Goal: Task Accomplishment & Management: Manage account settings

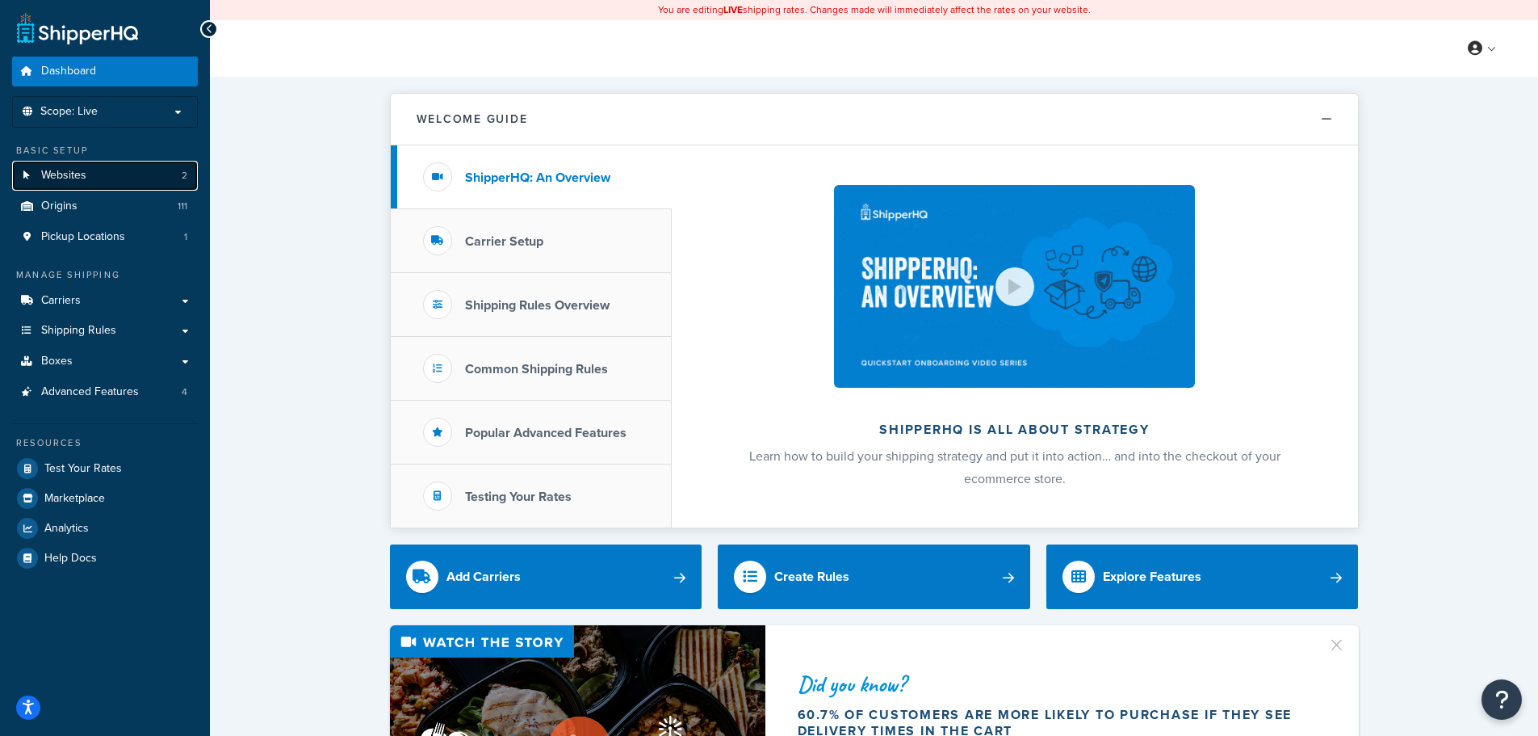
click at [90, 185] on link "Websites 2" at bounding box center [105, 176] width 186 height 30
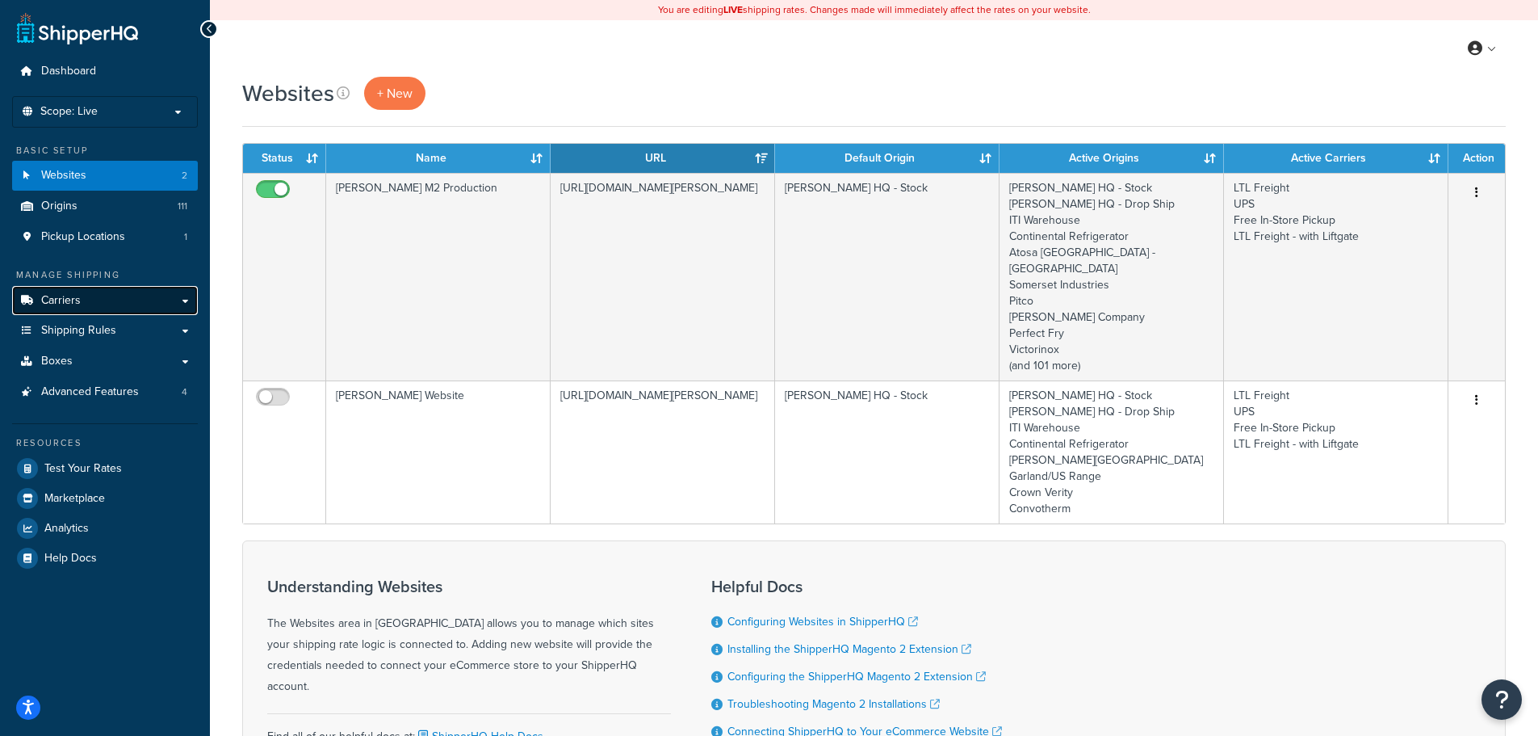
click at [94, 304] on link "Carriers" at bounding box center [105, 301] width 186 height 30
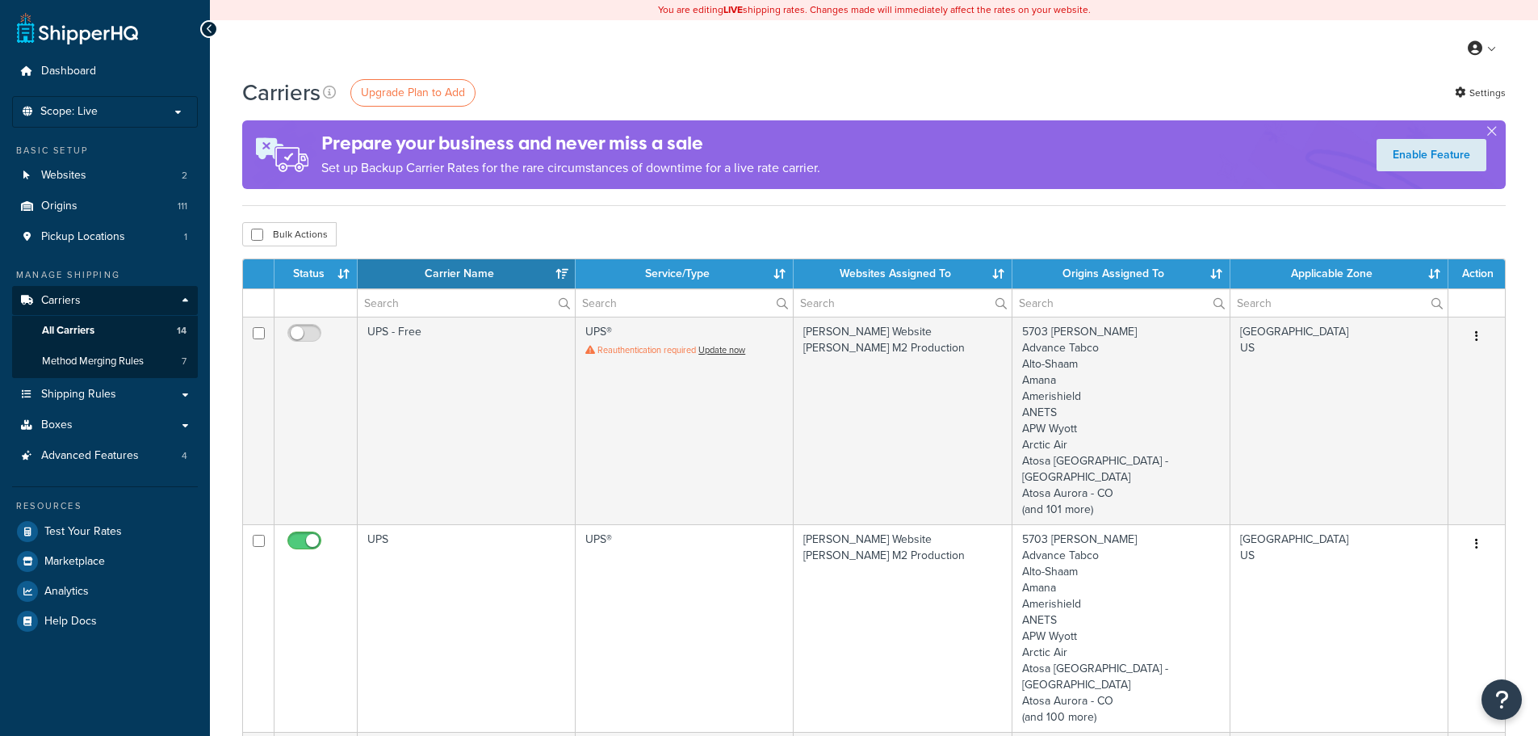
select select "15"
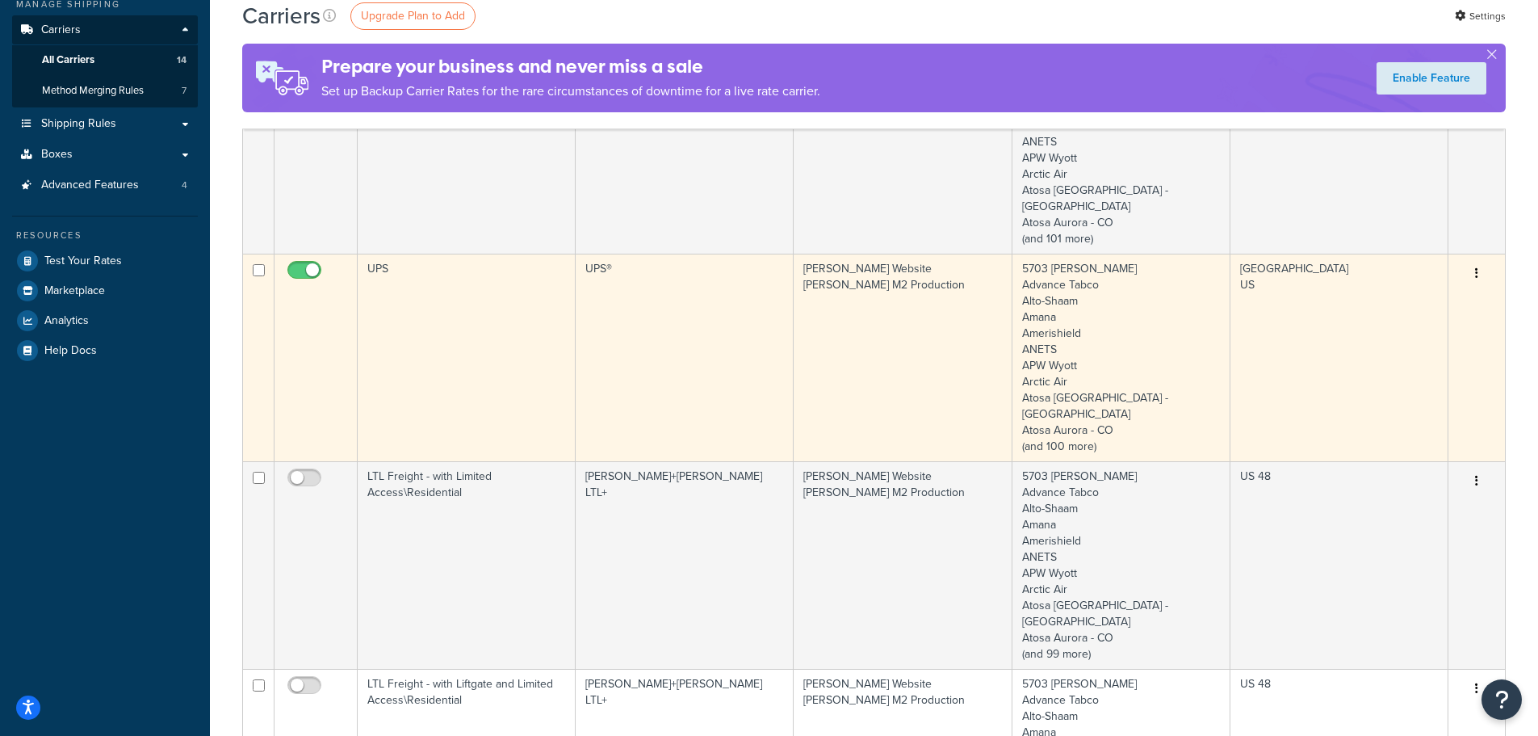
scroll to position [242, 0]
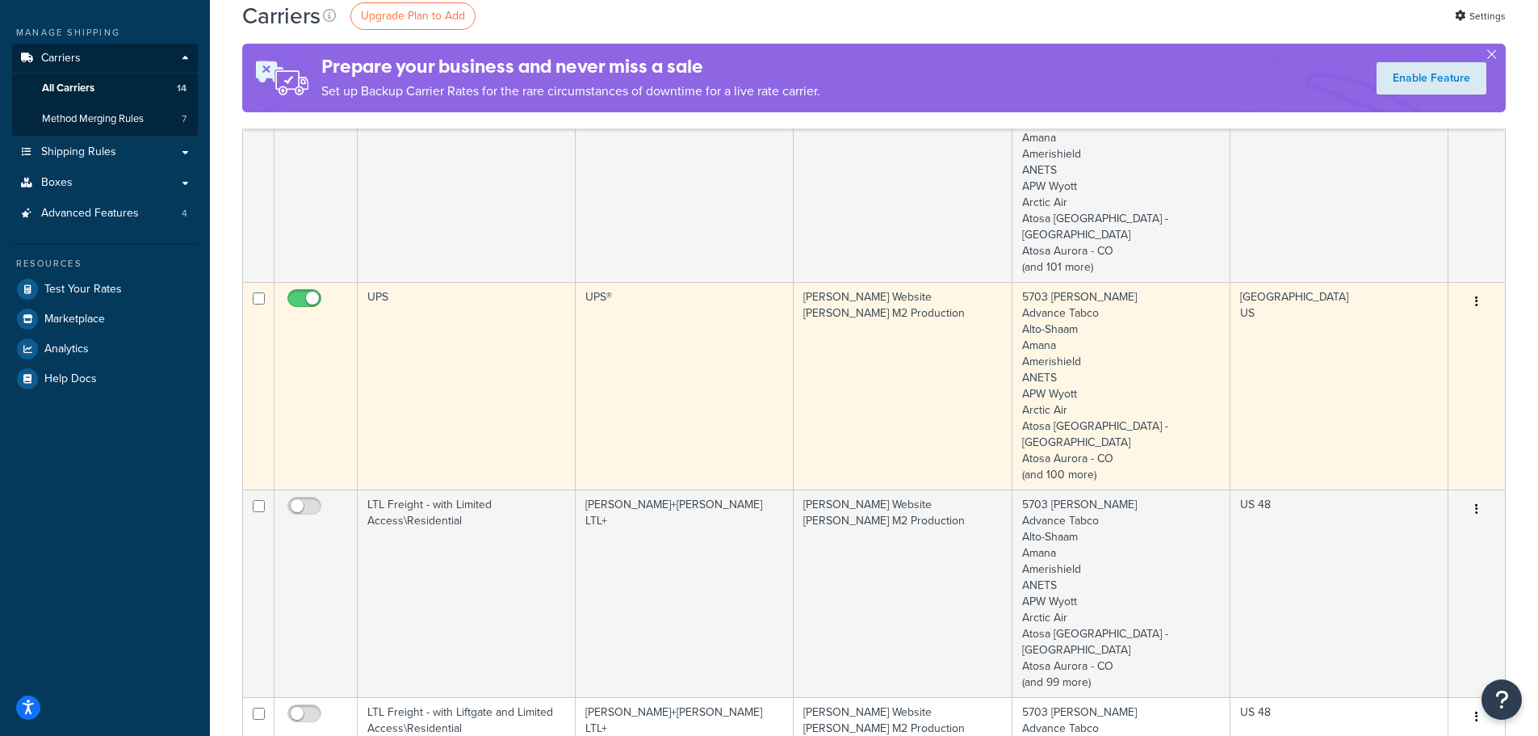
click at [1479, 289] on button "button" at bounding box center [1477, 302] width 23 height 26
click at [1394, 309] on link "Edit" at bounding box center [1412, 317] width 128 height 33
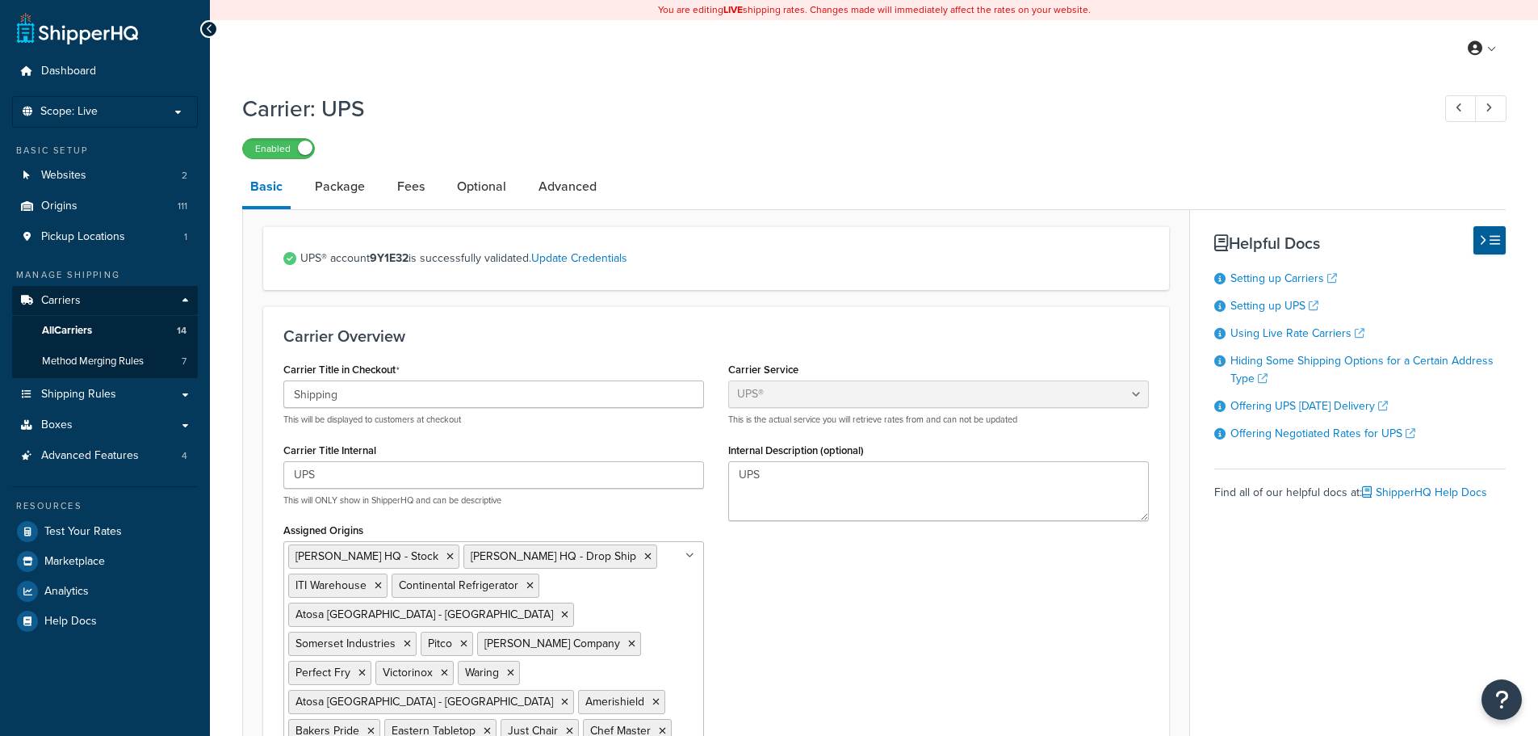
select select "ups"
select select "us"
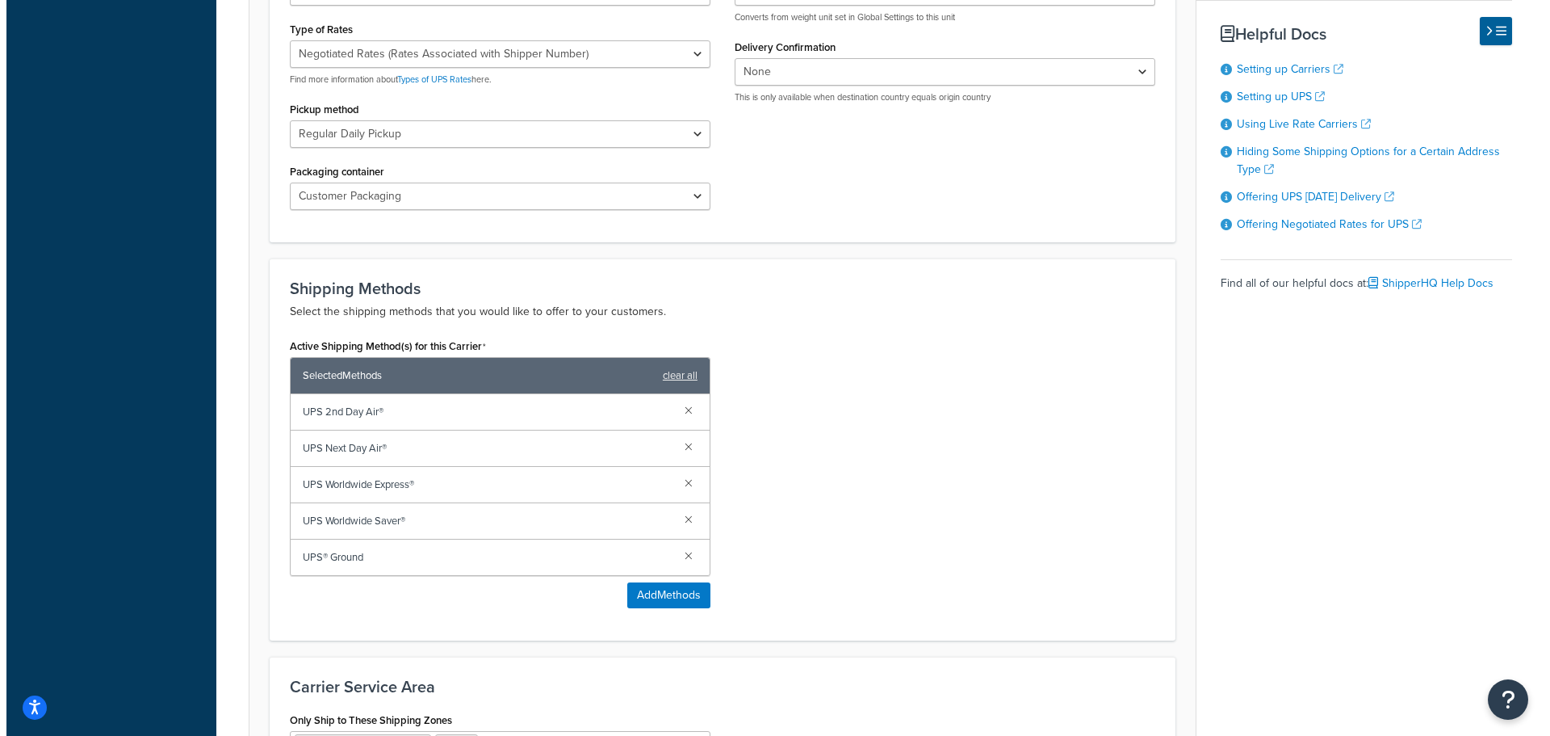
scroll to position [969, 0]
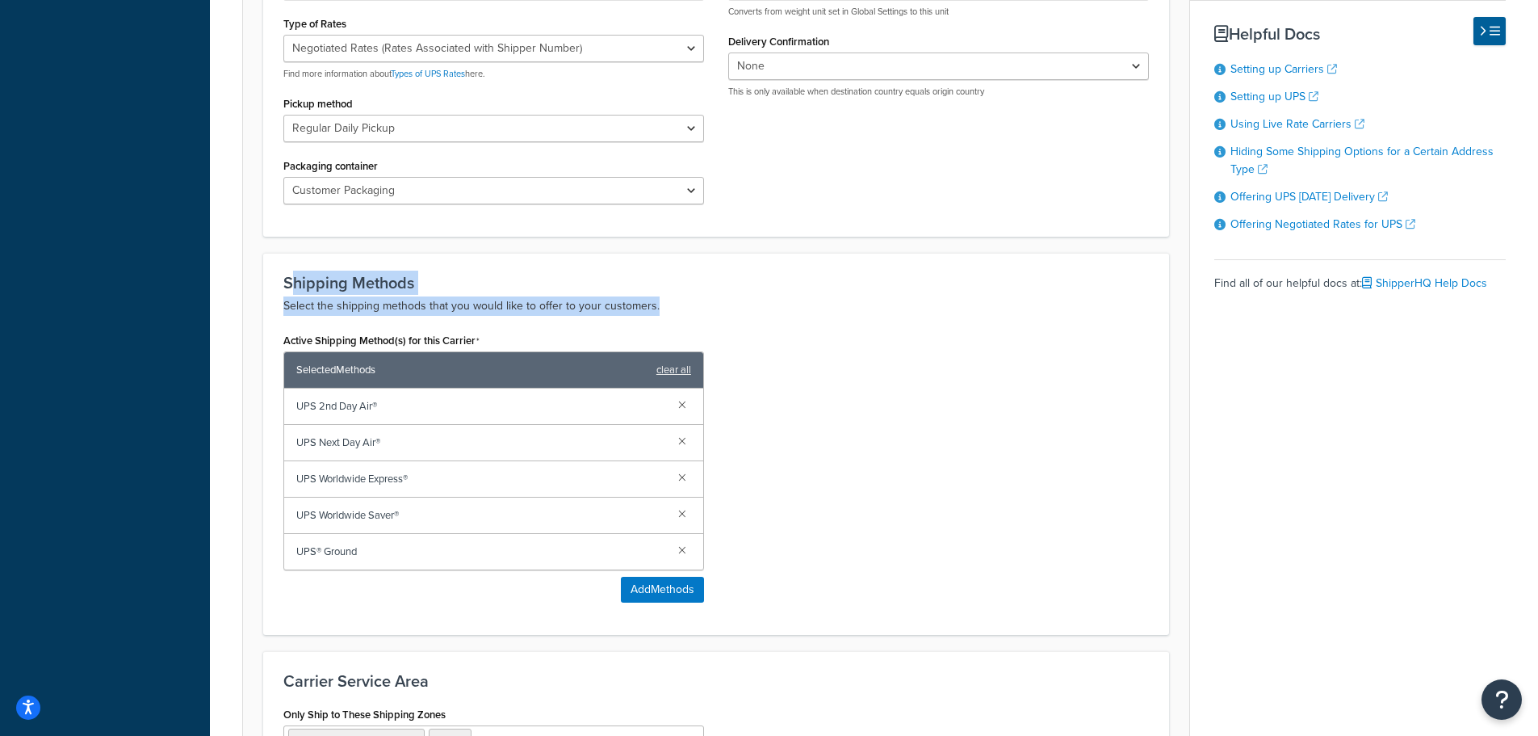
drag, startPoint x: 291, startPoint y: 219, endPoint x: 728, endPoint y: 239, distance: 437.3
click at [728, 274] on div "Shipping Methods Select the shipping methods that you would like to offer to yo…" at bounding box center [716, 295] width 866 height 42
click at [728, 296] on p "Select the shipping methods that you would like to offer to your customers." at bounding box center [716, 305] width 866 height 19
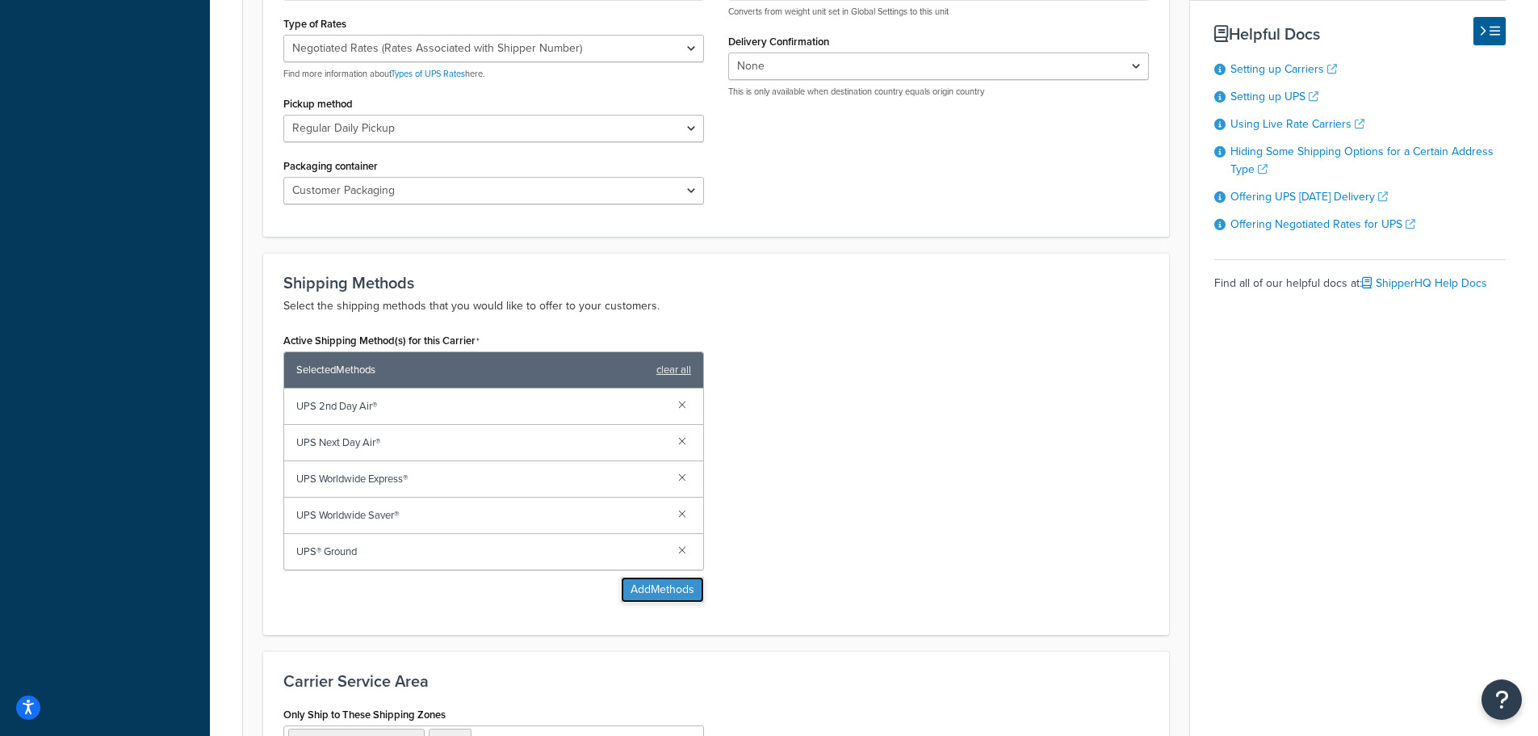
click at [681, 577] on button "Add Methods" at bounding box center [662, 590] width 83 height 26
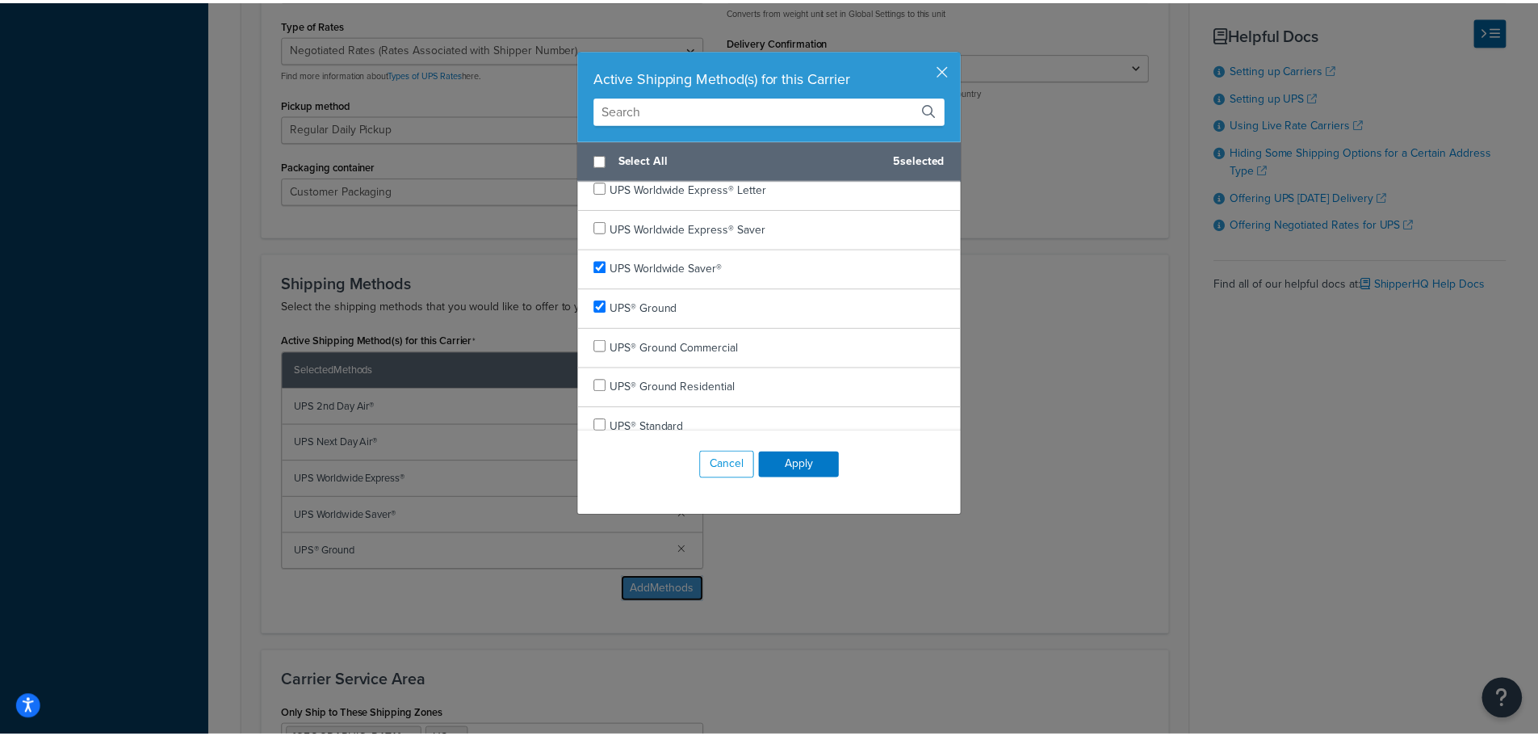
scroll to position [935, 0]
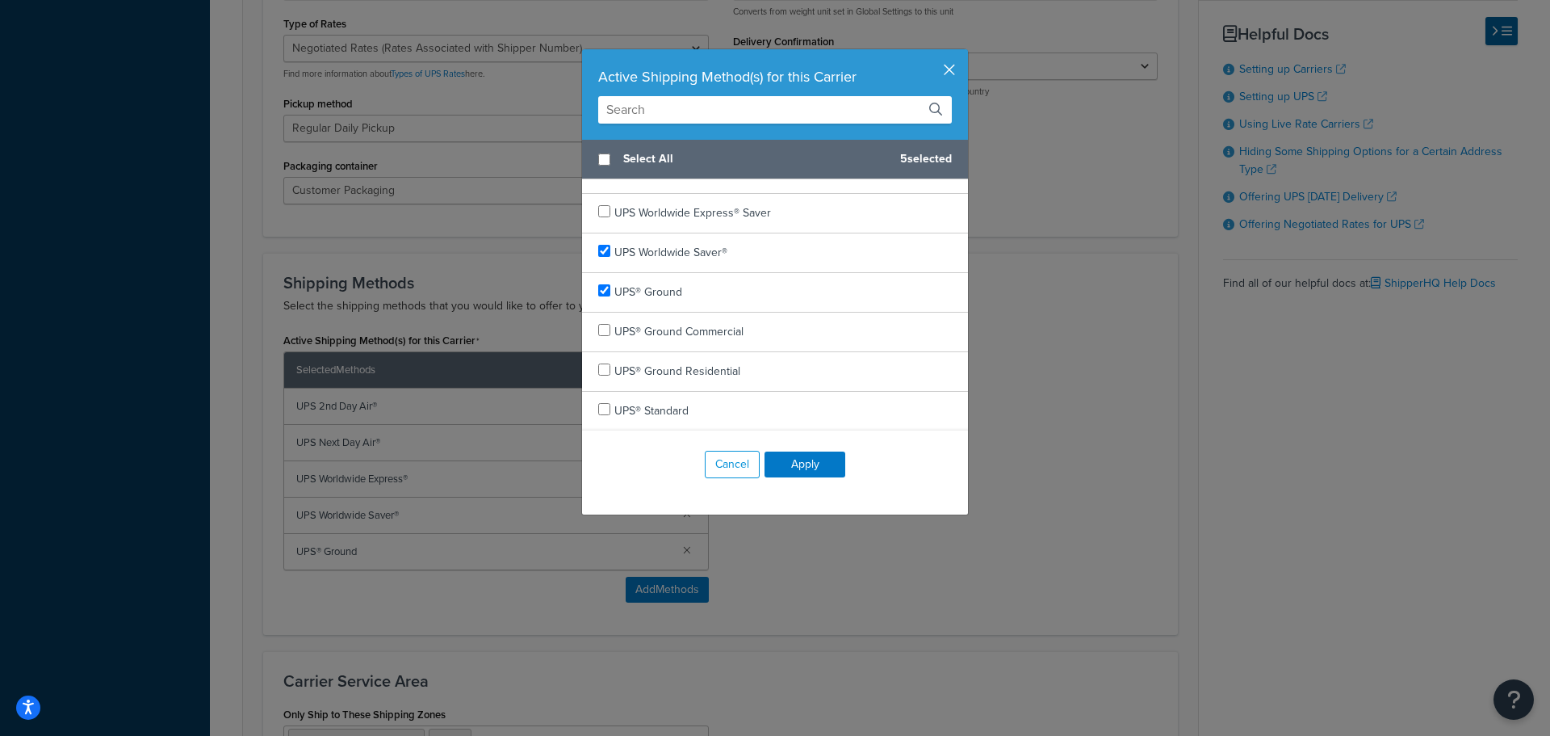
click at [964, 53] on button "button" at bounding box center [966, 51] width 4 height 4
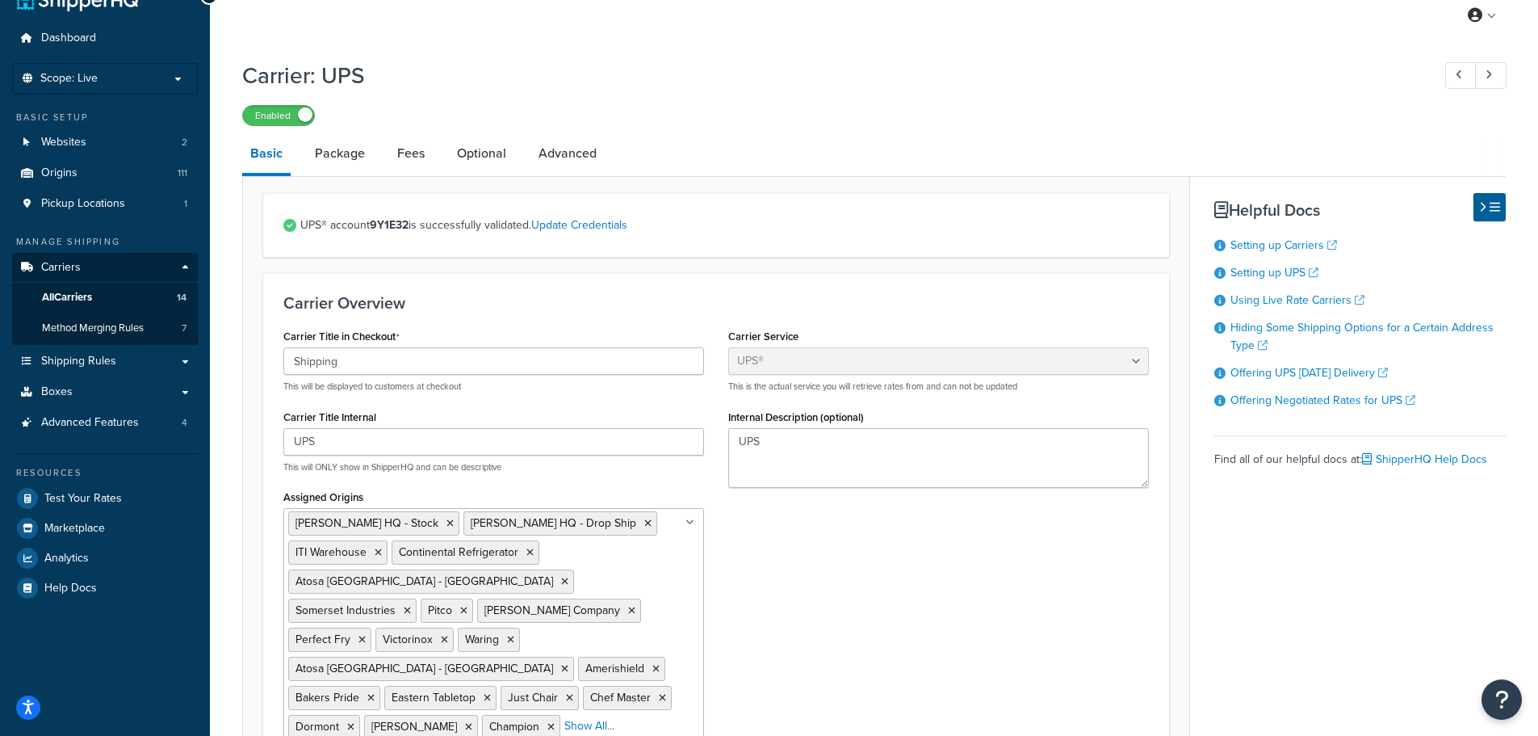
scroll to position [10, 0]
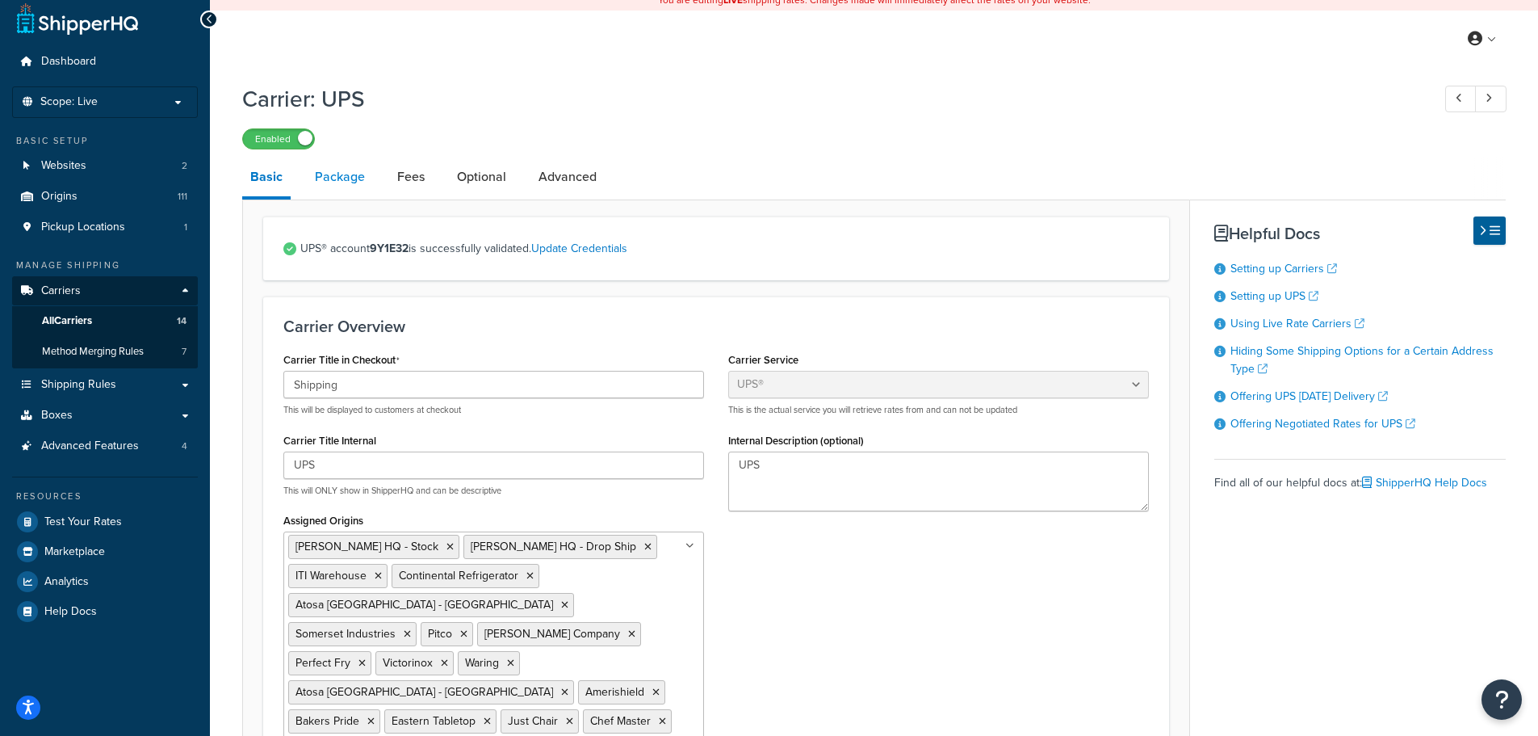
click at [333, 174] on link "Package" at bounding box center [340, 176] width 66 height 39
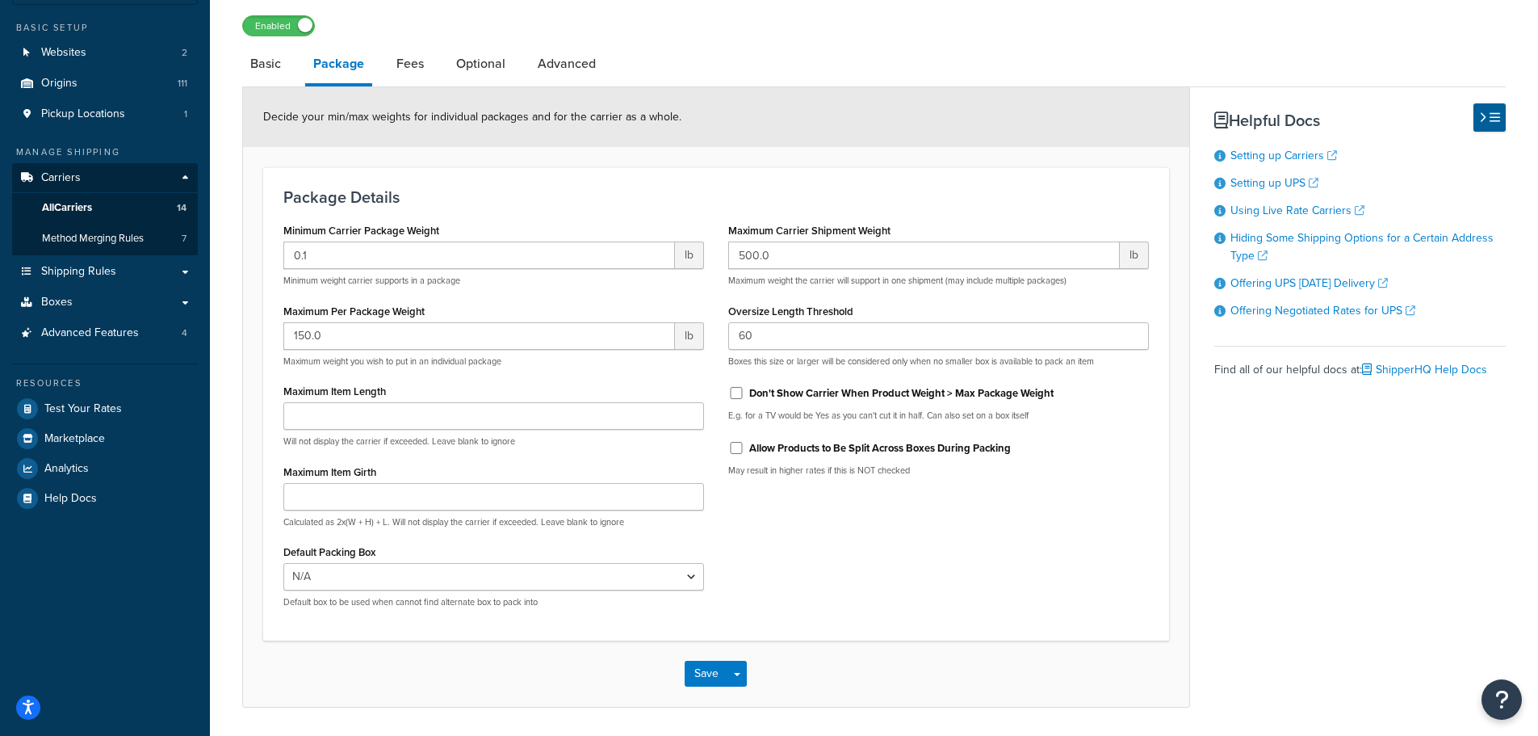
scroll to position [94, 0]
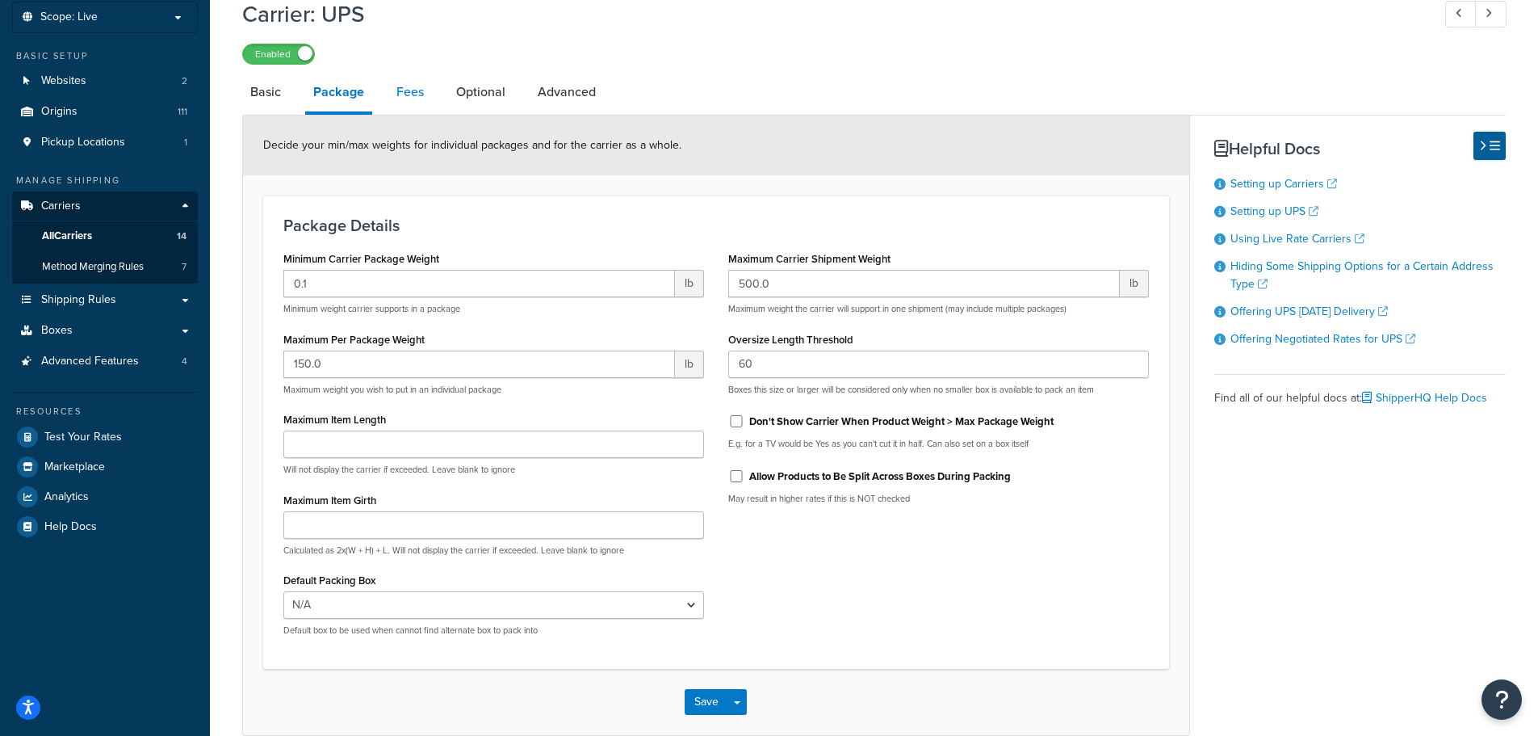
click at [407, 91] on link "Fees" at bounding box center [410, 92] width 44 height 39
select select "AFTER"
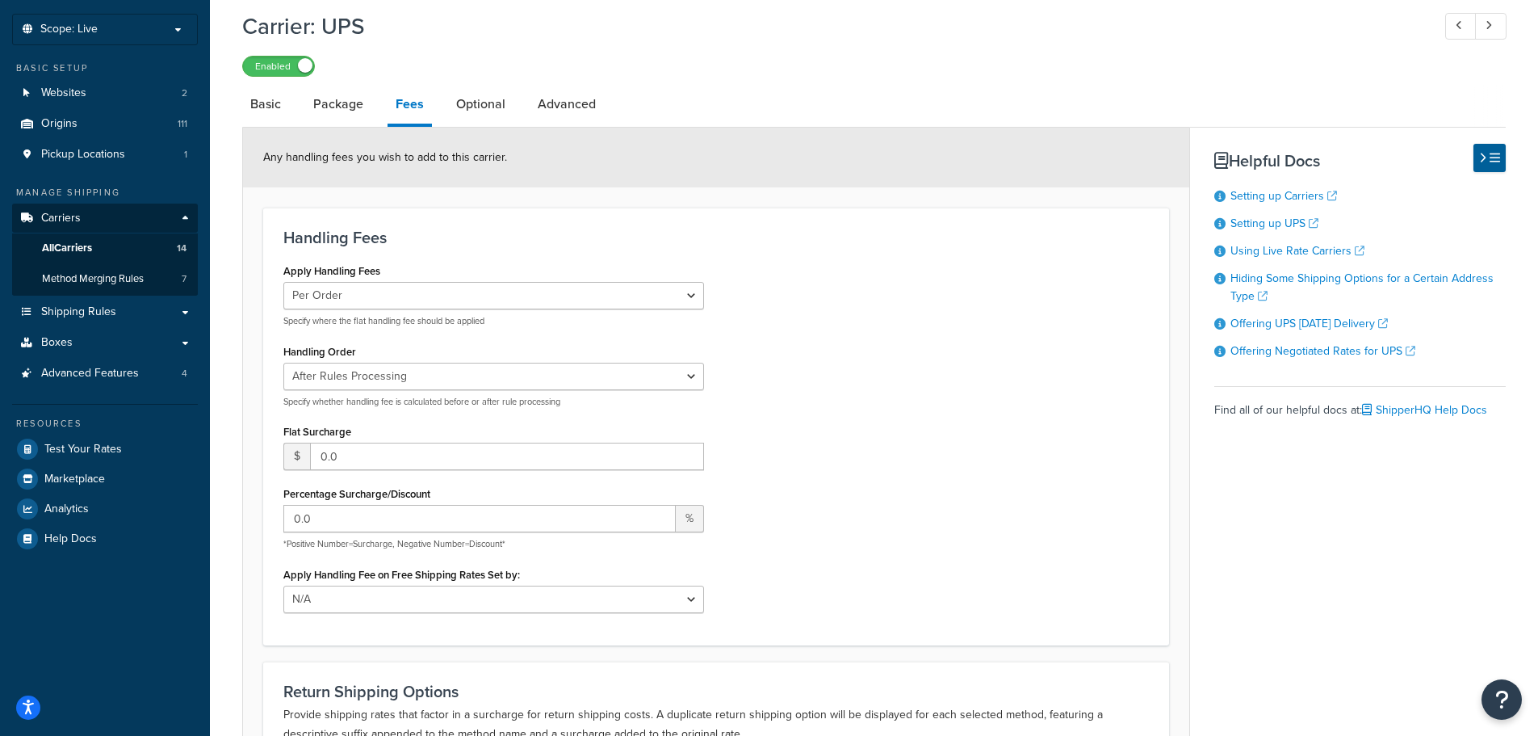
scroll to position [81, 0]
click at [471, 110] on link "Optional" at bounding box center [480, 105] width 65 height 39
select select "business"
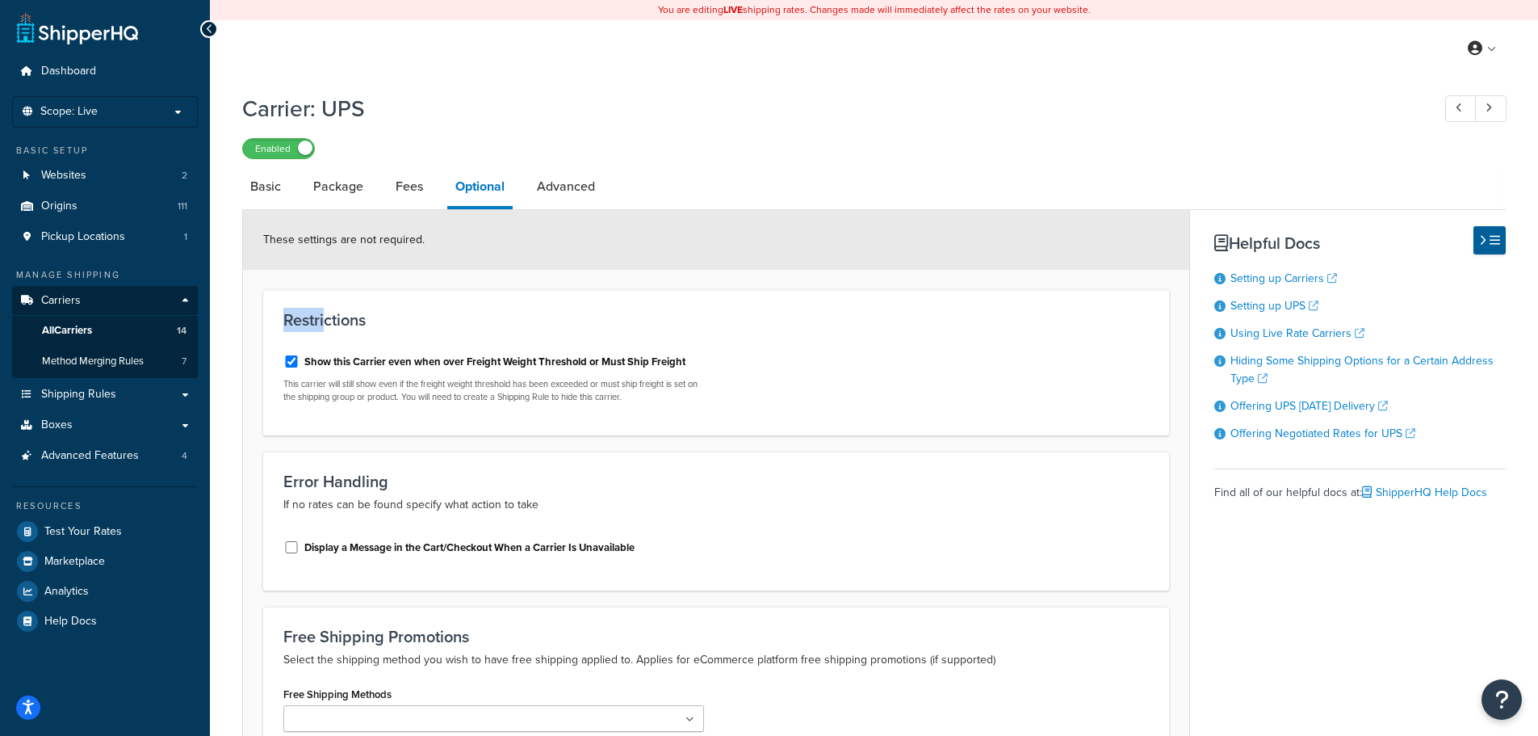
drag, startPoint x: 284, startPoint y: 318, endPoint x: 323, endPoint y: 324, distance: 39.2
click at [323, 324] on h3 "Restrictions" at bounding box center [716, 320] width 866 height 18
drag, startPoint x: 304, startPoint y: 391, endPoint x: 644, endPoint y: 400, distance: 340.1
click at [644, 400] on p "This carrier will still show even if the freight weight threshold has been exce…" at bounding box center [493, 390] width 421 height 25
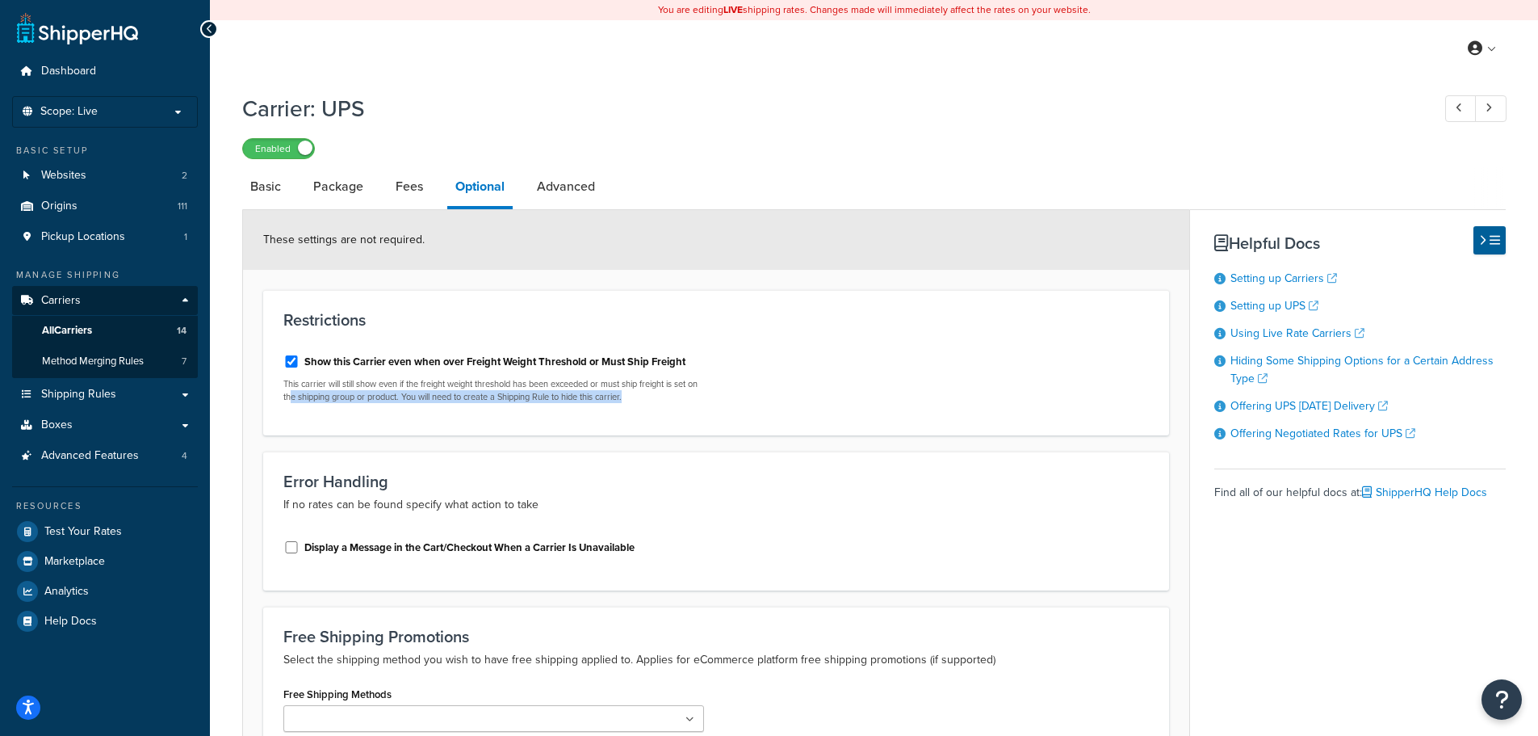
click at [644, 400] on p "This carrier will still show even if the freight weight threshold has been exce…" at bounding box center [493, 390] width 421 height 25
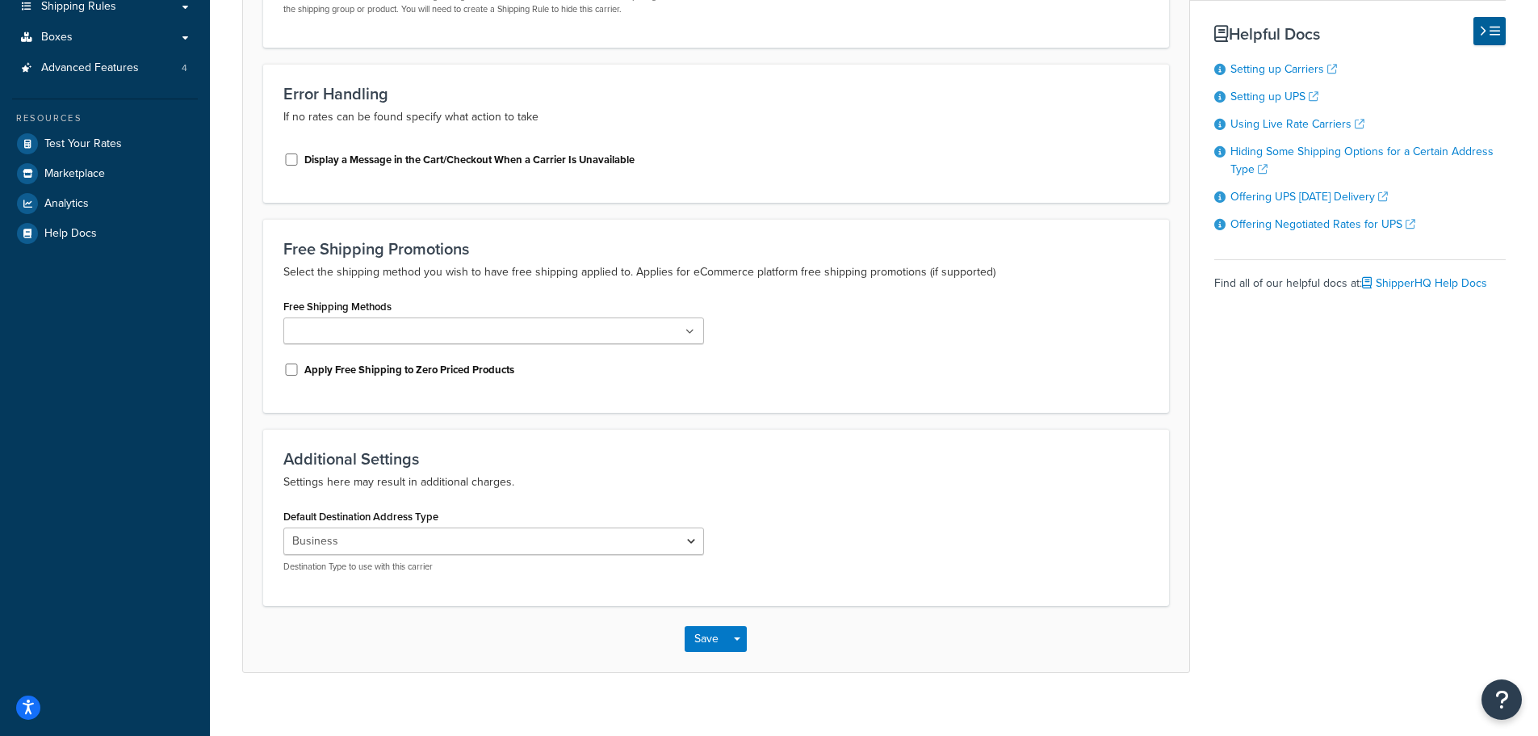
scroll to position [404, 0]
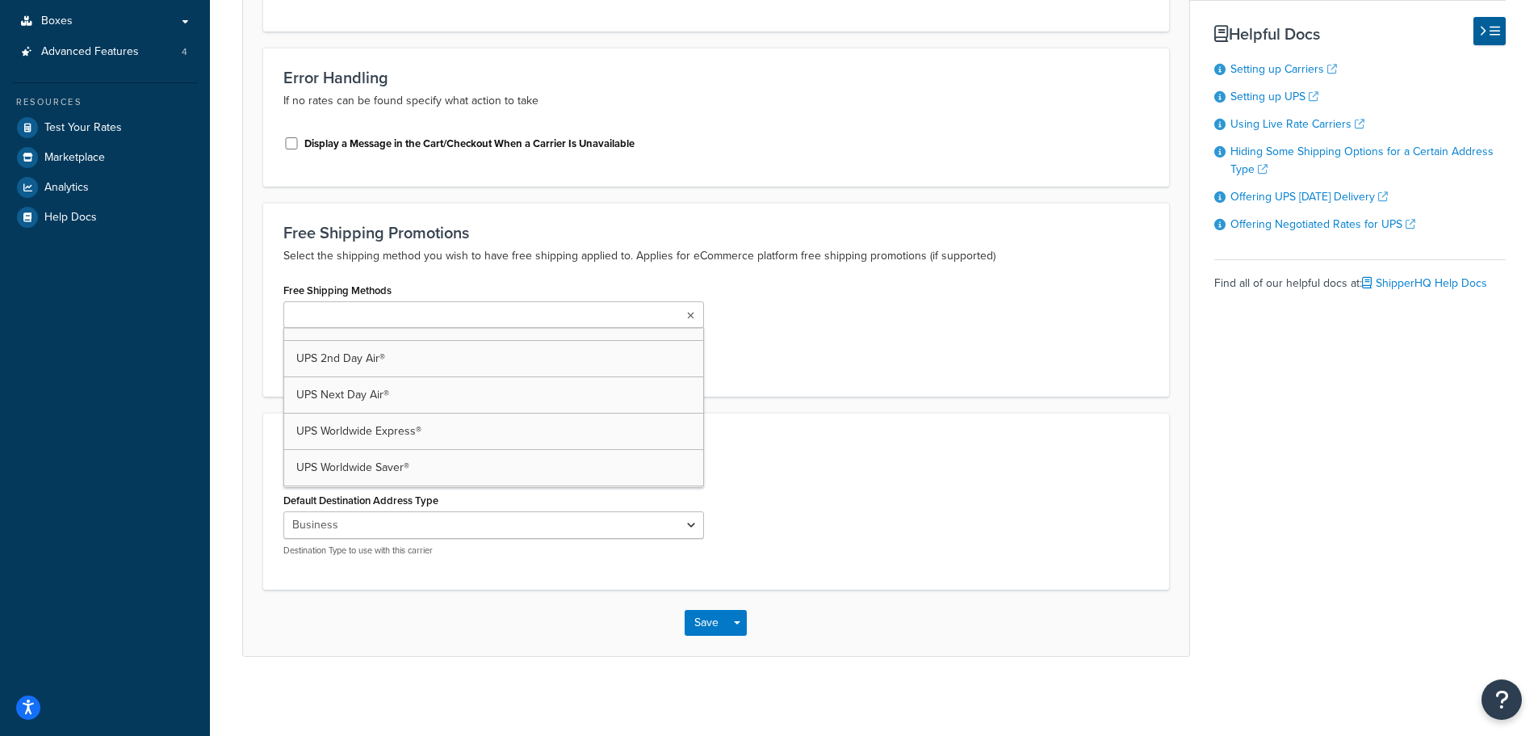
click at [643, 317] on ul at bounding box center [493, 314] width 421 height 27
click at [509, 251] on p "Select the shipping method you wish to have free shipping applied to. Applies f…" at bounding box center [716, 255] width 866 height 19
click at [685, 313] on ul at bounding box center [493, 314] width 421 height 27
click at [737, 270] on div "Free Shipping Promotions Select the shipping method you wish to have free shipp…" at bounding box center [716, 300] width 906 height 194
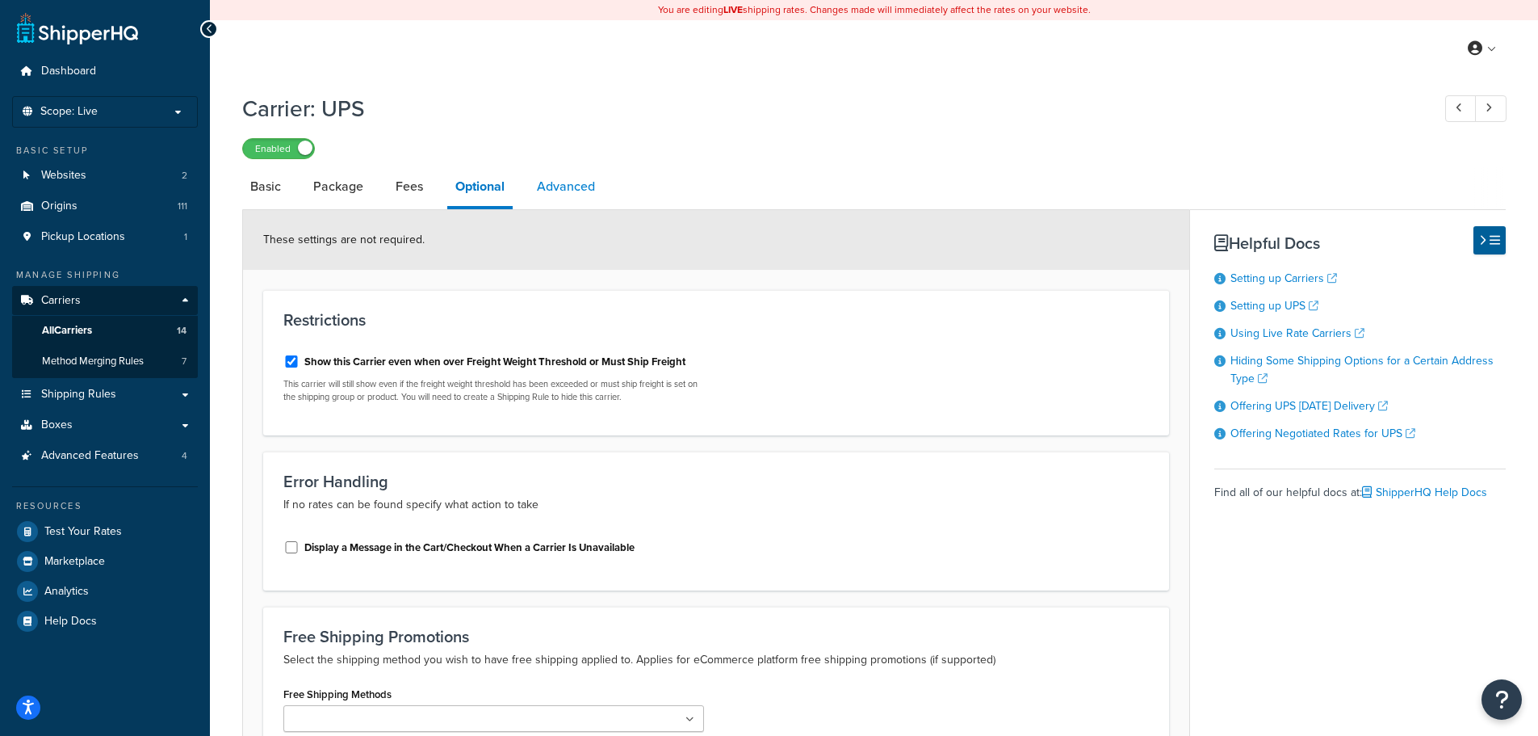
click at [574, 187] on link "Advanced" at bounding box center [566, 186] width 74 height 39
select select "false"
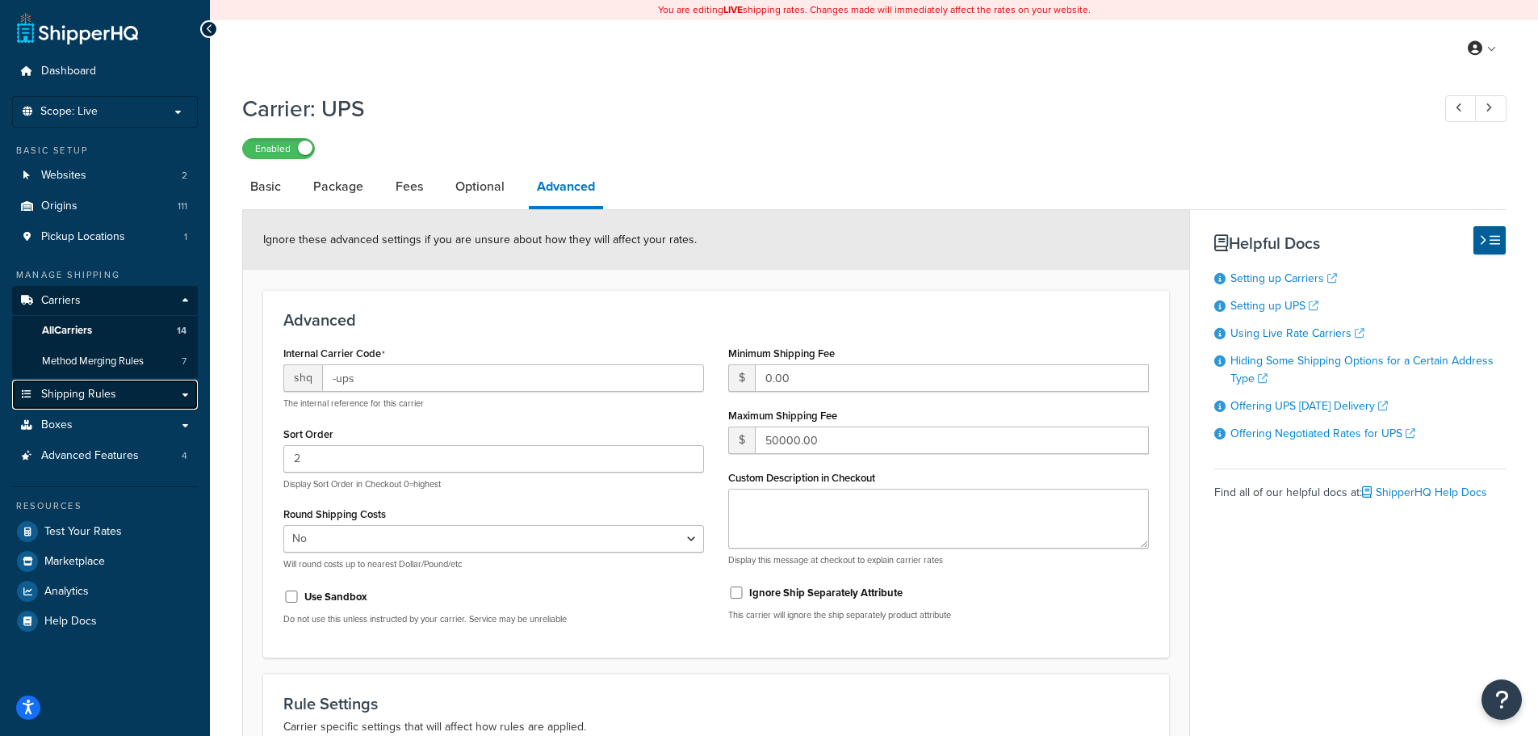
click at [97, 388] on span "Shipping Rules" at bounding box center [78, 395] width 75 height 14
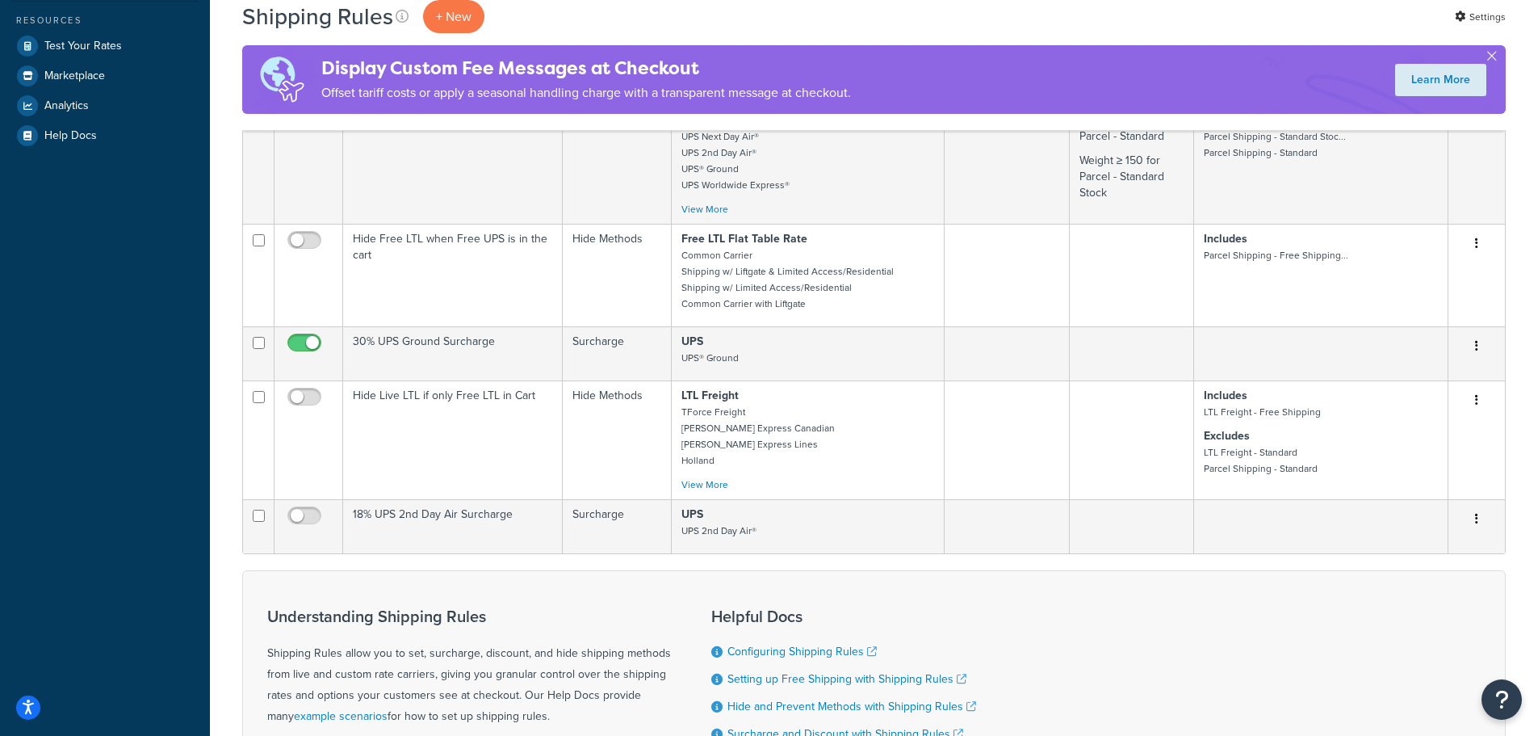
scroll to position [565, 0]
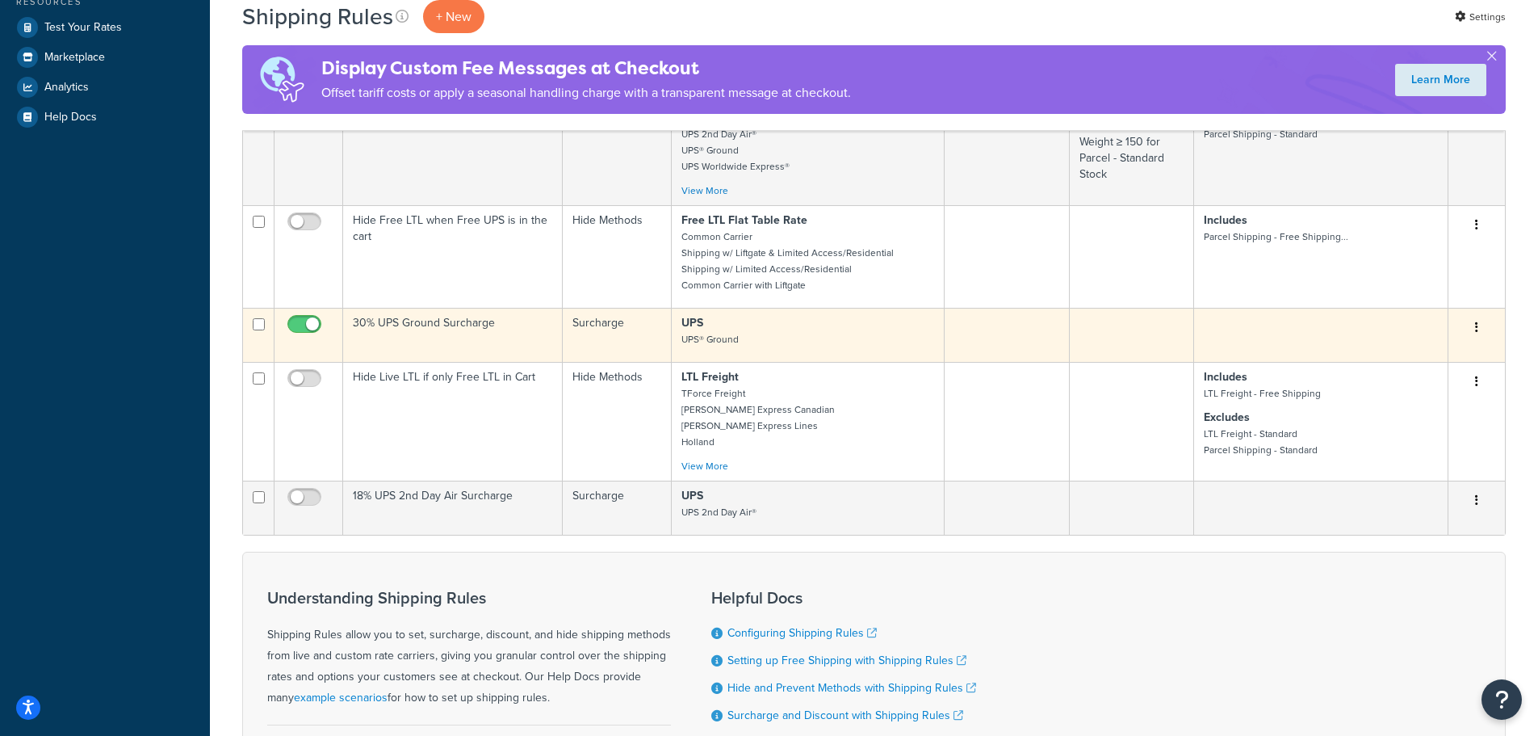
click at [1478, 323] on button "button" at bounding box center [1477, 328] width 23 height 26
click at [1451, 353] on link "Edit" at bounding box center [1424, 358] width 128 height 33
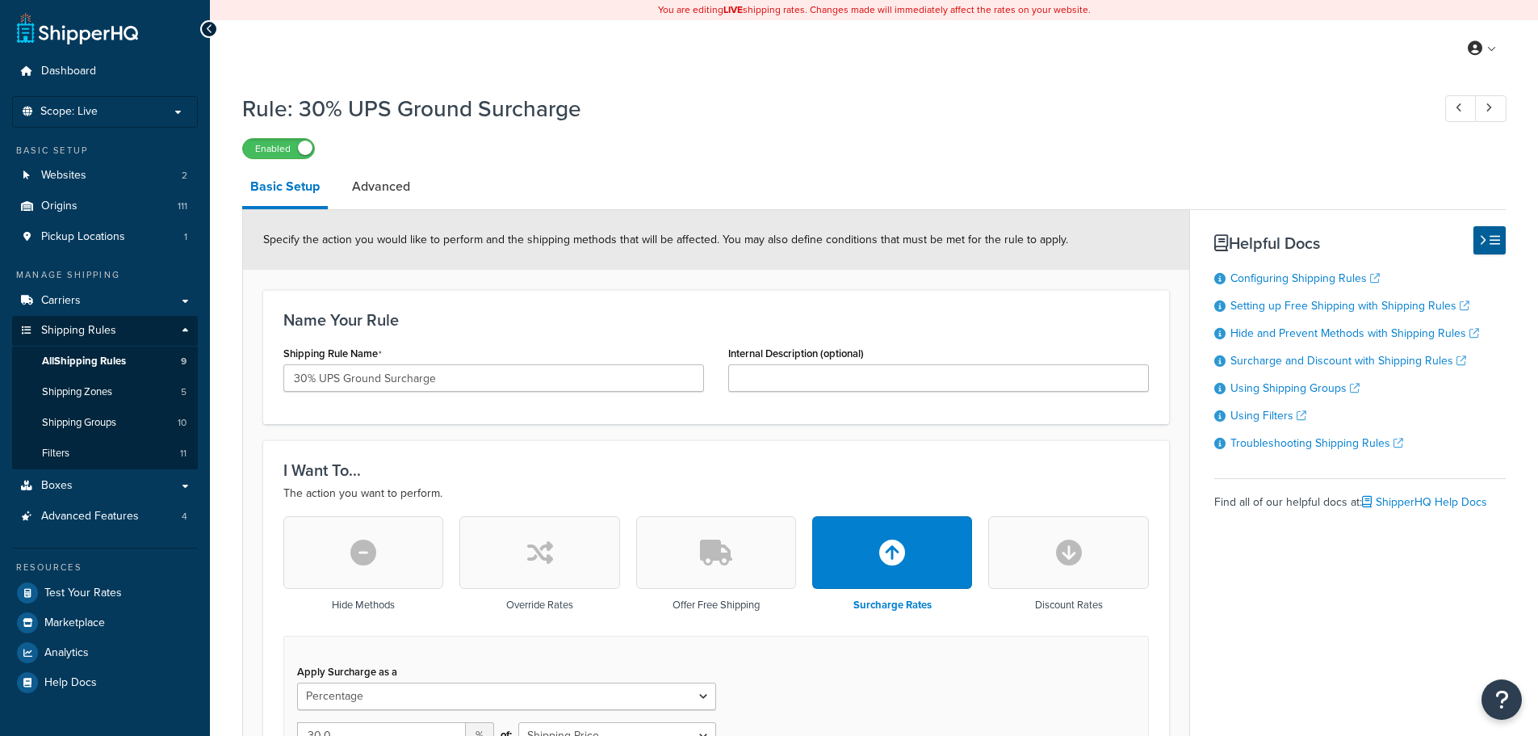
select select "PERCENTAGE"
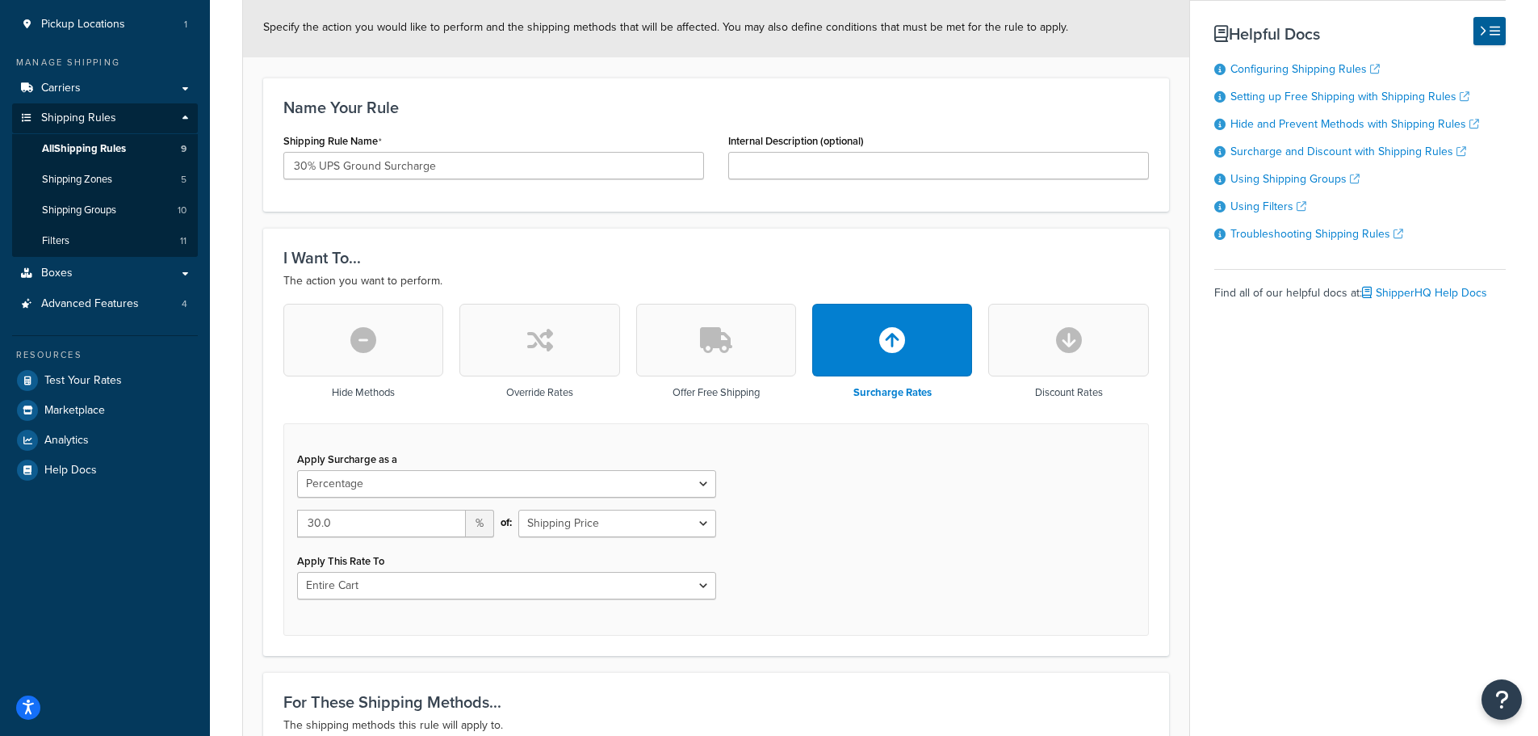
scroll to position [323, 0]
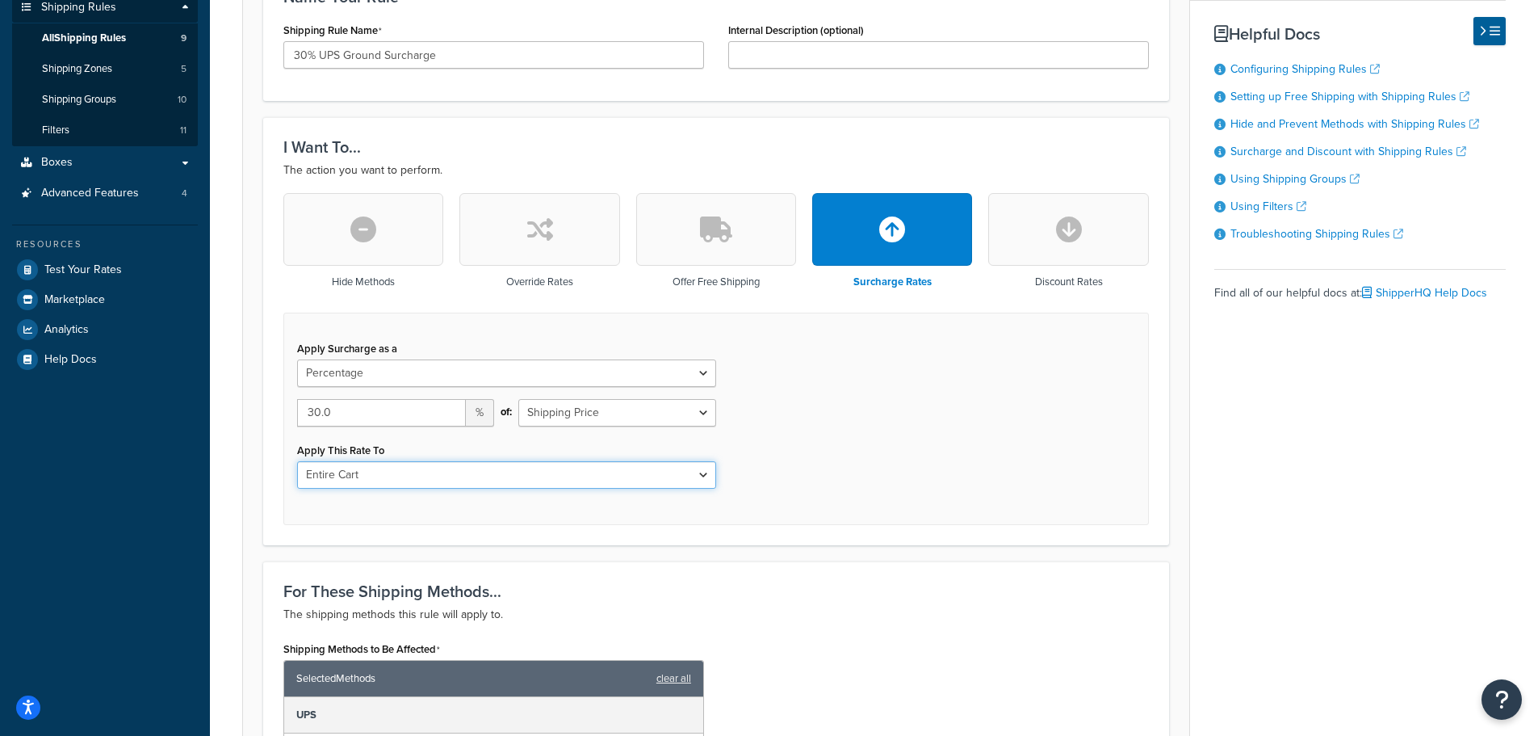
click at [673, 467] on select "Entire Cart Each Shipment in the Cart Each Origin in the Cart Each Shipping Gro…" at bounding box center [506, 474] width 419 height 27
click at [693, 419] on select "Shipping Price Order Value" at bounding box center [616, 412] width 197 height 27
click at [772, 416] on div "Apply Surcharge as a Flat Rate Percentage Flat Rate & Percentage 30.0 % of: Shi…" at bounding box center [716, 418] width 866 height 212
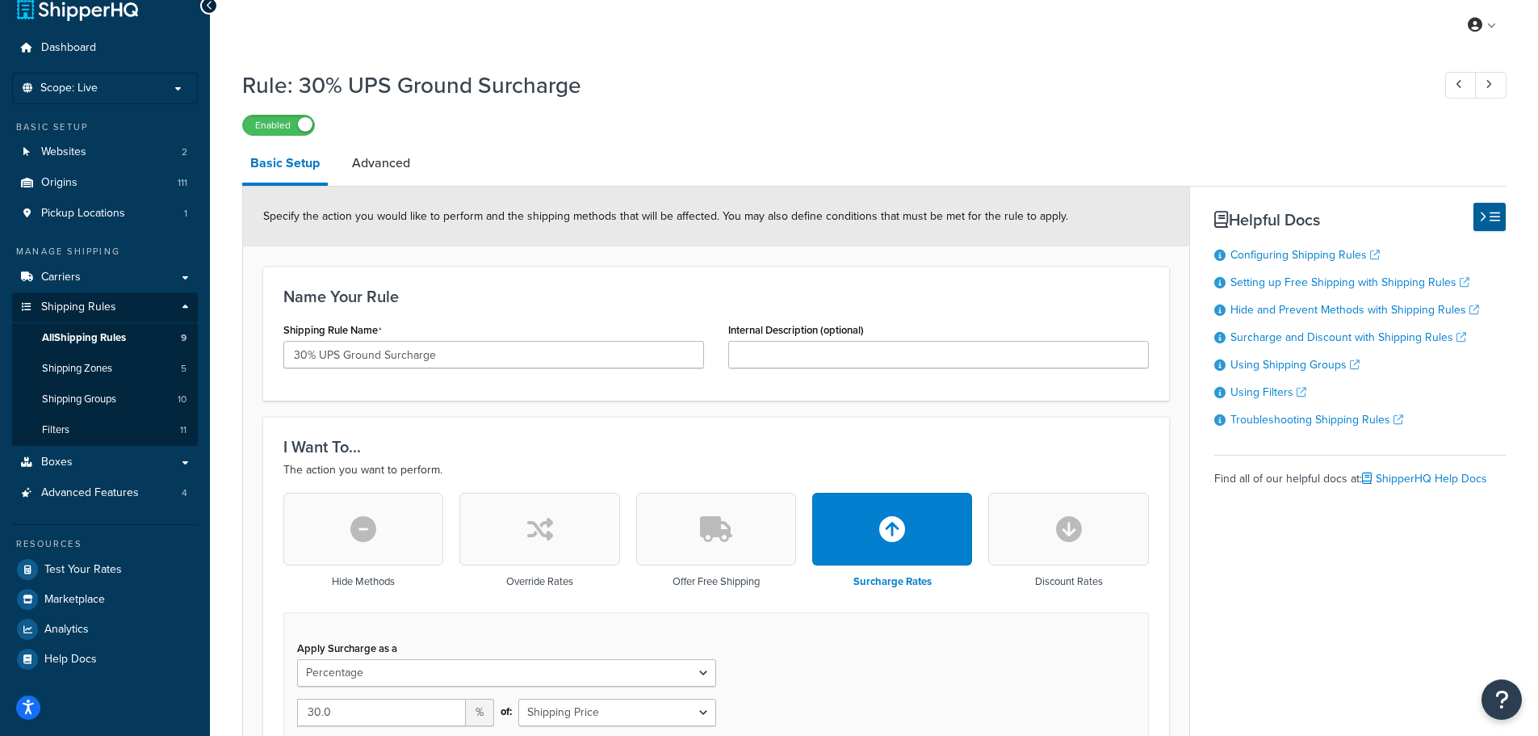
scroll to position [0, 0]
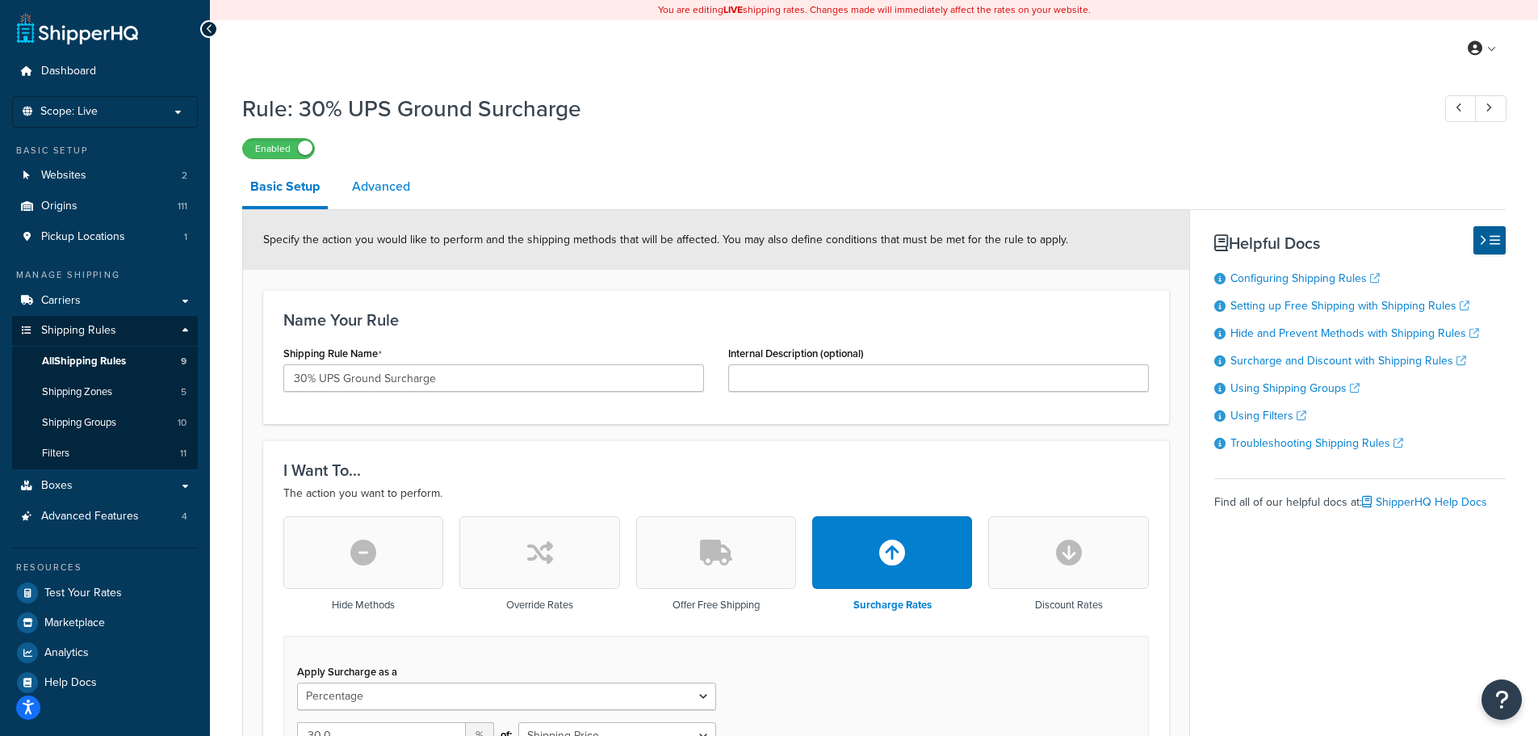
click at [362, 194] on link "Advanced" at bounding box center [381, 186] width 74 height 39
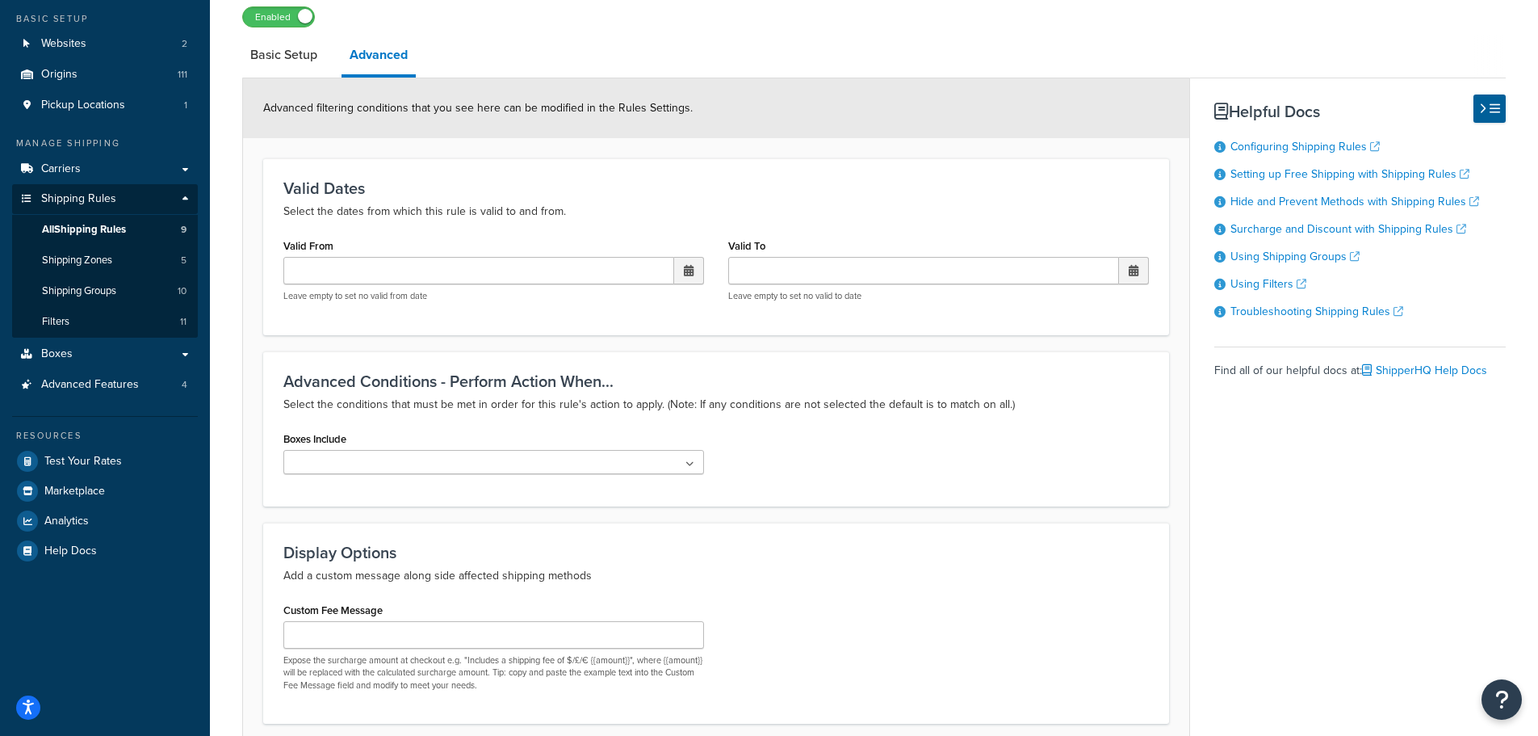
scroll to position [81, 0]
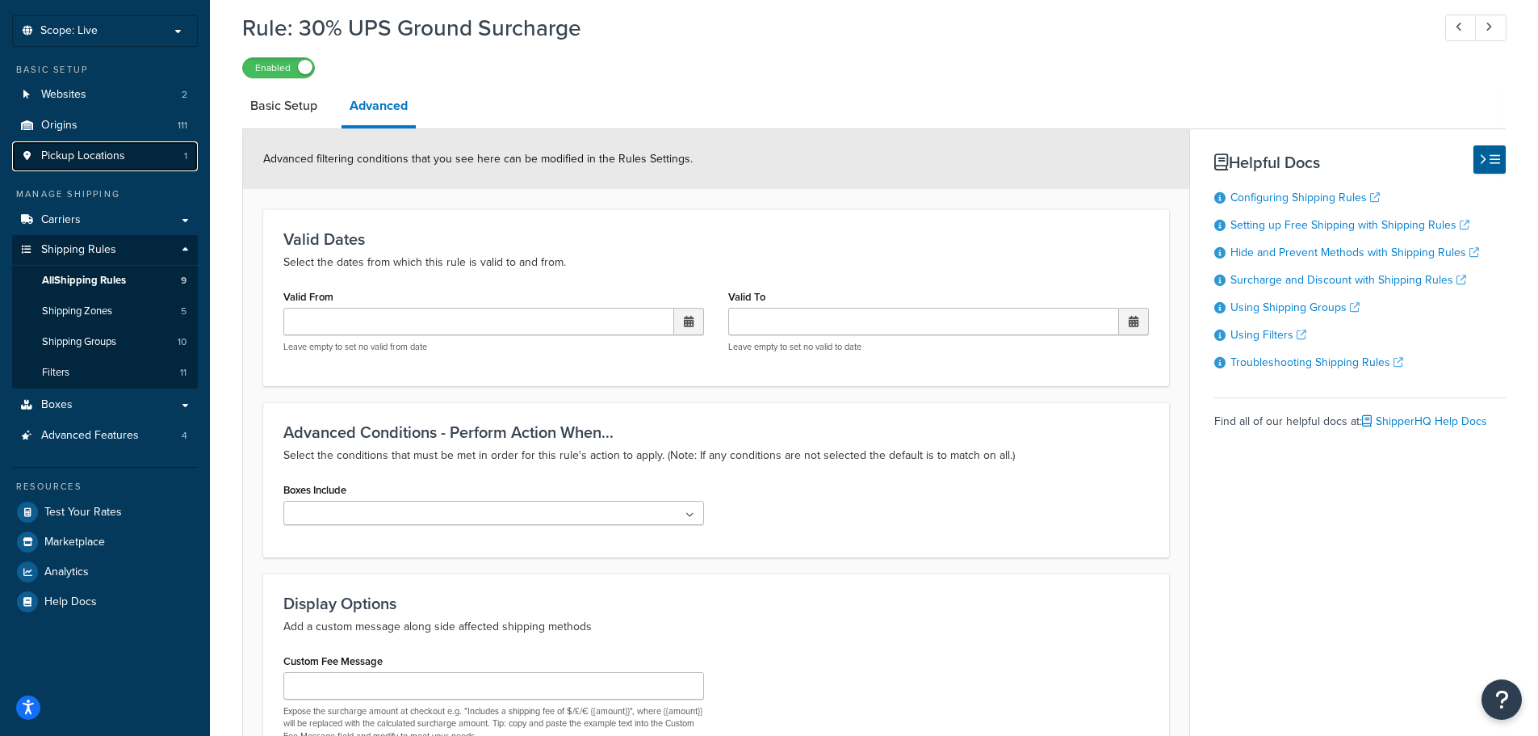
click at [107, 150] on span "Pickup Locations" at bounding box center [83, 156] width 84 height 14
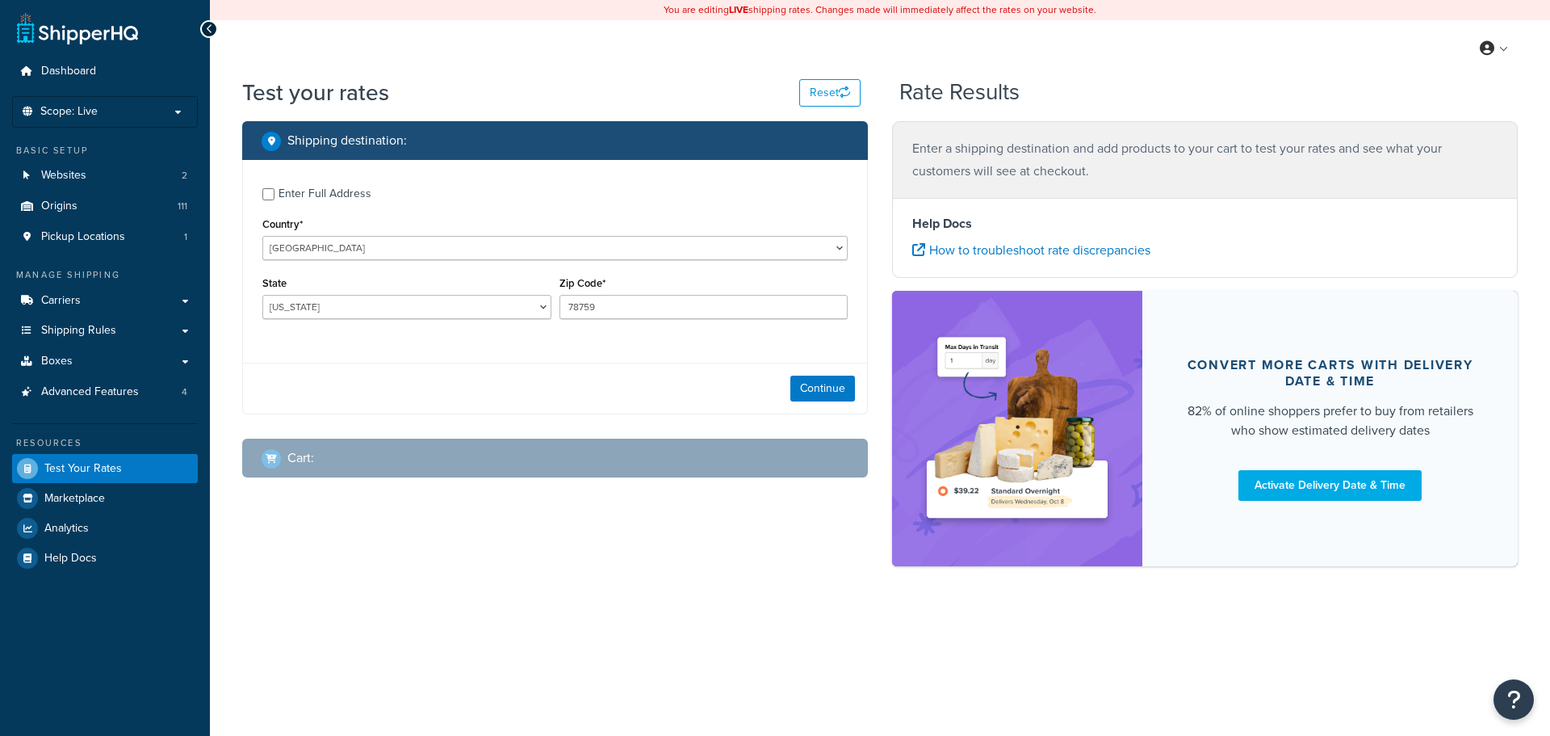
select select "[GEOGRAPHIC_DATA]"
click at [846, 388] on button "Continue" at bounding box center [823, 388] width 65 height 26
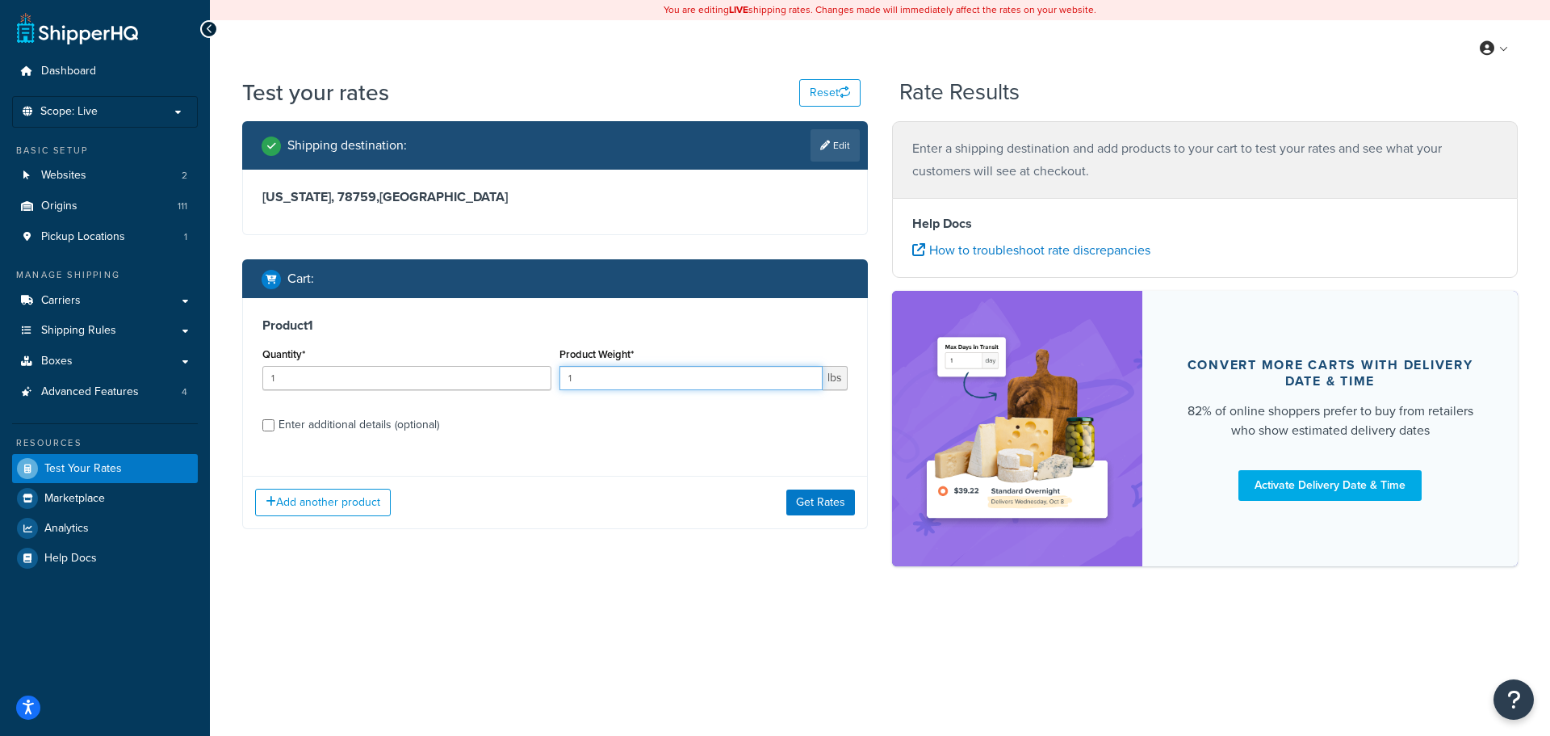
drag, startPoint x: 610, startPoint y: 381, endPoint x: 551, endPoint y: 382, distance: 59.0
click at [551, 382] on div "Quantity* 1 Product Weight* 1 lbs" at bounding box center [554, 372] width 593 height 59
type input "5"
click at [417, 422] on div "Enter additional details (optional)" at bounding box center [359, 424] width 161 height 23
click at [275, 422] on input "Enter additional details (optional)" at bounding box center [268, 425] width 12 height 12
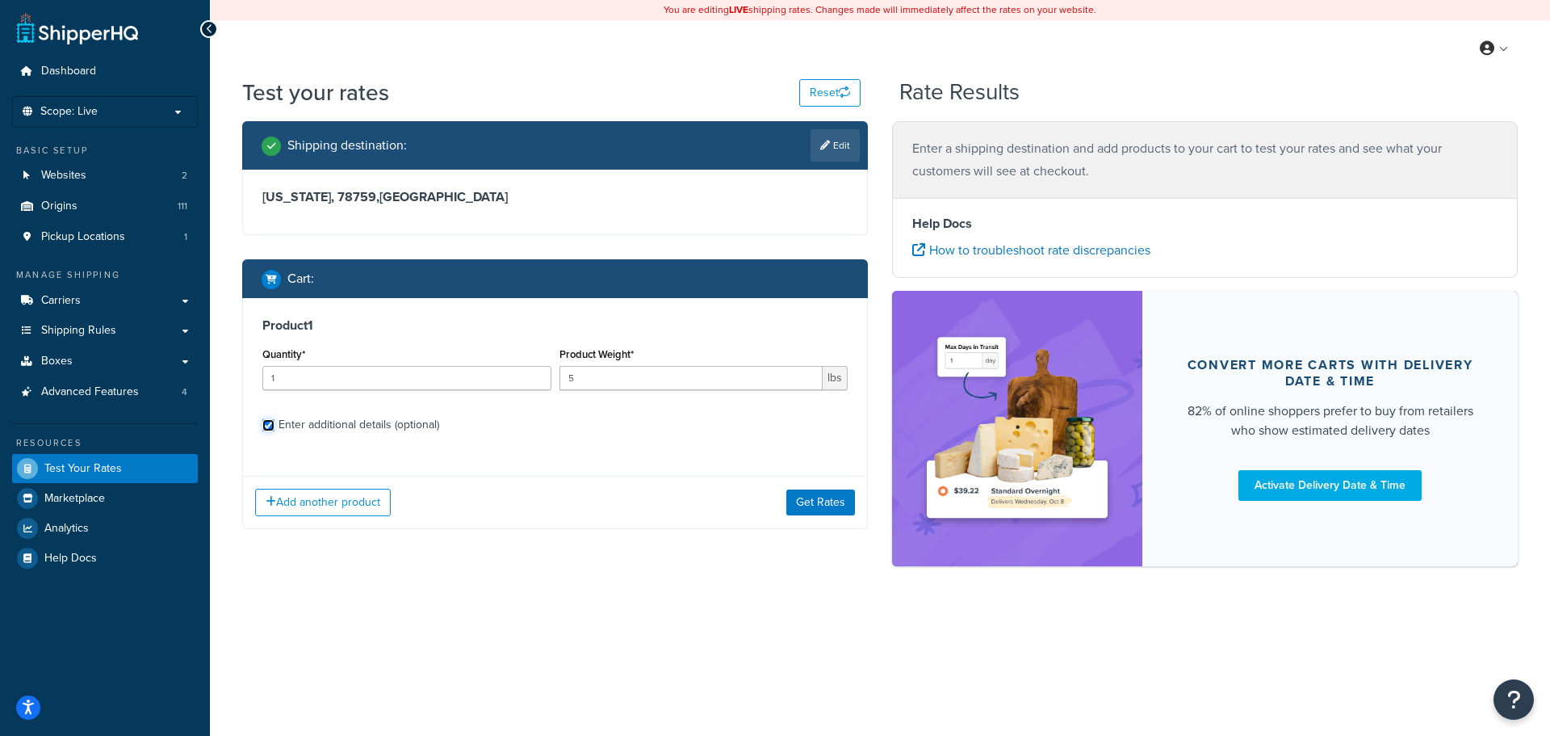
checkbox input "true"
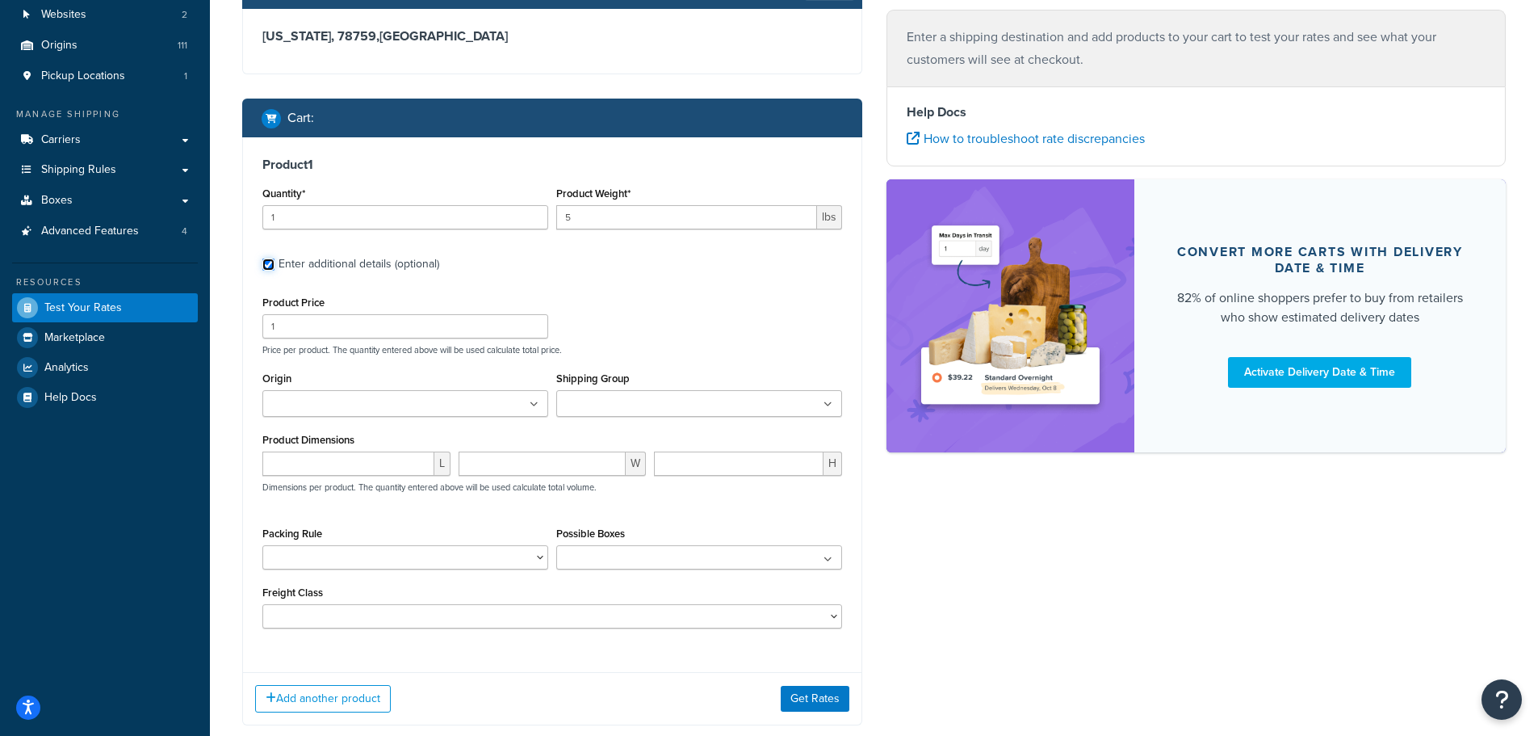
scroll to position [161, 0]
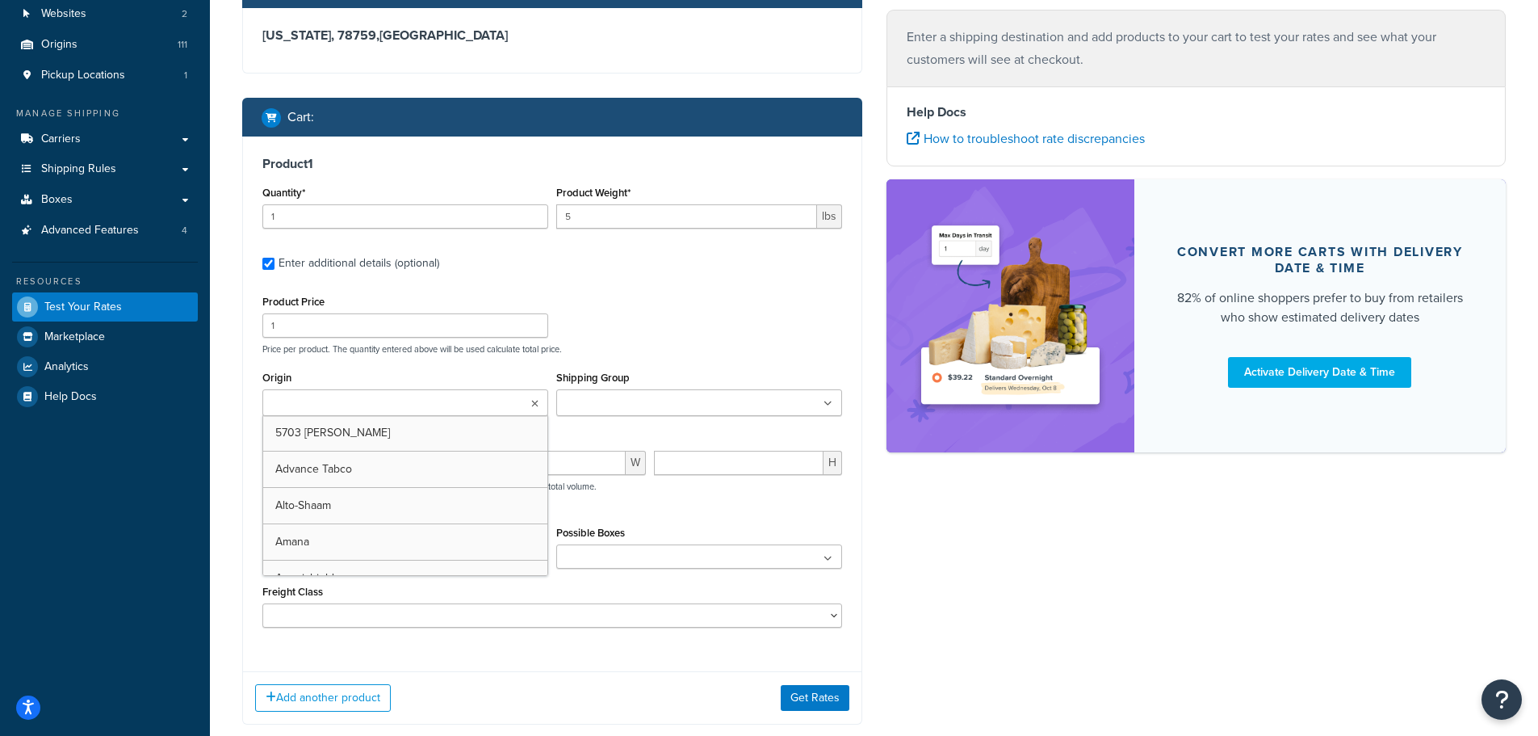
click at [514, 407] on ul at bounding box center [405, 402] width 286 height 27
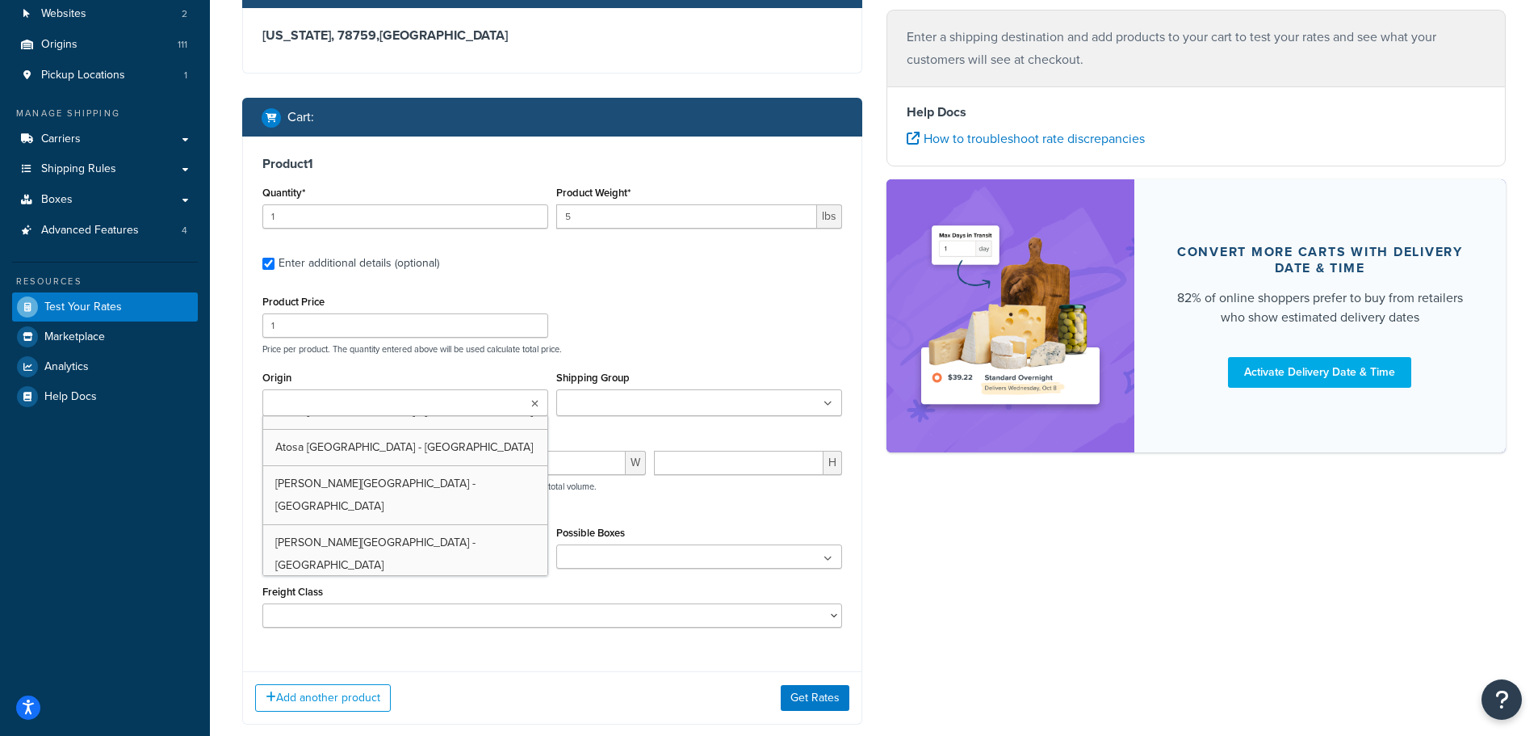
scroll to position [404, 0]
click at [405, 396] on ul at bounding box center [405, 402] width 286 height 27
click at [467, 402] on ul at bounding box center [405, 402] width 286 height 27
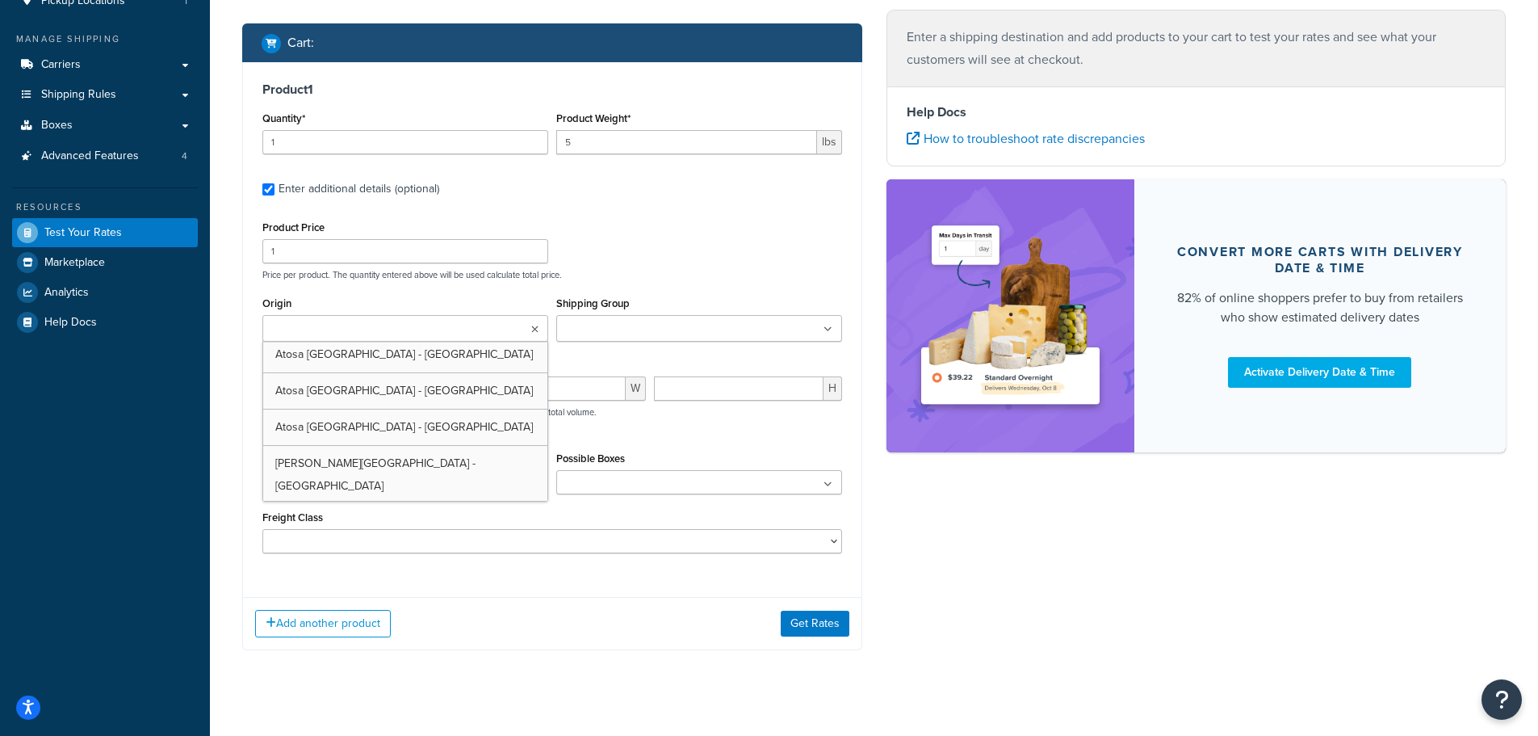
scroll to position [242, 0]
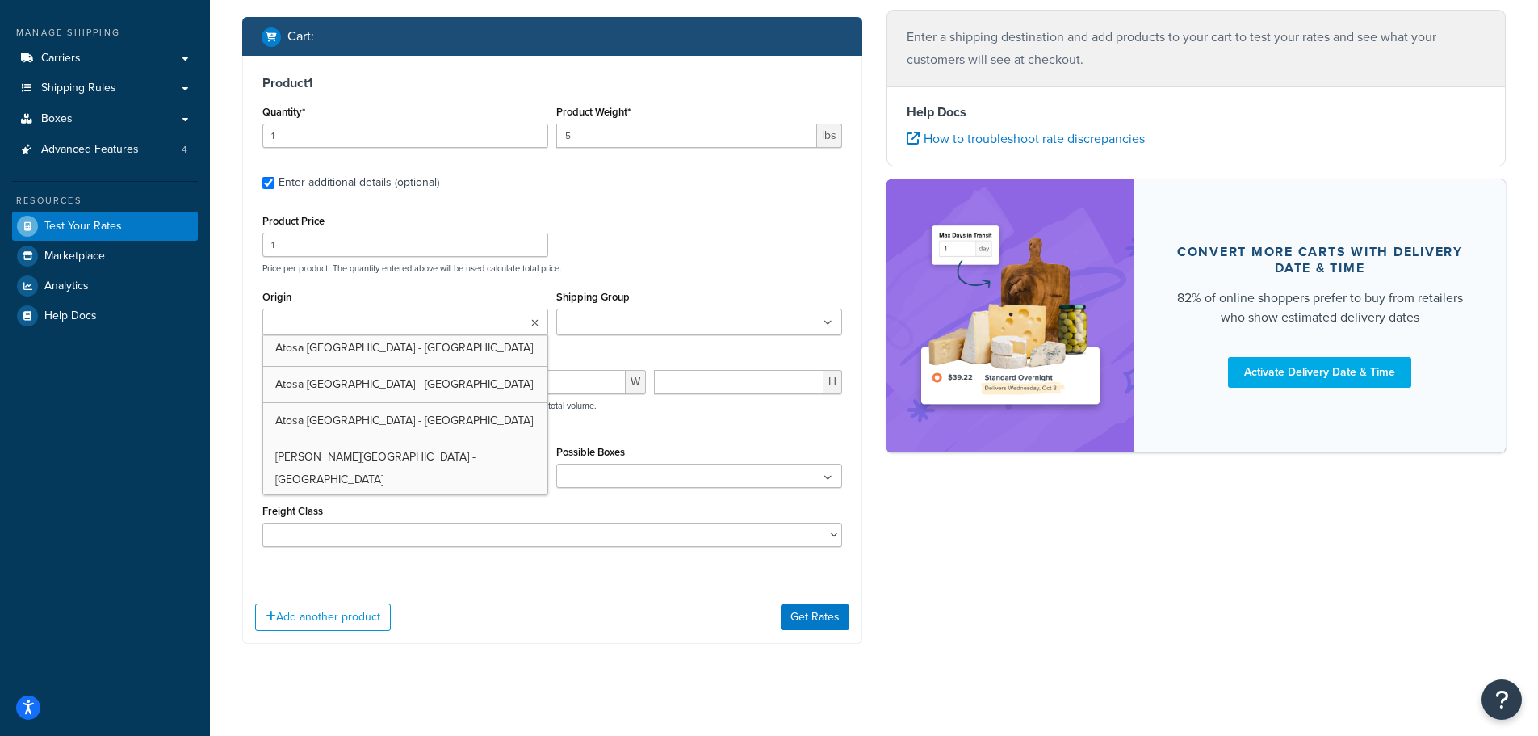
click at [673, 299] on div "Shipping Group Custom Freight LTL Freight - Free Shipping LTL Freight - Free Sh…" at bounding box center [699, 310] width 286 height 49
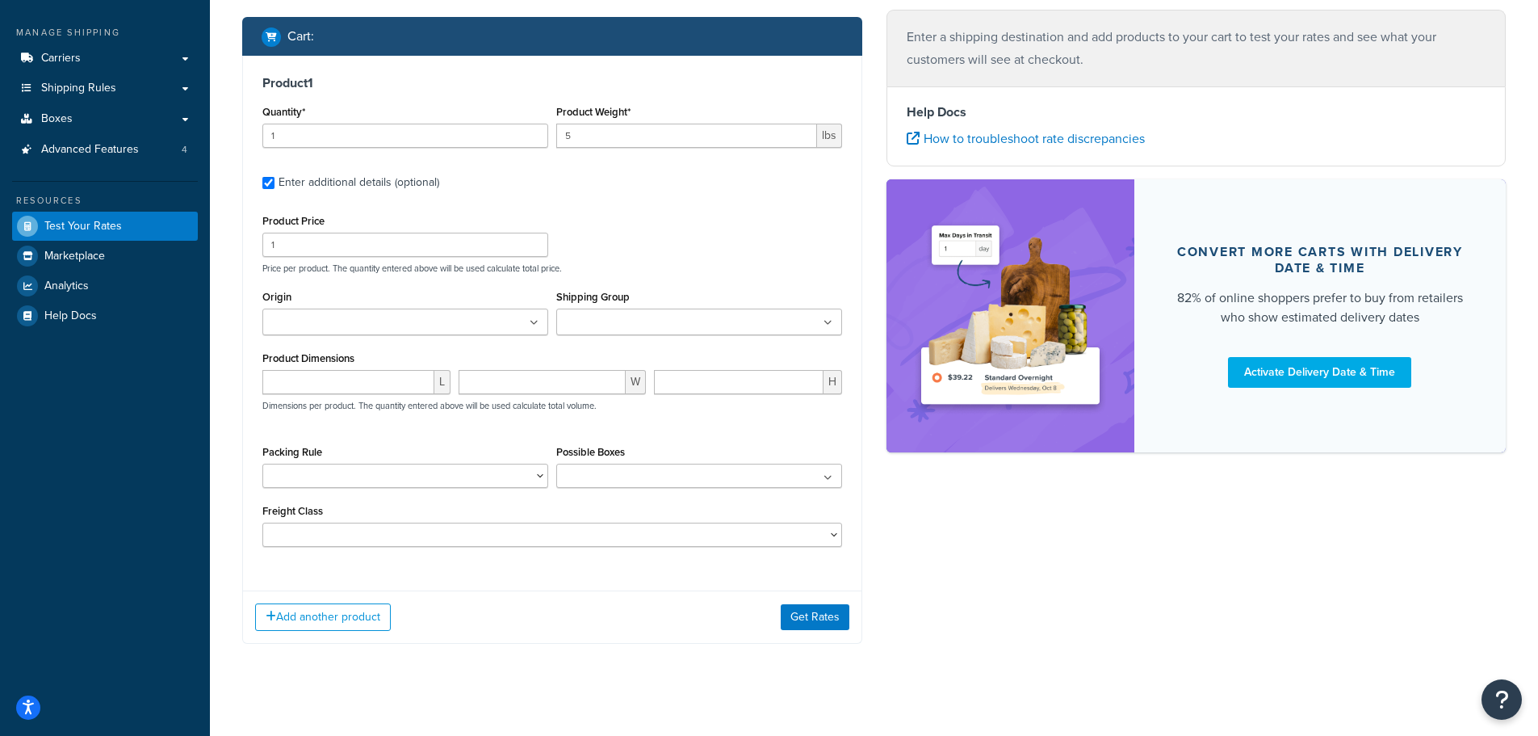
click at [644, 340] on div "Shipping Group Custom Freight LTL Freight - Free Shipping LTL Freight - Free Sh…" at bounding box center [699, 316] width 294 height 61
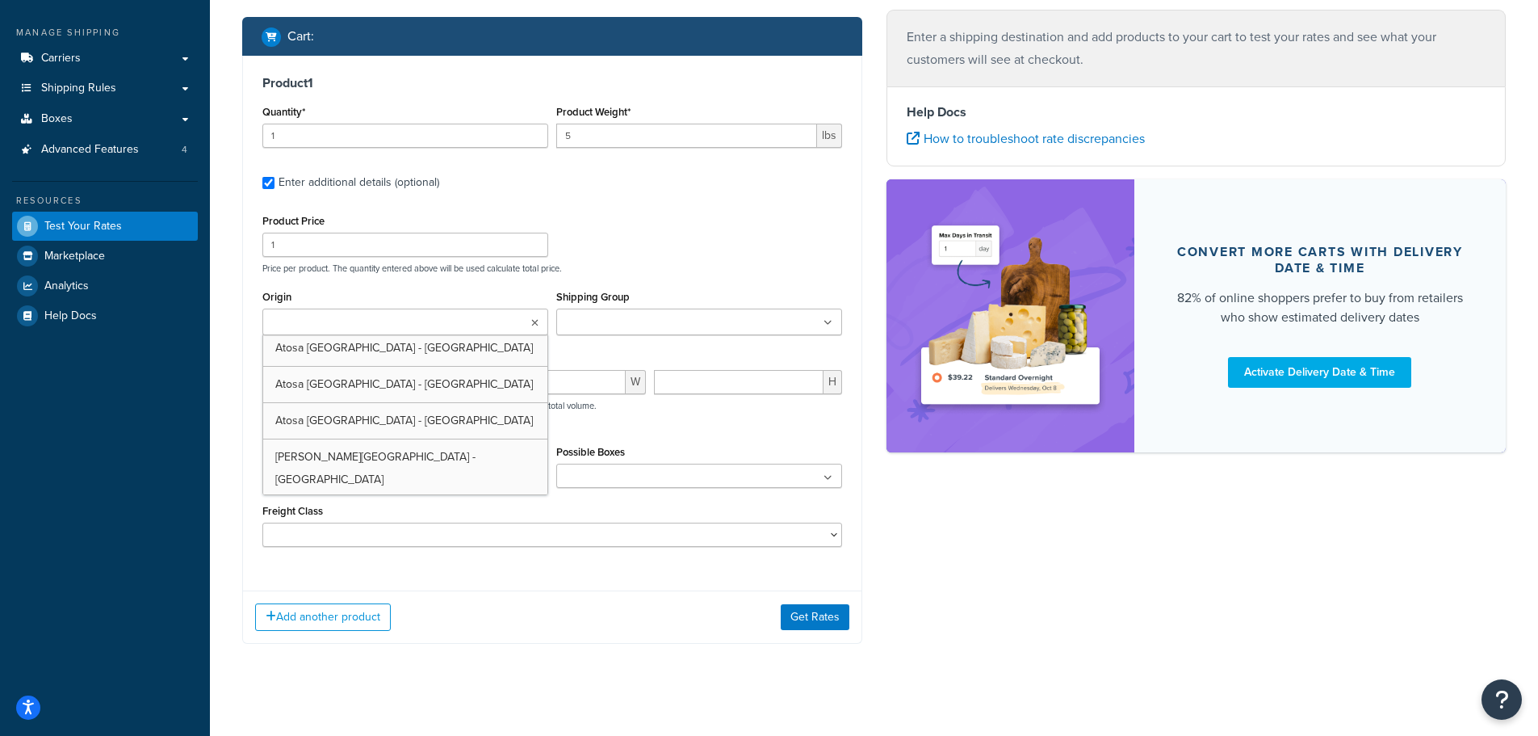
click at [400, 328] on ul at bounding box center [405, 321] width 286 height 27
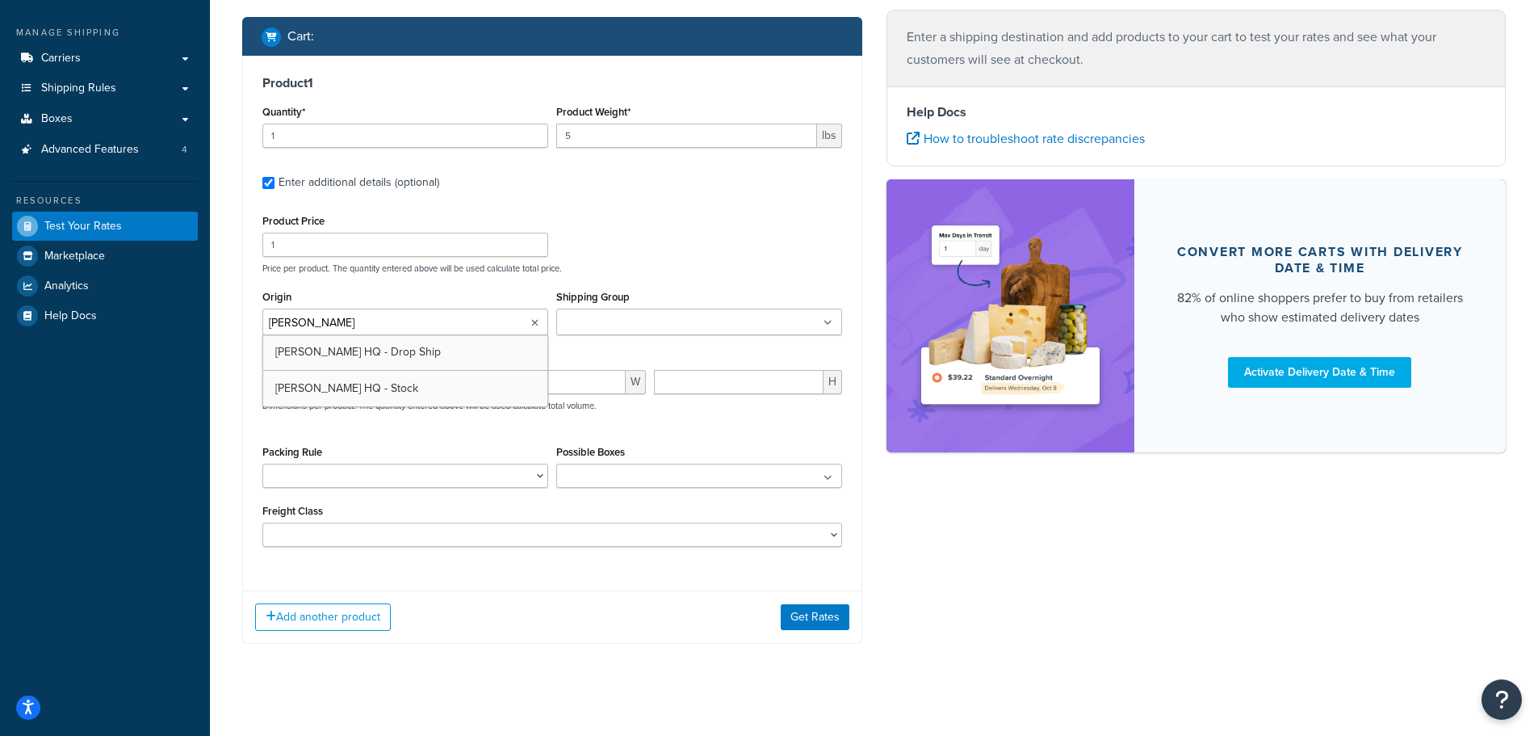
type input "burket"
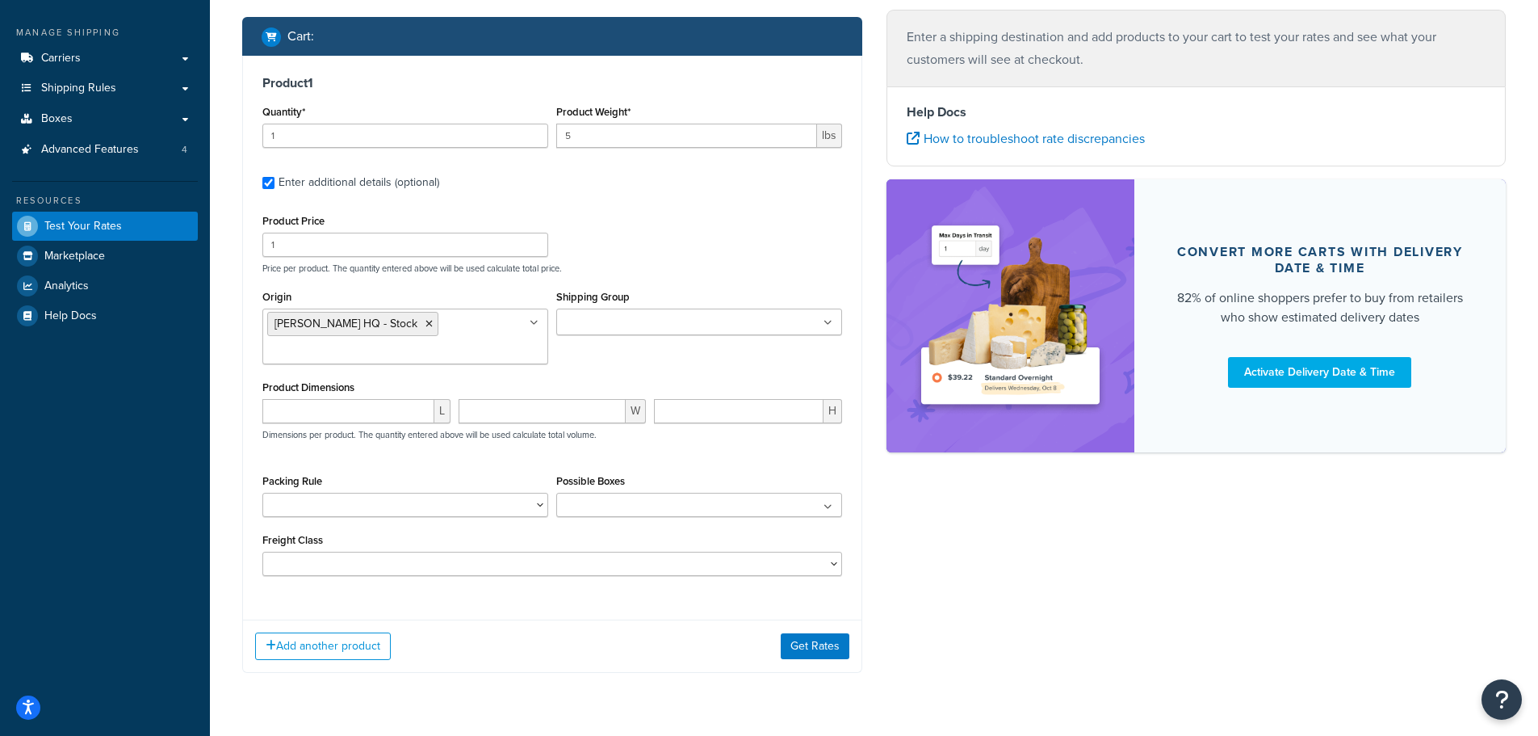
click at [564, 367] on div "Origin Burkett HQ - Stock 5703 Jackson Advance Tabco Alto-Shaam Amana Amerishie…" at bounding box center [552, 331] width 588 height 90
click at [679, 321] on input "Shipping Group" at bounding box center [632, 323] width 143 height 18
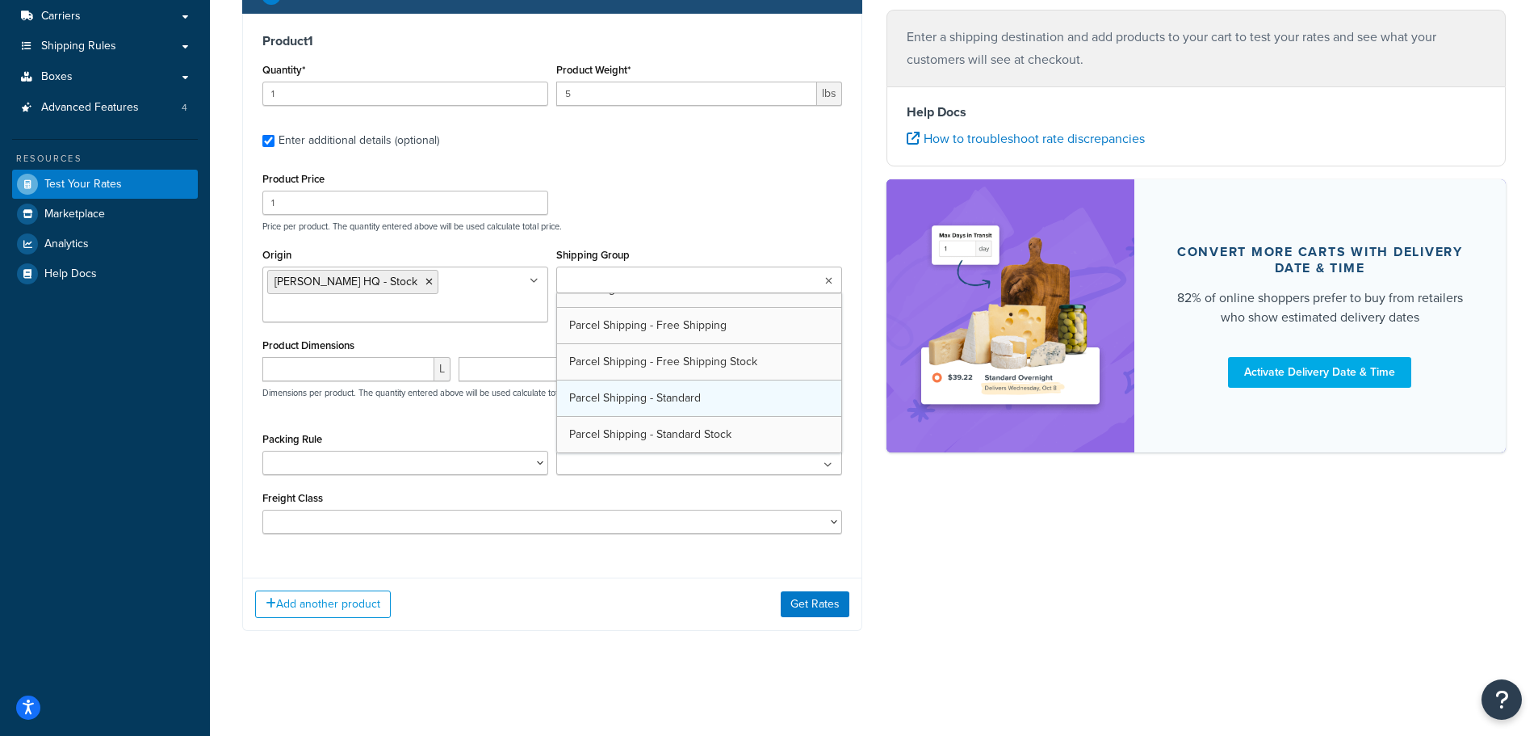
scroll to position [130, 0]
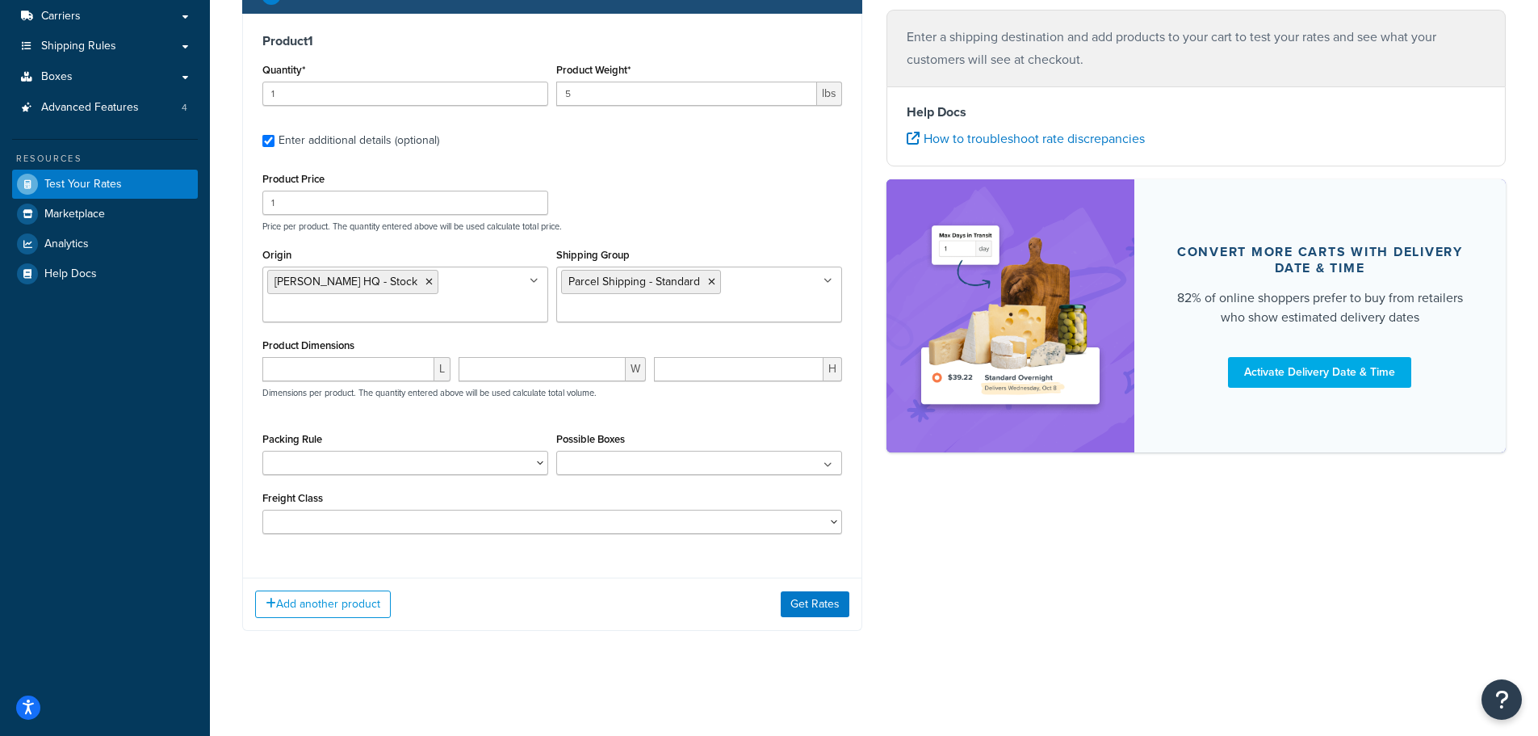
click at [751, 190] on div "Product Price 1 Price per product. The quantity entered above will be used calc…" at bounding box center [552, 200] width 588 height 64
click at [381, 379] on input "number" at bounding box center [348, 369] width 172 height 24
type input "5"
click at [493, 379] on input "number" at bounding box center [543, 369] width 168 height 24
type input "5"
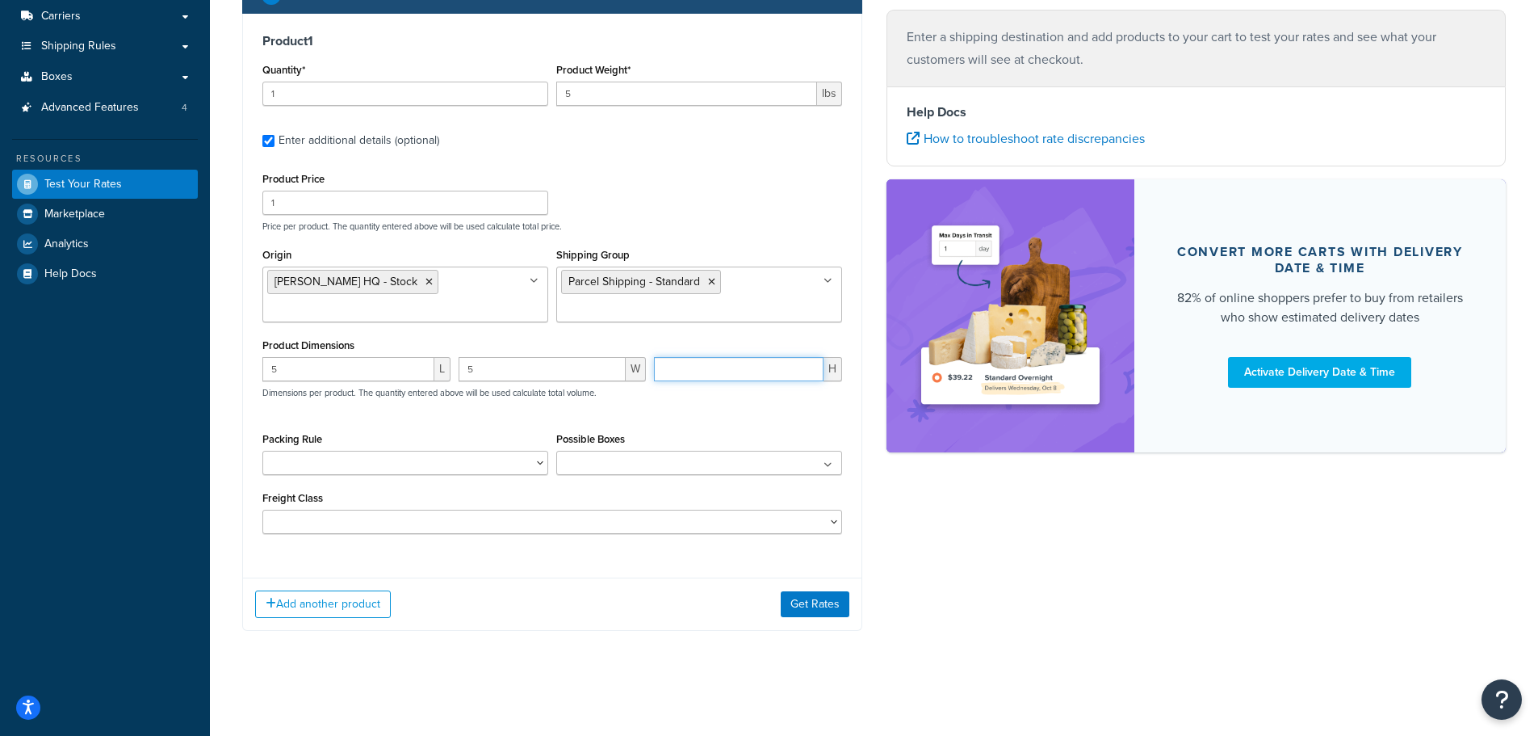
click at [691, 362] on input "number" at bounding box center [739, 369] width 170 height 24
type input "5"
click at [788, 203] on div "Product Price 1 Price per product. The quantity entered above will be used calc…" at bounding box center [552, 200] width 588 height 64
click at [456, 456] on select "LTL Separate Pallets Pack Seperately" at bounding box center [405, 463] width 286 height 24
click at [325, 466] on select "LTL Separate Pallets Pack Seperately" at bounding box center [405, 463] width 286 height 24
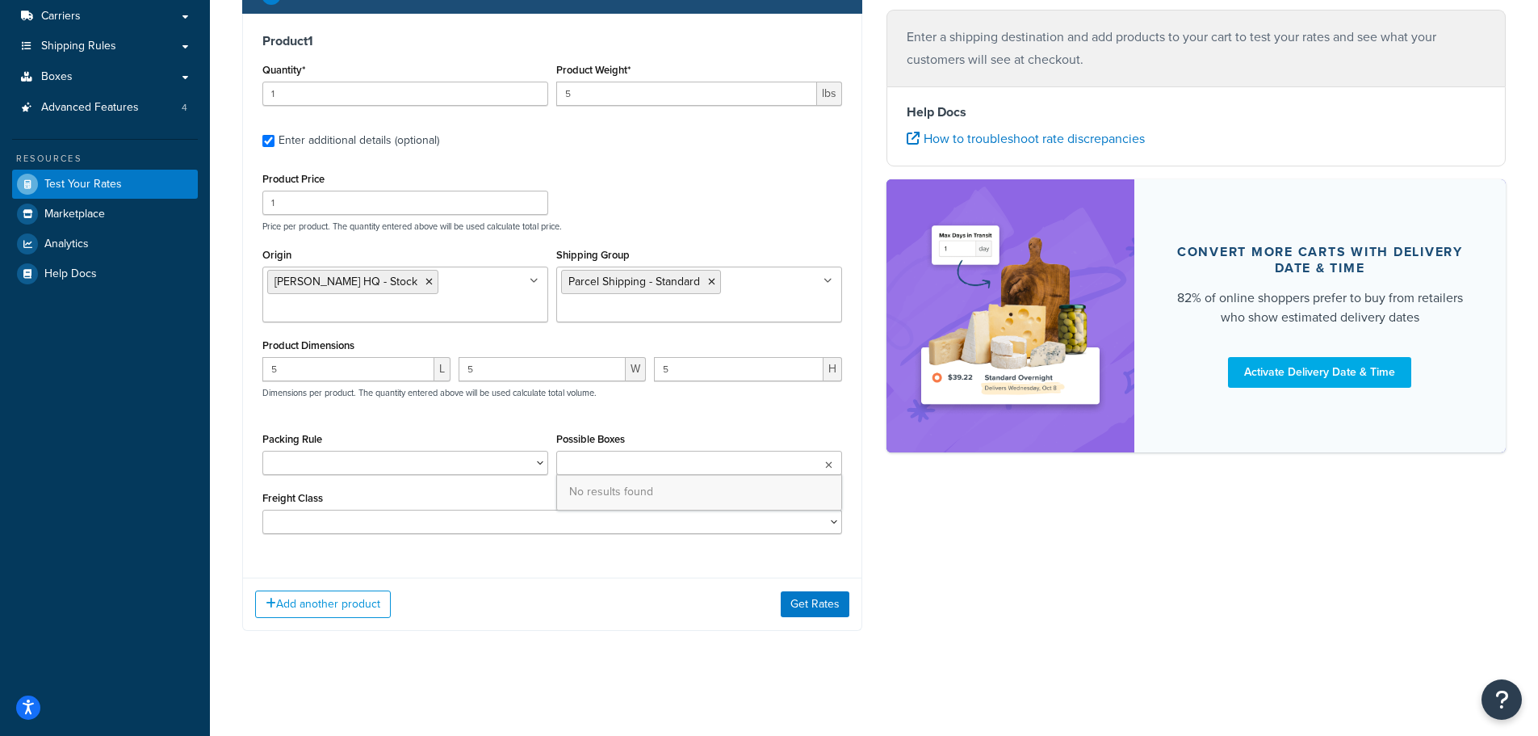
click at [634, 465] on ul at bounding box center [699, 463] width 286 height 24
click at [471, 521] on select "50 55 60 65 70 77.5 85 92.5 100 110 125 150 175 200 250 300 400 500" at bounding box center [552, 522] width 580 height 24
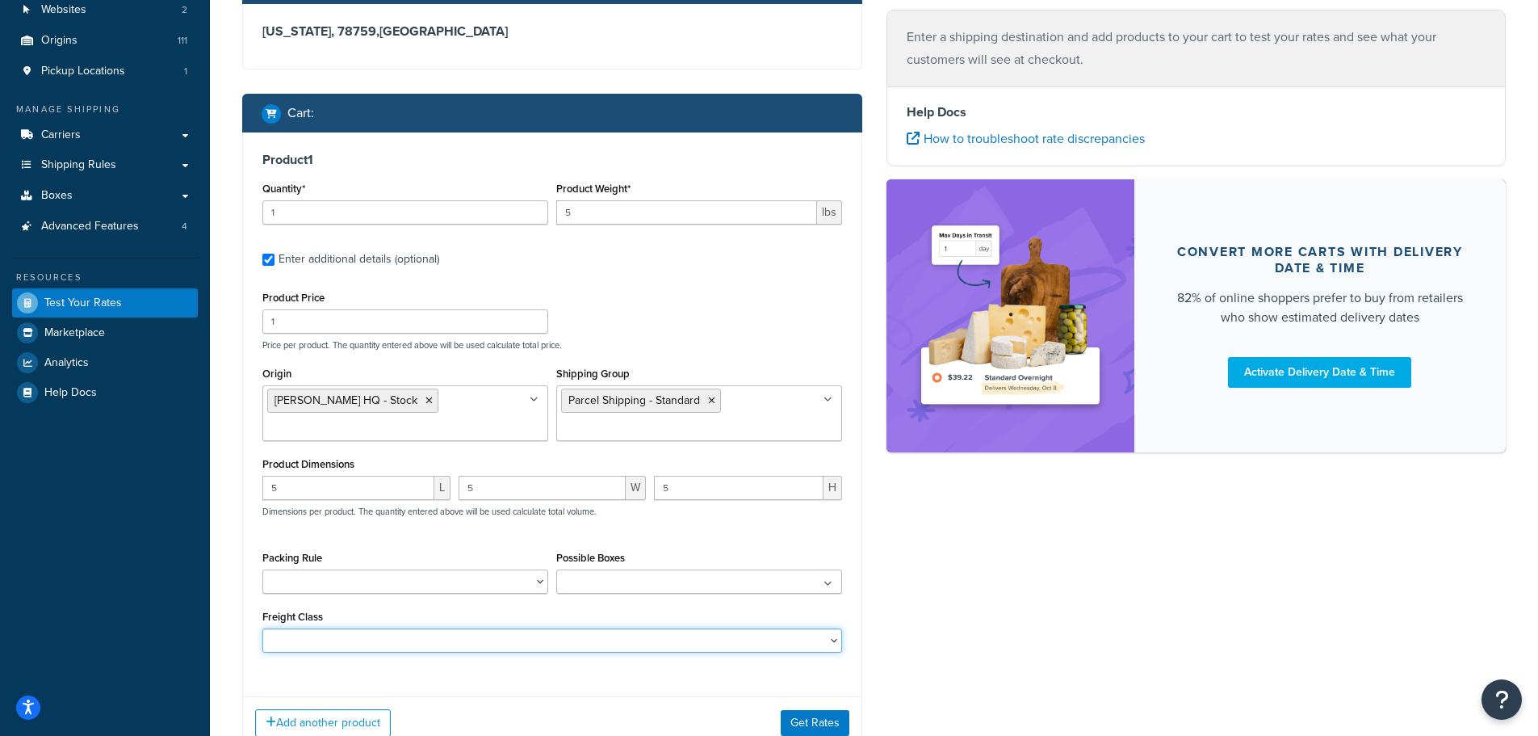
scroll to position [203, 0]
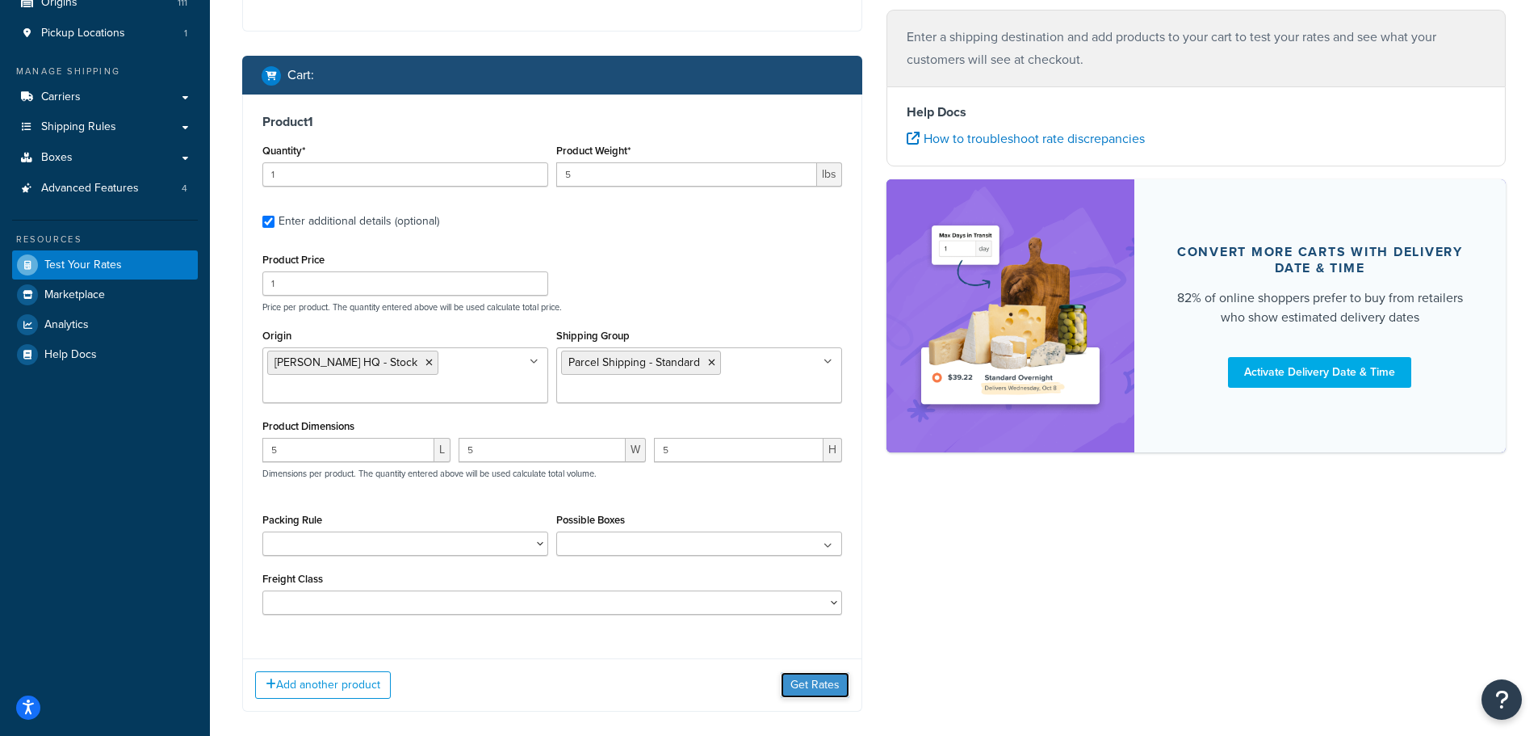
click at [823, 680] on button "Get Rates" at bounding box center [815, 685] width 69 height 26
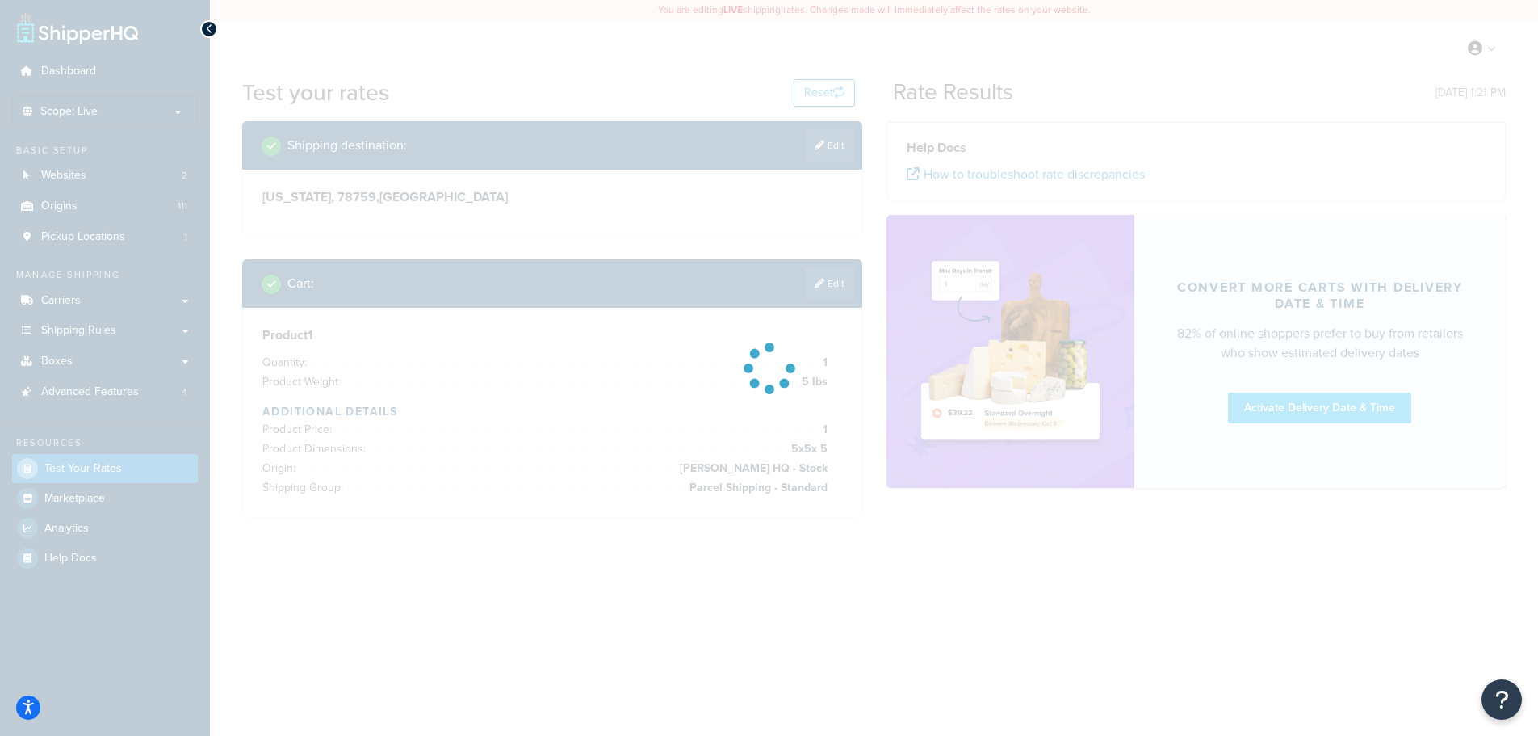
scroll to position [0, 0]
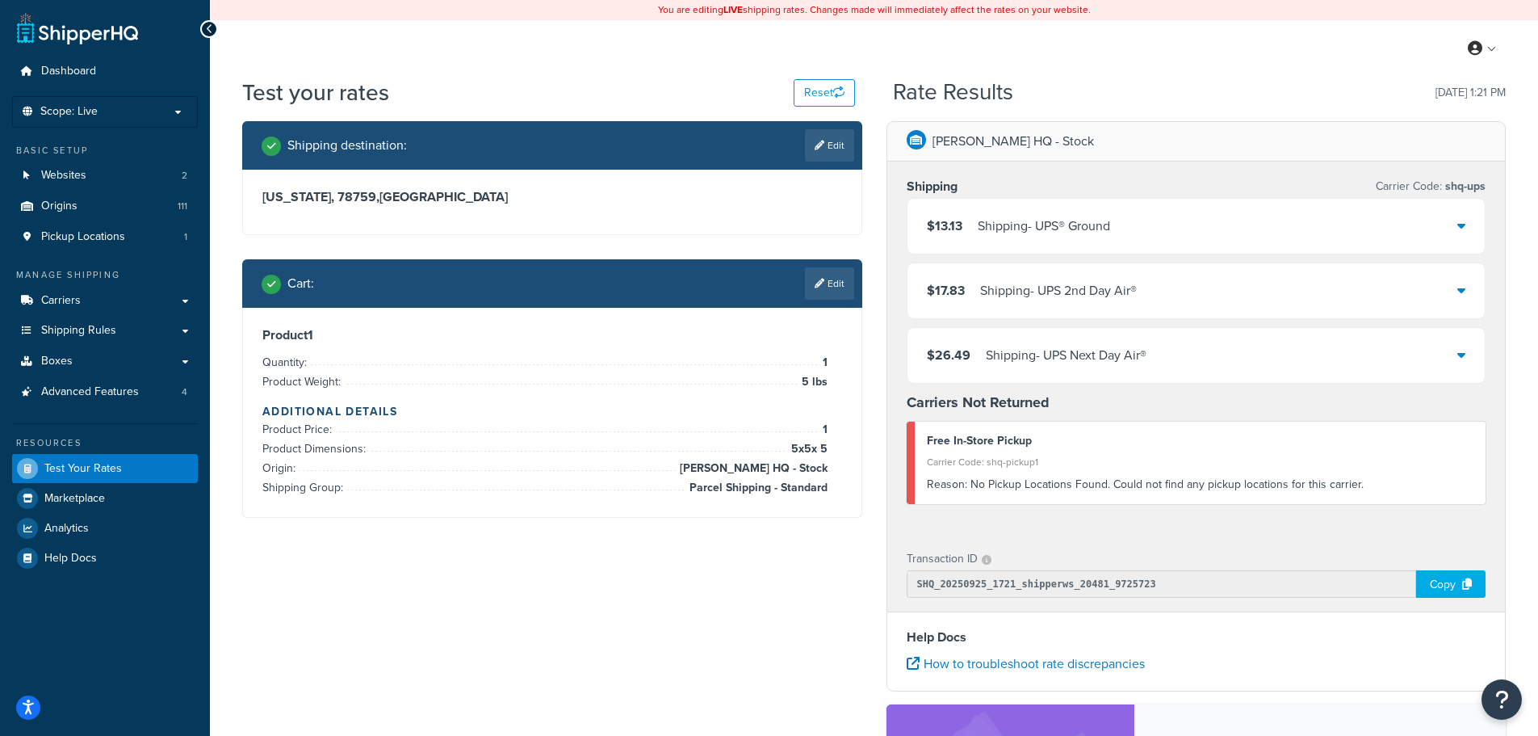
click at [1225, 225] on div "$13.13 Shipping - UPS® Ground" at bounding box center [1197, 226] width 578 height 55
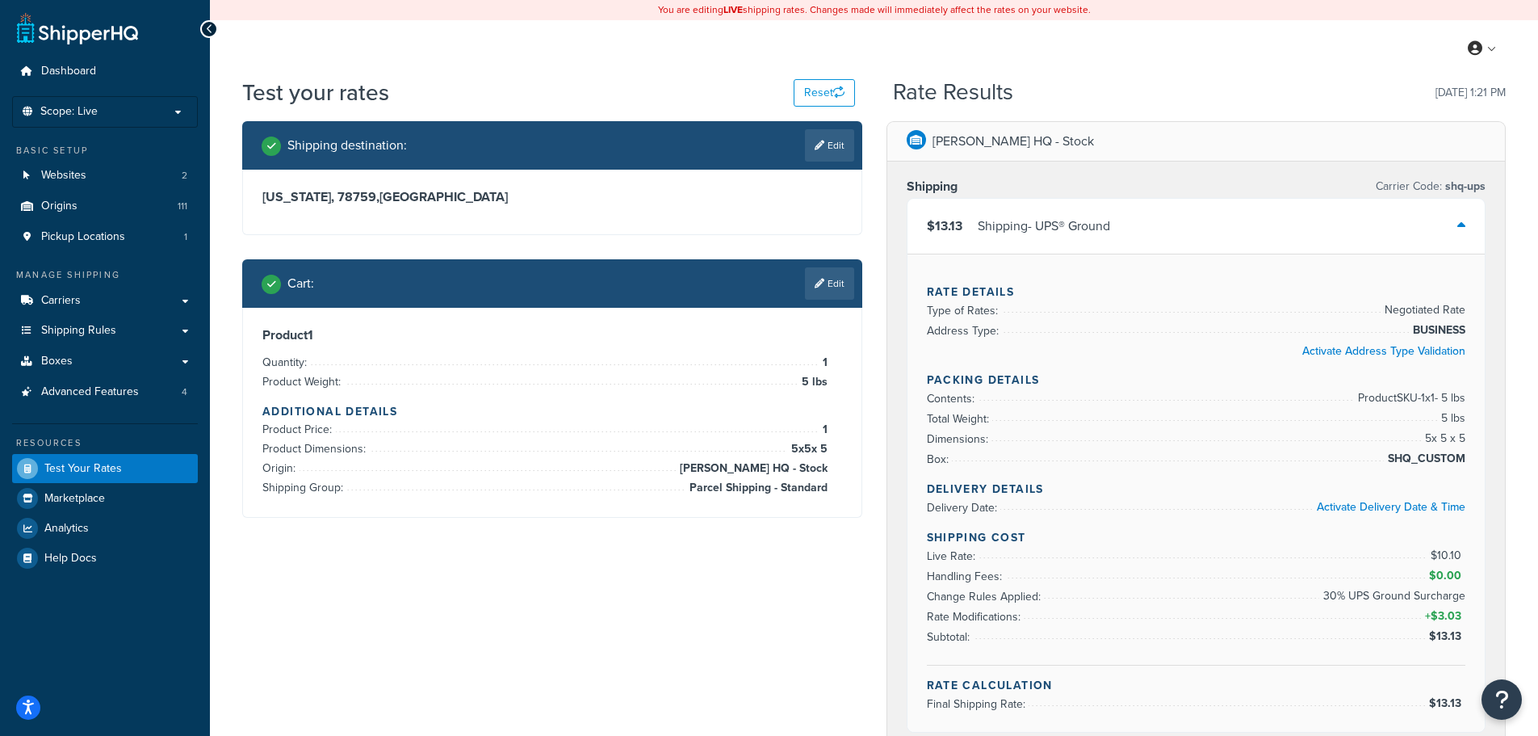
click at [1225, 225] on div "$13.13 Shipping - UPS® Ground" at bounding box center [1197, 226] width 578 height 55
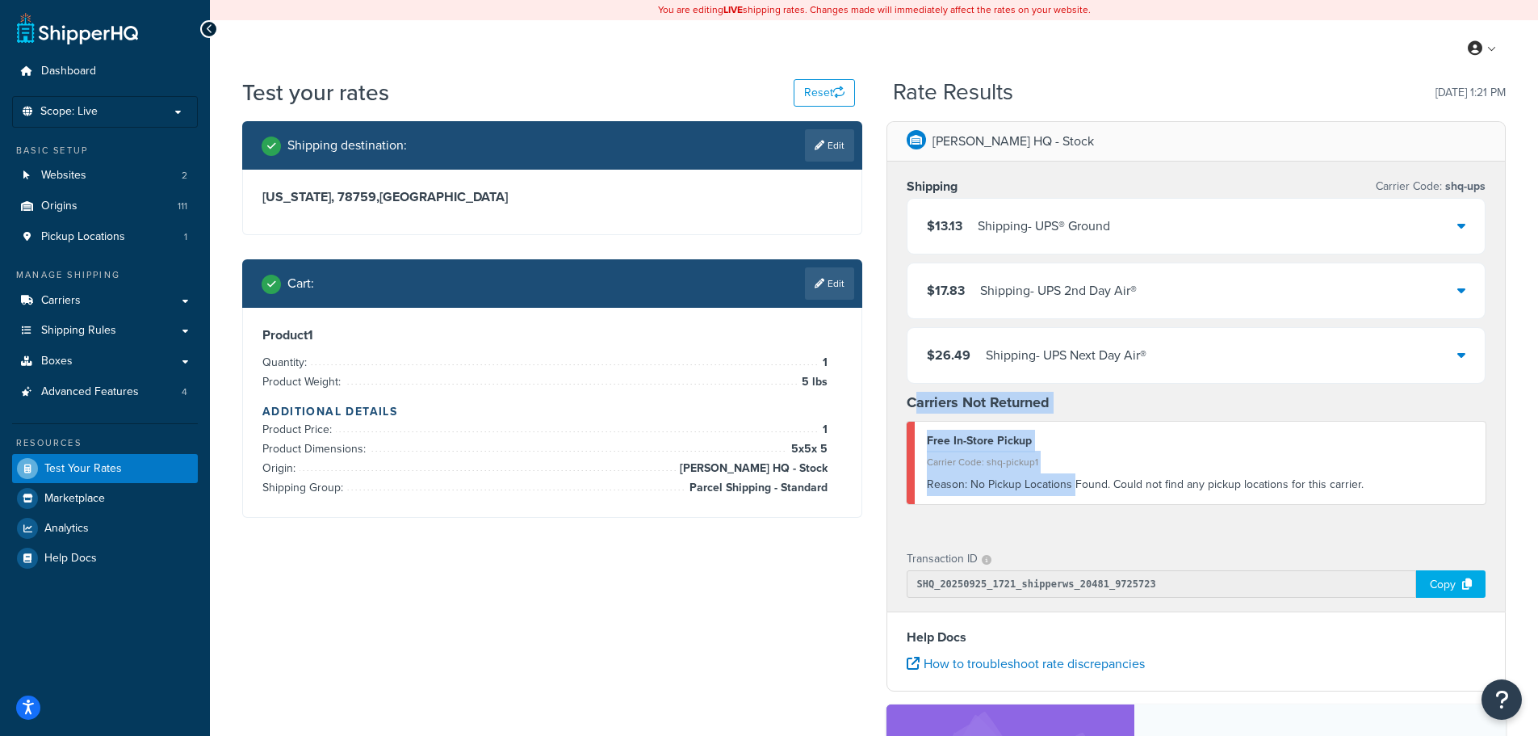
drag, startPoint x: 916, startPoint y: 404, endPoint x: 1074, endPoint y: 476, distance: 173.1
click at [1074, 476] on div "Shipping Carrier Code: shq-ups $13.13 Shipping - UPS® Ground $17.83 Shipping - …" at bounding box center [1196, 347] width 619 height 372
click at [1074, 476] on div "Reason: No Pickup Locations Found. Could not find any pickup locations for this…" at bounding box center [1200, 484] width 547 height 23
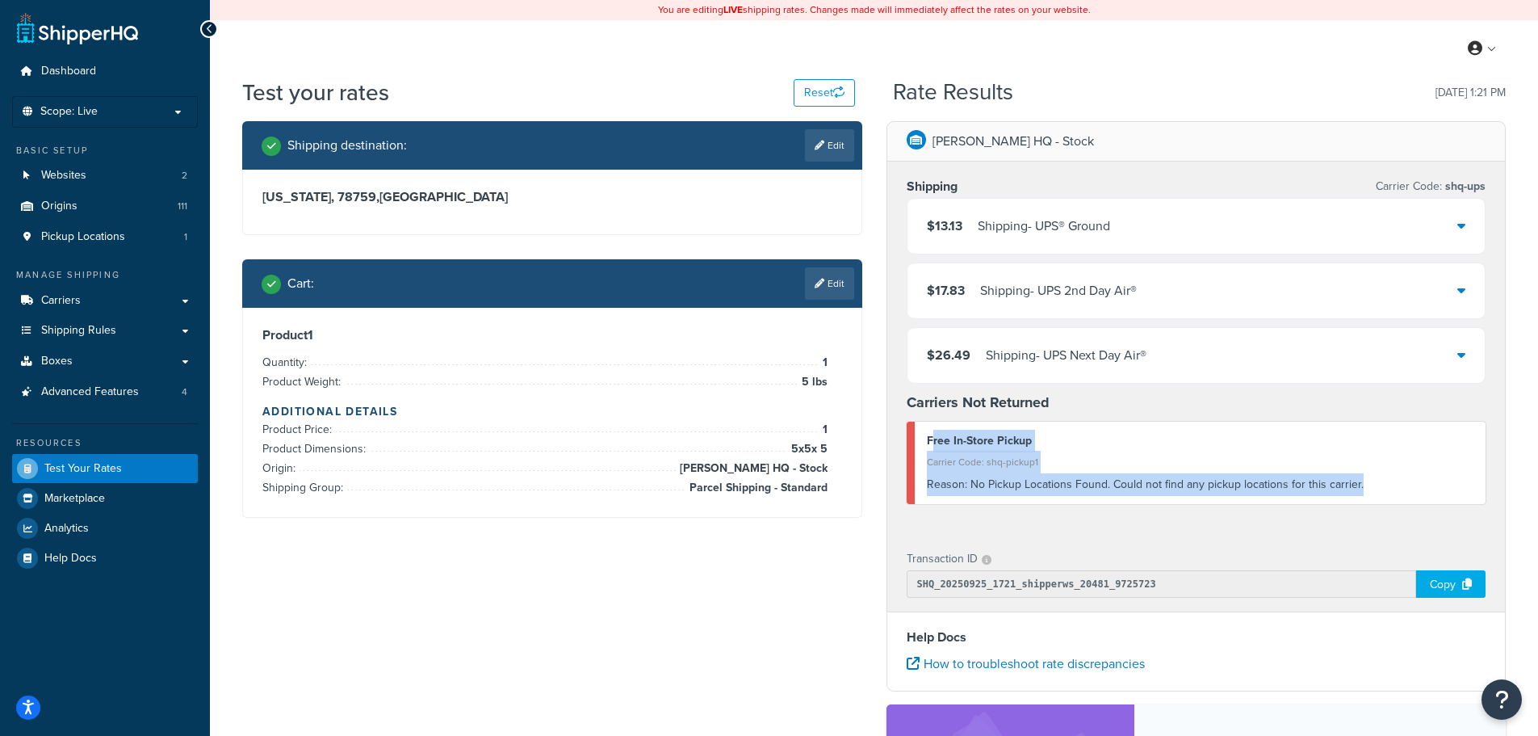
drag, startPoint x: 933, startPoint y: 441, endPoint x: 1372, endPoint y: 485, distance: 440.7
click at [1372, 485] on div "Free In-Store Pickup Carrier Code: shq-pickup1 Reason: No Pickup Locations Foun…" at bounding box center [1197, 462] width 580 height 82
click at [1290, 477] on div "Reason: No Pickup Locations Found. Could not find any pickup locations for this…" at bounding box center [1200, 484] width 547 height 23
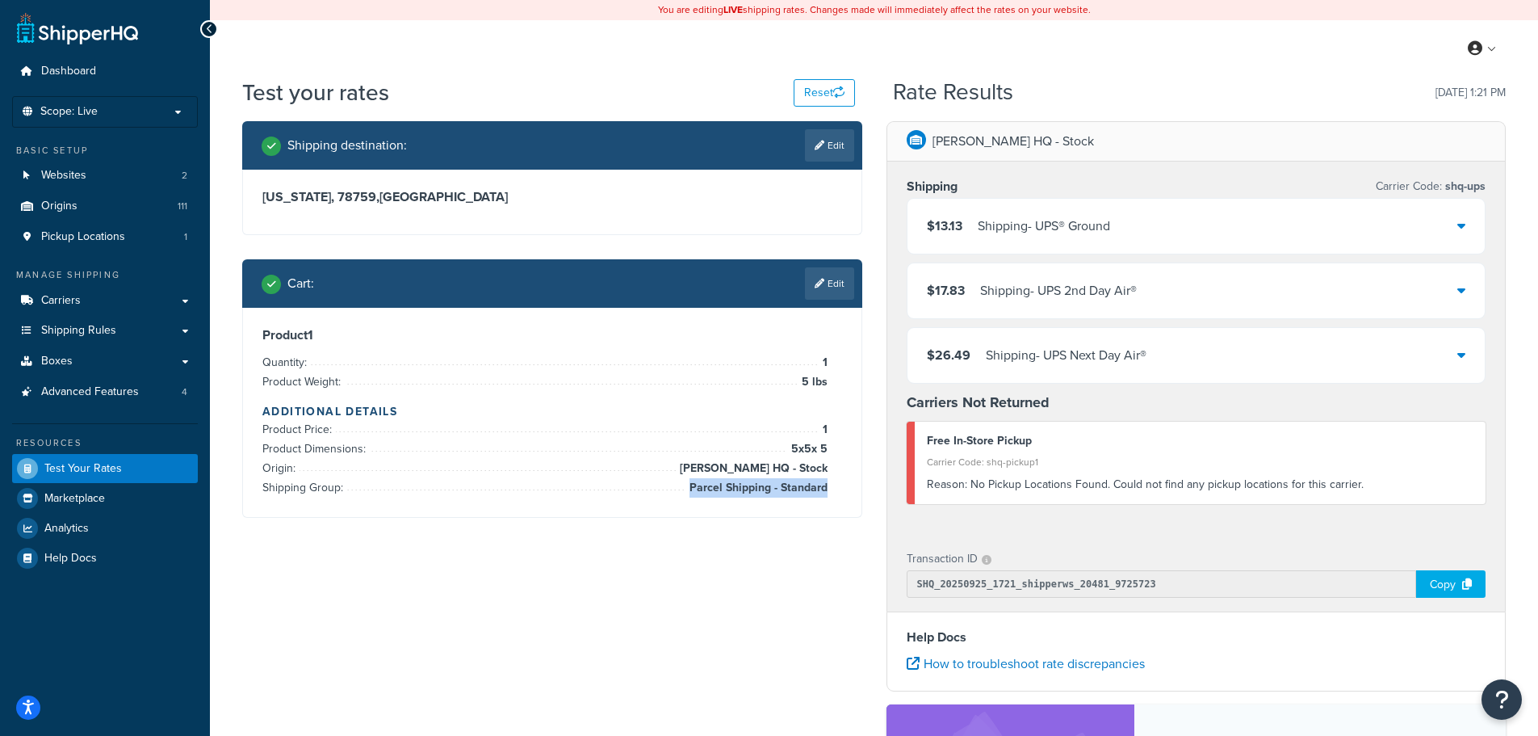
drag, startPoint x: 694, startPoint y: 489, endPoint x: 824, endPoint y: 494, distance: 130.9
click at [824, 494] on span "Parcel Shipping - Standard" at bounding box center [757, 487] width 142 height 19
drag, startPoint x: 264, startPoint y: 191, endPoint x: 470, endPoint y: 205, distance: 206.4
click at [470, 205] on h3 "Texas, 78759 , United States" at bounding box center [552, 197] width 580 height 16
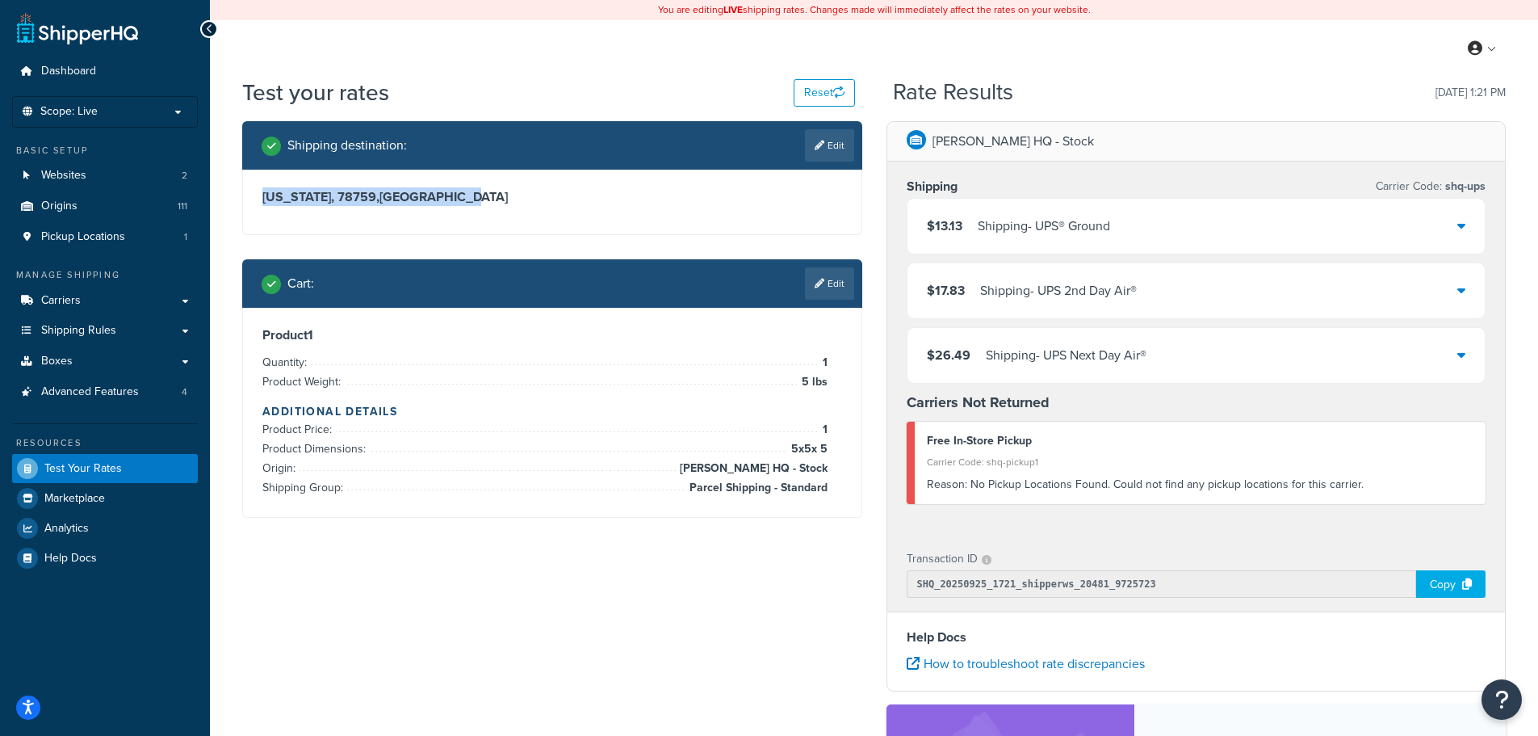
click at [446, 194] on h3 "Texas, 78759 , United States" at bounding box center [552, 197] width 580 height 16
click at [1143, 223] on div "$13.13 Shipping - UPS® Ground" at bounding box center [1197, 226] width 578 height 55
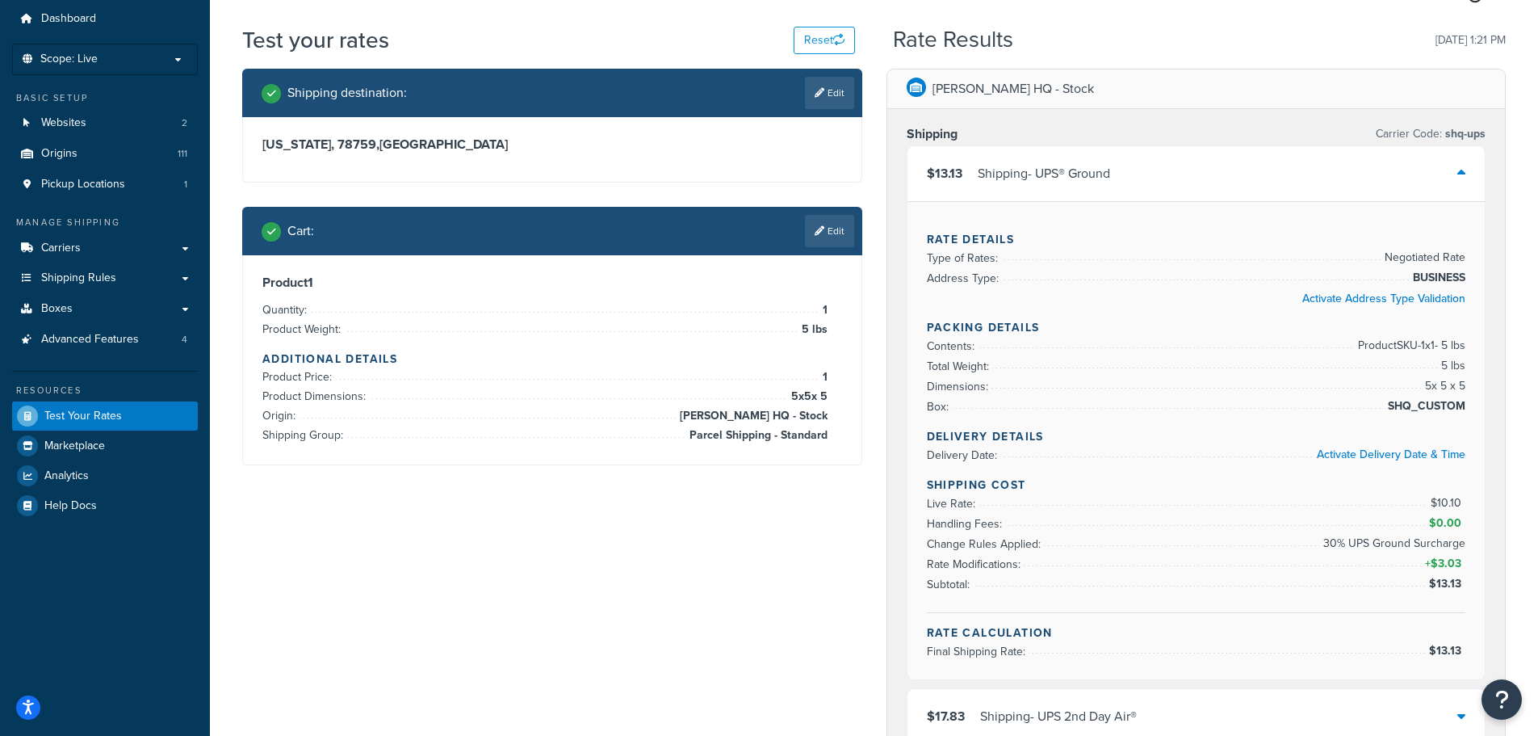
scroll to position [81, 0]
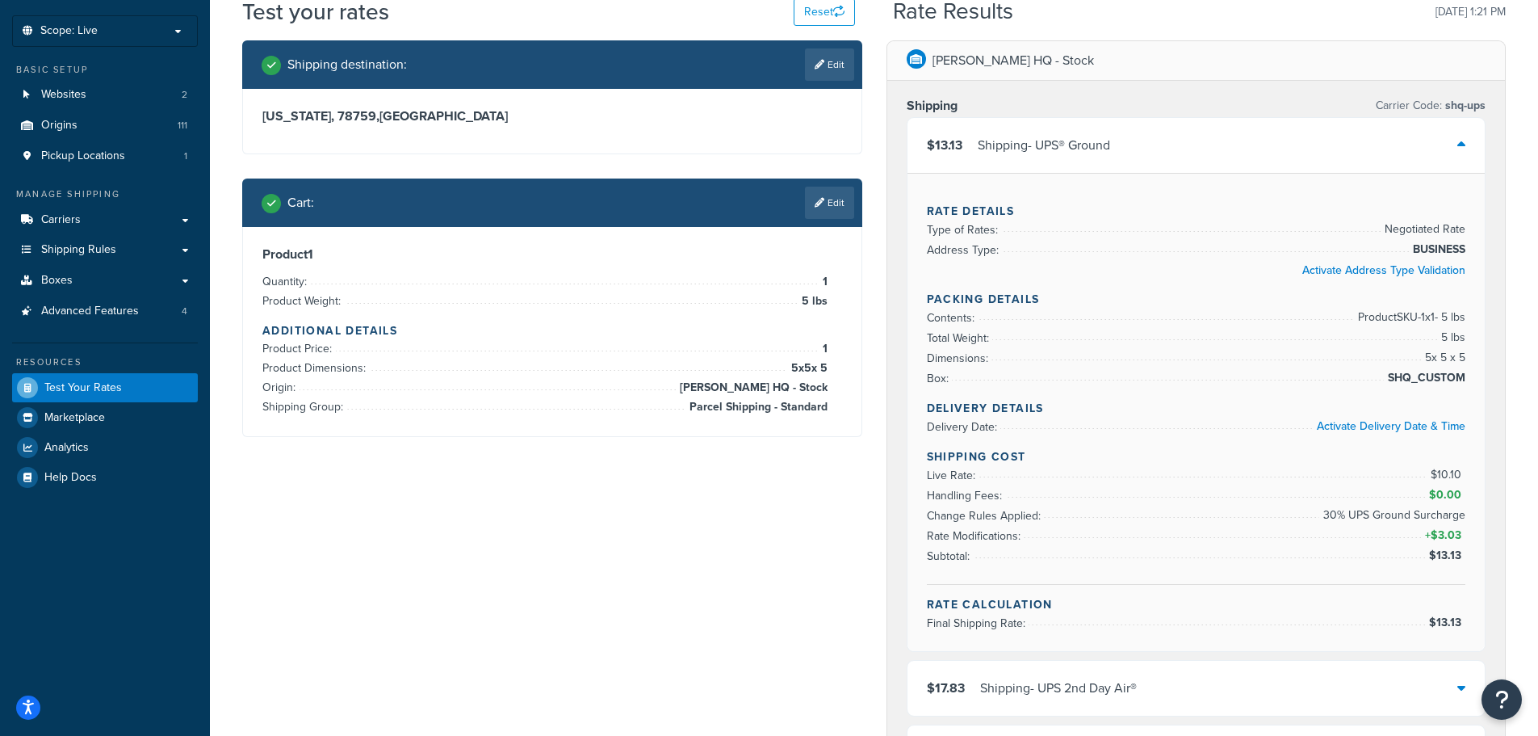
click at [1176, 140] on div "$13.13 Shipping - UPS® Ground" at bounding box center [1197, 145] width 578 height 55
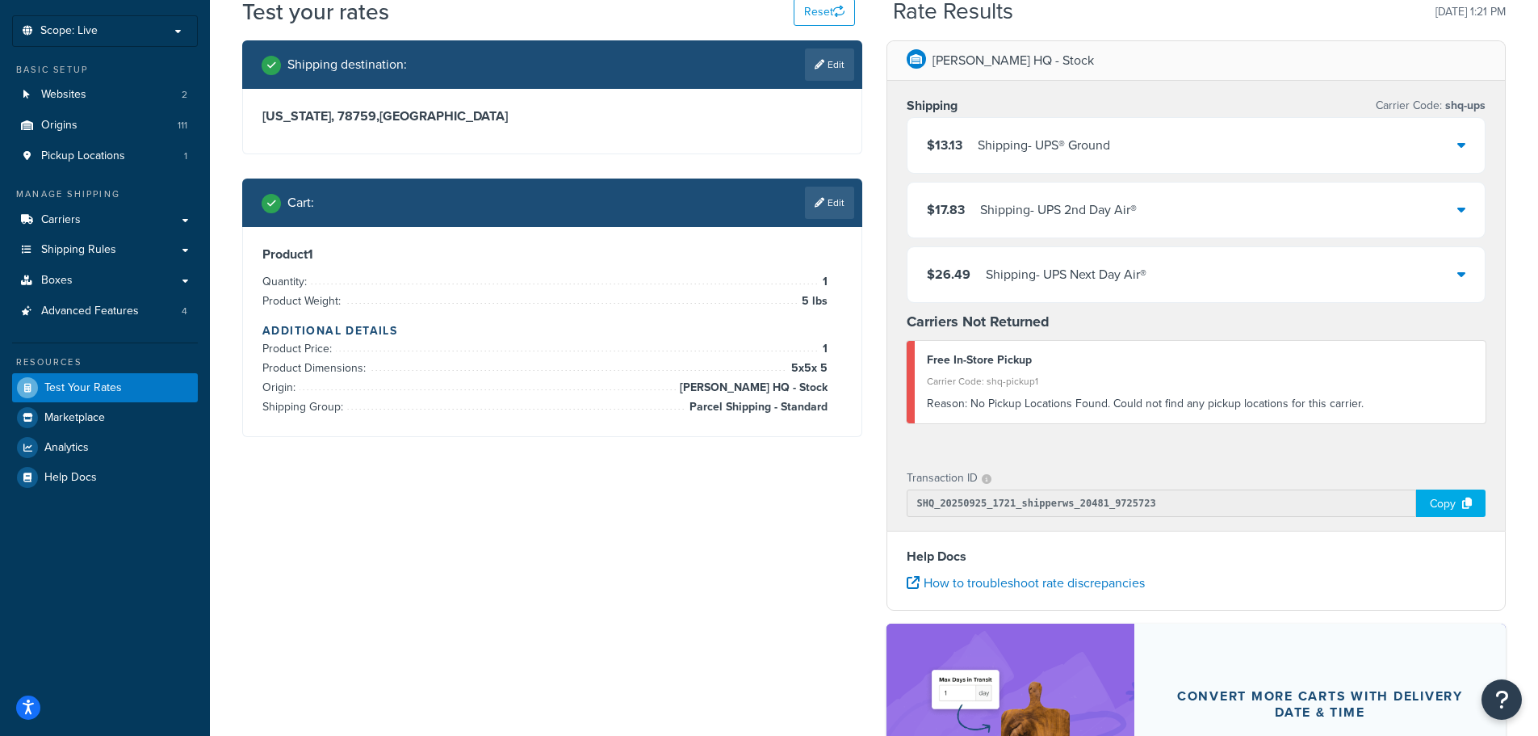
click at [1154, 149] on div "$13.13 Shipping - UPS® Ground" at bounding box center [1197, 145] width 578 height 55
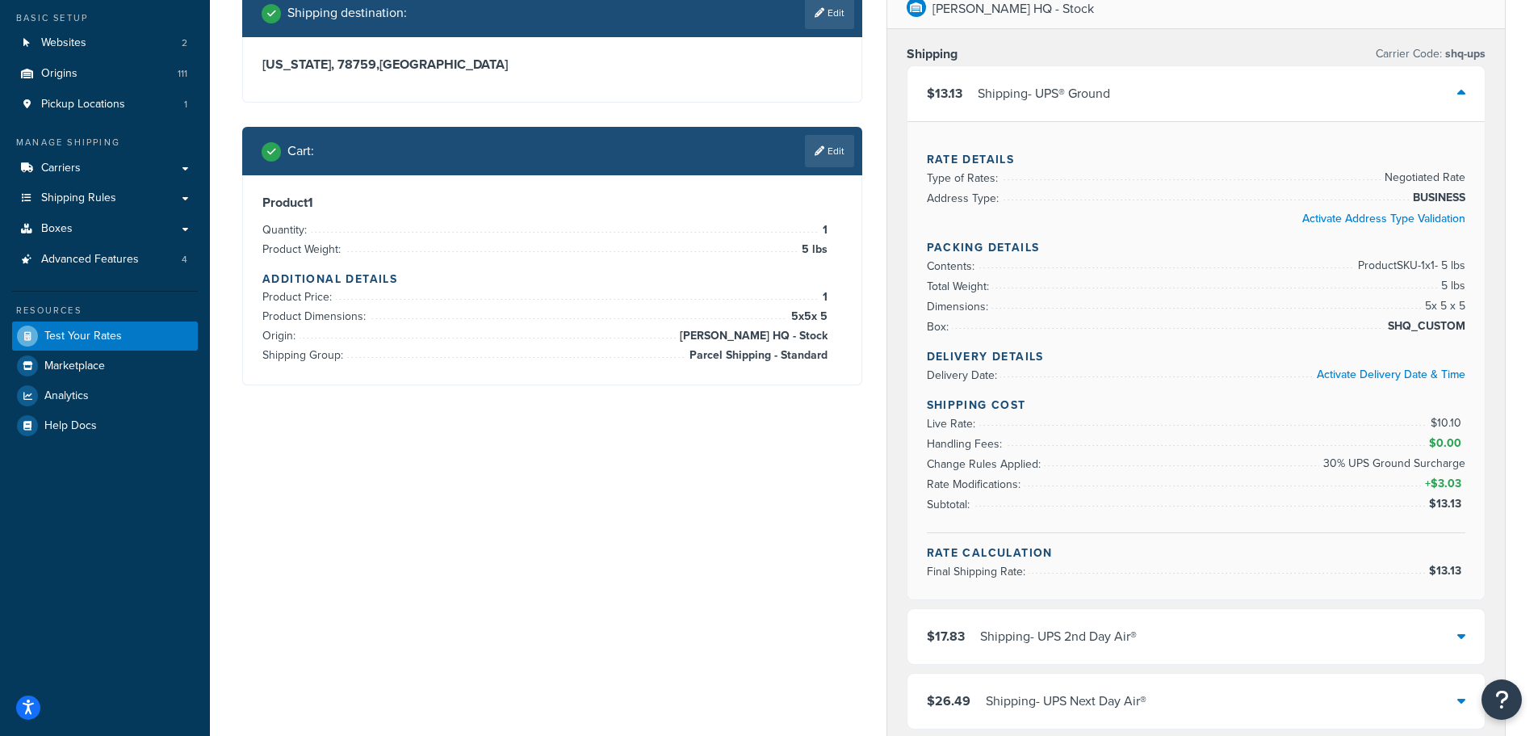
scroll to position [161, 0]
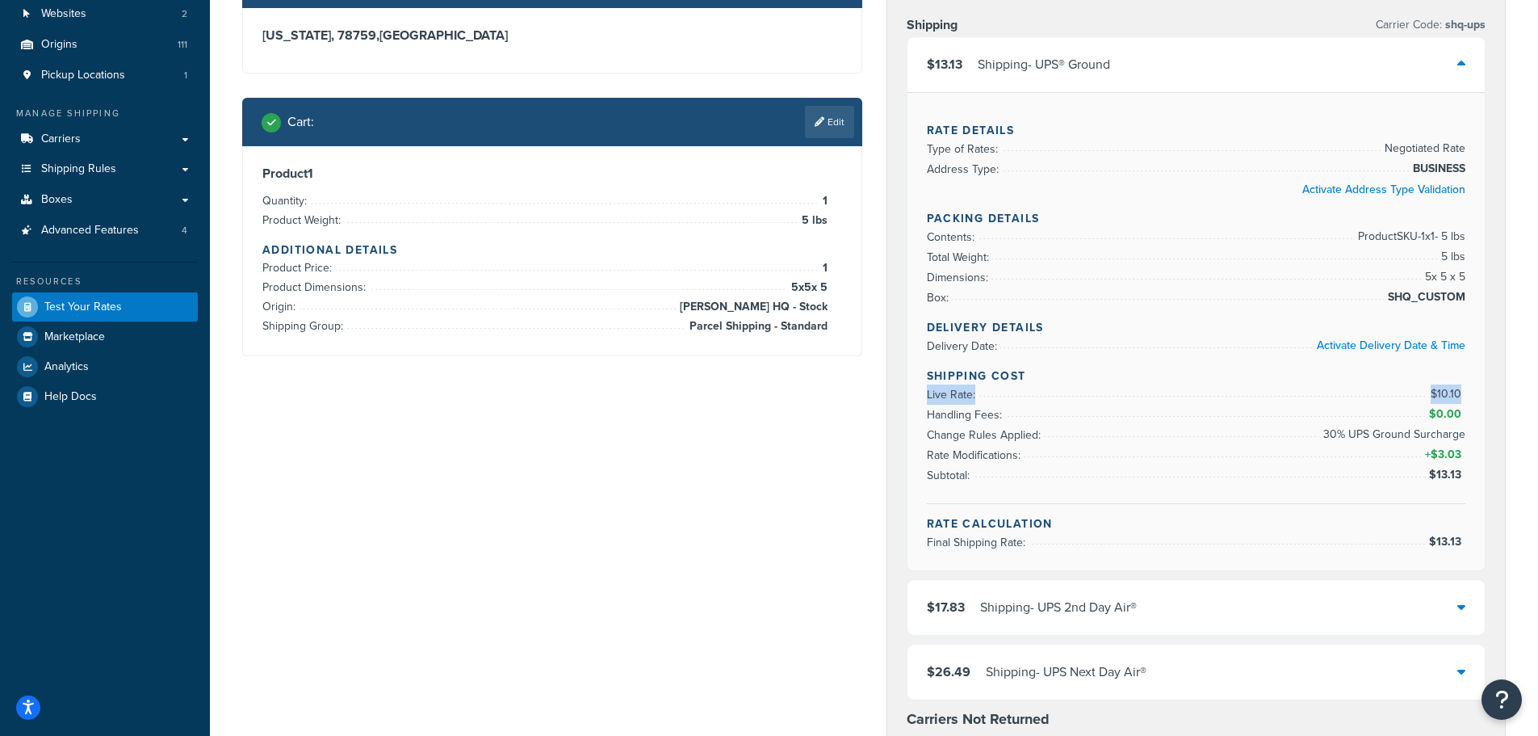
drag, startPoint x: 929, startPoint y: 392, endPoint x: 1462, endPoint y: 394, distance: 533.7
click at [1462, 394] on li "Live Rate: $10.10" at bounding box center [1196, 394] width 539 height 20
drag, startPoint x: 1252, startPoint y: 442, endPoint x: 1466, endPoint y: 437, distance: 213.2
click at [1466, 437] on div "Rate Details Type of Rates: Negotiated Rate Address Type: BUSINESS Activate Add…" at bounding box center [1197, 331] width 578 height 478
drag, startPoint x: 1458, startPoint y: 478, endPoint x: 1439, endPoint y: 478, distance: 19.4
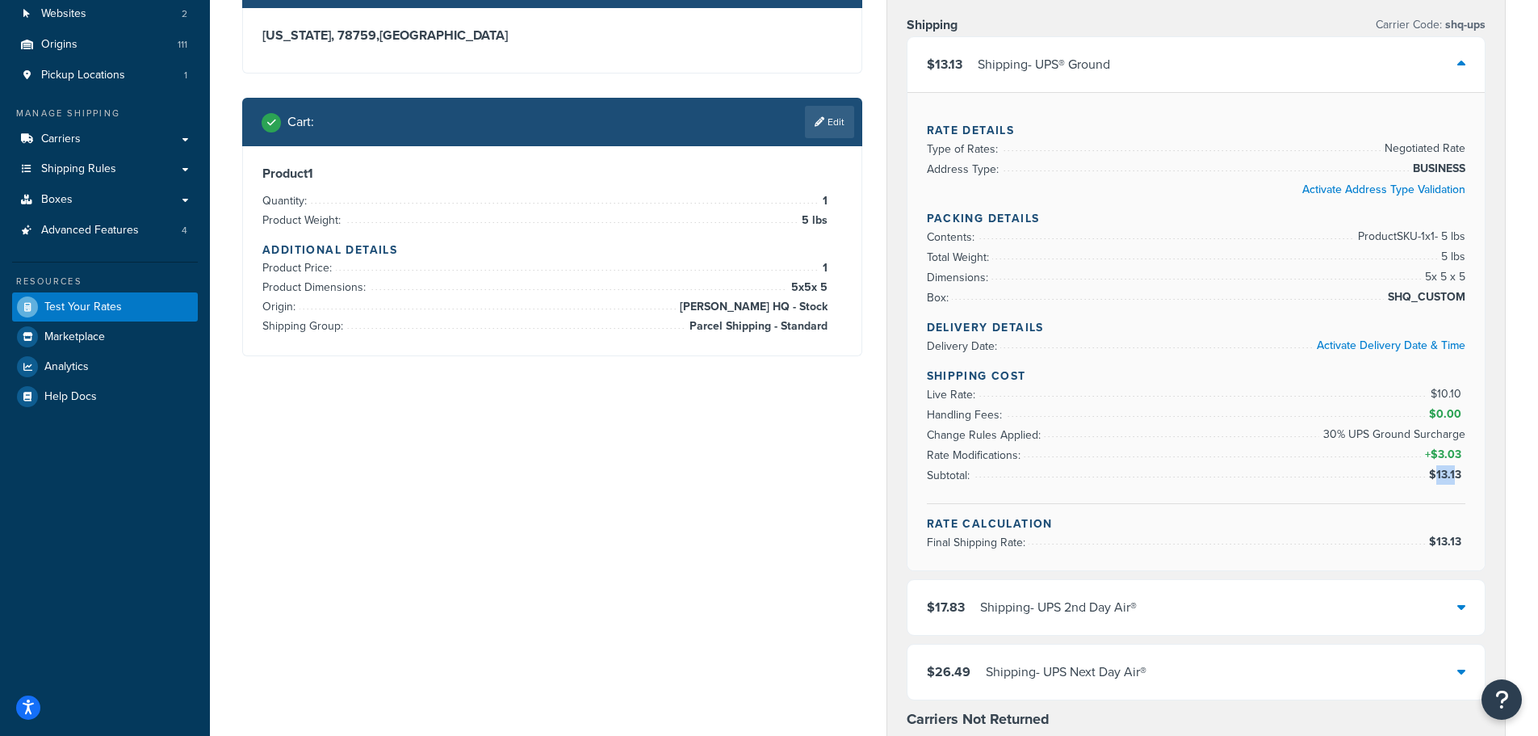
click at [1439, 478] on span "$13.13" at bounding box center [1447, 474] width 36 height 17
click at [1263, 614] on div "$17.83 Shipping - UPS 2nd Day Air®" at bounding box center [1197, 607] width 578 height 55
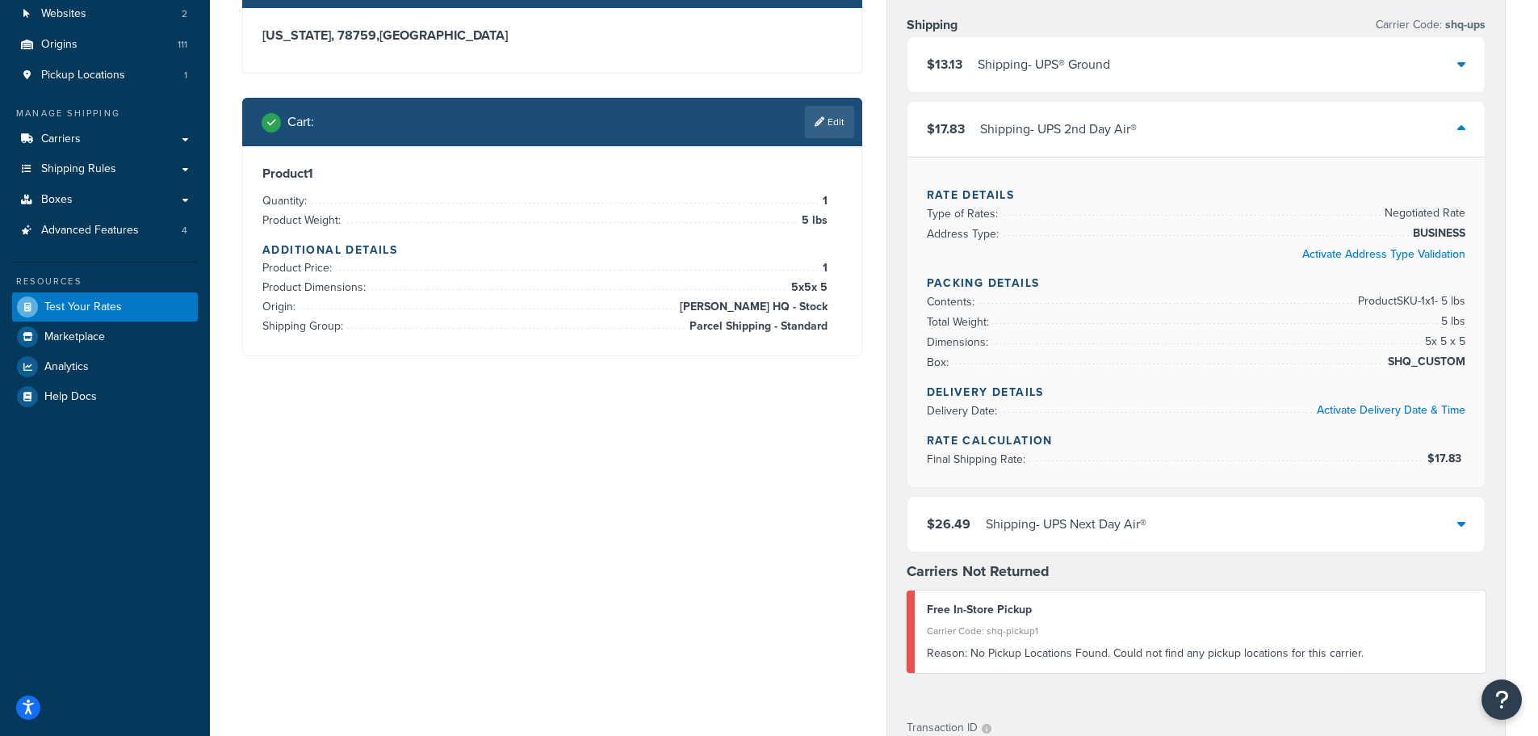
click at [1189, 503] on div "$26.49 Shipping - UPS Next Day Air®" at bounding box center [1197, 524] width 578 height 55
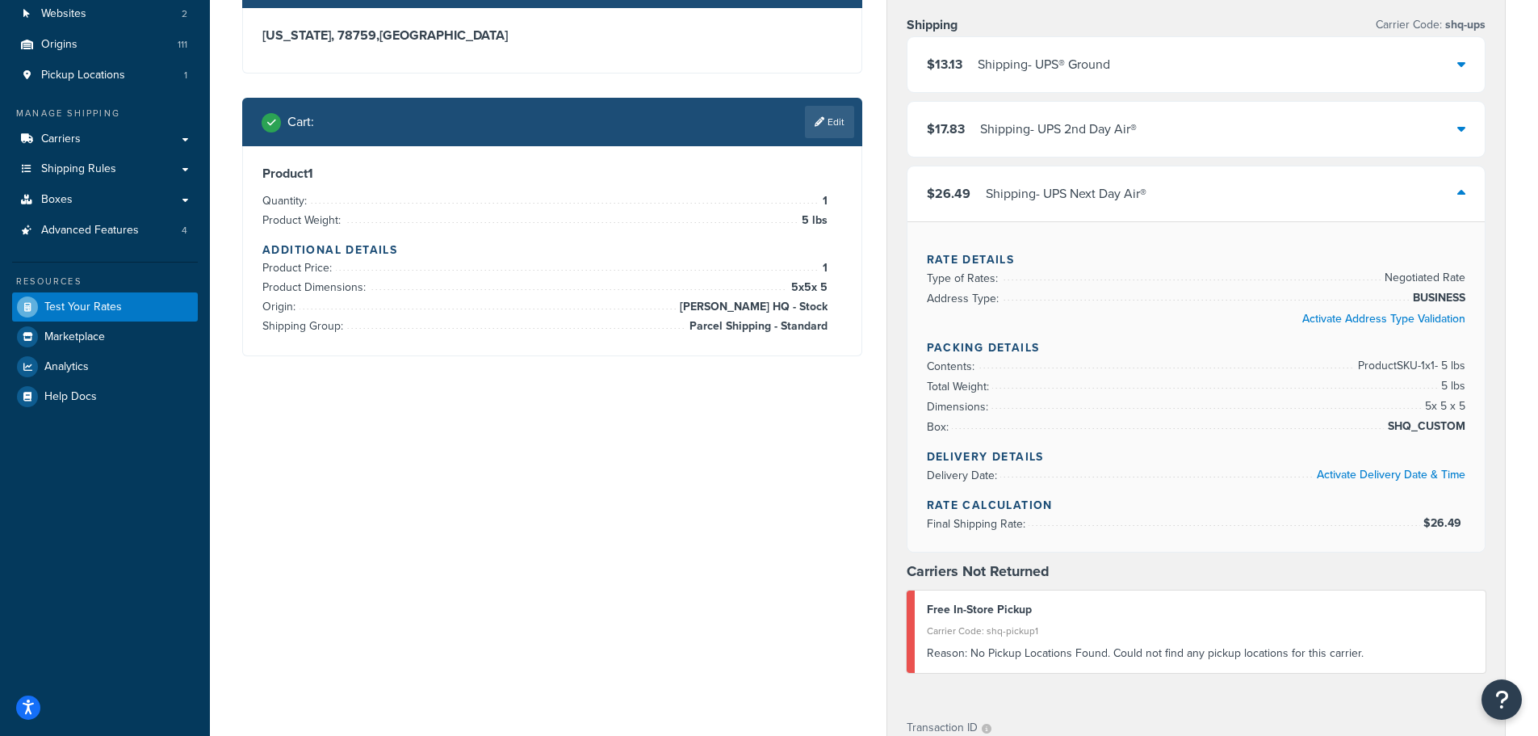
click at [1206, 199] on div "$26.49 Shipping - UPS Next Day Air®" at bounding box center [1197, 193] width 578 height 55
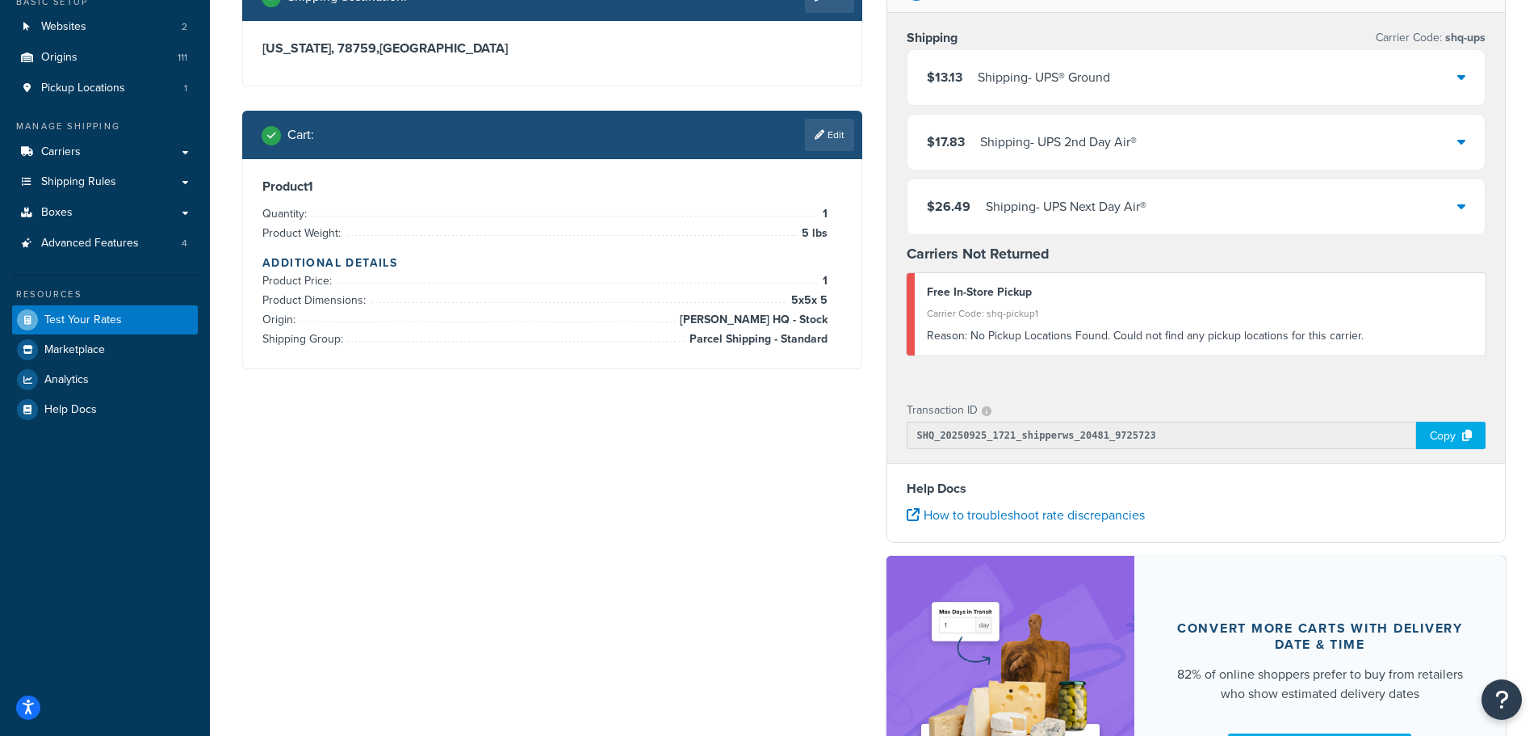
scroll to position [0, 0]
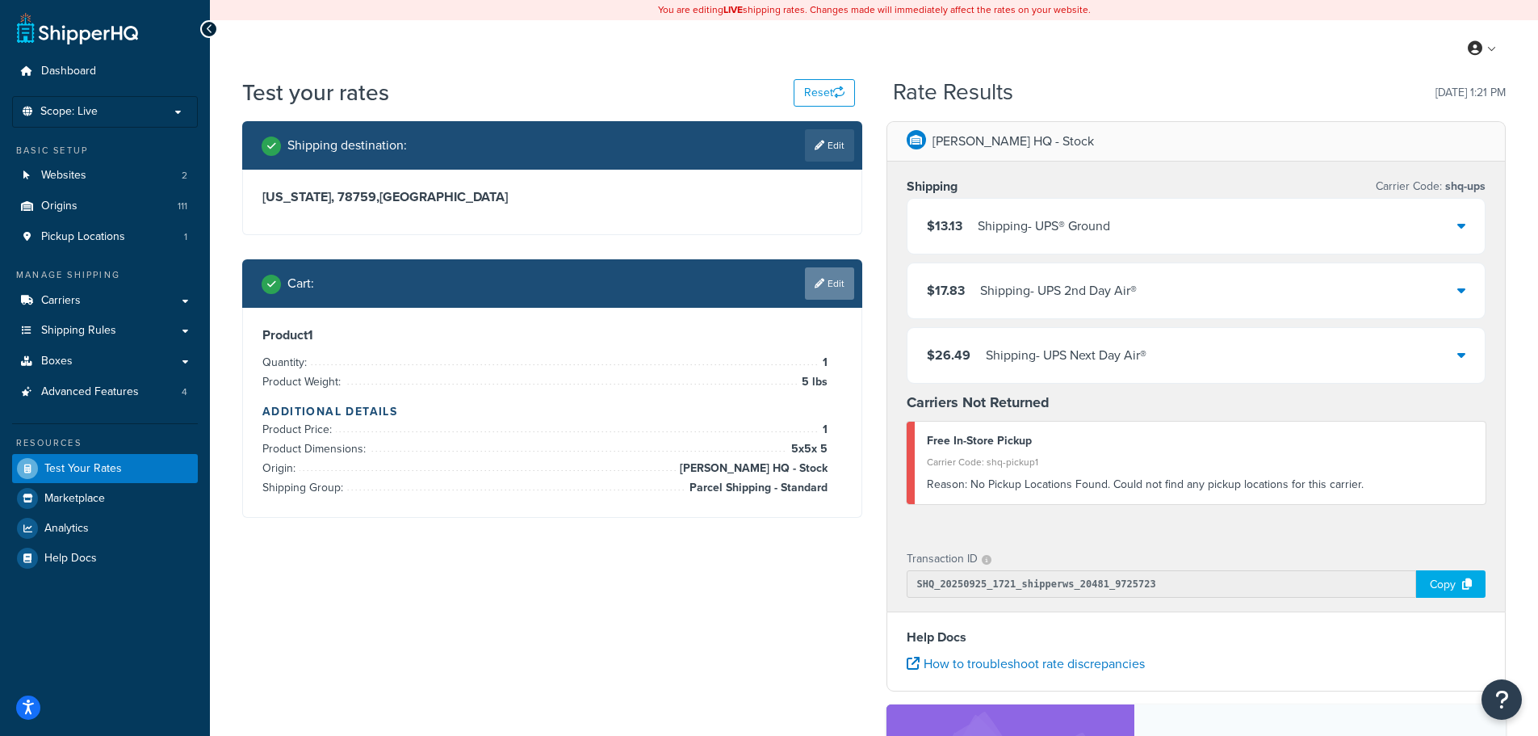
click at [828, 277] on link "Edit" at bounding box center [829, 283] width 49 height 32
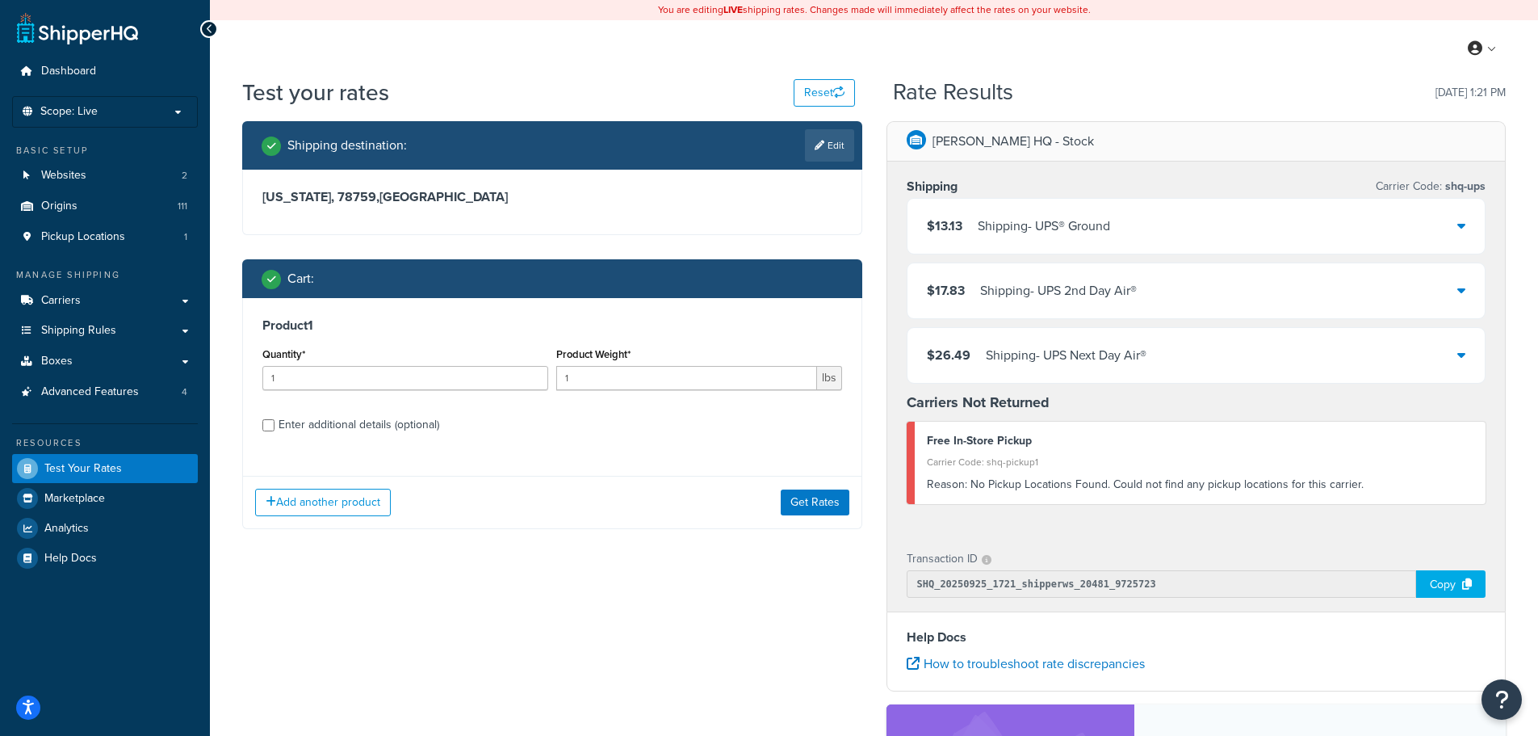
click at [405, 427] on div "Enter additional details (optional)" at bounding box center [359, 424] width 161 height 23
click at [275, 427] on input "Enter additional details (optional)" at bounding box center [268, 425] width 12 height 12
checkbox input "true"
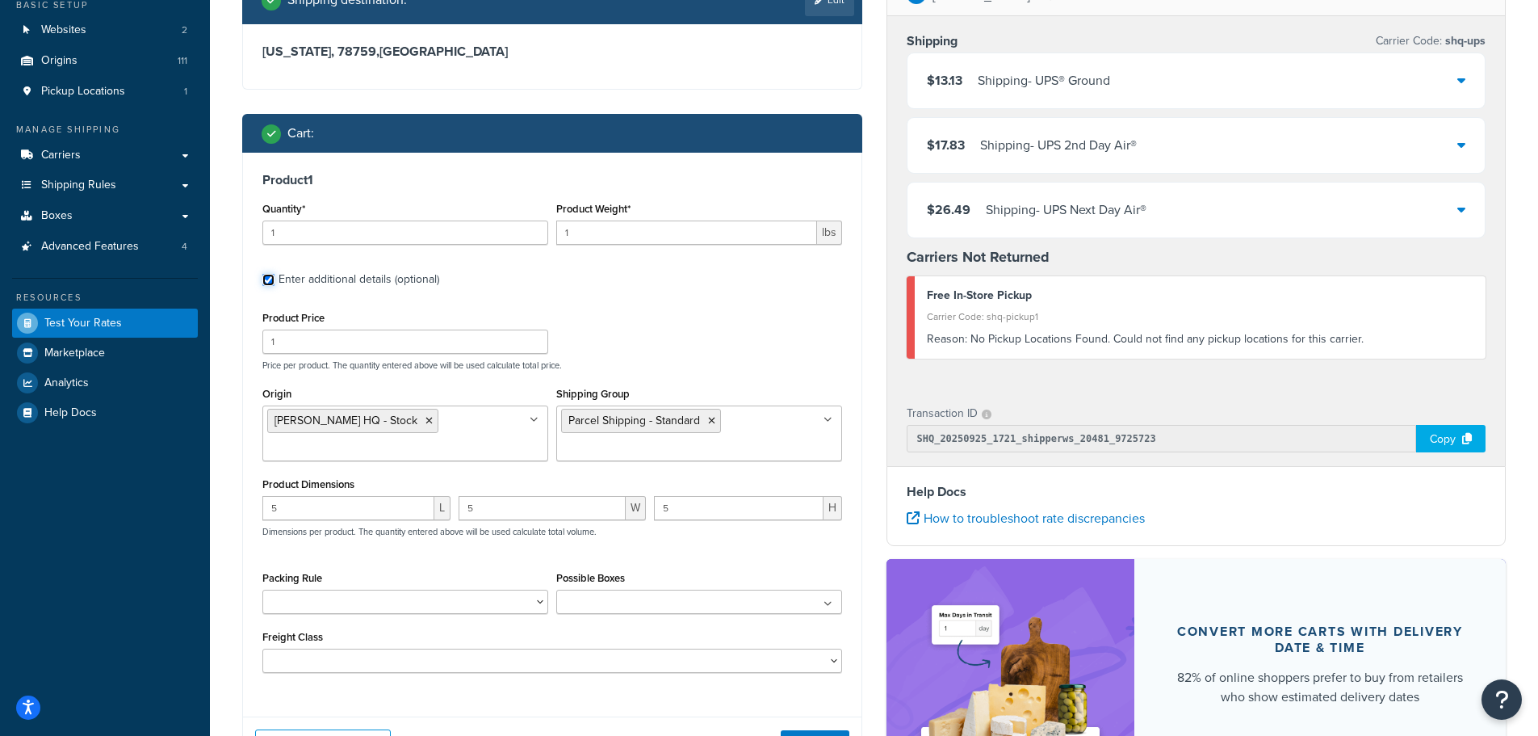
scroll to position [161, 0]
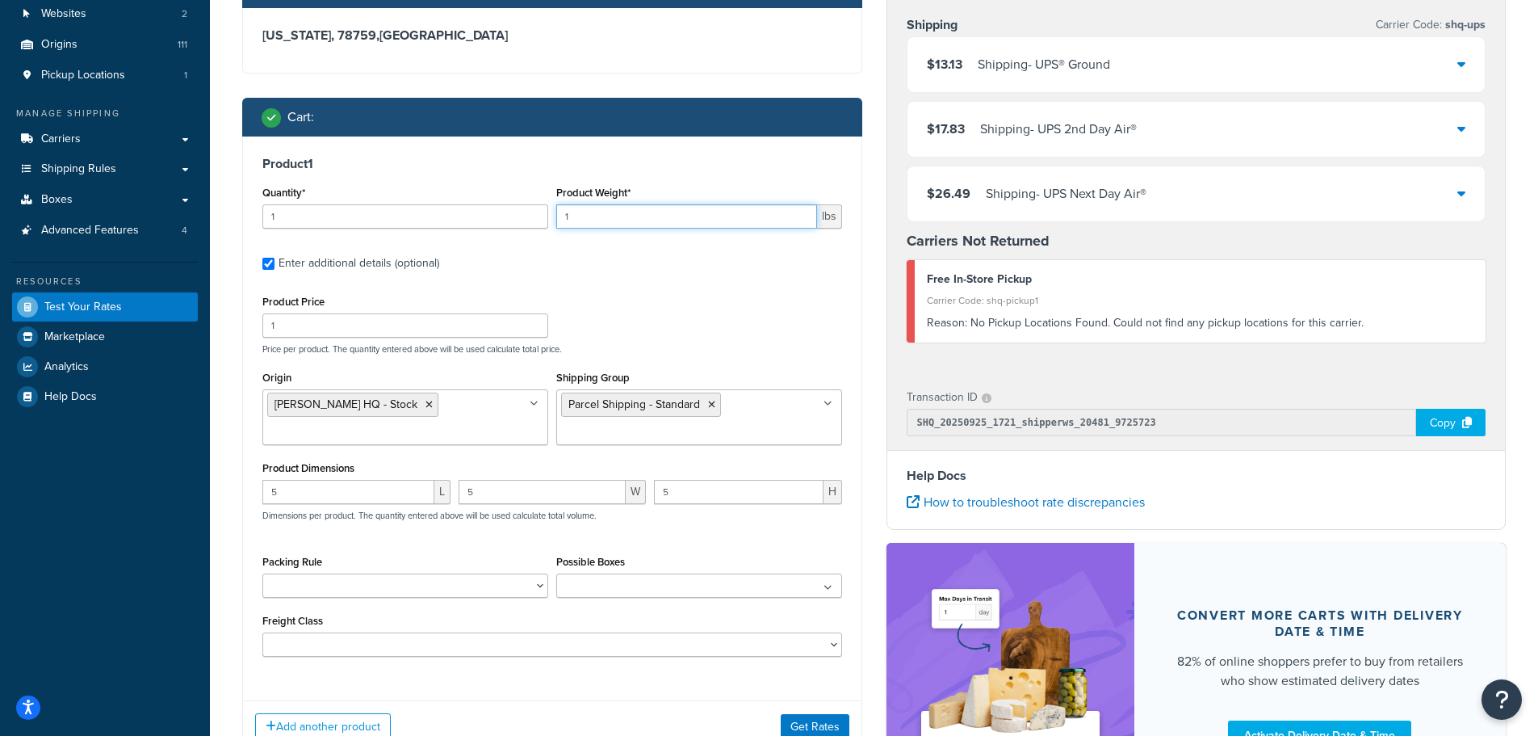
drag, startPoint x: 593, startPoint y: 215, endPoint x: 549, endPoint y: 222, distance: 45.0
click at [549, 222] on div "Quantity* 1 Product Weight* 1 lbs" at bounding box center [552, 211] width 588 height 59
type input "15"
click at [832, 725] on button "Get Rates" at bounding box center [815, 727] width 69 height 26
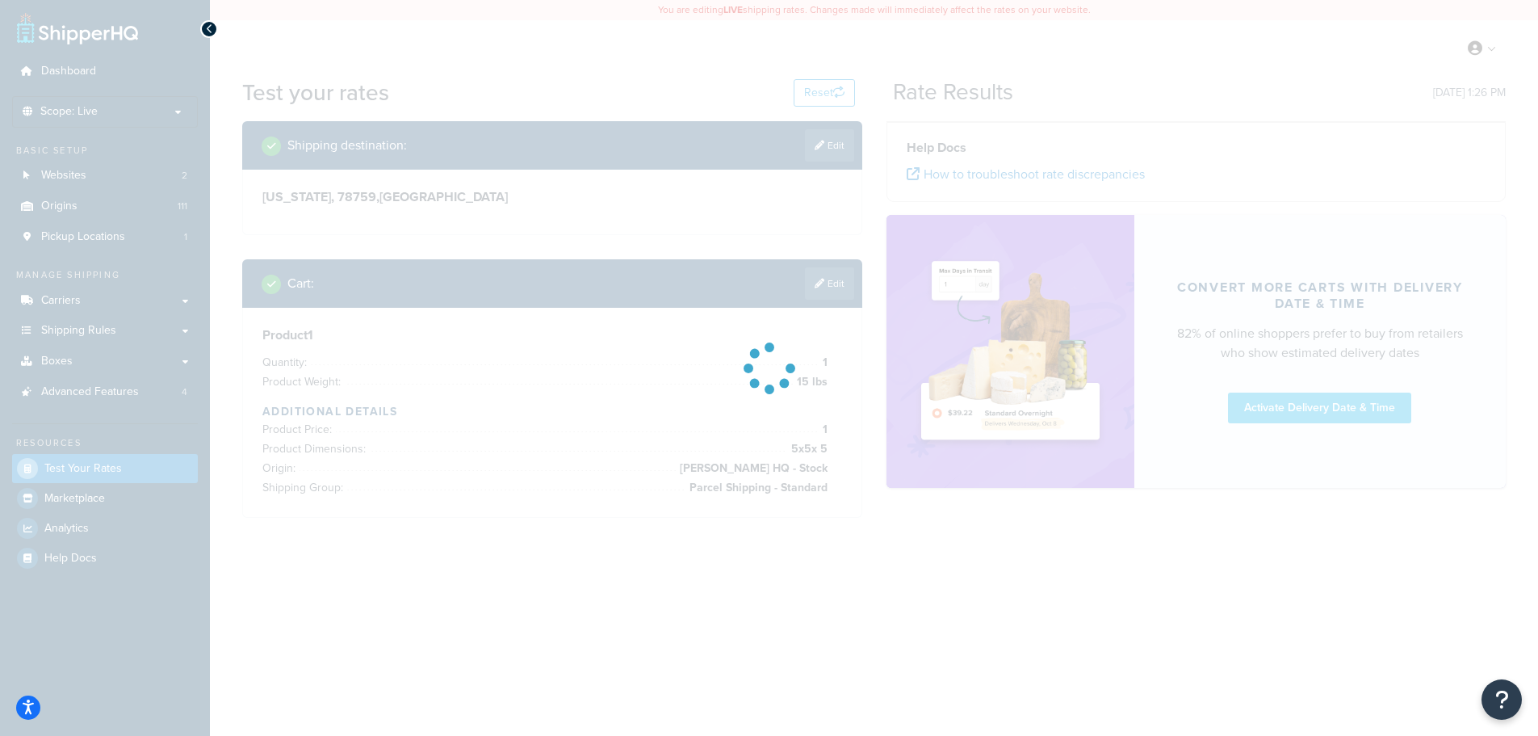
scroll to position [0, 0]
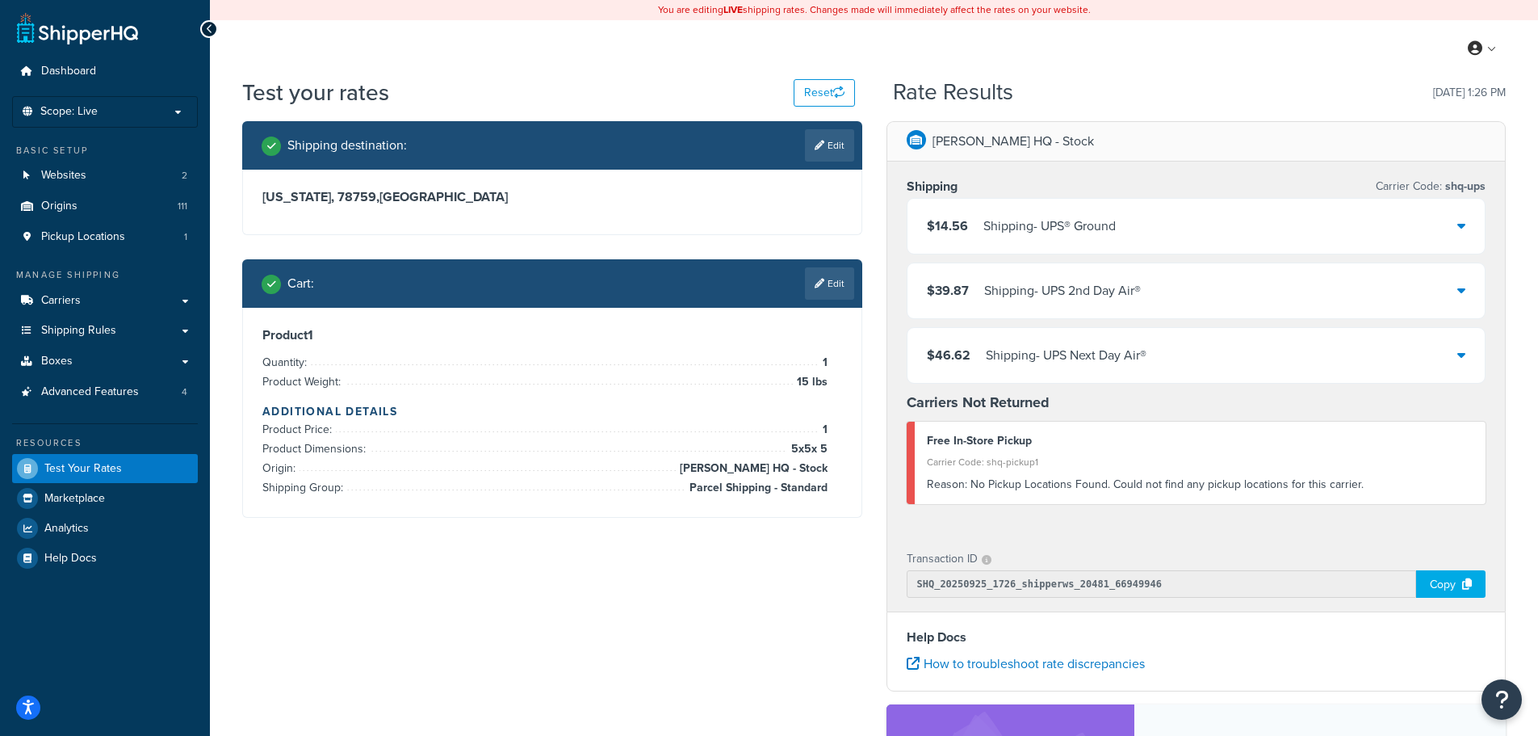
click at [1045, 225] on div "Shipping - UPS® Ground" at bounding box center [1049, 226] width 132 height 23
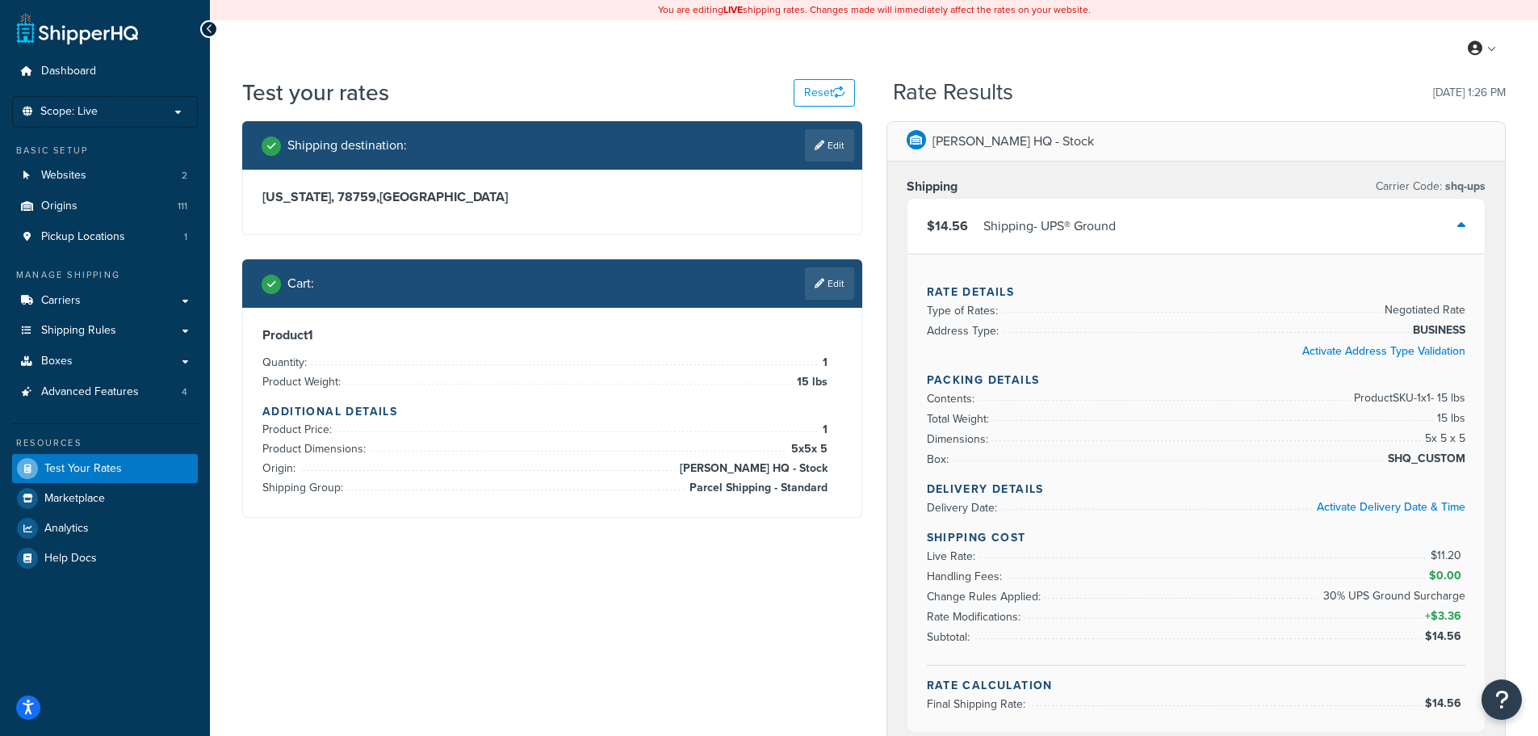
click at [1159, 222] on div "$14.56 Shipping - UPS® Ground" at bounding box center [1197, 226] width 578 height 55
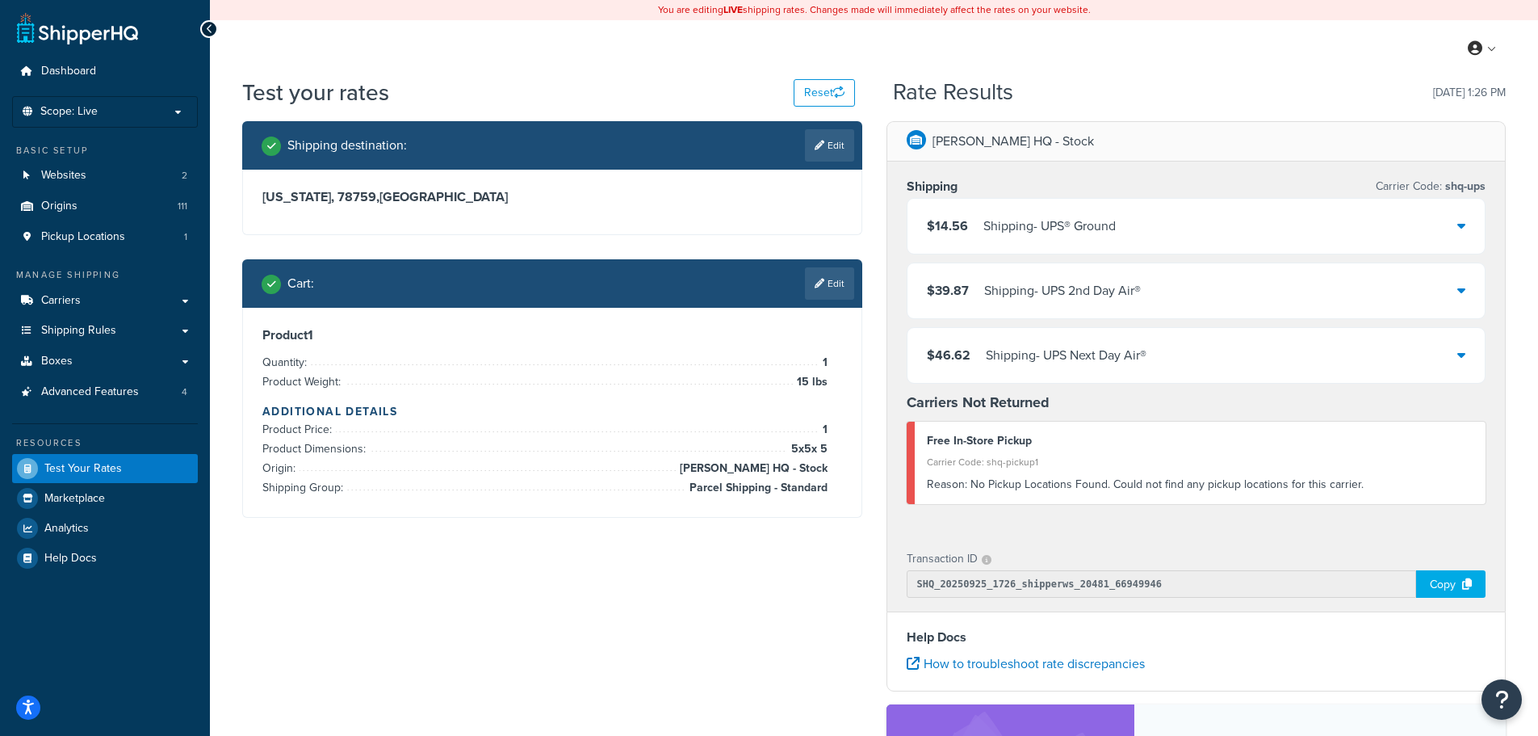
click at [1159, 222] on div "$14.56 Shipping - UPS® Ground" at bounding box center [1197, 226] width 578 height 55
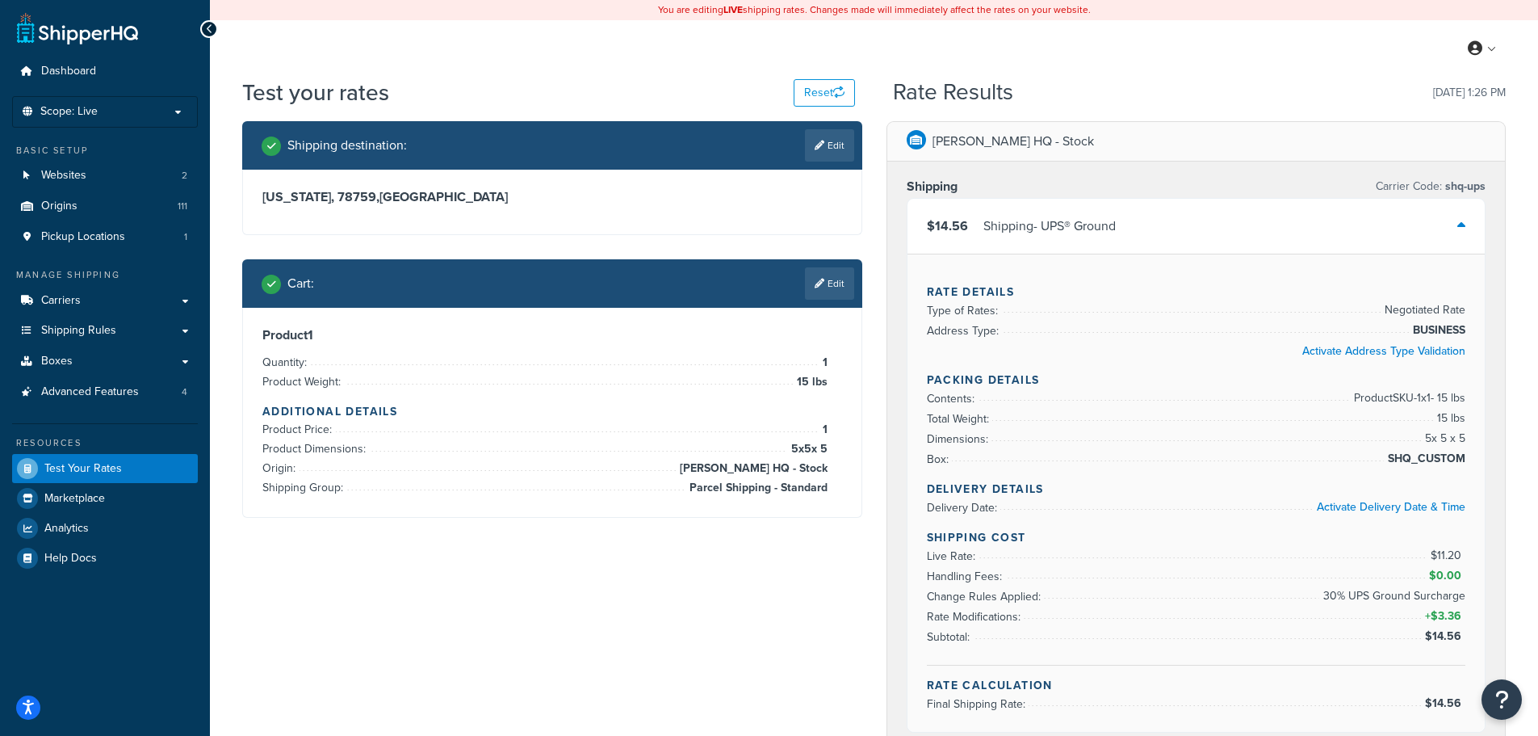
scroll to position [81, 0]
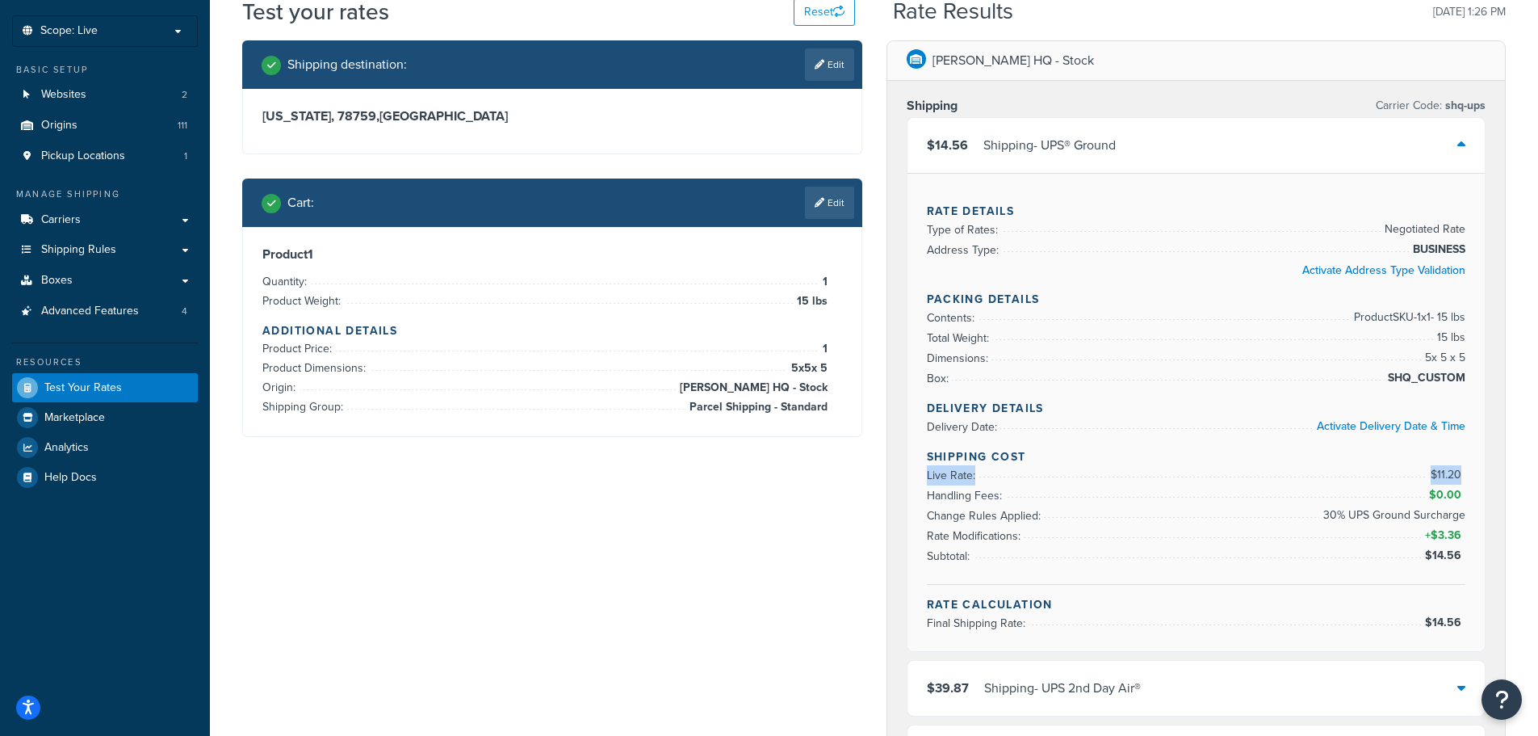
drag, startPoint x: 926, startPoint y: 473, endPoint x: 1462, endPoint y: 469, distance: 536.2
click at [1462, 469] on li "Live Rate: $11.20" at bounding box center [1196, 475] width 539 height 20
drag, startPoint x: 1324, startPoint y: 512, endPoint x: 1463, endPoint y: 536, distance: 141.0
click at [1463, 536] on ul "Live Rate: $11.20 Handling Fees: $0.00 Change Rules Applied: 30% UPS Ground Sur…" at bounding box center [1196, 515] width 539 height 101
click at [1463, 536] on span "$3.36" at bounding box center [1448, 534] width 35 height 17
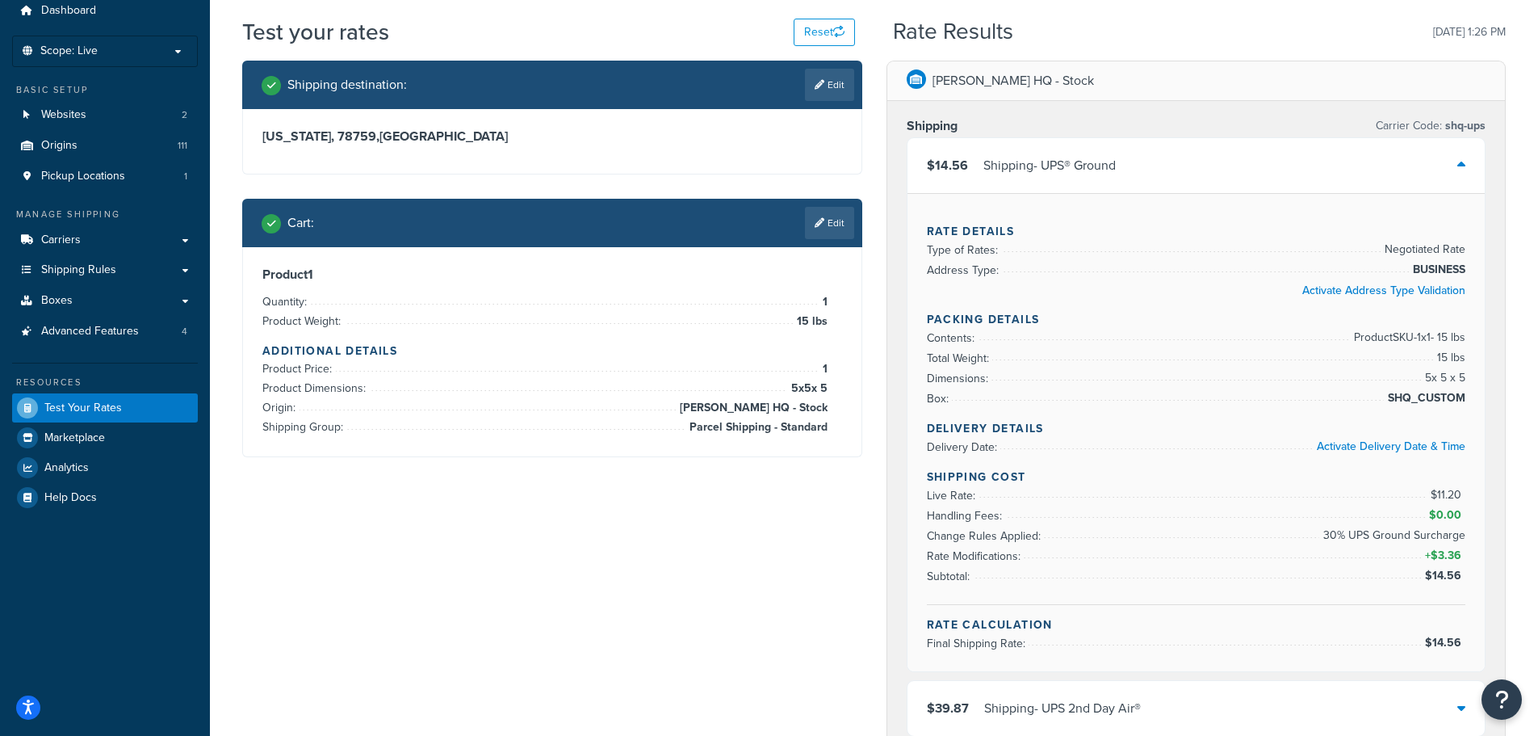
scroll to position [0, 0]
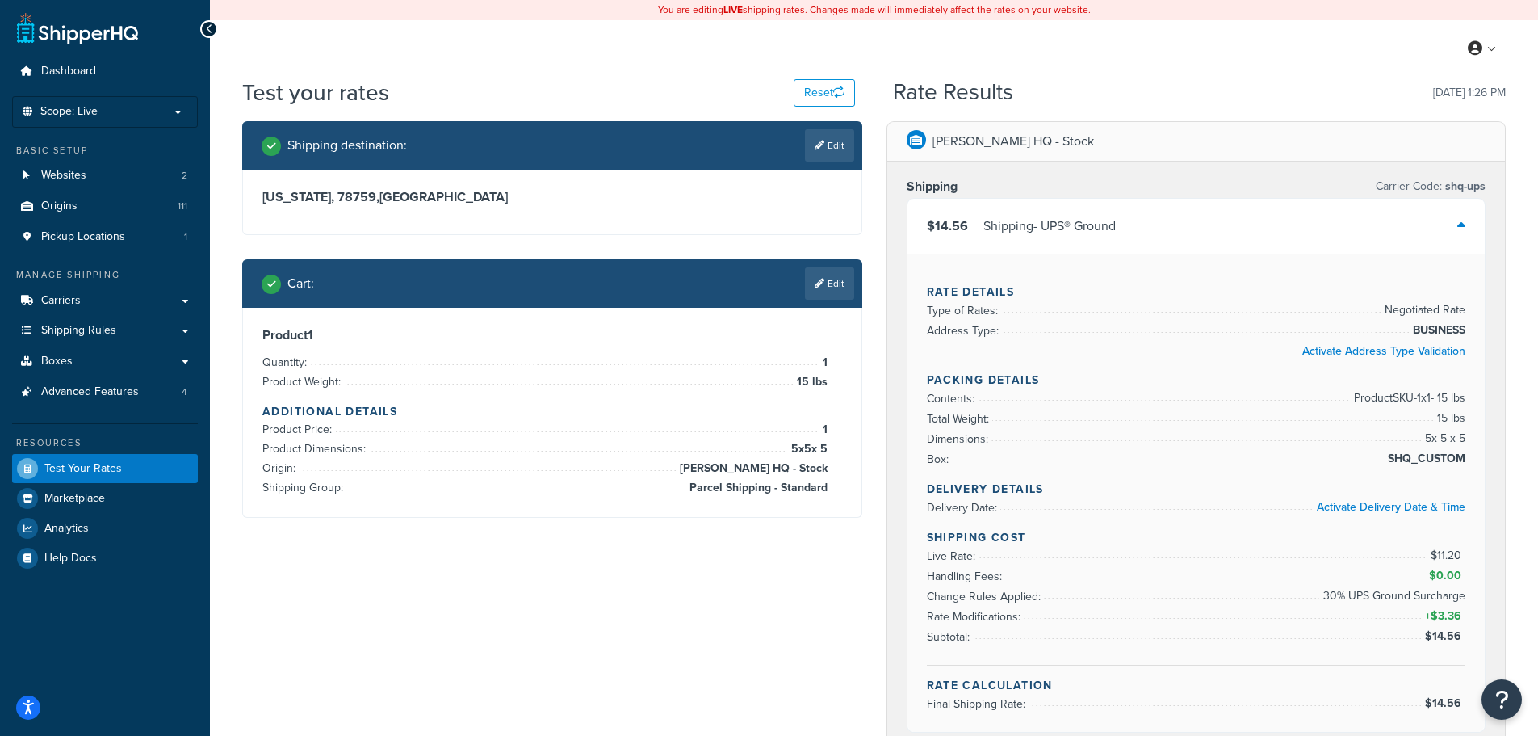
click at [1182, 224] on div "$14.56 Shipping - UPS® Ground" at bounding box center [1197, 226] width 578 height 55
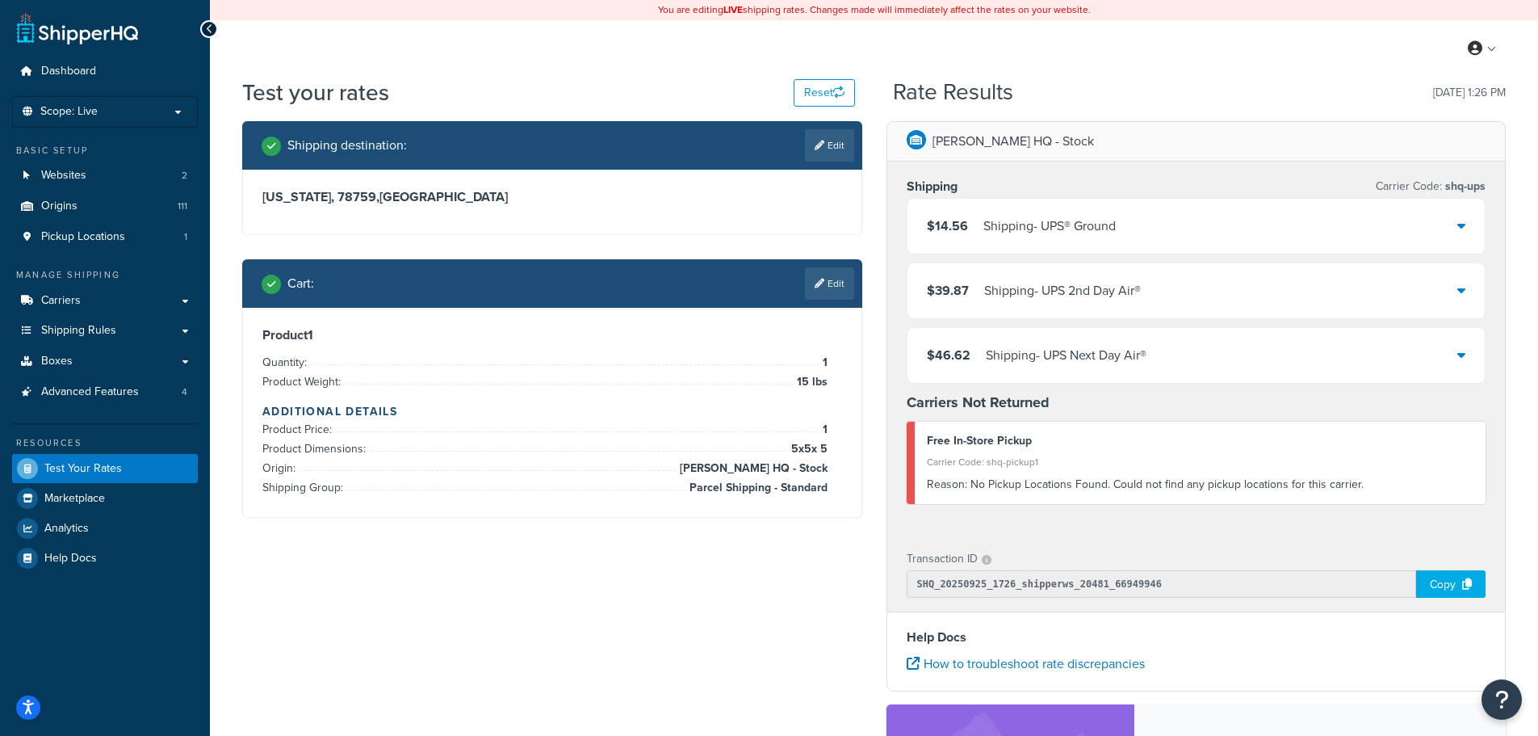
click at [1189, 284] on div "$39.87 Shipping - UPS 2nd Day Air®" at bounding box center [1197, 290] width 578 height 55
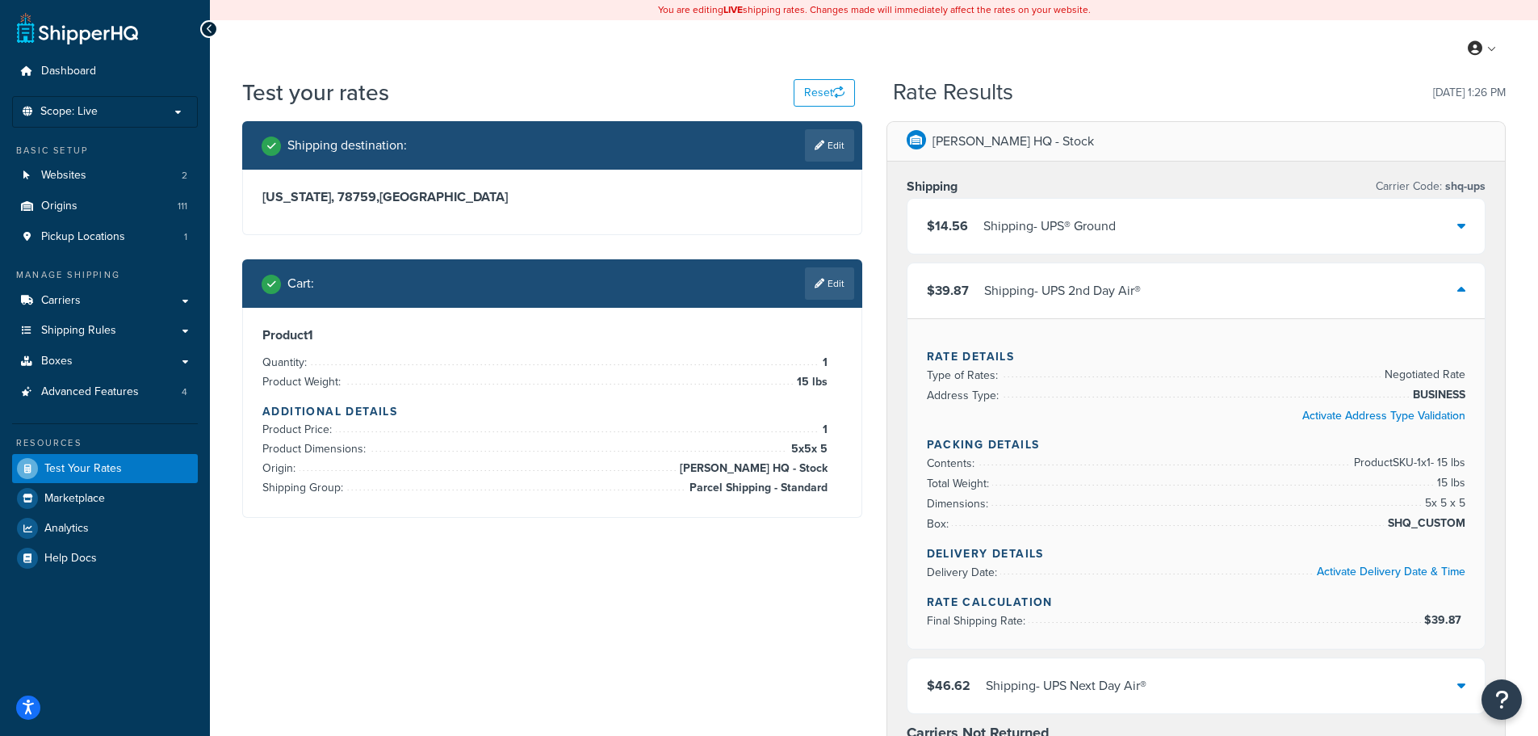
click at [1189, 284] on div "$39.87 Shipping - UPS 2nd Day Air®" at bounding box center [1197, 290] width 578 height 55
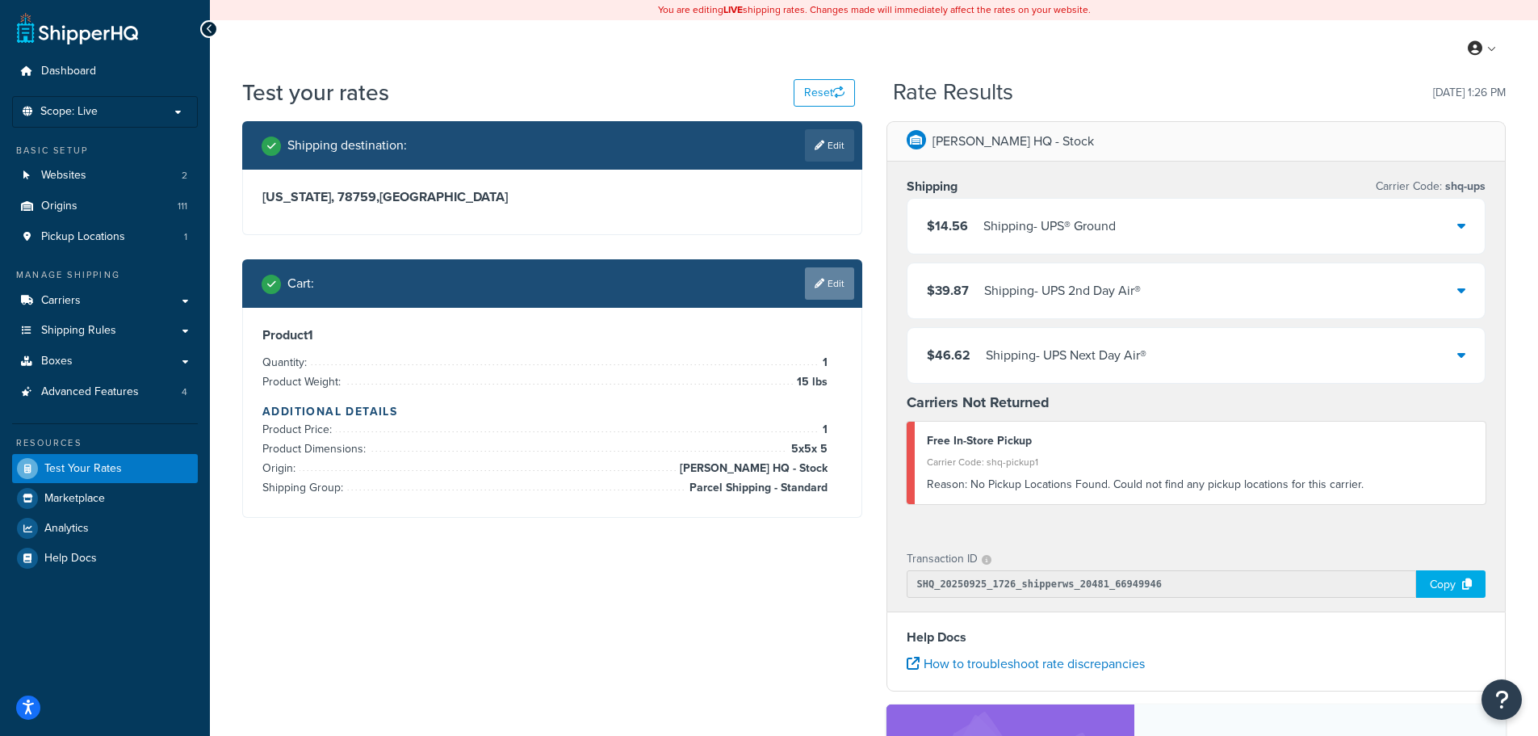
click at [824, 283] on link "Edit" at bounding box center [829, 283] width 49 height 32
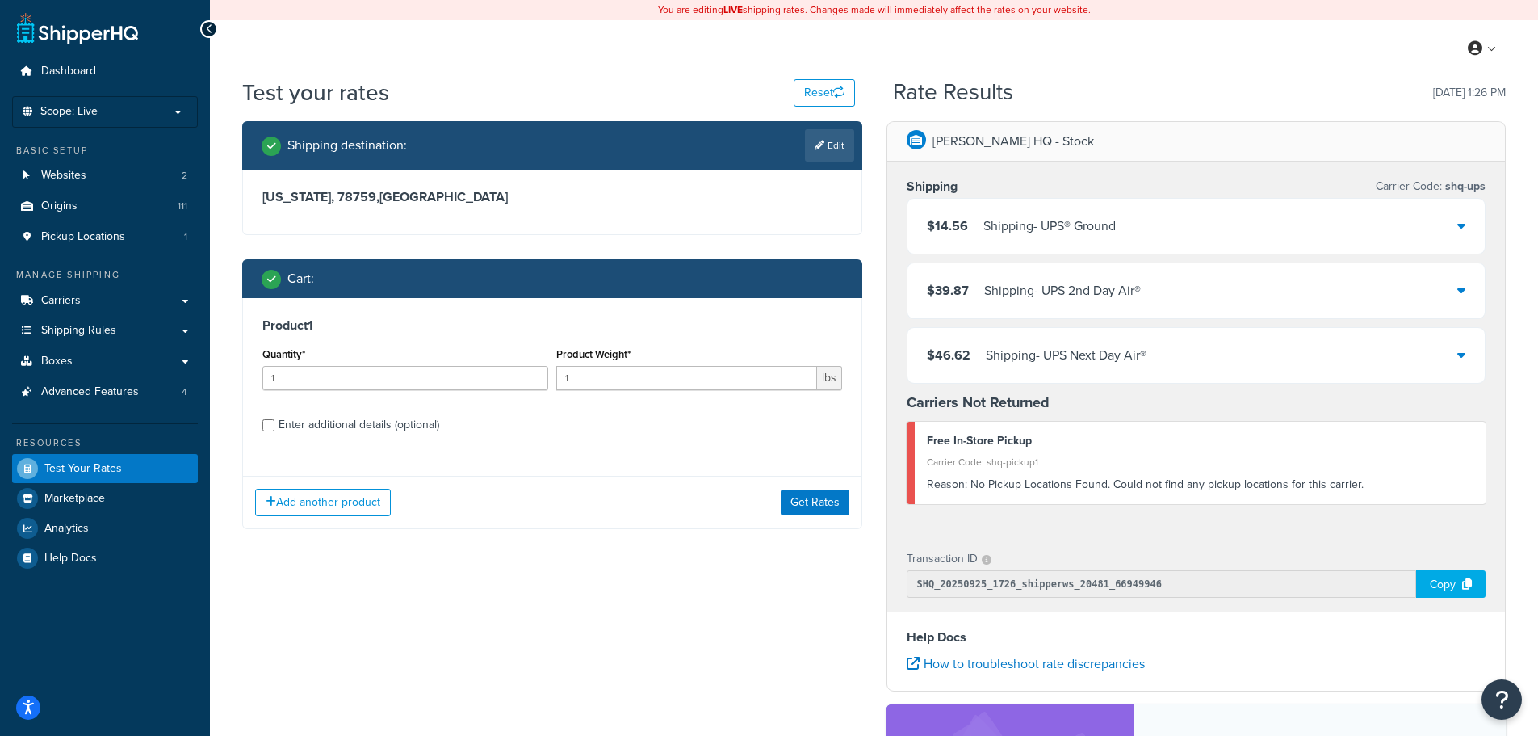
click at [389, 421] on div "Enter additional details (optional)" at bounding box center [359, 424] width 161 height 23
click at [275, 421] on input "Enter additional details (optional)" at bounding box center [268, 425] width 12 height 12
checkbox input "true"
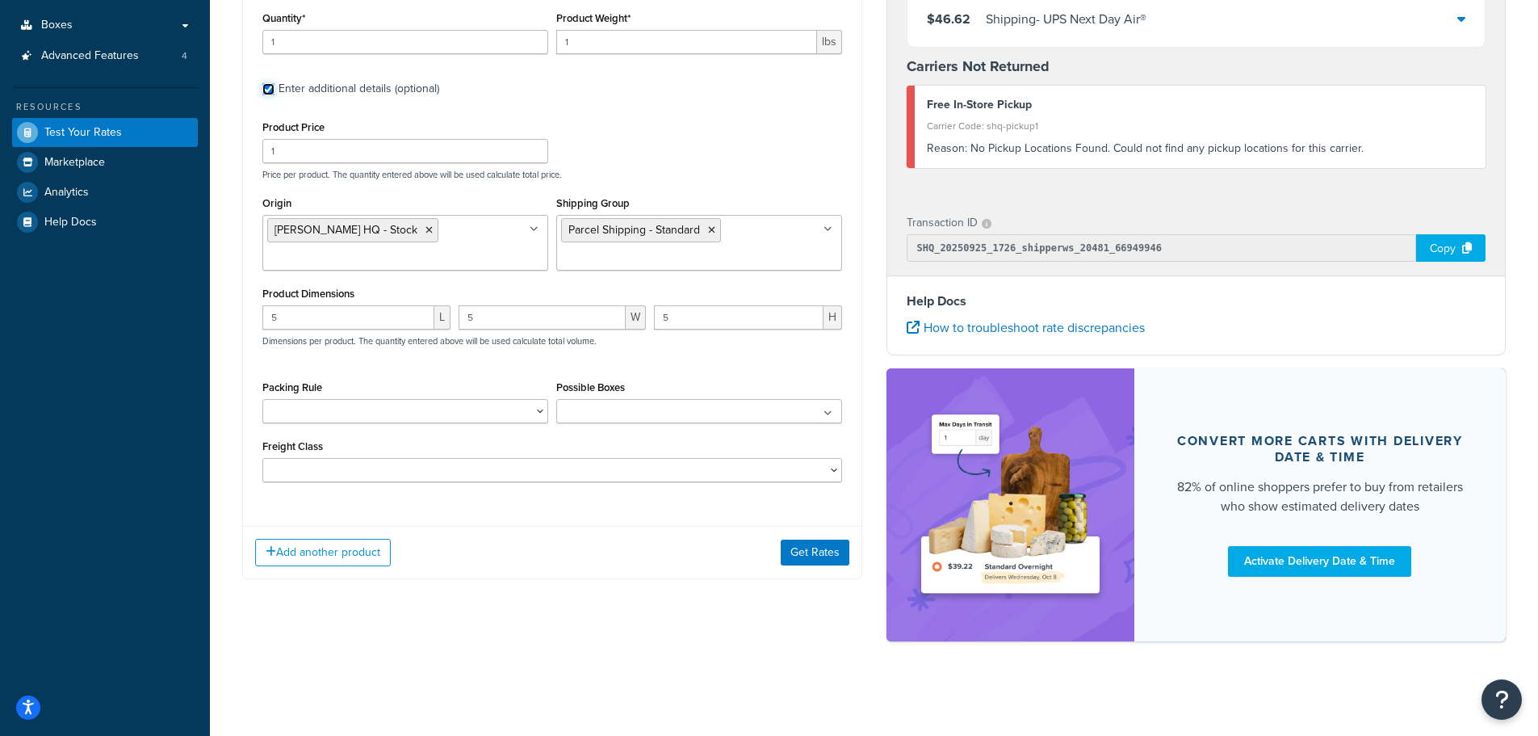
scroll to position [338, 0]
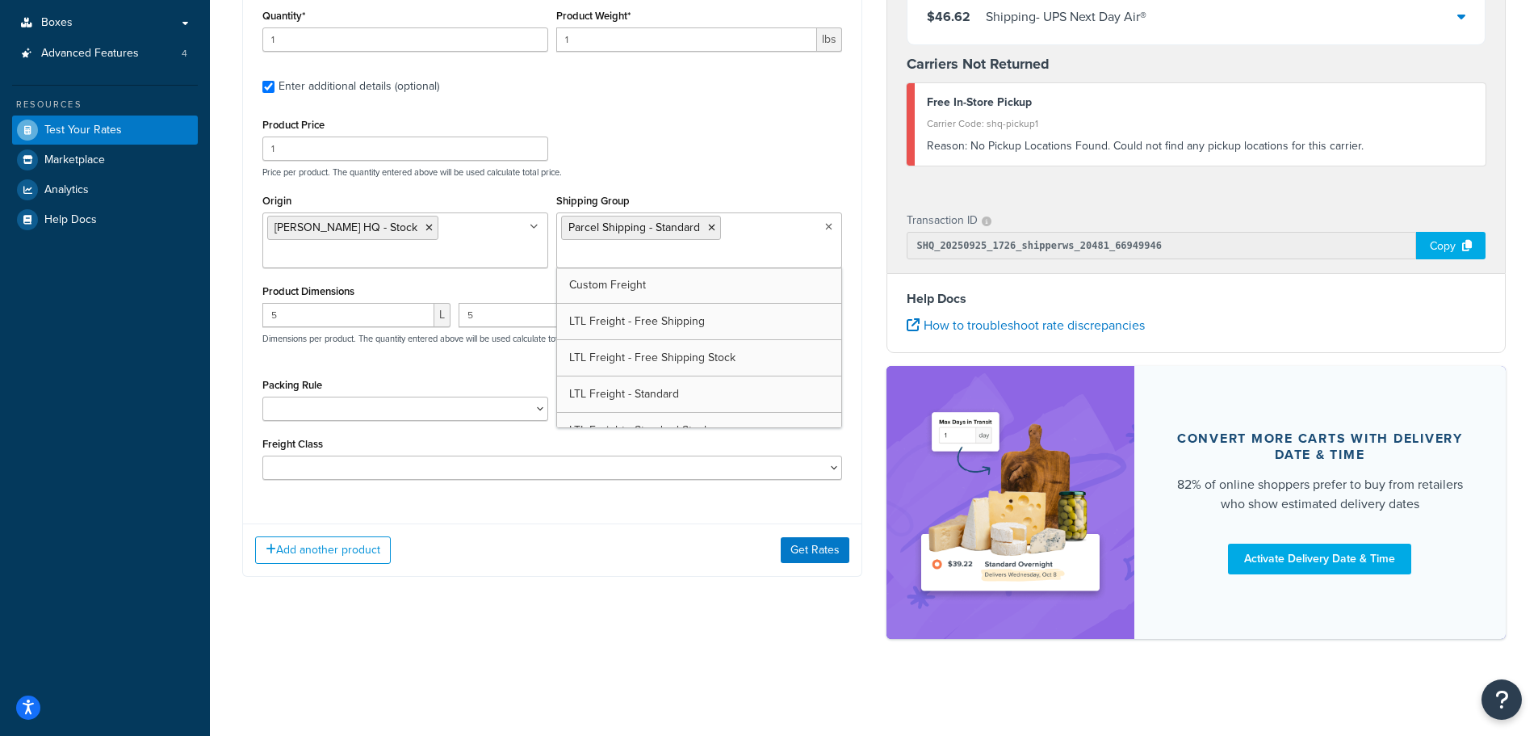
click at [798, 217] on ul "Parcel Shipping - Standard" at bounding box center [699, 240] width 286 height 56
click at [856, 191] on div "Product 1 Quantity* 1 Product Weight* 1 lbs Enter additional details (optional)…" at bounding box center [552, 235] width 619 height 551
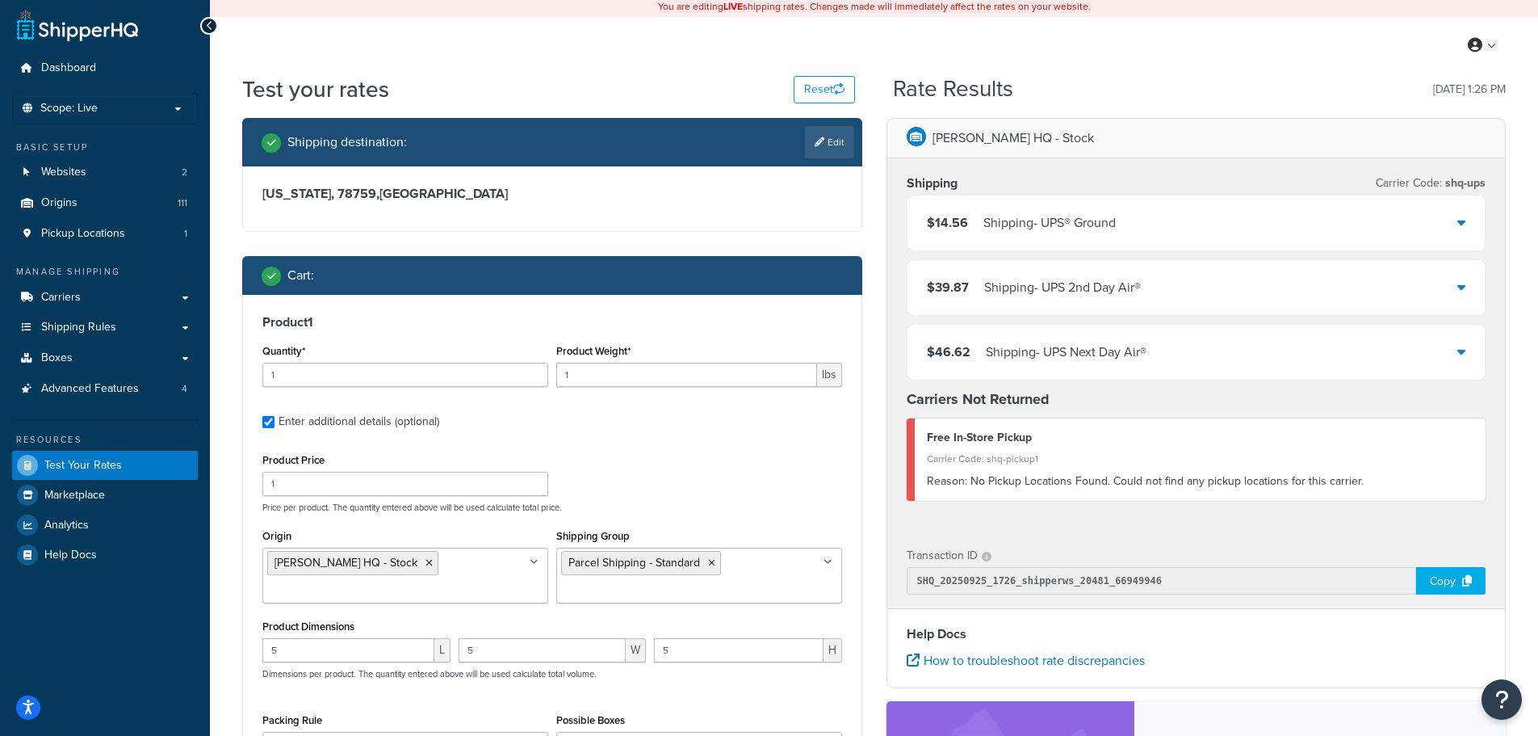
scroll to position [0, 0]
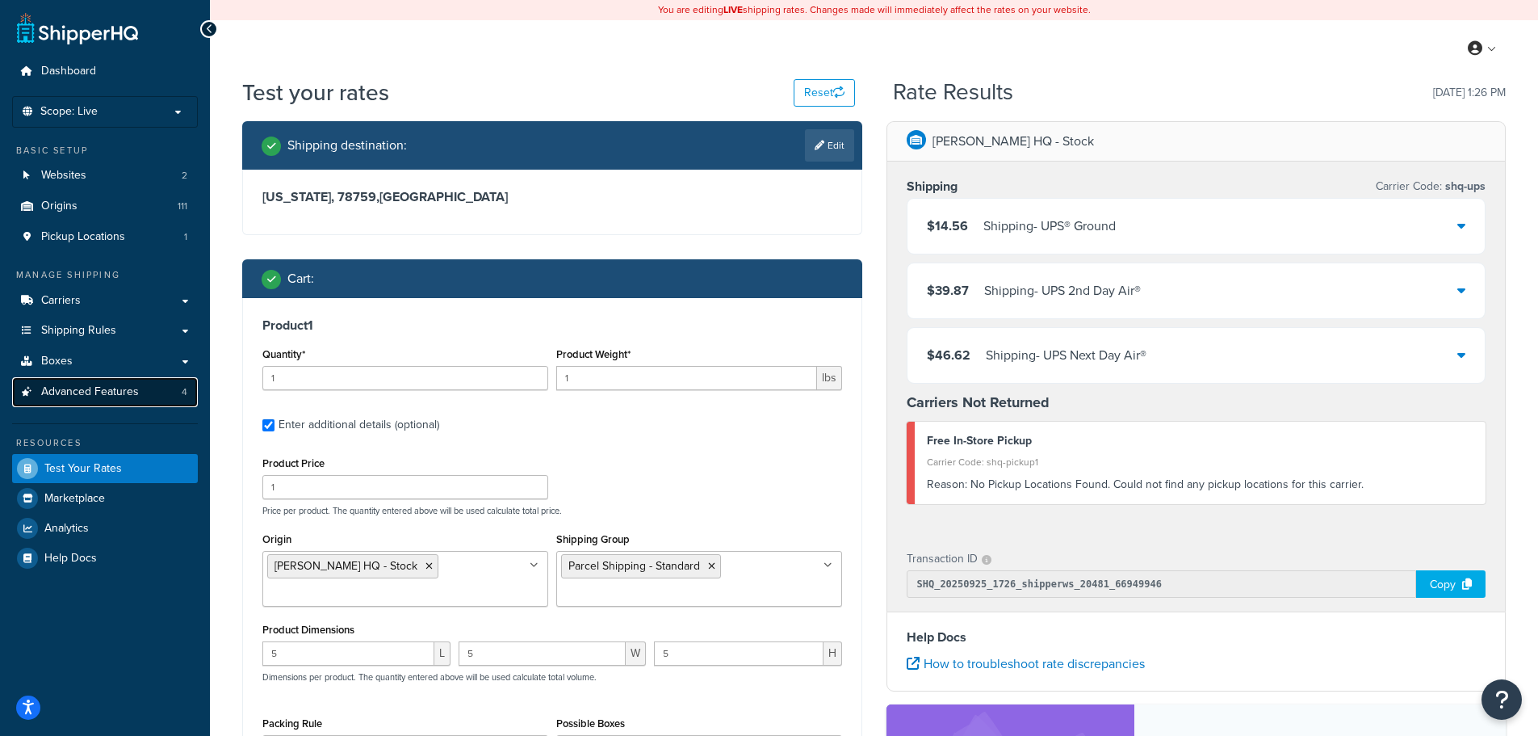
click at [94, 392] on span "Advanced Features" at bounding box center [90, 392] width 98 height 14
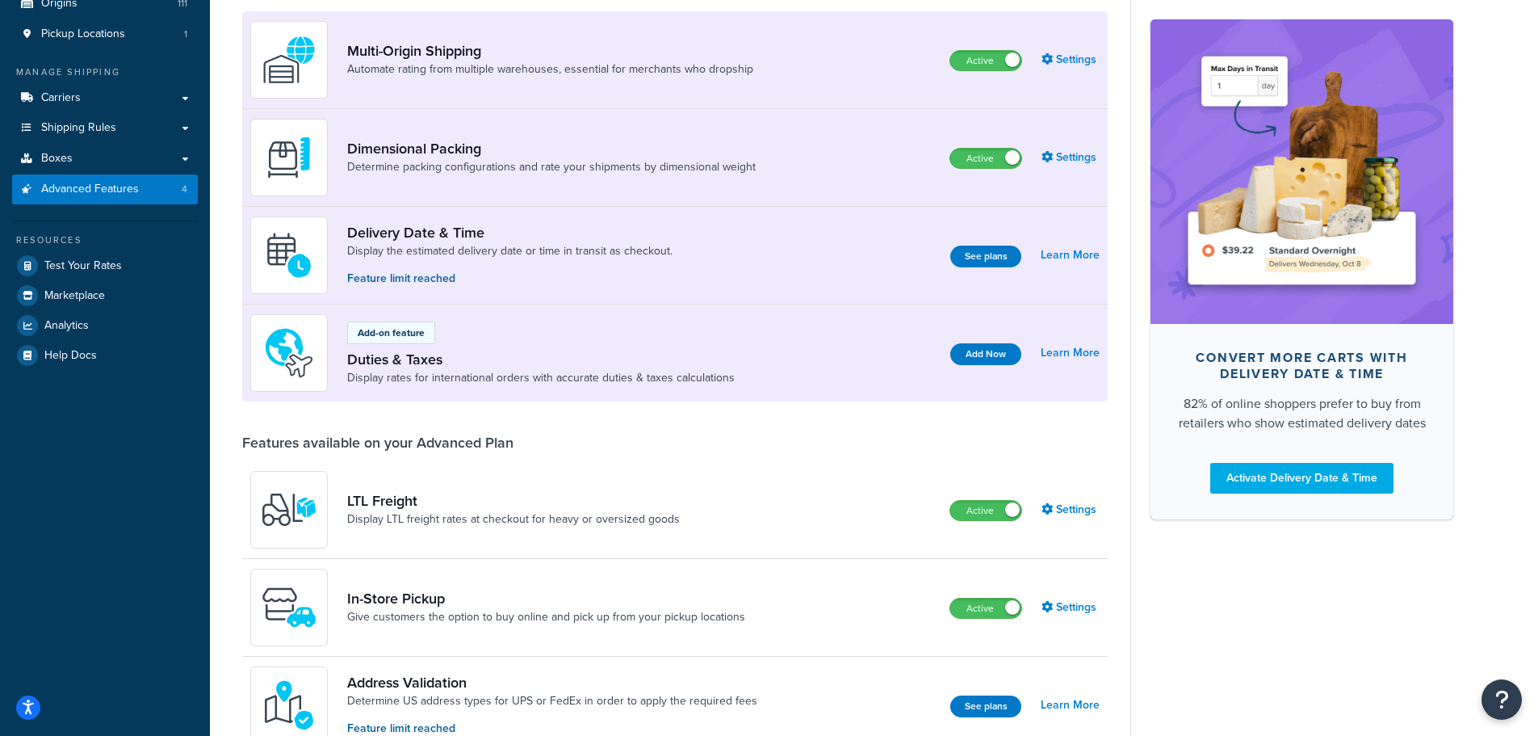
scroll to position [163, 0]
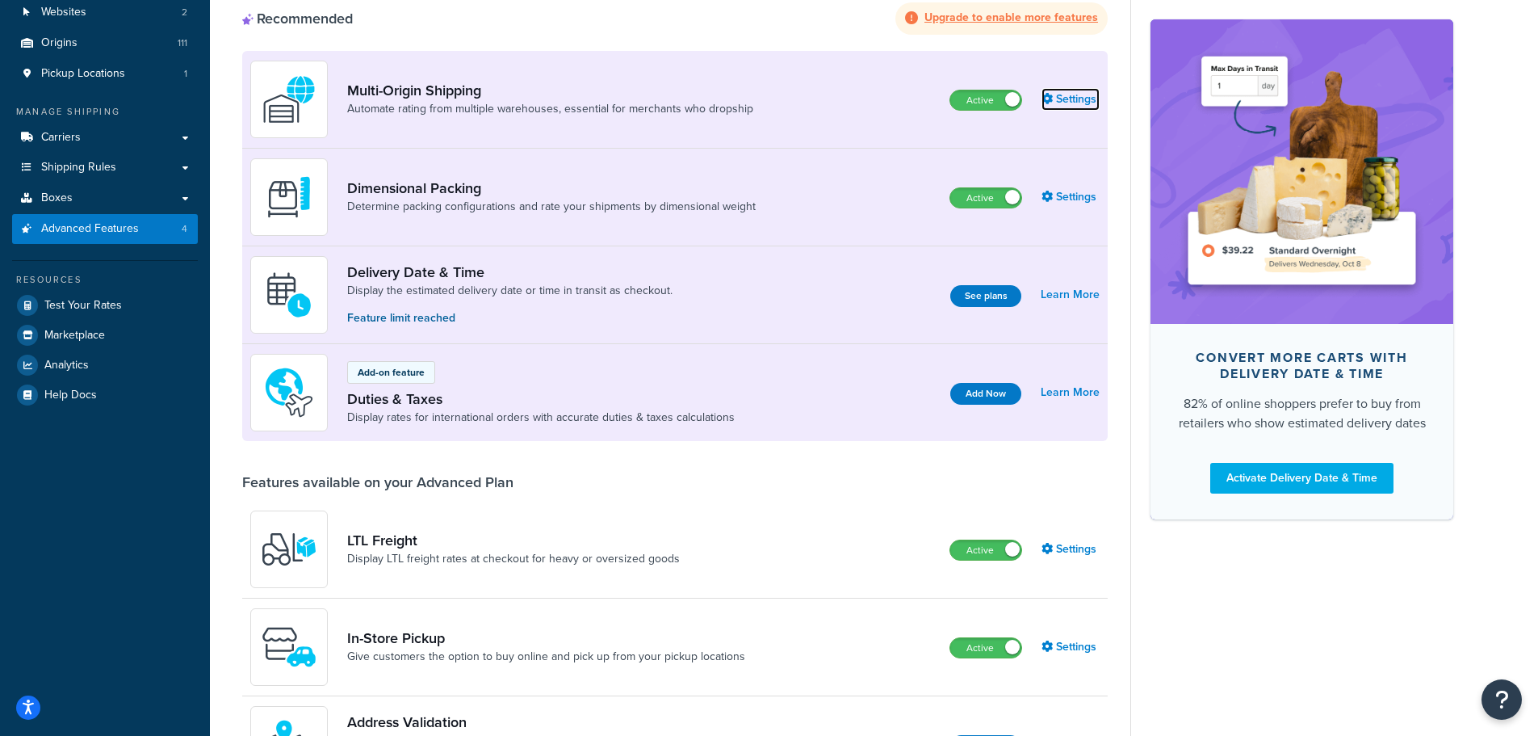
click at [1063, 99] on link "Settings" at bounding box center [1071, 99] width 58 height 23
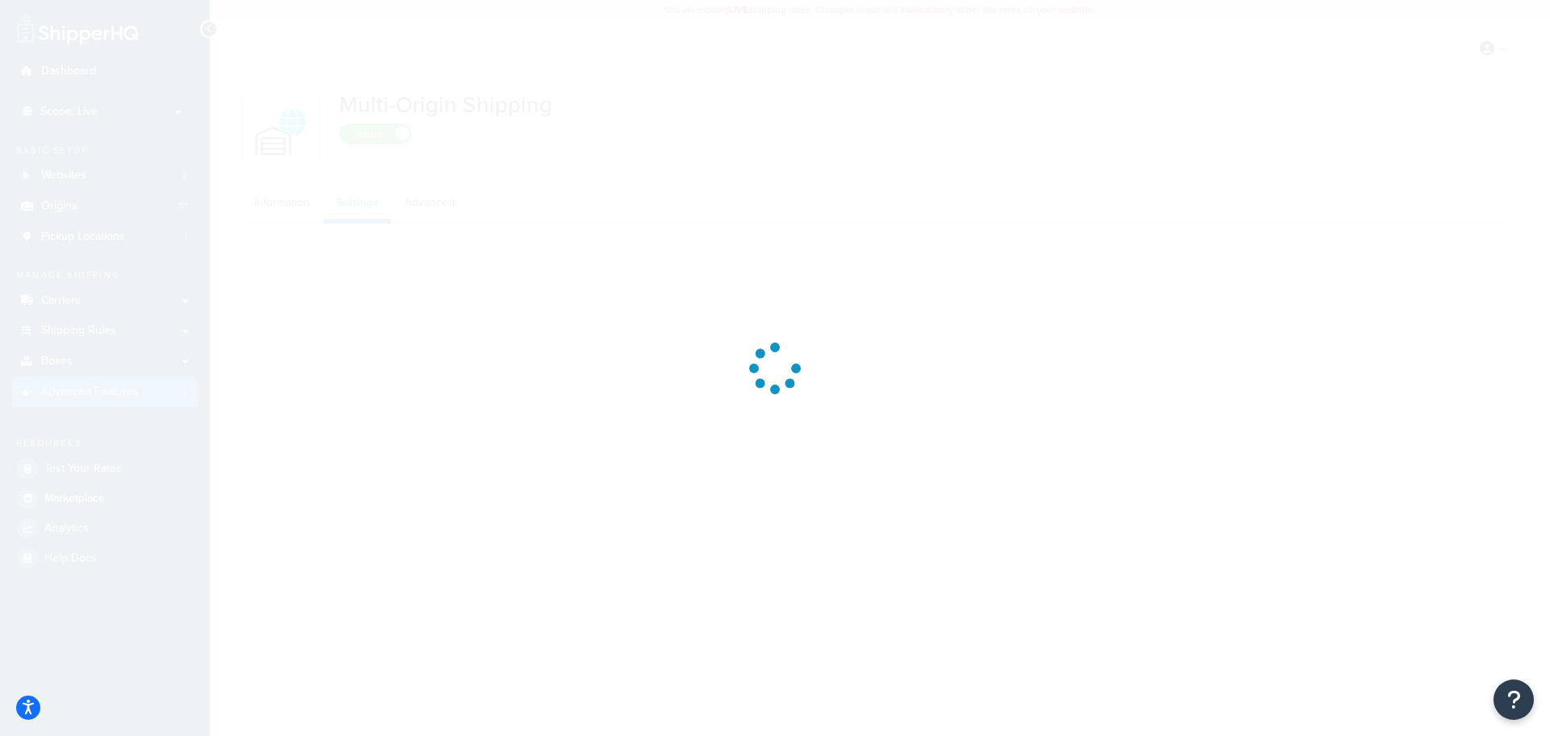
select select "false"
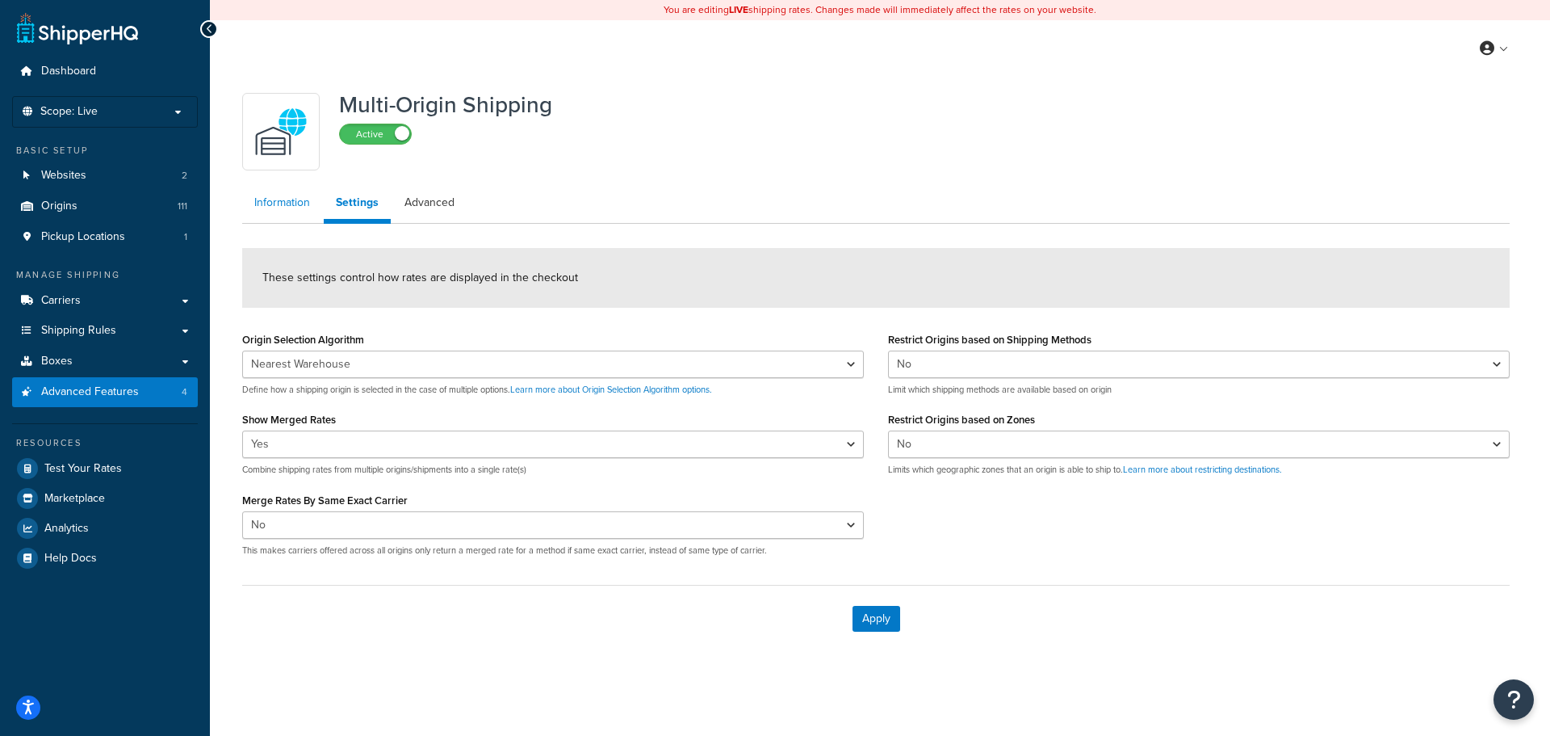
click at [283, 207] on link "Information" at bounding box center [282, 203] width 80 height 32
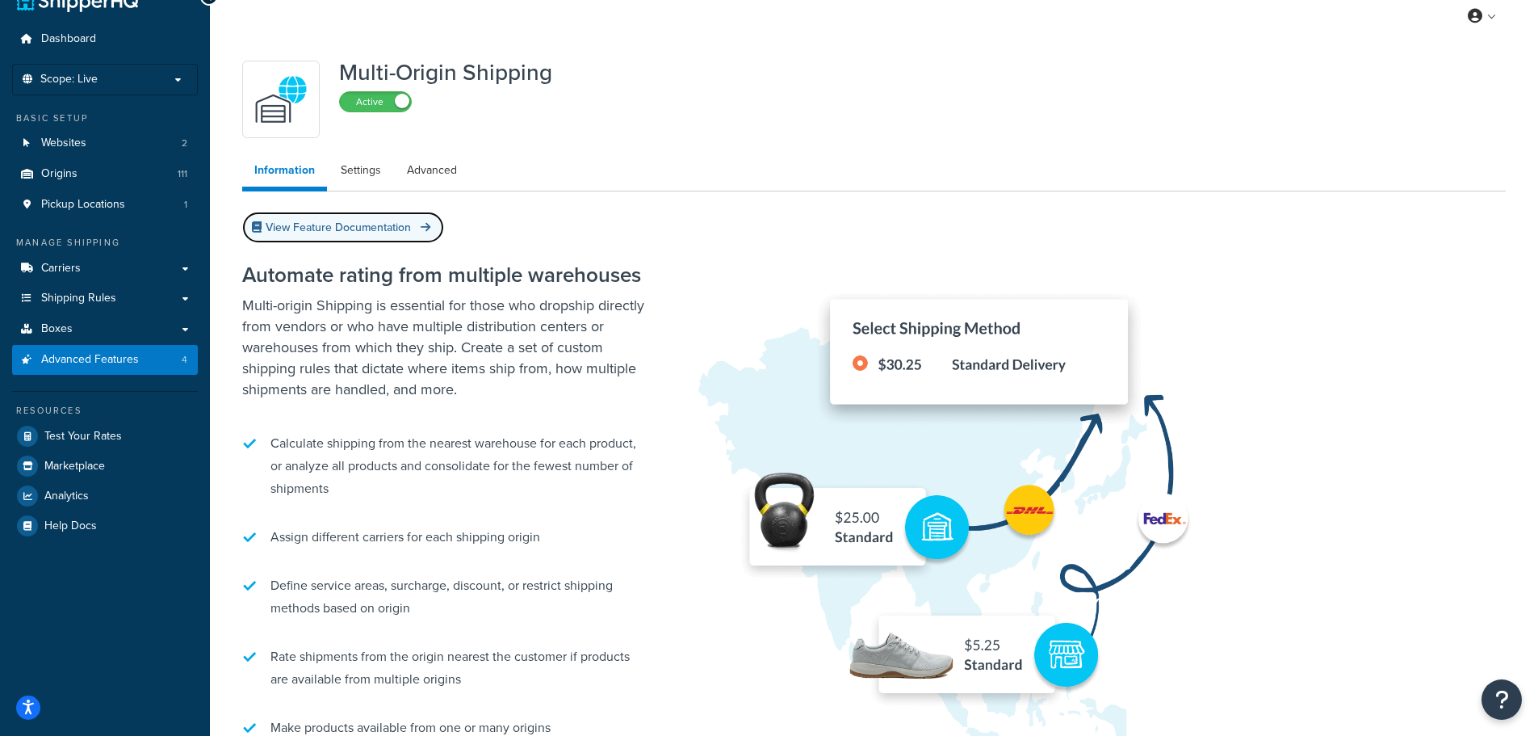
scroll to position [31, 0]
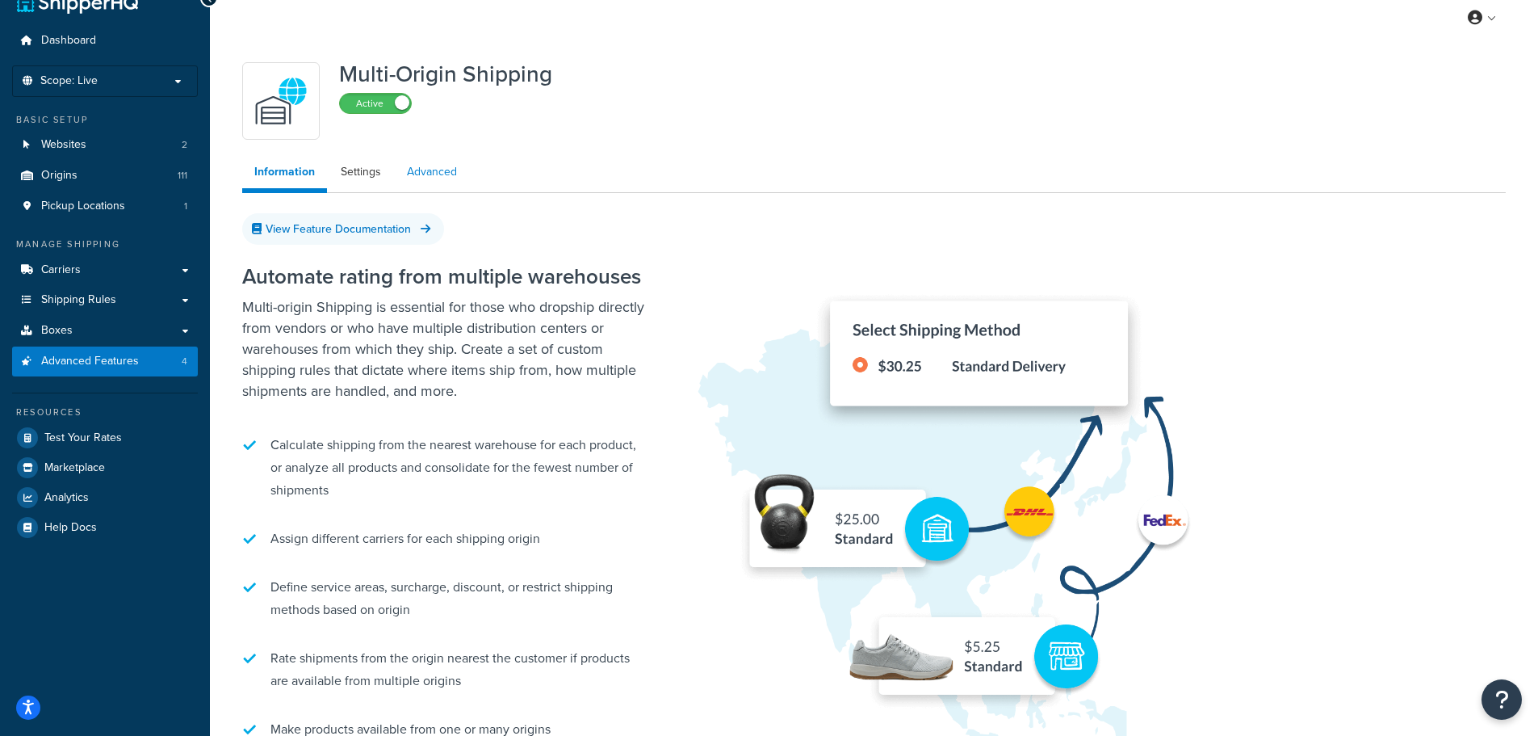
click at [442, 163] on link "Advanced" at bounding box center [432, 172] width 74 height 32
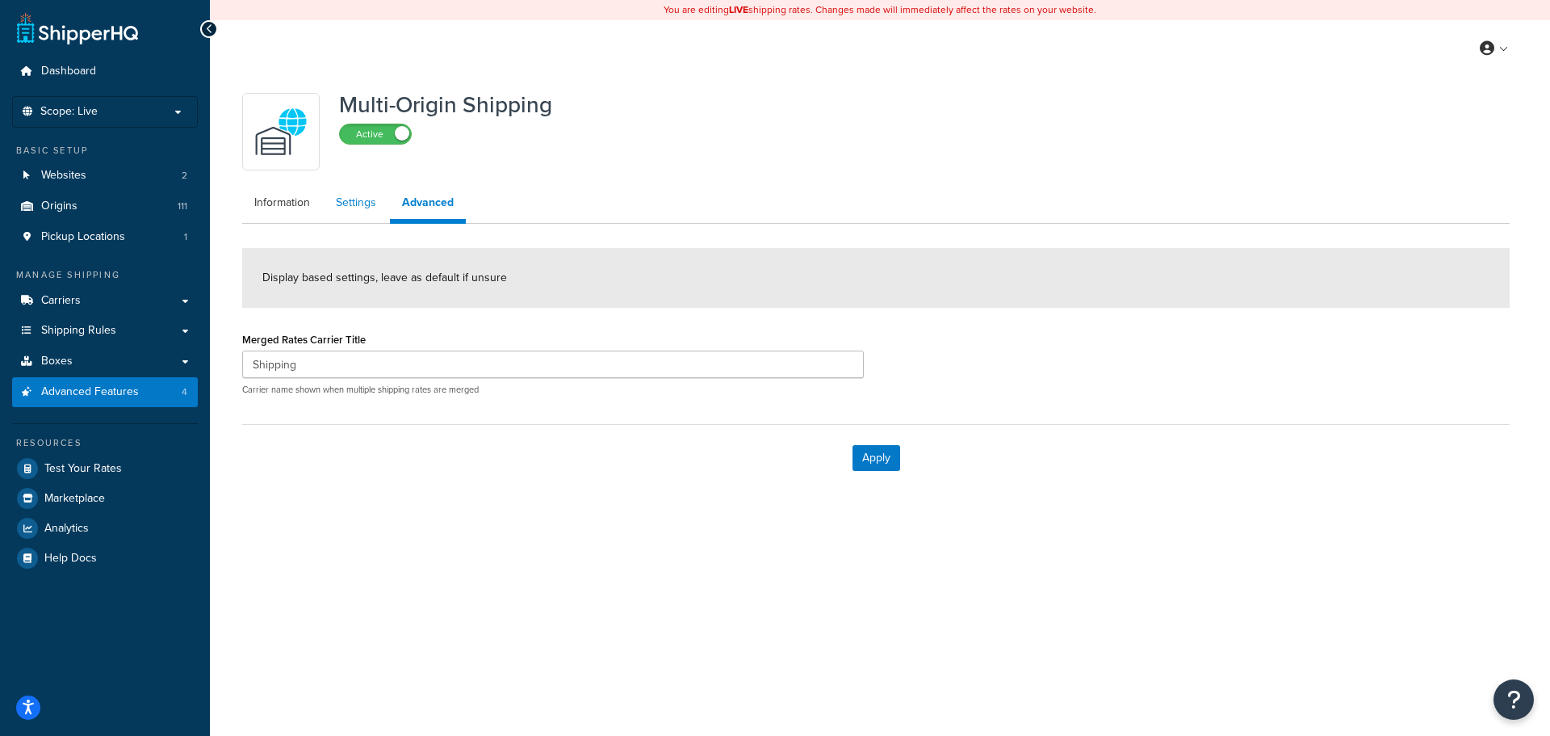
click at [366, 212] on link "Settings" at bounding box center [356, 203] width 65 height 32
select select "false"
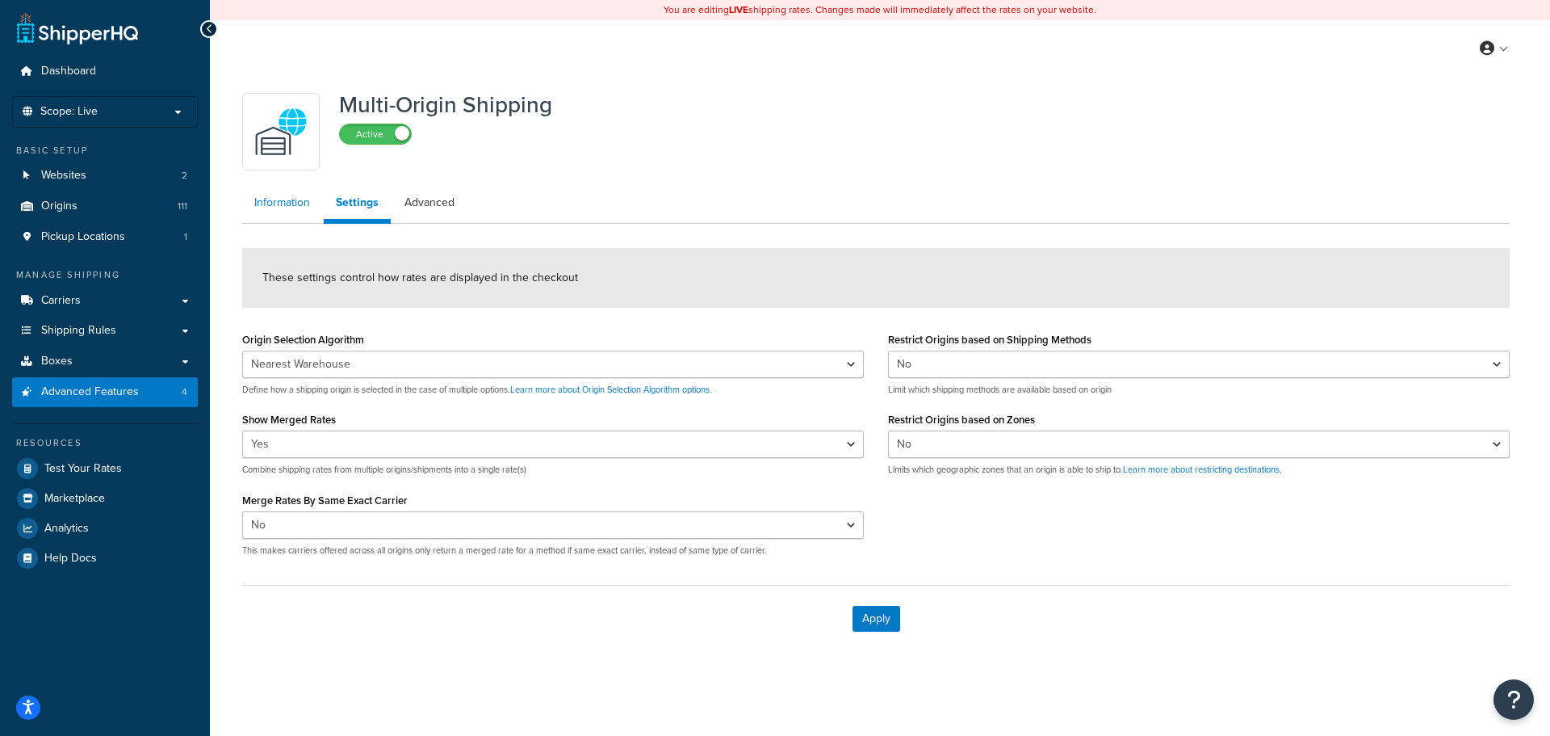
click at [293, 199] on link "Information" at bounding box center [282, 203] width 80 height 32
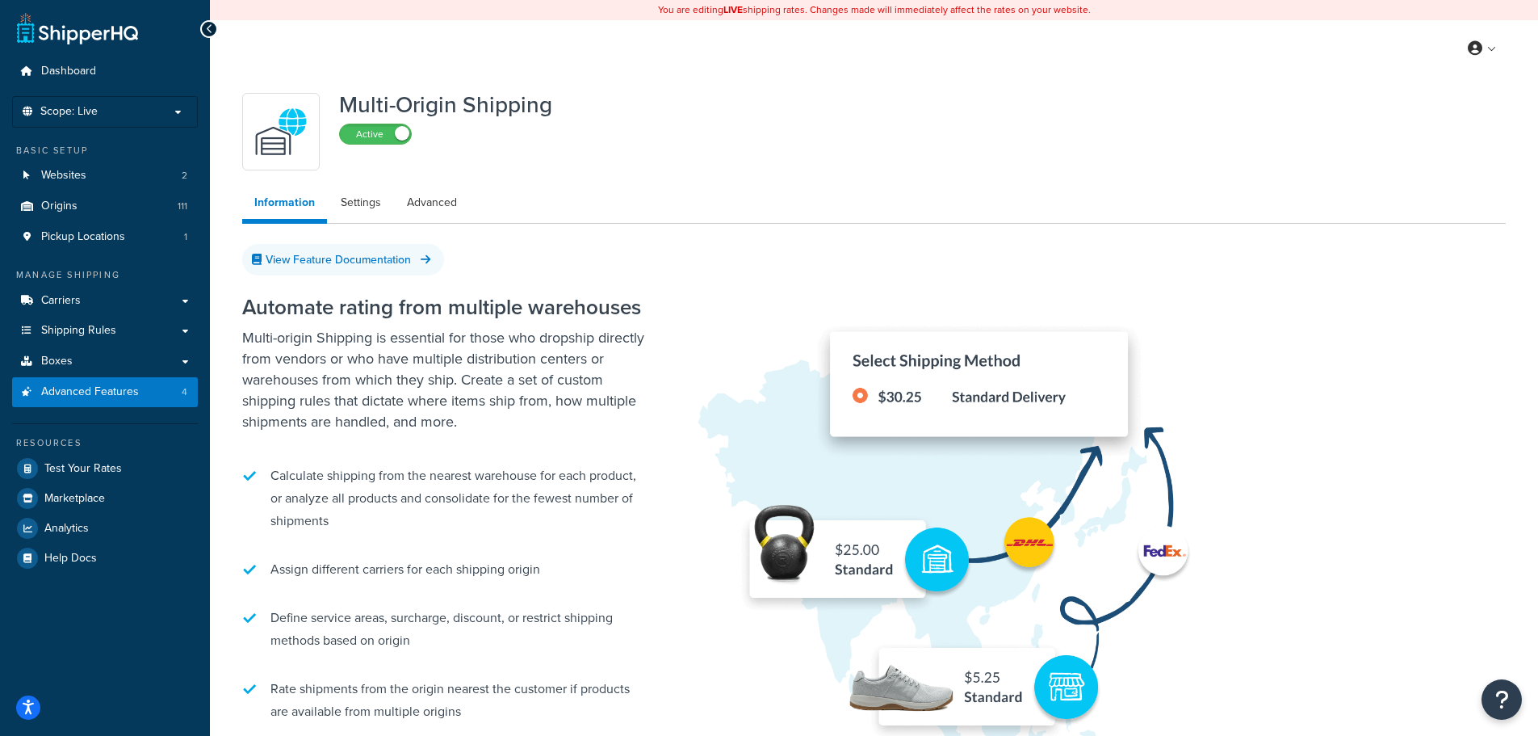
select select "false"
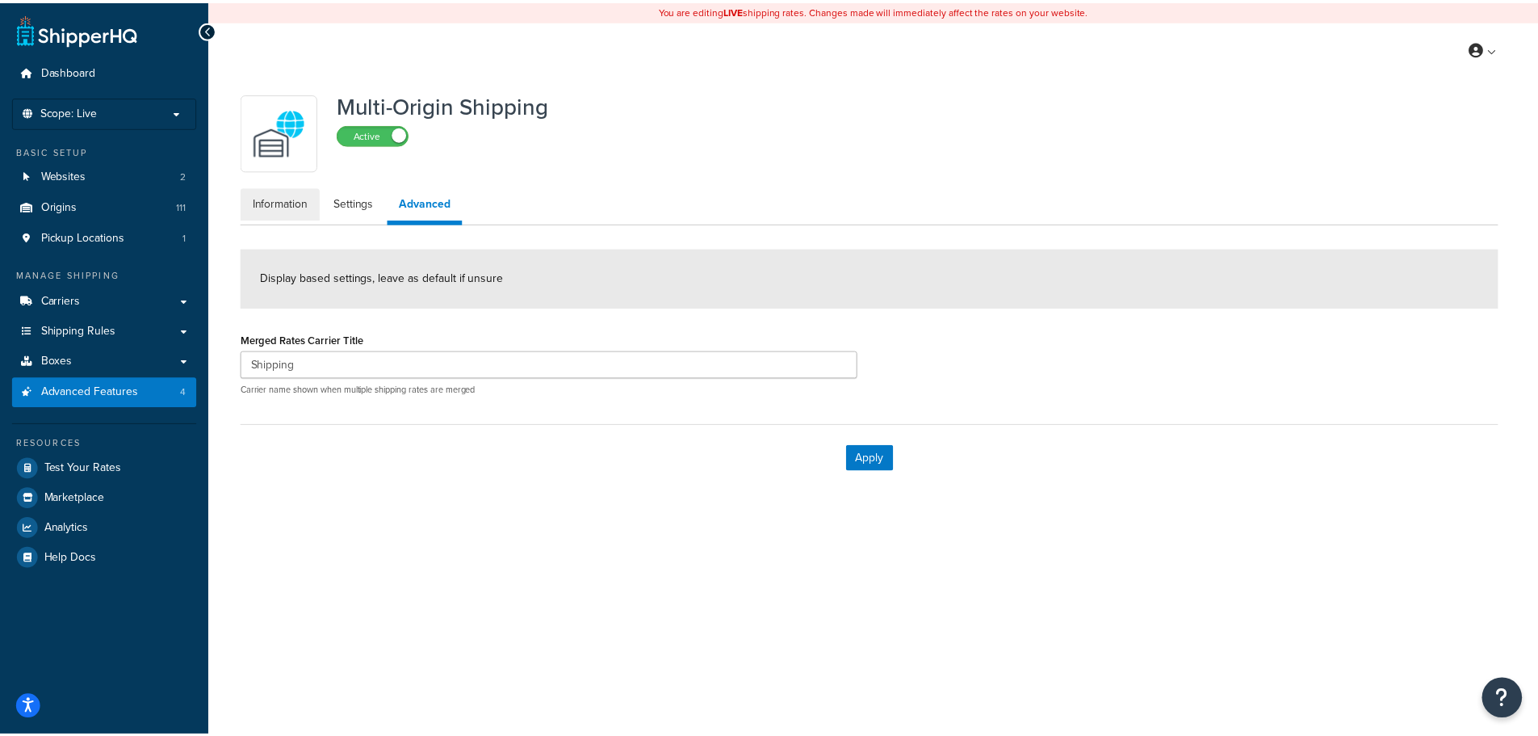
scroll to position [31, 0]
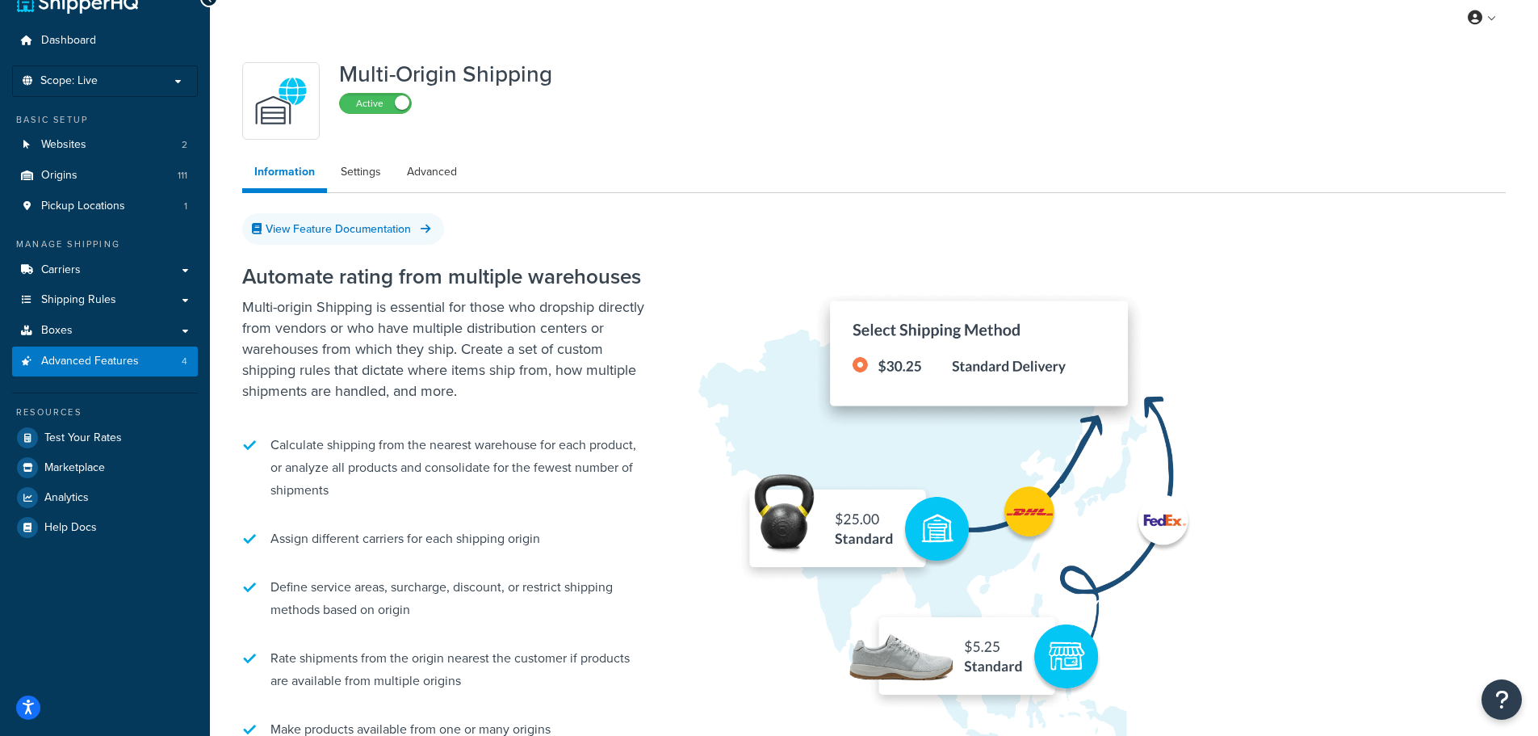
select select "false"
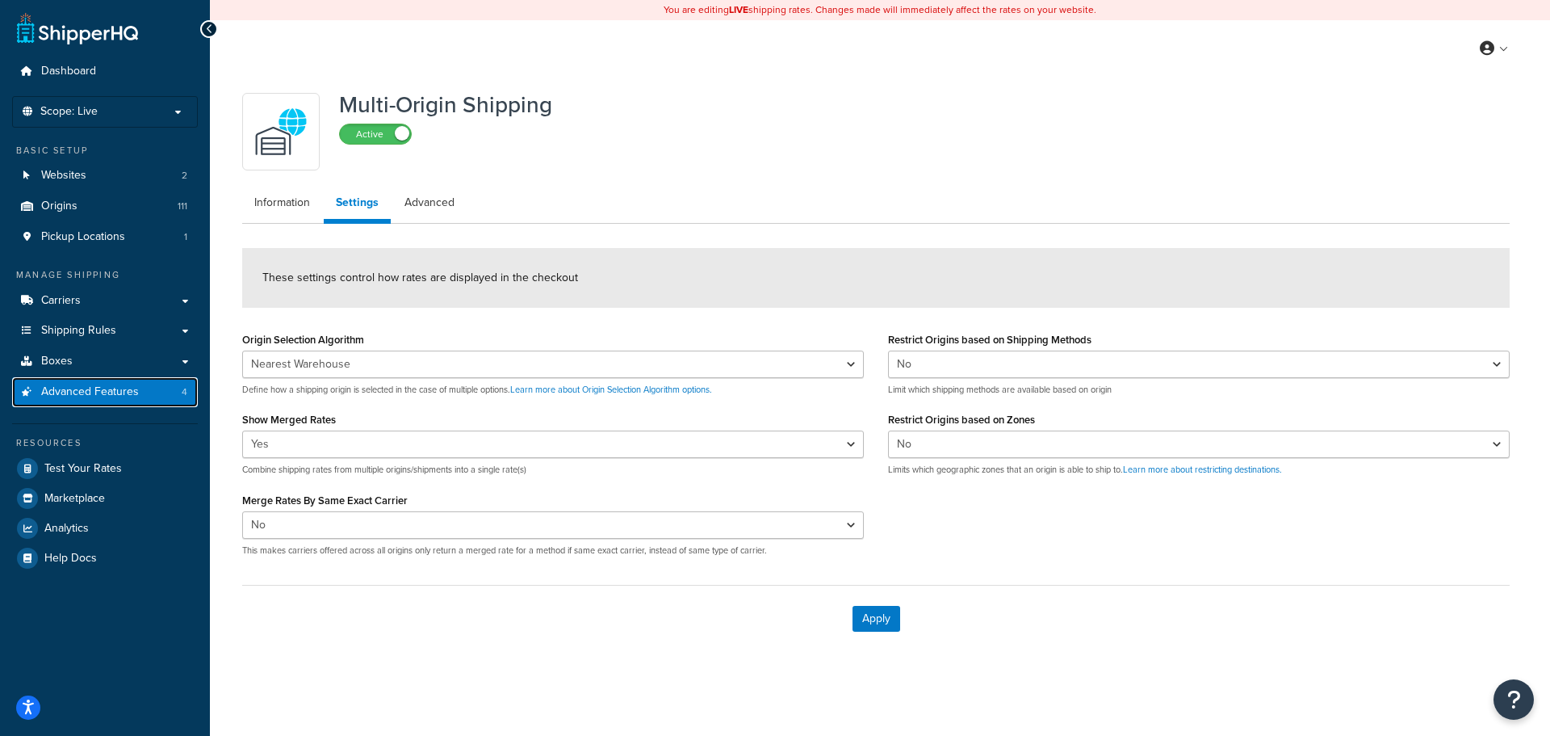
click at [80, 388] on span "Advanced Features" at bounding box center [90, 392] width 98 height 14
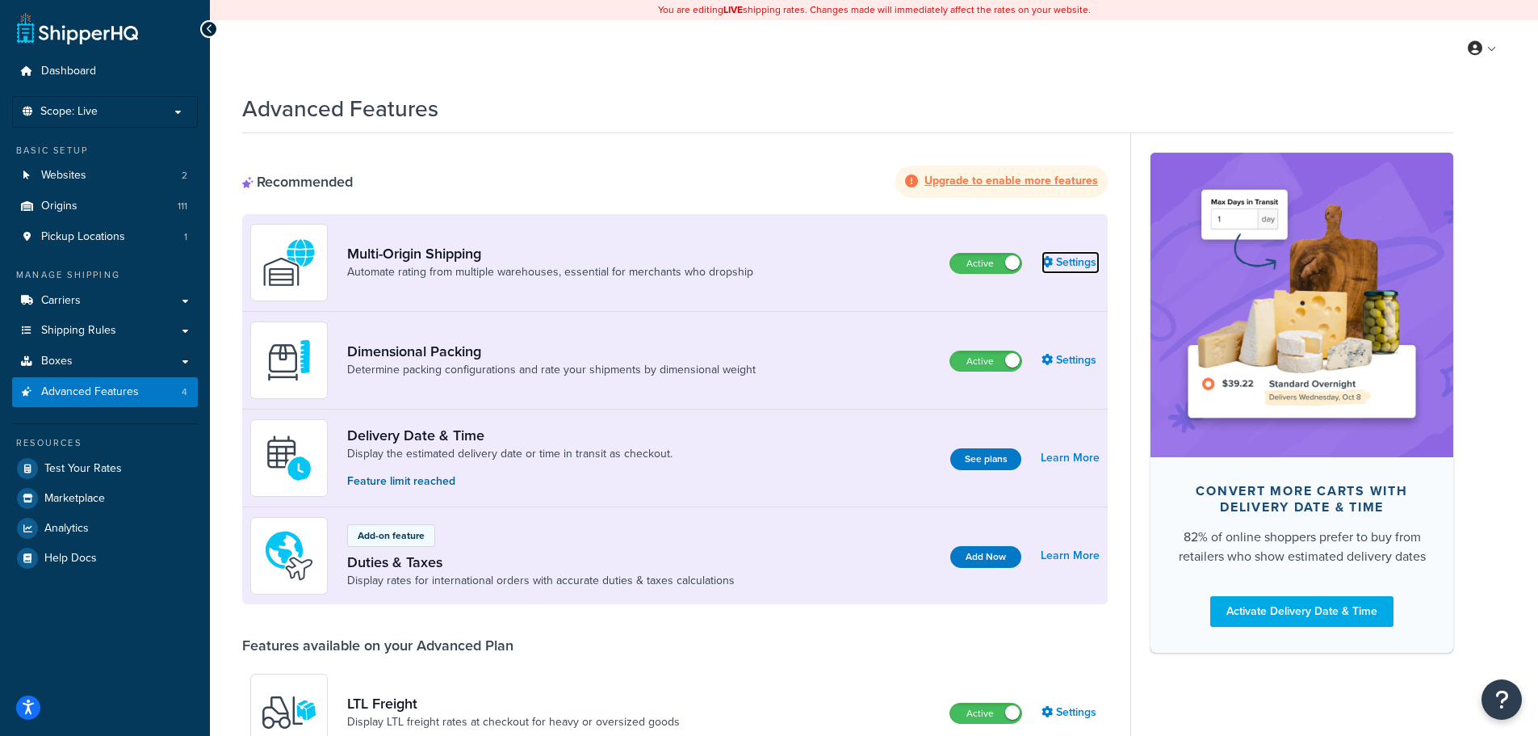
click at [1081, 261] on link "Settings" at bounding box center [1071, 262] width 58 height 23
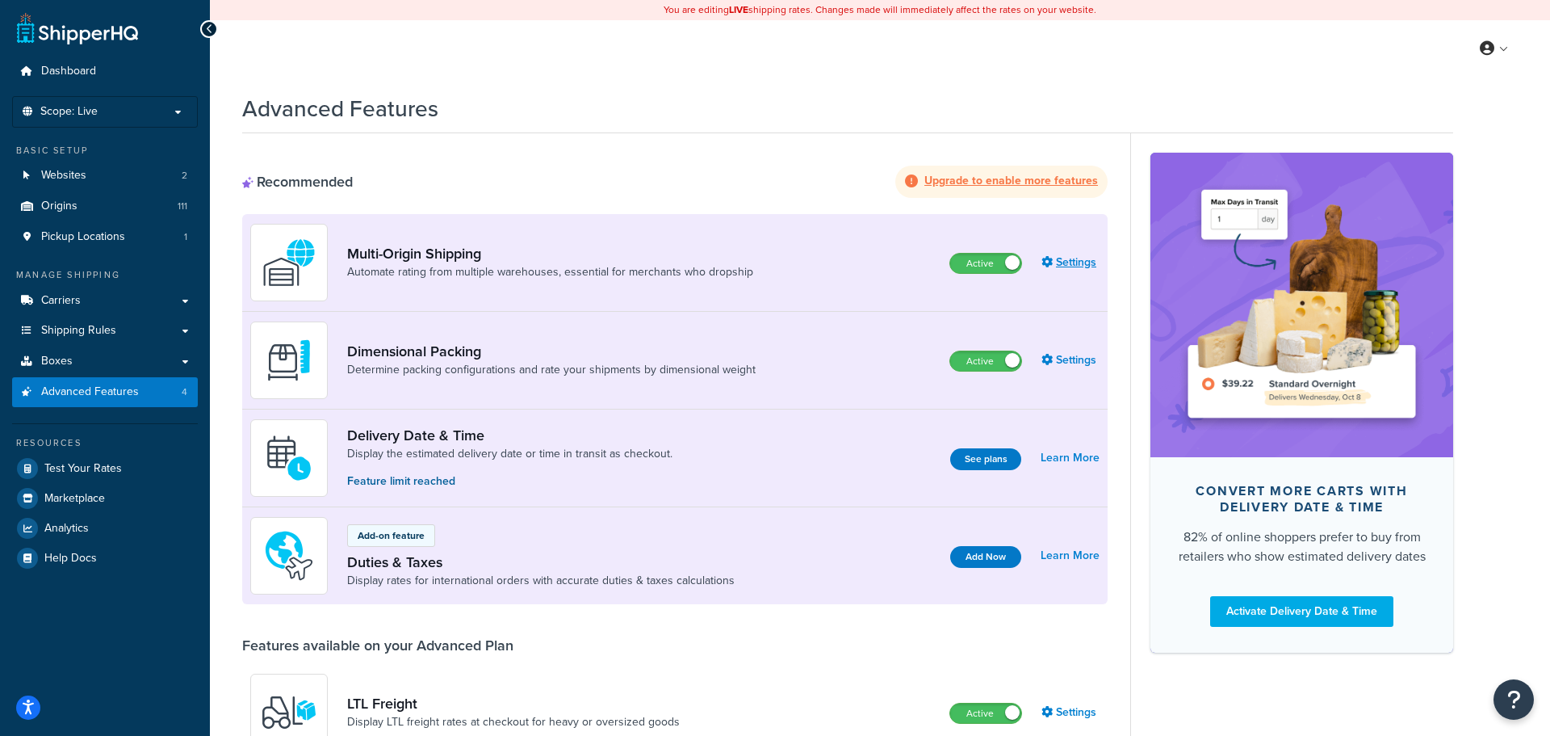
select select "false"
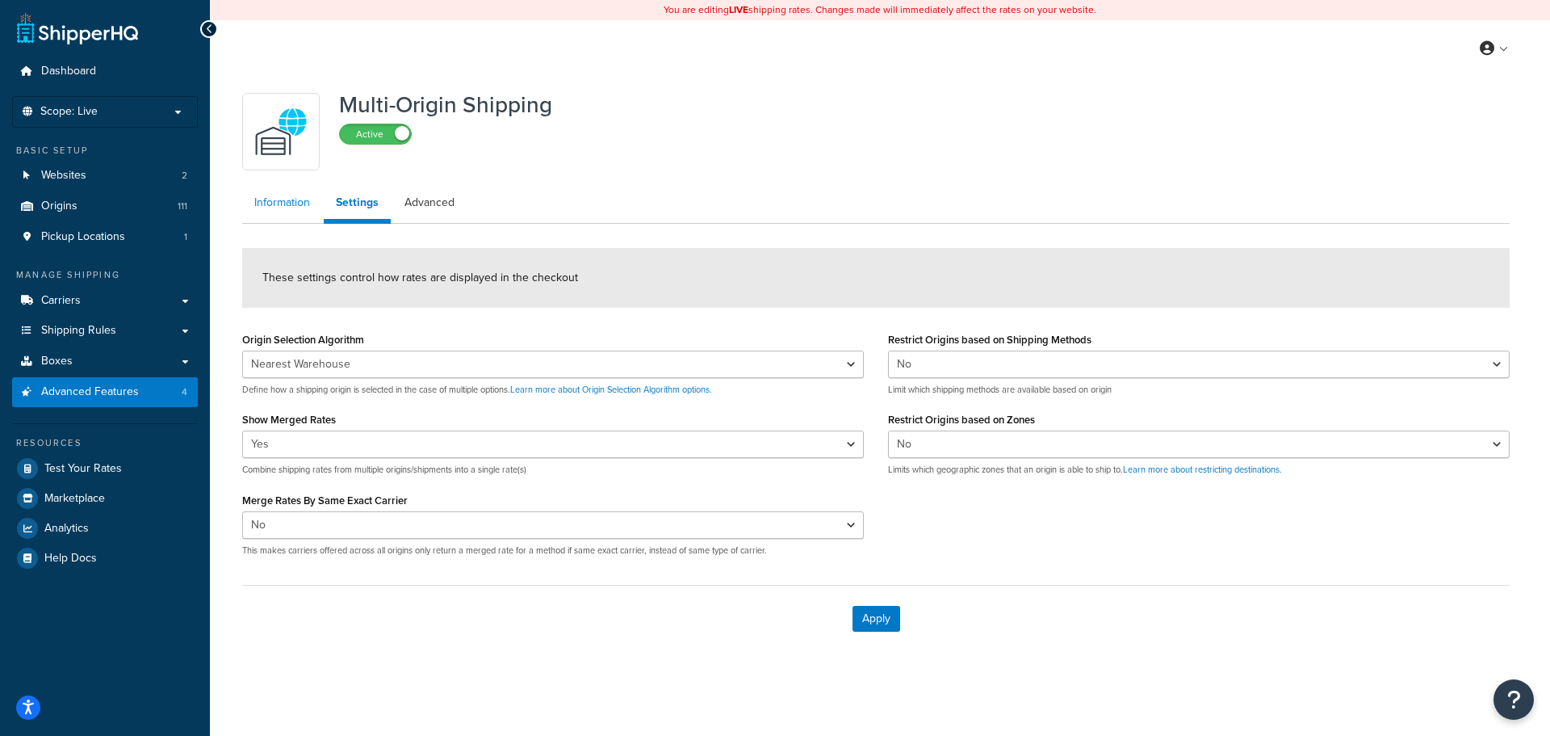
click at [279, 200] on link "Information" at bounding box center [282, 203] width 80 height 32
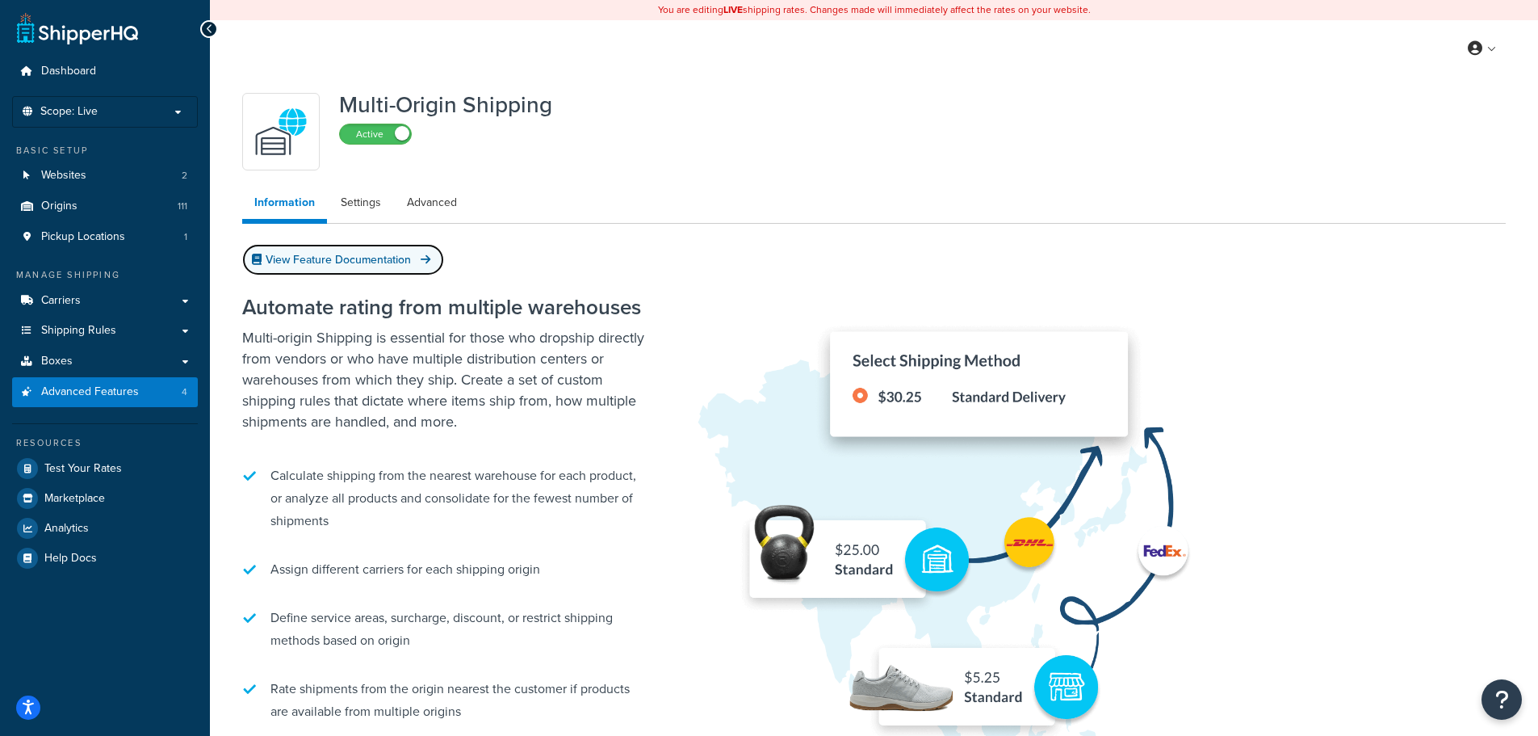
click at [373, 260] on link "View Feature Documentation" at bounding box center [343, 259] width 202 height 31
click at [91, 295] on link "Carriers" at bounding box center [105, 301] width 186 height 30
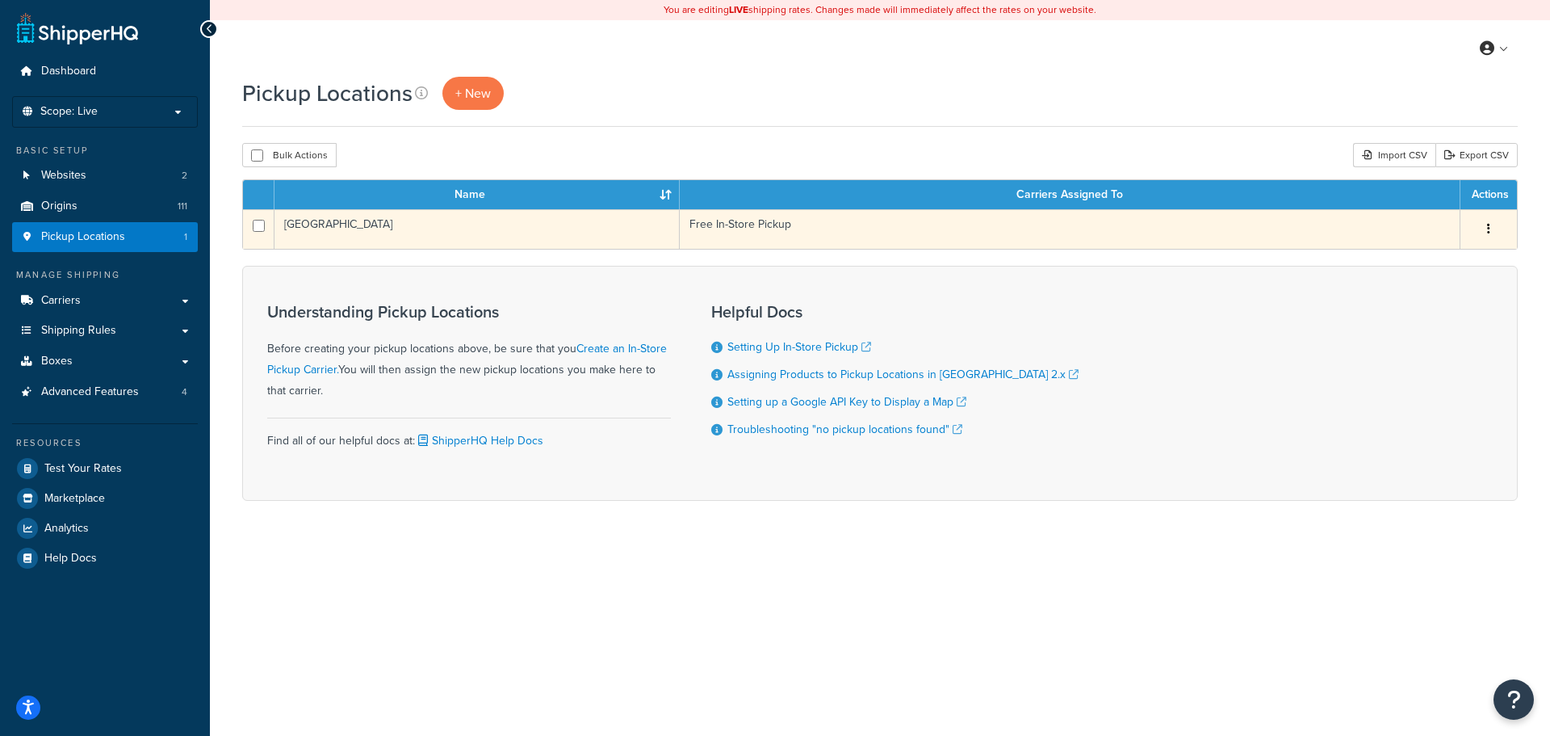
click at [536, 229] on td "[GEOGRAPHIC_DATA]" at bounding box center [477, 229] width 405 height 40
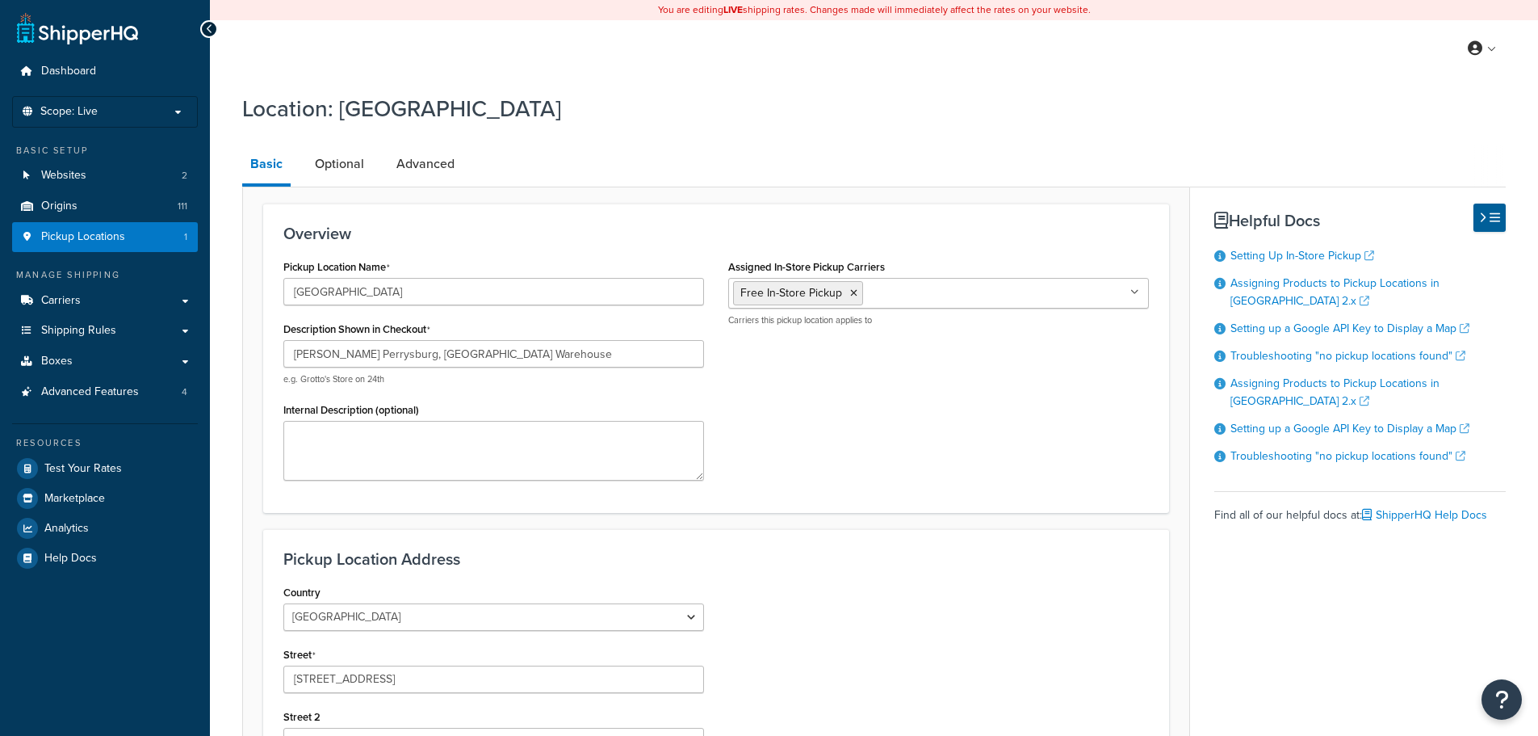
select select "35"
click at [343, 159] on link "Optional" at bounding box center [339, 164] width 65 height 39
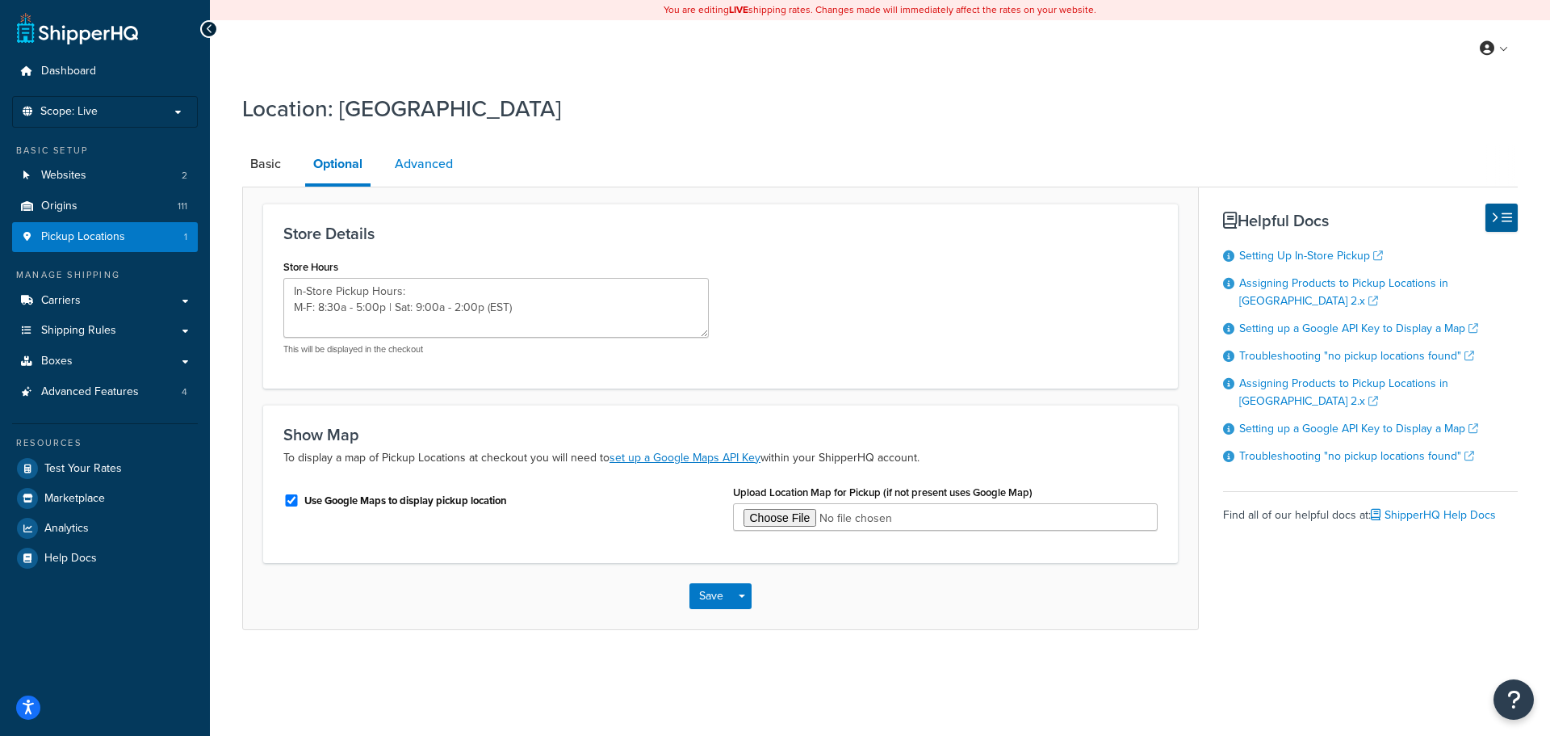
click at [430, 170] on link "Advanced" at bounding box center [424, 164] width 74 height 39
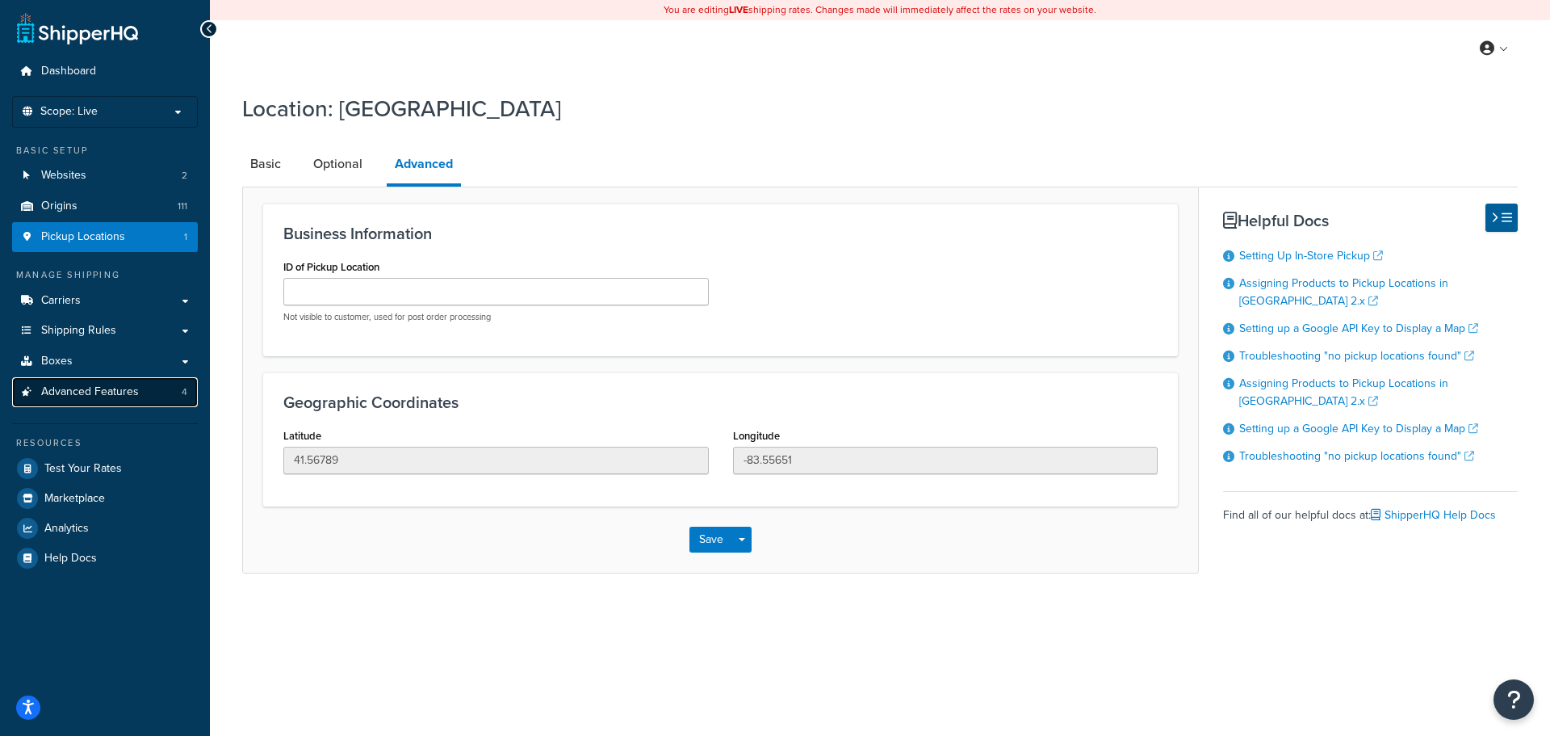
click at [103, 396] on span "Advanced Features" at bounding box center [90, 392] width 98 height 14
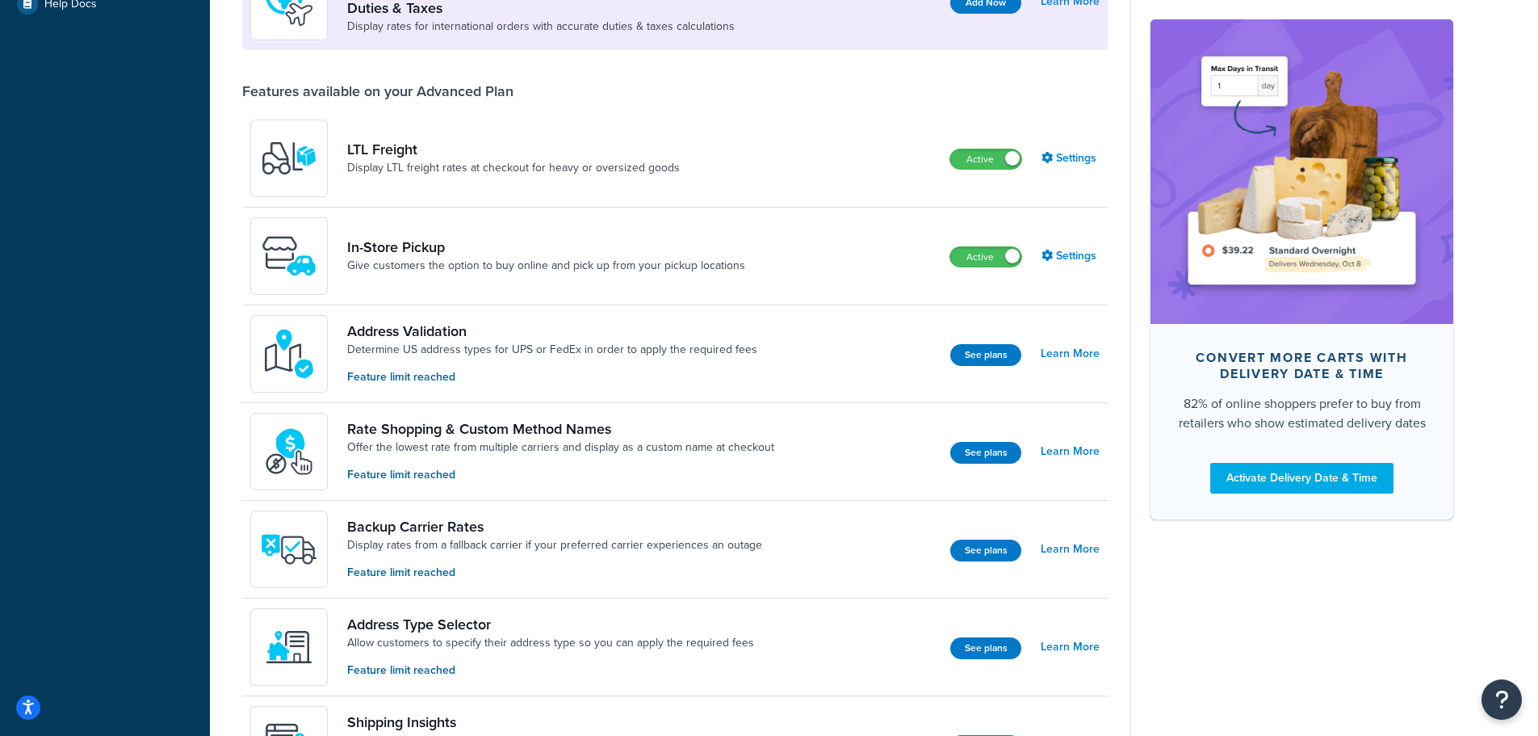
scroll to position [565, 0]
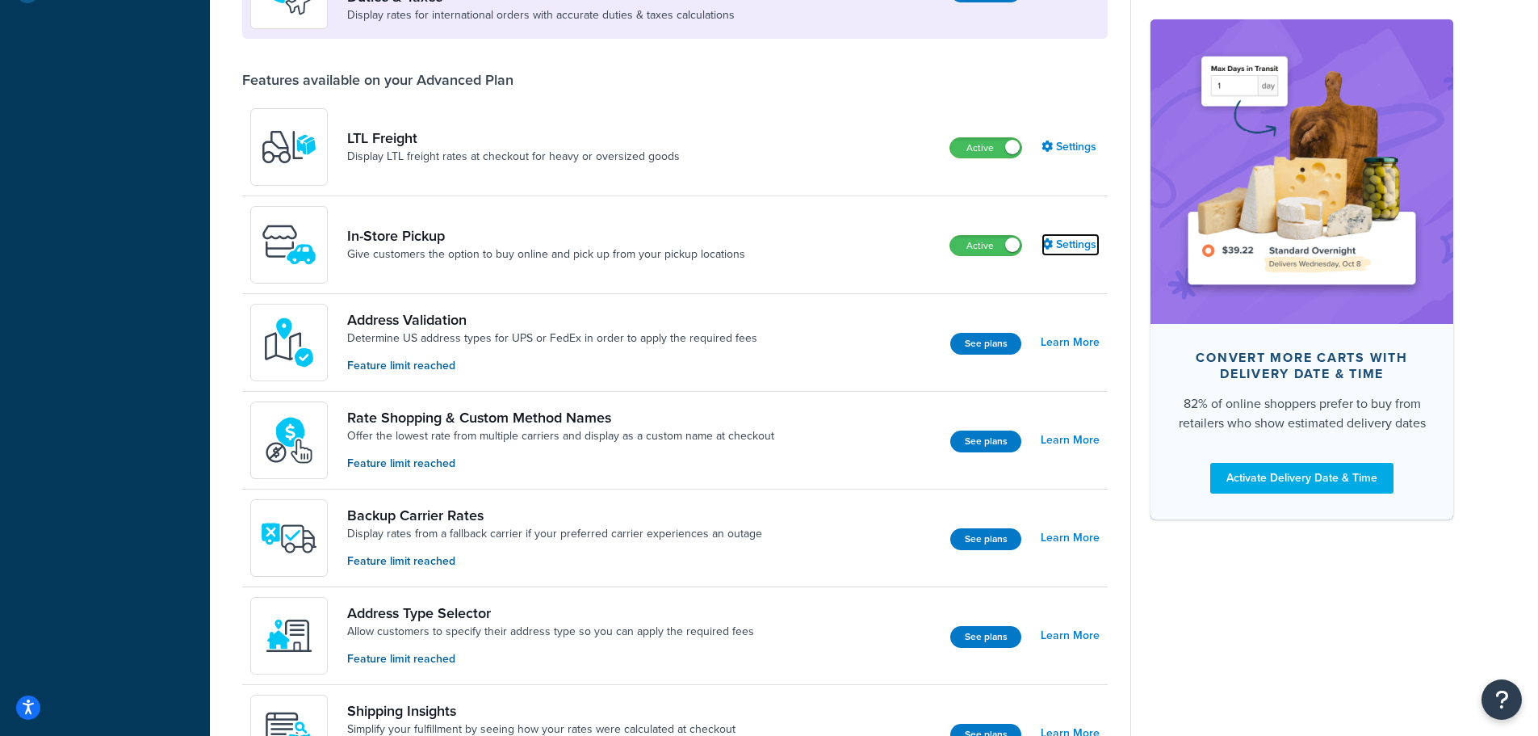
click at [1070, 246] on link "Settings" at bounding box center [1071, 244] width 58 height 23
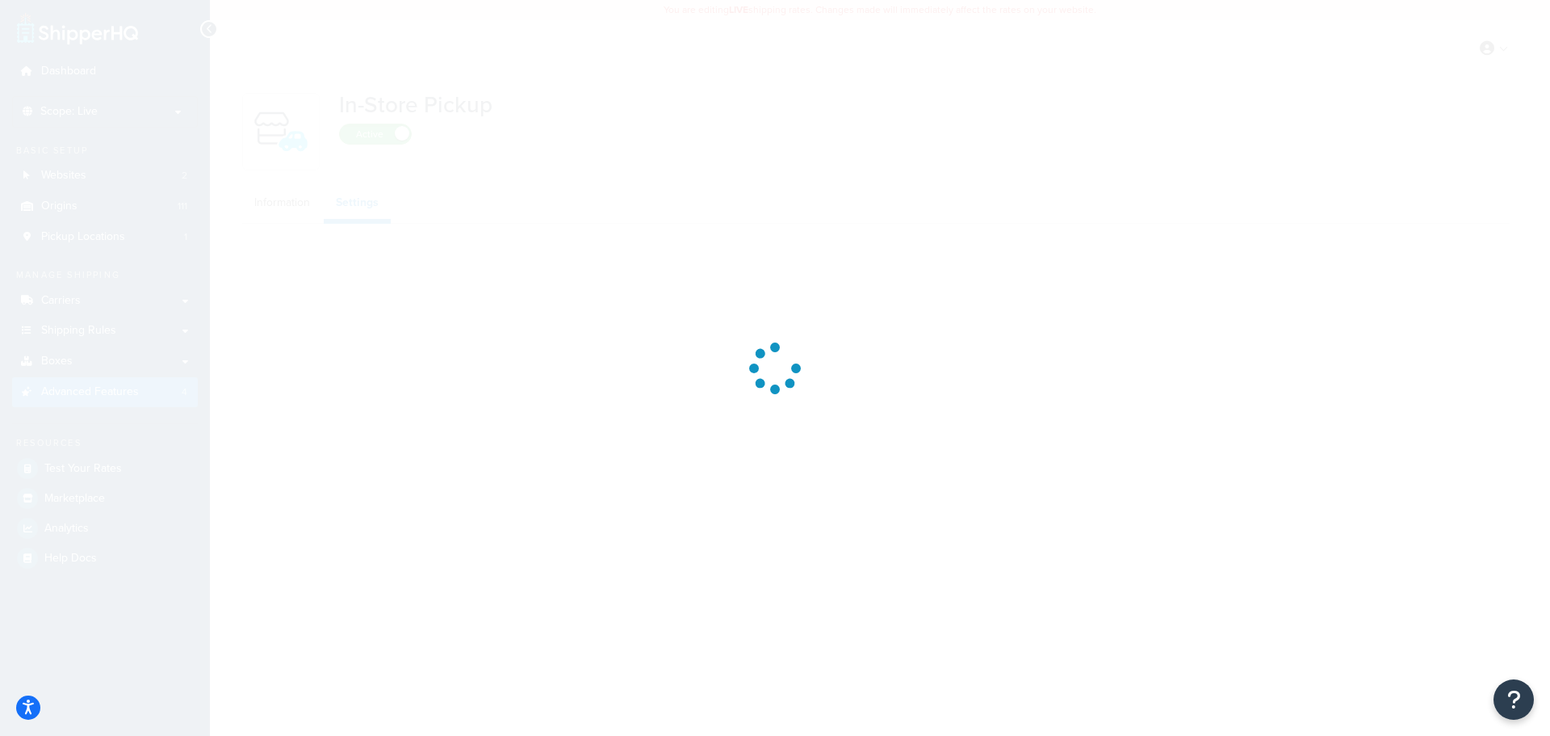
select select "inline"
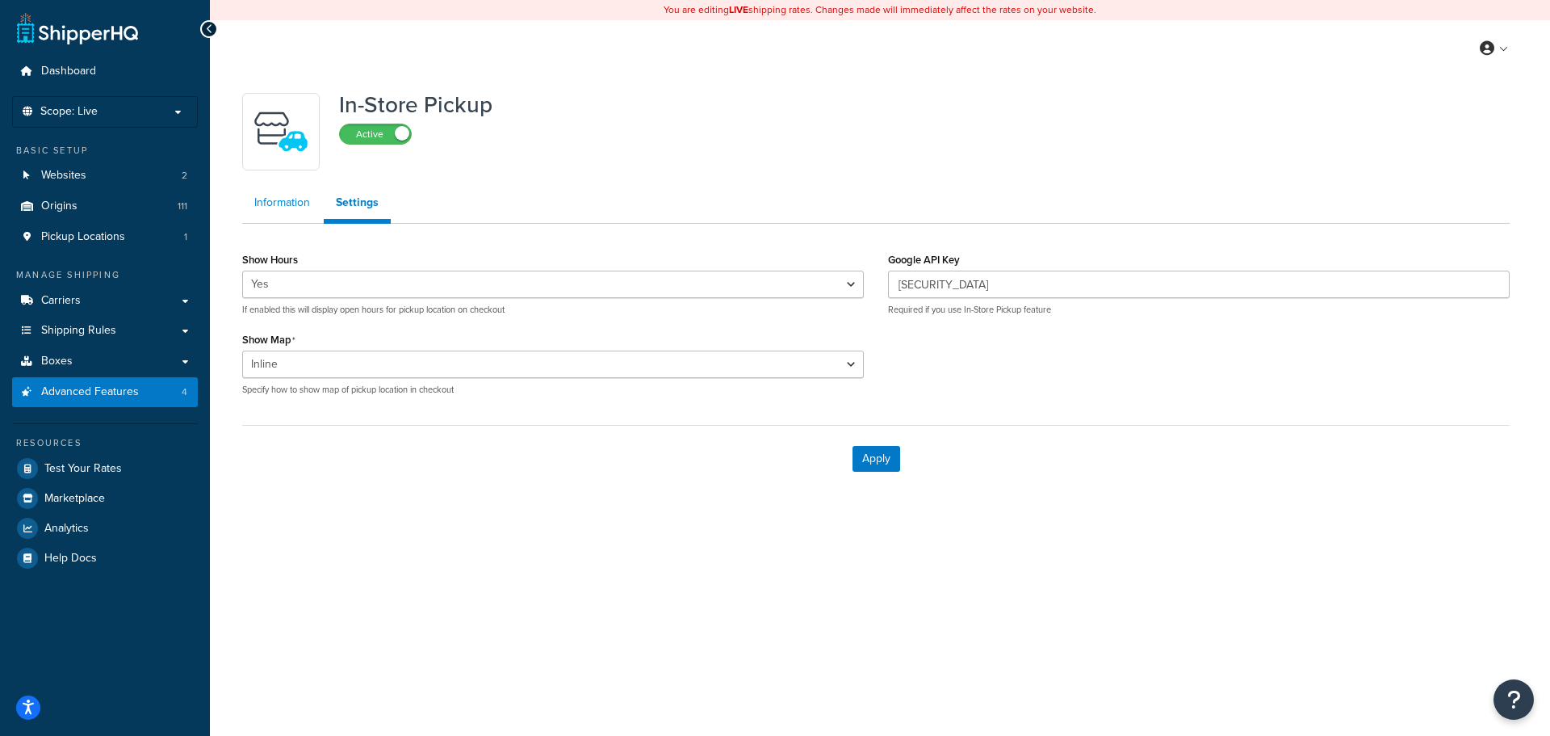
click at [279, 212] on link "Information" at bounding box center [282, 203] width 80 height 32
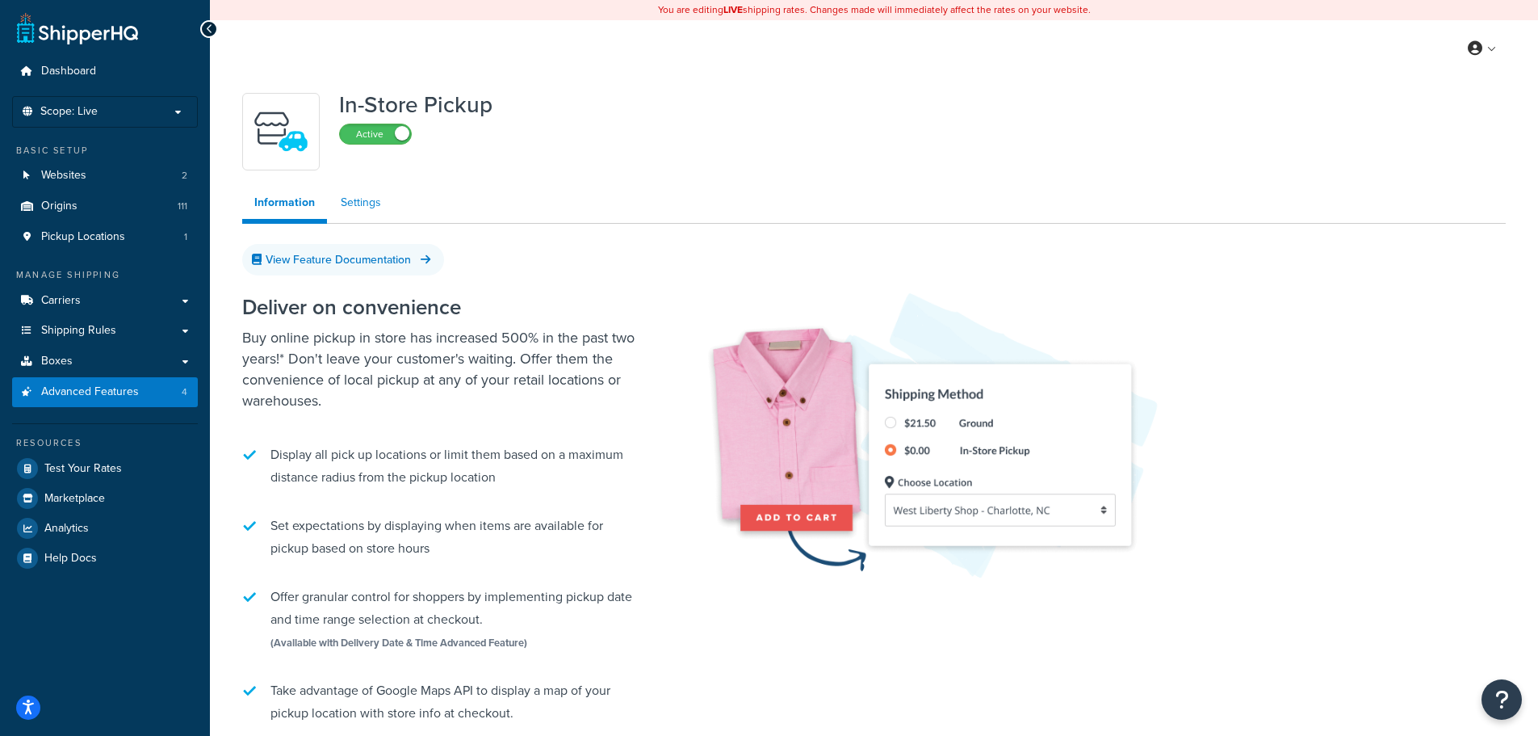
click at [346, 204] on link "Settings" at bounding box center [361, 203] width 65 height 32
select select "inline"
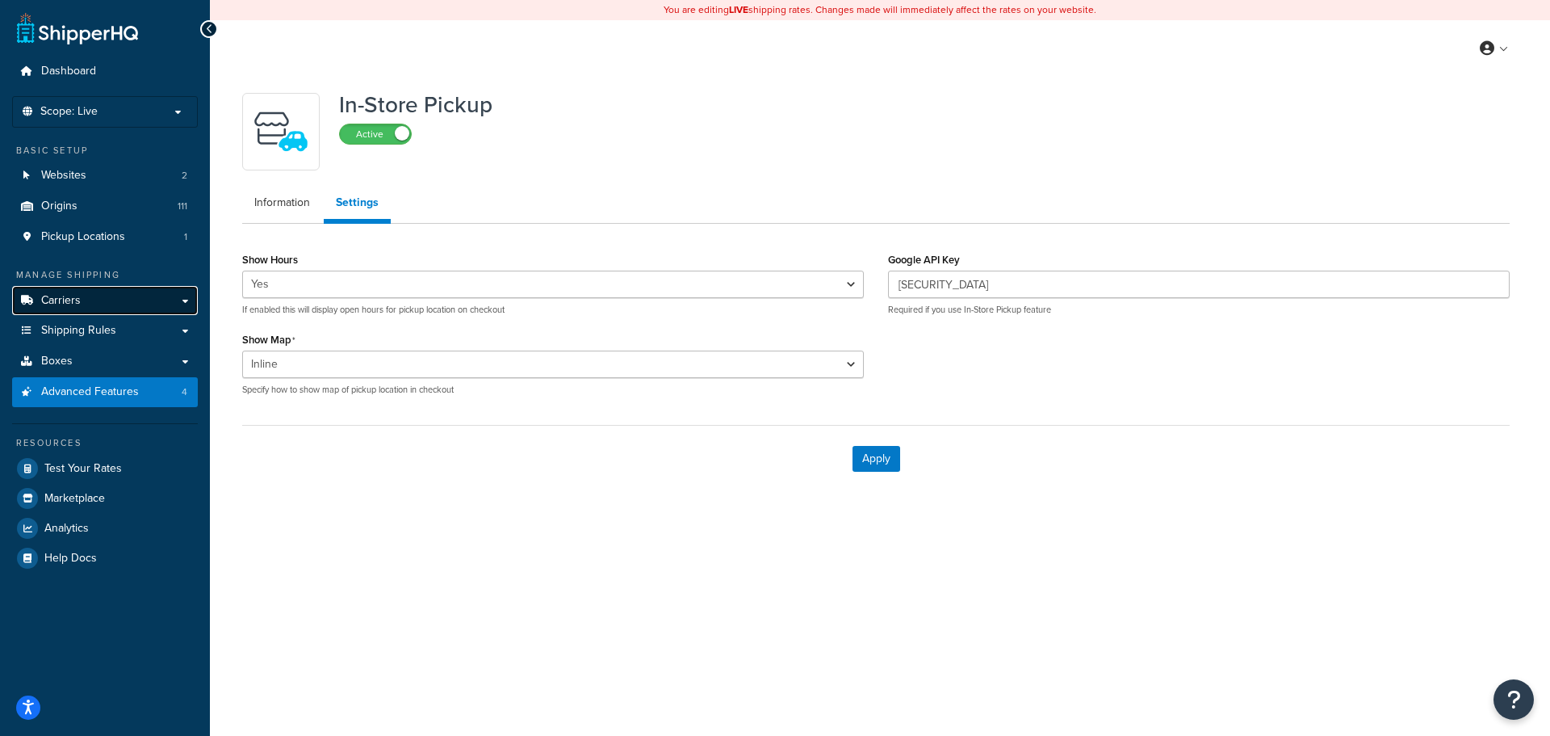
click at [61, 300] on span "Carriers" at bounding box center [61, 301] width 40 height 14
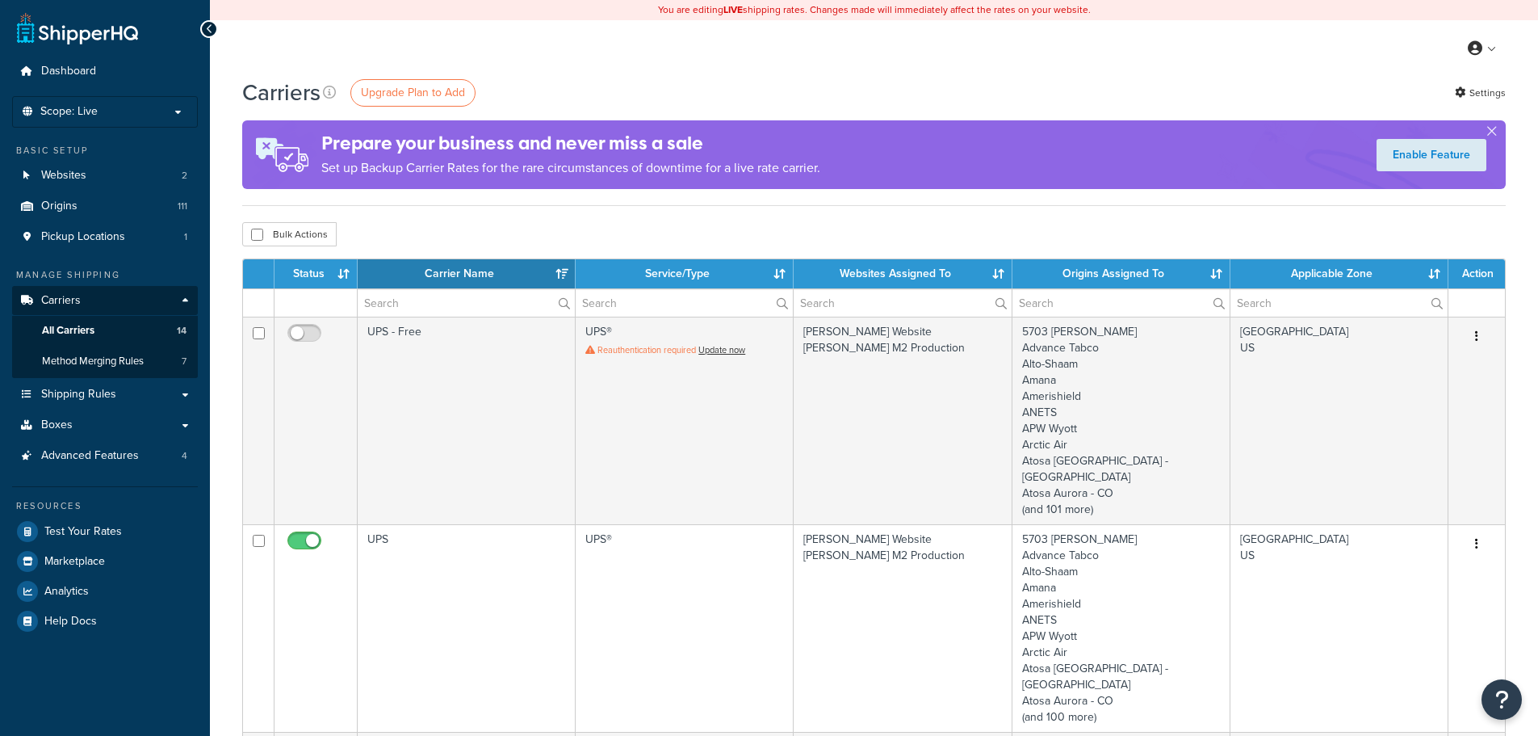
select select "15"
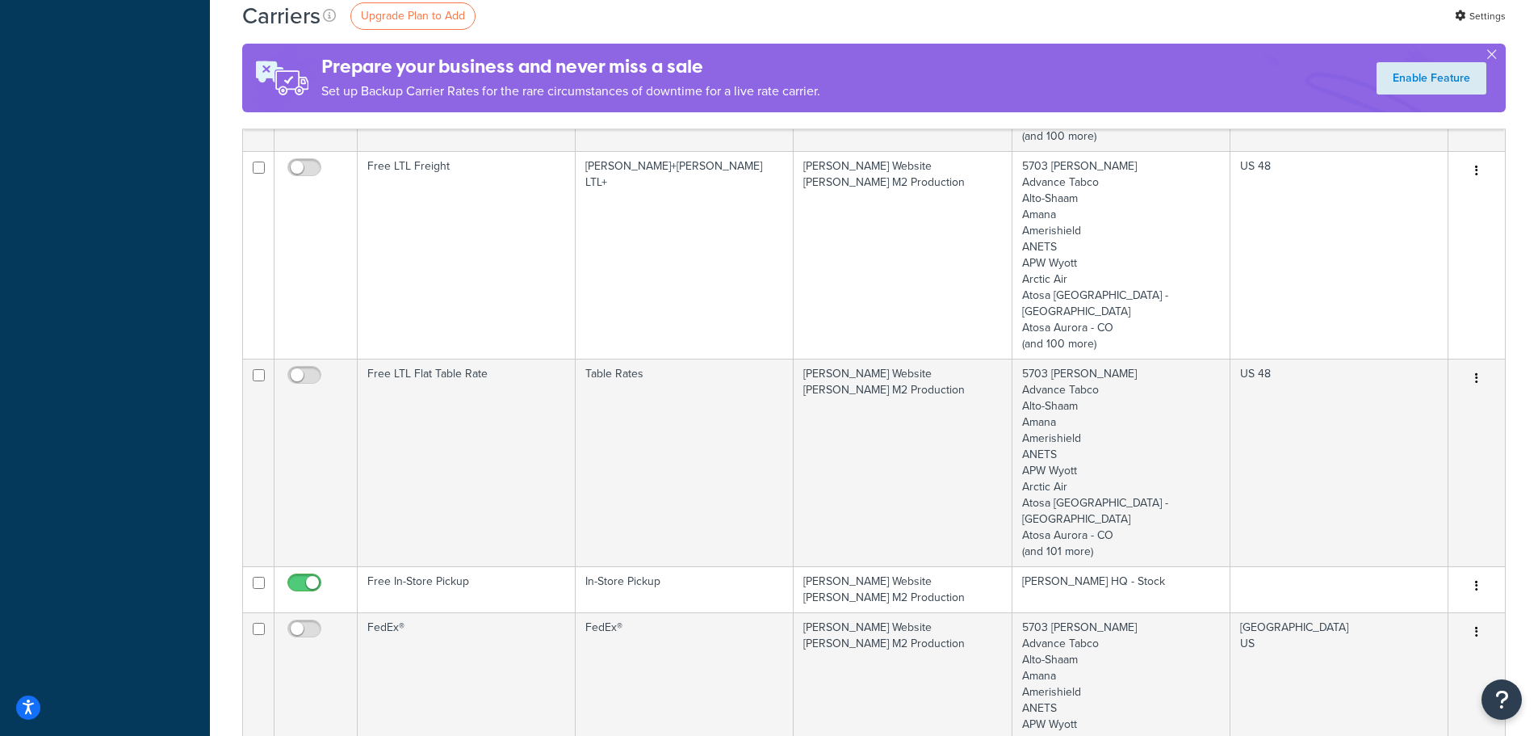
scroll to position [2099, 0]
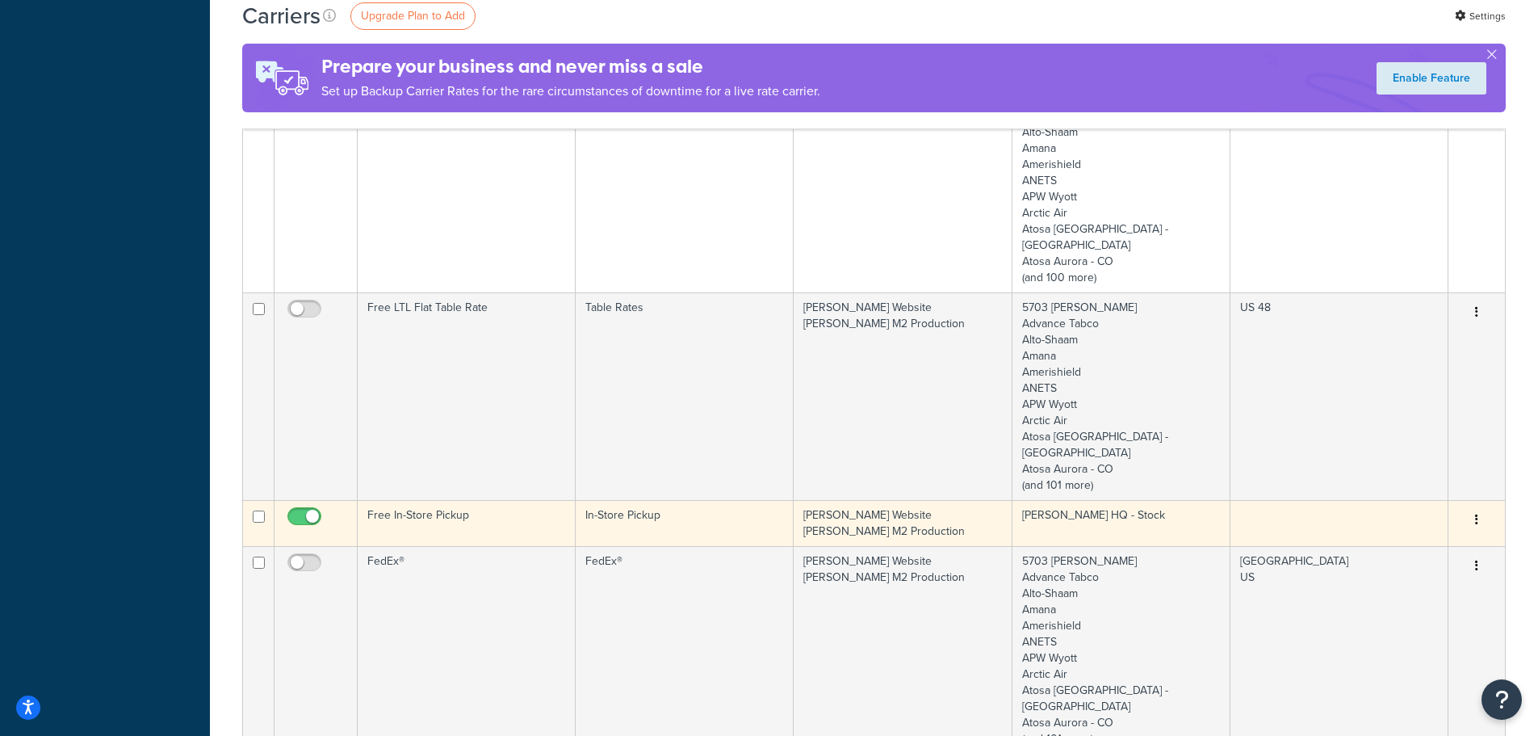
click at [505, 500] on td "Free In-Store Pickup" at bounding box center [467, 523] width 218 height 46
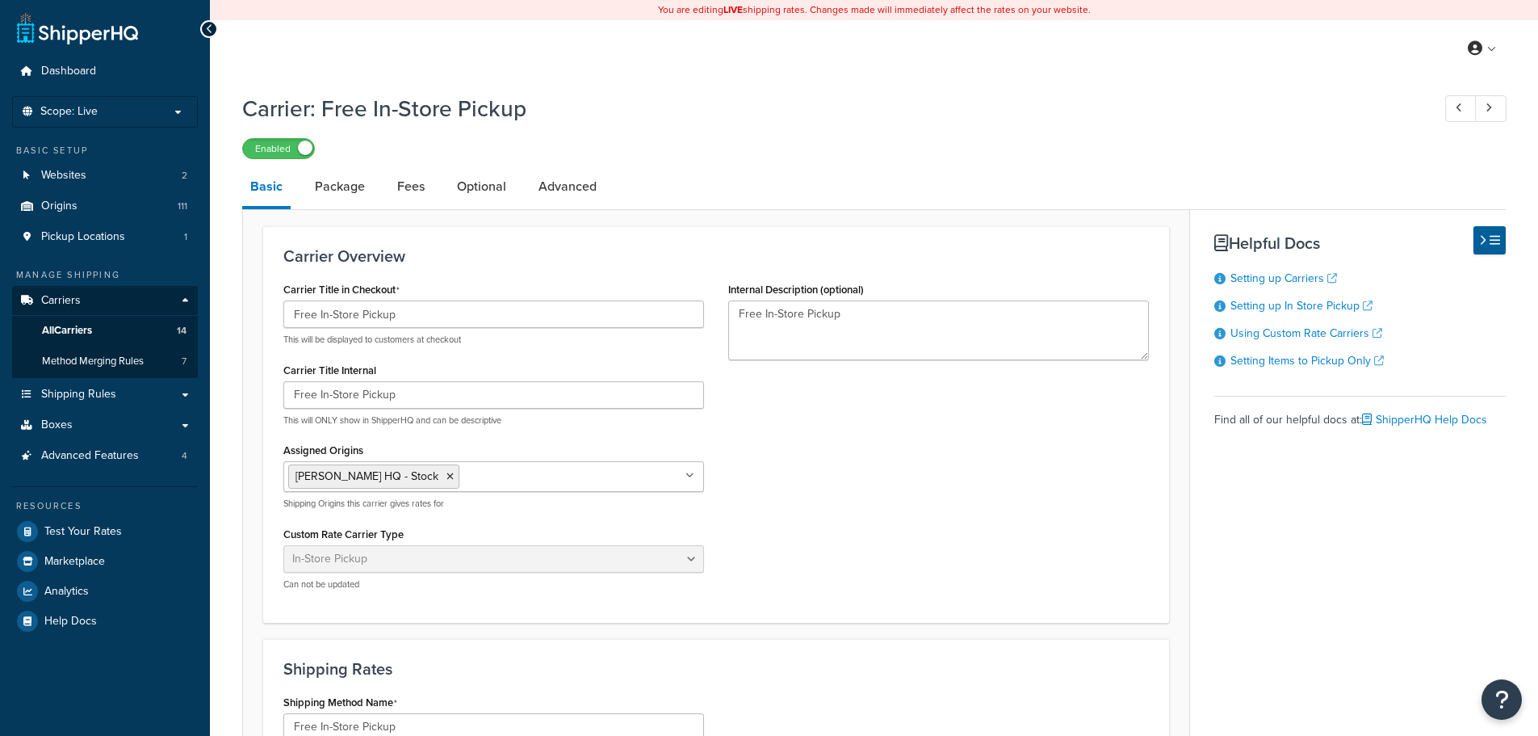
select select "pickup"
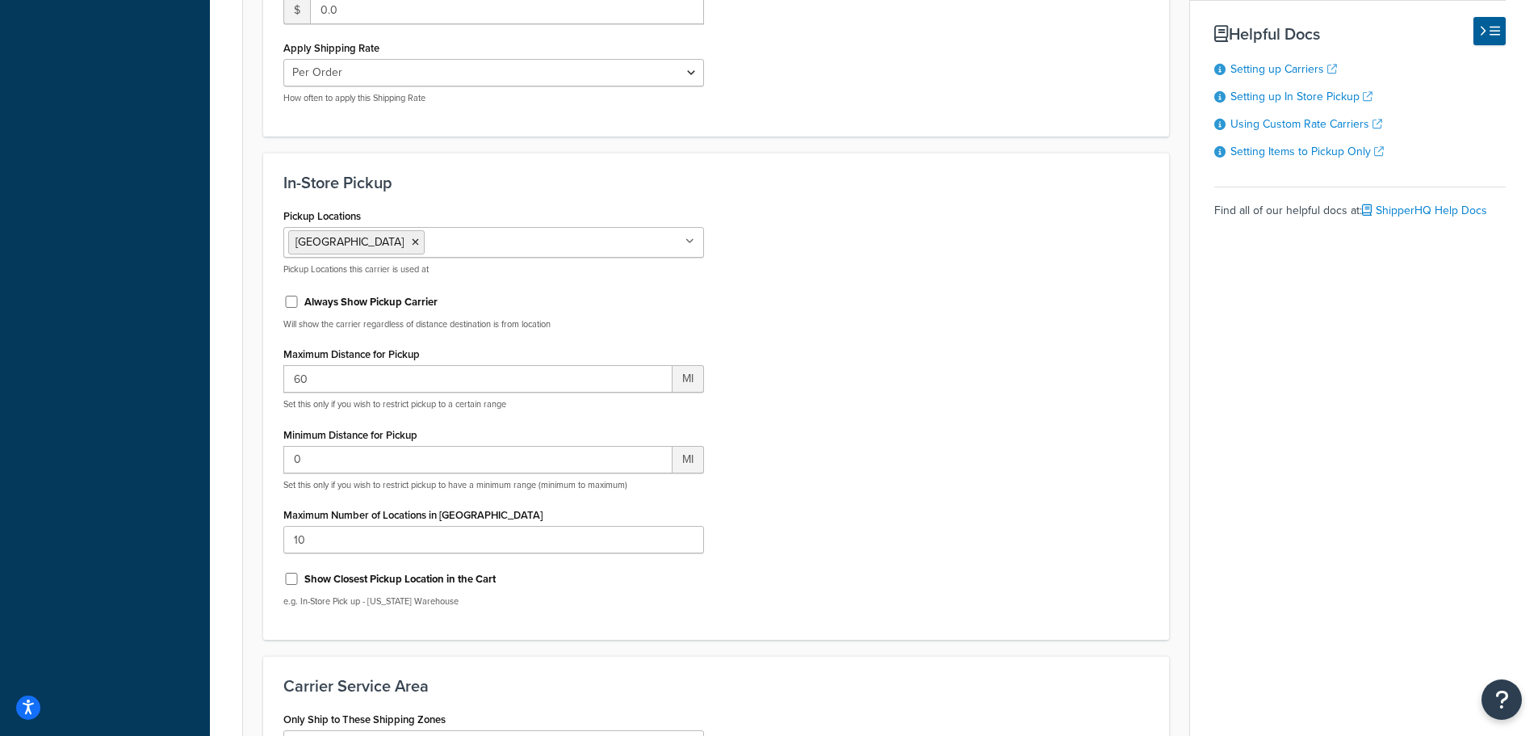
scroll to position [807, 0]
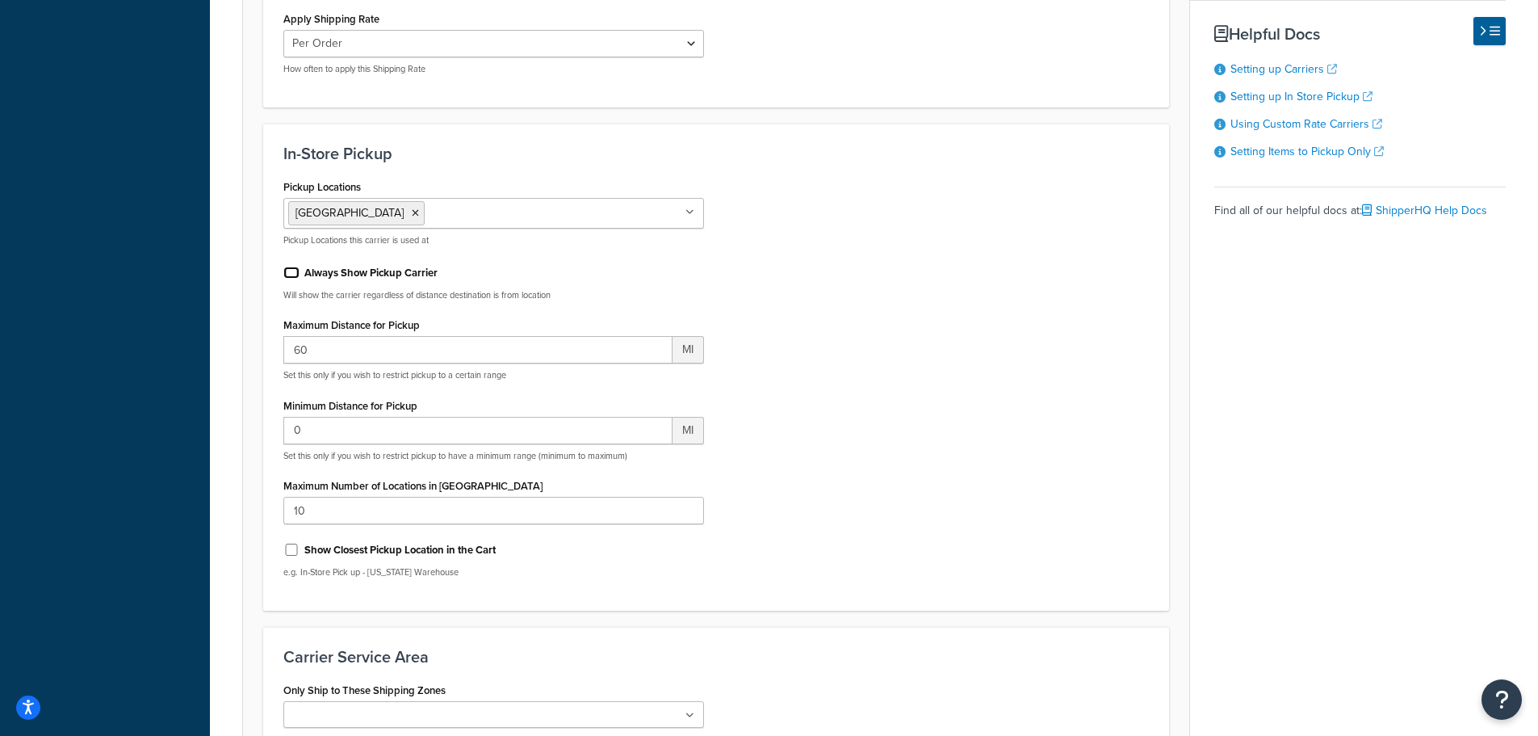
click at [287, 269] on input "Always Show Pickup Carrier" at bounding box center [291, 272] width 16 height 12
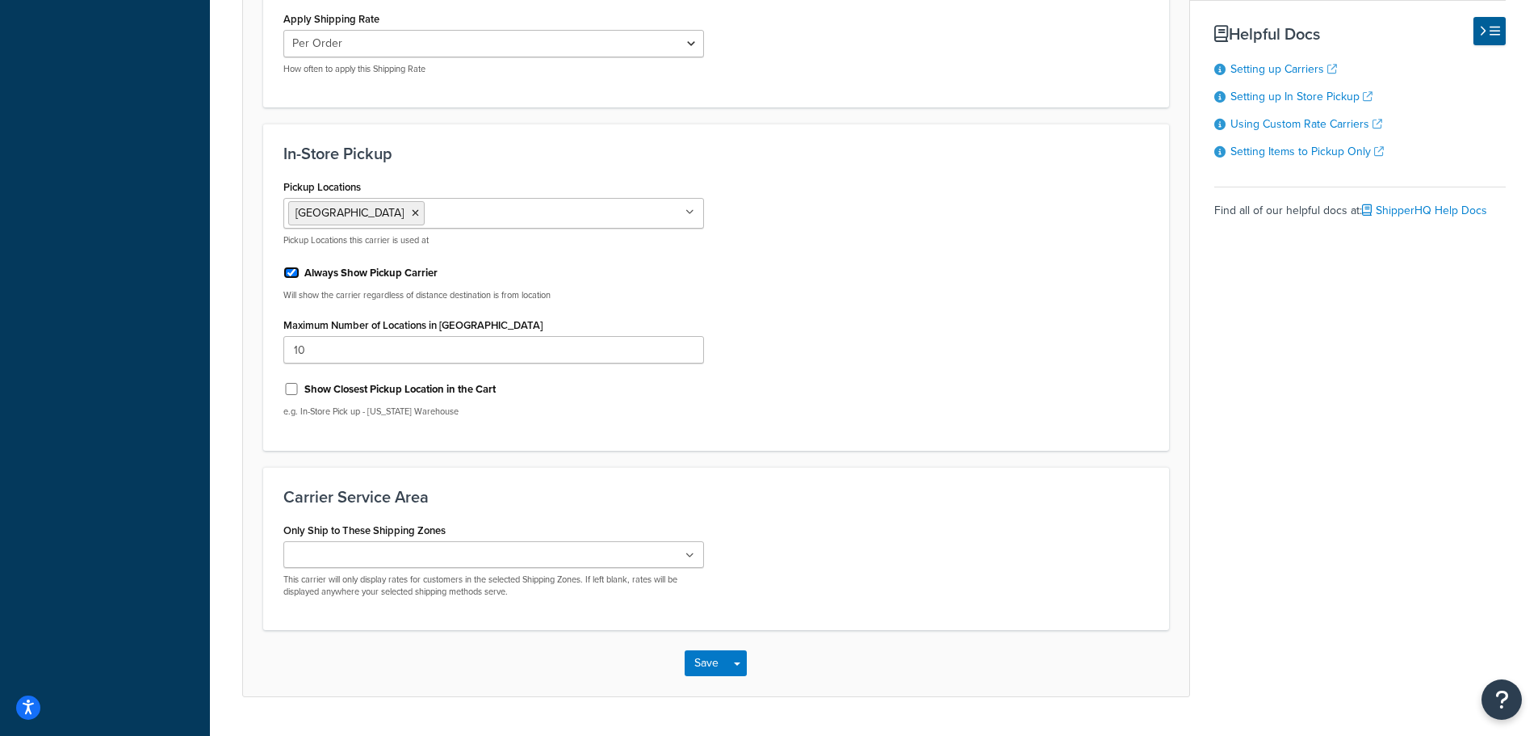
click at [287, 269] on input "Always Show Pickup Carrier" at bounding box center [291, 272] width 16 height 12
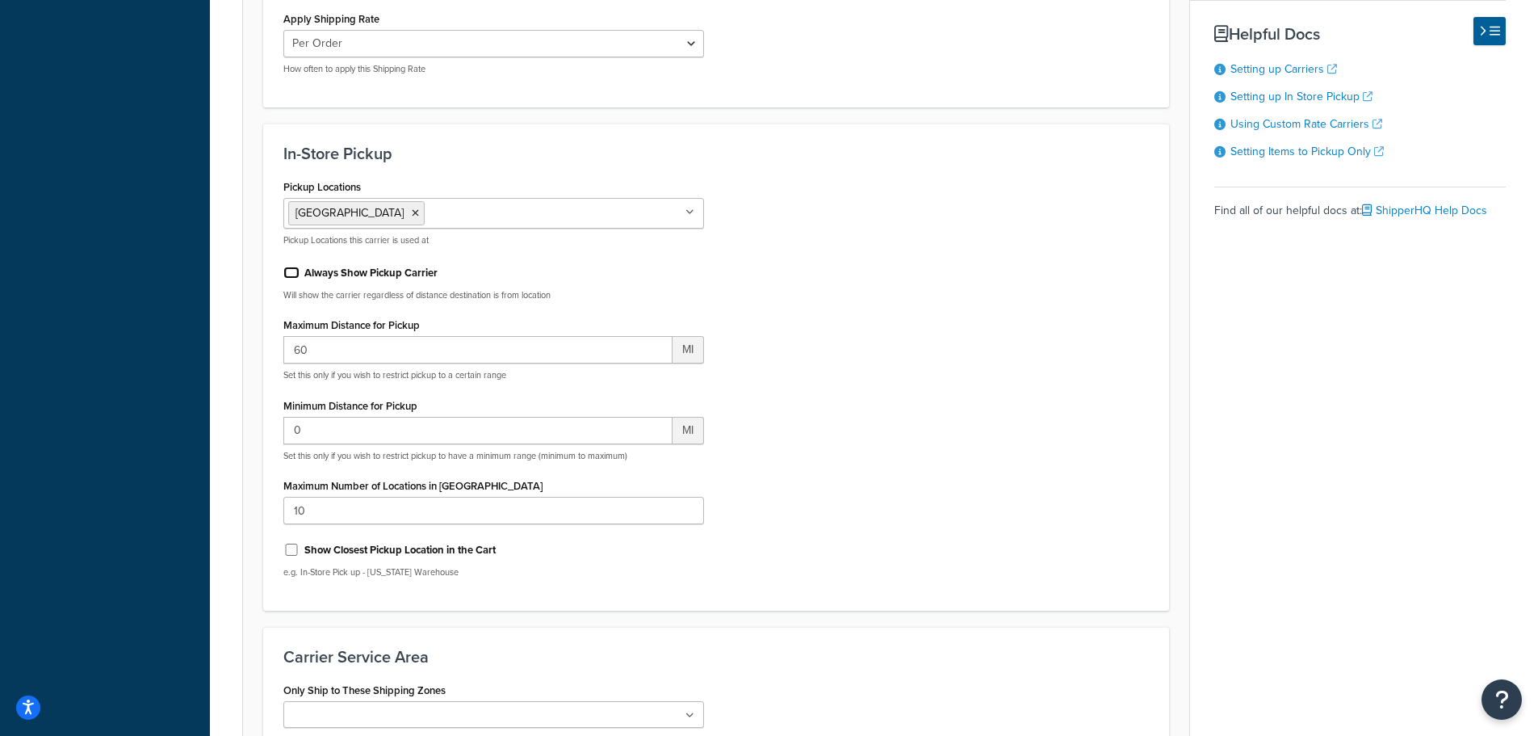
click at [287, 269] on input "Always Show Pickup Carrier" at bounding box center [291, 272] width 16 height 12
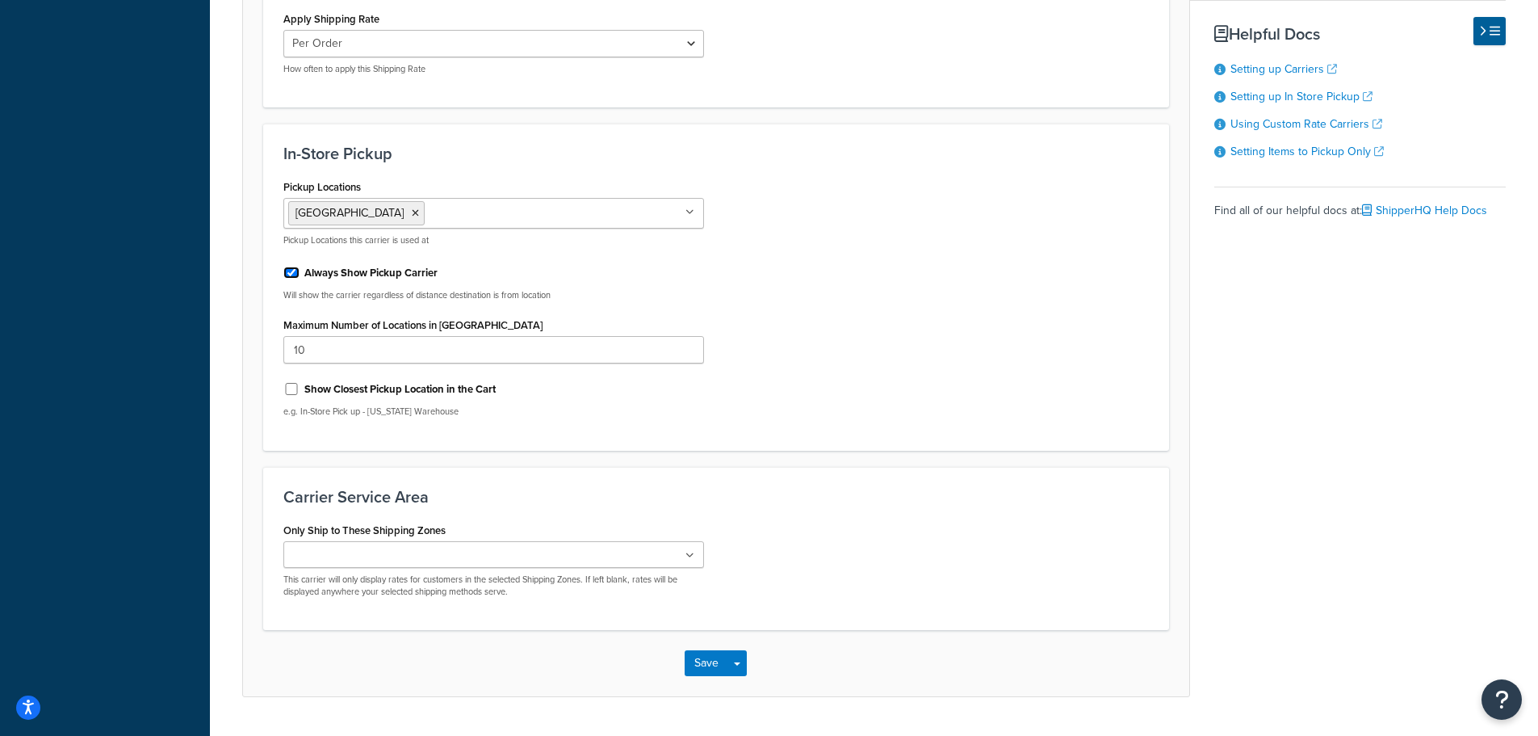
click at [287, 269] on input "Always Show Pickup Carrier" at bounding box center [291, 272] width 16 height 12
checkbox input "false"
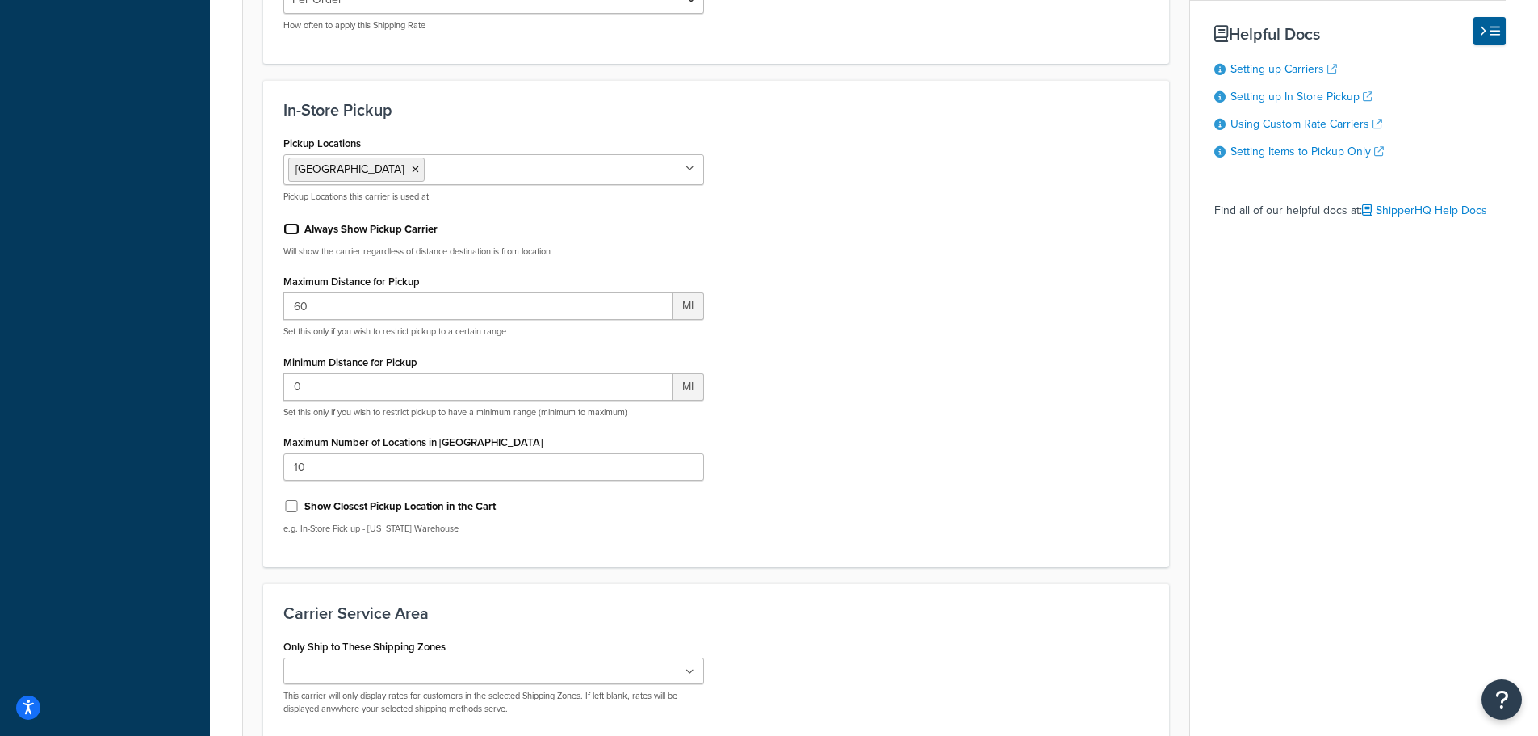
scroll to position [888, 0]
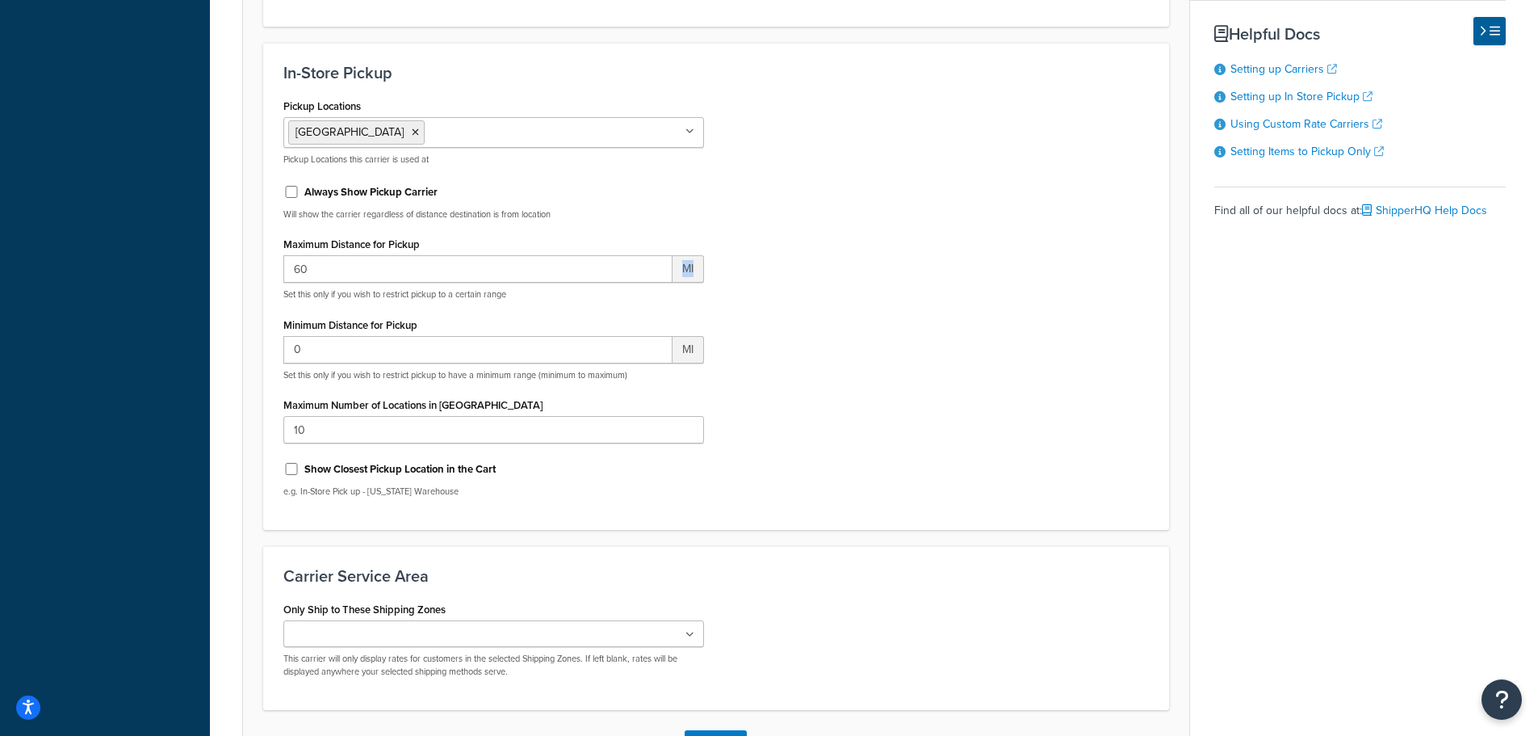
drag, startPoint x: 696, startPoint y: 270, endPoint x: 683, endPoint y: 261, distance: 15.7
click at [683, 261] on span "MI" at bounding box center [688, 268] width 31 height 27
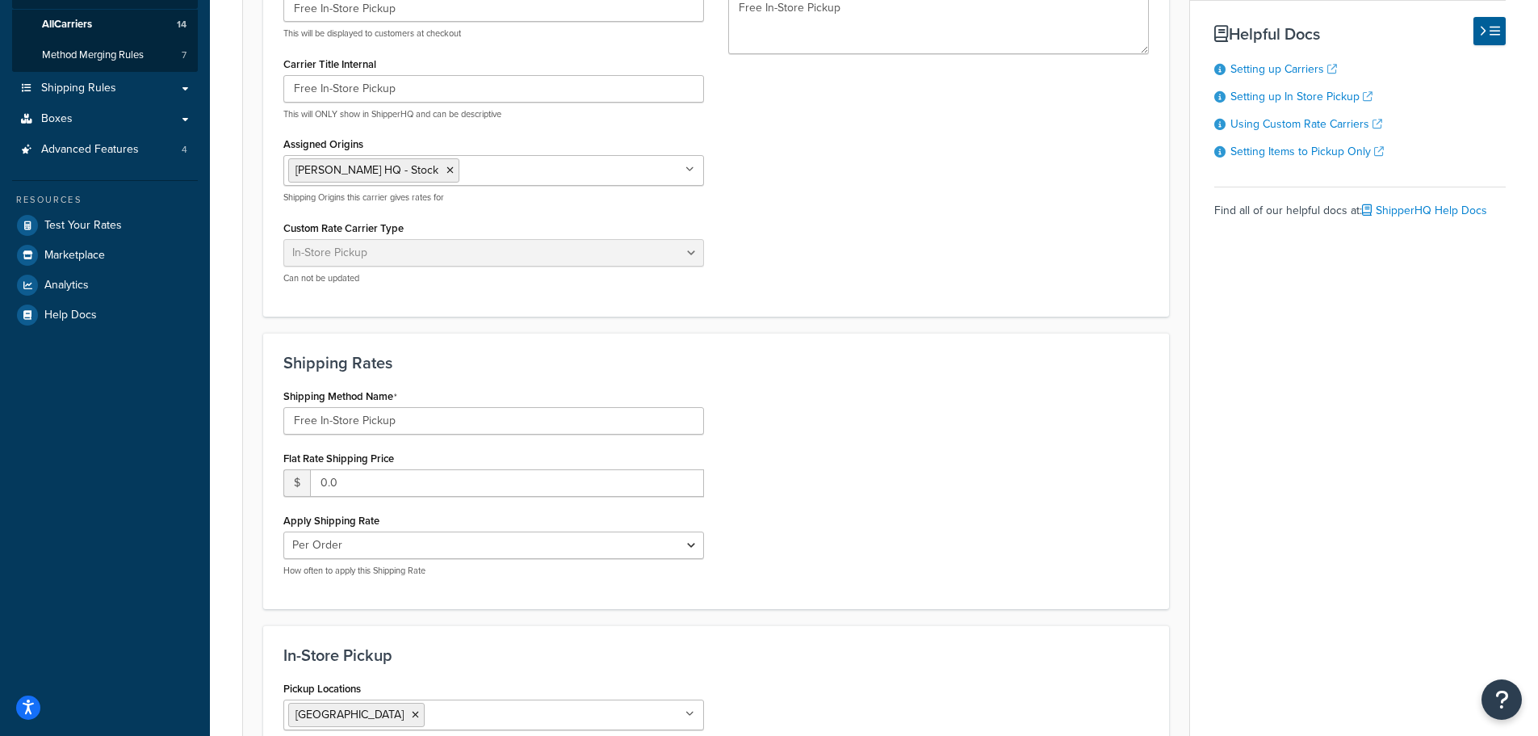
scroll to position [323, 0]
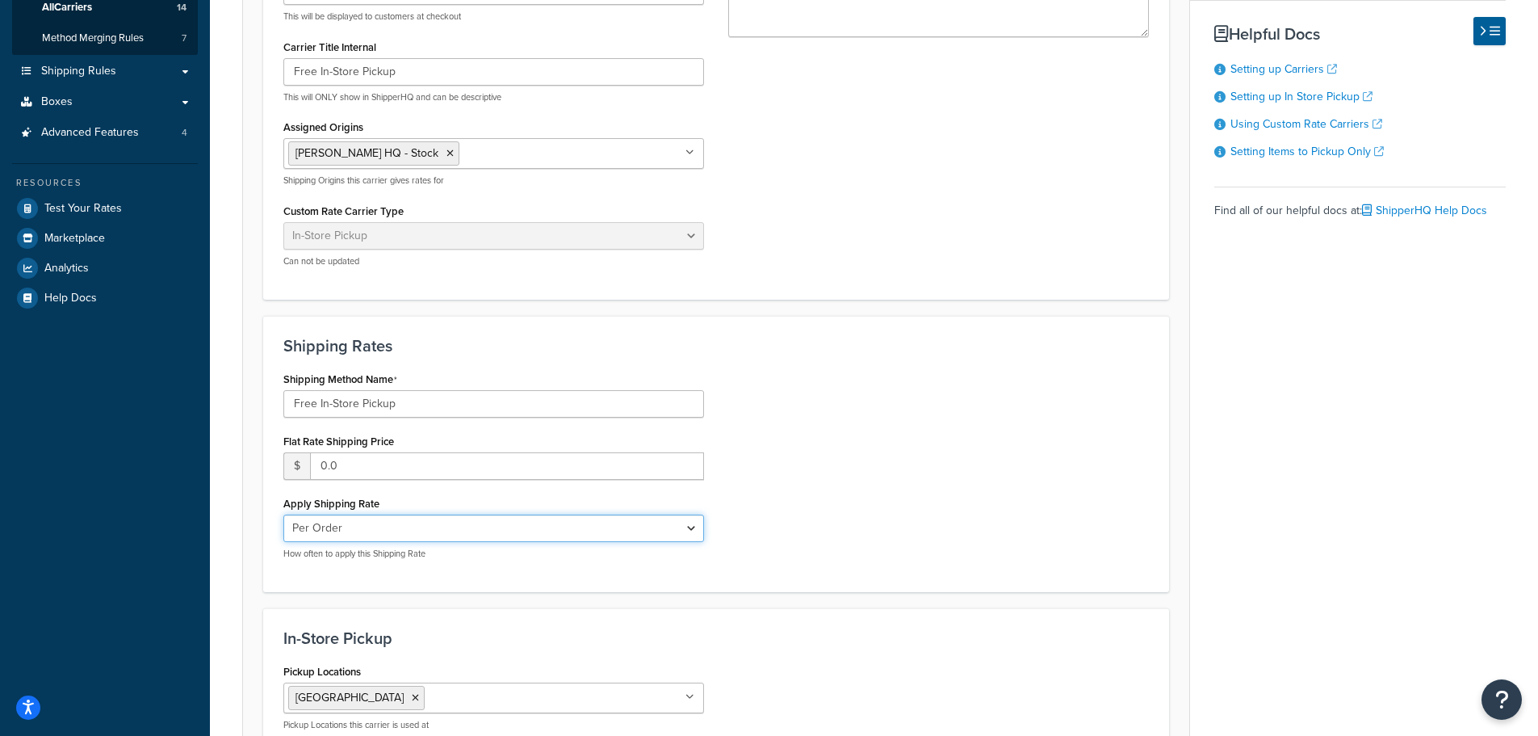
click at [510, 531] on select "Per Order Per Item Per Package" at bounding box center [493, 527] width 421 height 27
click at [793, 472] on div "Shipping Method Name Free In-Store Pickup Flat Rate Shipping Price $ 0.0 Apply …" at bounding box center [716, 469] width 890 height 204
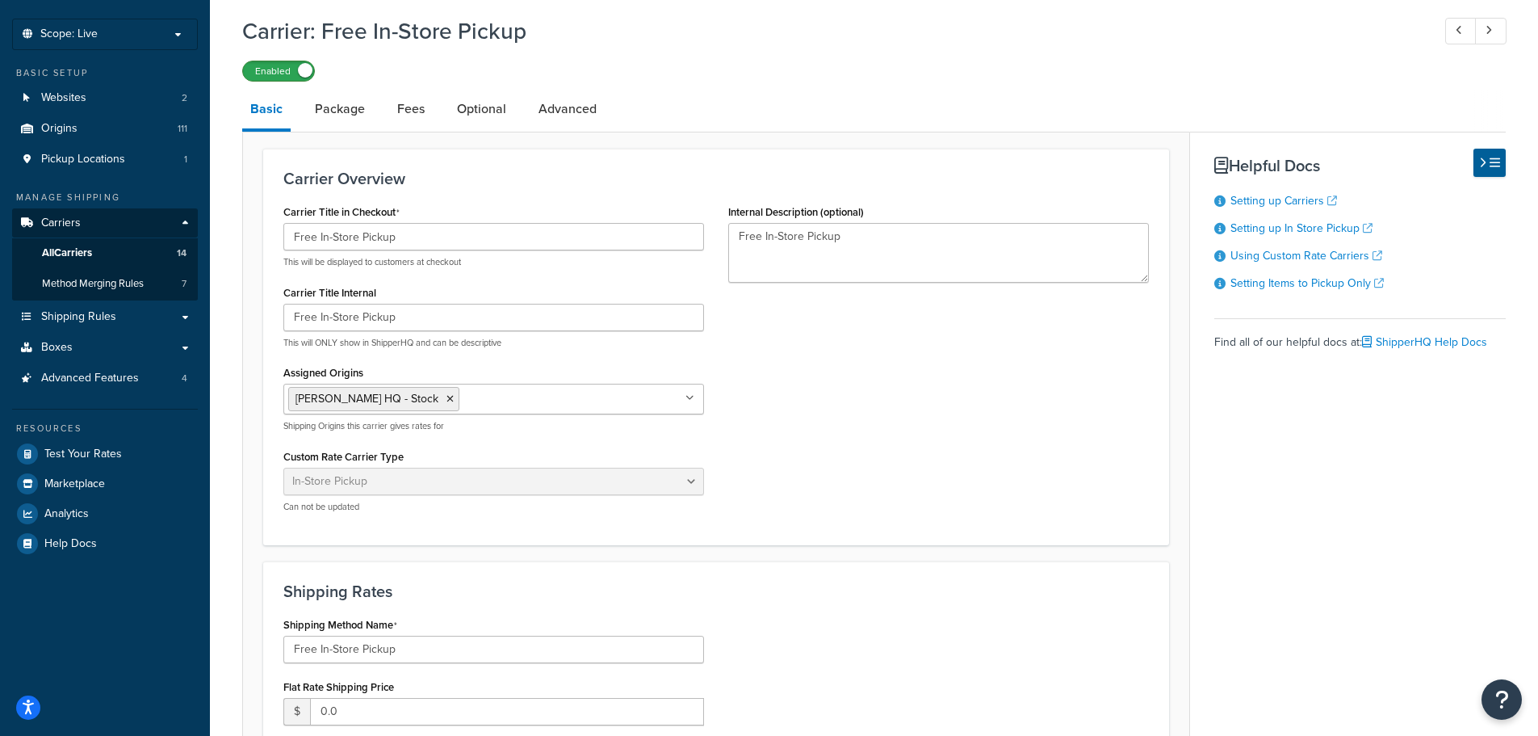
scroll to position [0, 0]
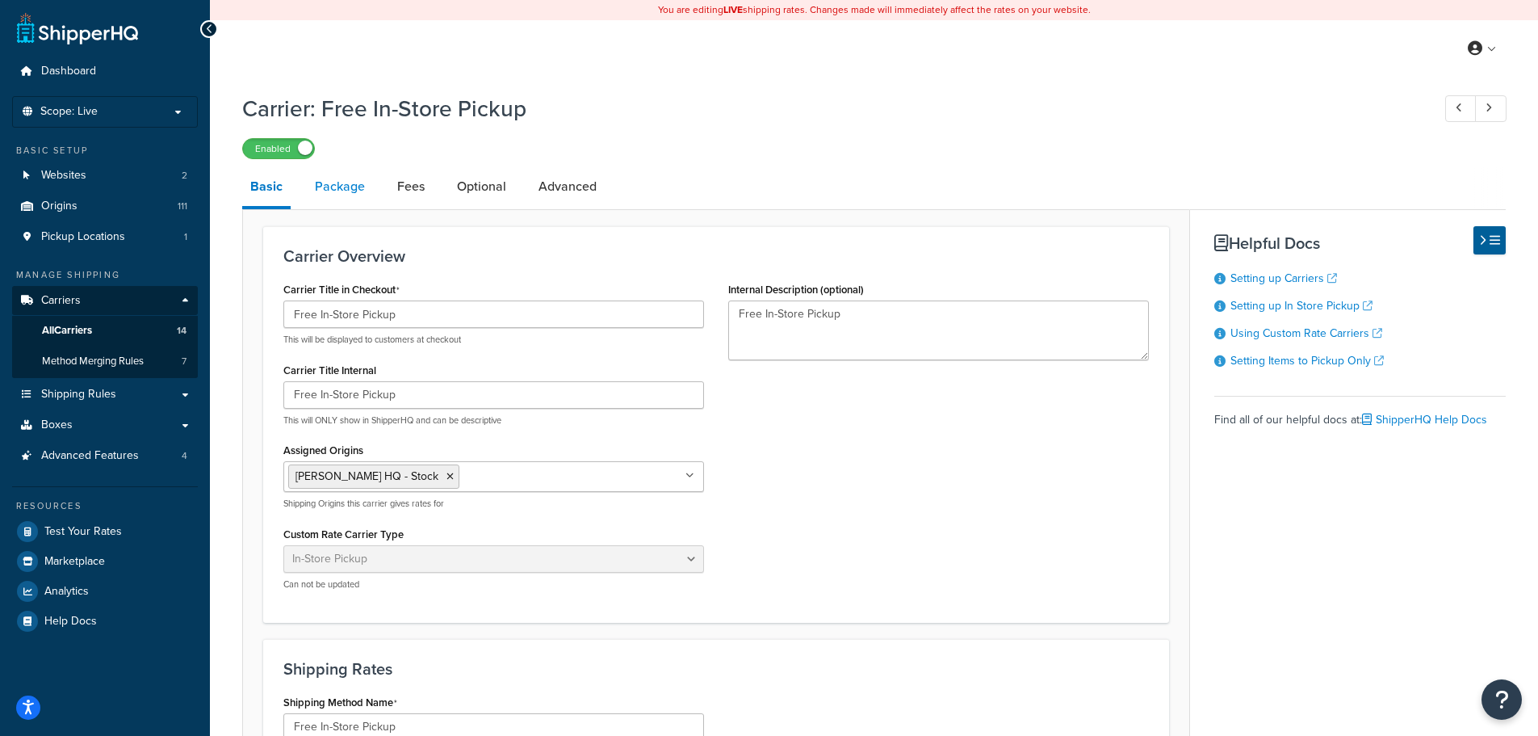
click at [332, 191] on link "Package" at bounding box center [340, 186] width 66 height 39
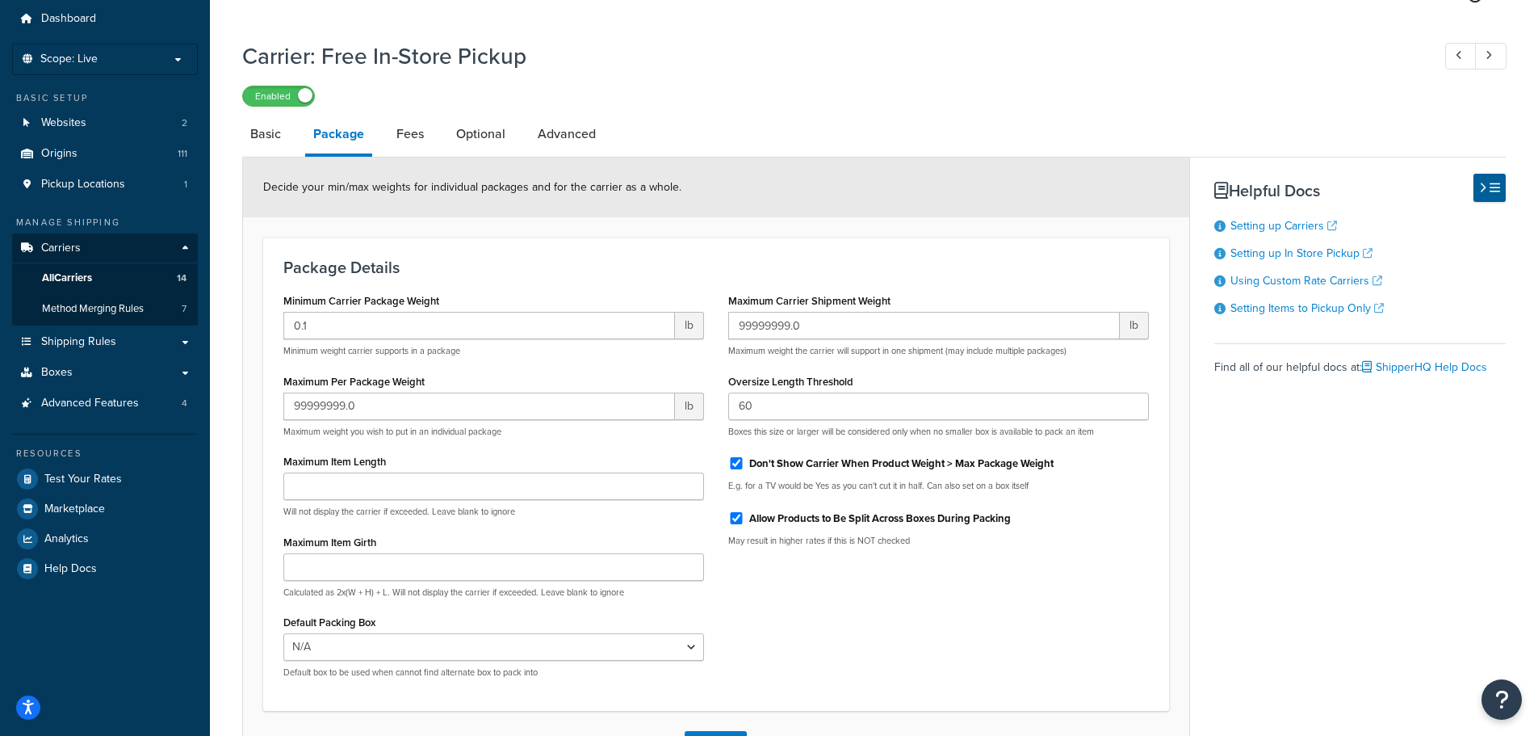
scroll to position [161, 0]
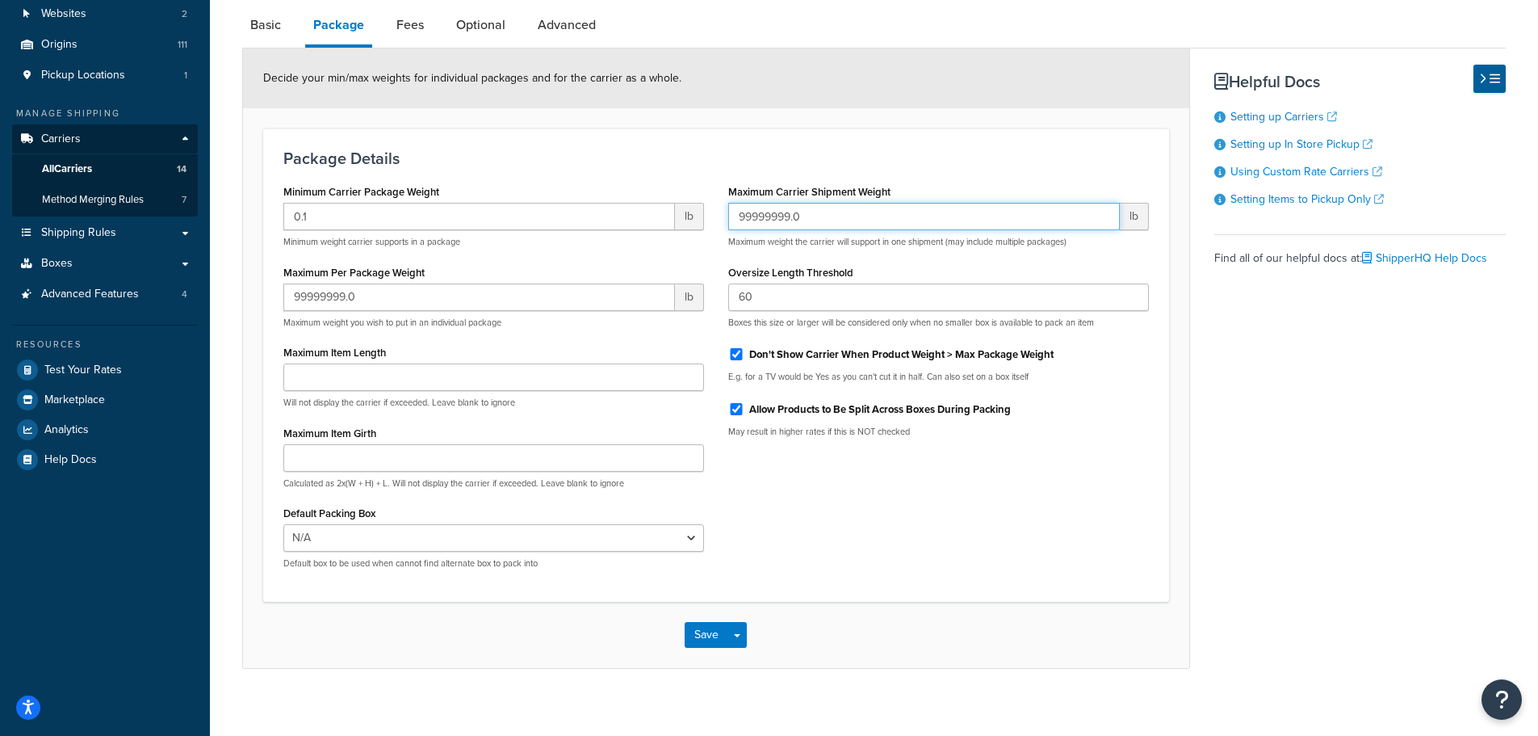
drag, startPoint x: 838, startPoint y: 213, endPoint x: 731, endPoint y: 210, distance: 107.4
click at [731, 210] on input "99999999.0" at bounding box center [924, 216] width 392 height 27
click at [757, 220] on input "99999999.0" at bounding box center [924, 216] width 392 height 27
drag, startPoint x: 796, startPoint y: 222, endPoint x: 810, endPoint y: 218, distance: 14.3
click at [810, 218] on input "99999999.0" at bounding box center [924, 216] width 392 height 27
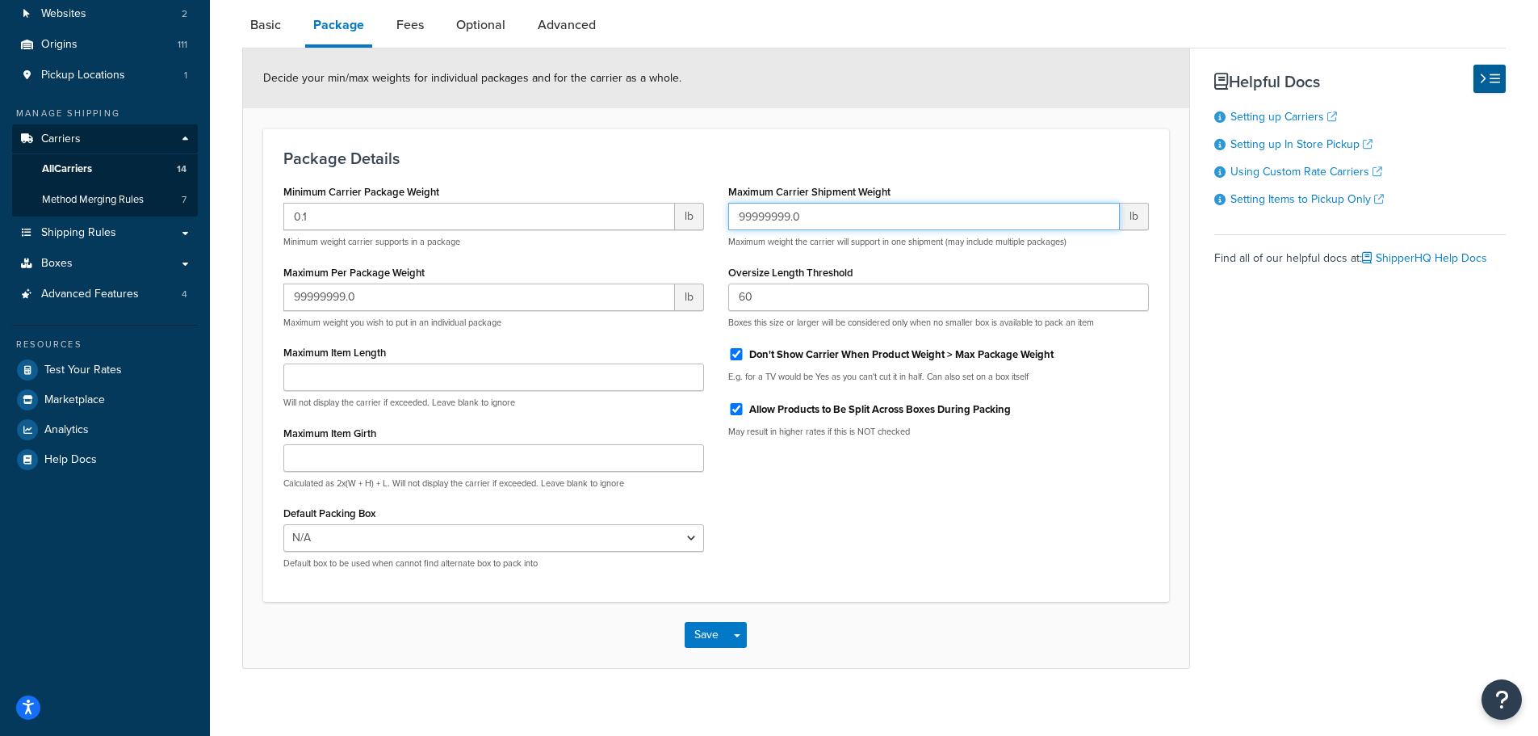
click at [810, 218] on input "99999999.0" at bounding box center [924, 216] width 392 height 27
drag, startPoint x: 813, startPoint y: 218, endPoint x: 828, endPoint y: 208, distance: 17.5
click at [828, 208] on input "99999999.0" at bounding box center [924, 216] width 392 height 27
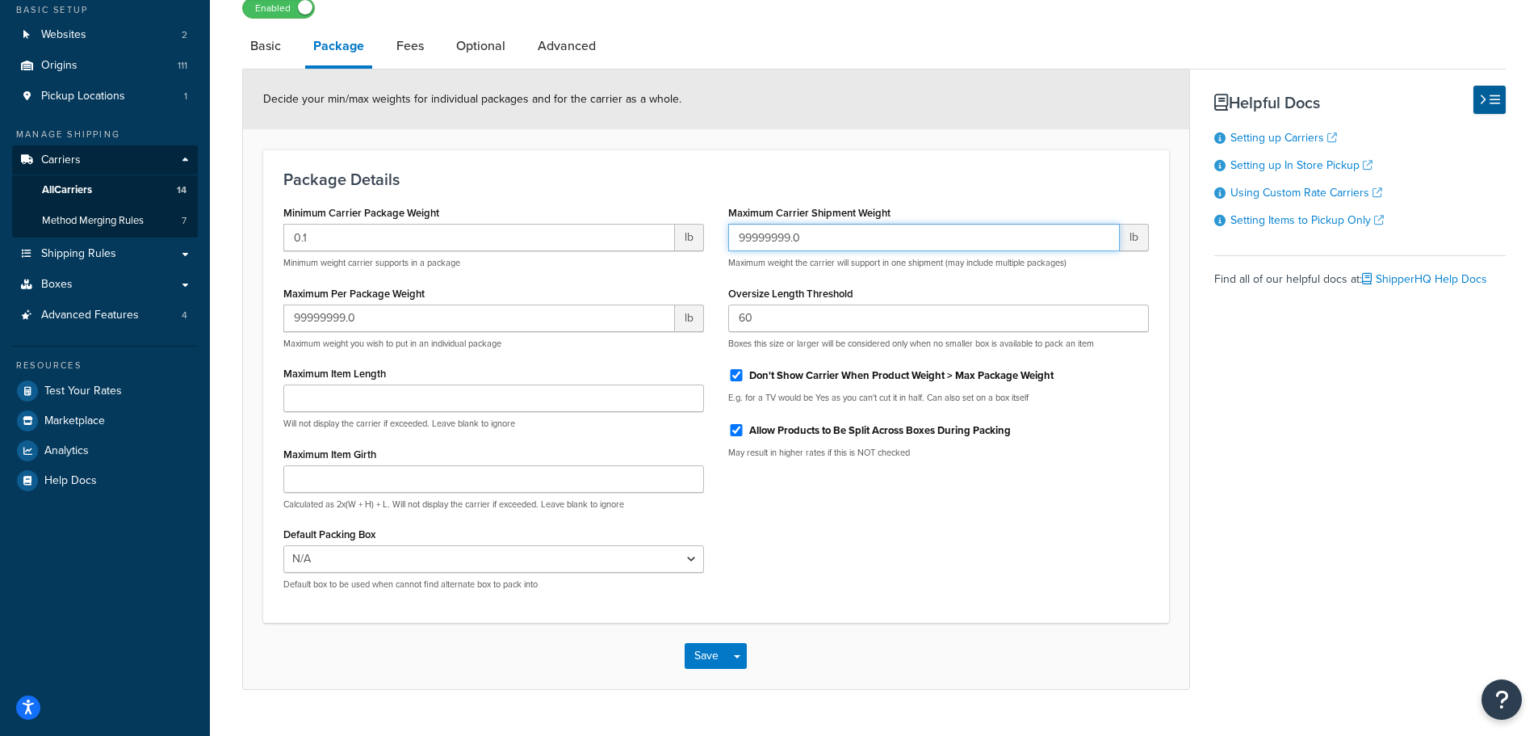
scroll to position [81, 0]
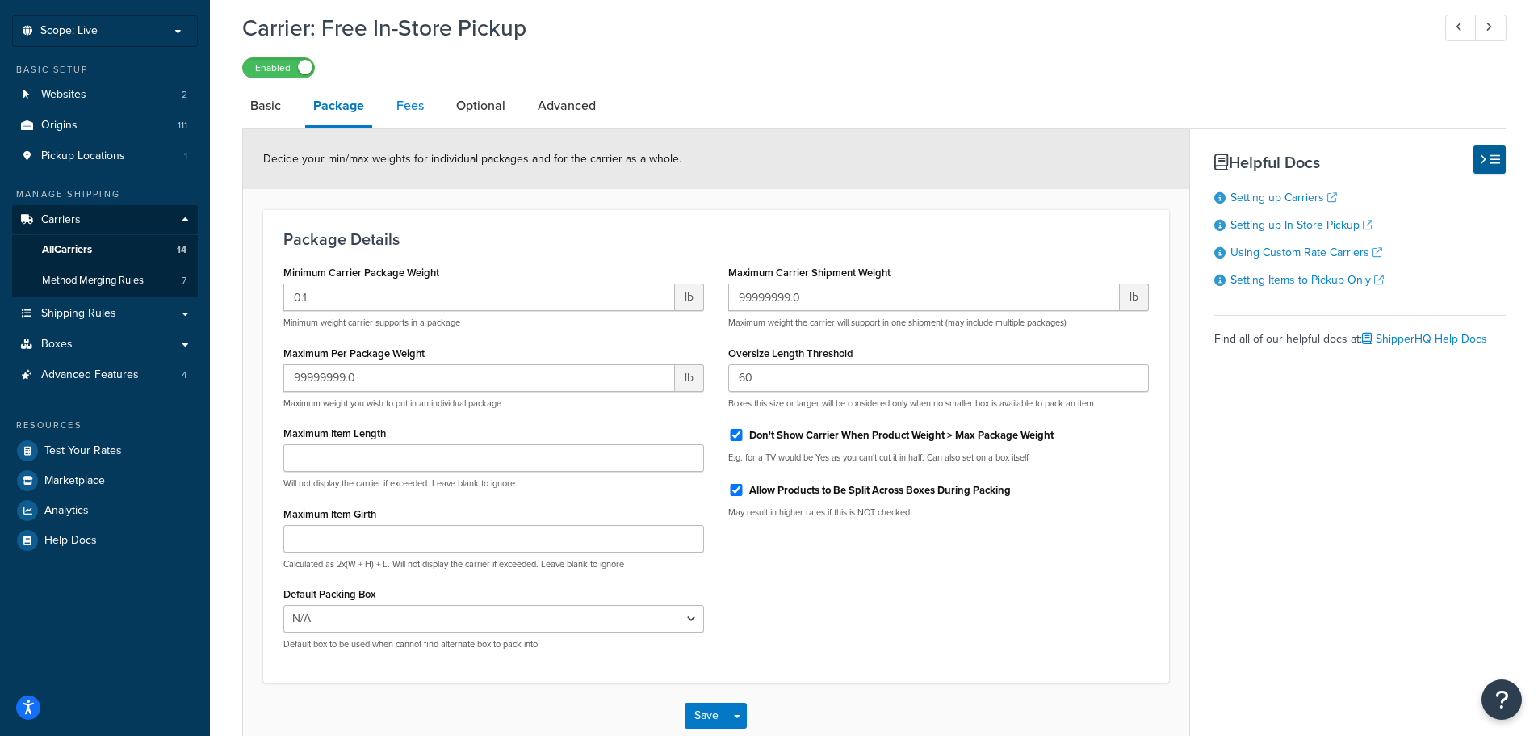
click at [413, 111] on link "Fees" at bounding box center [410, 105] width 44 height 39
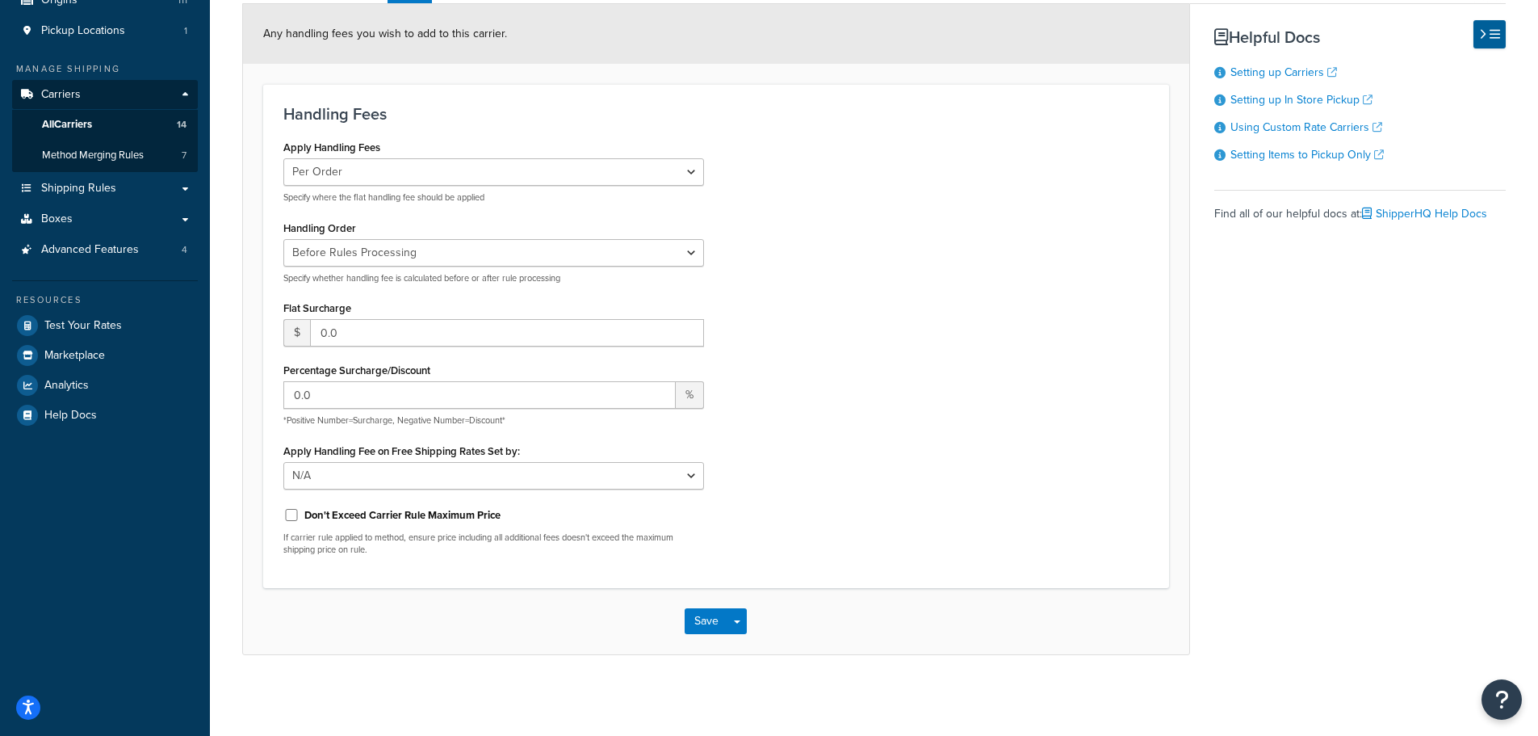
scroll to position [125, 0]
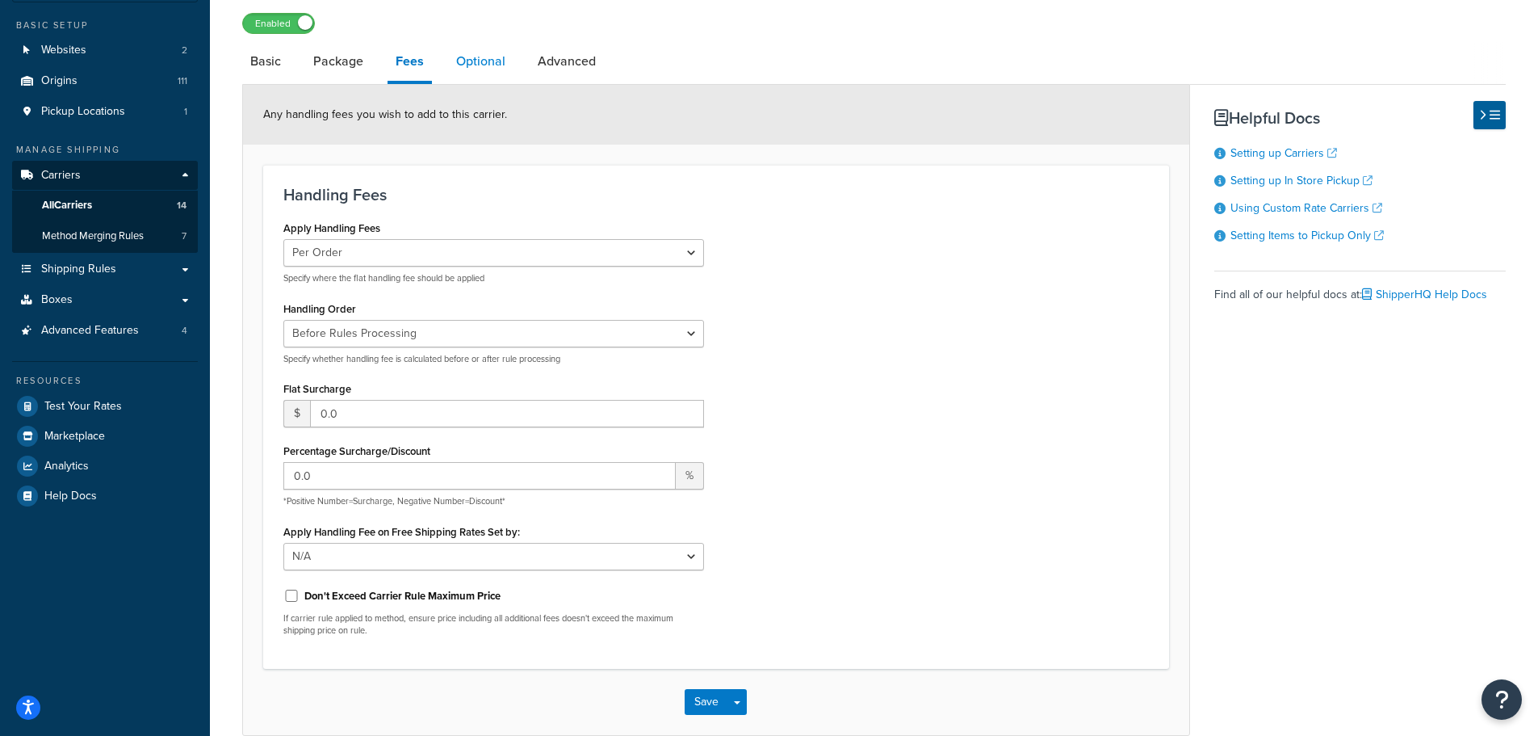
click at [470, 61] on link "Optional" at bounding box center [480, 61] width 65 height 39
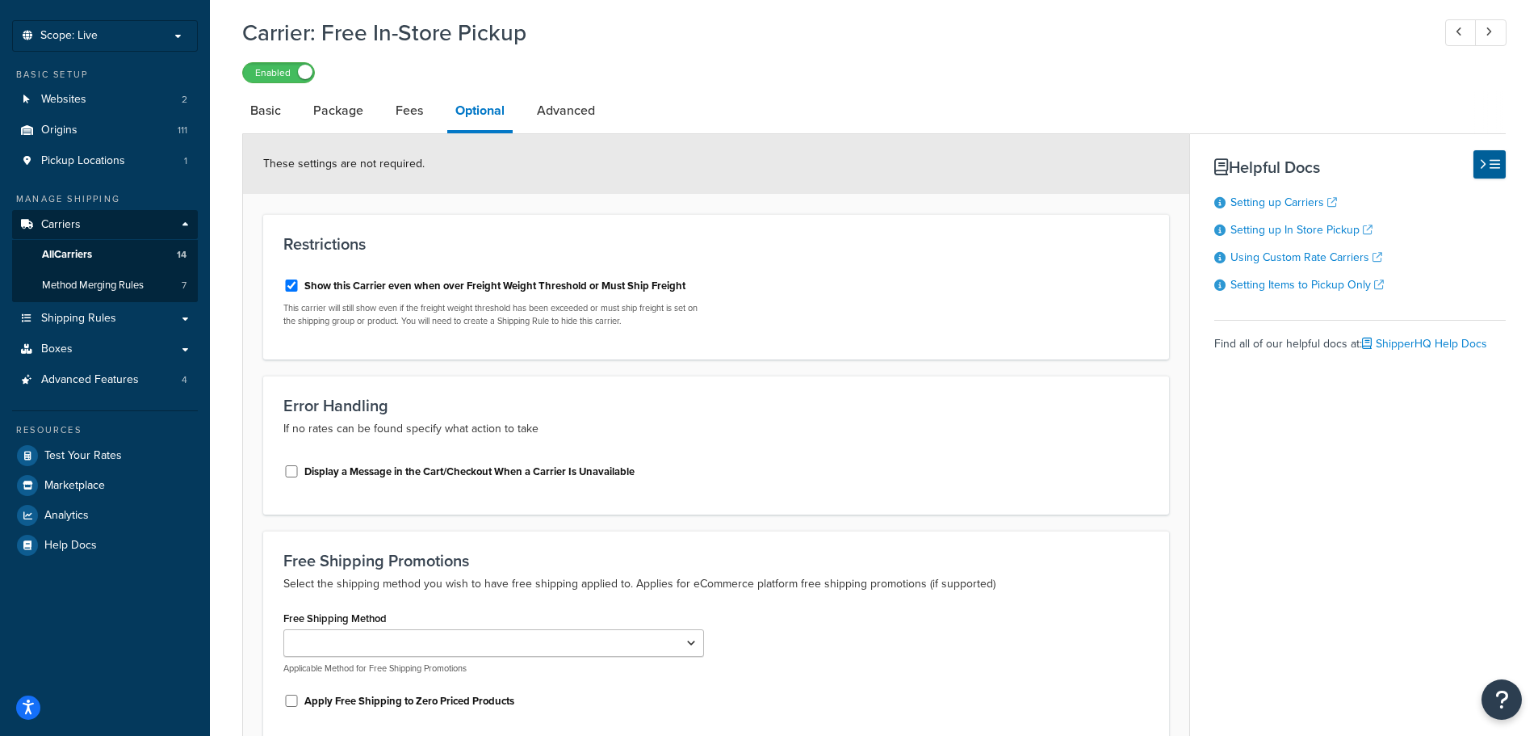
scroll to position [70, 0]
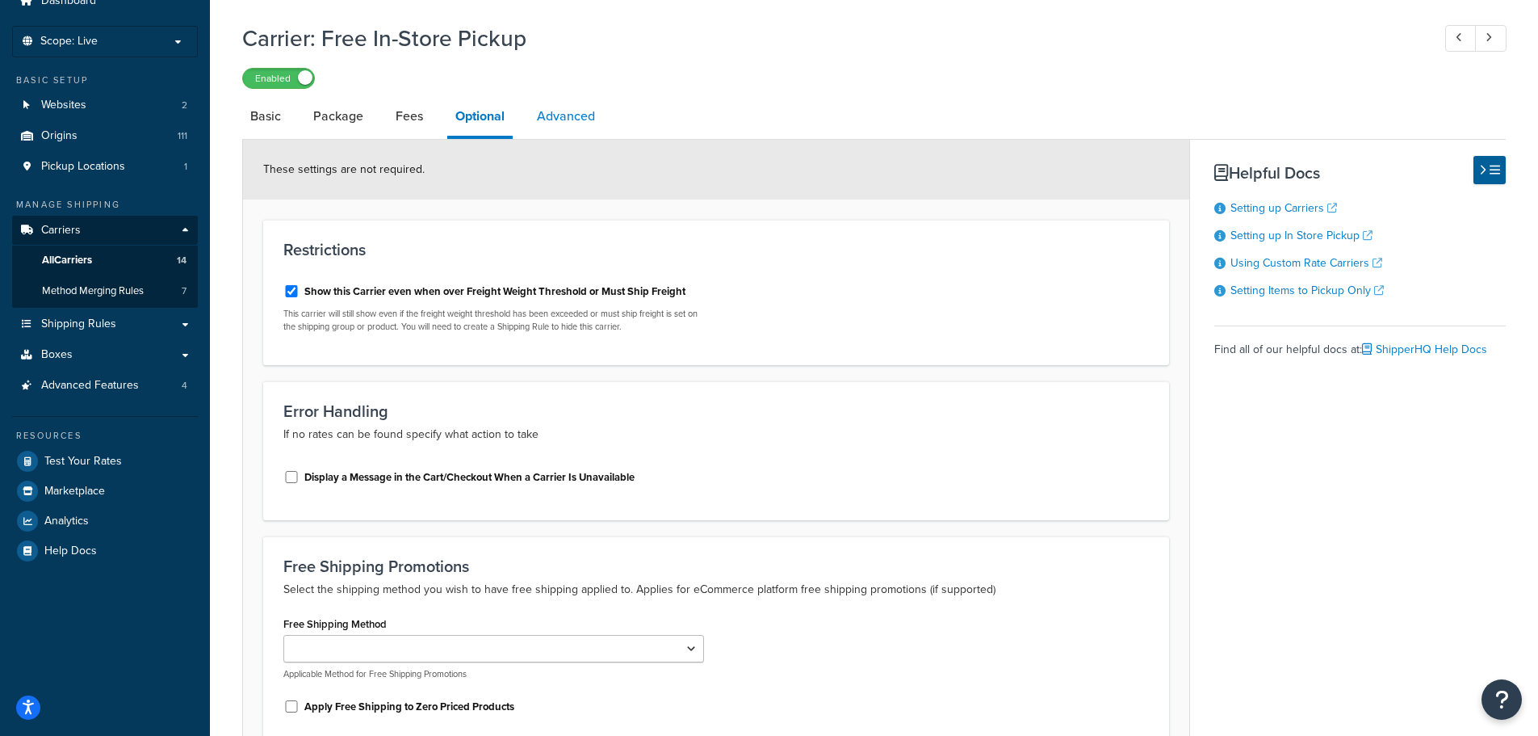
click at [551, 115] on link "Advanced" at bounding box center [566, 116] width 74 height 39
select select "false"
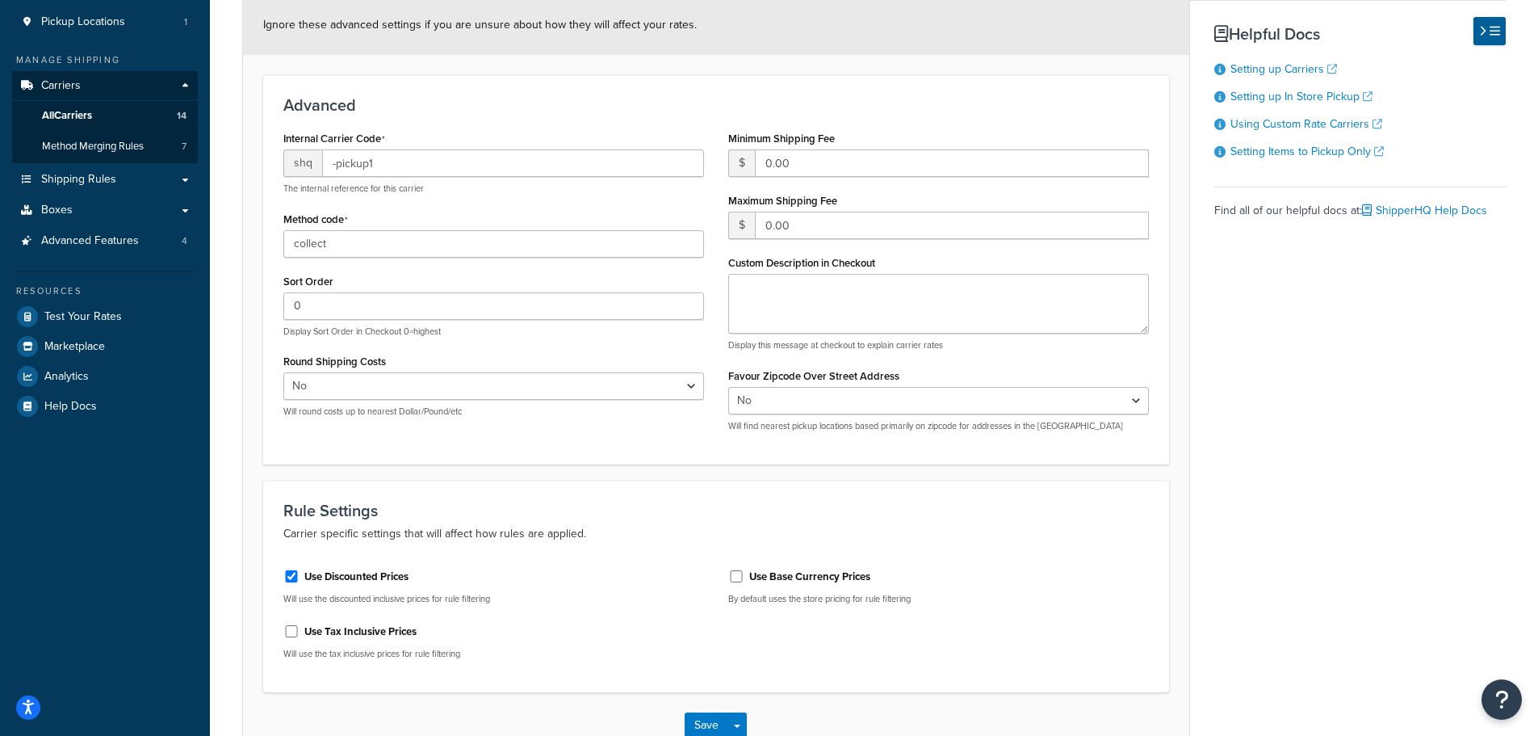
scroll to position [312, 0]
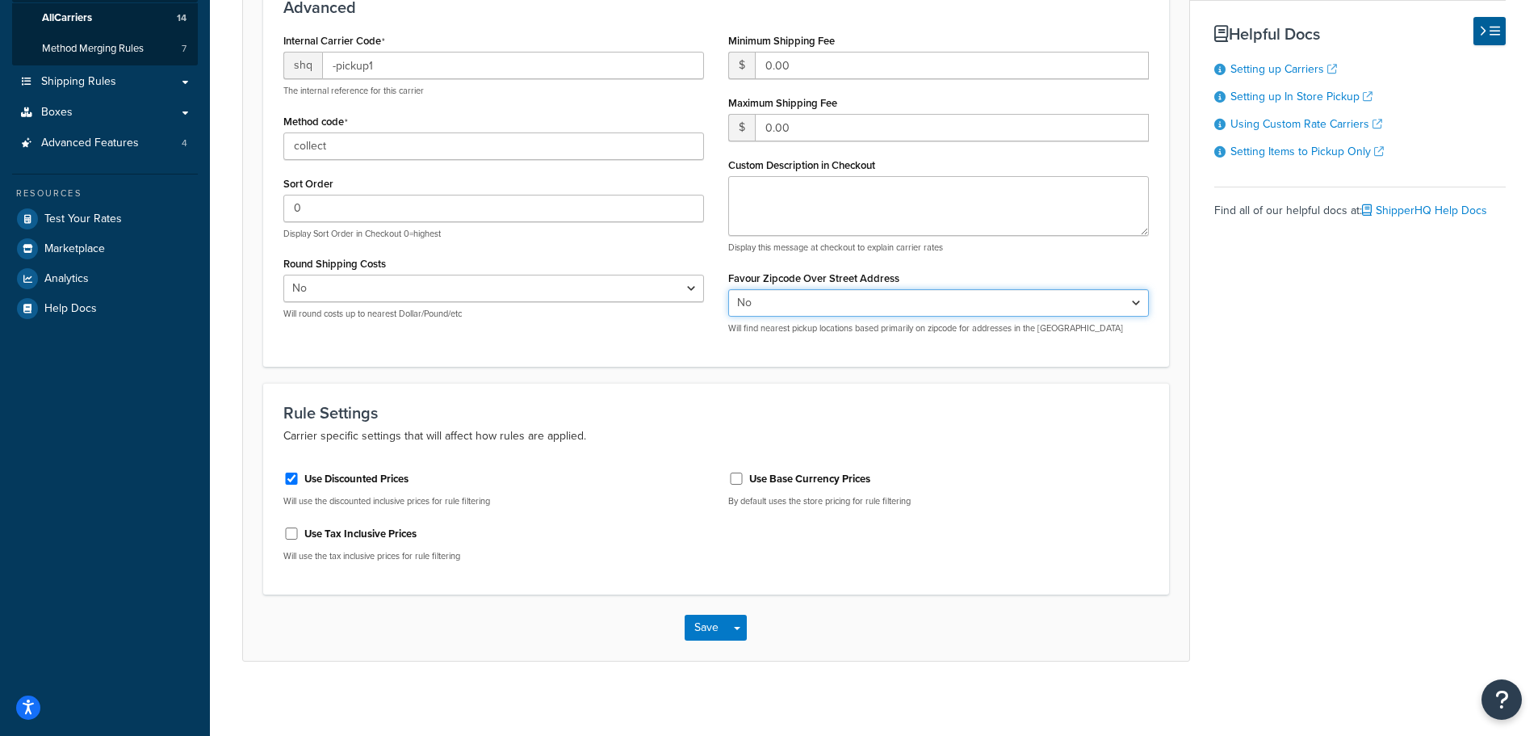
click at [778, 300] on select "Yes No" at bounding box center [938, 302] width 421 height 27
click at [921, 266] on div "Favour Zipcode Over Street Address Yes No Will find nearest pickup locations ba…" at bounding box center [938, 300] width 421 height 68
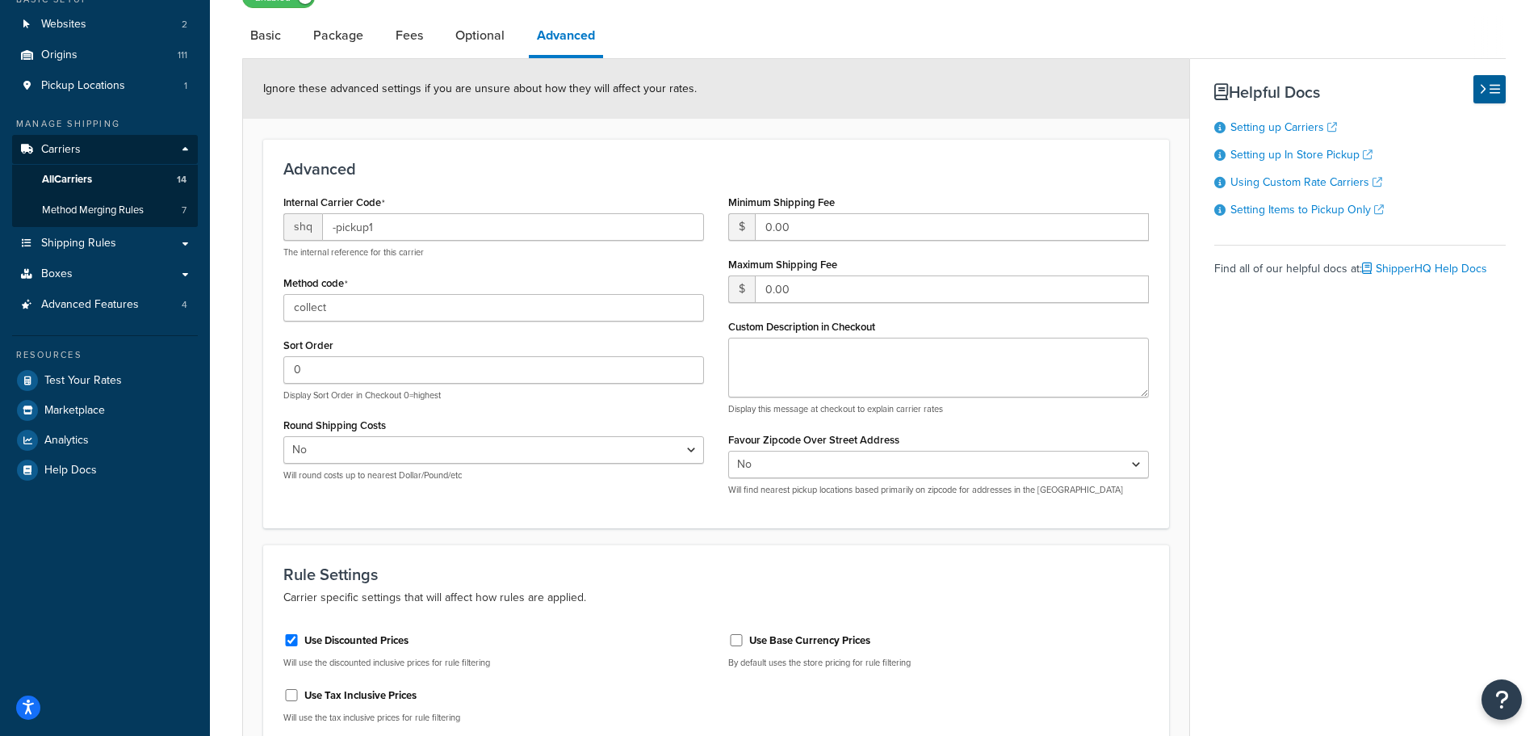
scroll to position [0, 0]
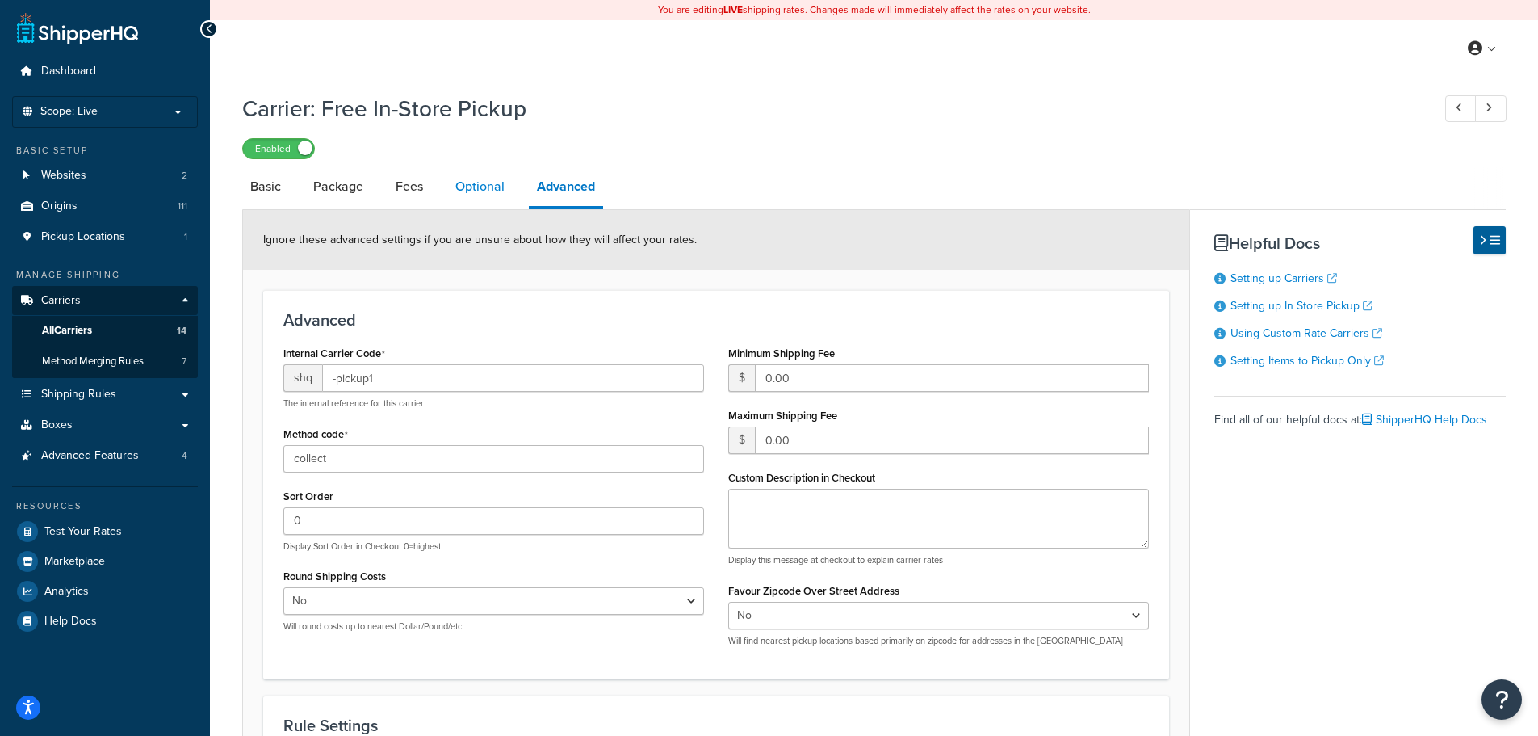
click at [472, 184] on link "Optional" at bounding box center [479, 186] width 65 height 39
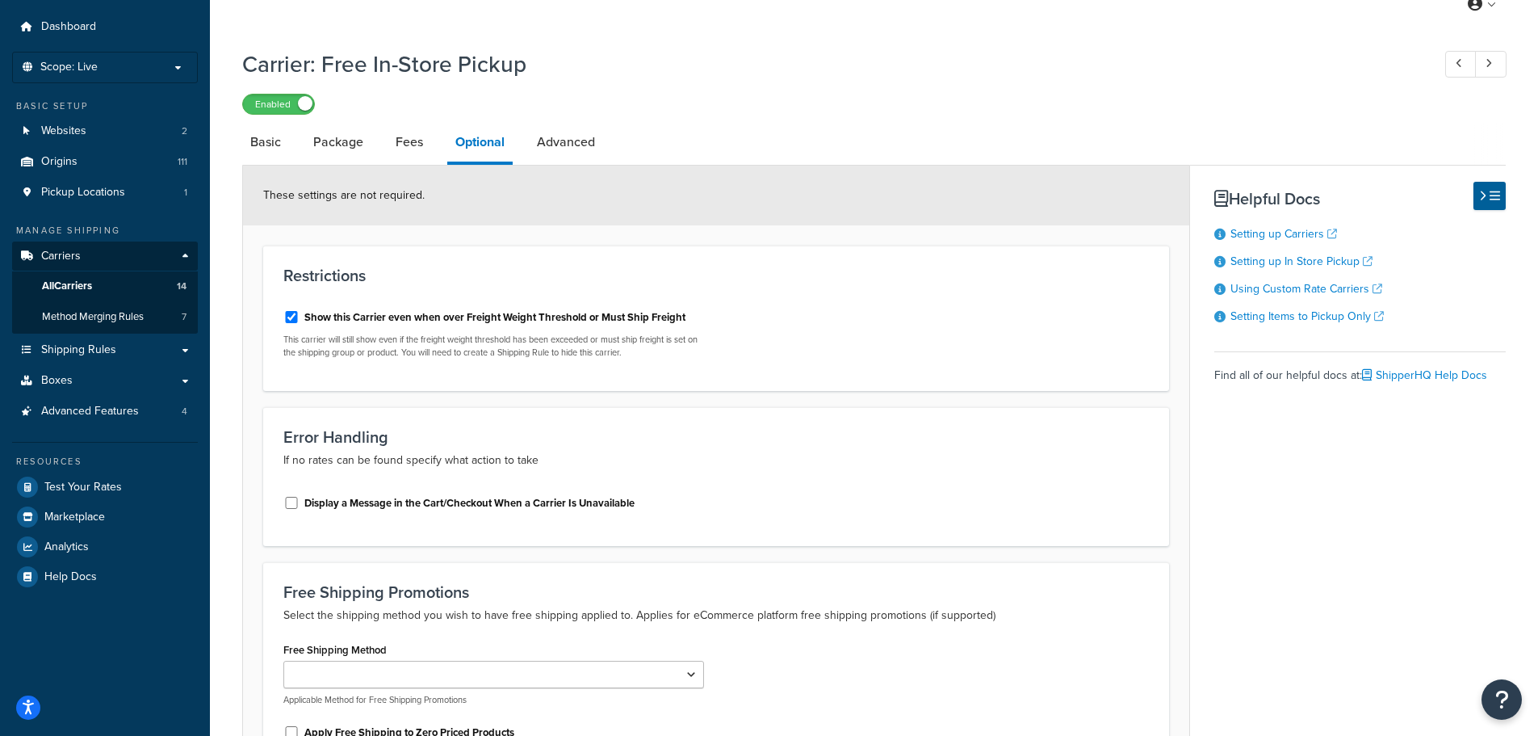
scroll to position [81, 0]
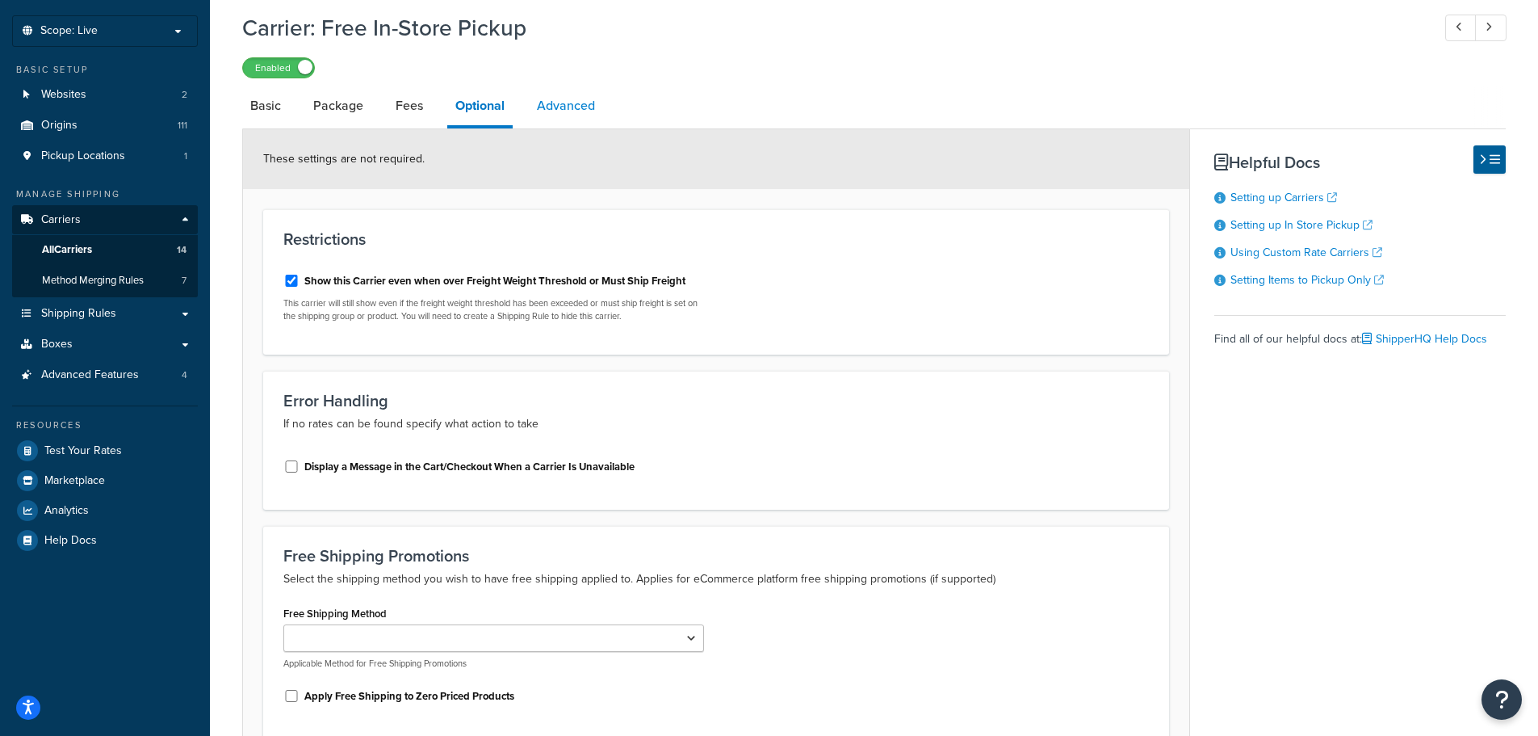
click at [579, 120] on link "Advanced" at bounding box center [566, 105] width 74 height 39
select select "false"
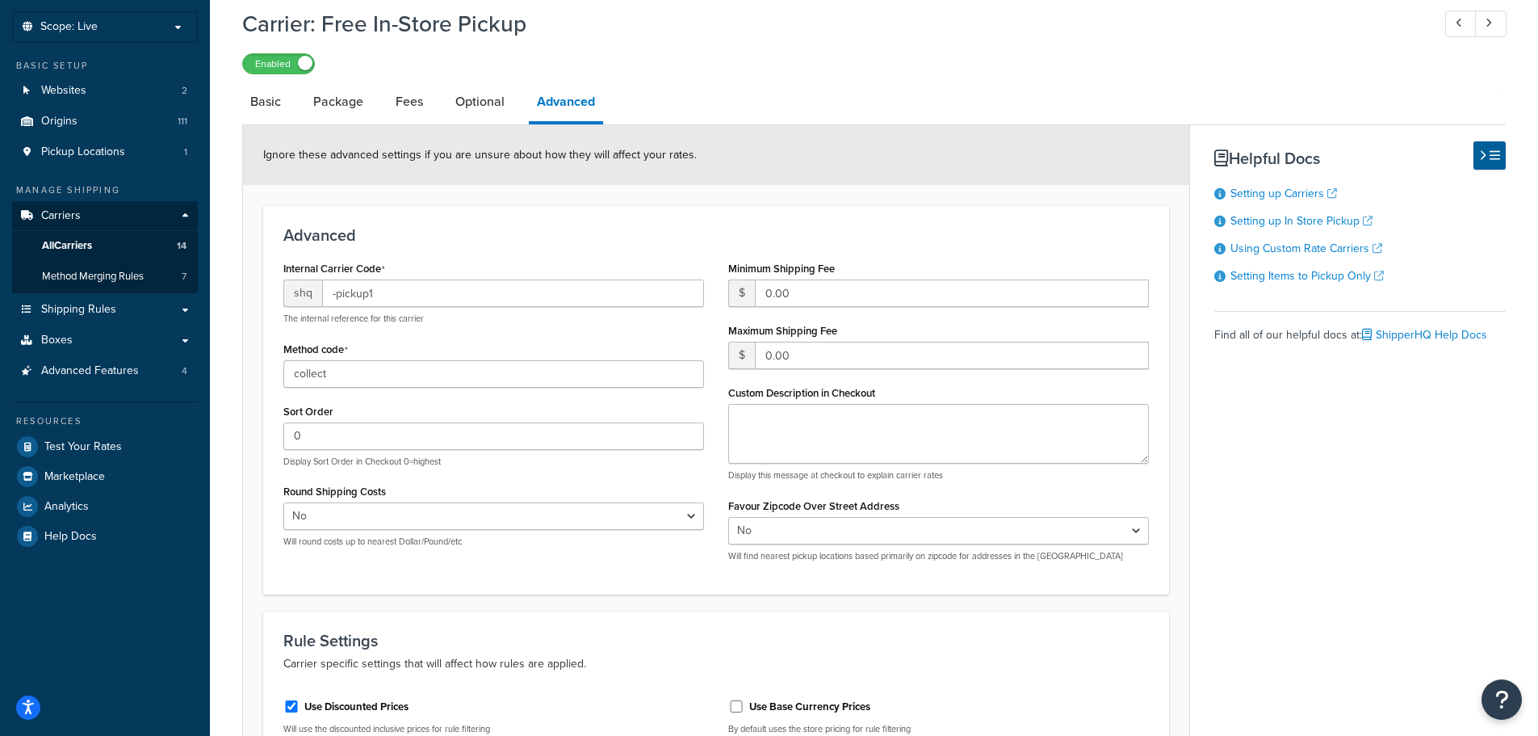
scroll to position [161, 0]
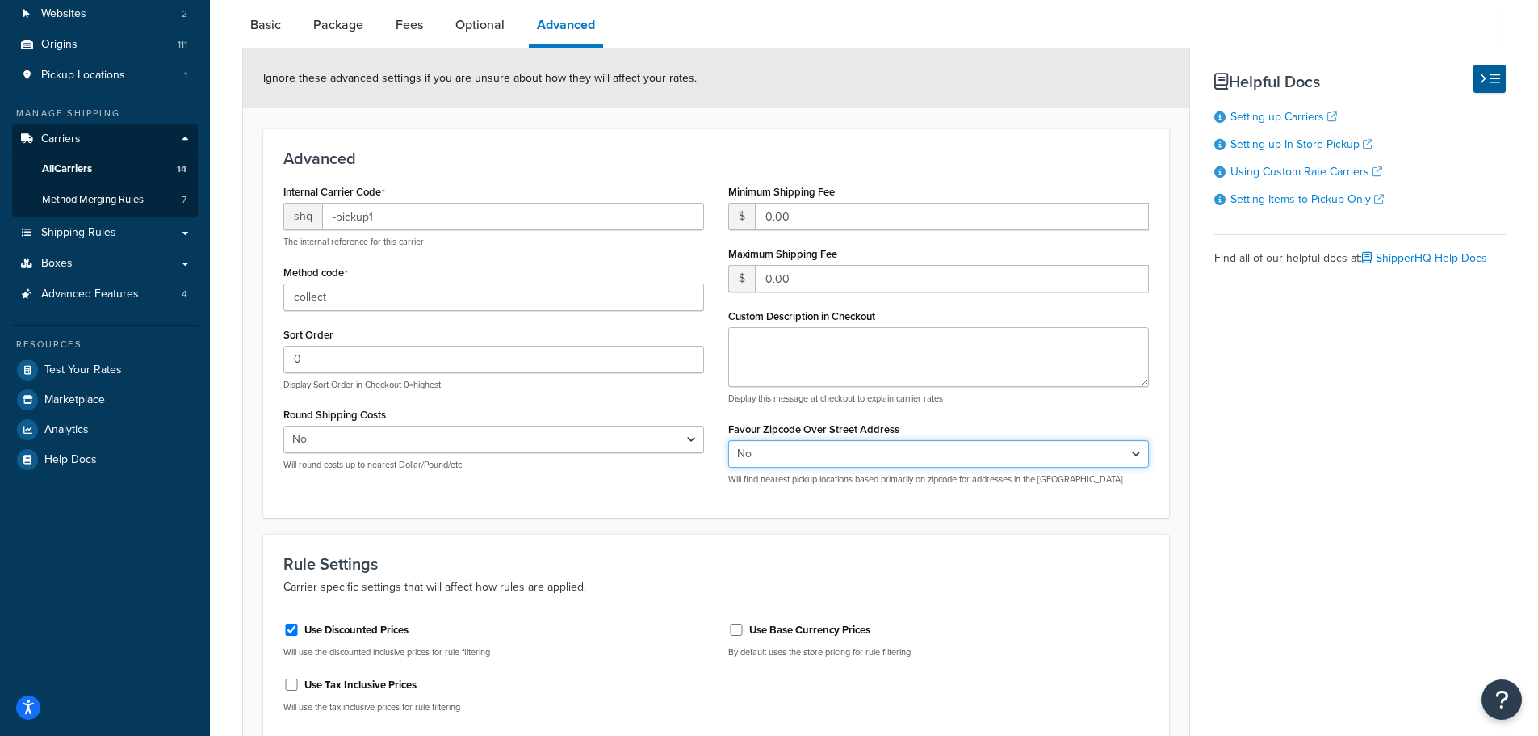
click at [824, 447] on select "Yes No" at bounding box center [938, 453] width 421 height 27
select select "true"
click at [728, 440] on select "Yes No" at bounding box center [938, 453] width 421 height 27
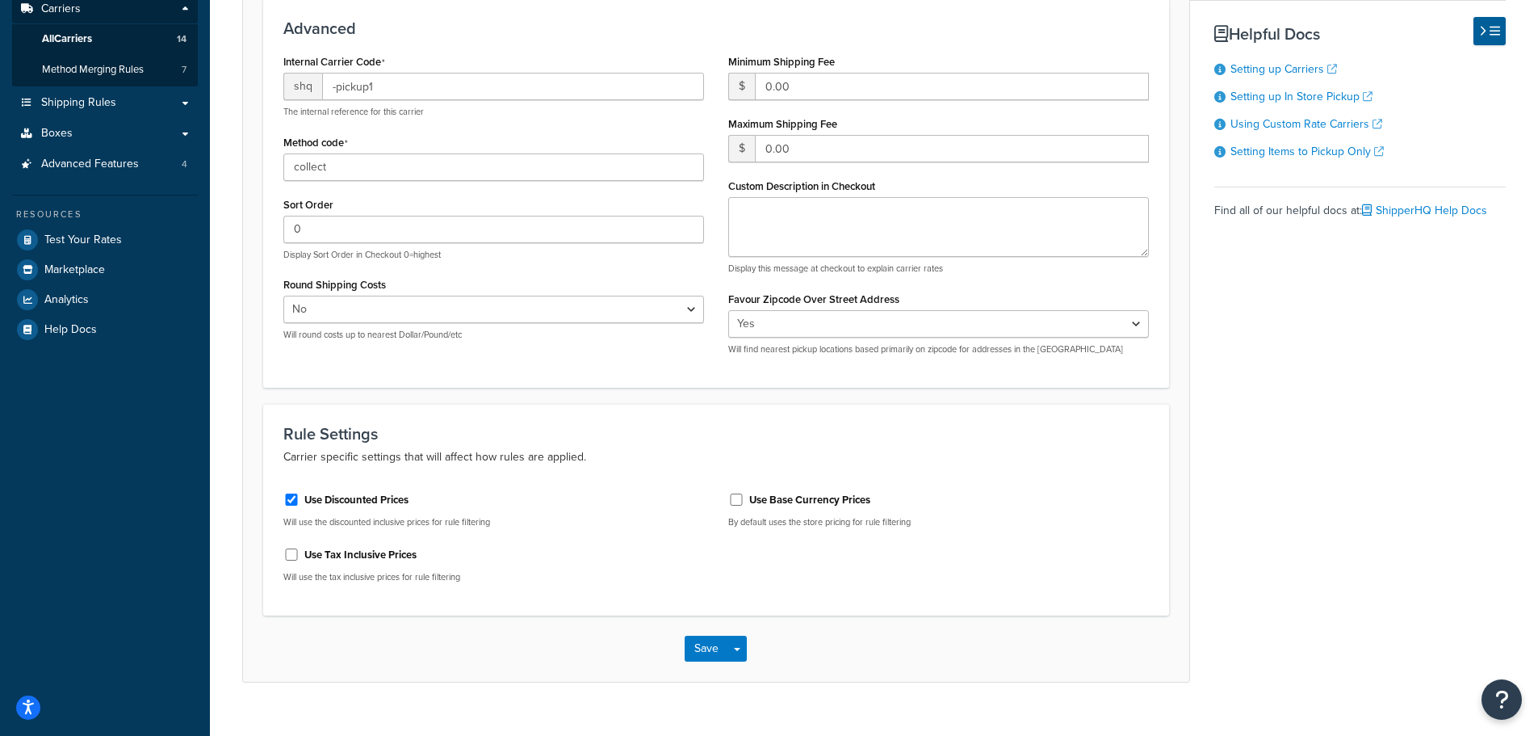
scroll to position [319, 0]
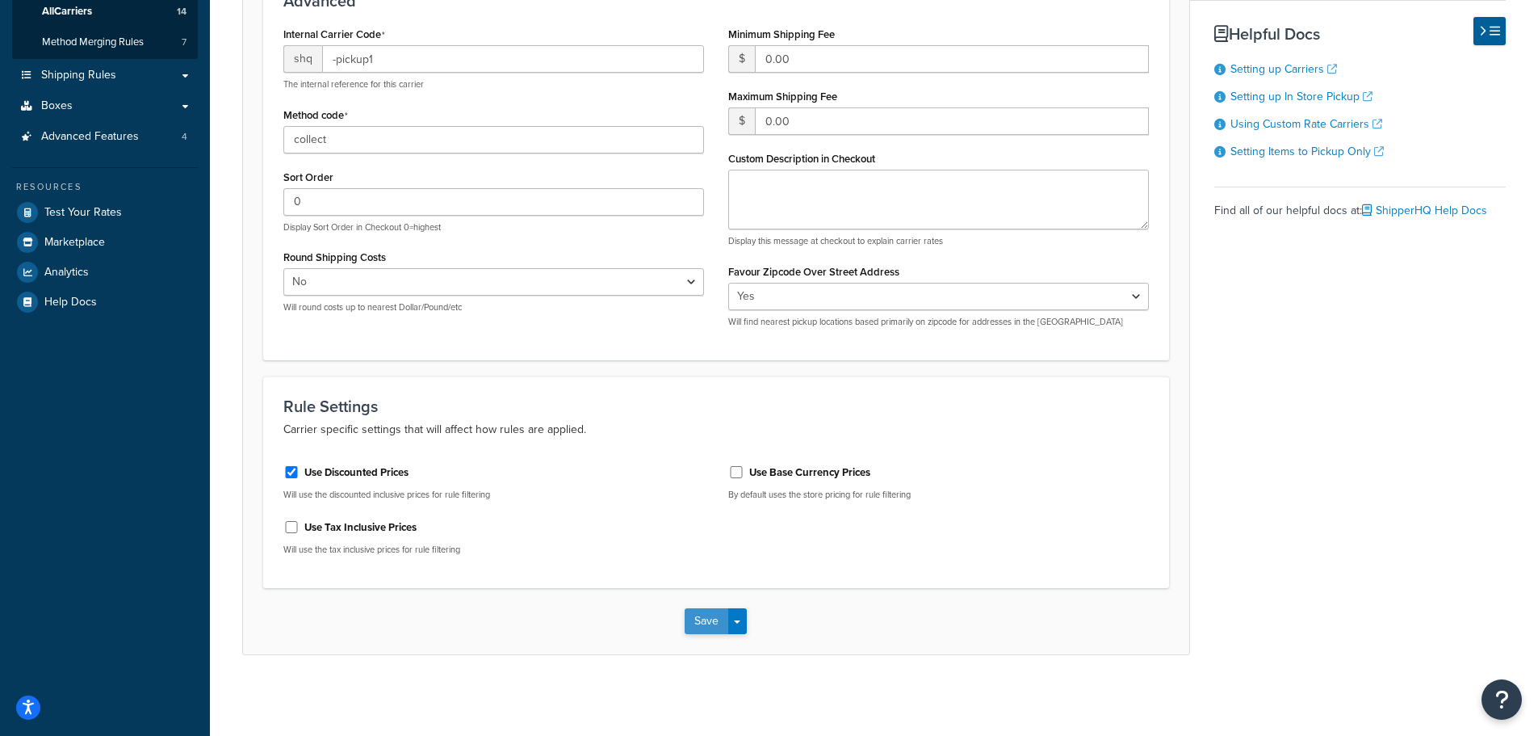
click at [697, 615] on button "Save" at bounding box center [707, 621] width 44 height 26
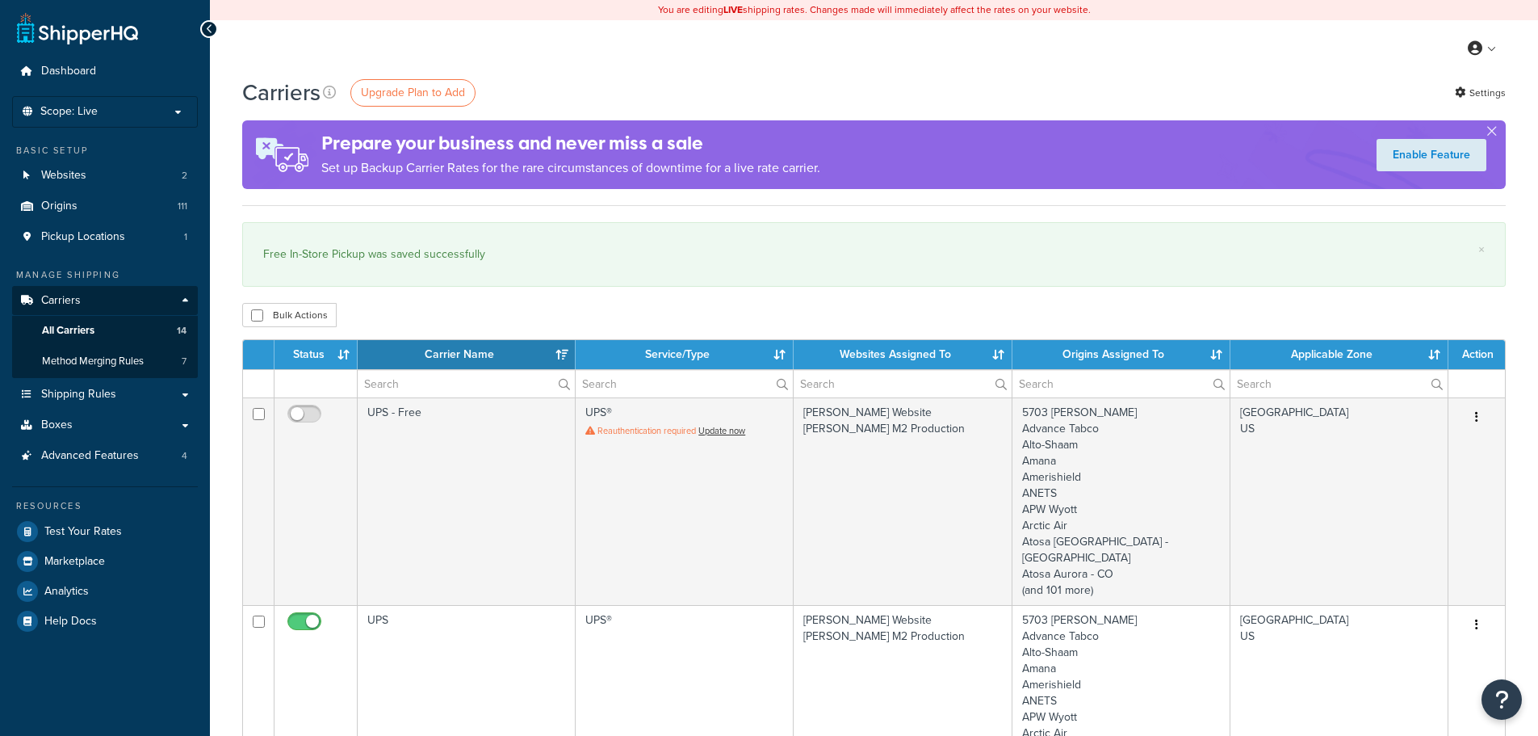
select select "15"
click at [182, 107] on p "Scope: Live" at bounding box center [104, 112] width 171 height 14
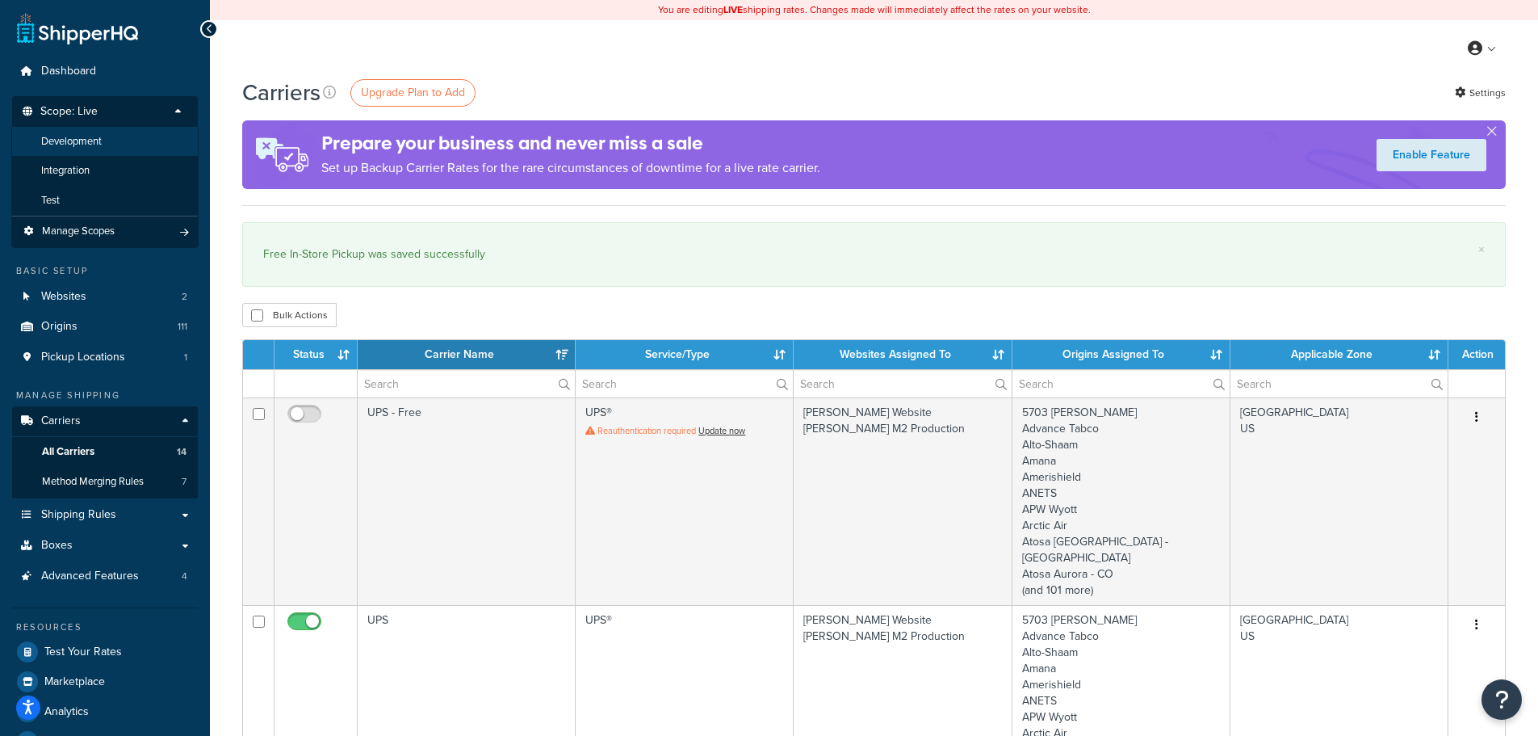
click at [73, 141] on span "Development" at bounding box center [71, 142] width 61 height 14
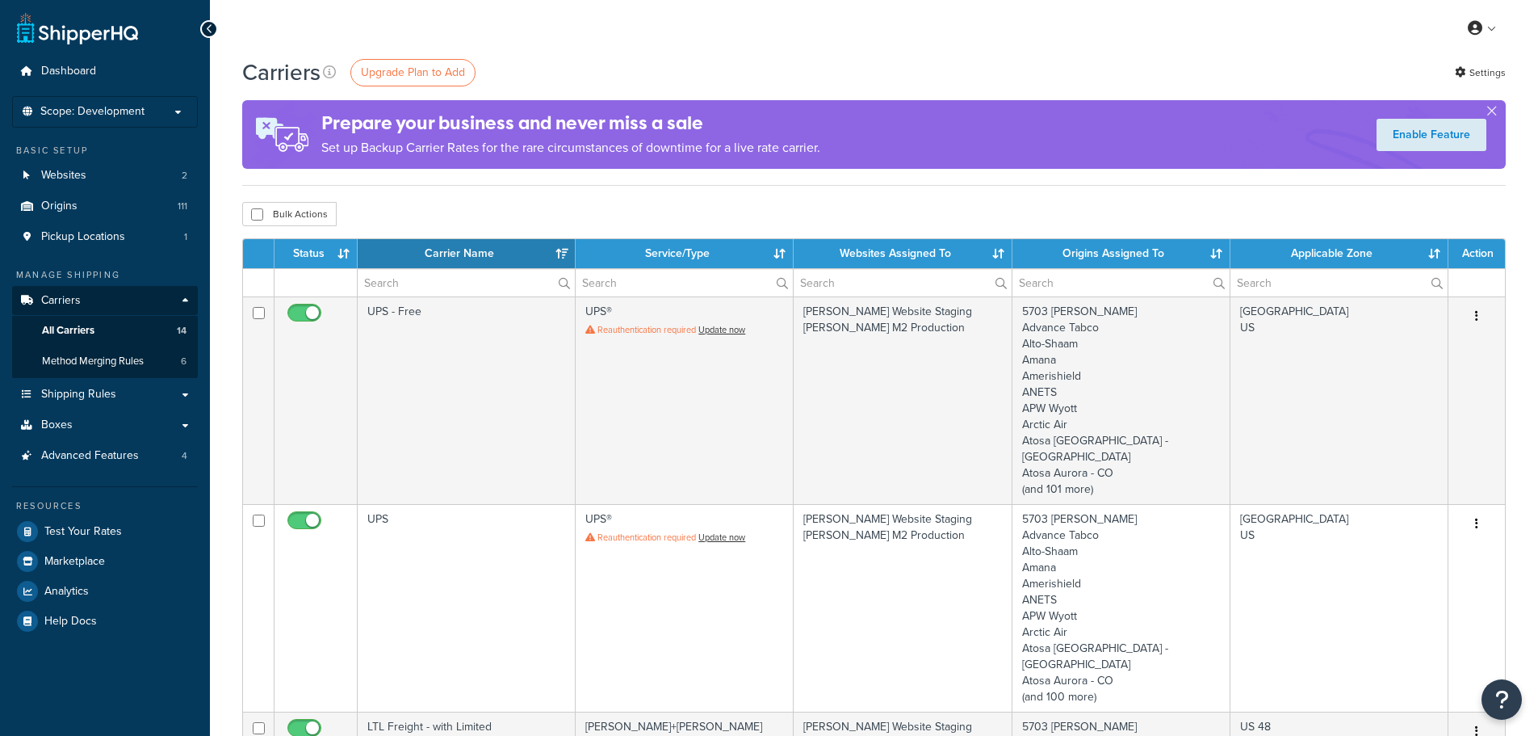
select select "15"
click at [161, 108] on p "Scope: Development" at bounding box center [104, 112] width 171 height 14
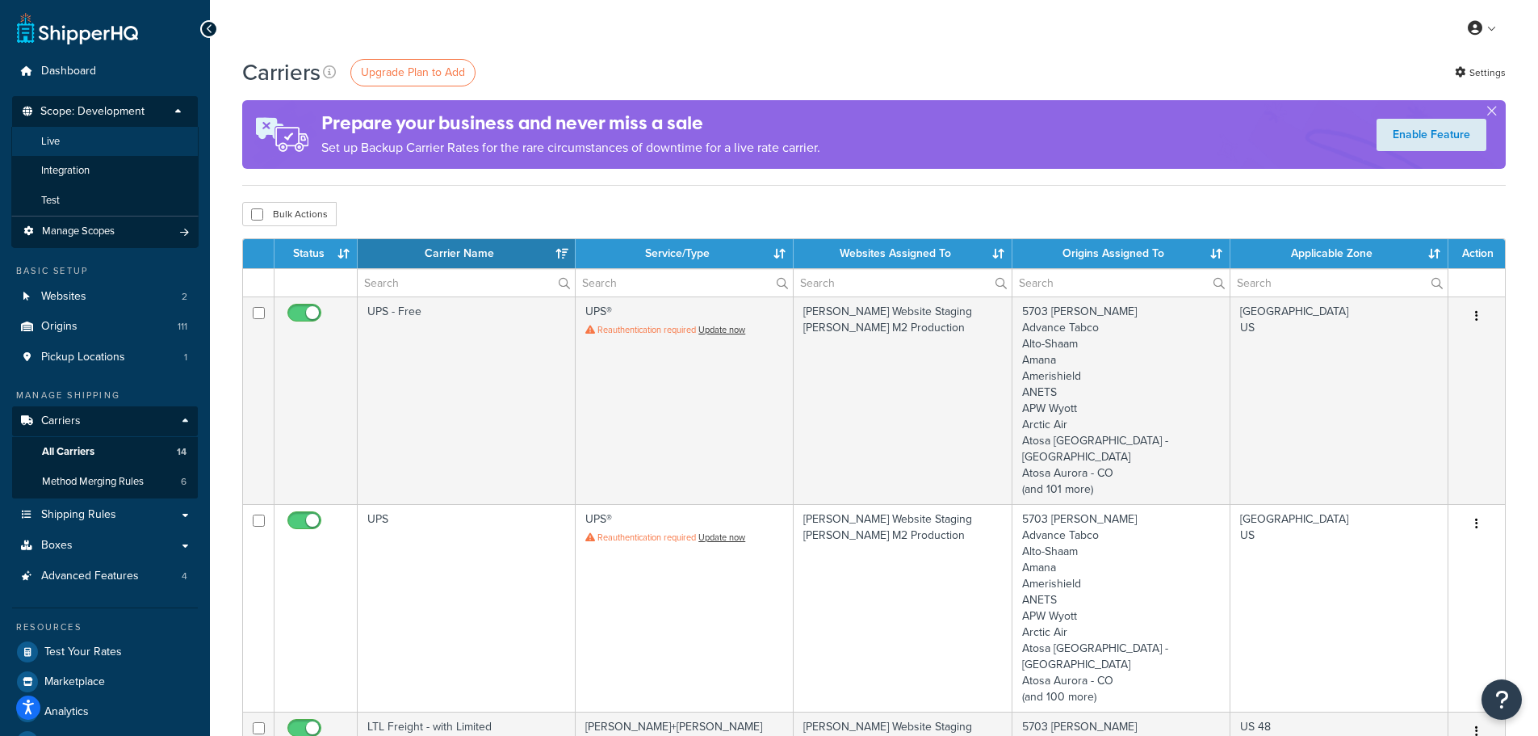
click at [100, 131] on li "Live" at bounding box center [104, 142] width 187 height 30
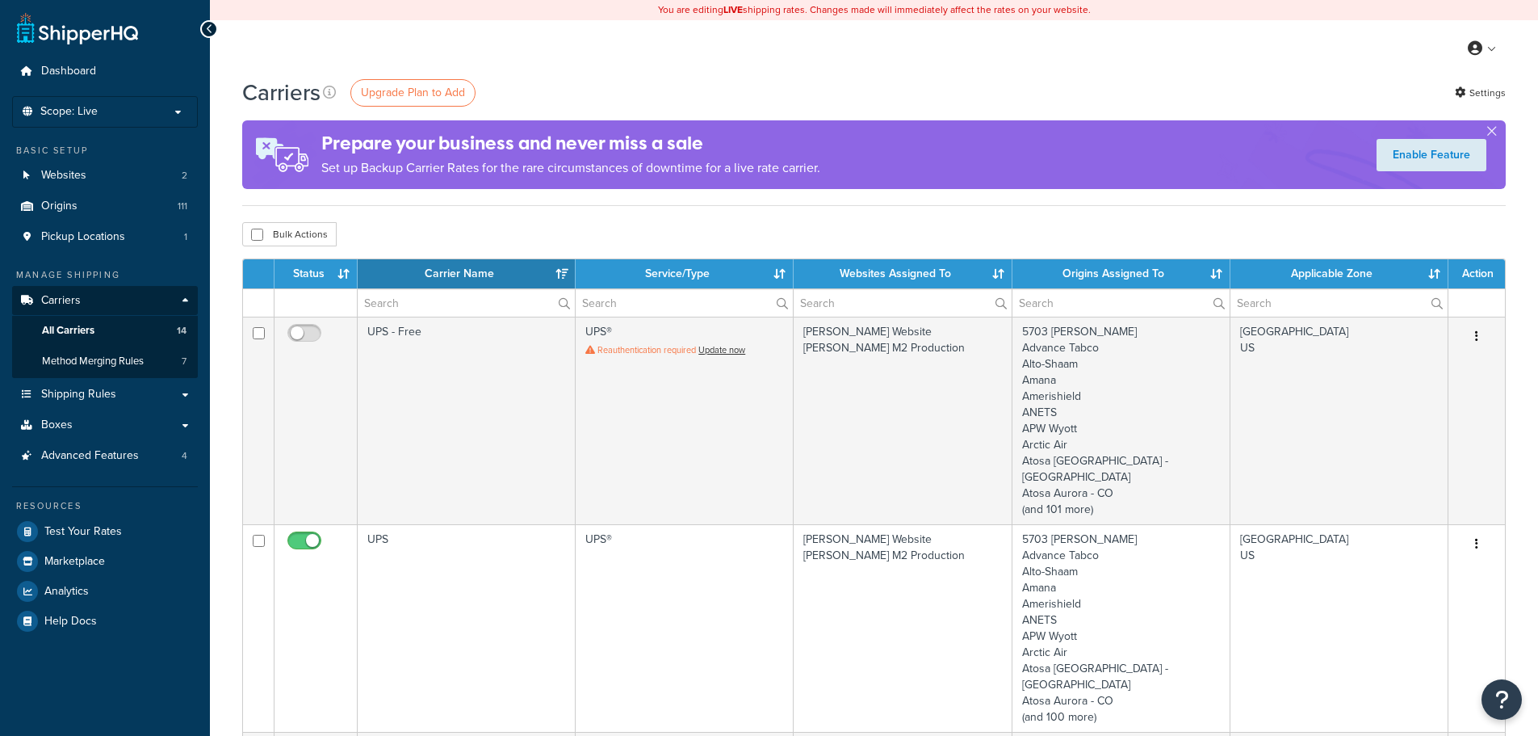
select select "15"
click at [836, 173] on div "Prepare your business and never miss a sale Set up Backup Carrier Rates for the…" at bounding box center [874, 154] width 1264 height 69
click at [1482, 87] on link "Settings" at bounding box center [1480, 93] width 51 height 23
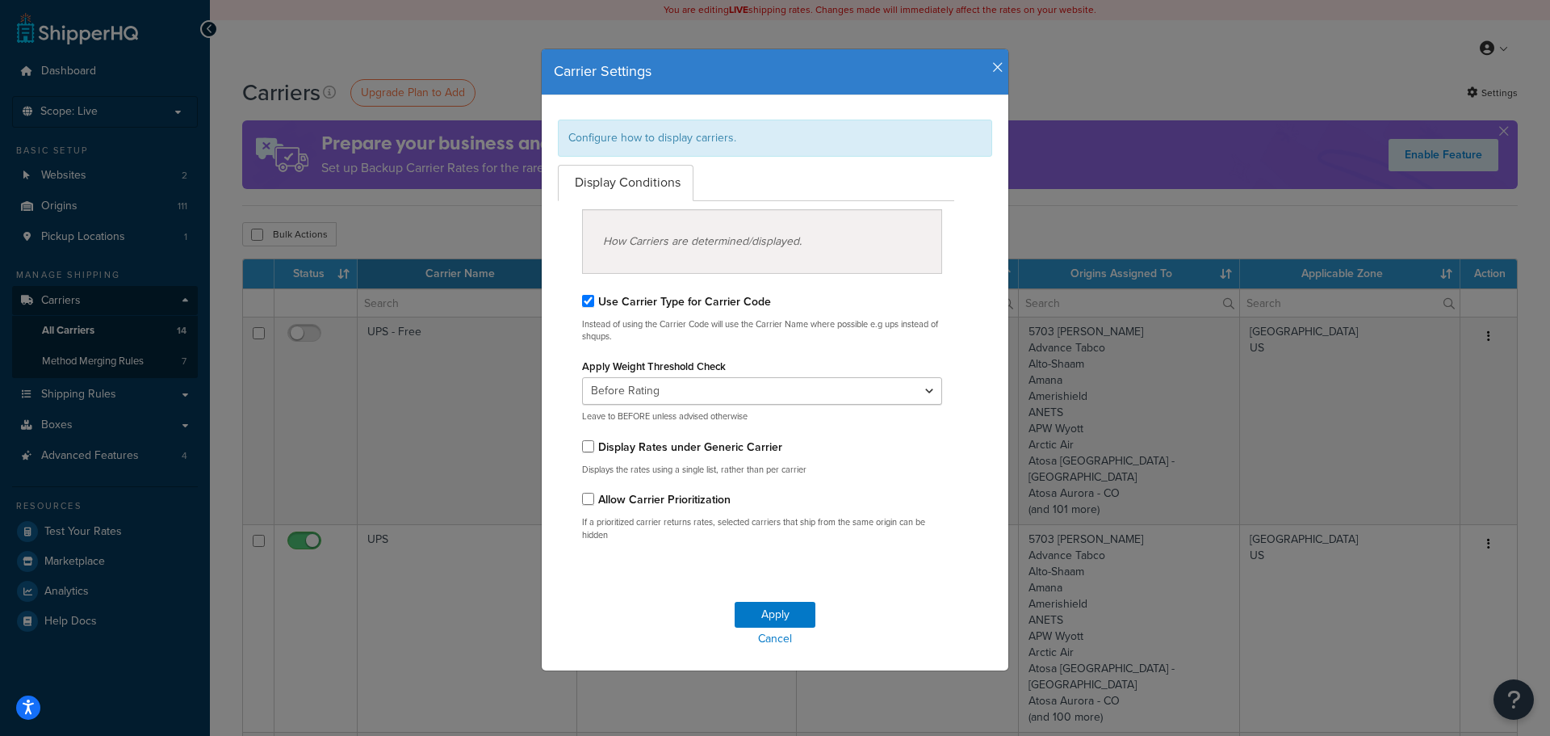
click at [992, 74] on icon "button" at bounding box center [997, 68] width 11 height 15
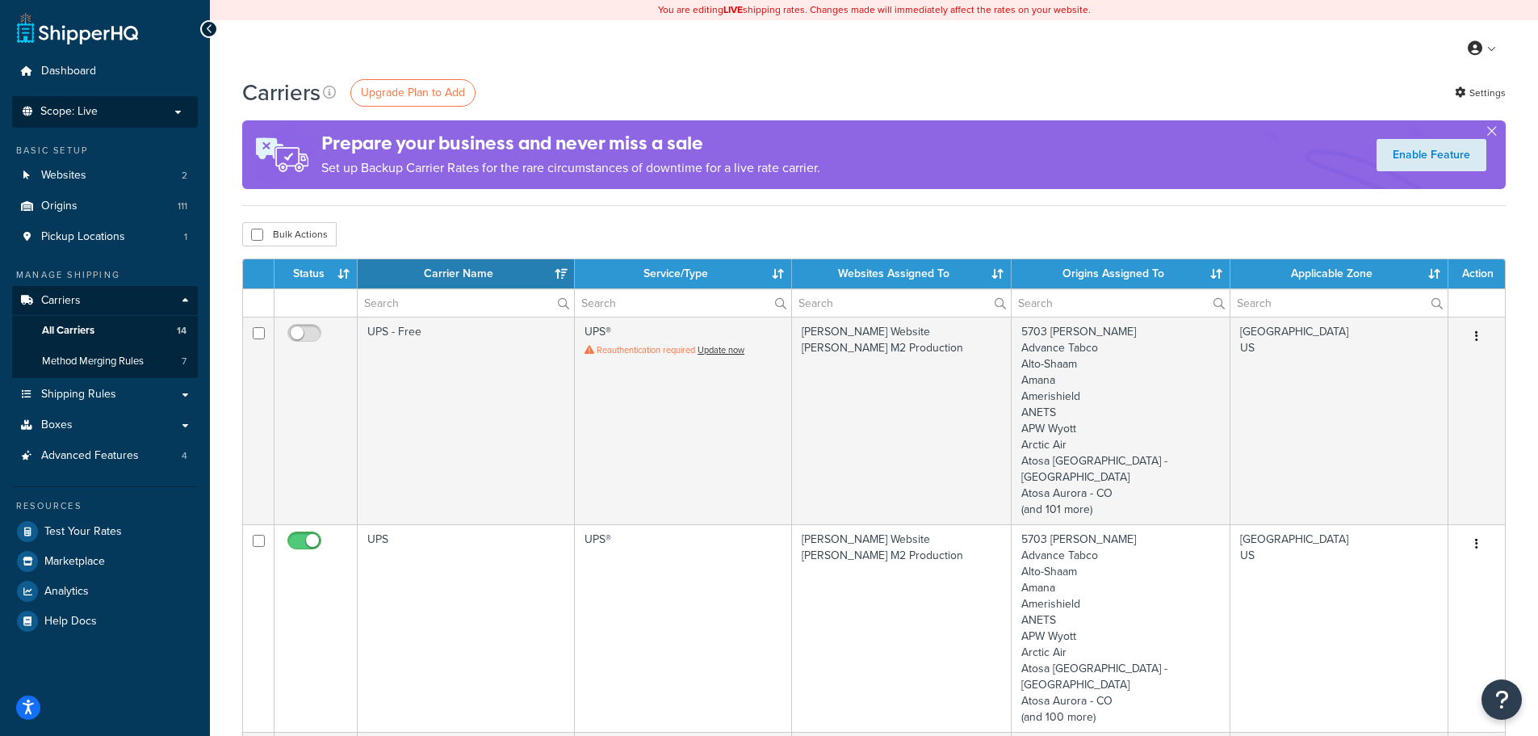
click at [88, 106] on span "Scope: Live" at bounding box center [68, 112] width 57 height 14
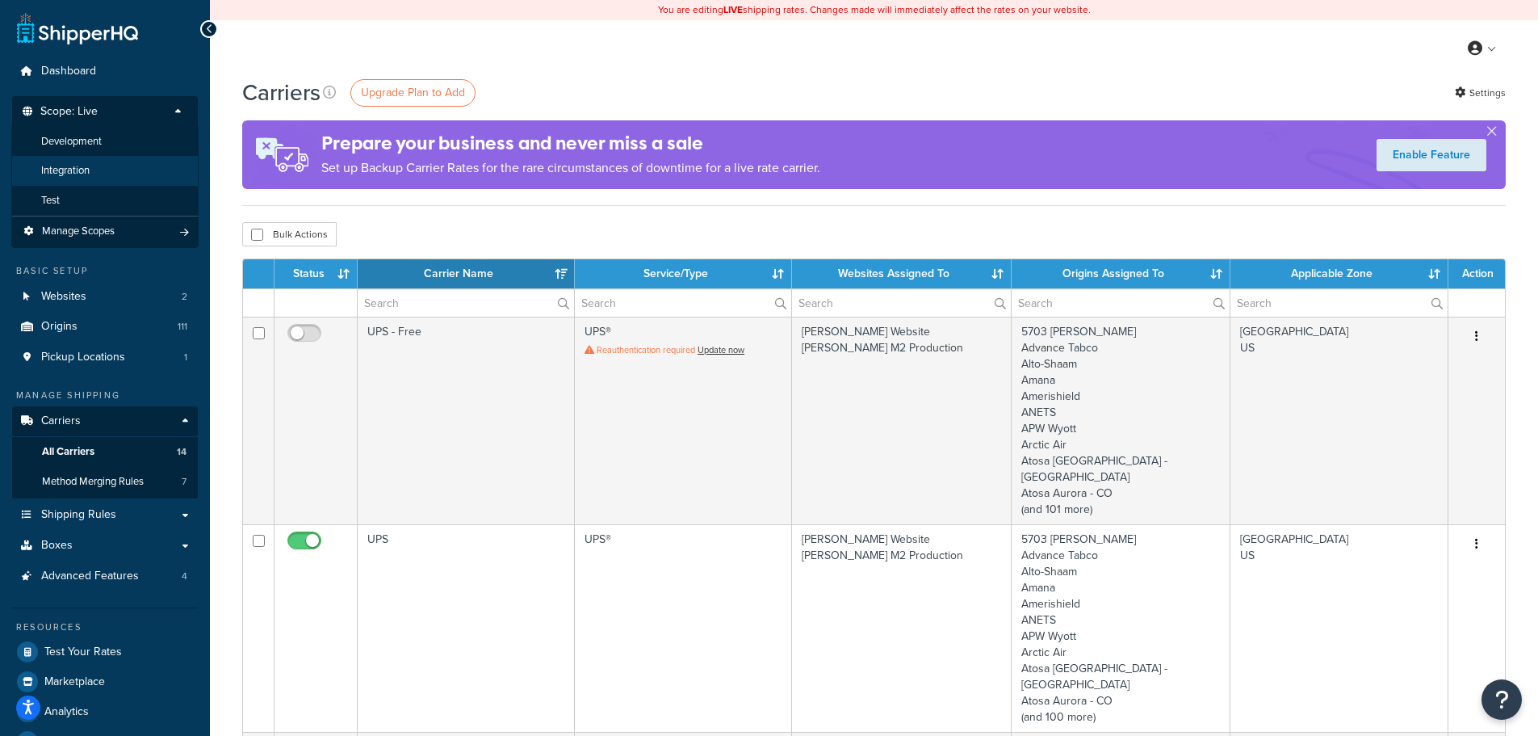
click at [86, 165] on span "Integration" at bounding box center [65, 171] width 48 height 14
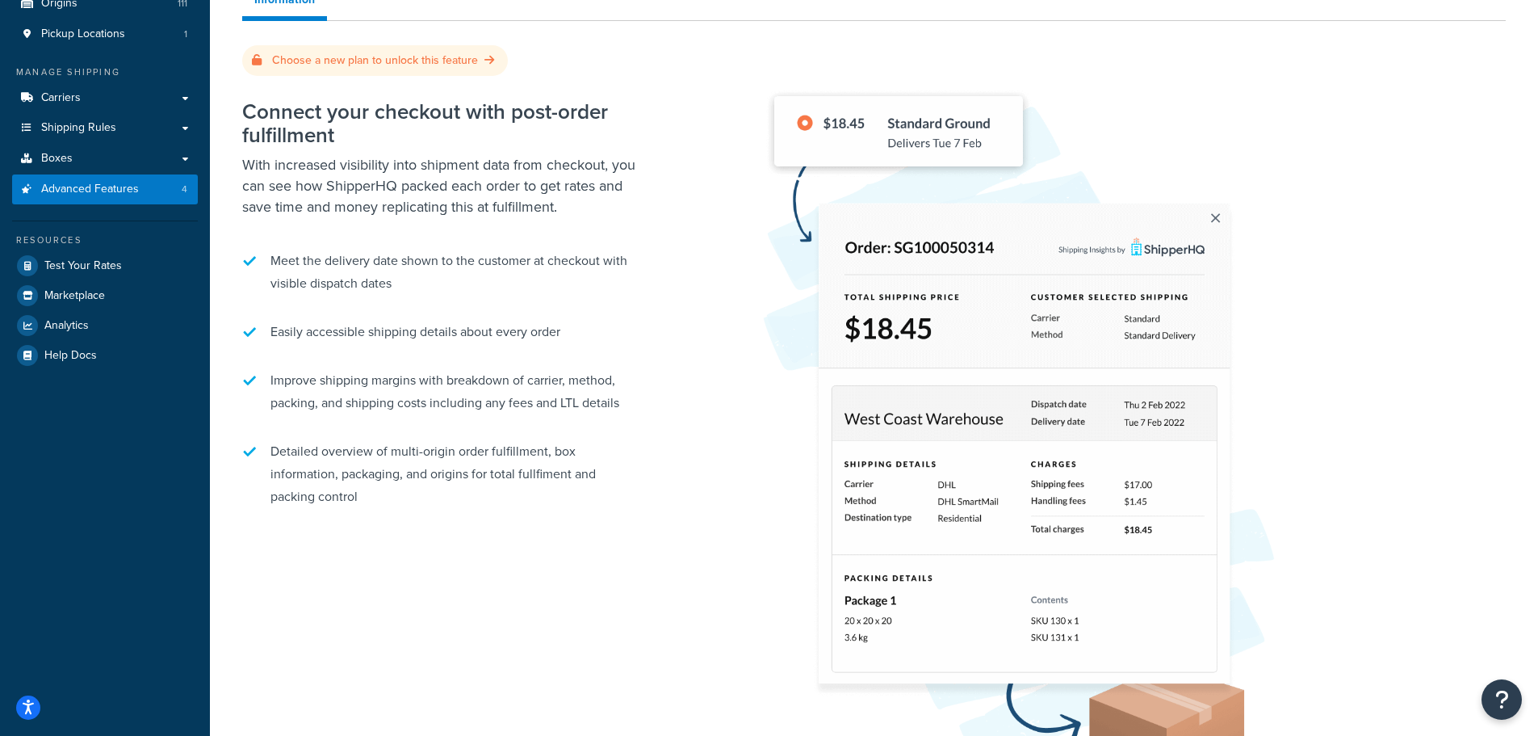
scroll to position [242, 0]
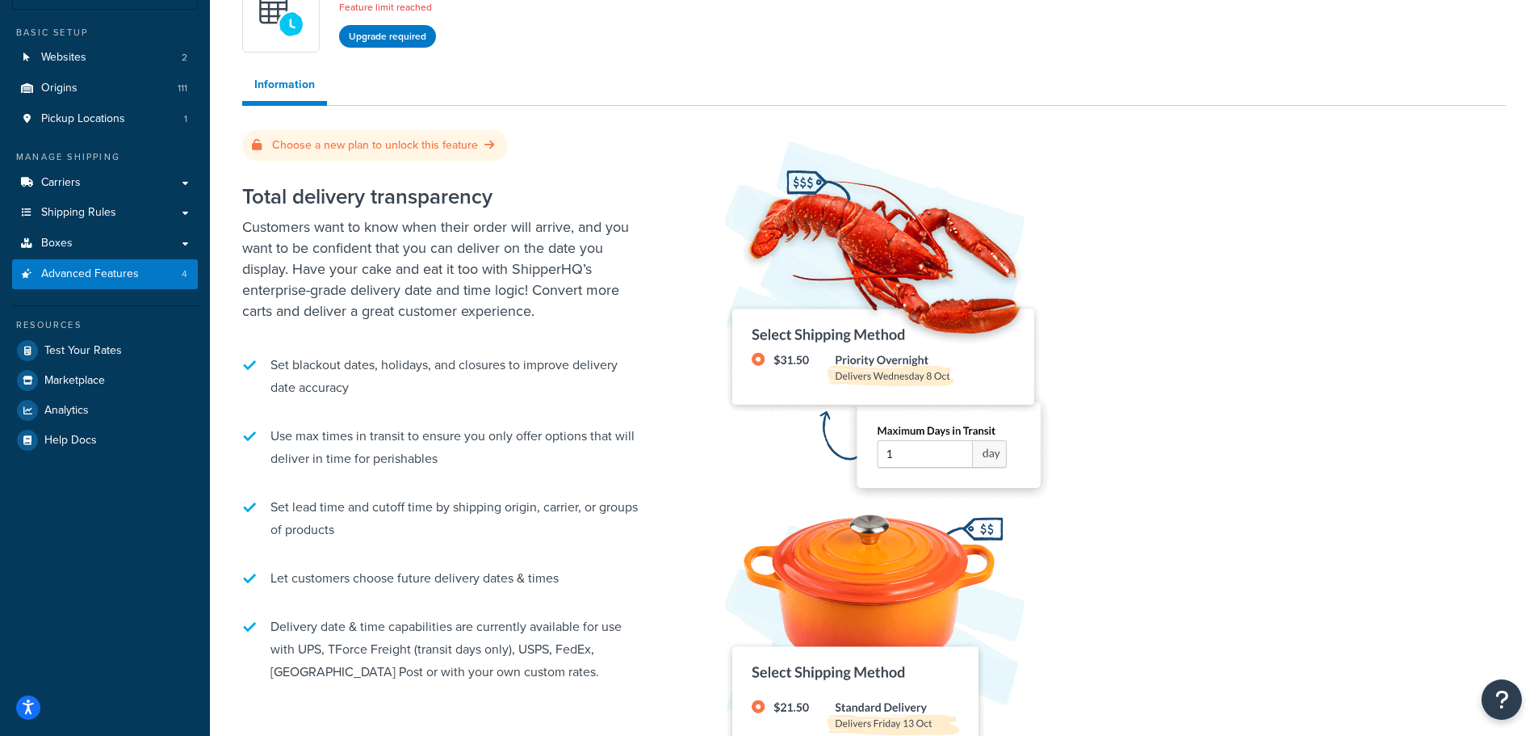
scroll to position [81, 0]
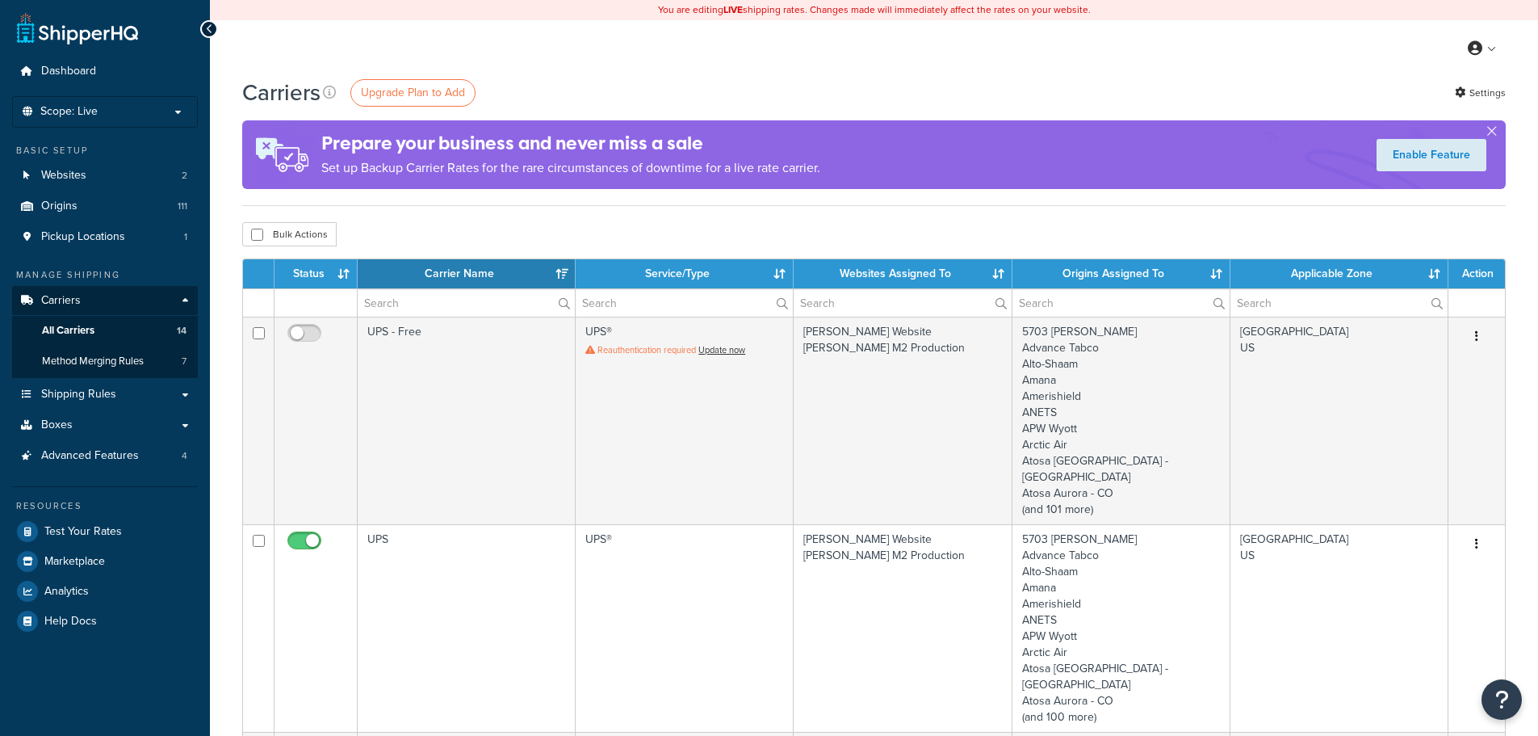
select select "15"
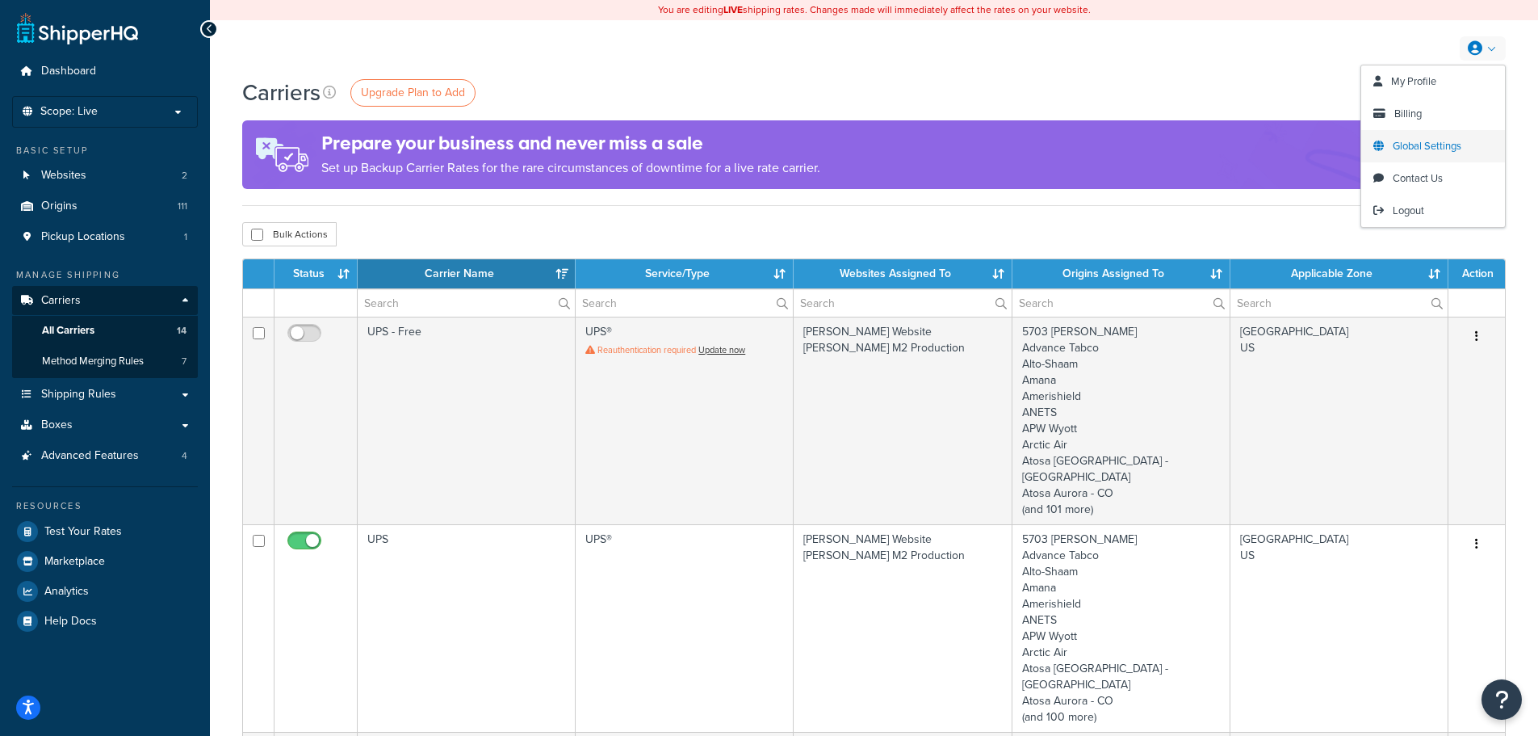
click at [1427, 148] on span "Global Settings" at bounding box center [1427, 145] width 69 height 15
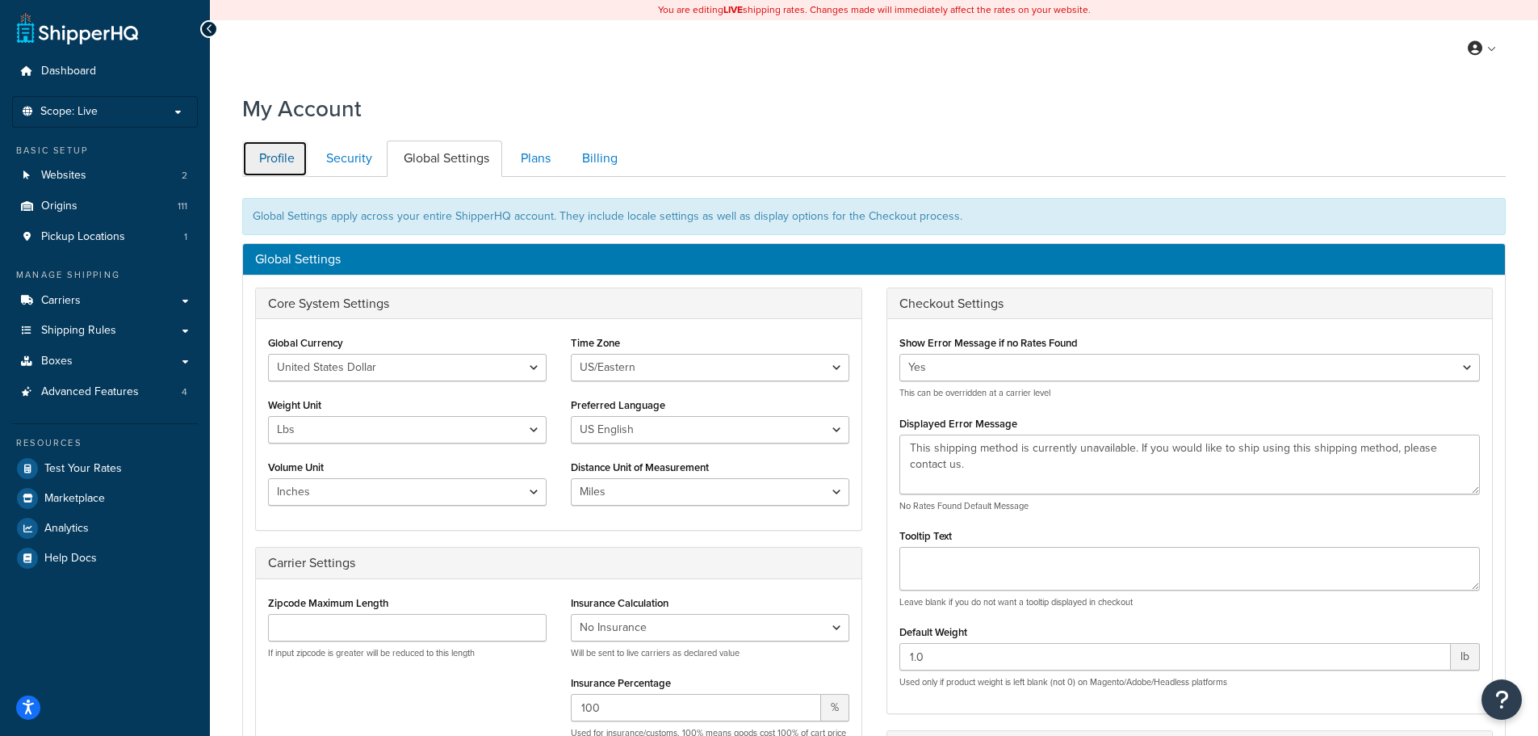
click at [275, 157] on link "Profile" at bounding box center [274, 158] width 65 height 36
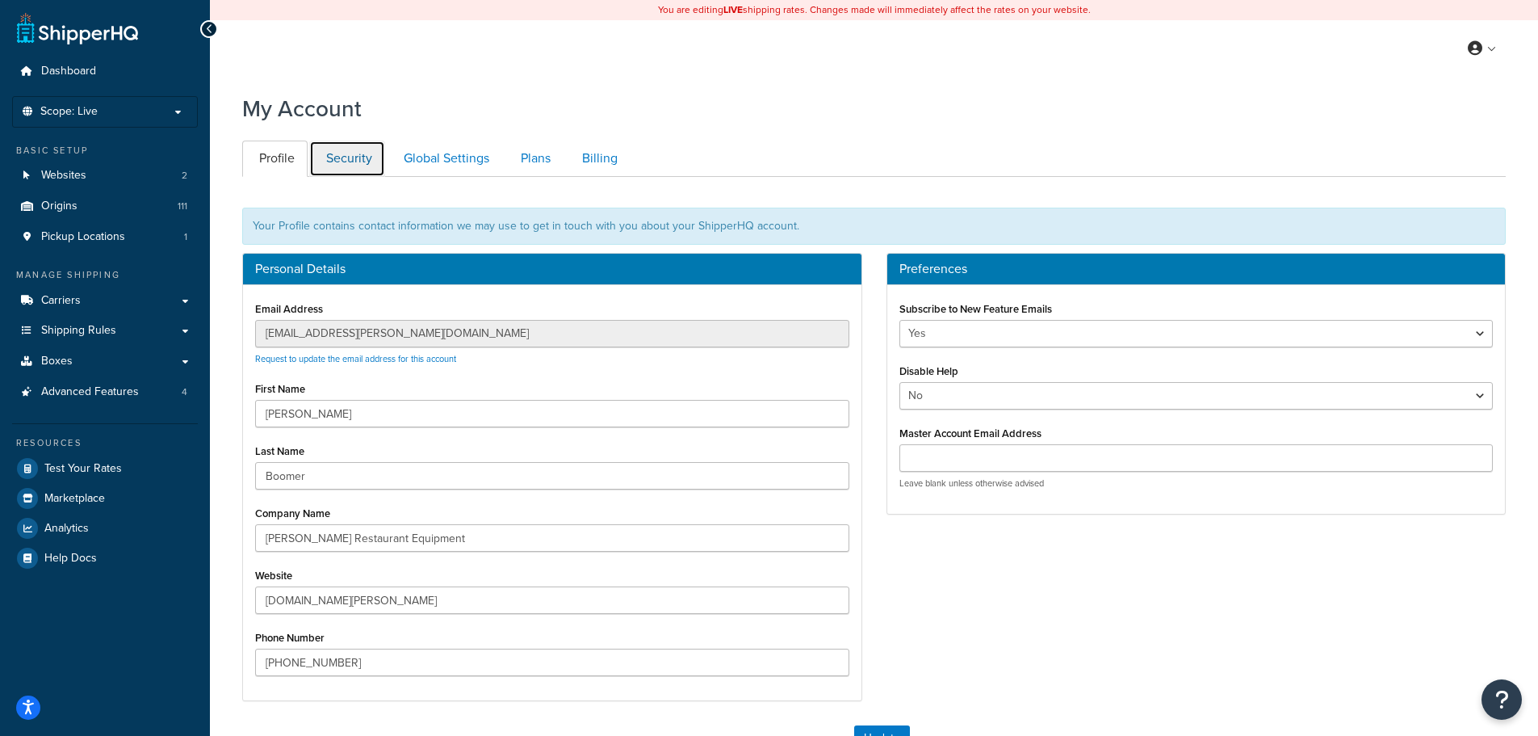
click at [348, 168] on link "Security" at bounding box center [347, 158] width 76 height 36
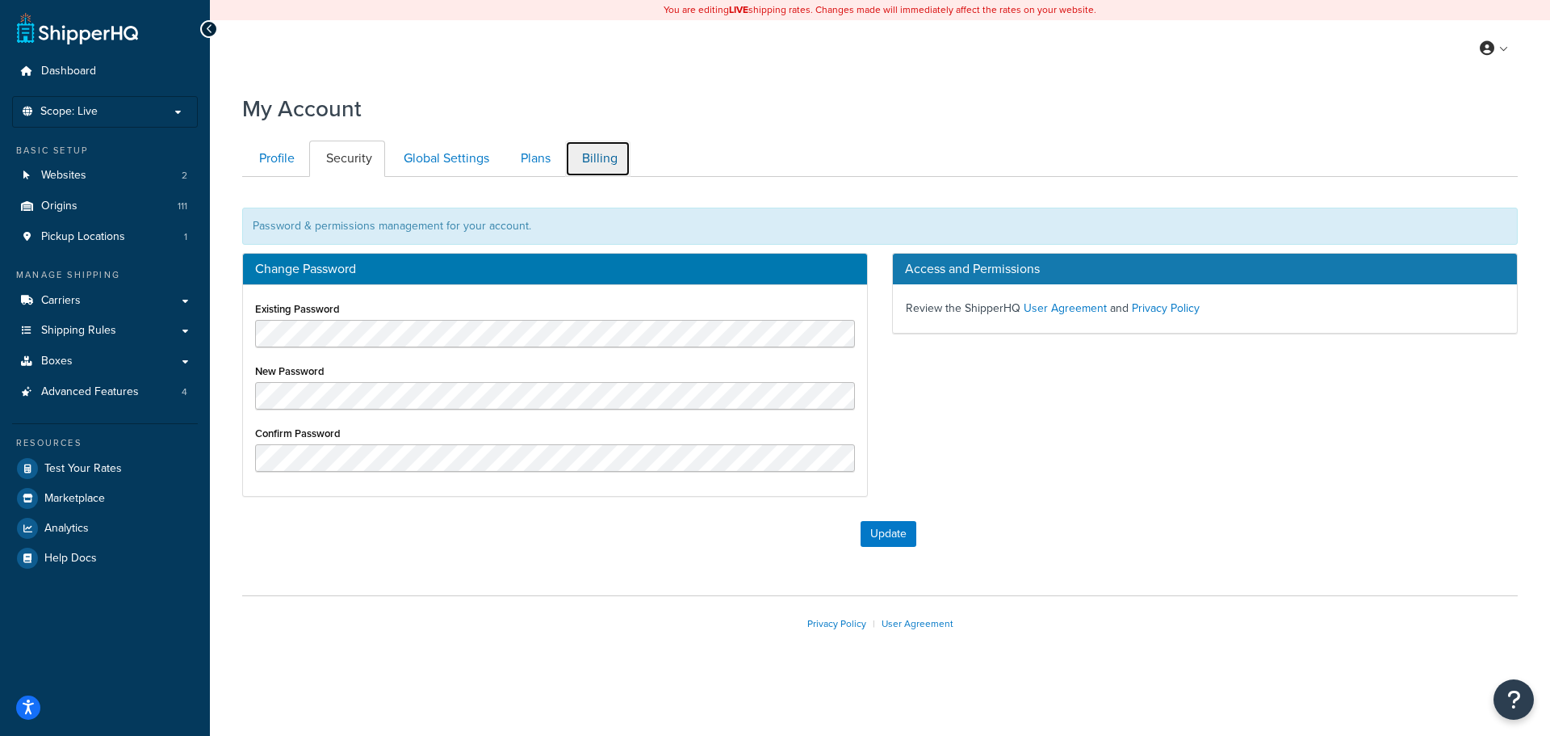
click at [585, 165] on link "Billing" at bounding box center [597, 158] width 65 height 36
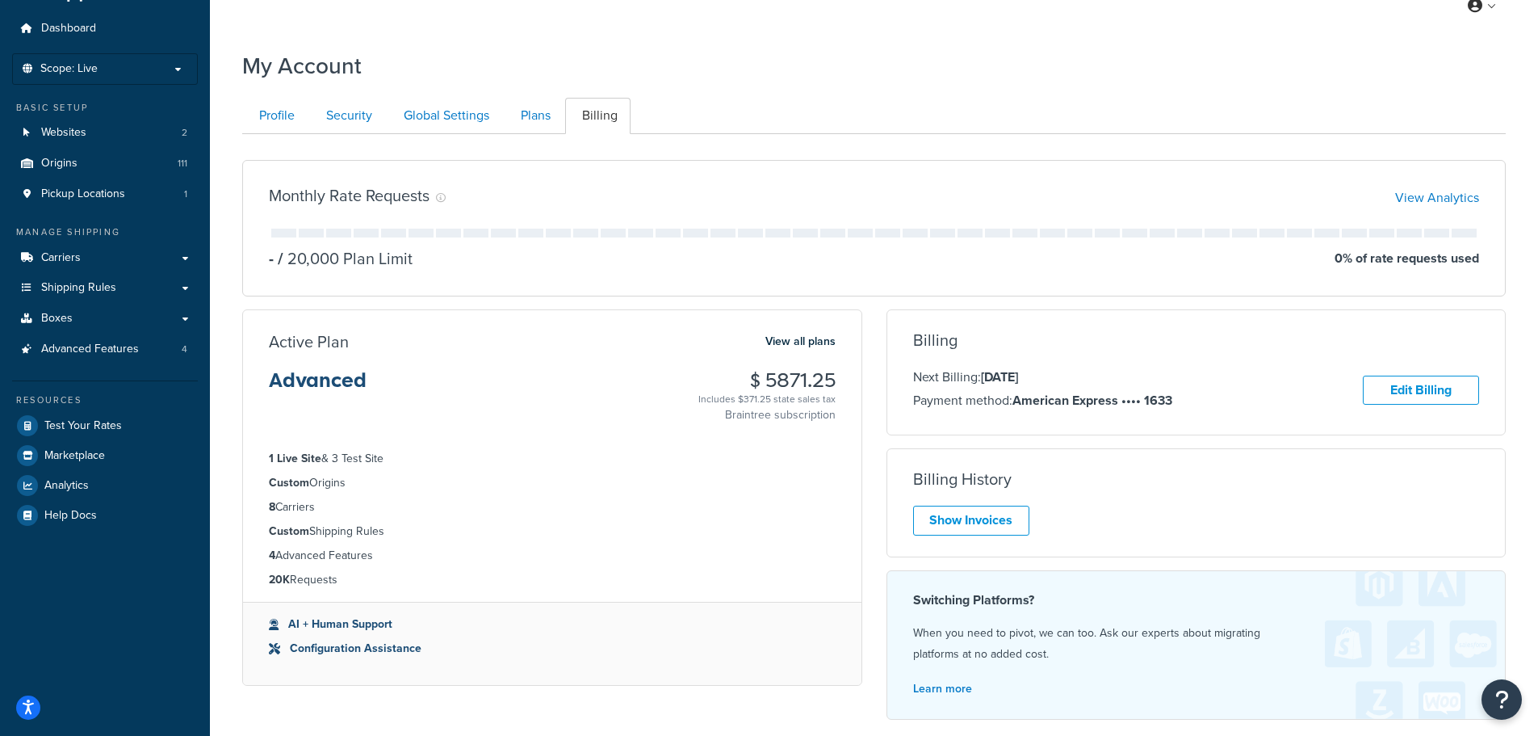
scroll to position [81, 0]
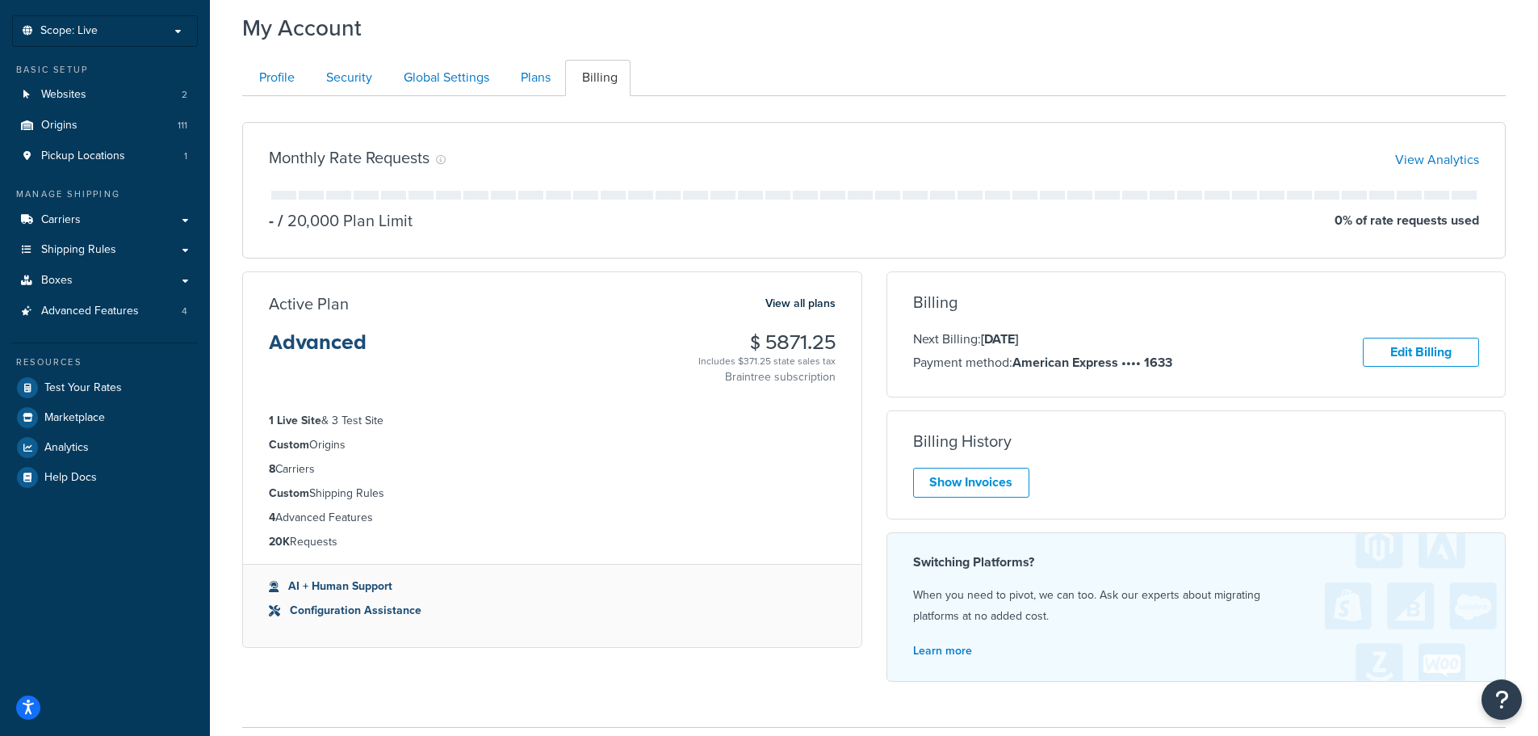
drag, startPoint x: 268, startPoint y: 438, endPoint x: 351, endPoint y: 442, distance: 83.3
click at [351, 442] on ul "1 Live Site & 3 Test Site Custom Origins 8 Carriers Custom Shipping Rules 4 Adv…" at bounding box center [552, 481] width 619 height 165
drag, startPoint x: 272, startPoint y: 423, endPoint x: 371, endPoint y: 423, distance: 99.3
click at [371, 423] on li "1 Live Site & 3 Test Site" at bounding box center [552, 421] width 567 height 18
drag, startPoint x: 278, startPoint y: 494, endPoint x: 337, endPoint y: 518, distance: 63.4
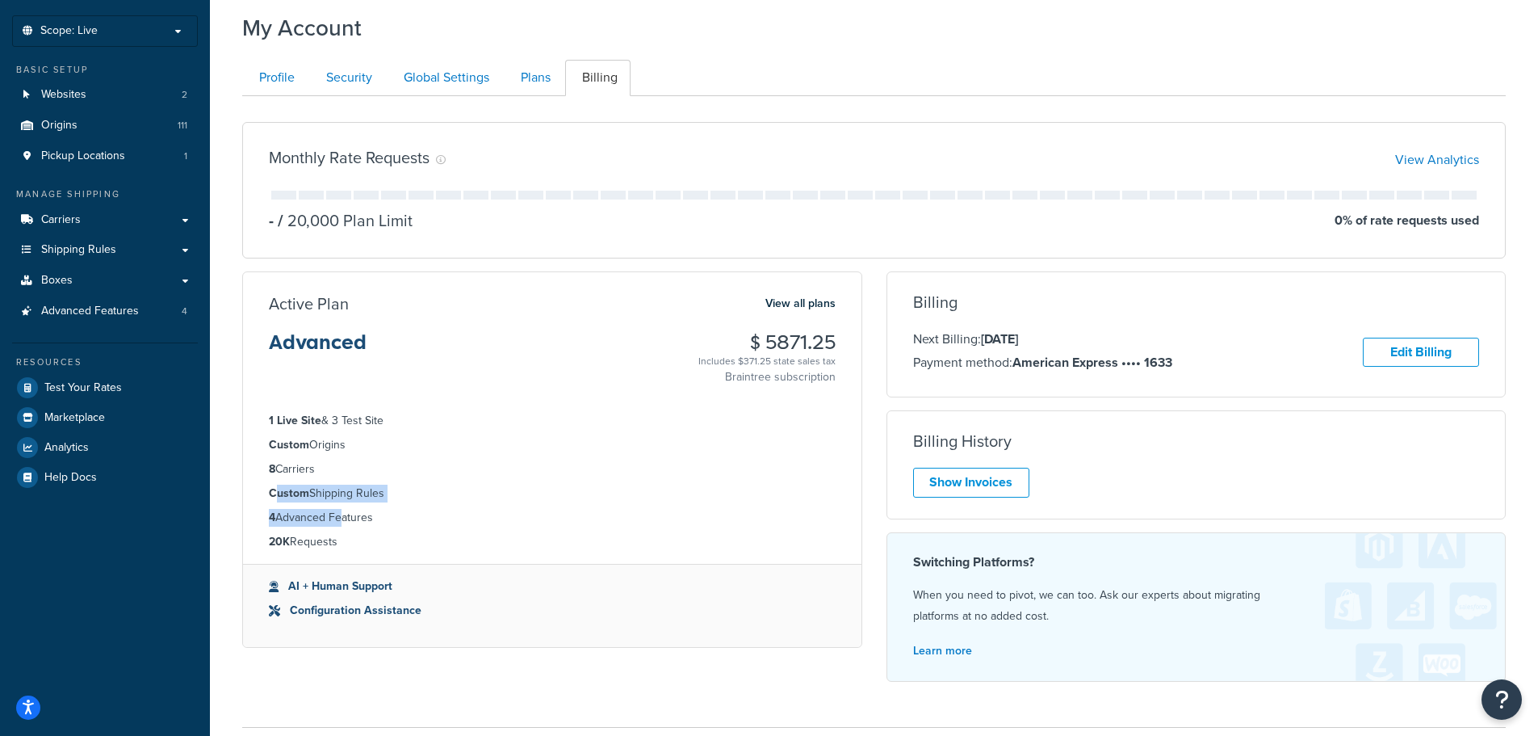
click at [337, 518] on ul "1 Live Site & 3 Test Site Custom Origins 8 Carriers Custom Shipping Rules 4 Adv…" at bounding box center [552, 481] width 619 height 165
click at [339, 520] on li "4 Advanced Features" at bounding box center [552, 518] width 567 height 18
drag, startPoint x: 269, startPoint y: 468, endPoint x: 317, endPoint y: 469, distance: 47.7
click at [317, 469] on li "8 Carriers" at bounding box center [552, 469] width 567 height 18
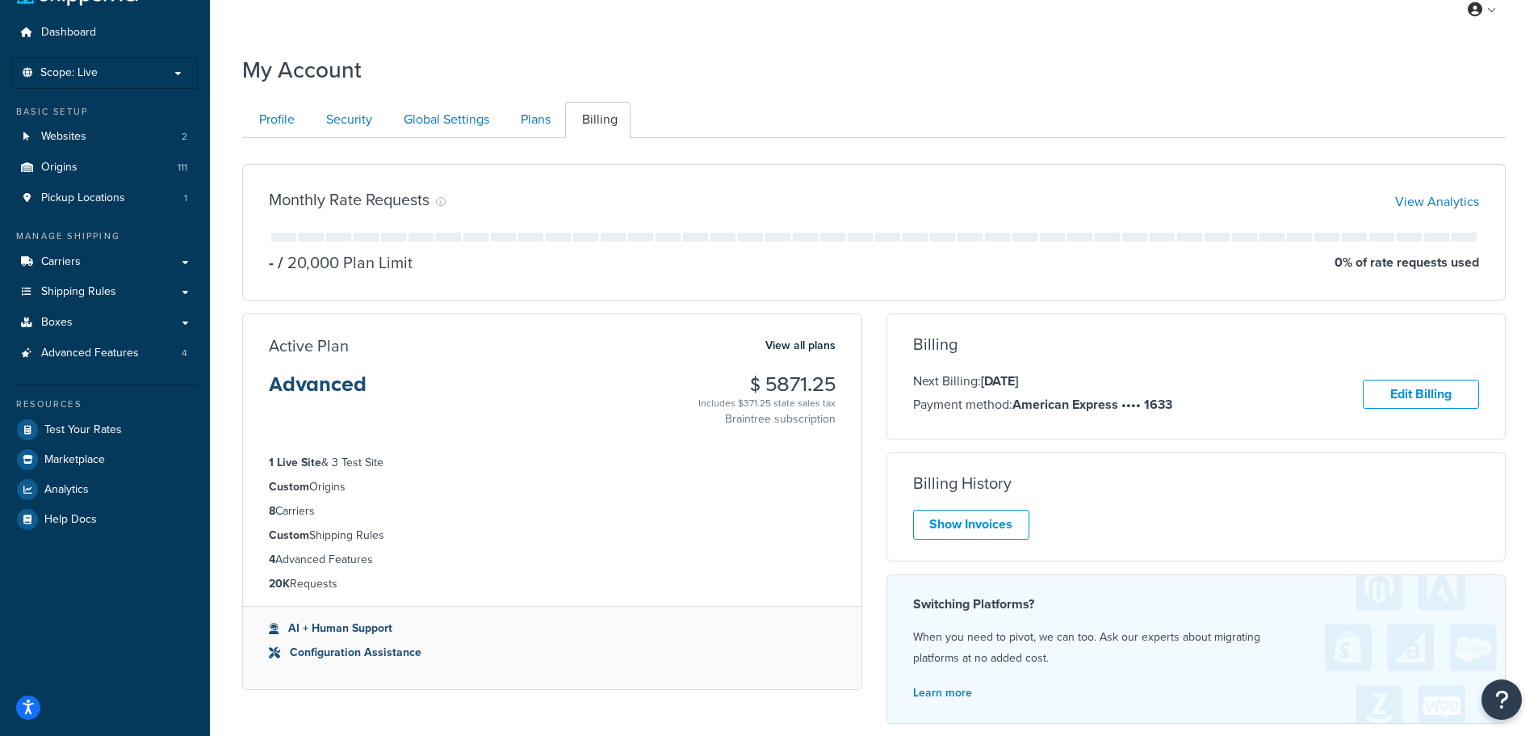
scroll to position [0, 0]
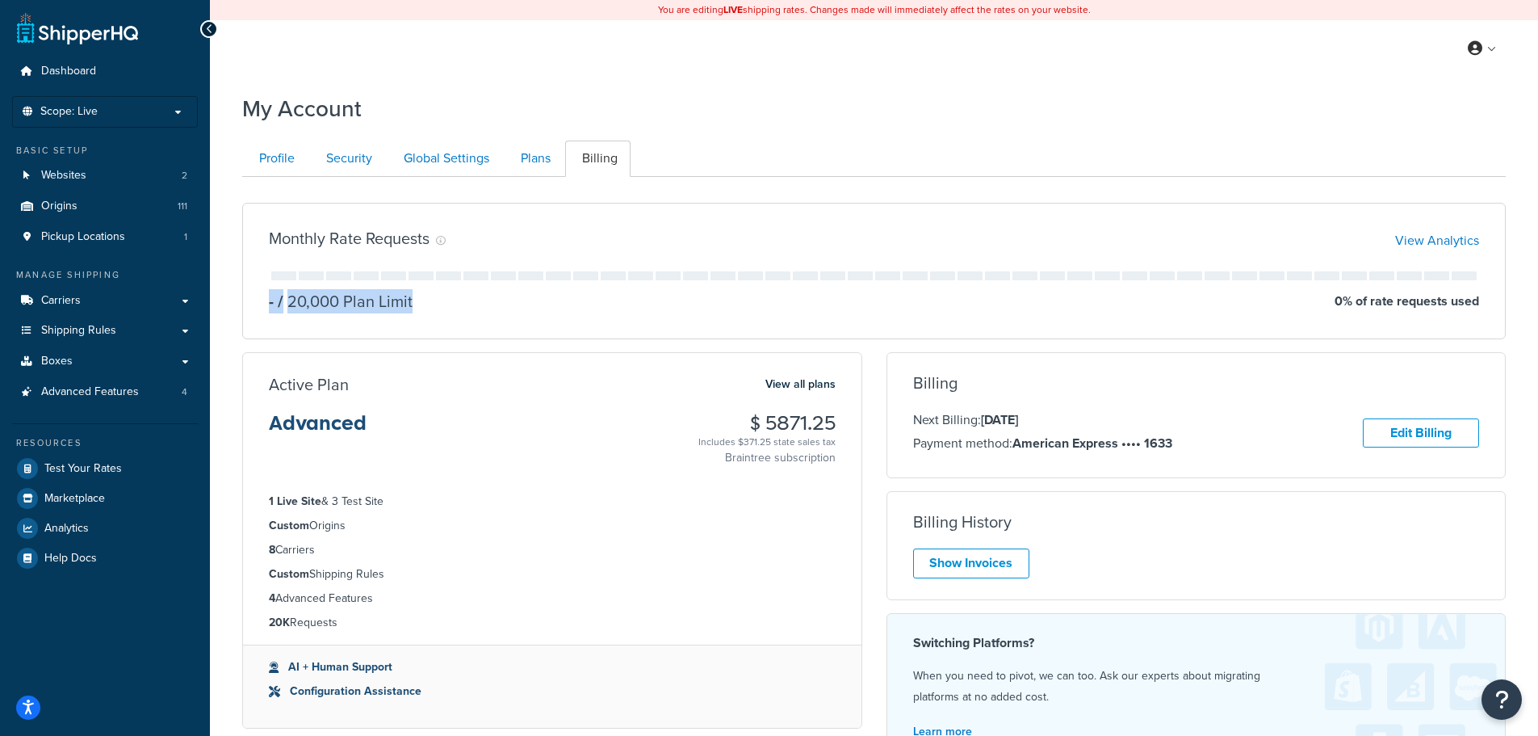
drag, startPoint x: 1403, startPoint y: 280, endPoint x: 412, endPoint y: 299, distance: 991.7
click at [412, 299] on div "- / 20,000 Plan Limit 0 % of rate requests used" at bounding box center [874, 291] width 1210 height 41
click at [412, 299] on div "- / 20,000 Plan Limit 0 % of rate requests used" at bounding box center [874, 301] width 1210 height 23
click at [107, 312] on link "Carriers" at bounding box center [105, 301] width 186 height 30
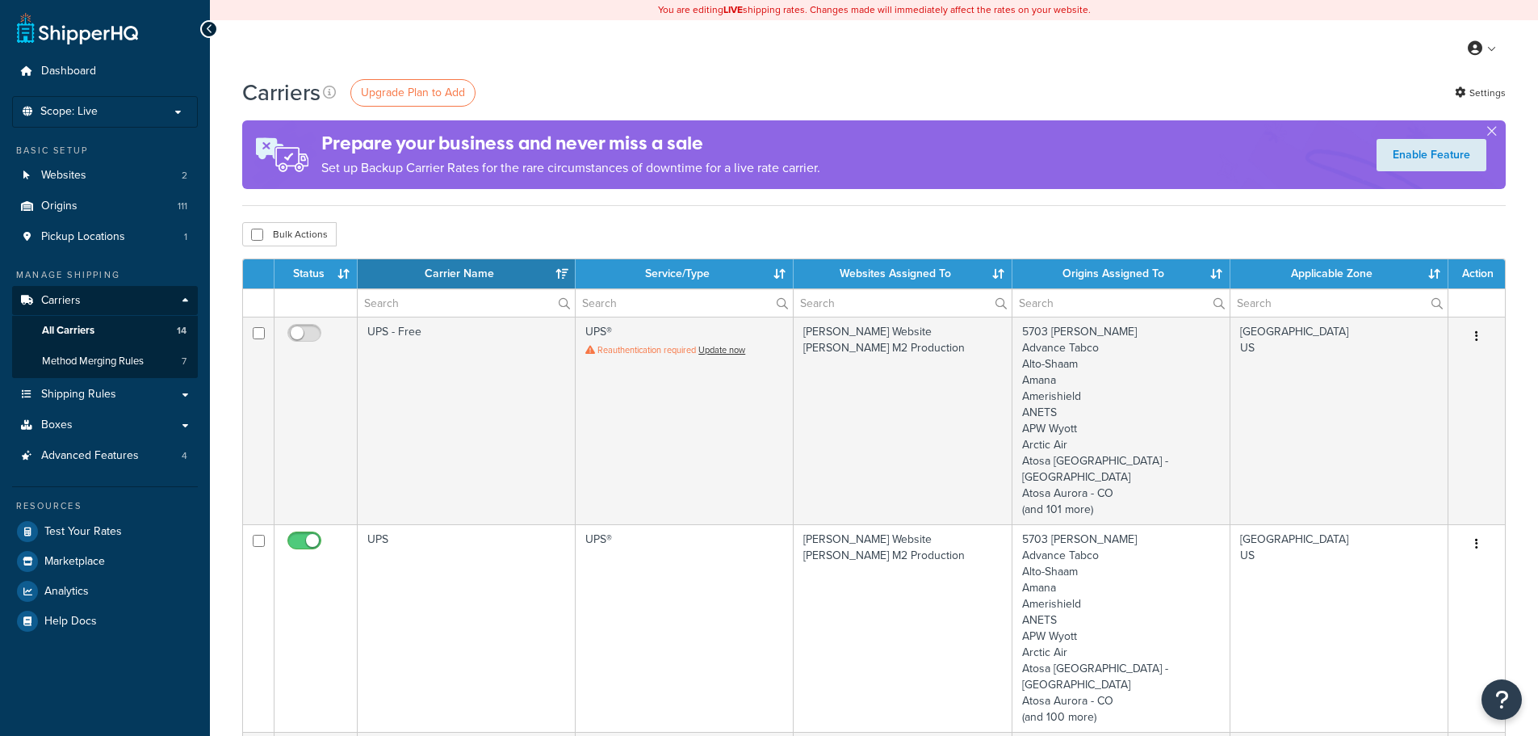
select select "15"
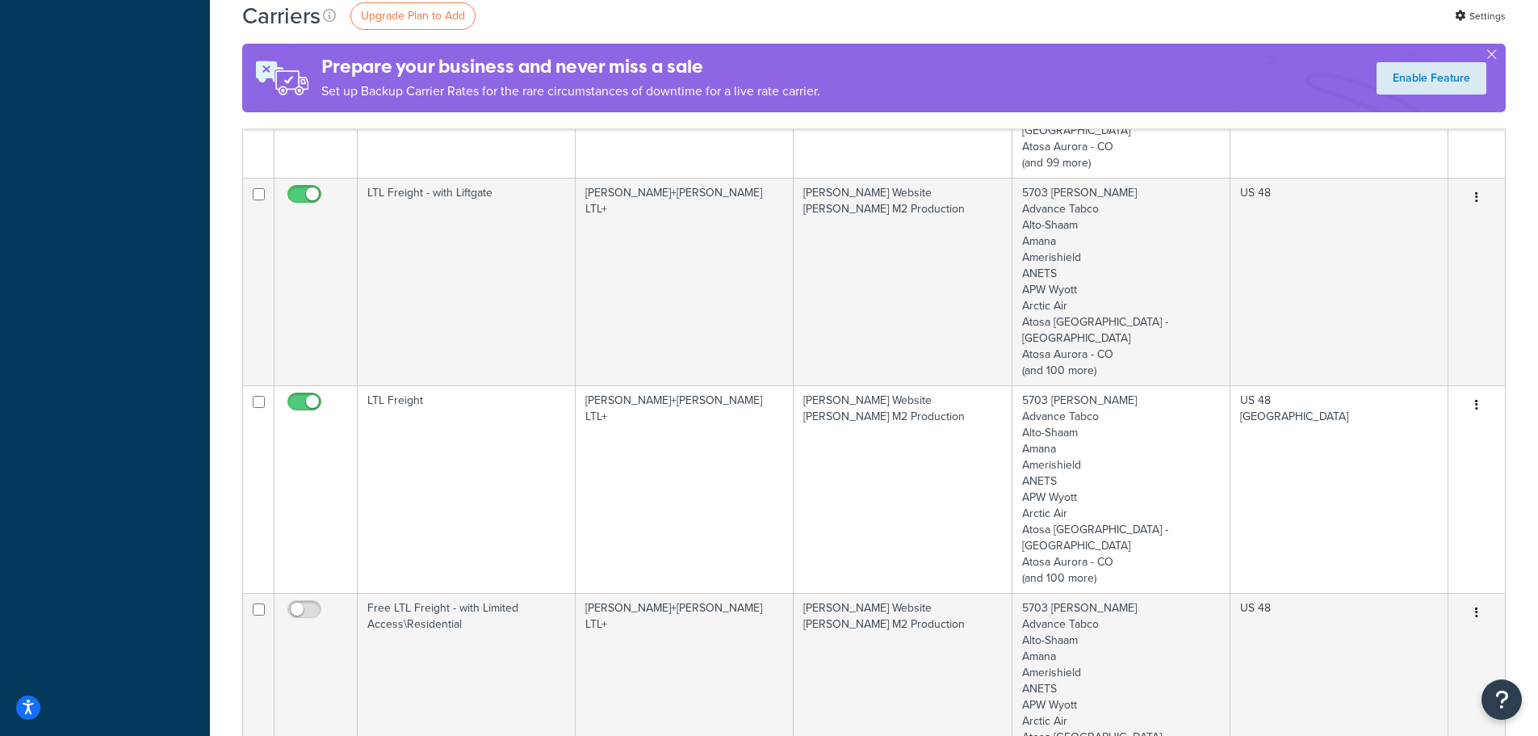
scroll to position [888, 0]
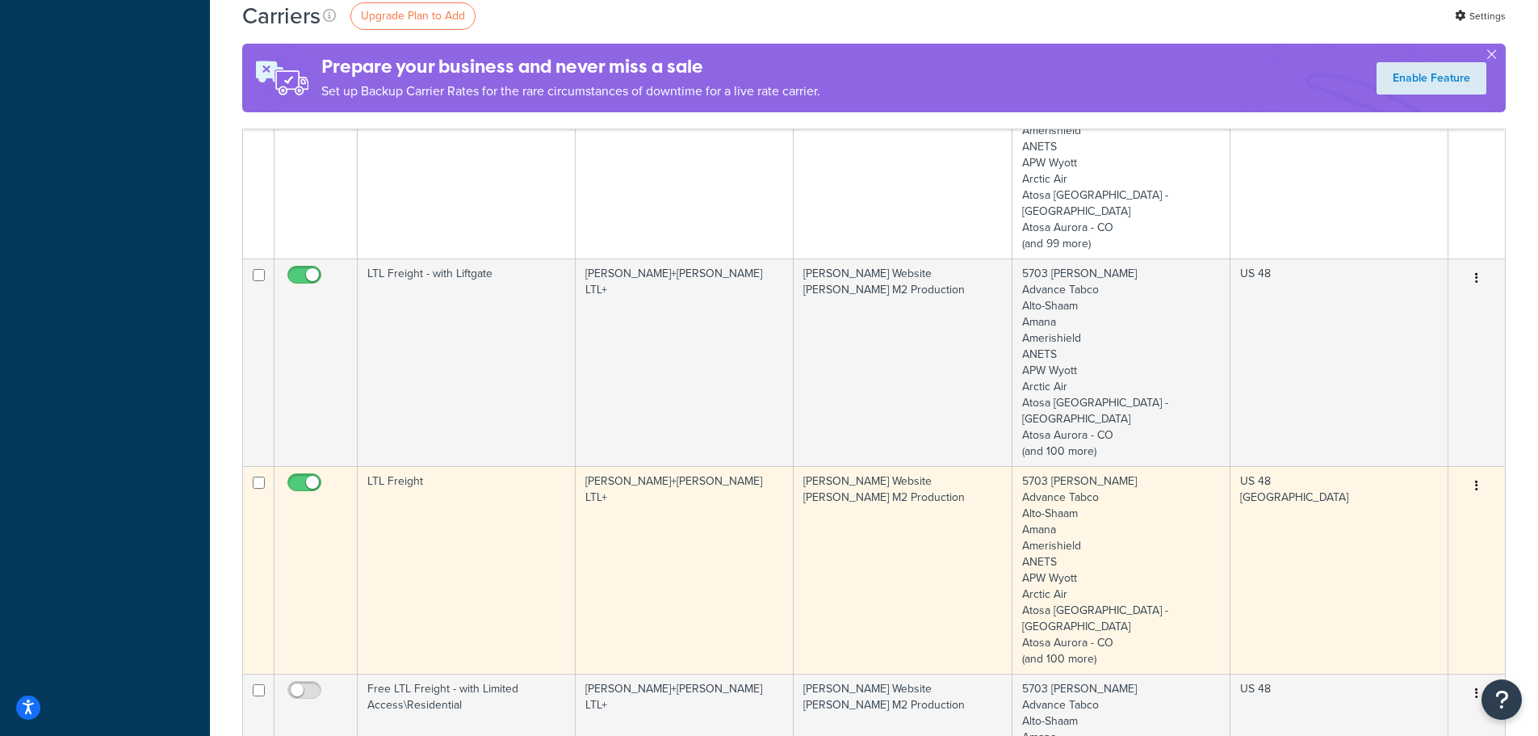
click at [457, 466] on td "LTL Freight" at bounding box center [467, 570] width 218 height 208
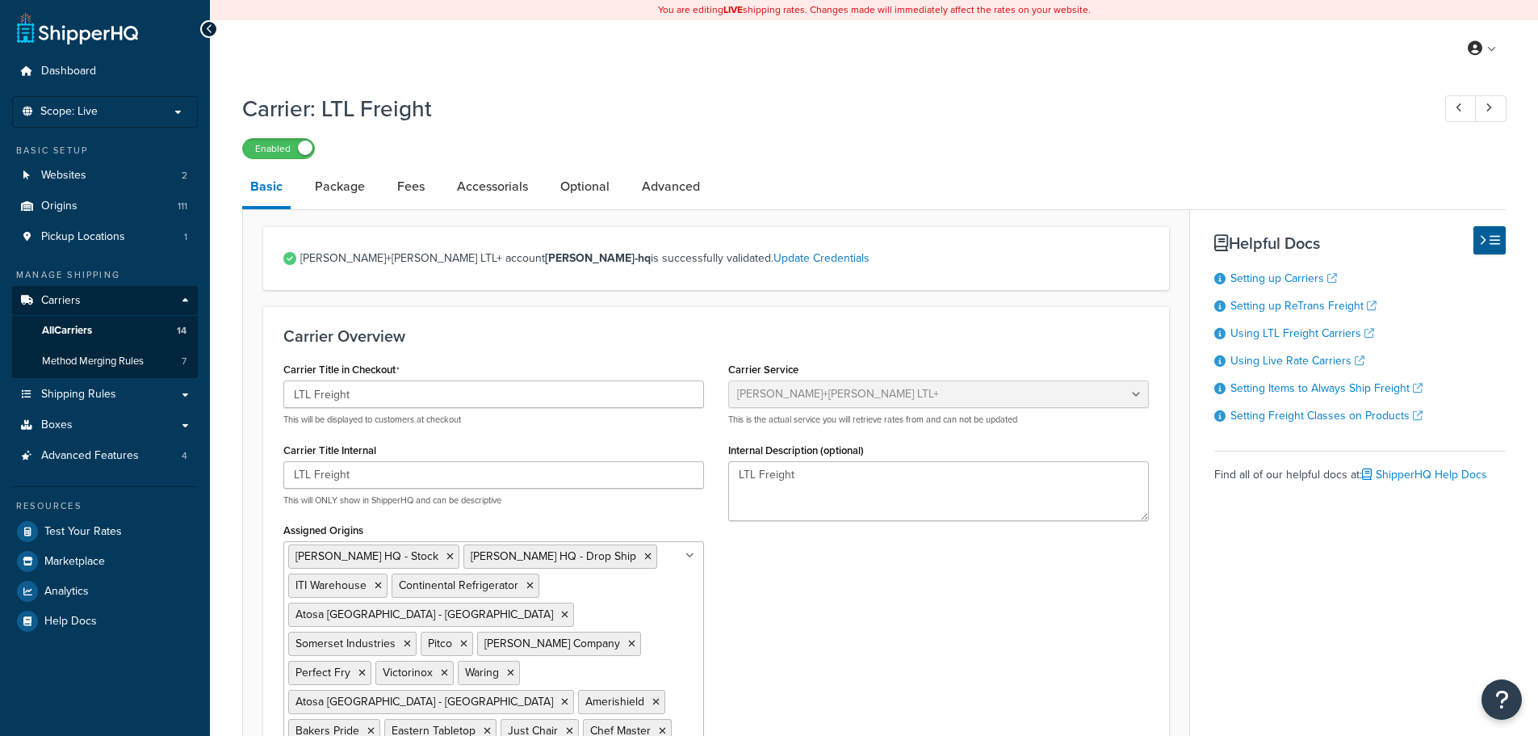
select select "reTransFreight"
click at [493, 179] on link "Accessorials" at bounding box center [492, 186] width 87 height 39
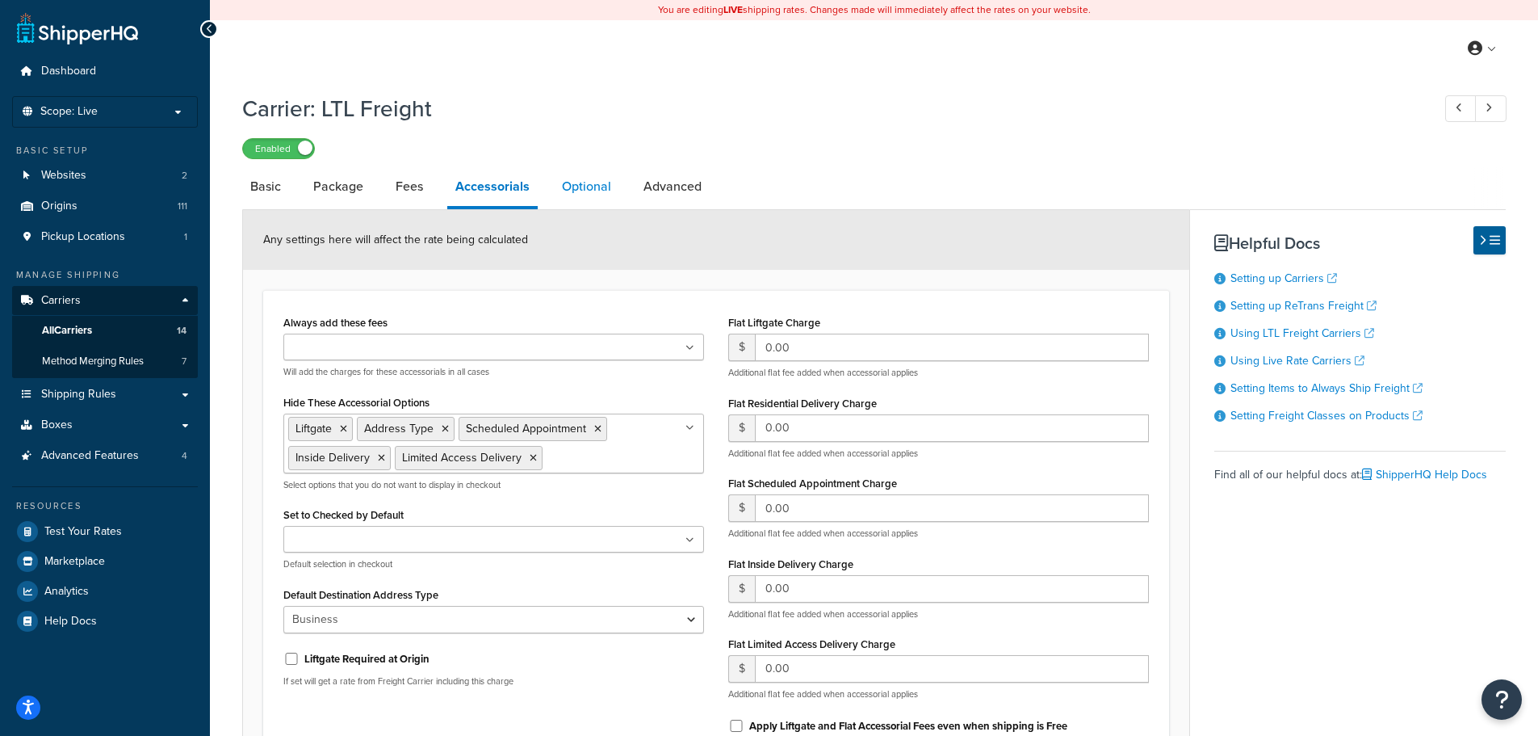
click at [585, 185] on link "Optional" at bounding box center [586, 186] width 65 height 39
select select "85"
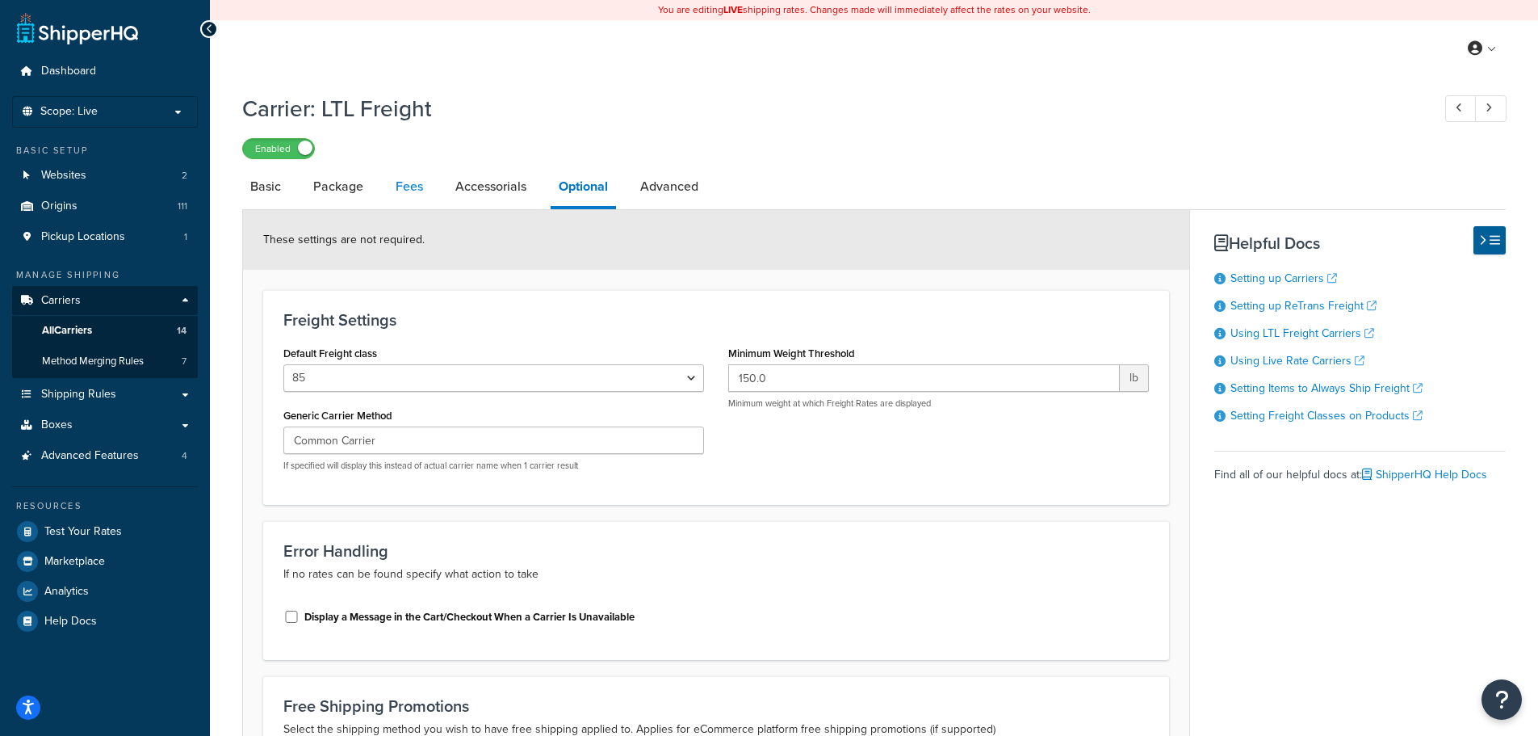
click at [396, 197] on link "Fees" at bounding box center [410, 186] width 44 height 39
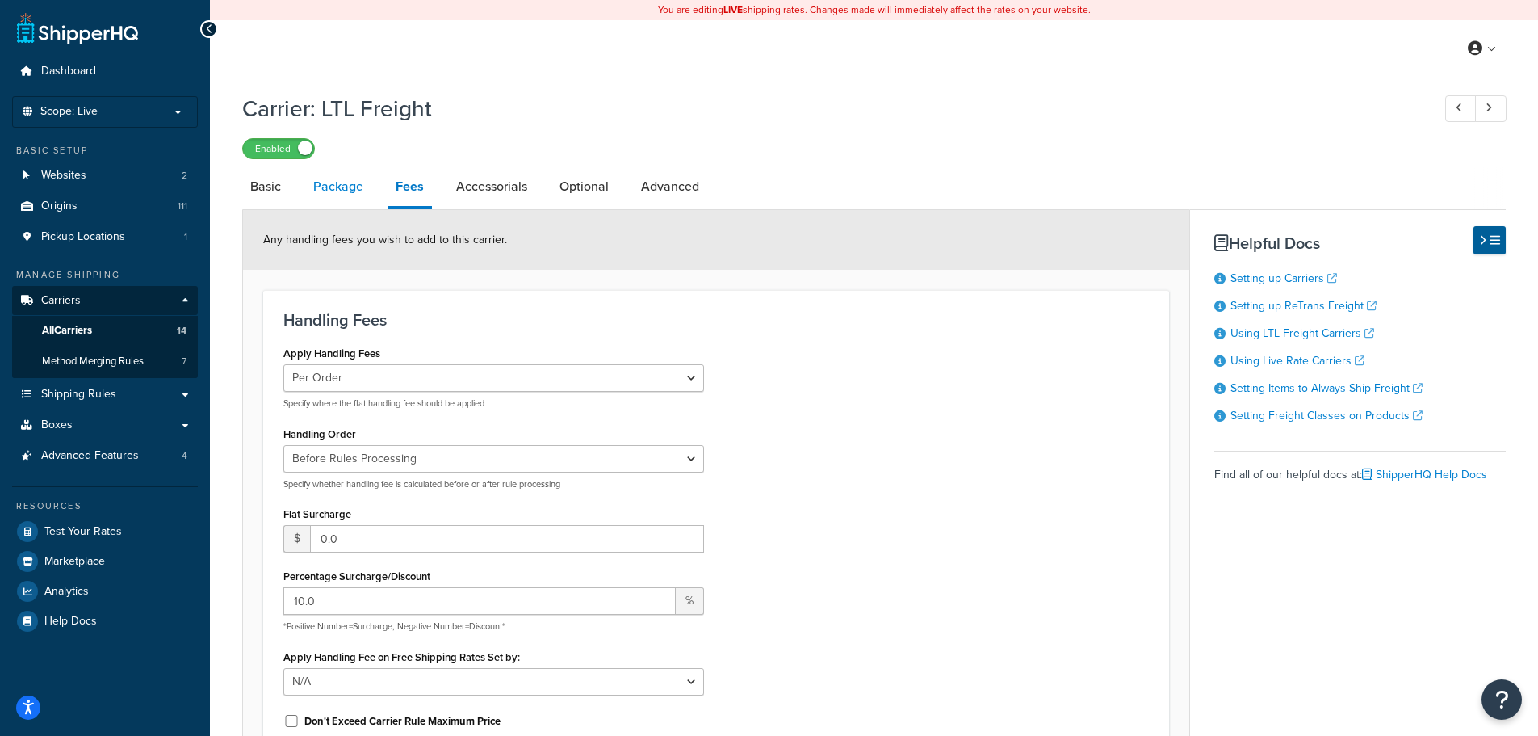
click at [337, 189] on link "Package" at bounding box center [338, 186] width 66 height 39
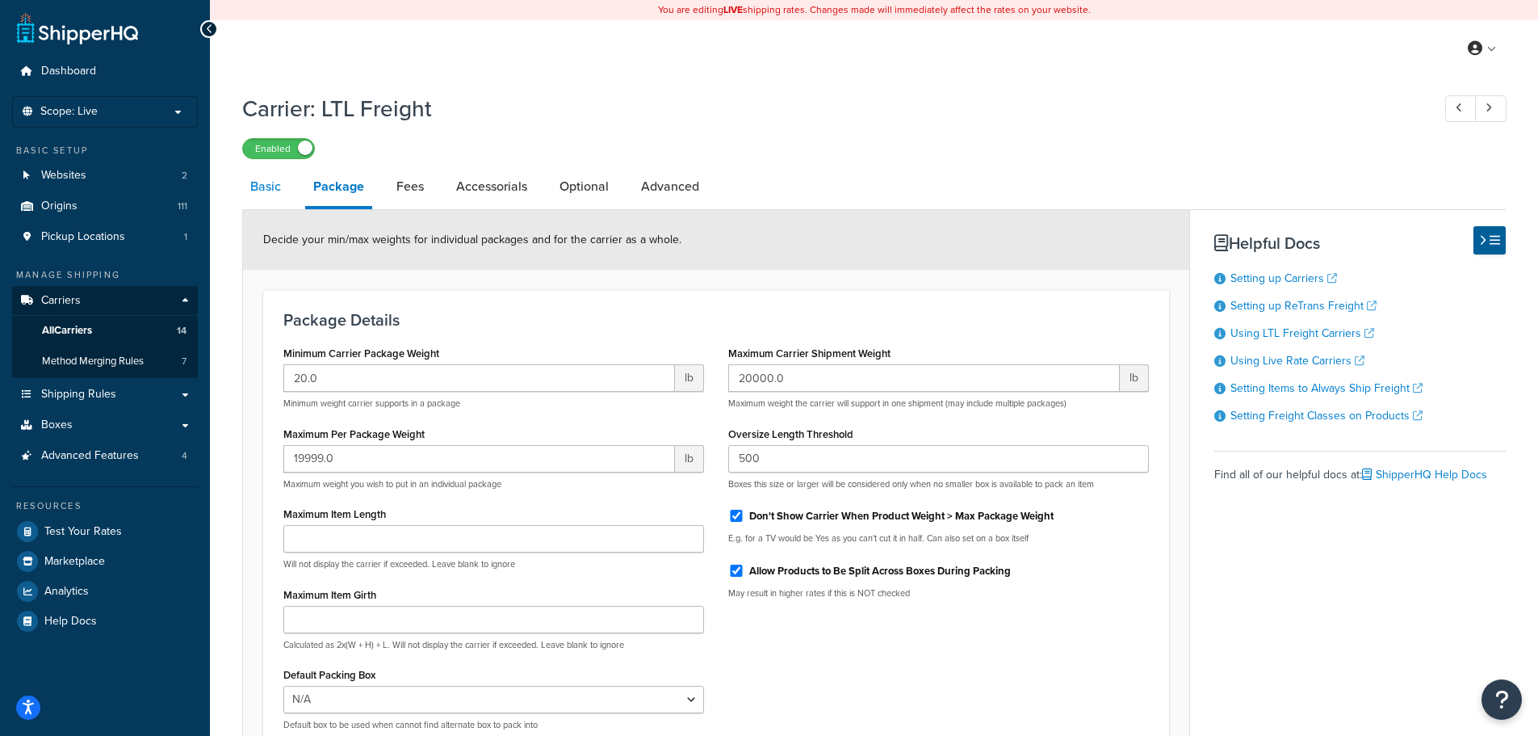
click at [270, 190] on link "Basic" at bounding box center [265, 186] width 47 height 39
select select "reTransFreight"
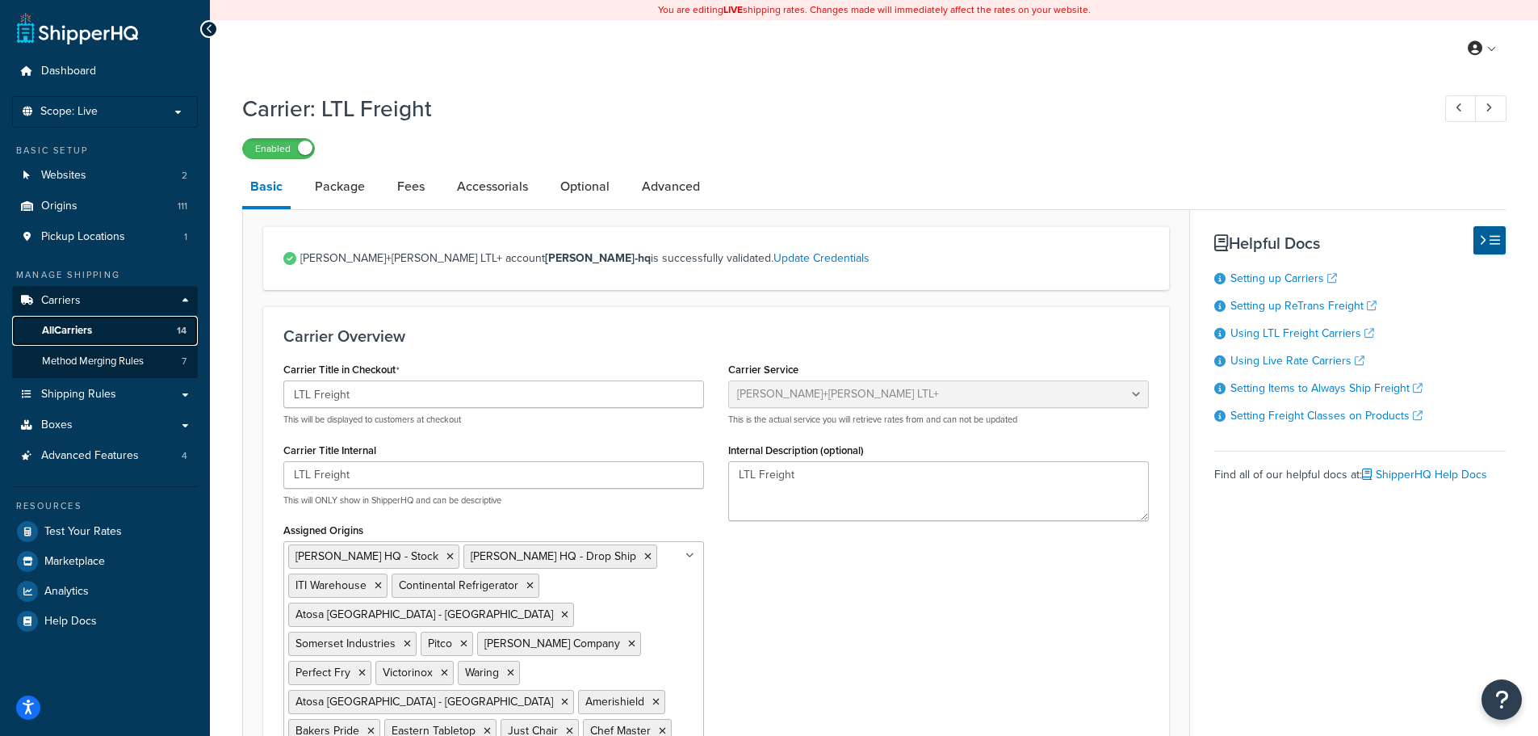
click at [88, 326] on span "All Carriers" at bounding box center [67, 331] width 50 height 14
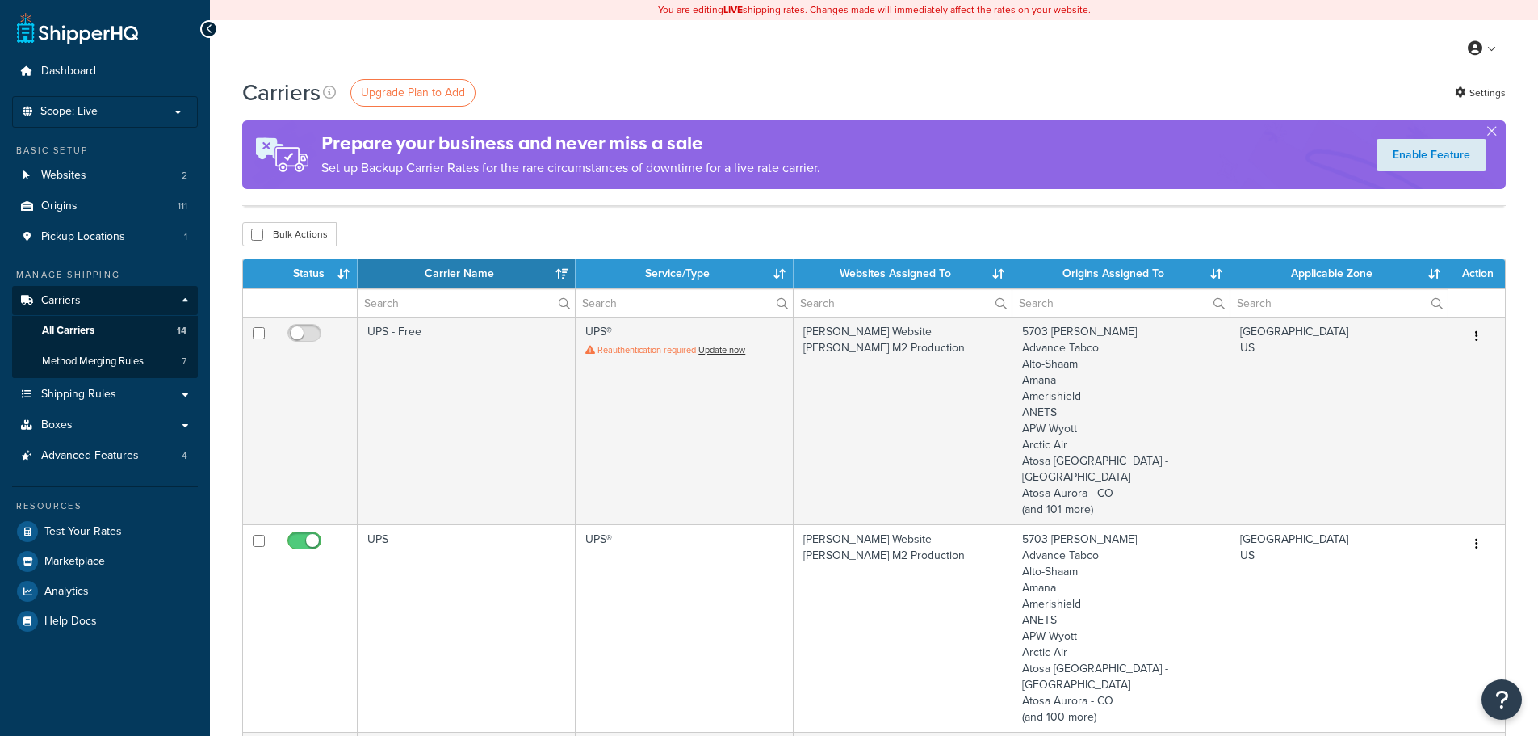
select select "15"
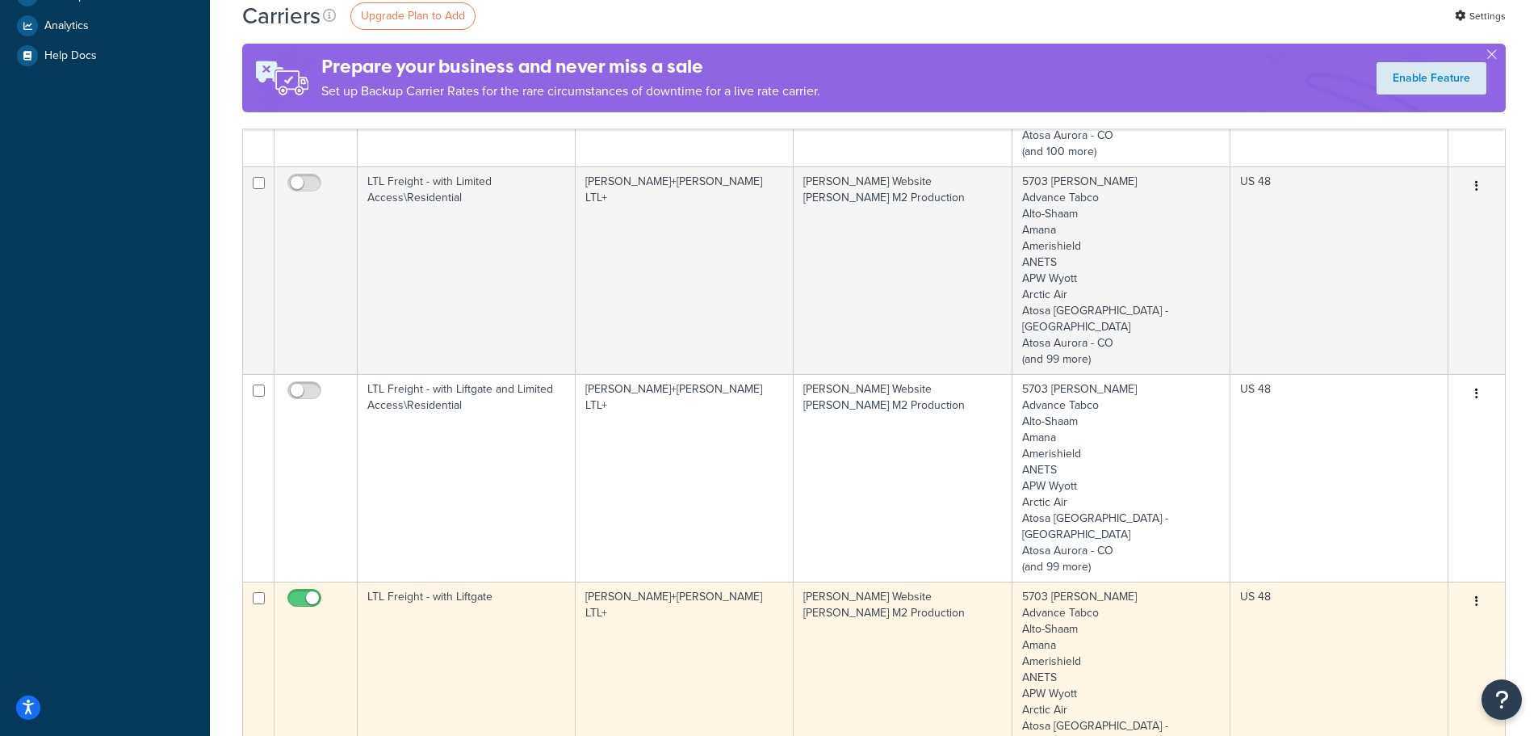
scroll to position [727, 0]
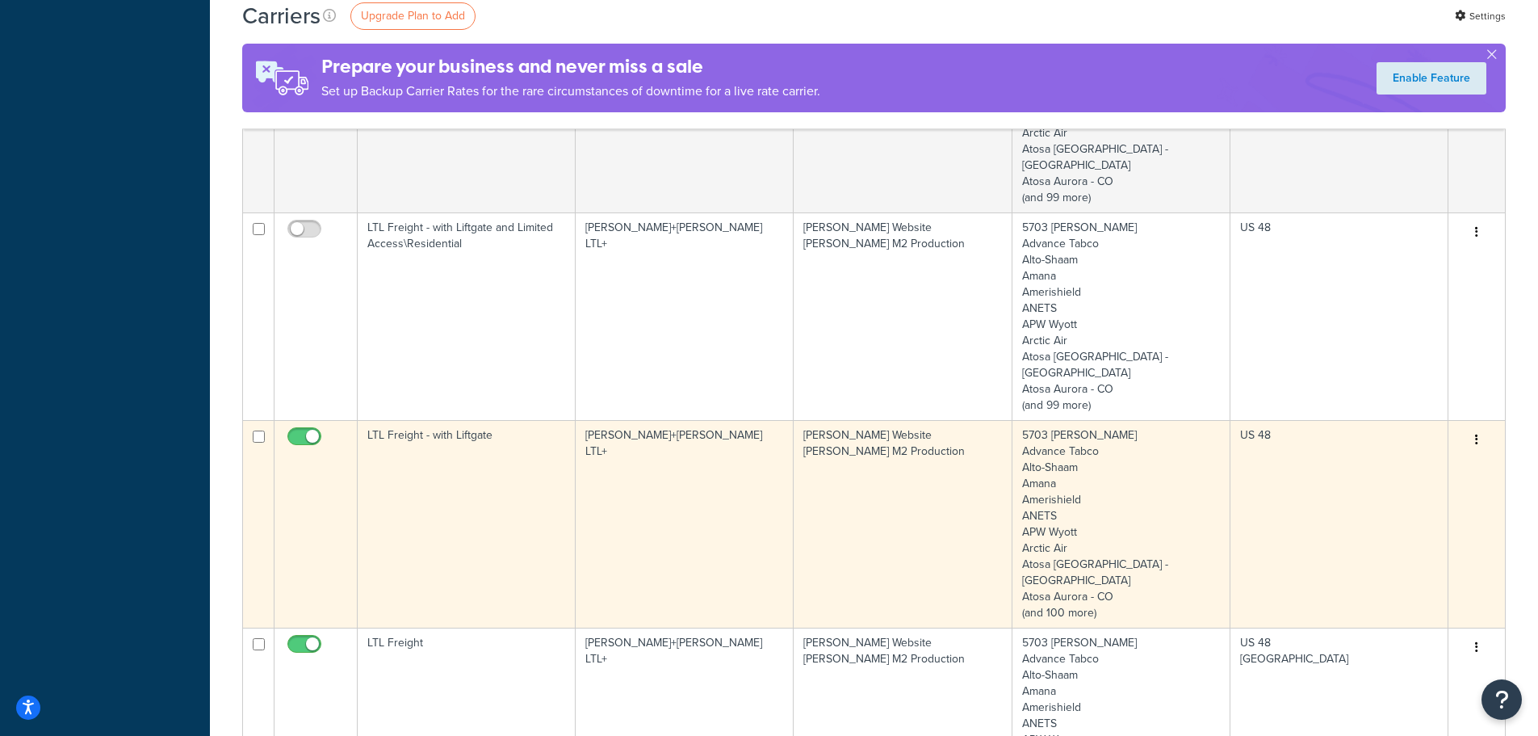
click at [476, 420] on td "LTL Freight - with Liftgate" at bounding box center [467, 524] width 218 height 208
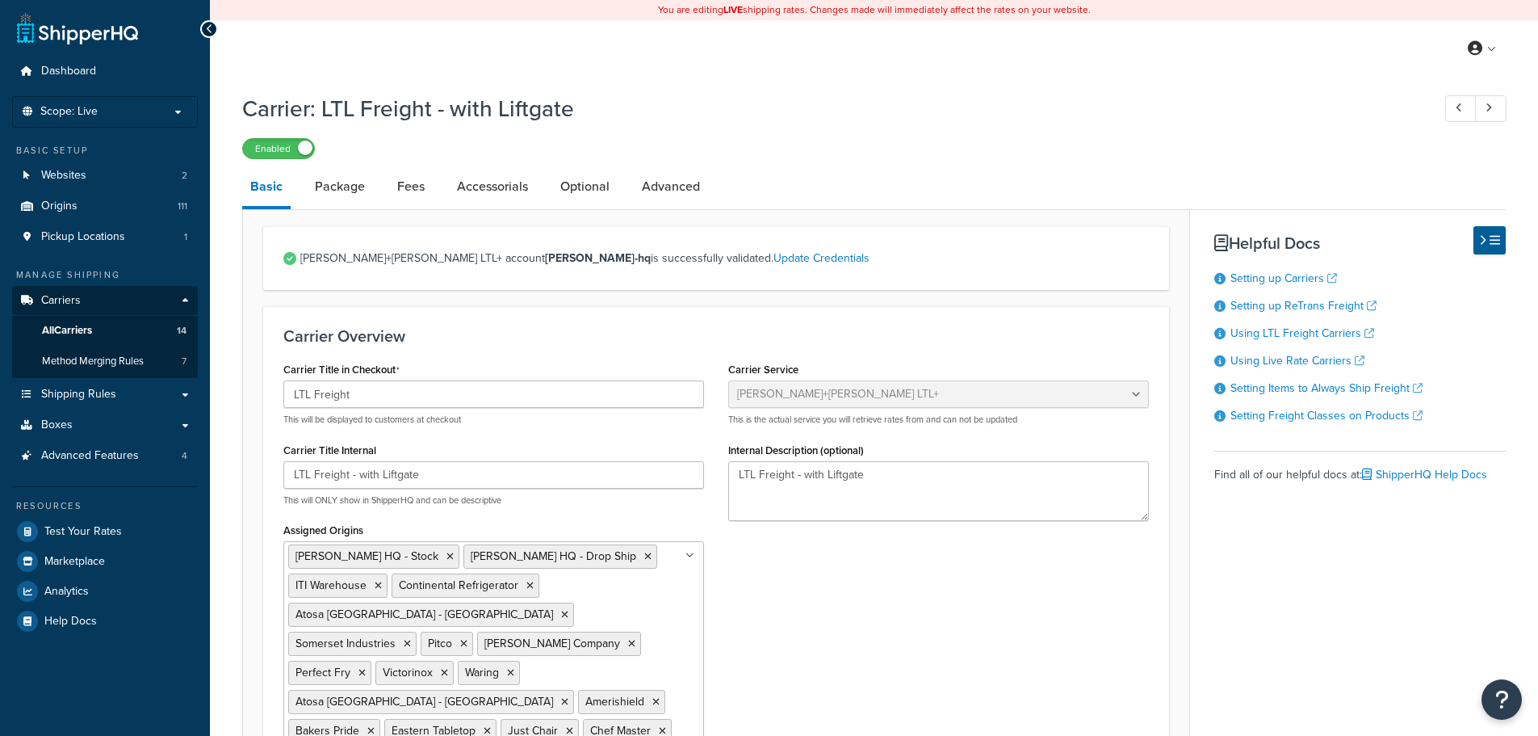
select select "reTransFreight"
click at [342, 190] on link "Package" at bounding box center [340, 186] width 66 height 39
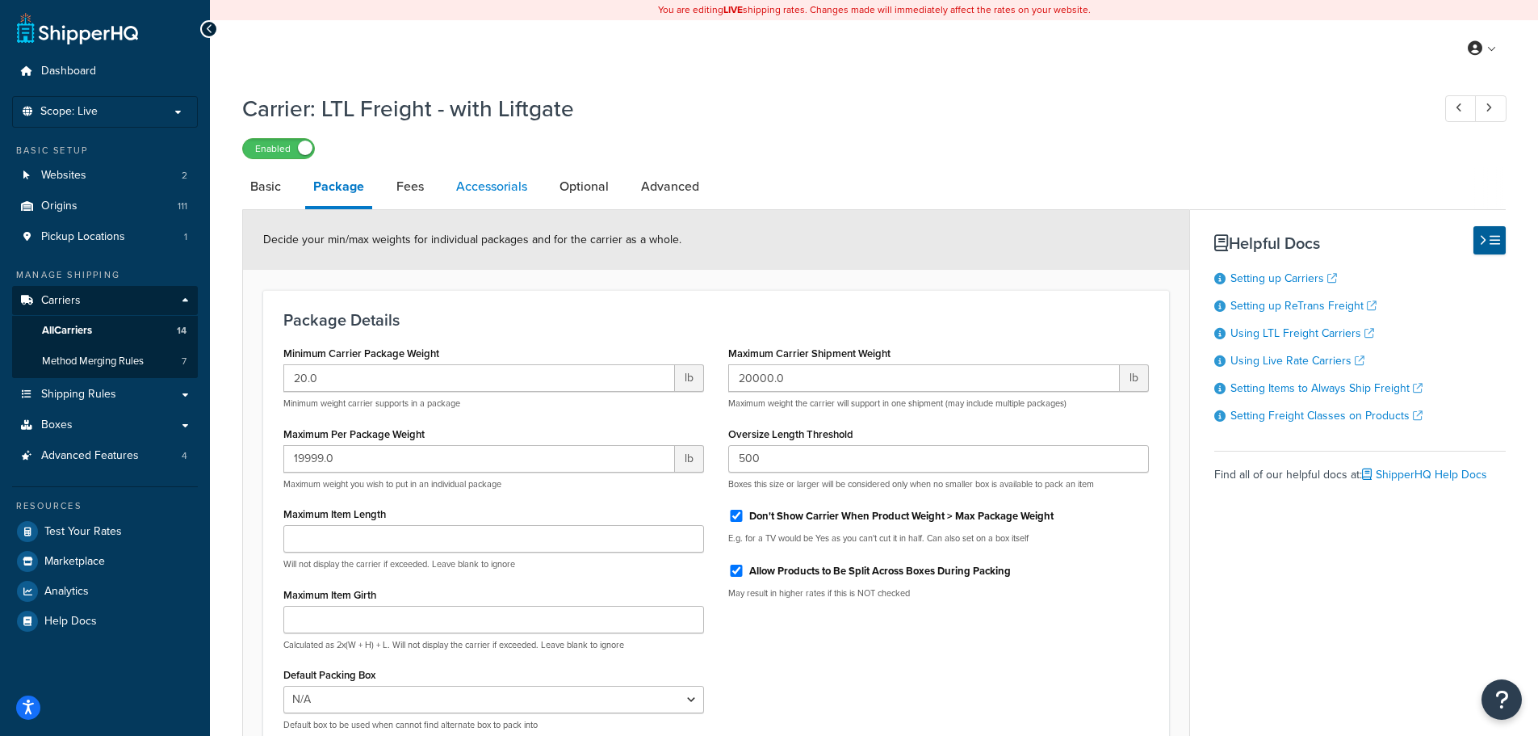
click at [494, 195] on link "Accessorials" at bounding box center [491, 186] width 87 height 39
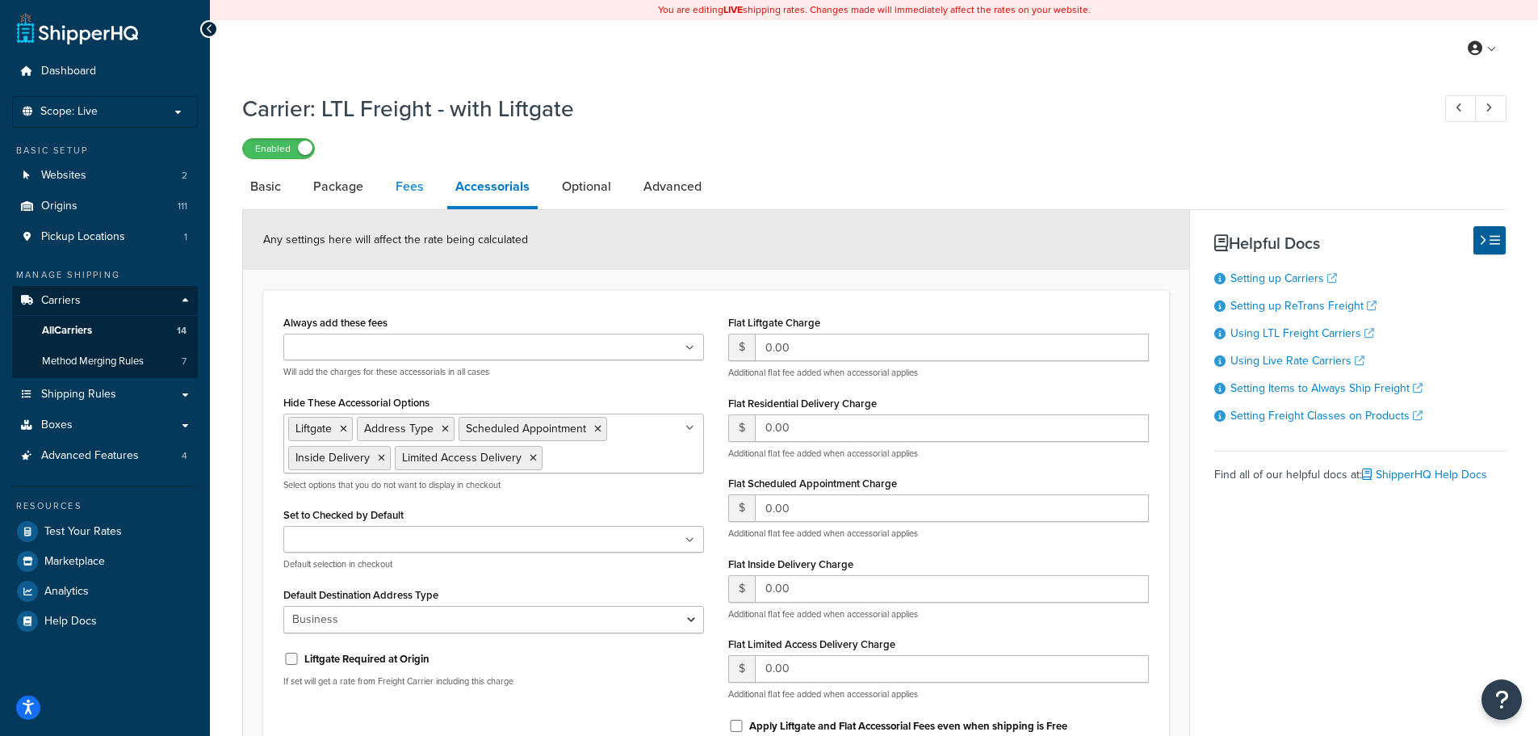
click at [394, 189] on link "Fees" at bounding box center [410, 186] width 44 height 39
select select "AFTER"
select select "ALL"
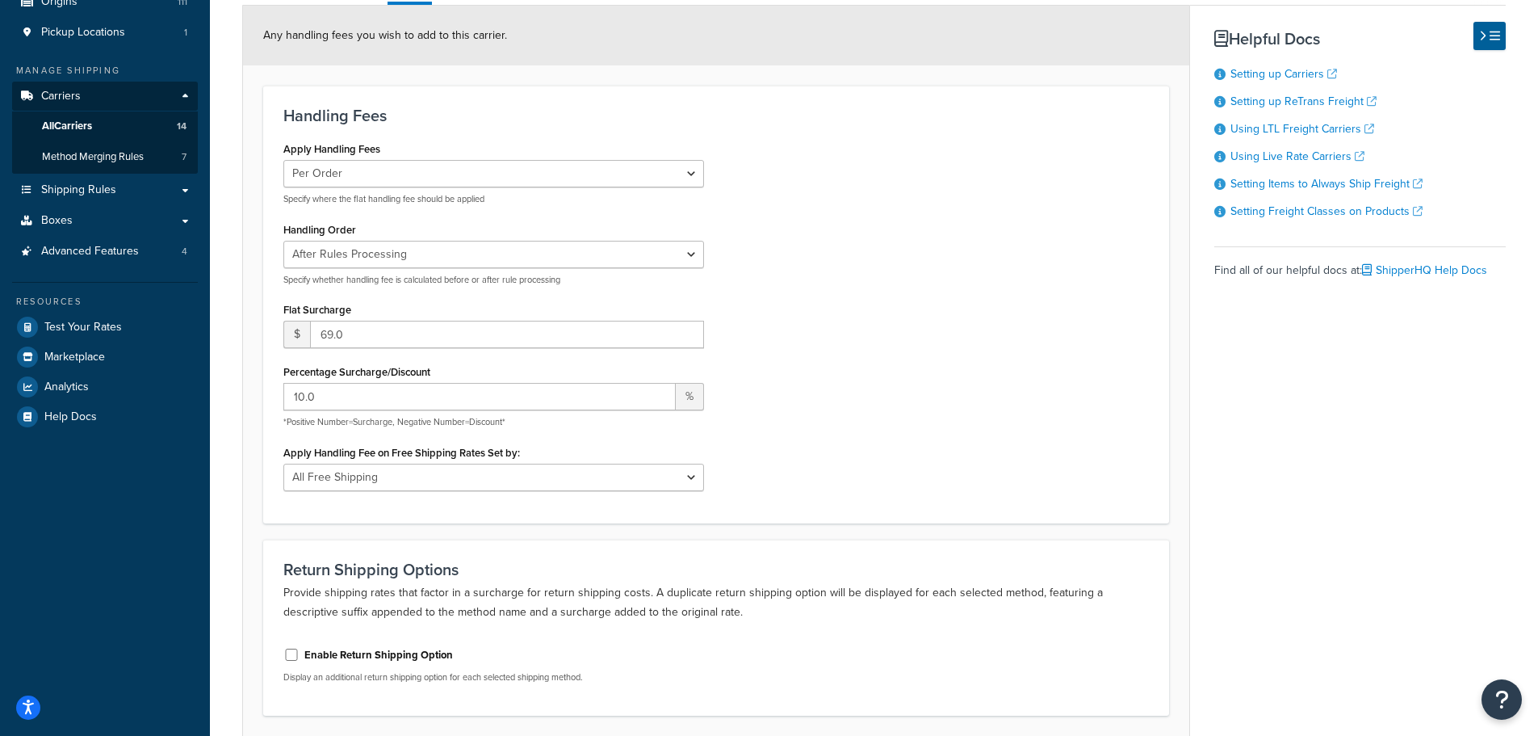
scroll to position [242, 0]
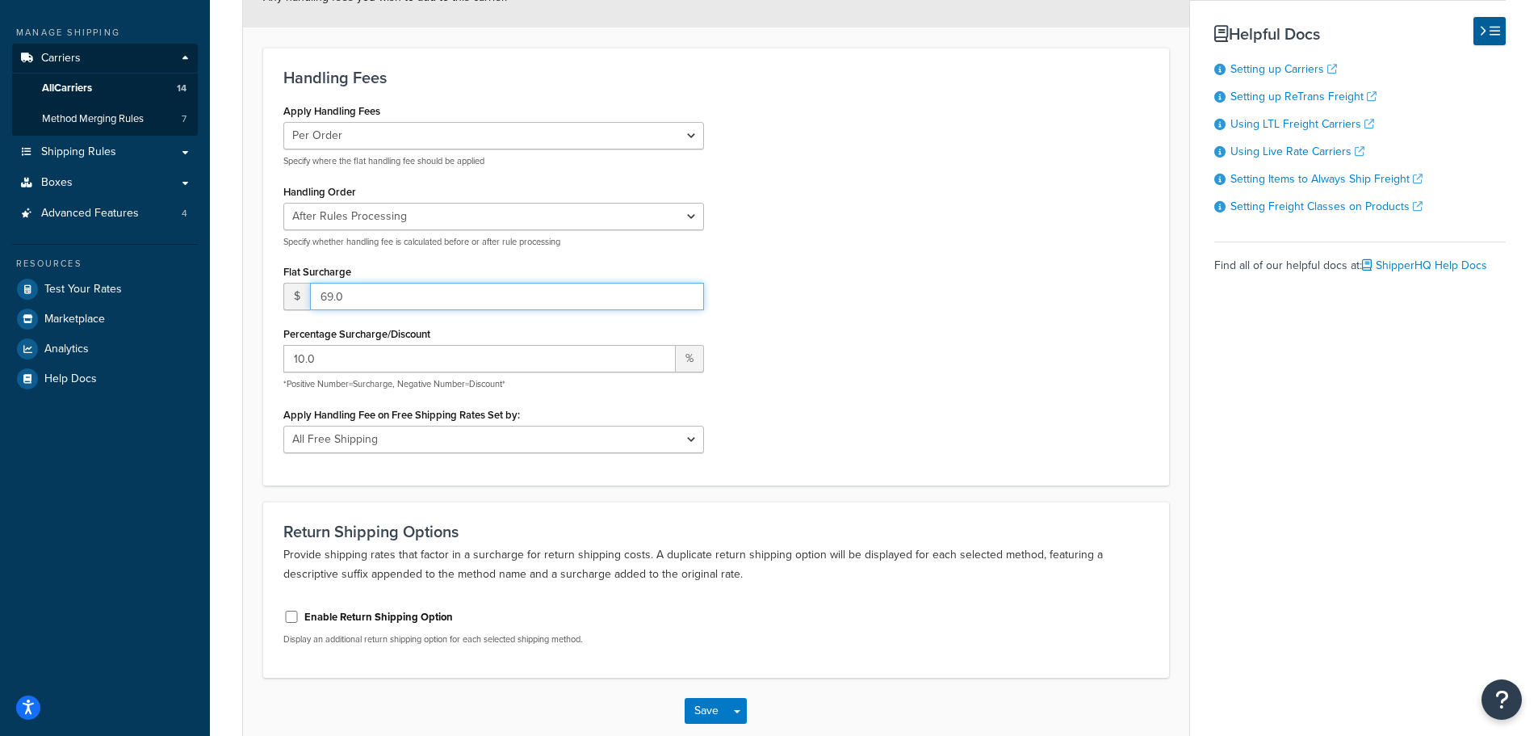
drag, startPoint x: 399, startPoint y: 287, endPoint x: 308, endPoint y: 289, distance: 90.5
click at [308, 289] on div "$ 69.0" at bounding box center [493, 296] width 421 height 27
click at [350, 297] on input "69.0" at bounding box center [507, 296] width 394 height 27
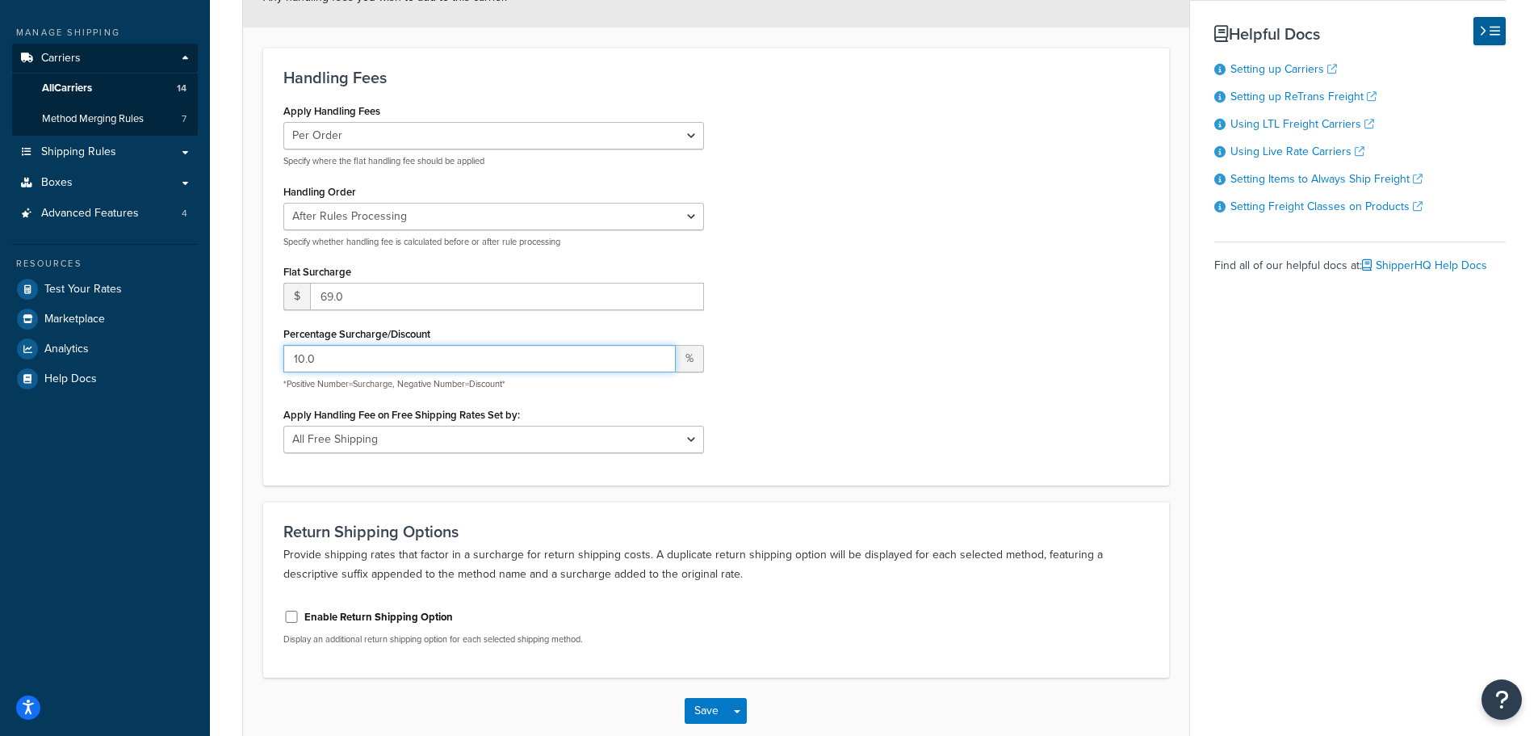
drag, startPoint x: 371, startPoint y: 361, endPoint x: 462, endPoint y: 360, distance: 90.4
click at [462, 360] on input "10.0" at bounding box center [479, 358] width 392 height 27
click at [883, 321] on div "Apply Handling Fees Per Order Per Item Per Package Specify where the flat handl…" at bounding box center [716, 281] width 890 height 365
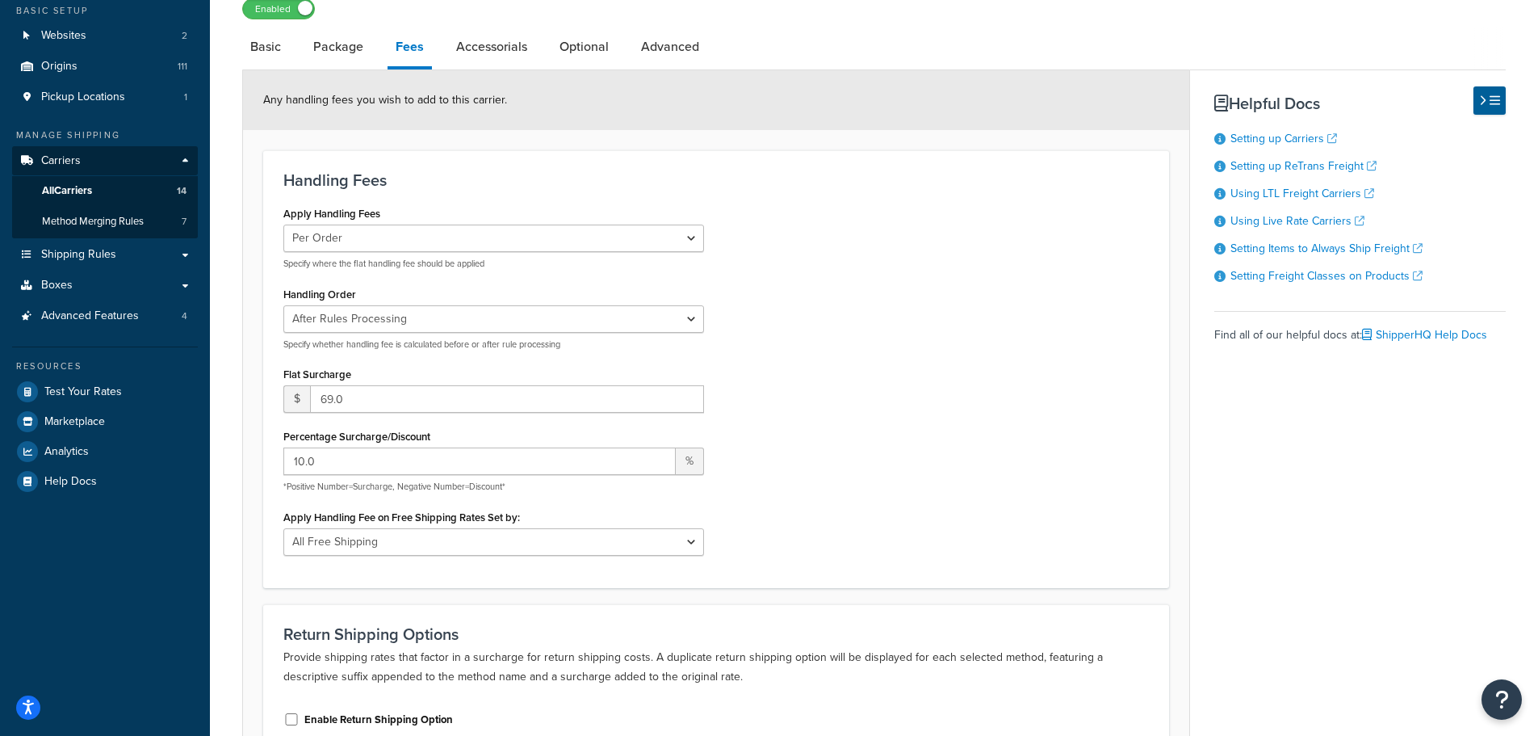
scroll to position [0, 0]
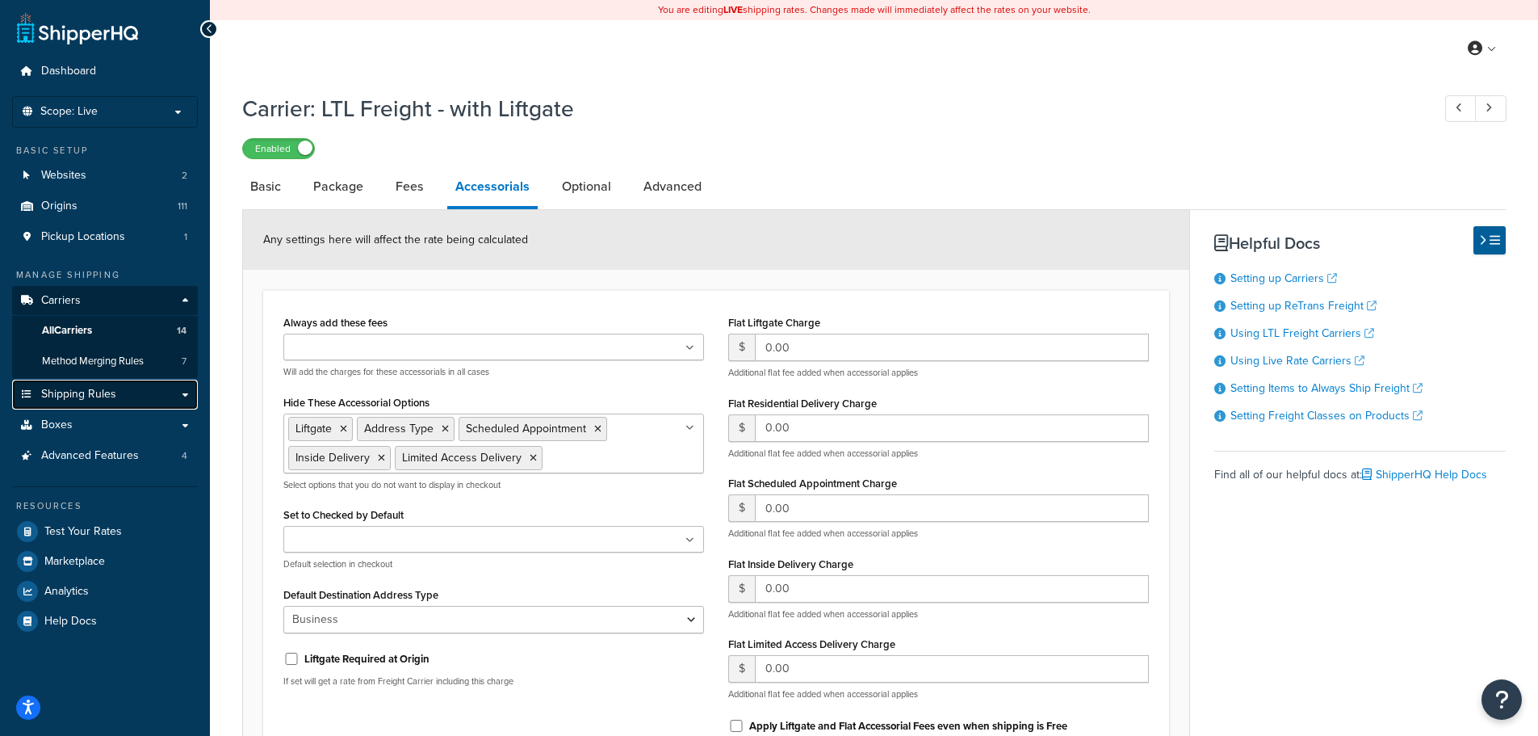
click at [82, 388] on span "Shipping Rules" at bounding box center [78, 395] width 75 height 14
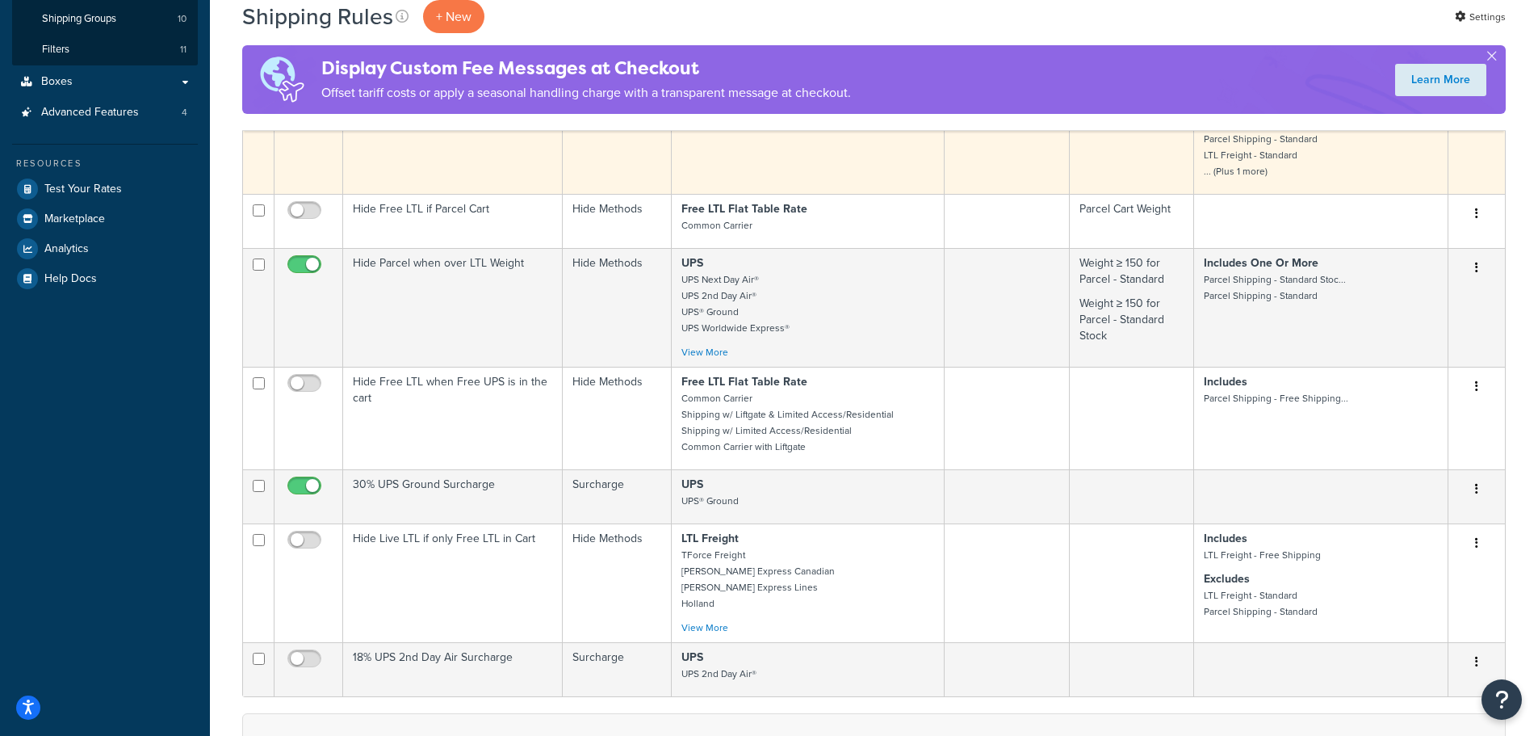
scroll to position [81, 0]
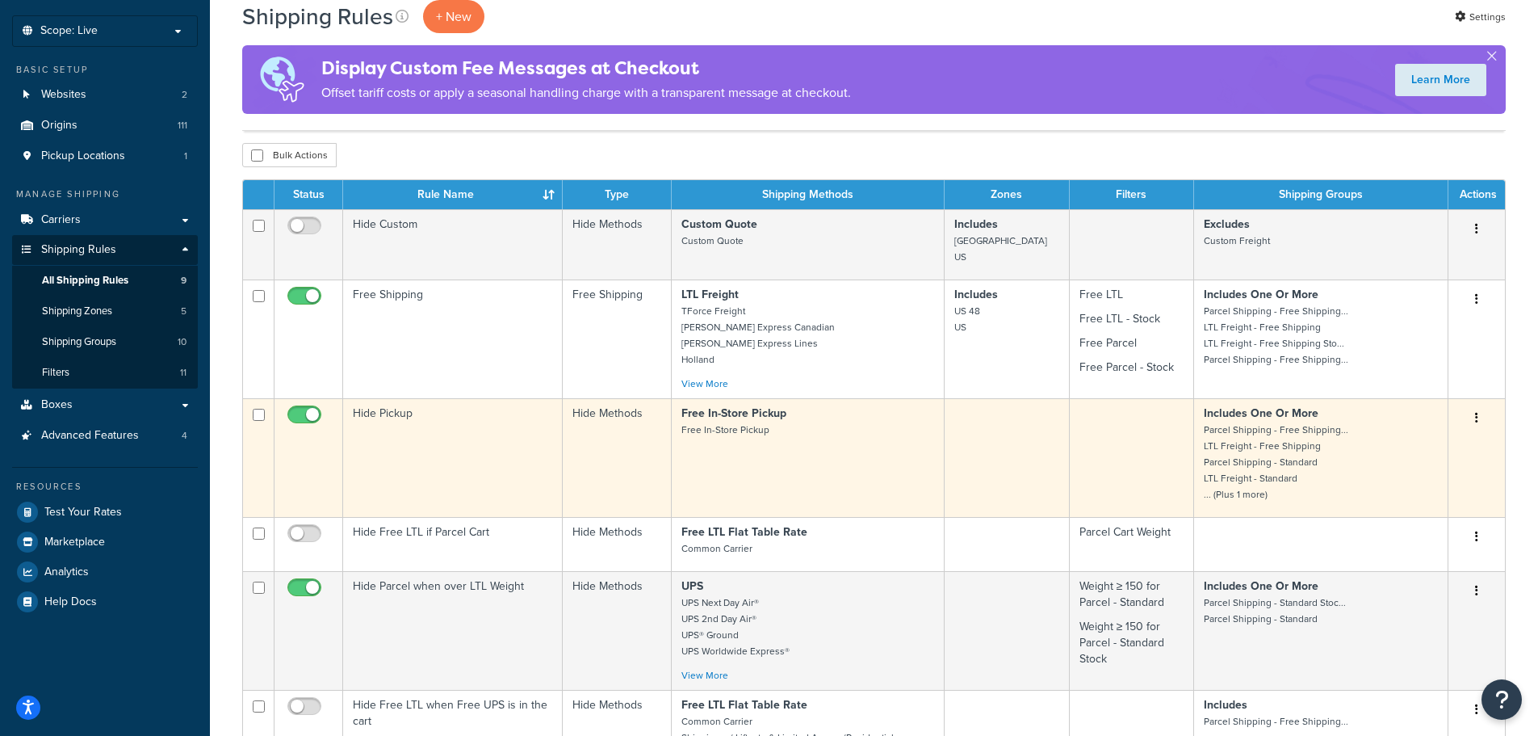
click at [508, 447] on td "Hide Pickup" at bounding box center [453, 457] width 220 height 119
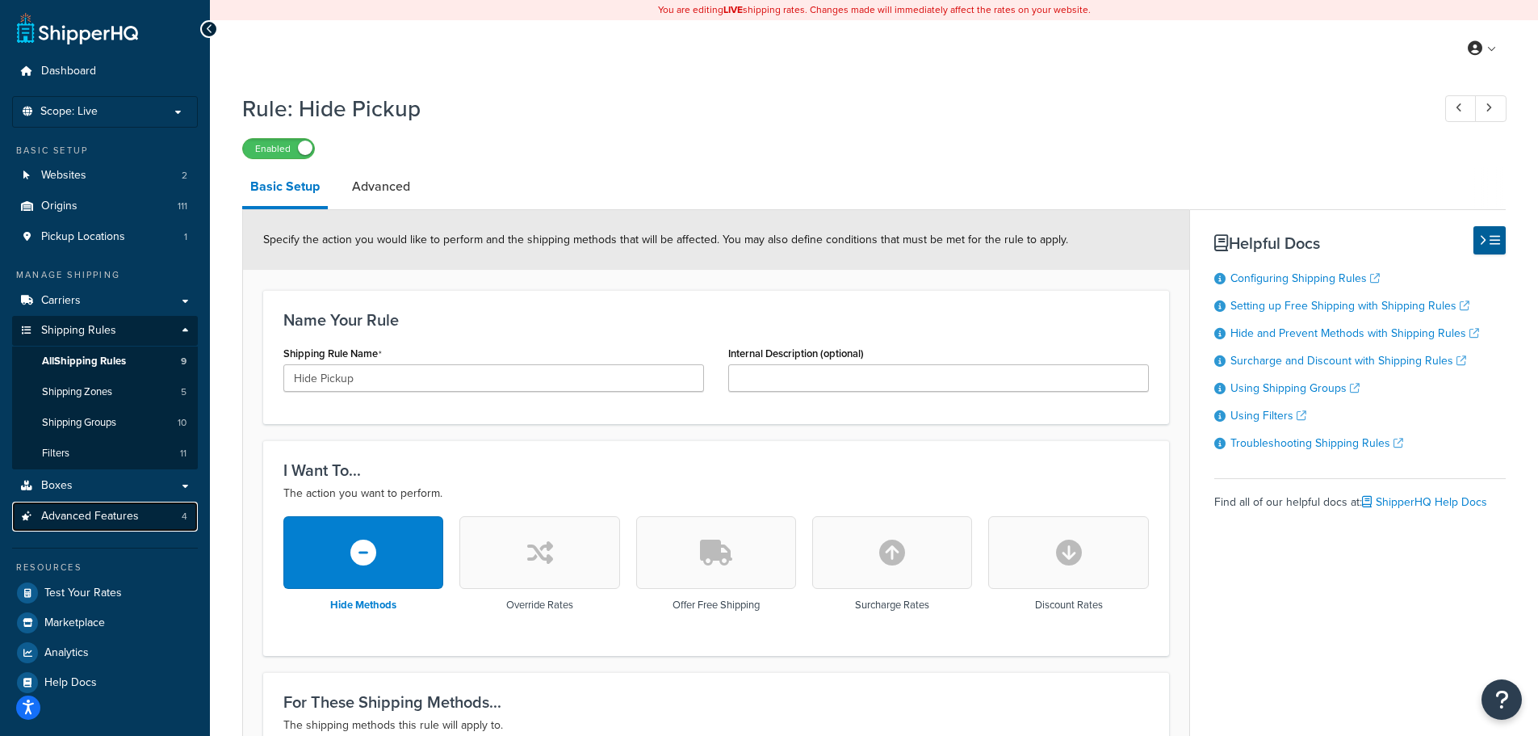
click at [84, 512] on span "Advanced Features" at bounding box center [90, 517] width 98 height 14
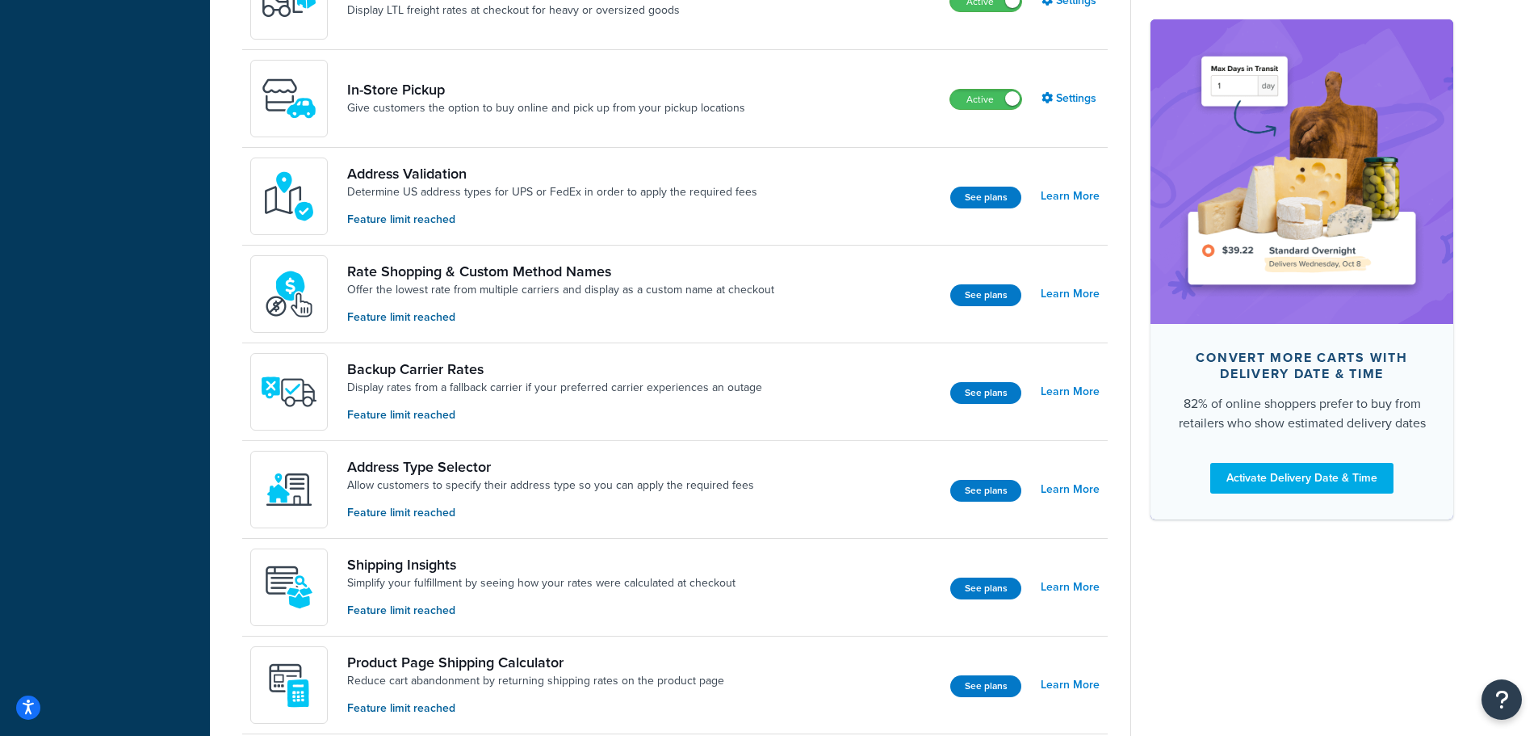
scroll to position [727, 0]
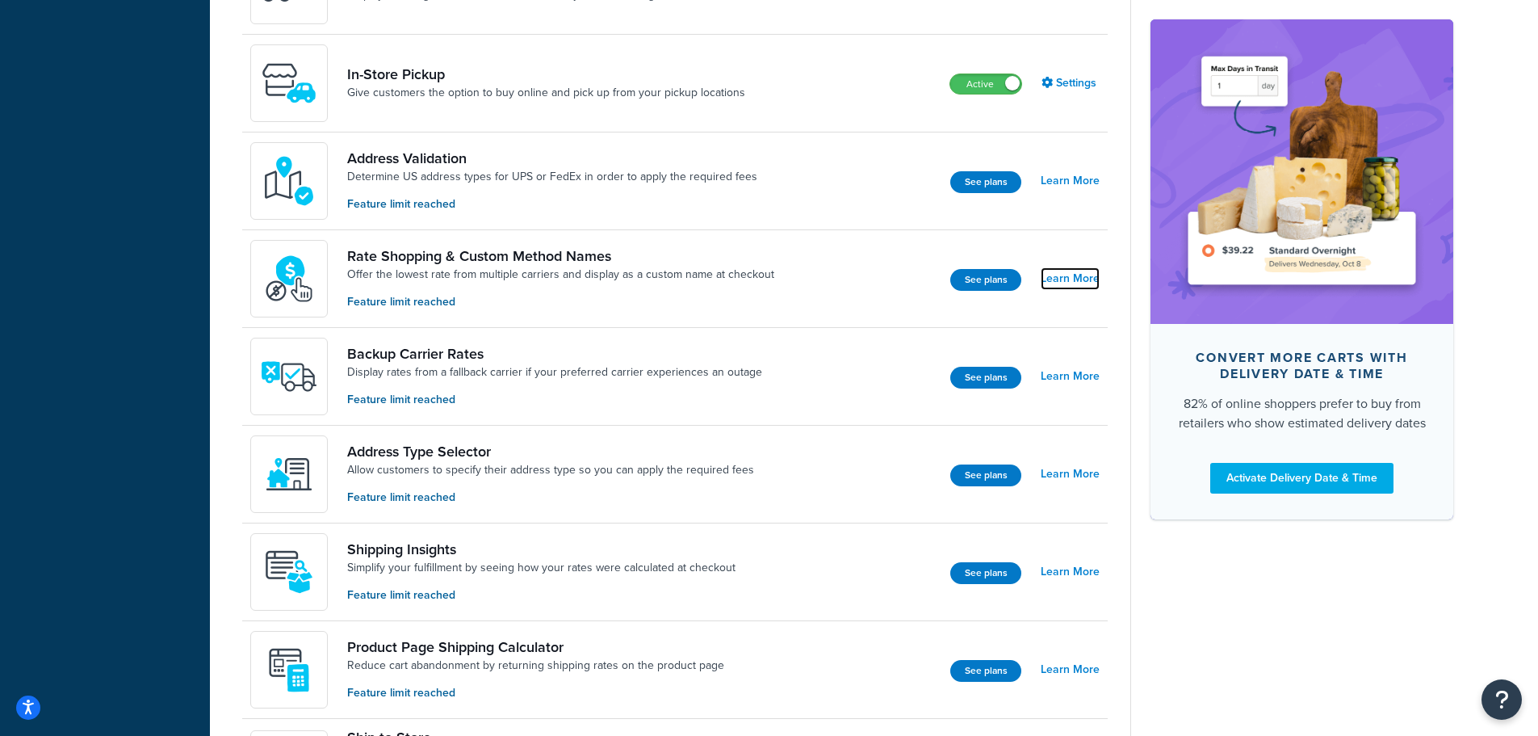
click at [1076, 279] on link "Learn More" at bounding box center [1070, 278] width 59 height 23
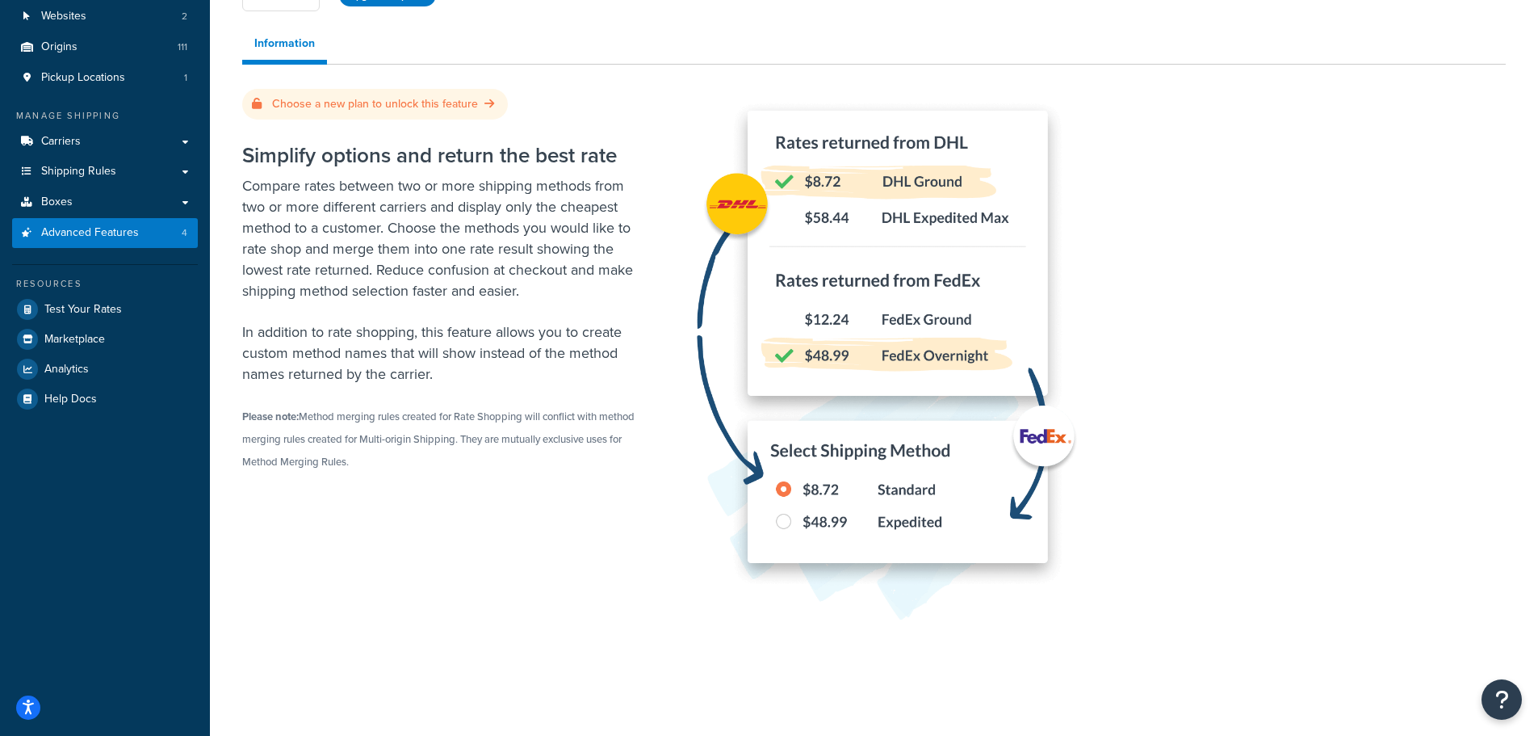
scroll to position [78, 0]
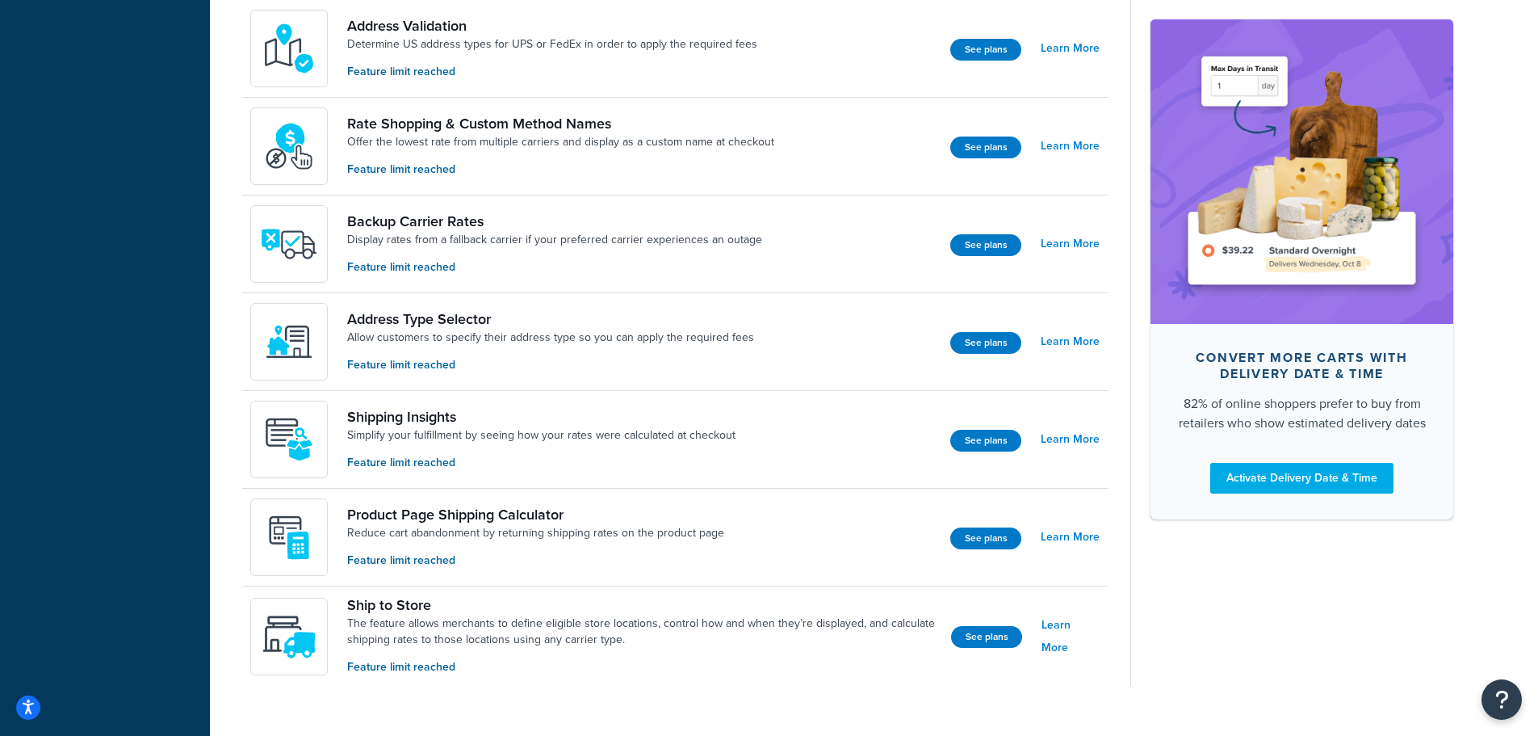
scroll to position [888, 0]
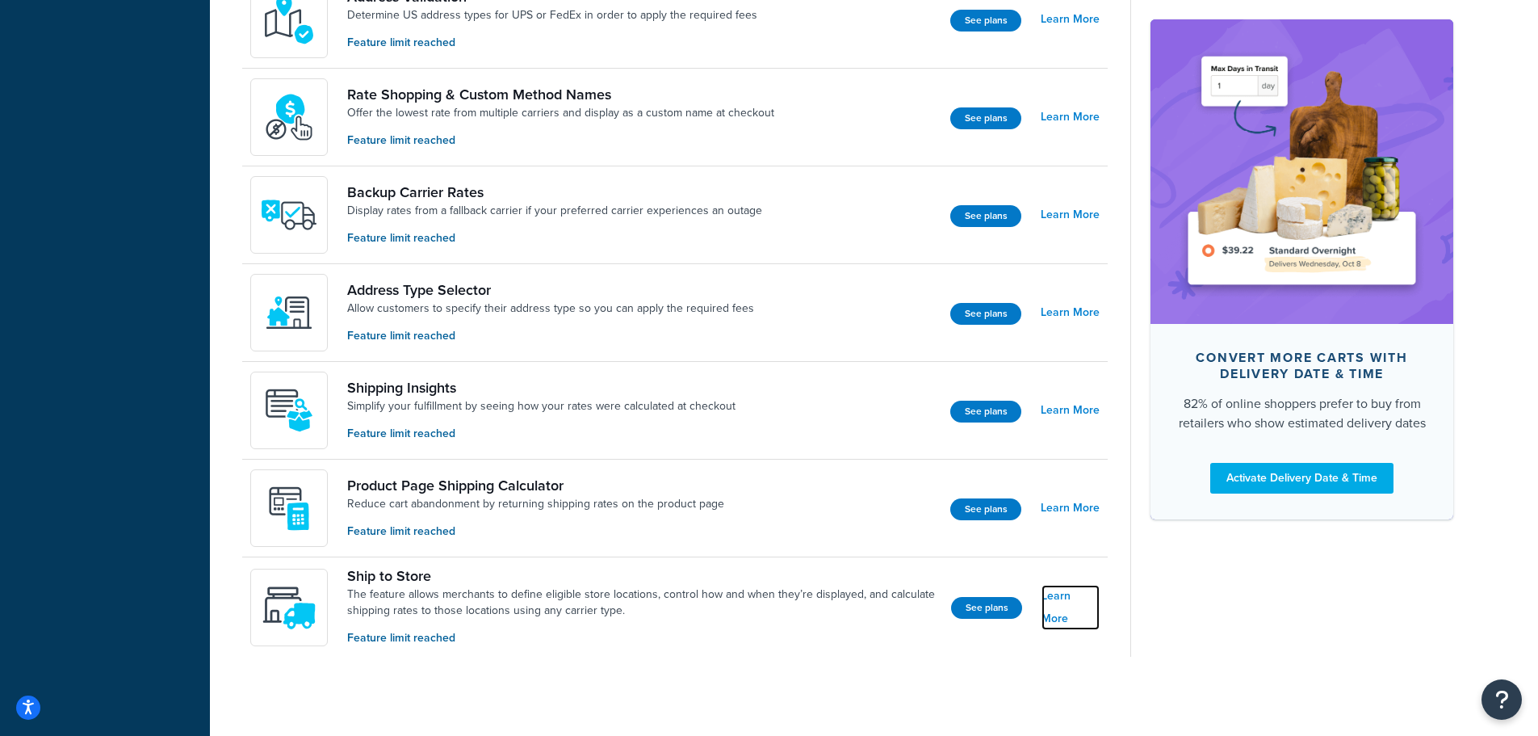
click at [1087, 613] on link "Learn More" at bounding box center [1071, 607] width 58 height 45
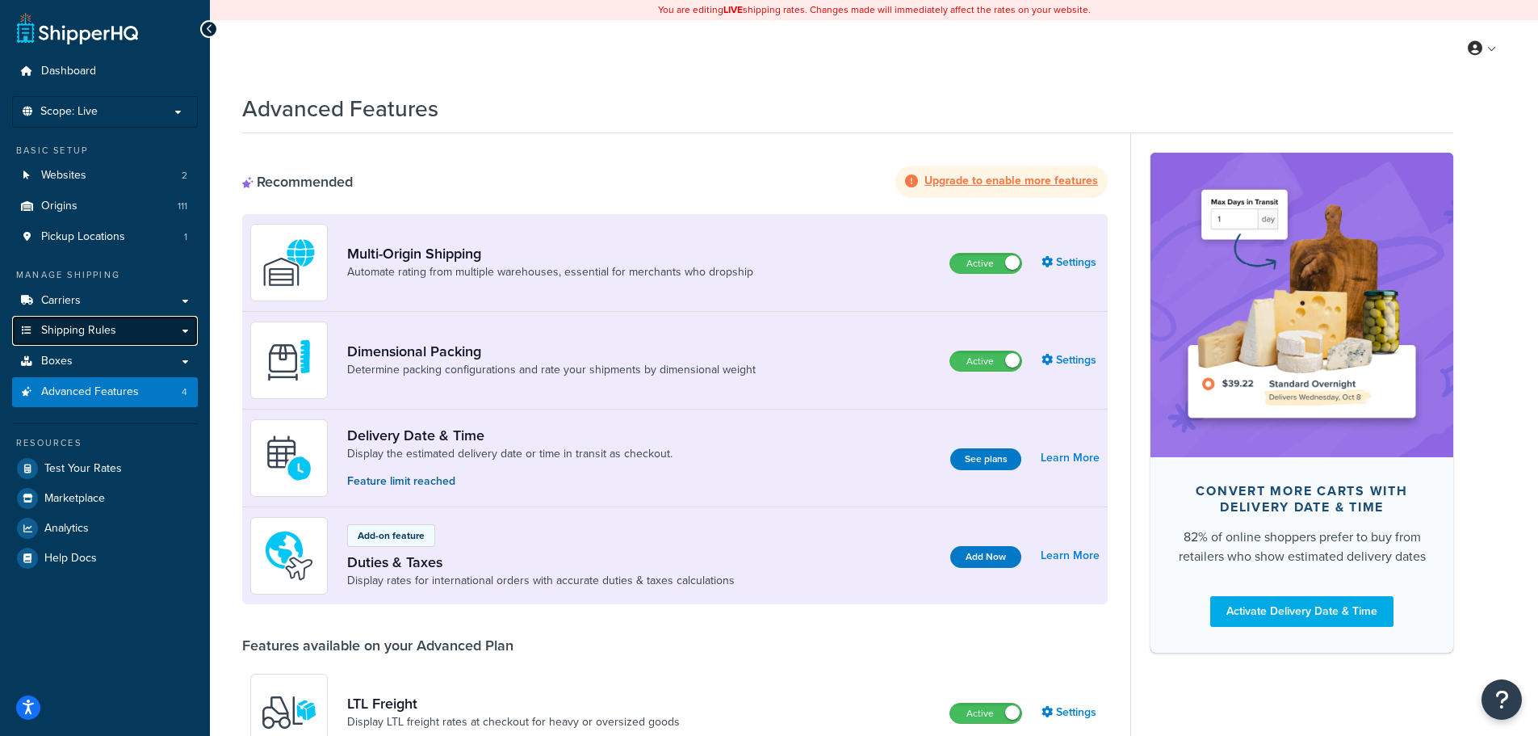
click at [88, 332] on span "Shipping Rules" at bounding box center [78, 331] width 75 height 14
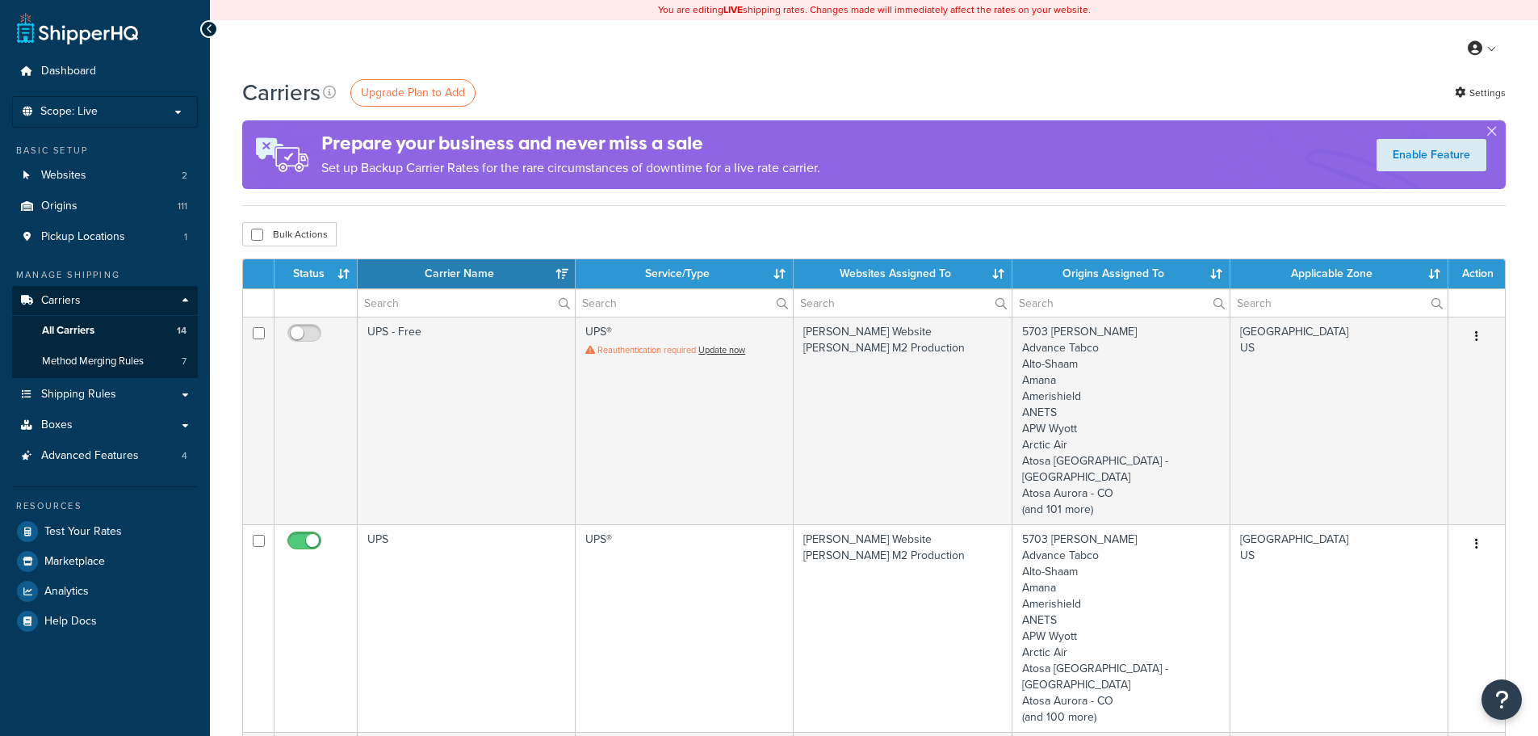
select select "15"
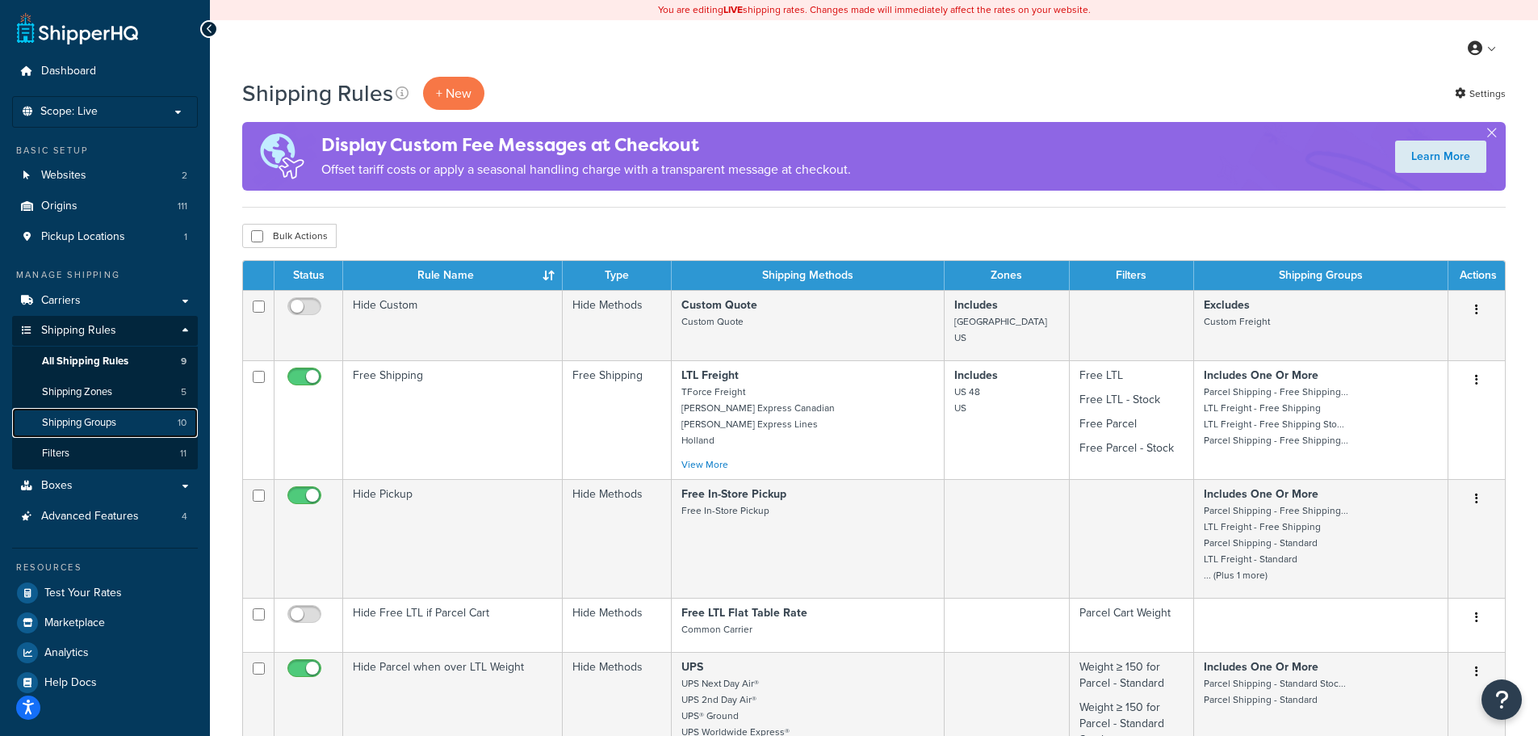
click at [99, 422] on span "Shipping Groups" at bounding box center [79, 423] width 74 height 14
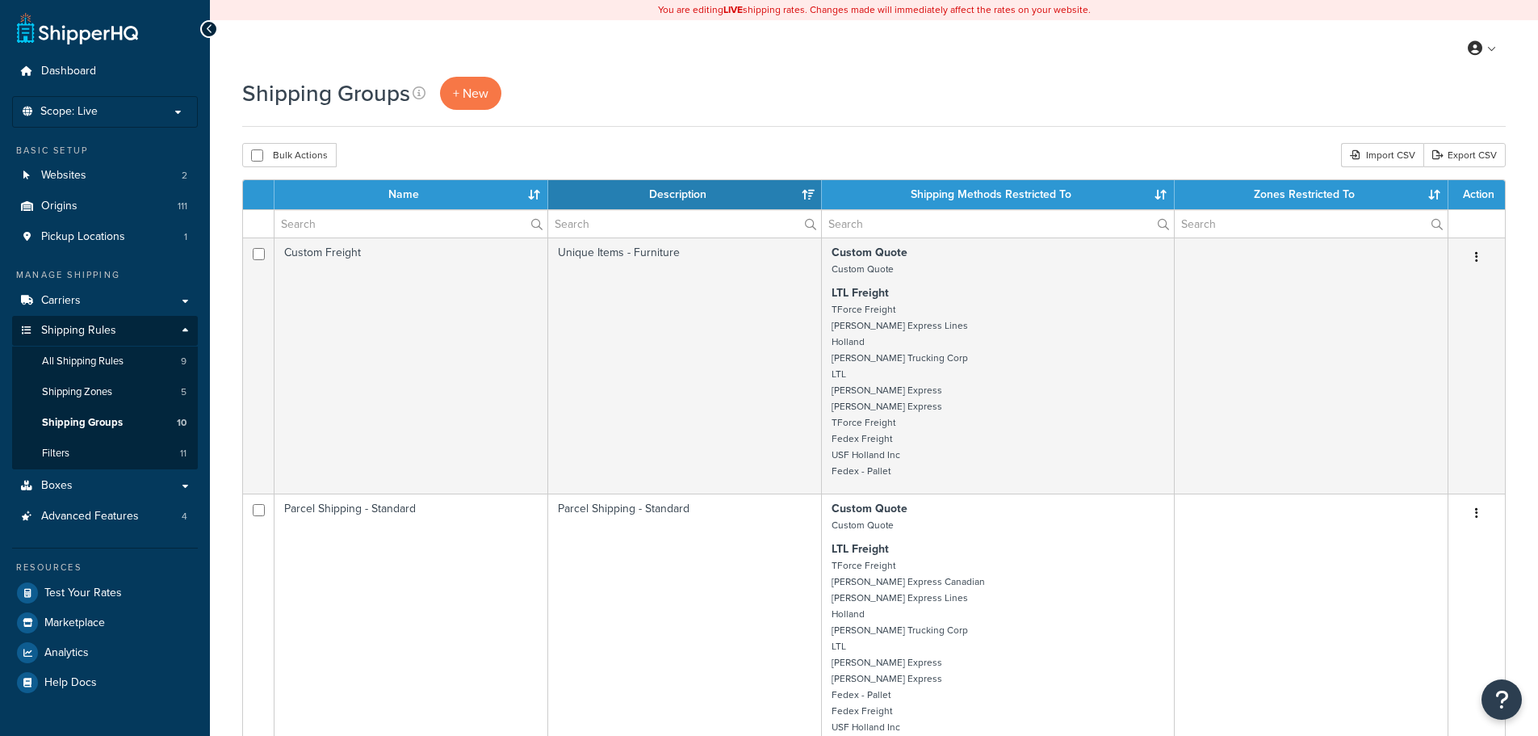
select select "15"
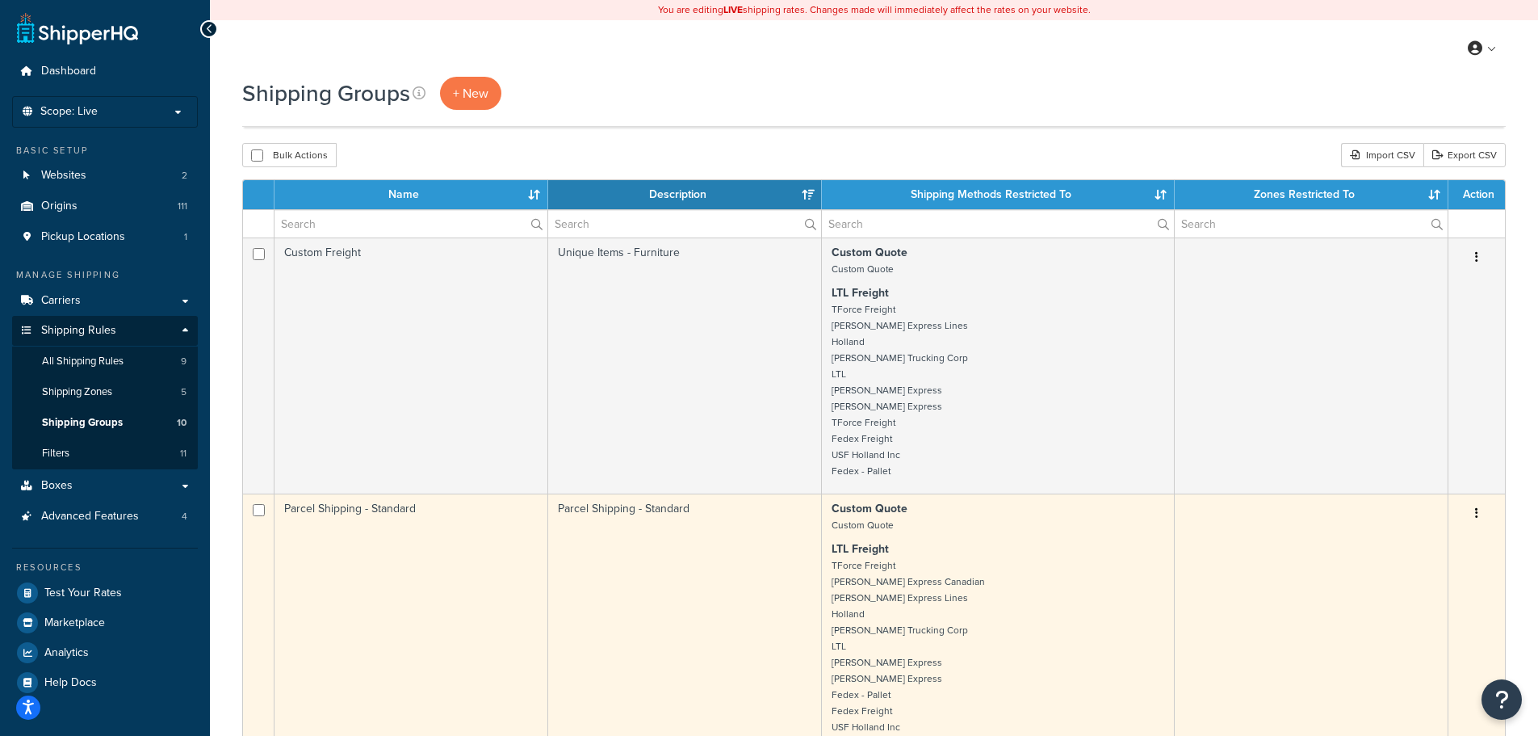
scroll to position [404, 0]
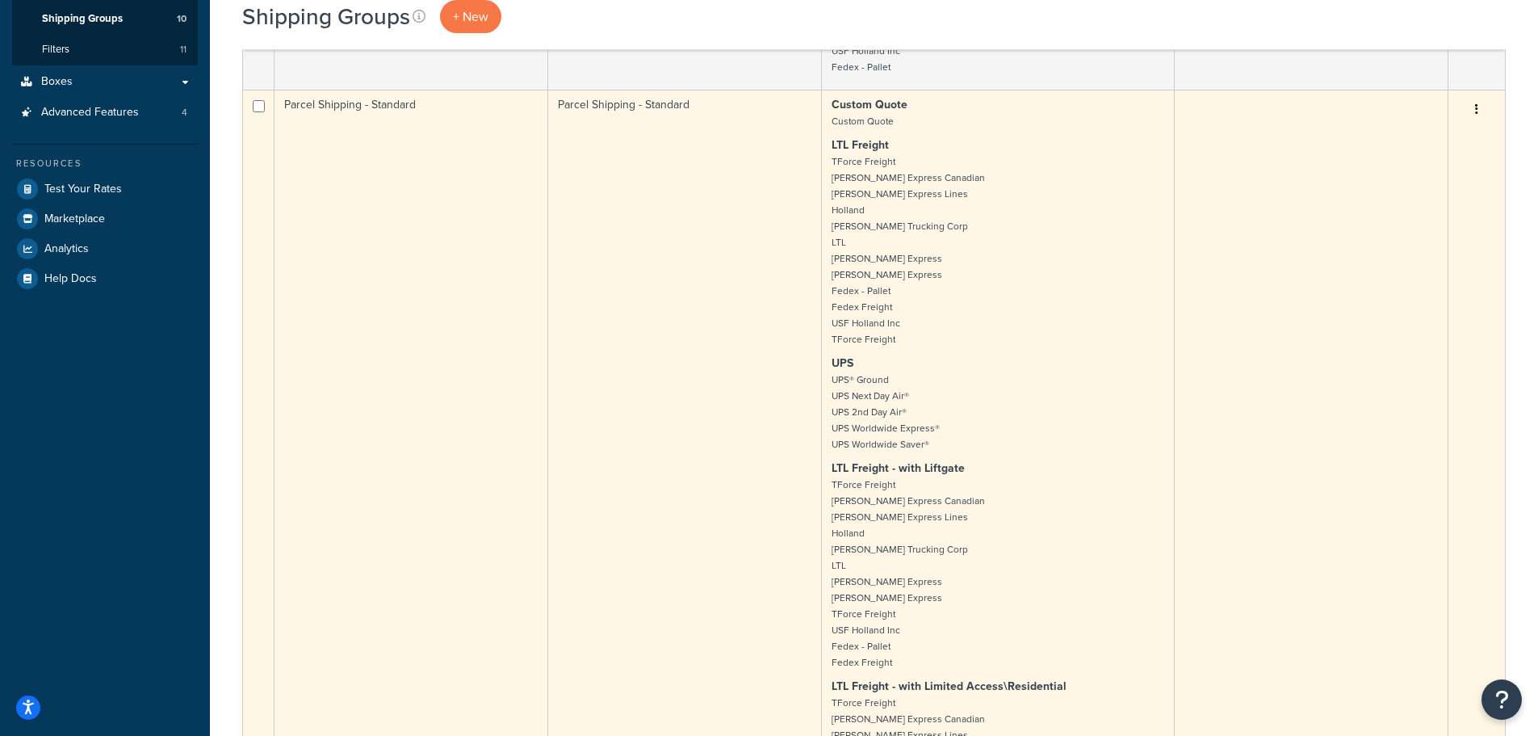
click at [667, 219] on td "Parcel Shipping - Standard" at bounding box center [685, 626] width 274 height 1072
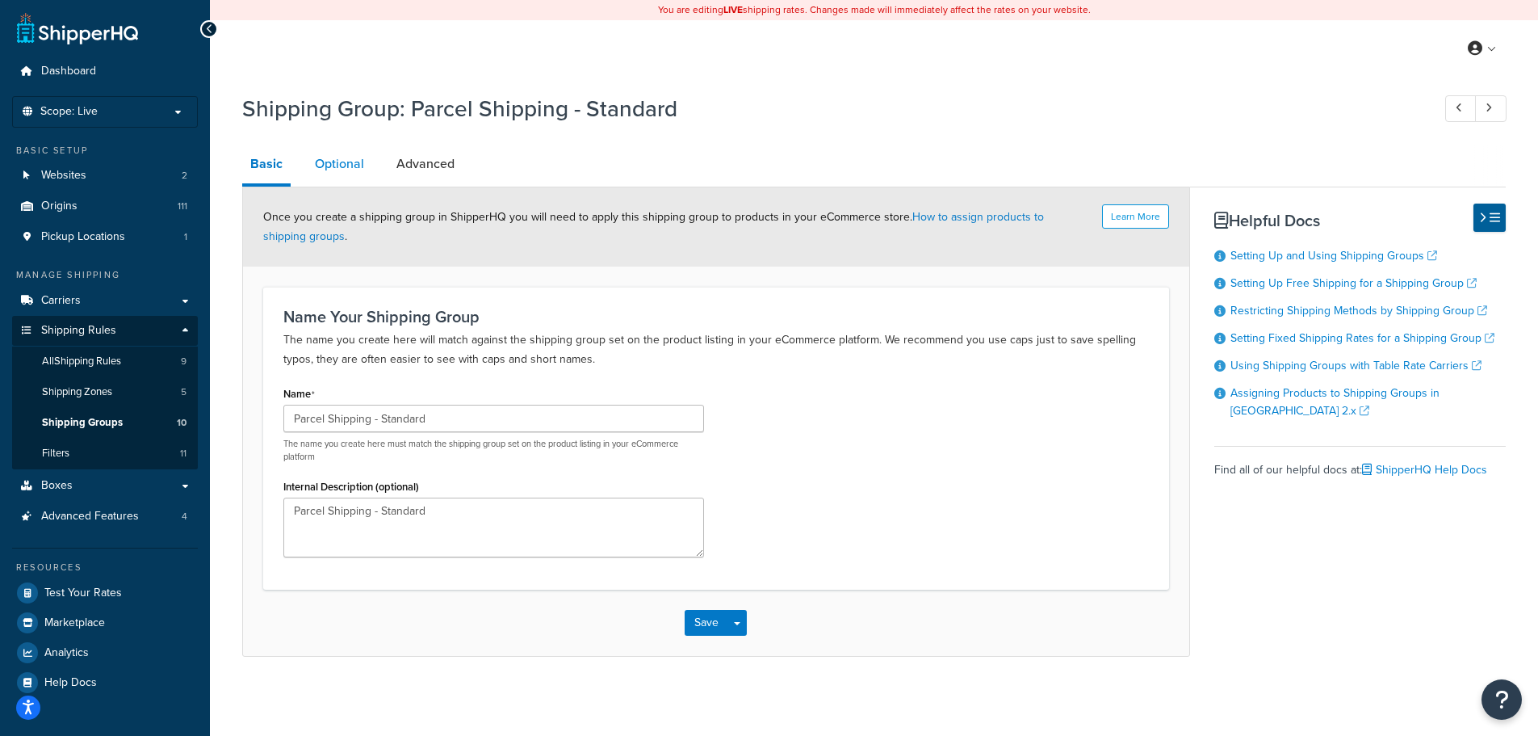
click at [324, 162] on link "Optional" at bounding box center [339, 164] width 65 height 39
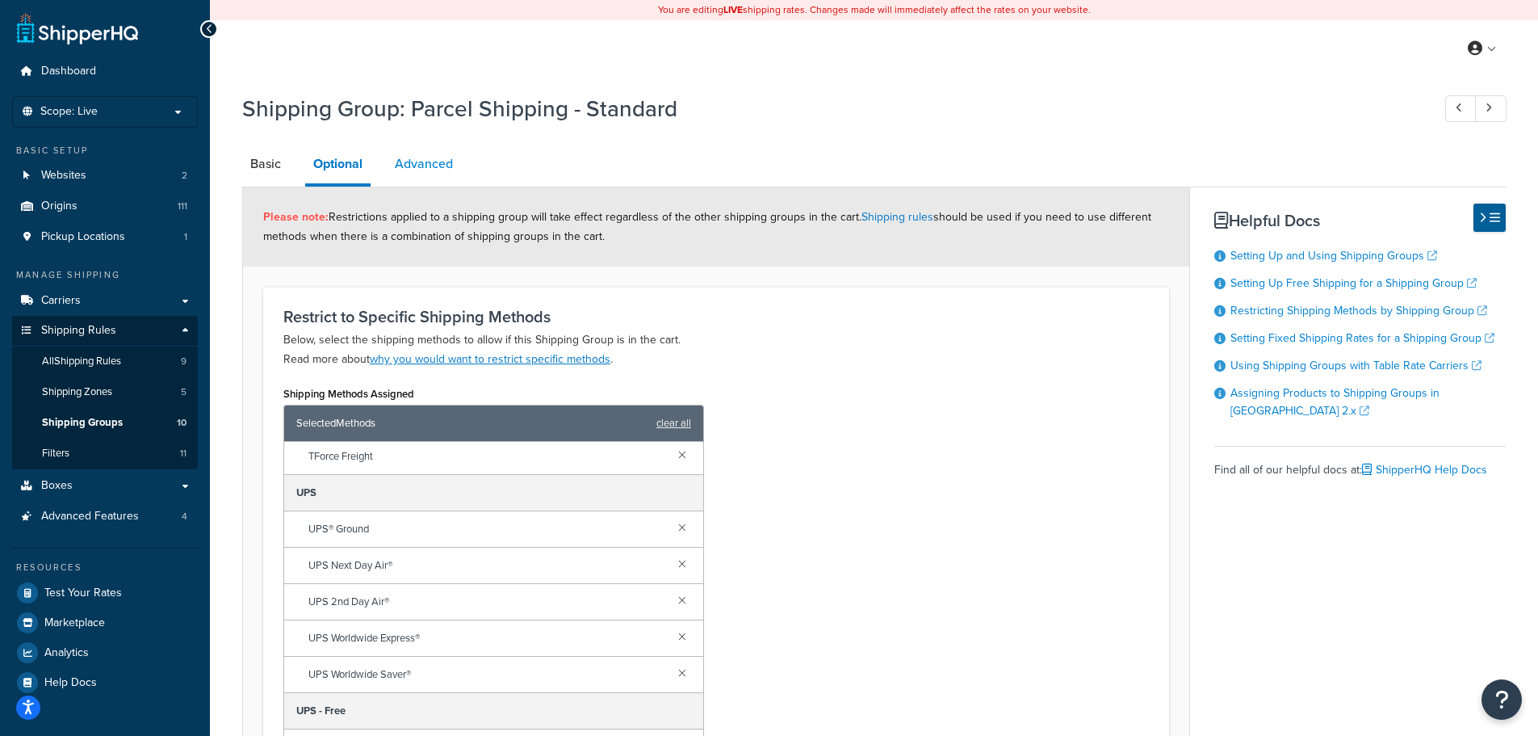
click at [421, 166] on link "Advanced" at bounding box center [424, 164] width 74 height 39
select select "85"
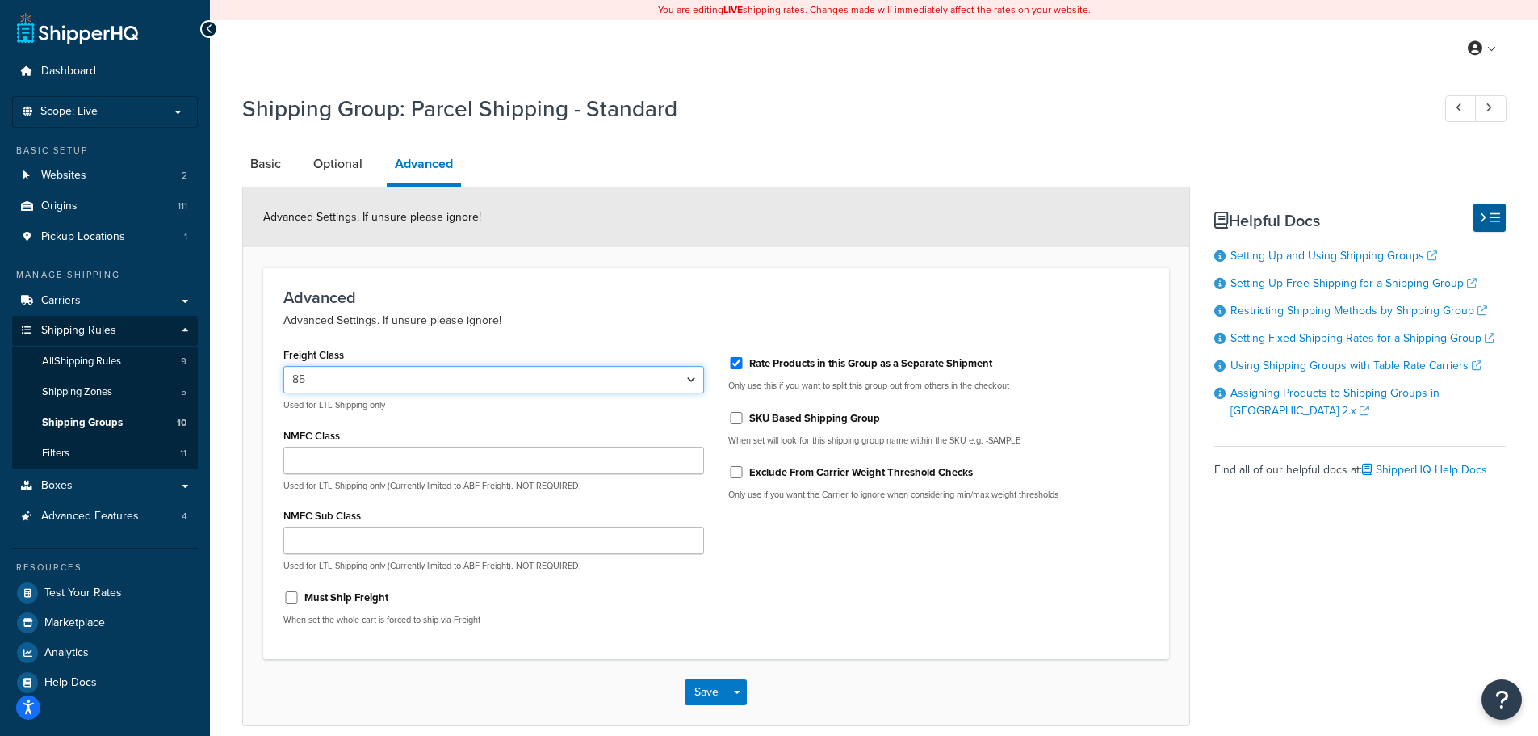
click at [317, 378] on select "50 55 60 65 70 77.5 85 92.5 100 110 125 150 175 200 250 300 400 500" at bounding box center [493, 379] width 421 height 27
drag, startPoint x: 282, startPoint y: 435, endPoint x: 346, endPoint y: 434, distance: 63.8
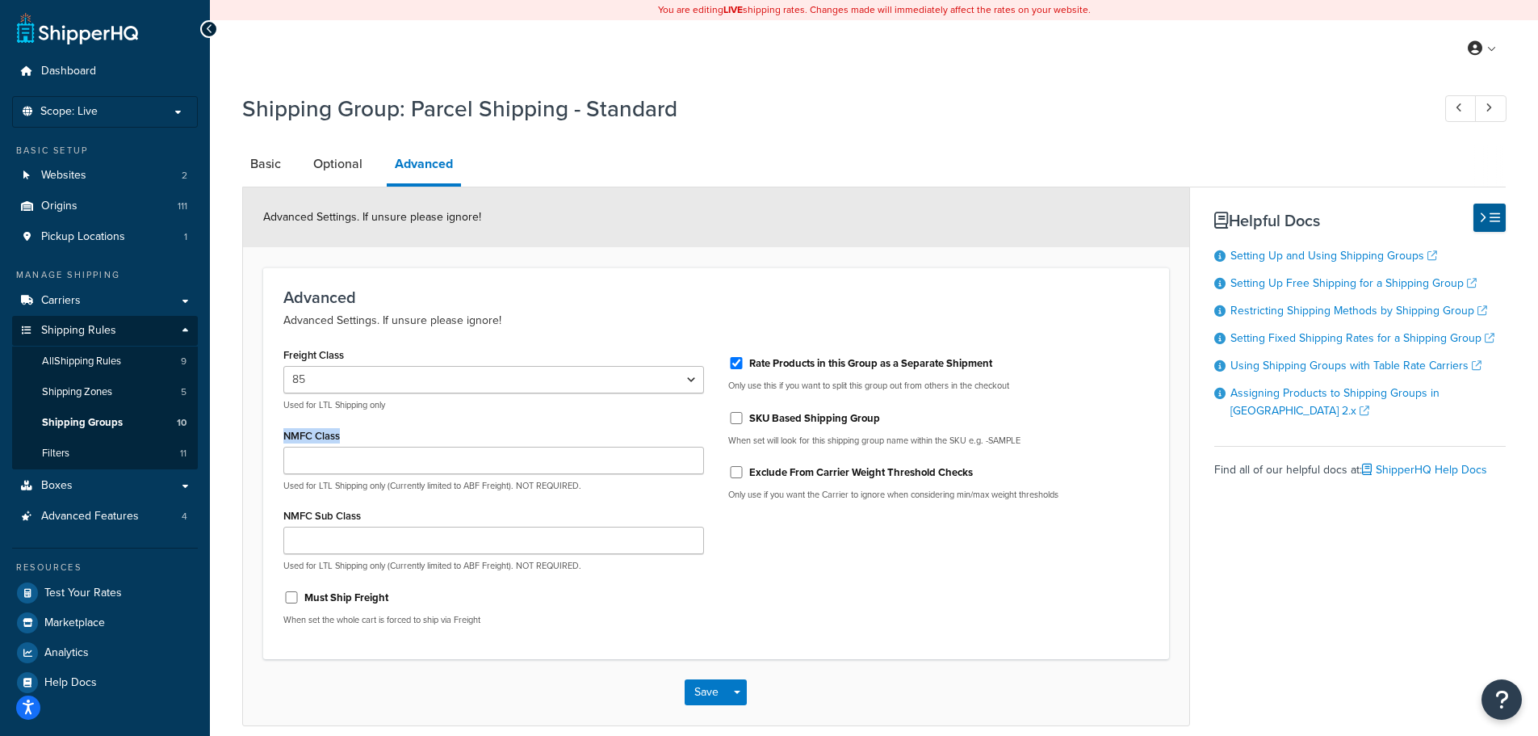
click at [346, 434] on div "Freight Class 50 55 60 65 70 77.5 85 92.5 100 110 125 150 175 200 250 300 400 5…" at bounding box center [493, 491] width 445 height 296
drag, startPoint x: 392, startPoint y: 484, endPoint x: 515, endPoint y: 485, distance: 122.7
click at [515, 485] on p "Used for LTL Shipping only (Currently limited to ABF Freight). NOT REQUIRED." at bounding box center [493, 486] width 421 height 12
click at [402, 485] on p "Used for LTL Shipping only (Currently limited to ABF Freight). NOT REQUIRED." at bounding box center [493, 486] width 421 height 12
click at [108, 444] on link "Filters 11" at bounding box center [105, 453] width 186 height 30
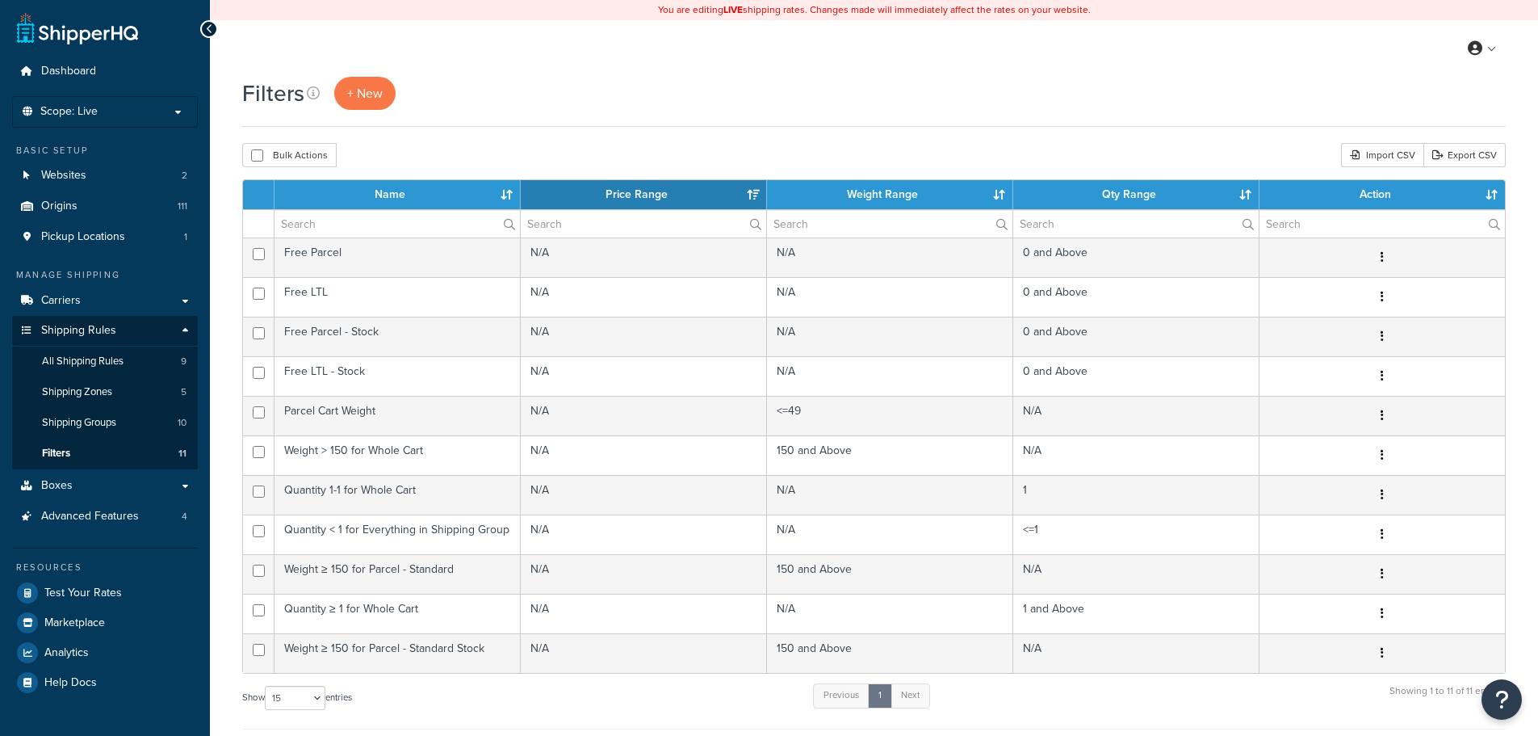
select select "15"
click at [95, 419] on span "Shipping Groups" at bounding box center [79, 423] width 74 height 14
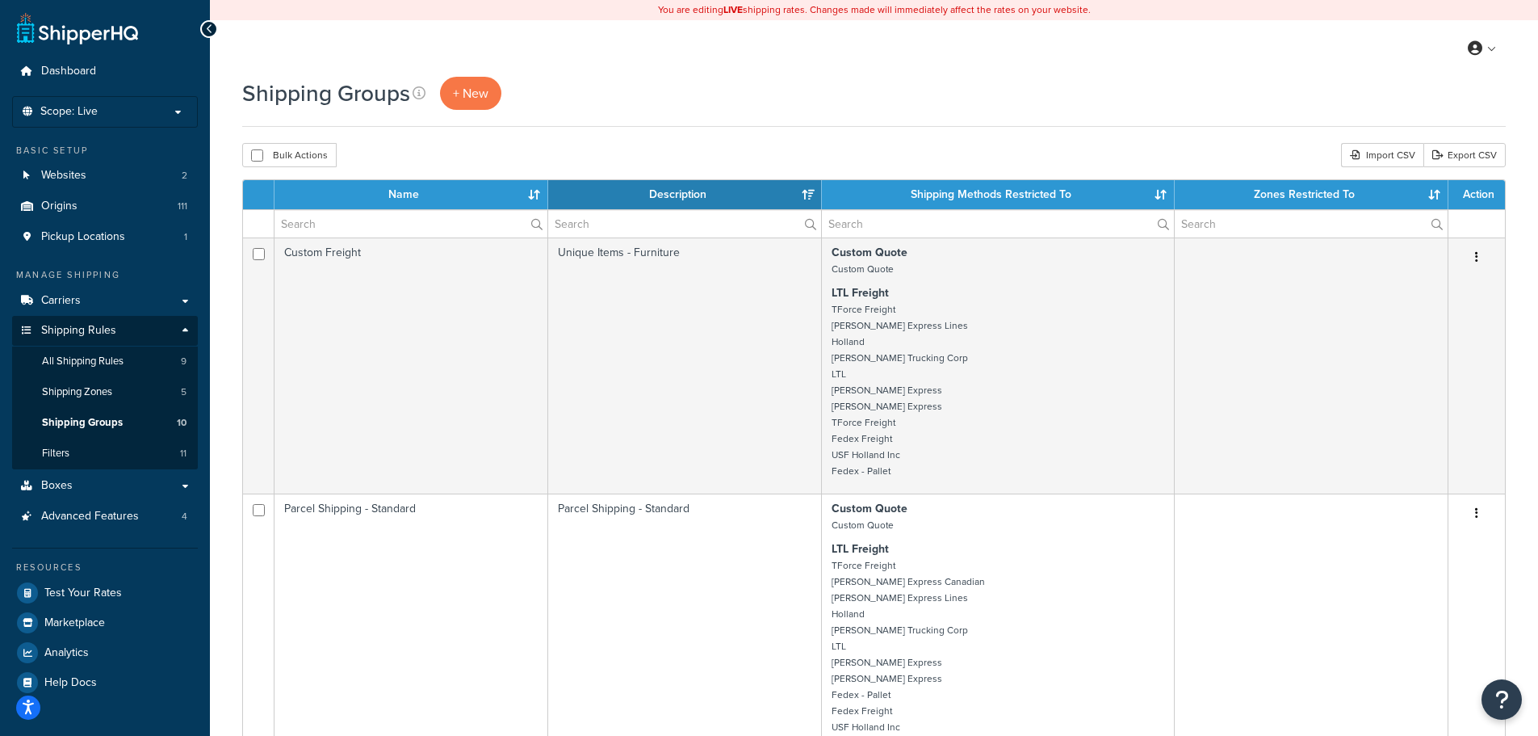
select select "15"
click at [417, 93] on icon at bounding box center [419, 92] width 13 height 13
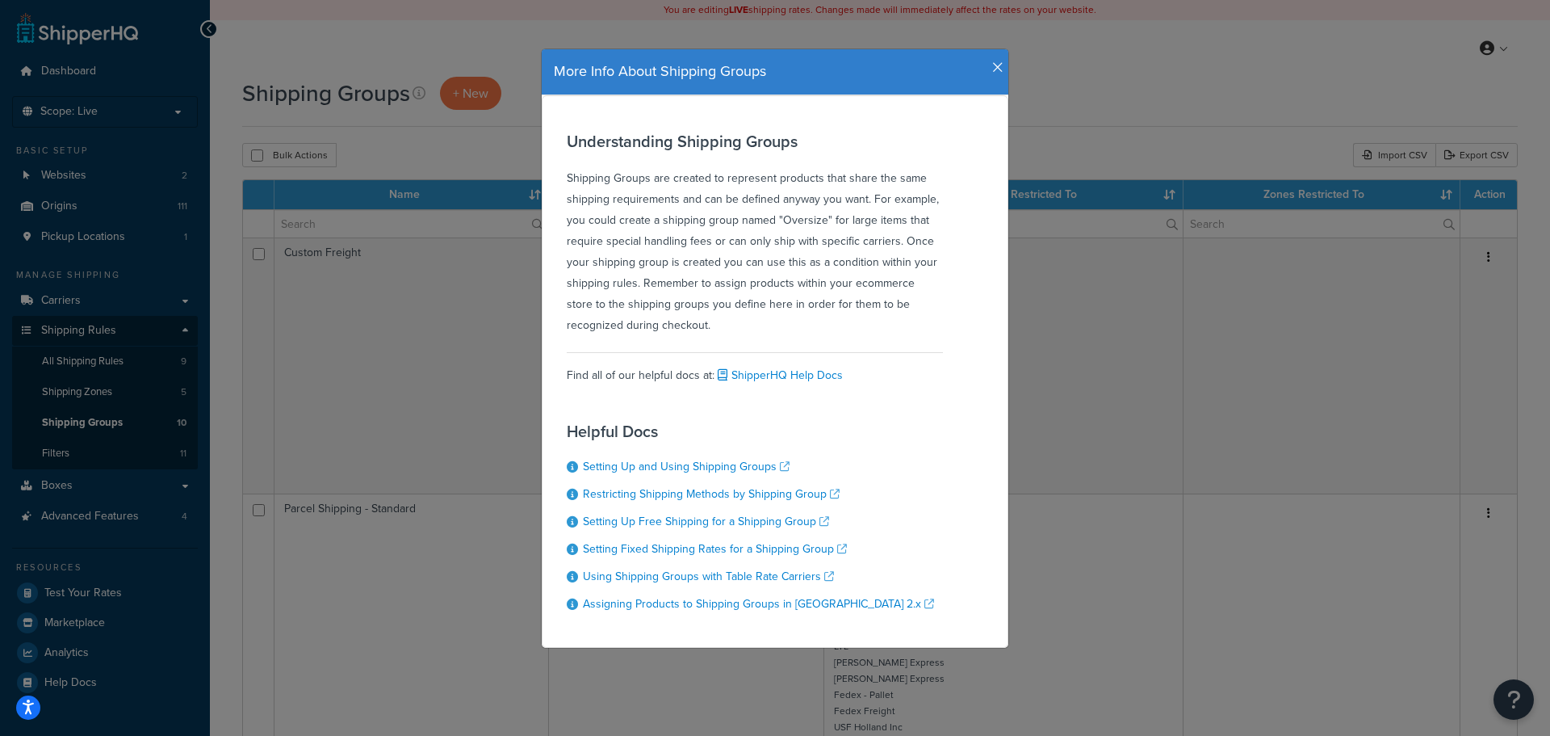
click at [998, 61] on div "More Info About Shipping Groups" at bounding box center [775, 72] width 467 height 46
click at [997, 63] on div "More Info About Shipping Groups" at bounding box center [775, 72] width 467 height 46
click at [992, 72] on icon "button" at bounding box center [997, 68] width 11 height 15
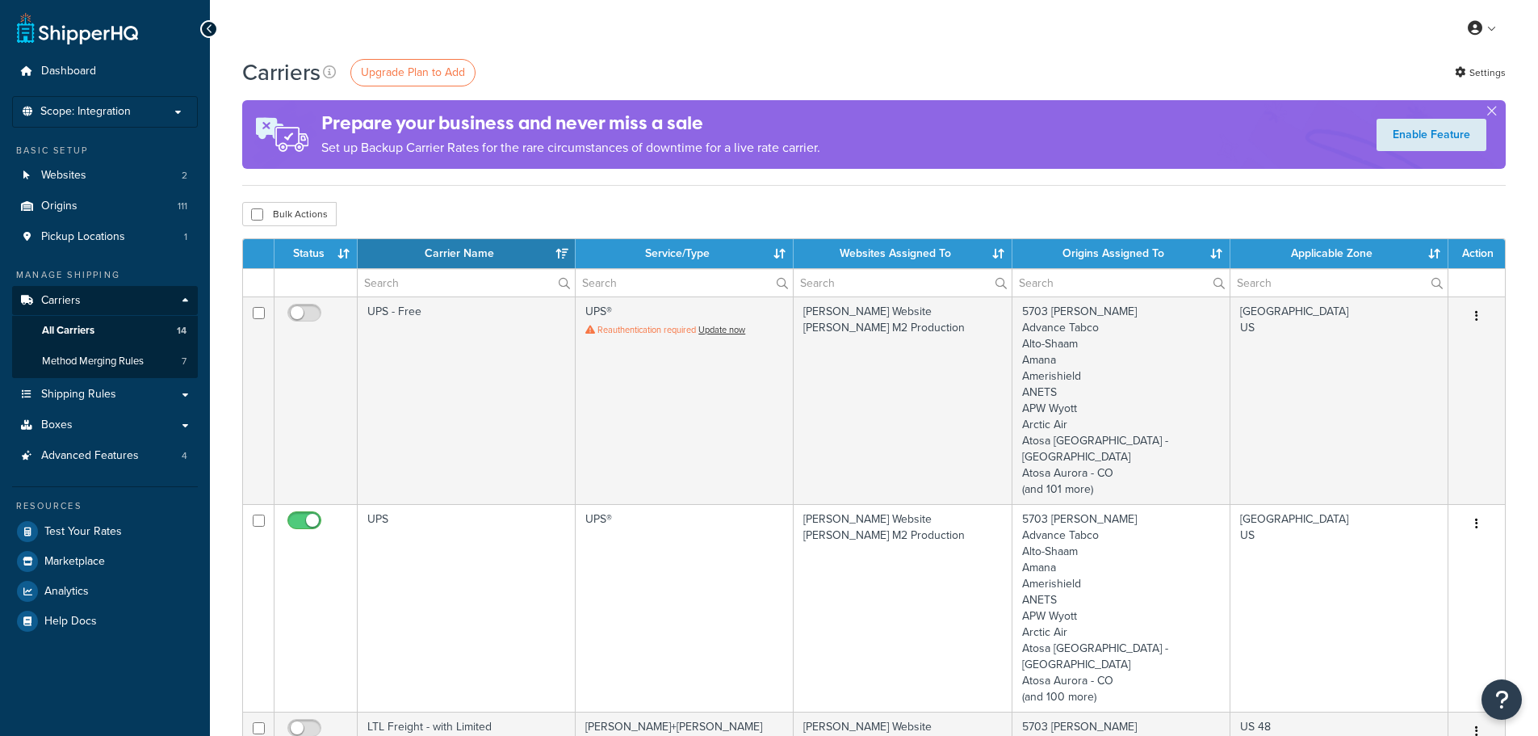
select select "15"
click at [114, 109] on span "Scope: Integration" at bounding box center [85, 112] width 90 height 14
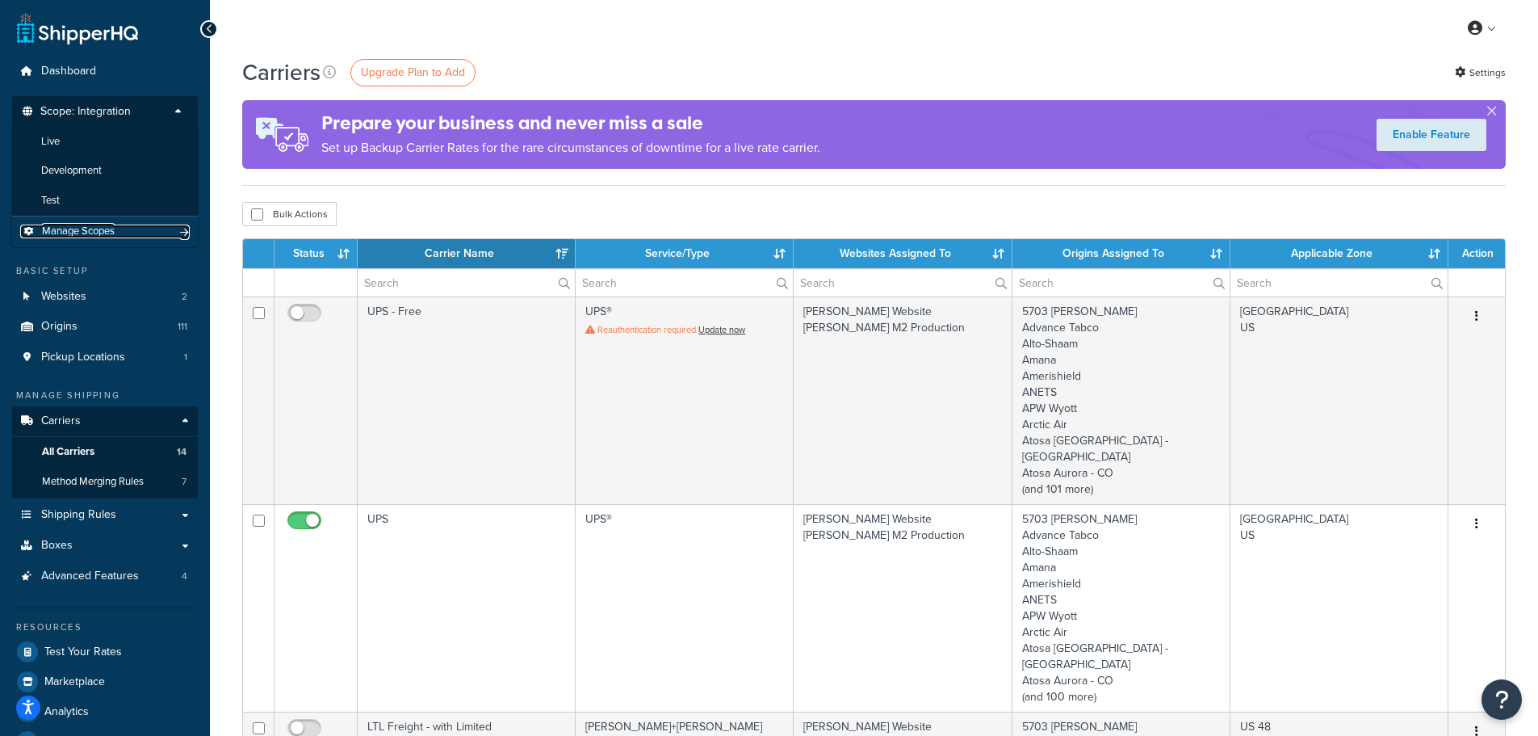
click at [63, 229] on span "Manage Scopes" at bounding box center [78, 231] width 73 height 14
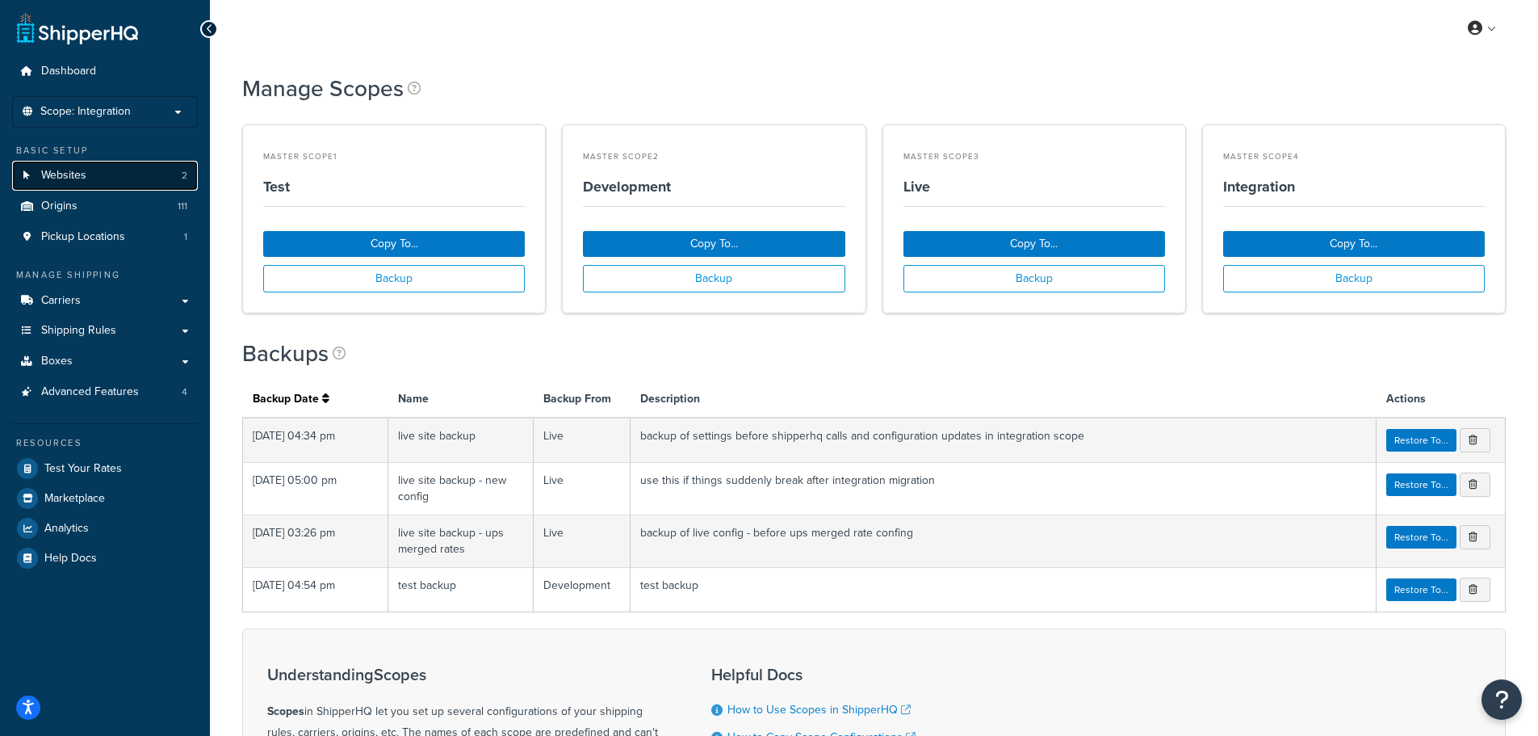
click at [96, 171] on link "Websites 2" at bounding box center [105, 176] width 186 height 30
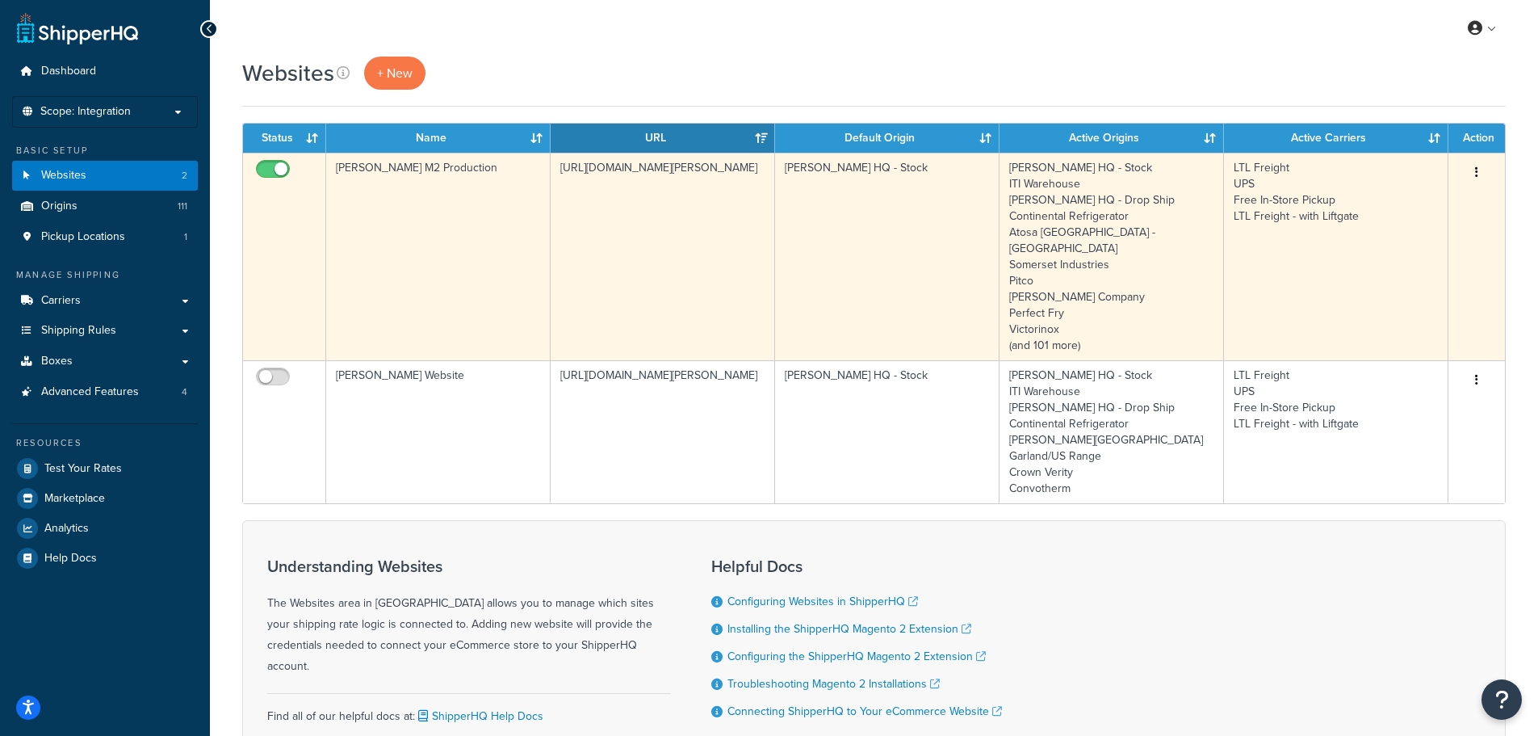
click at [507, 210] on td "[PERSON_NAME] M2 Production" at bounding box center [438, 257] width 224 height 208
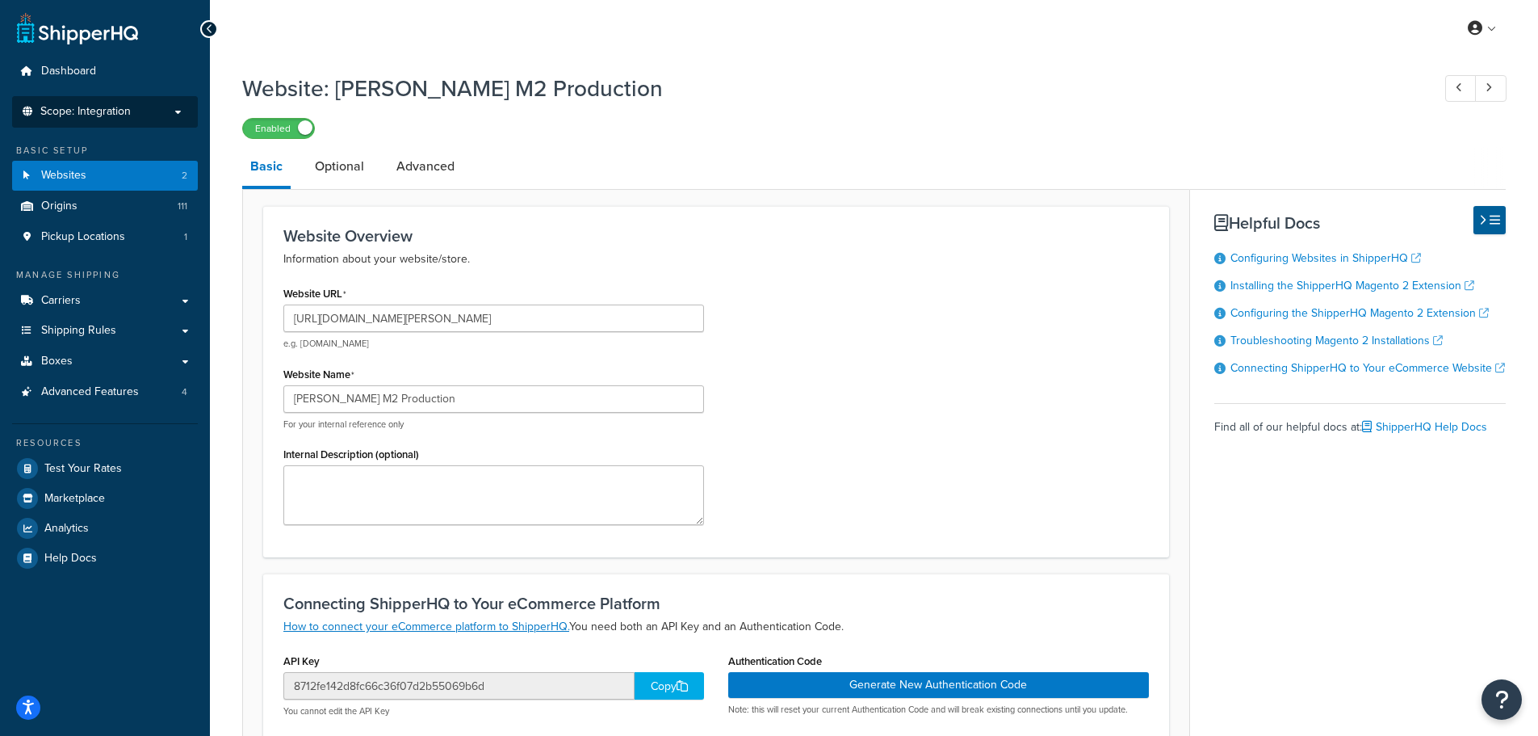
click at [162, 112] on p "Scope: Integration" at bounding box center [104, 112] width 171 height 14
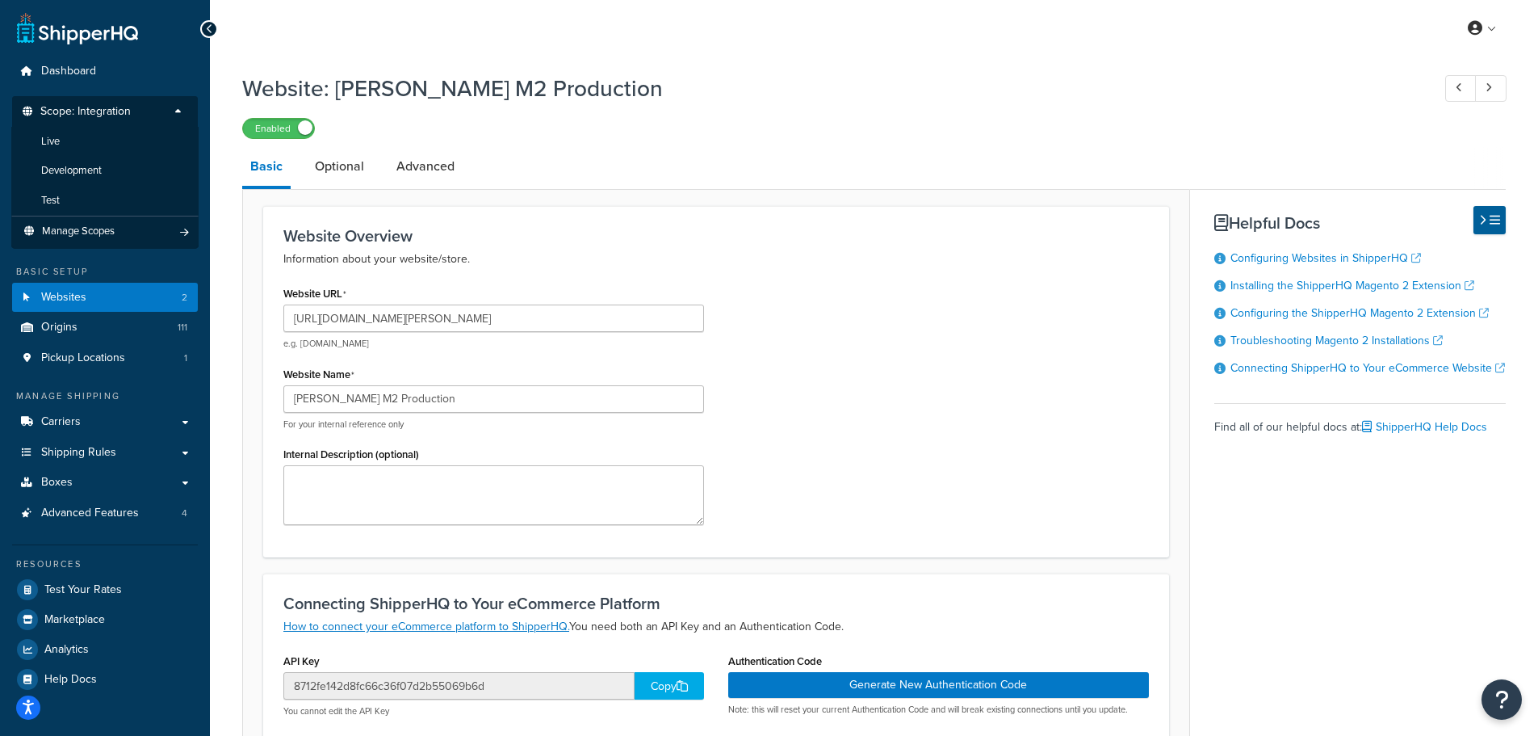
click at [134, 109] on p "Scope: Integration" at bounding box center [104, 116] width 171 height 22
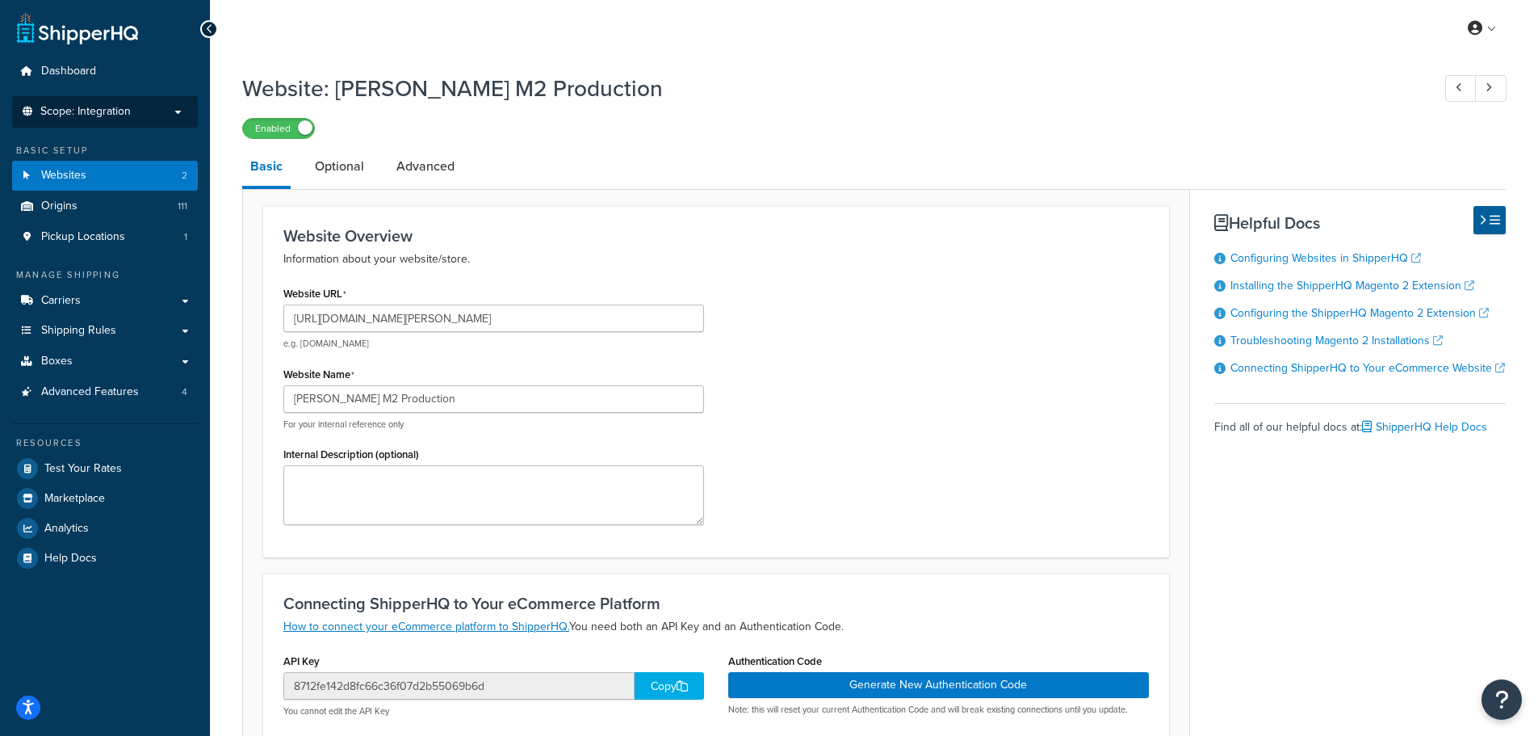
click at [125, 107] on span "Scope: Integration" at bounding box center [85, 112] width 90 height 14
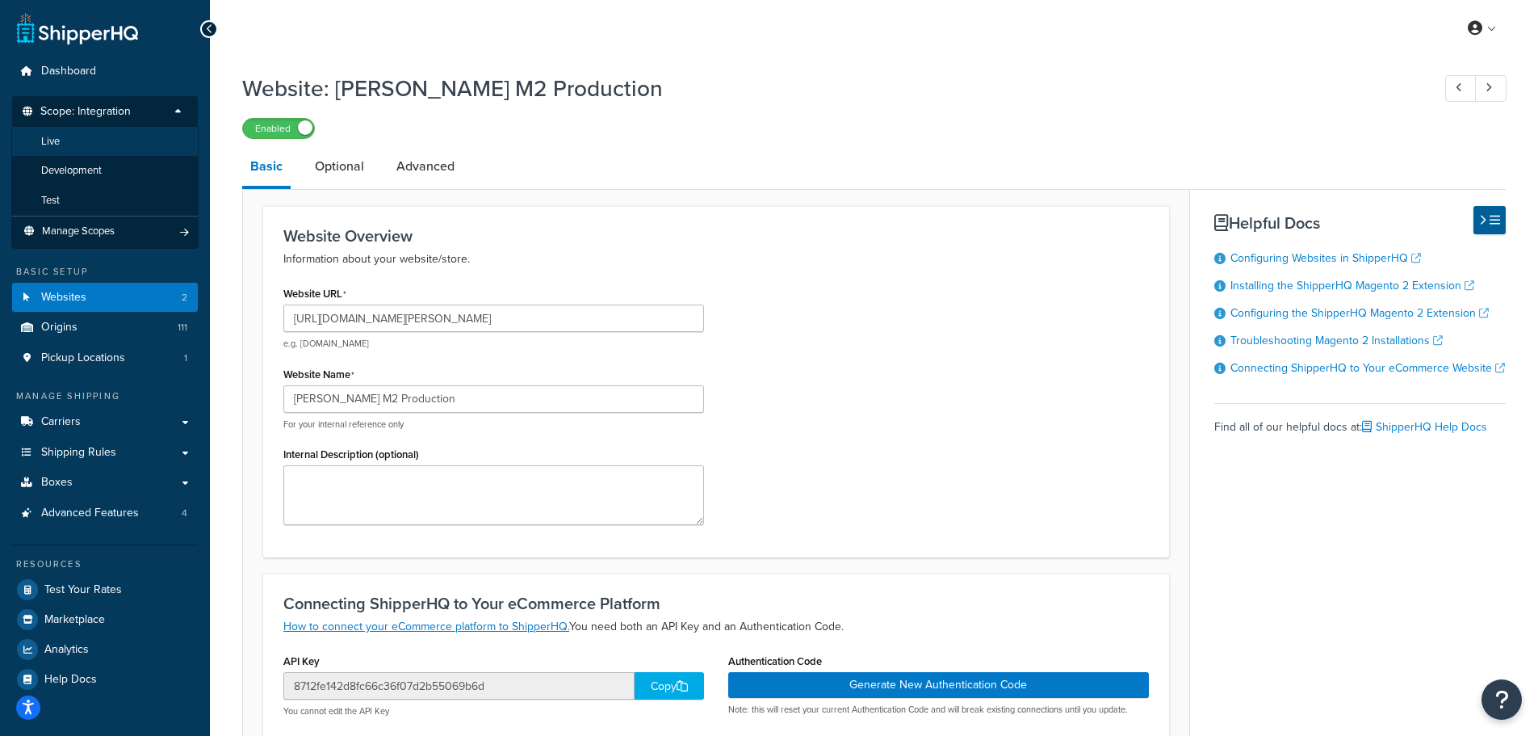
click at [81, 144] on li "Live" at bounding box center [104, 142] width 187 height 30
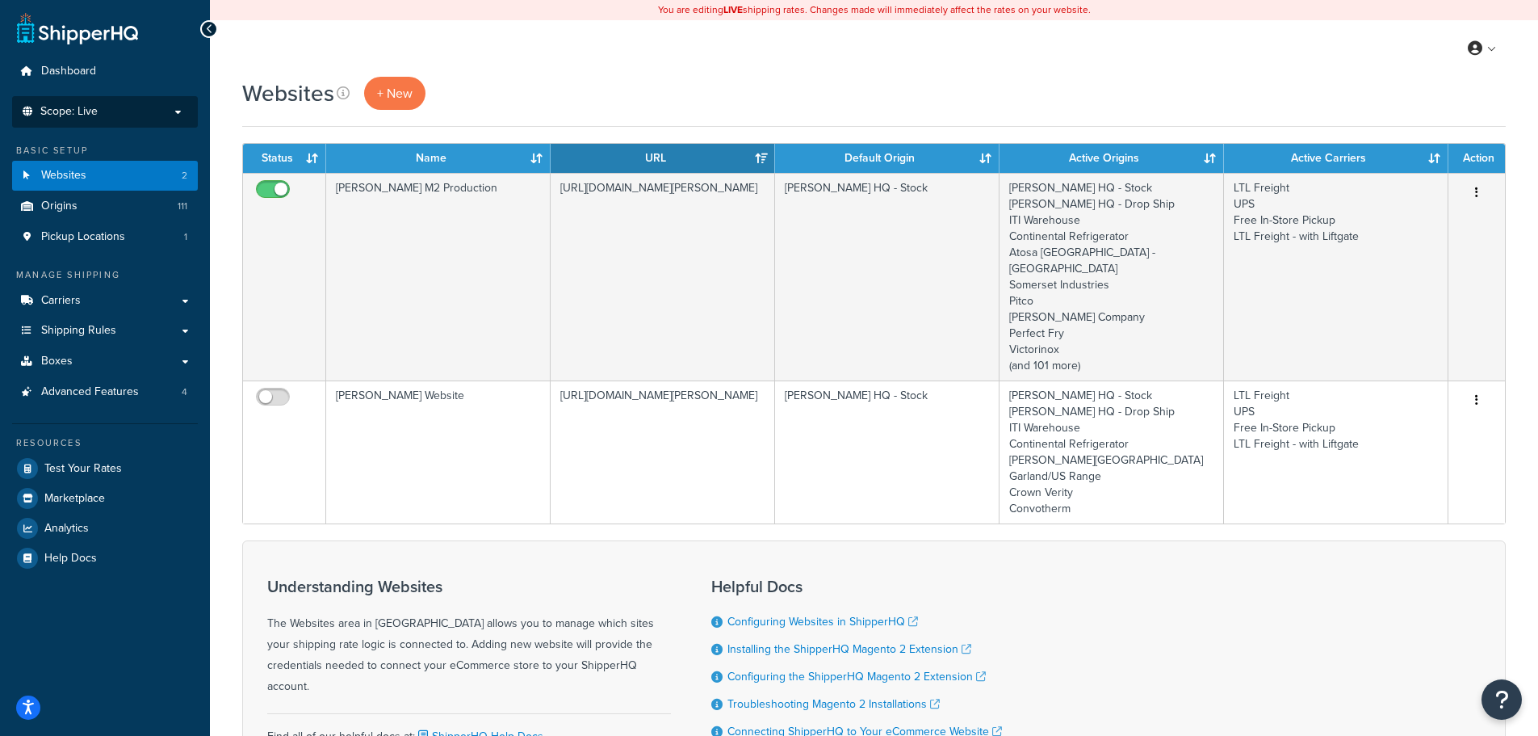
click at [149, 110] on p "Scope: Live" at bounding box center [104, 112] width 171 height 14
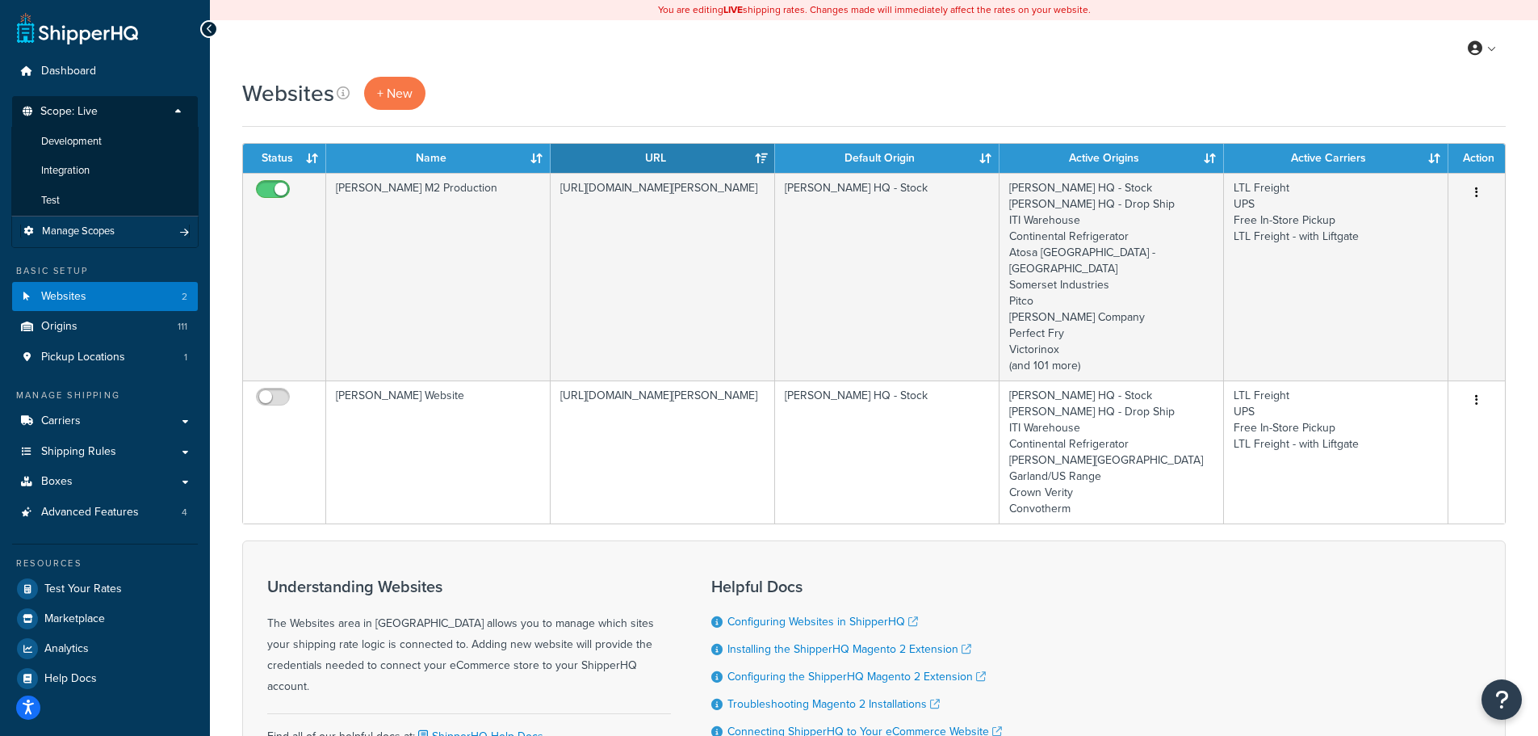
click at [118, 221] on li "Manage Scopes" at bounding box center [104, 231] width 187 height 31
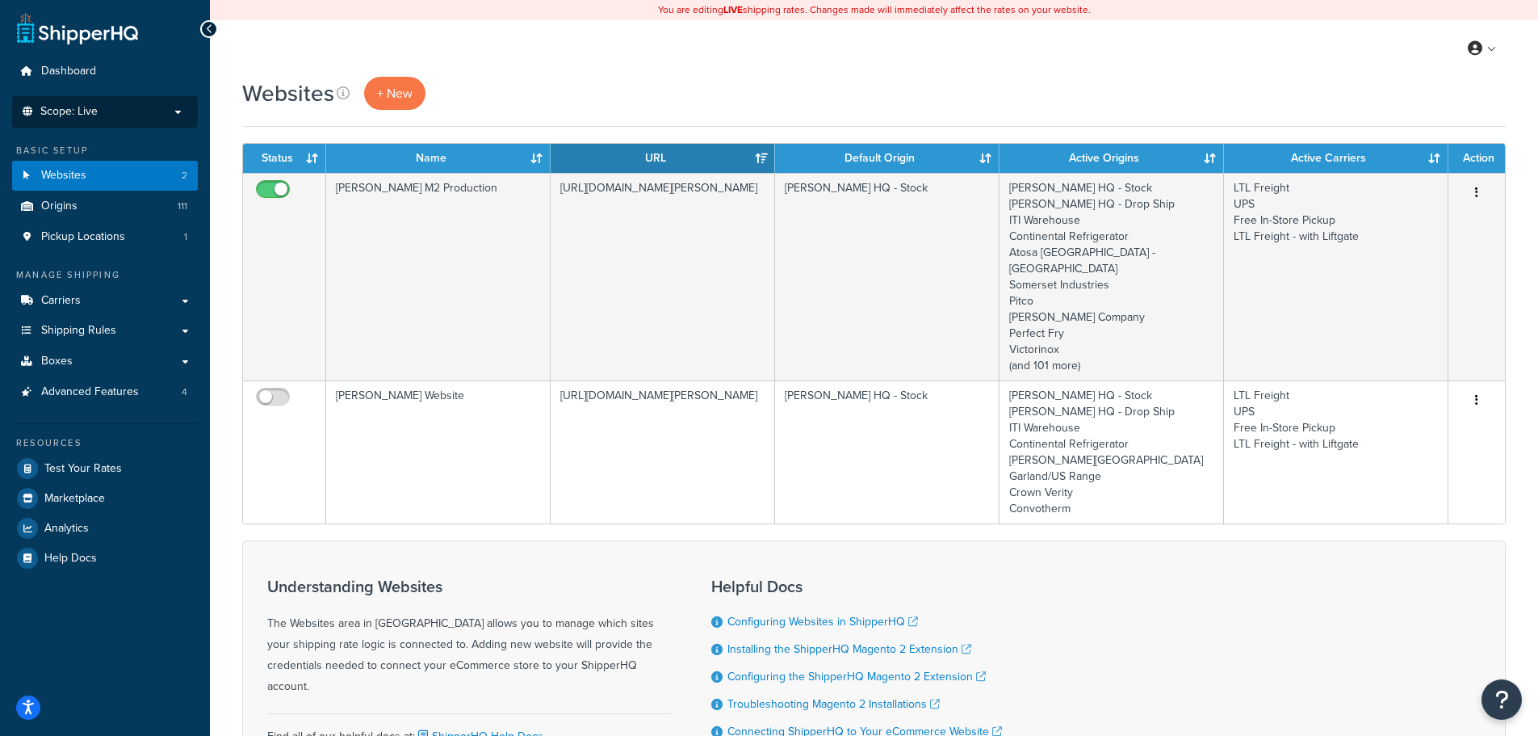
click at [113, 114] on p "Scope: Live" at bounding box center [104, 112] width 171 height 14
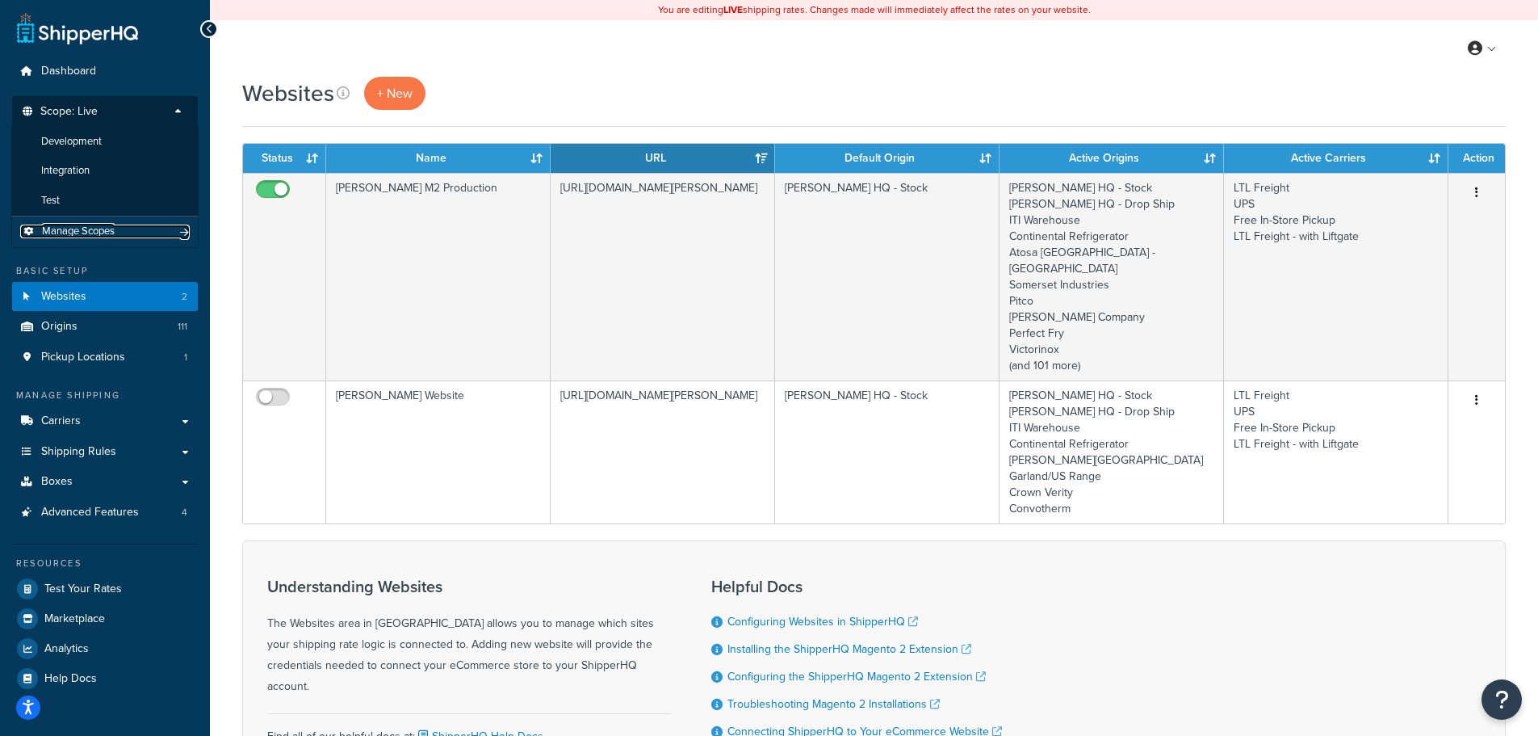
click at [86, 225] on span "Manage Scopes" at bounding box center [78, 231] width 73 height 14
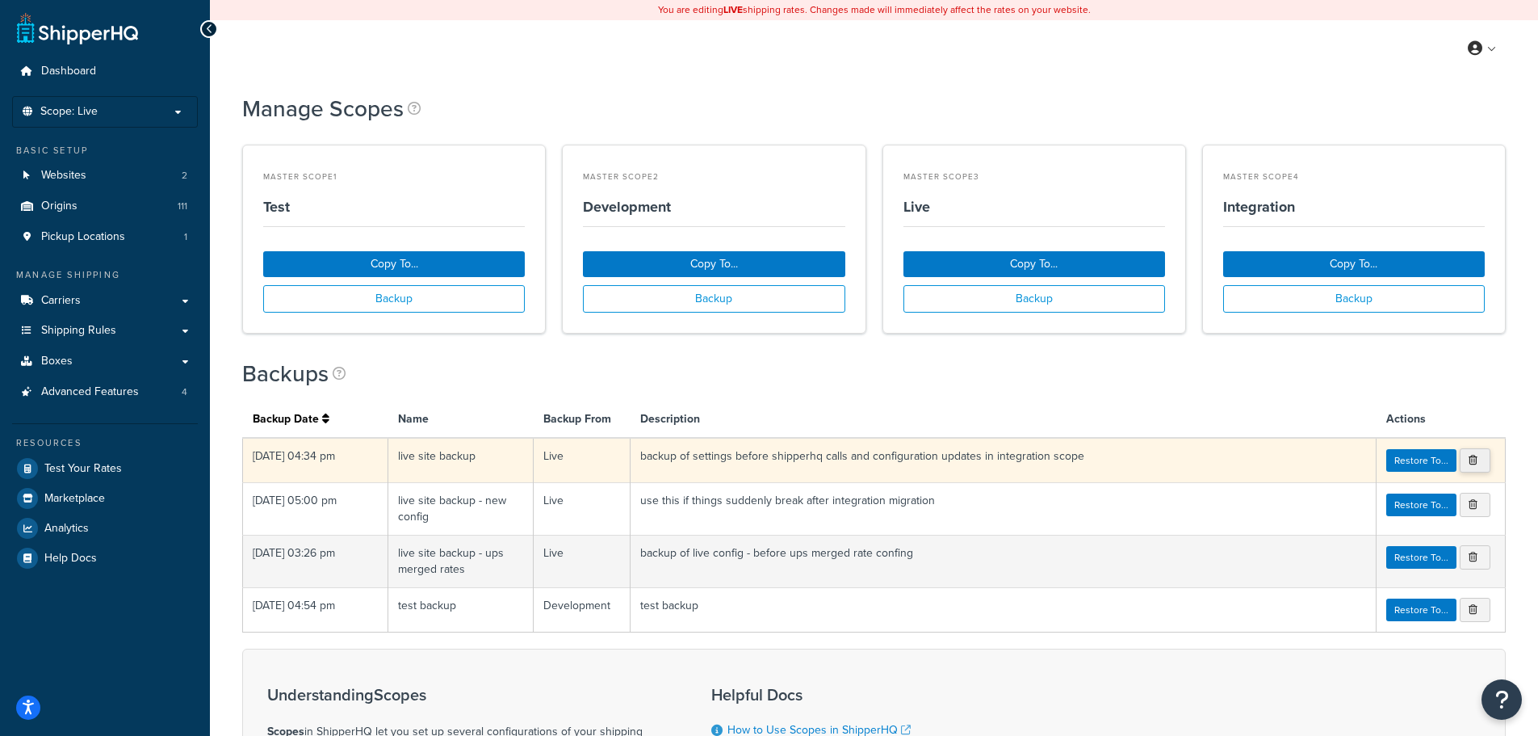
click at [1469, 464] on icon at bounding box center [1473, 460] width 9 height 10
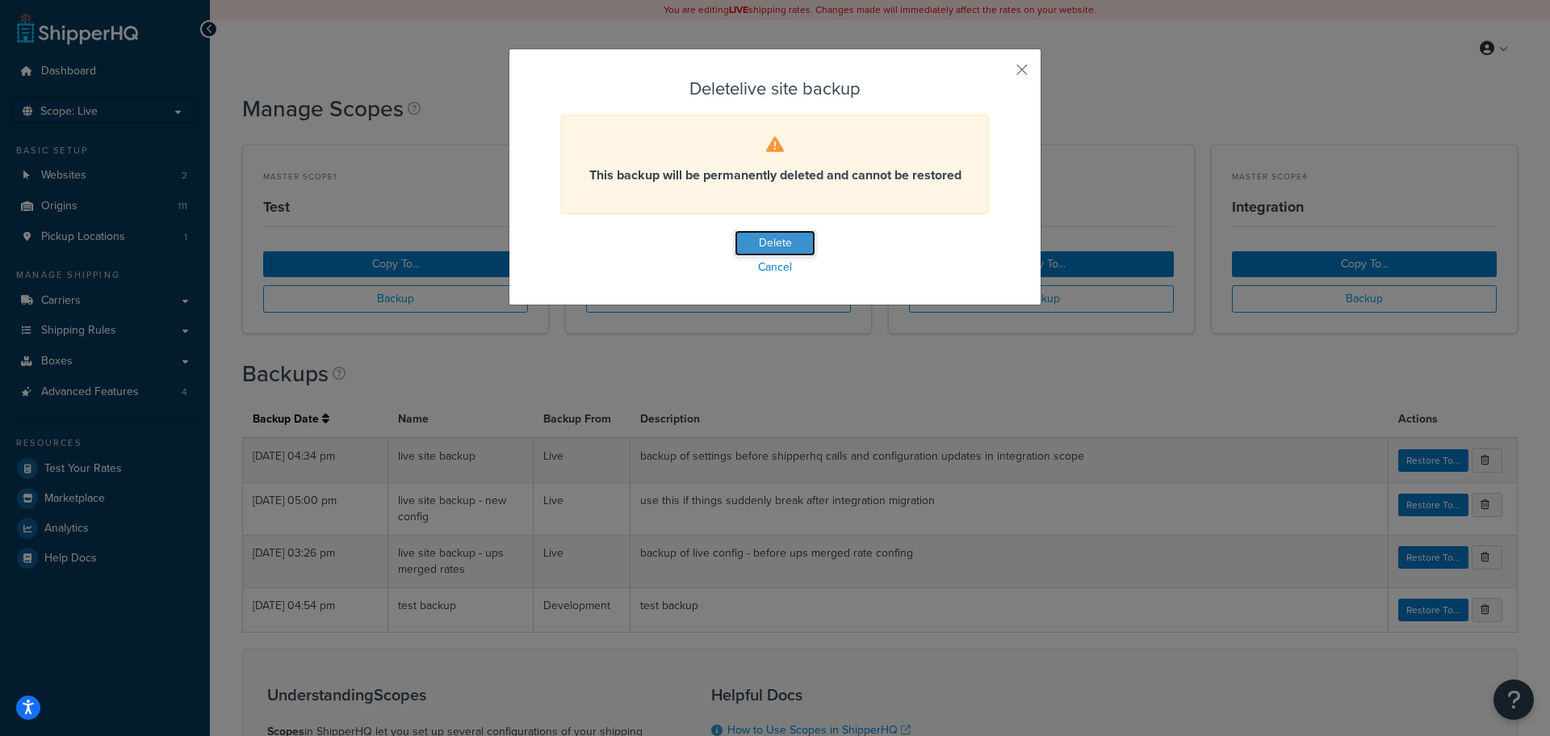
click at [766, 241] on button "Delete" at bounding box center [775, 243] width 81 height 26
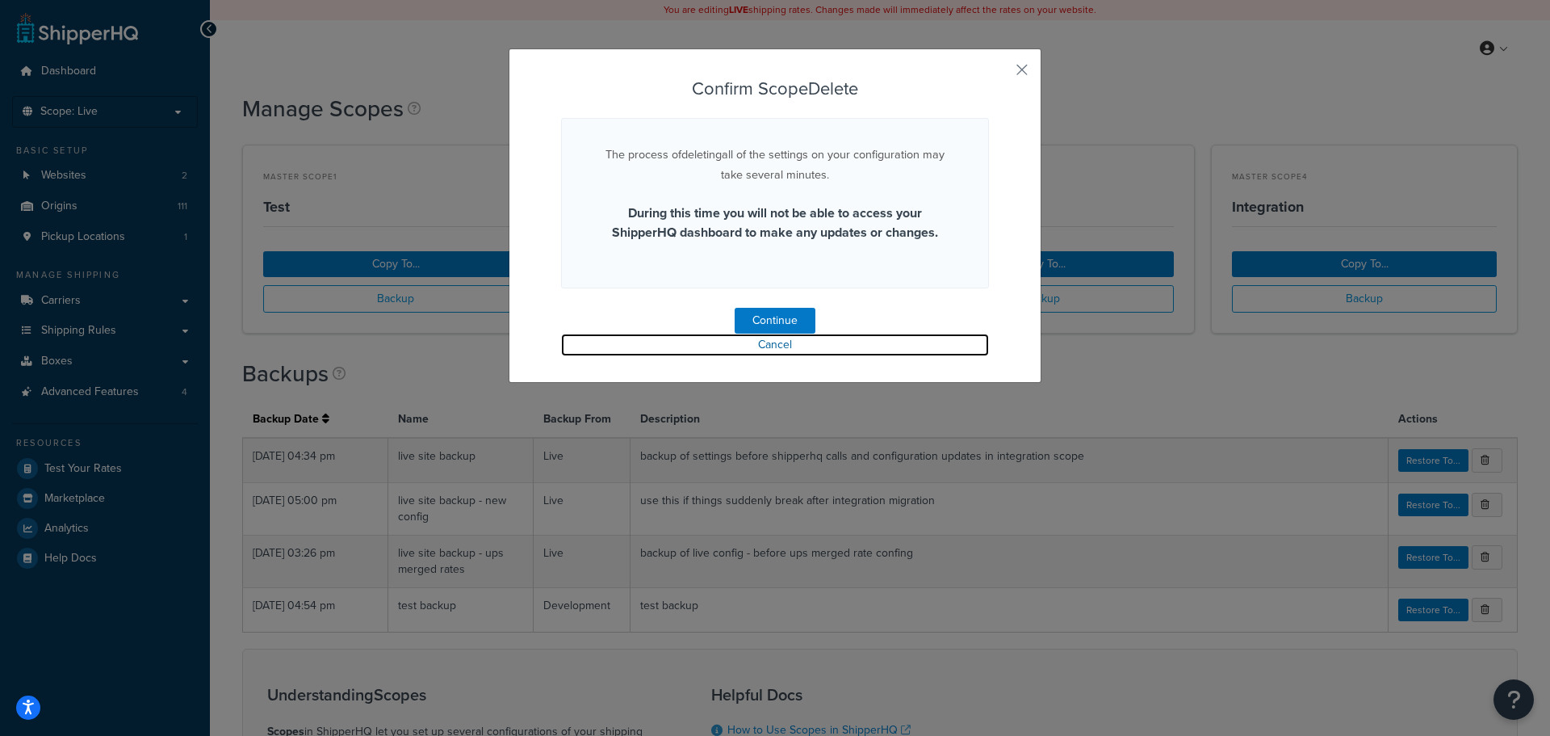
click at [768, 341] on link "Cancel" at bounding box center [775, 344] width 428 height 23
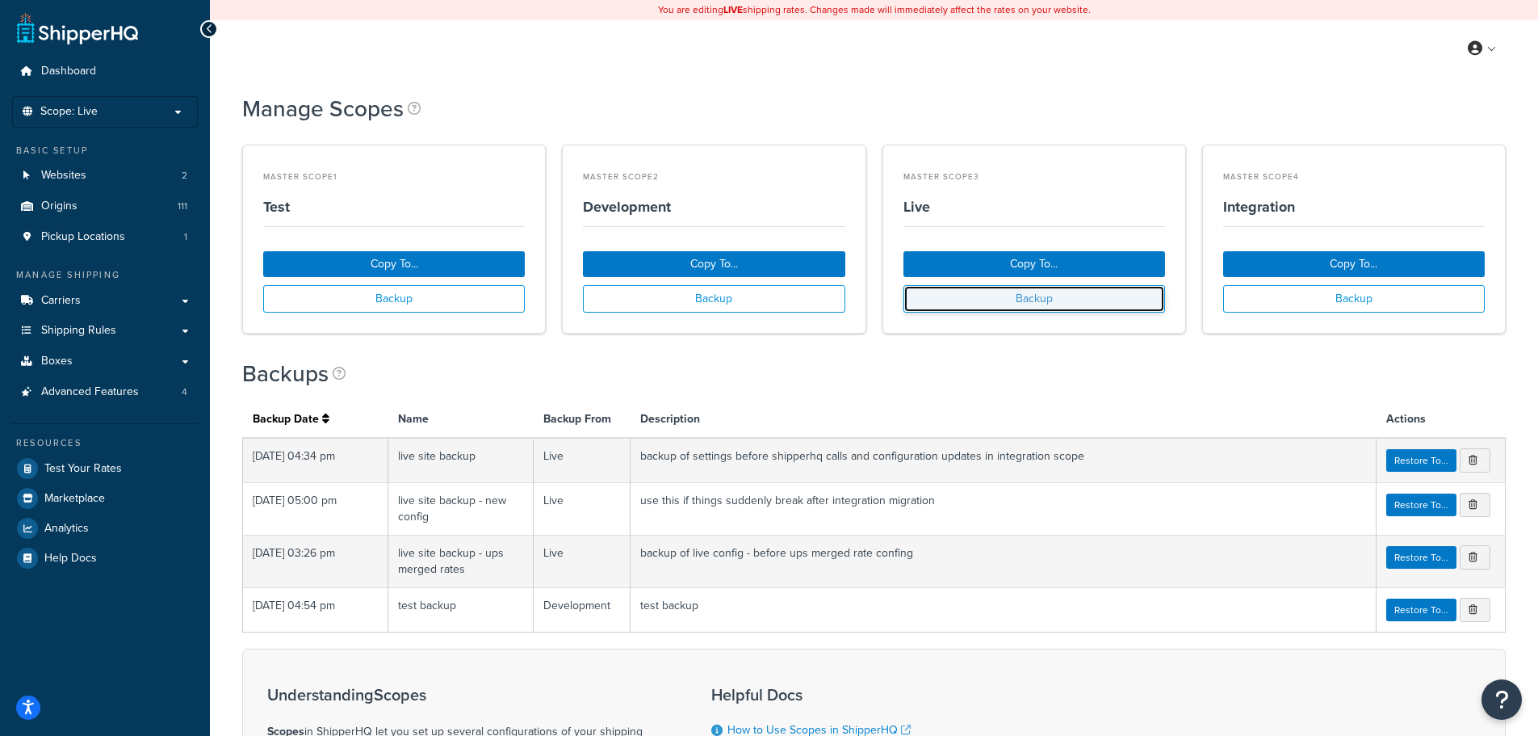
click at [1030, 300] on button "Backup" at bounding box center [1035, 298] width 262 height 27
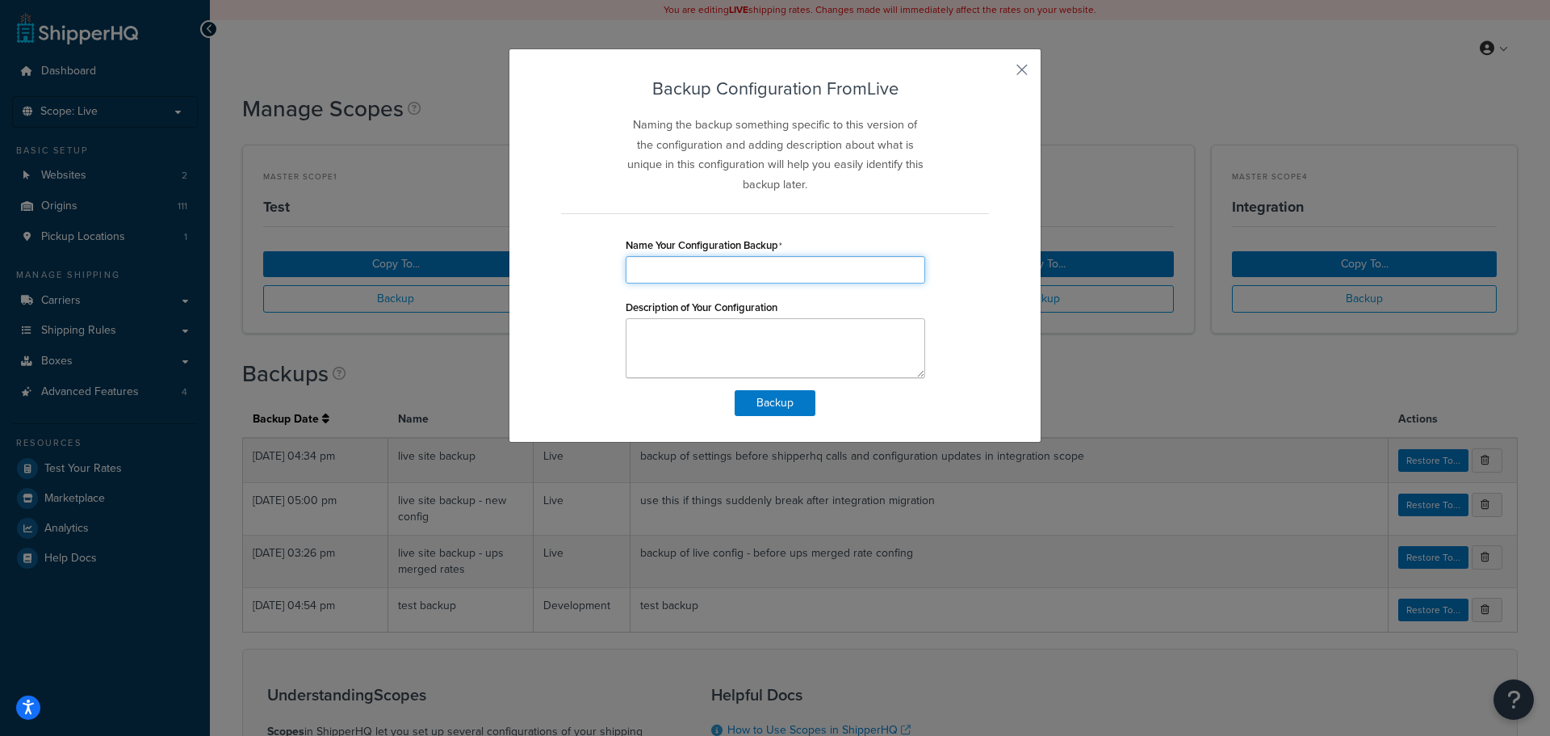
click at [819, 275] on input "Name Your Configuration Backup" at bounding box center [776, 269] width 300 height 27
type input "Newest Backup"
type textarea "Latest backup as of 2025"
click at [768, 398] on button "Backup" at bounding box center [775, 403] width 81 height 26
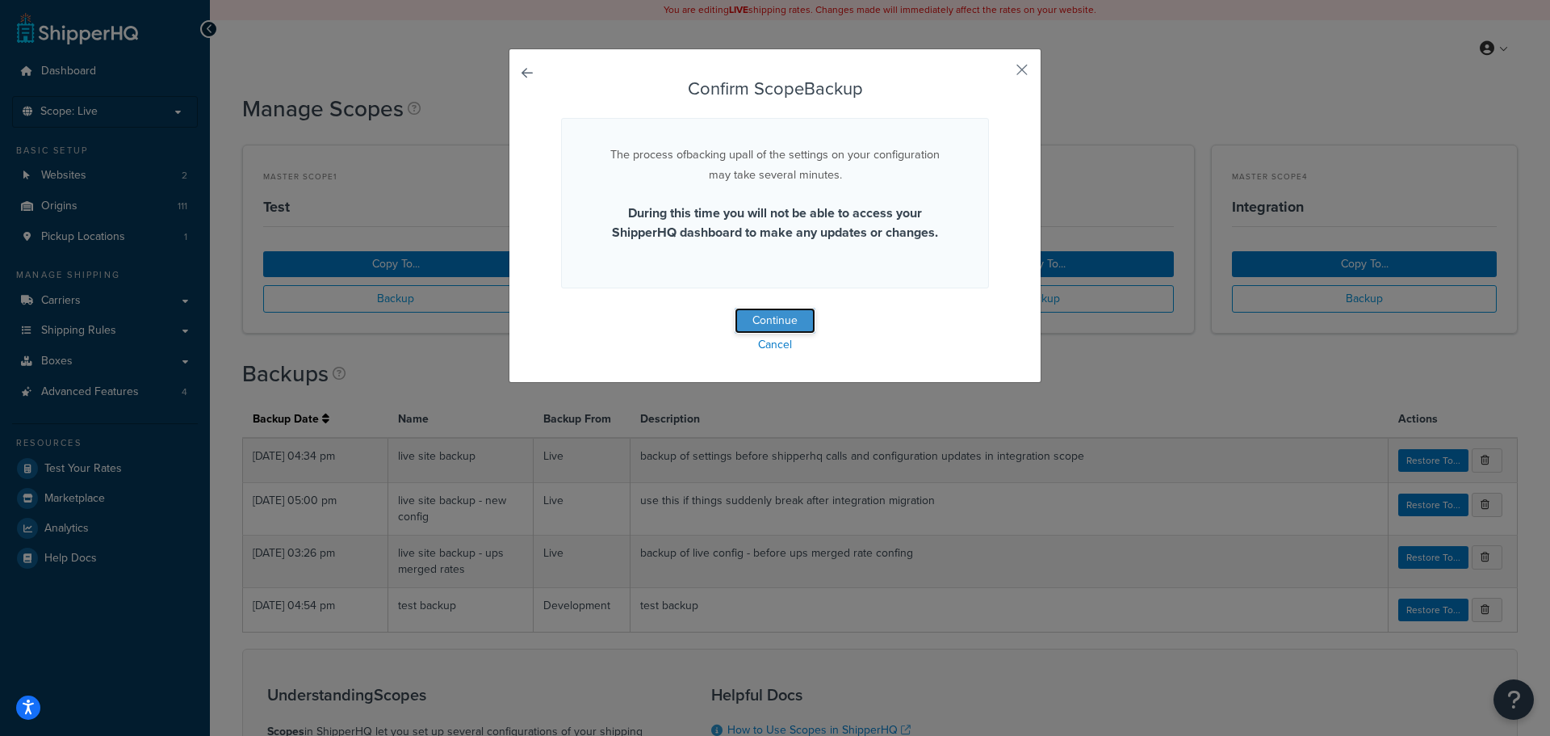
click at [784, 312] on button "Continue" at bounding box center [775, 321] width 81 height 26
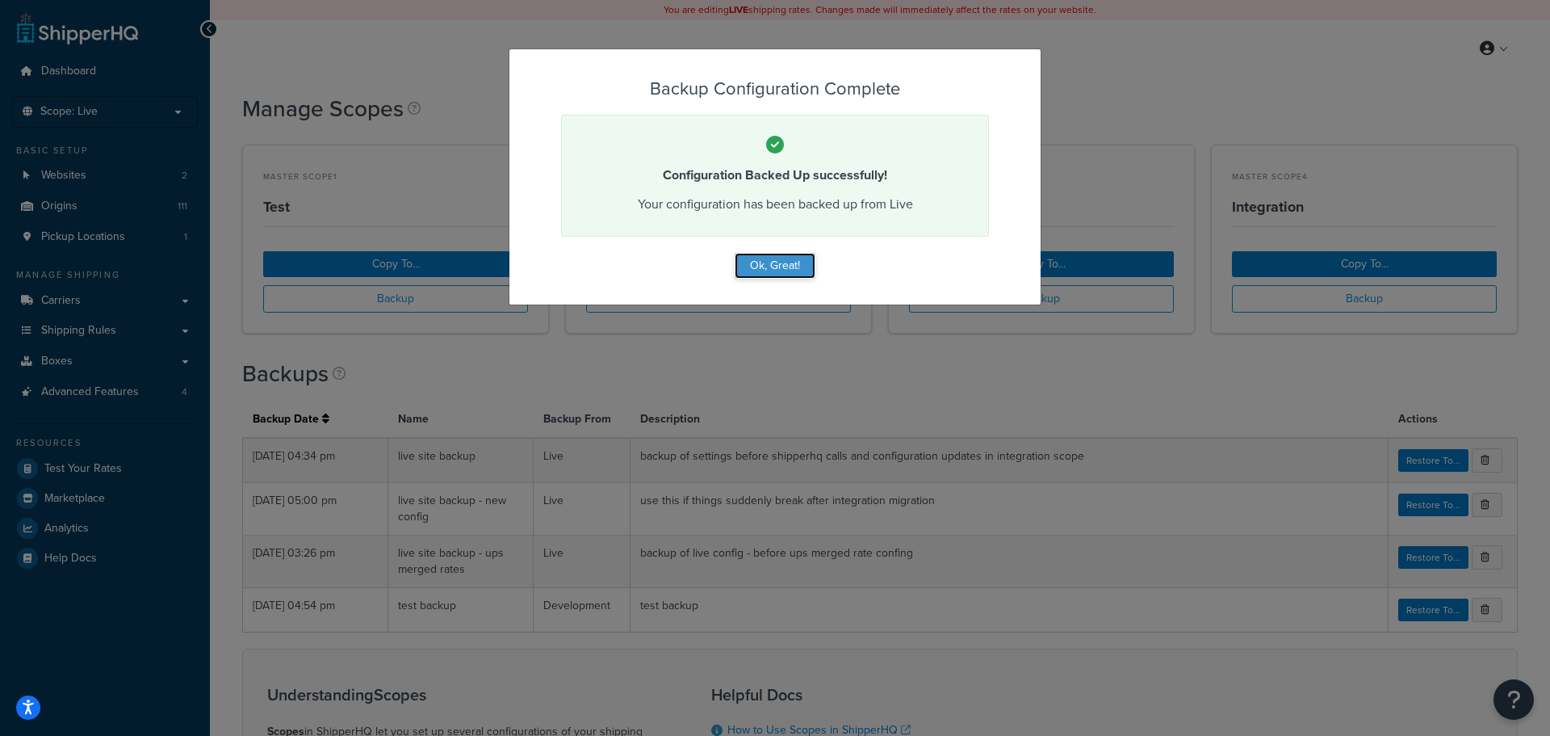
click at [782, 272] on button "Ok, Great!" at bounding box center [775, 266] width 81 height 26
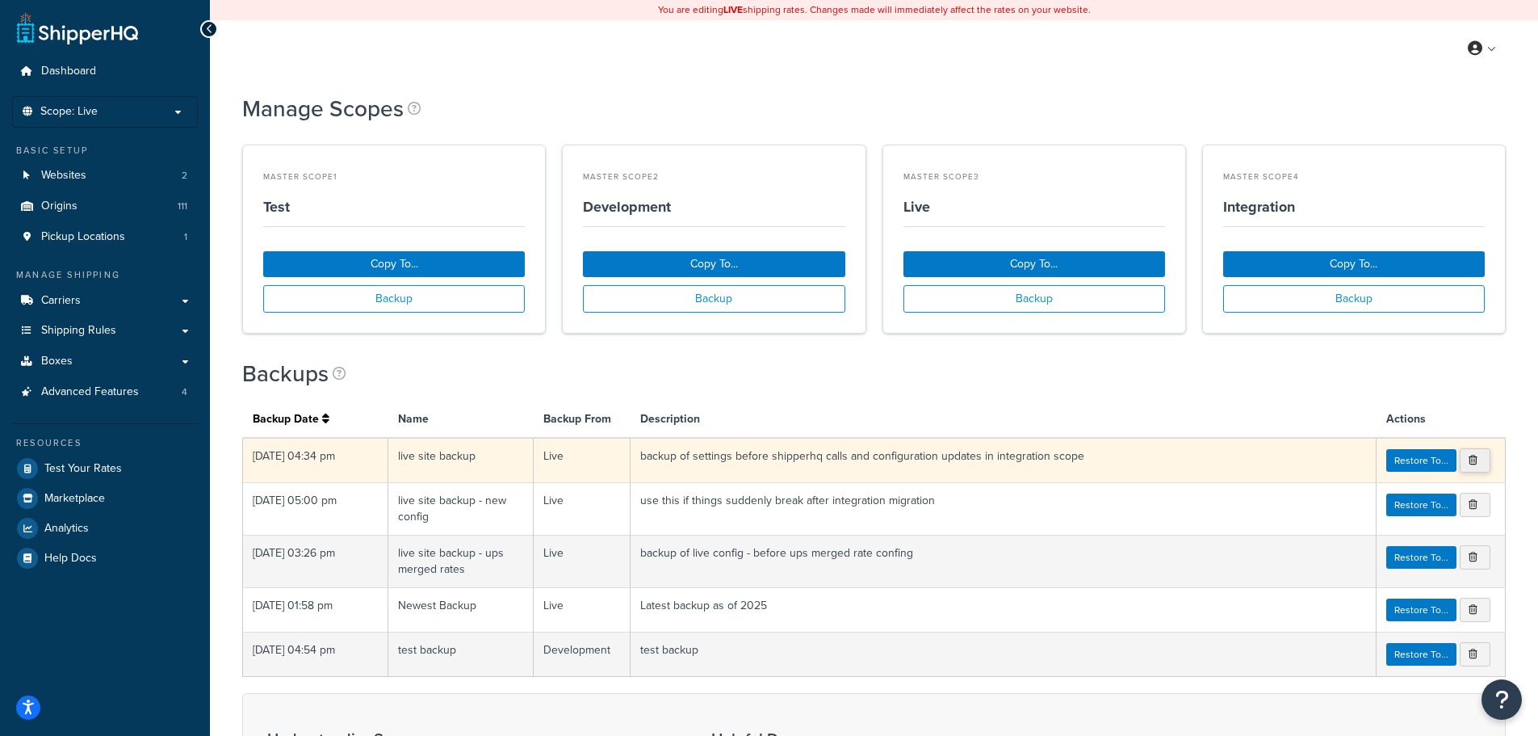
click at [1469, 455] on icon at bounding box center [1473, 460] width 9 height 10
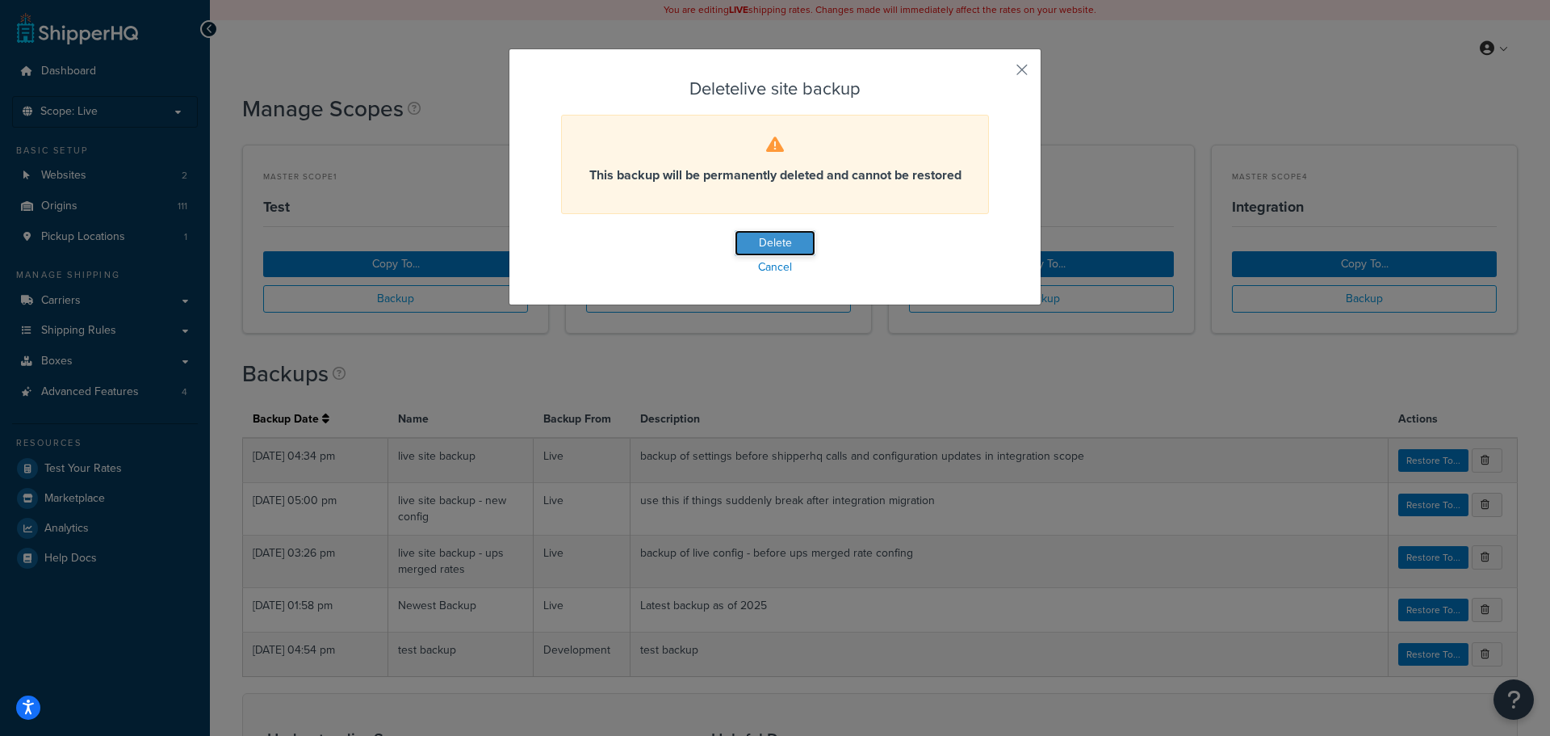
click at [764, 246] on button "Delete" at bounding box center [775, 243] width 81 height 26
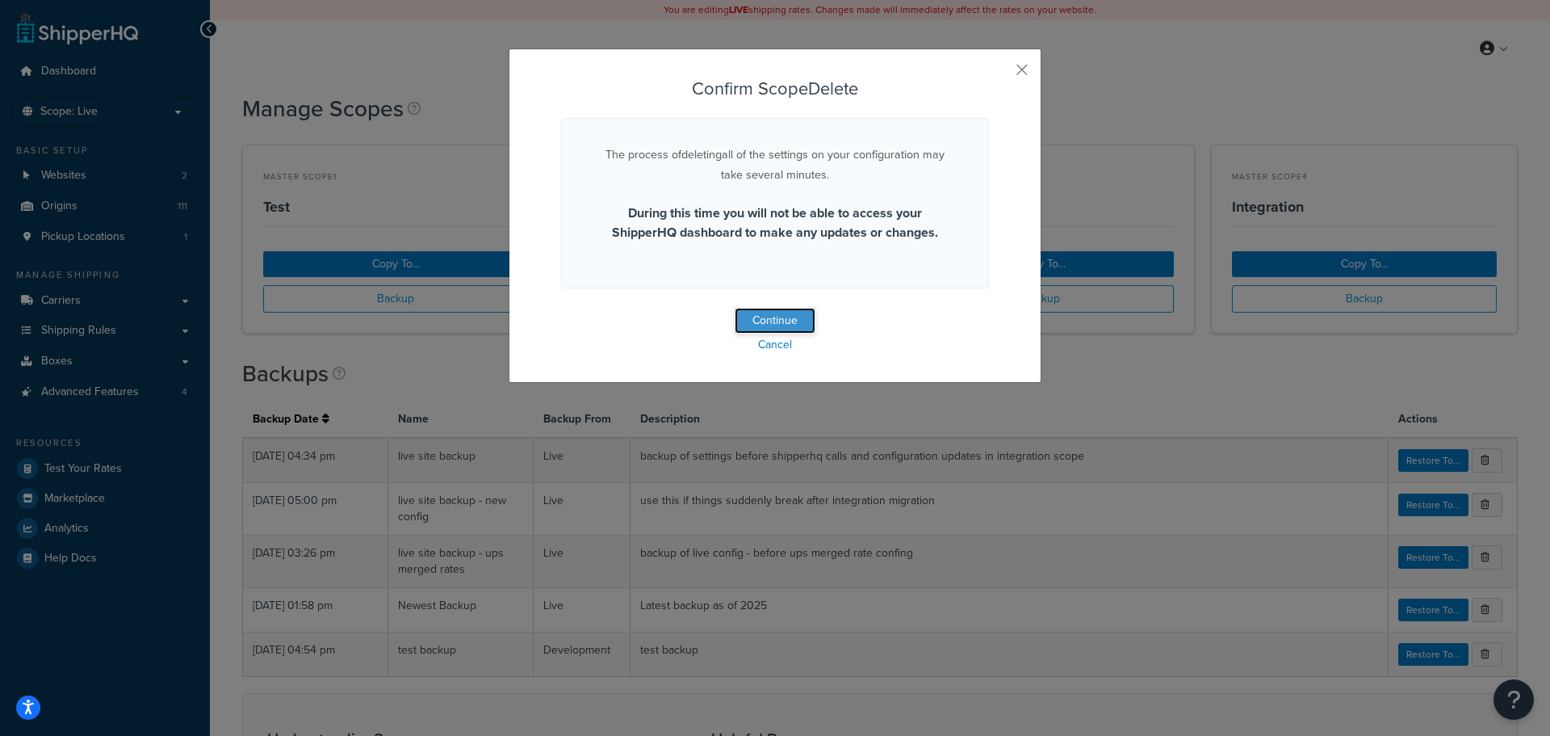
click at [768, 323] on button "Continue" at bounding box center [775, 321] width 81 height 26
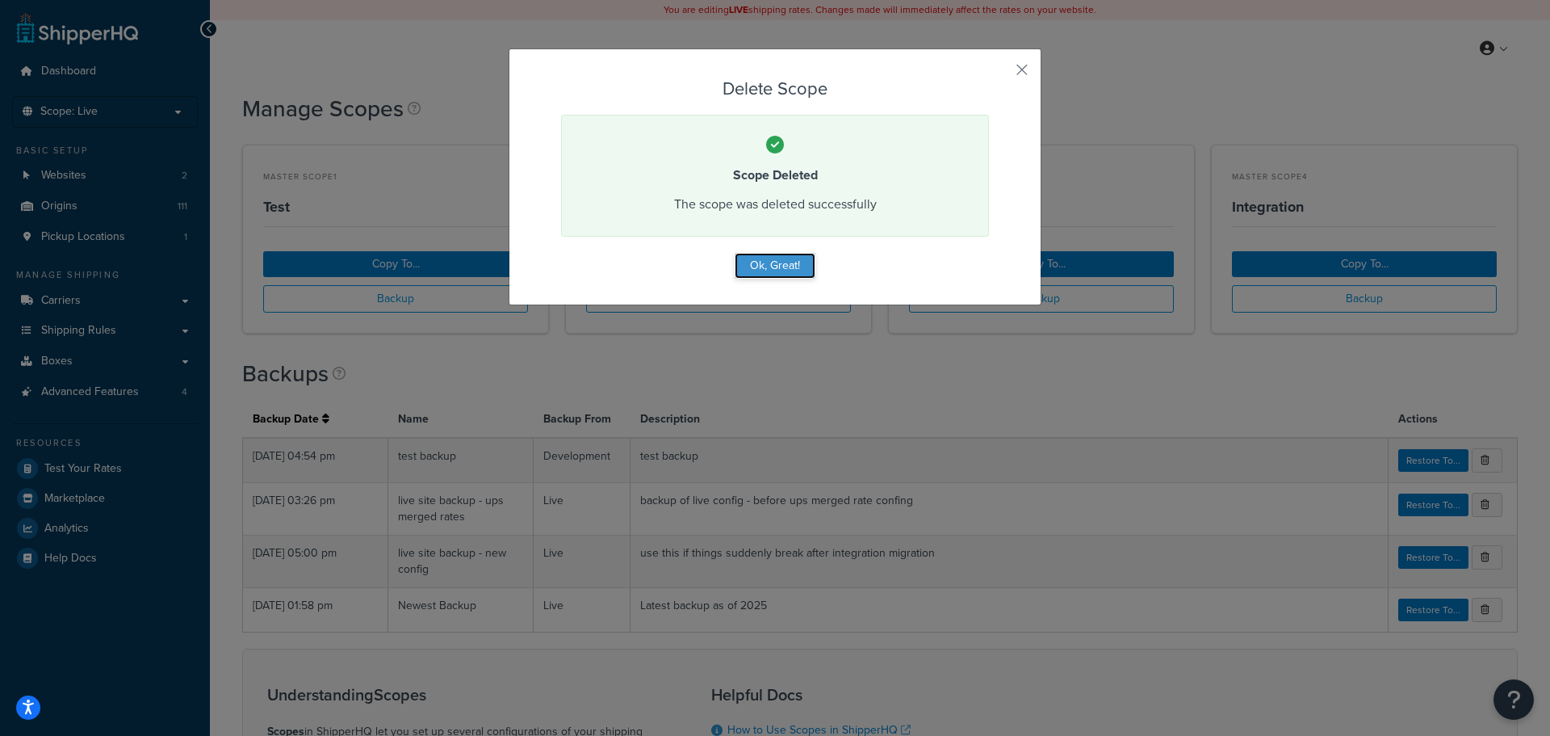
click at [763, 266] on button "Ok, Great!" at bounding box center [775, 266] width 81 height 26
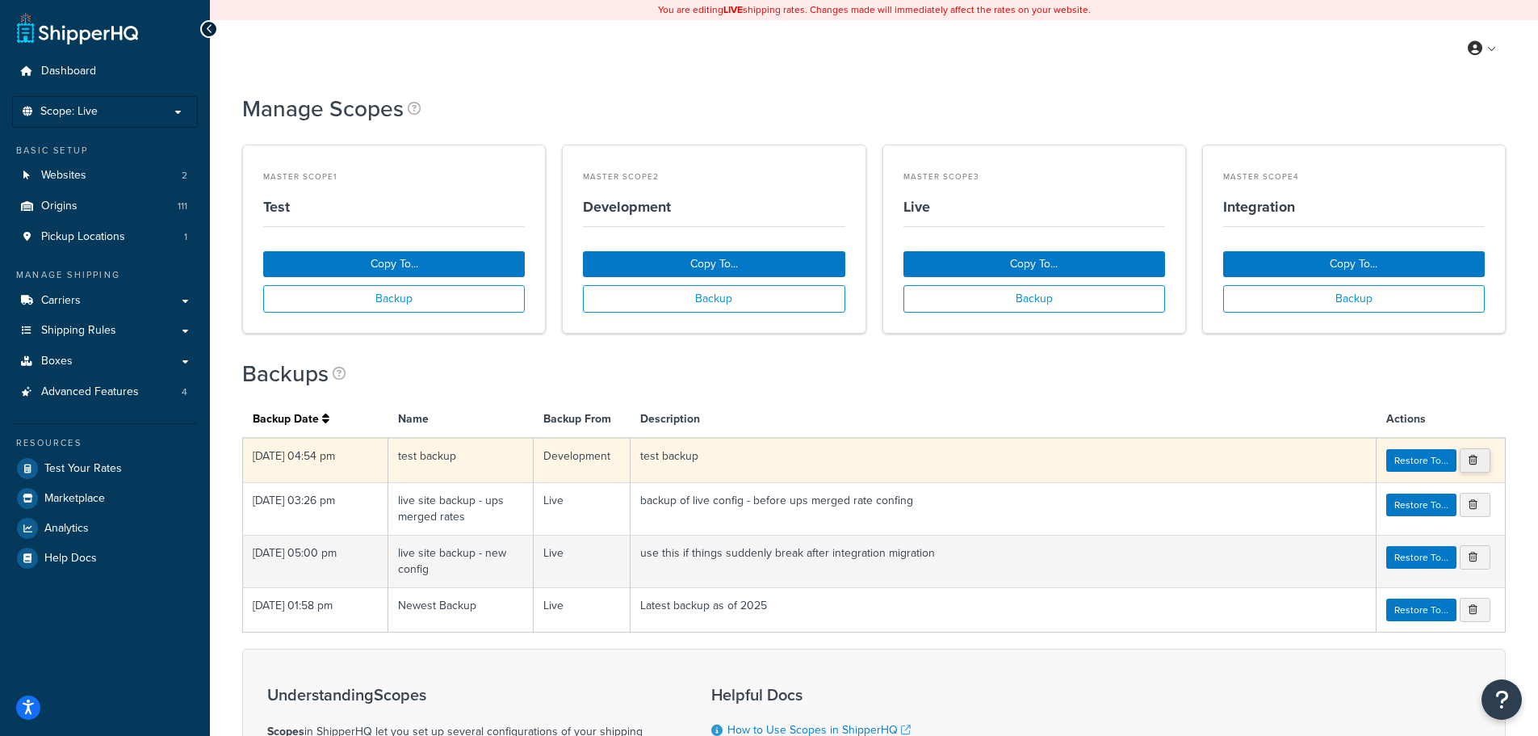
click at [1469, 459] on icon at bounding box center [1473, 460] width 9 height 10
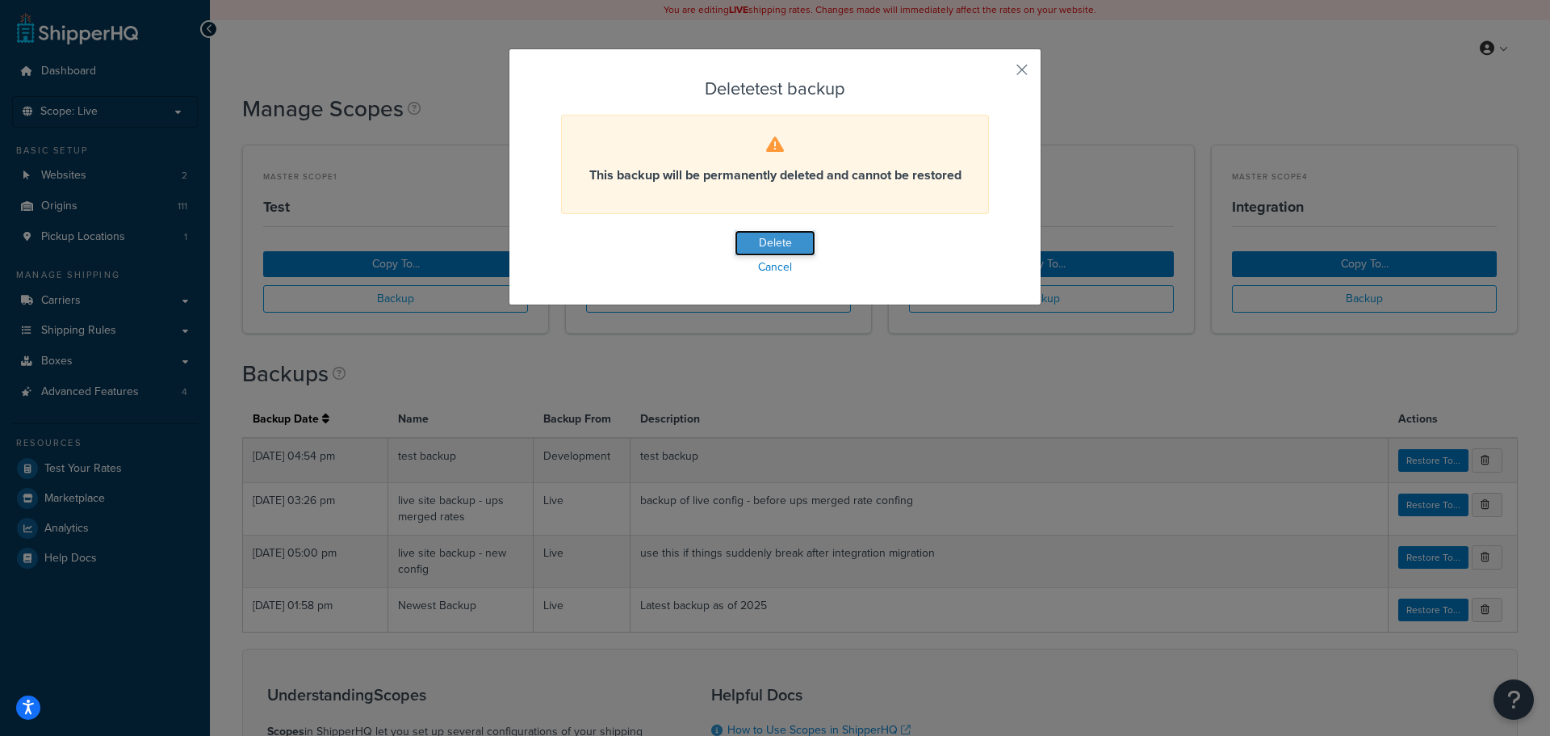
click at [770, 238] on button "Delete" at bounding box center [775, 243] width 81 height 26
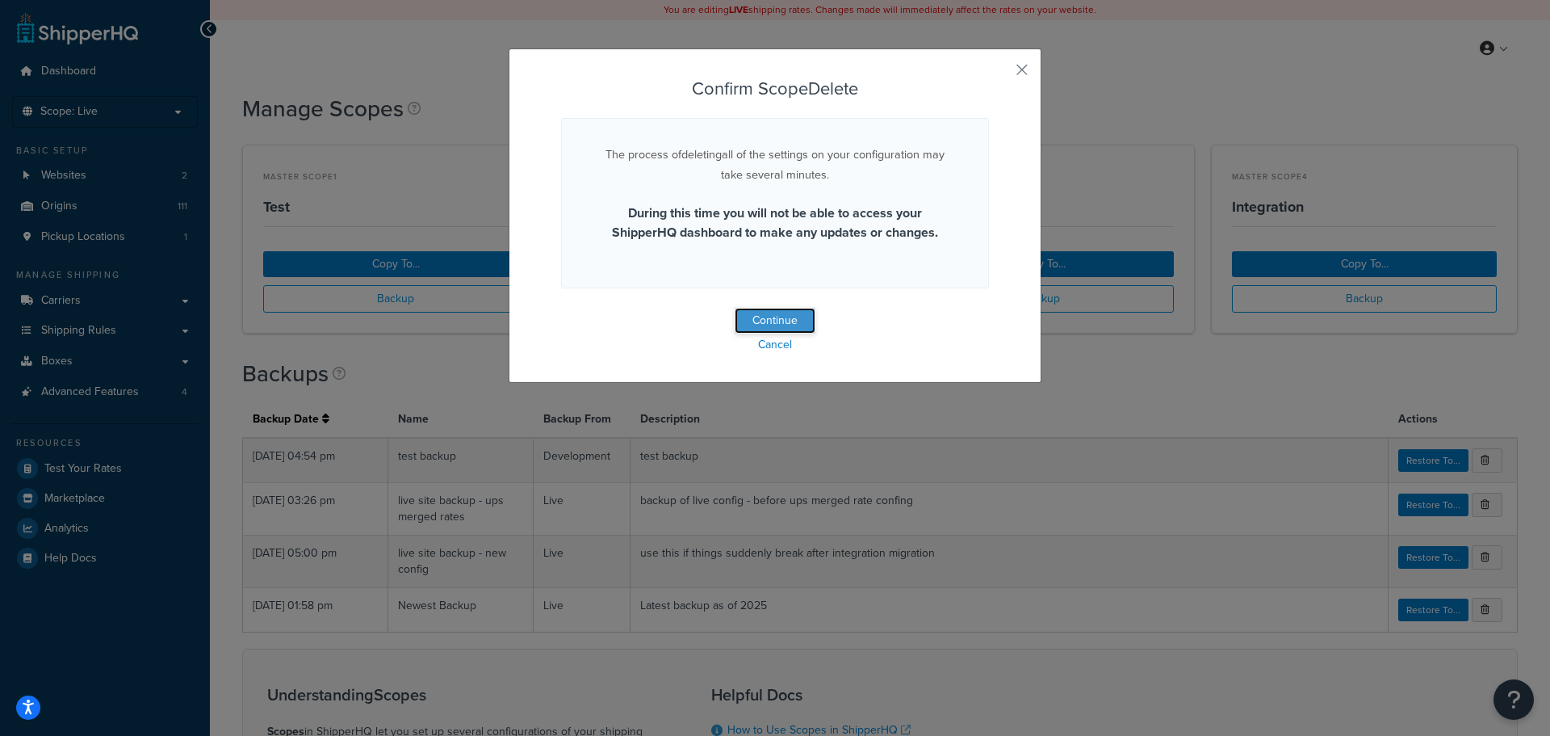
click at [773, 316] on button "Continue" at bounding box center [775, 321] width 81 height 26
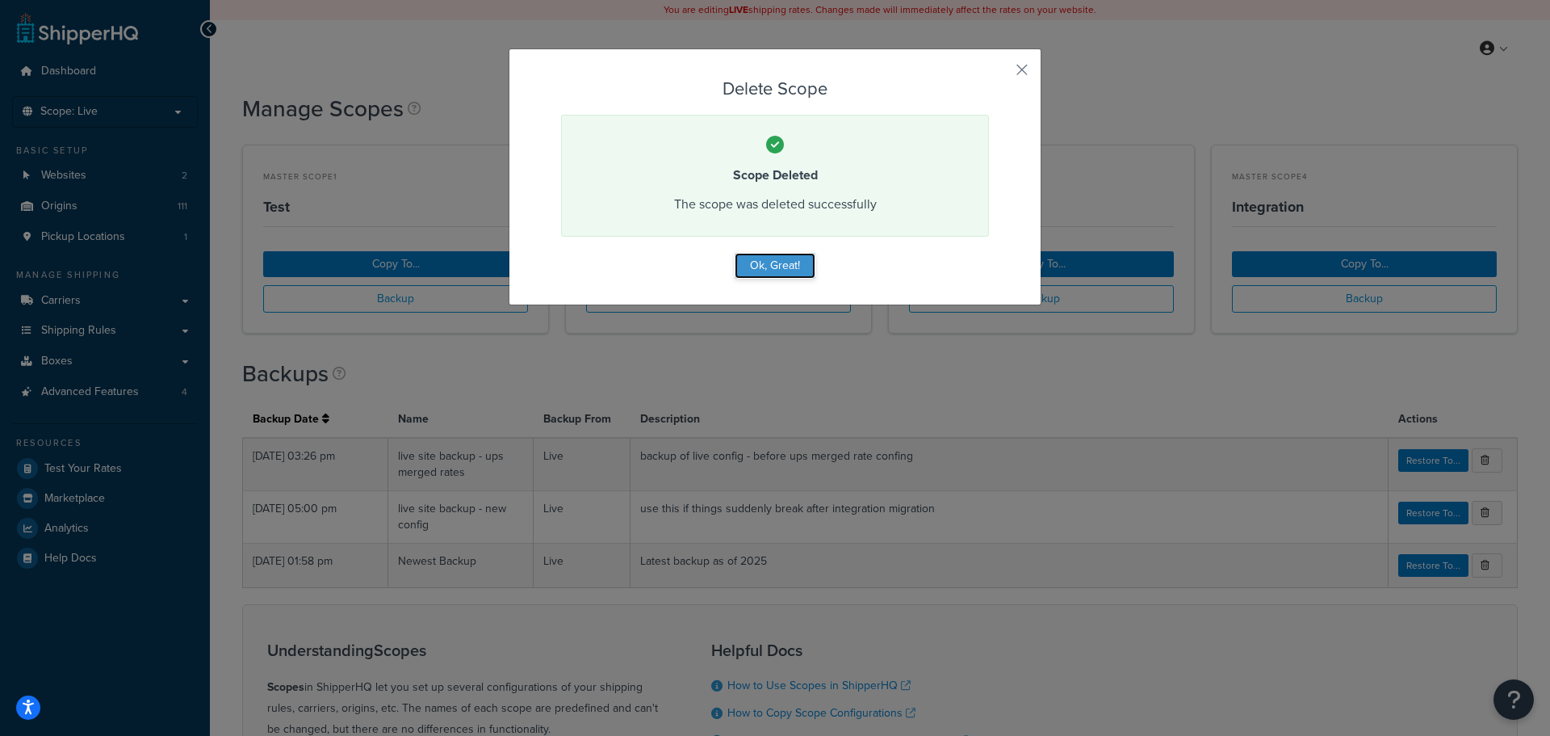
click at [761, 256] on button "Ok, Great!" at bounding box center [775, 266] width 81 height 26
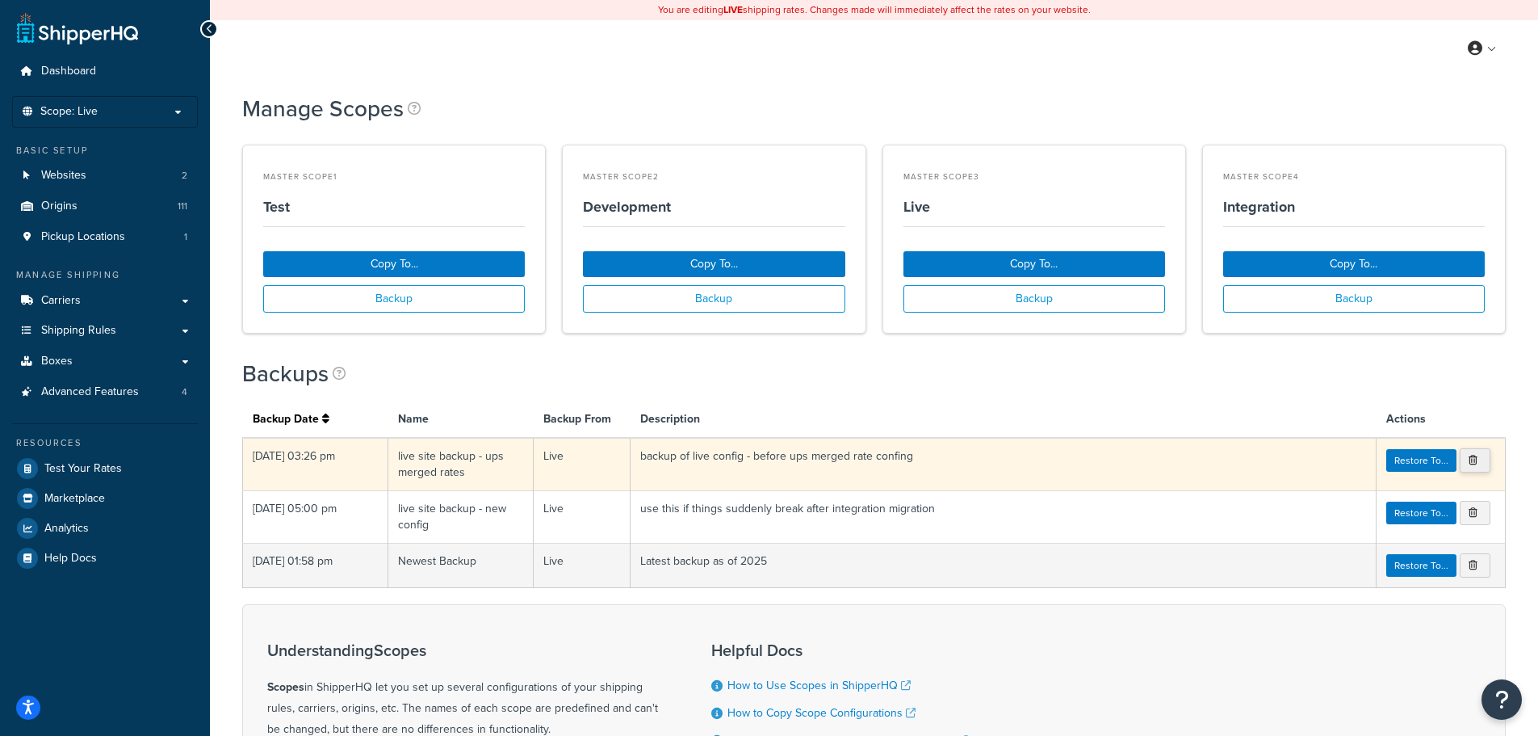
click at [1469, 460] on icon at bounding box center [1473, 460] width 9 height 10
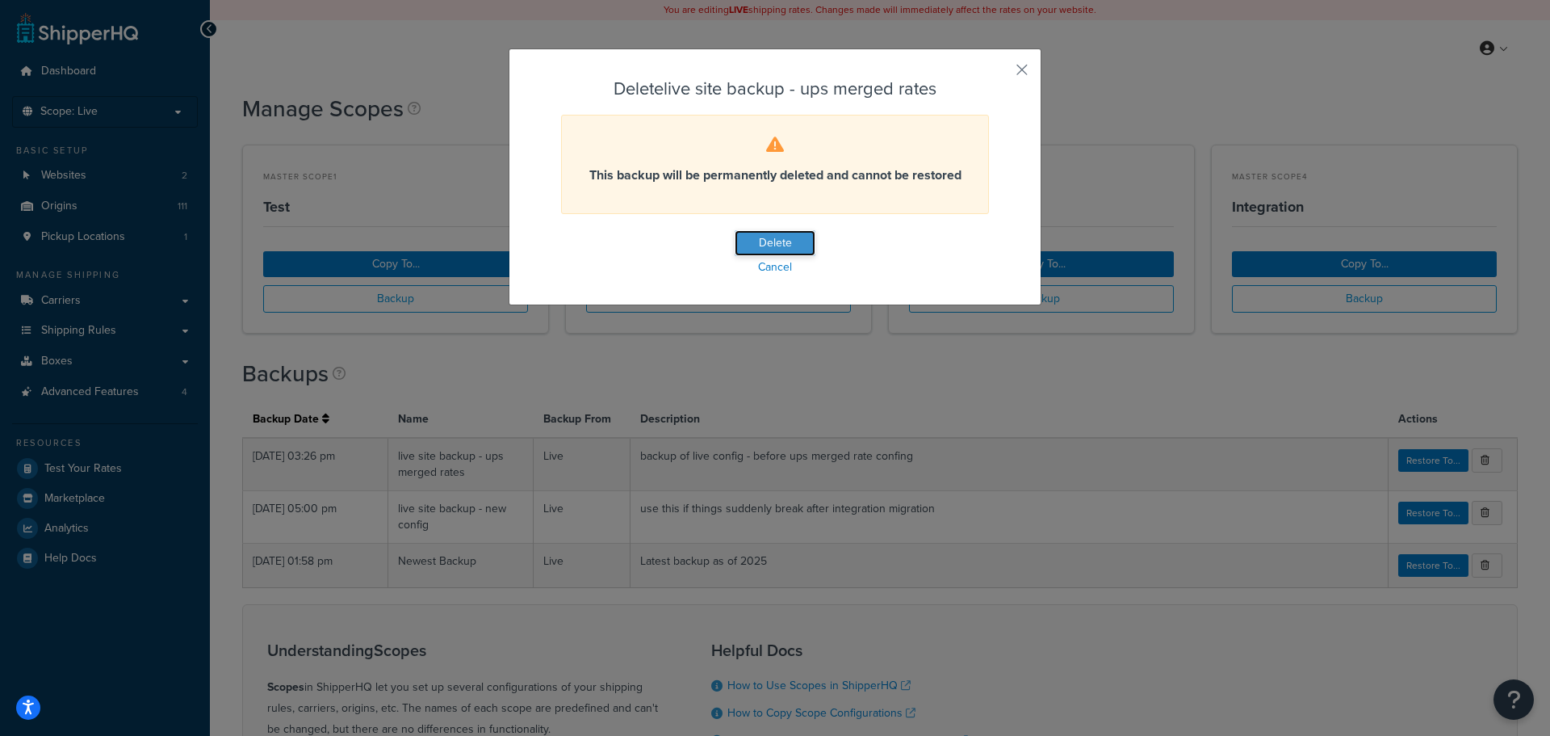
click at [767, 243] on button "Delete" at bounding box center [775, 243] width 81 height 26
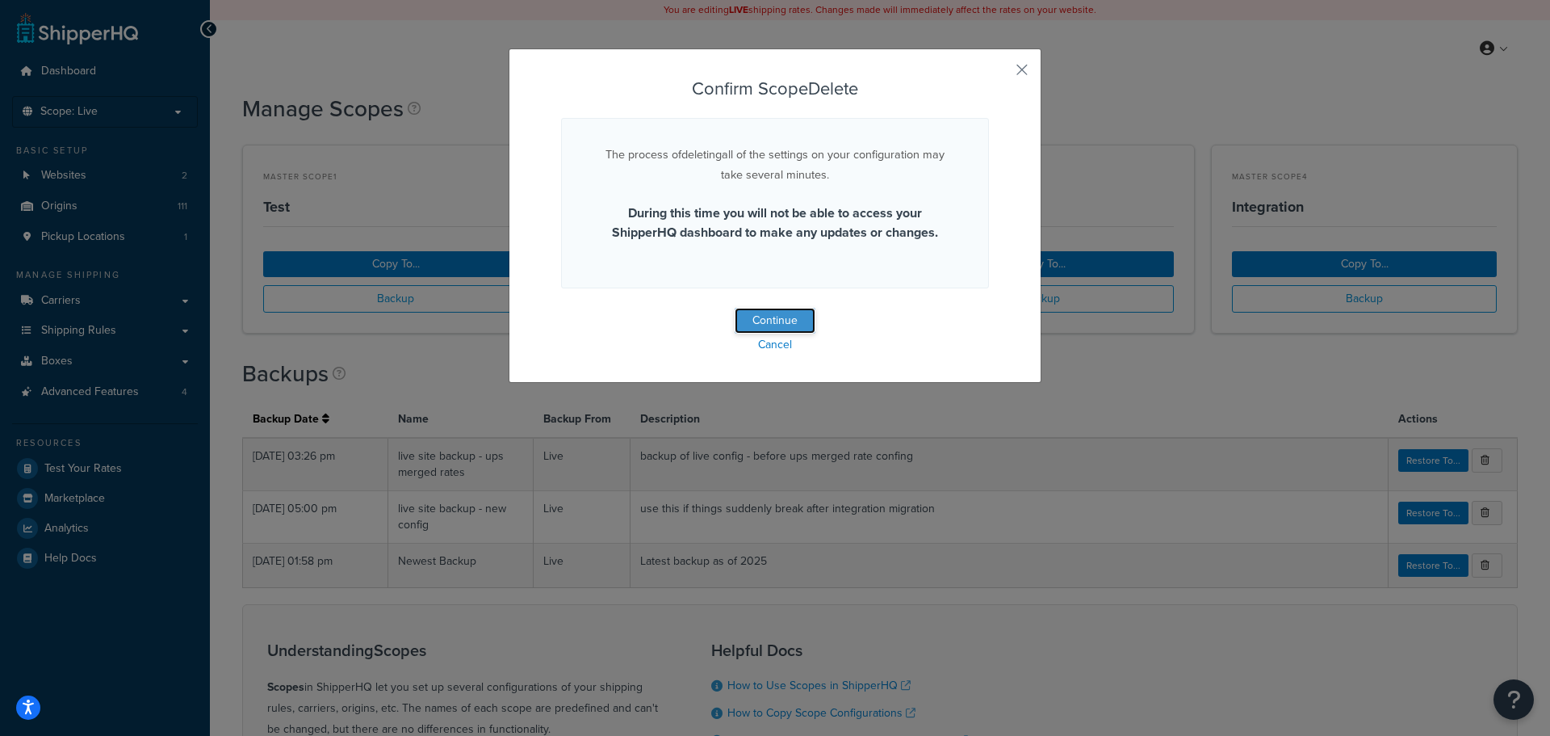
click at [784, 312] on button "Continue" at bounding box center [775, 321] width 81 height 26
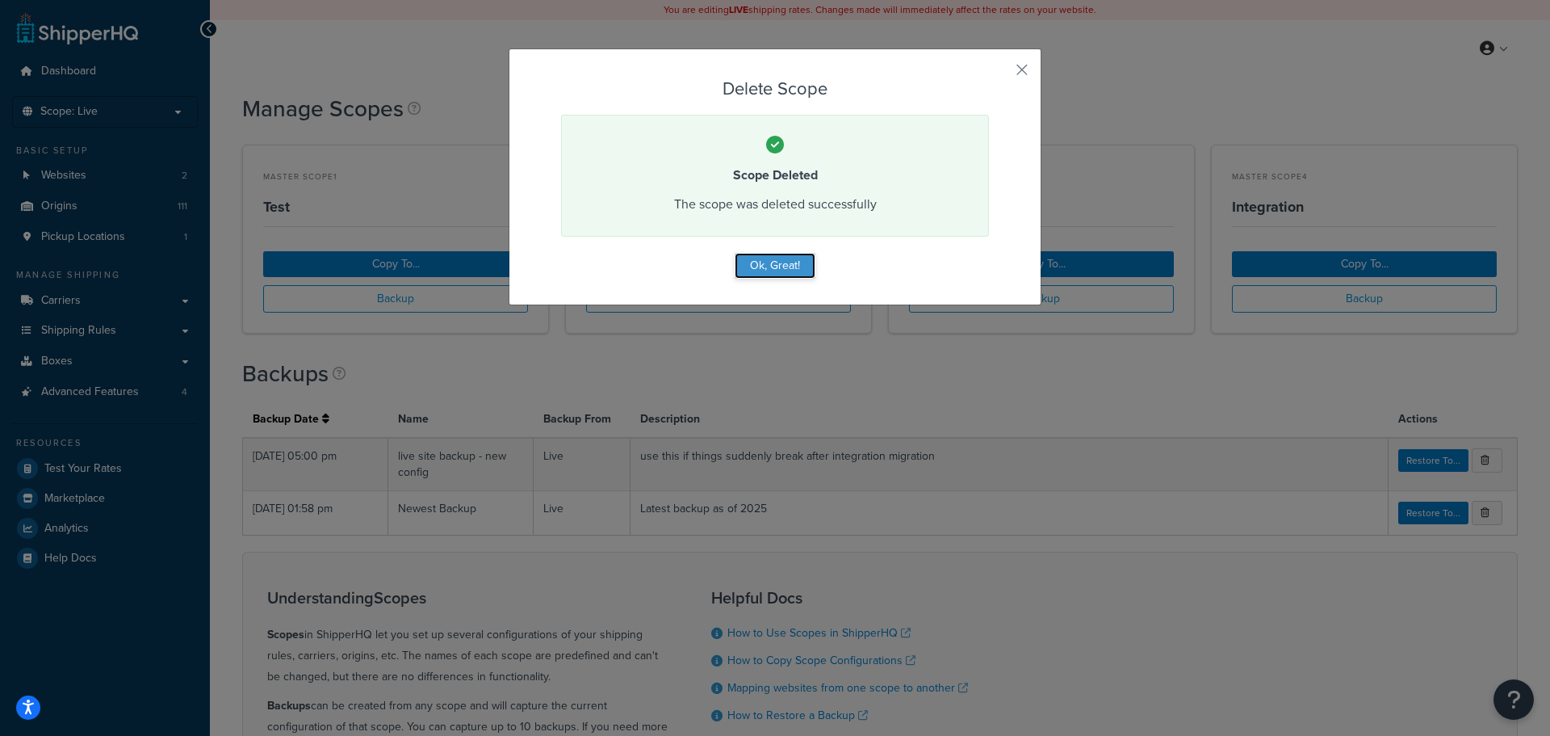
click at [776, 265] on button "Ok, Great!" at bounding box center [775, 266] width 81 height 26
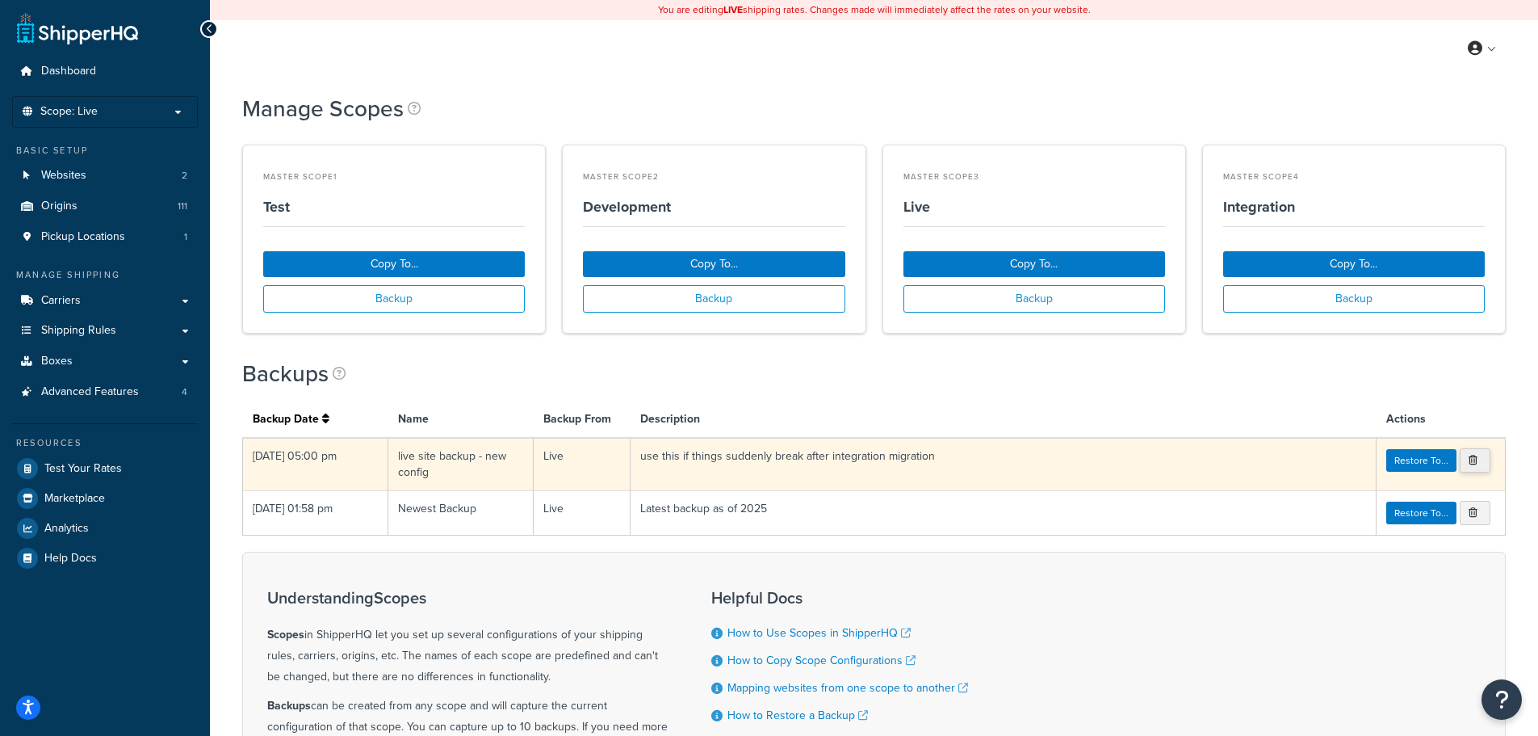
click at [1471, 456] on icon at bounding box center [1473, 460] width 9 height 10
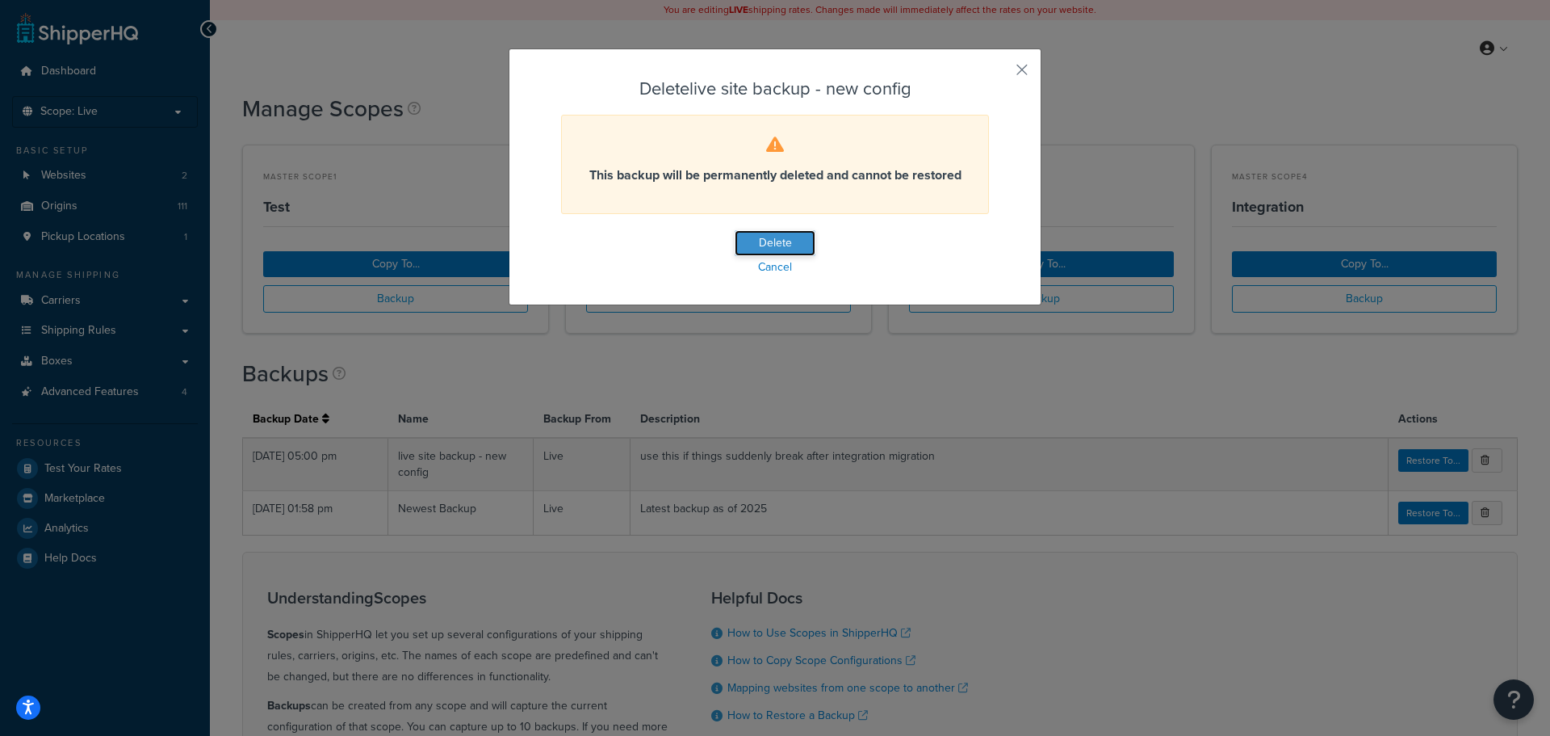
click at [773, 235] on button "Delete" at bounding box center [775, 243] width 81 height 26
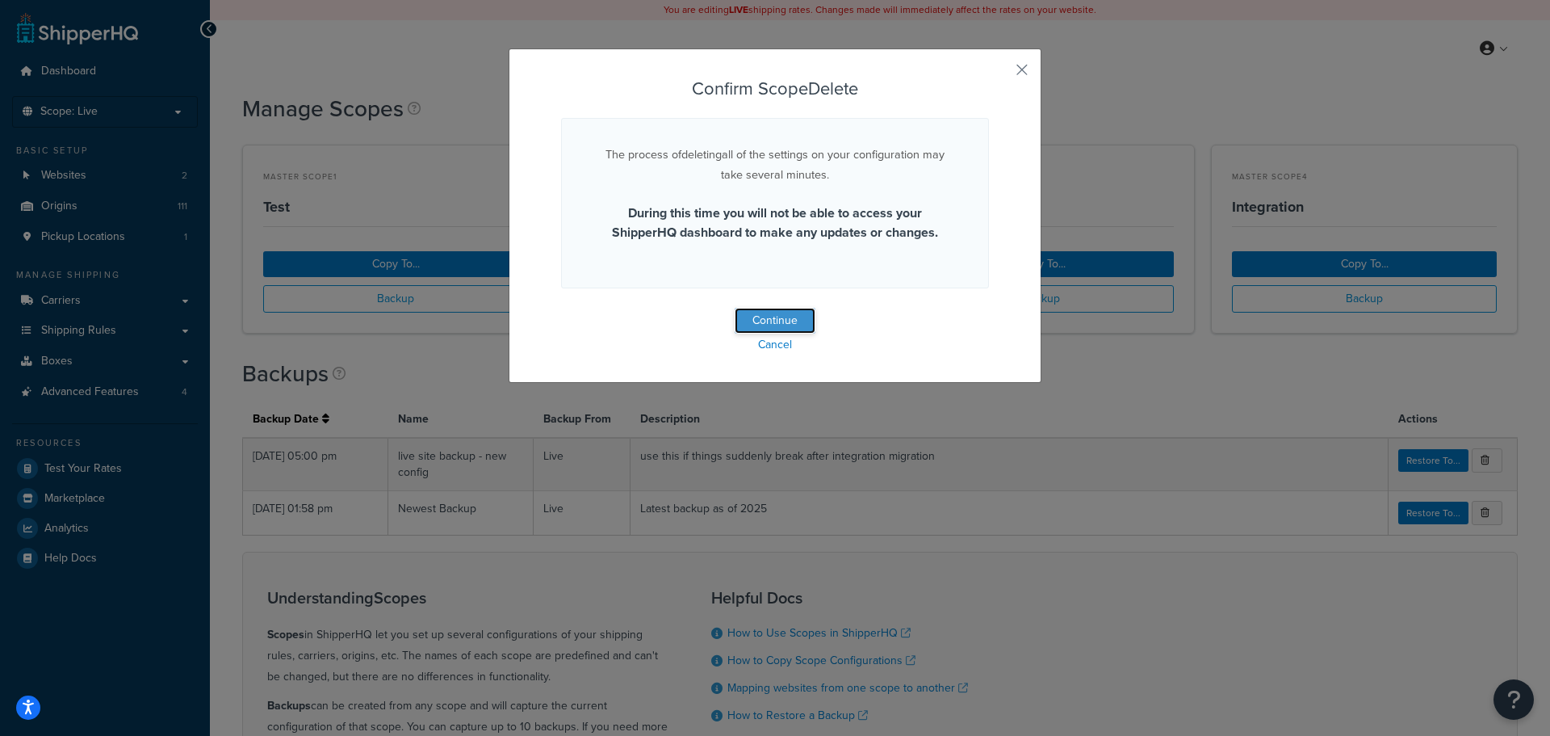
click at [783, 317] on button "Continue" at bounding box center [775, 321] width 81 height 26
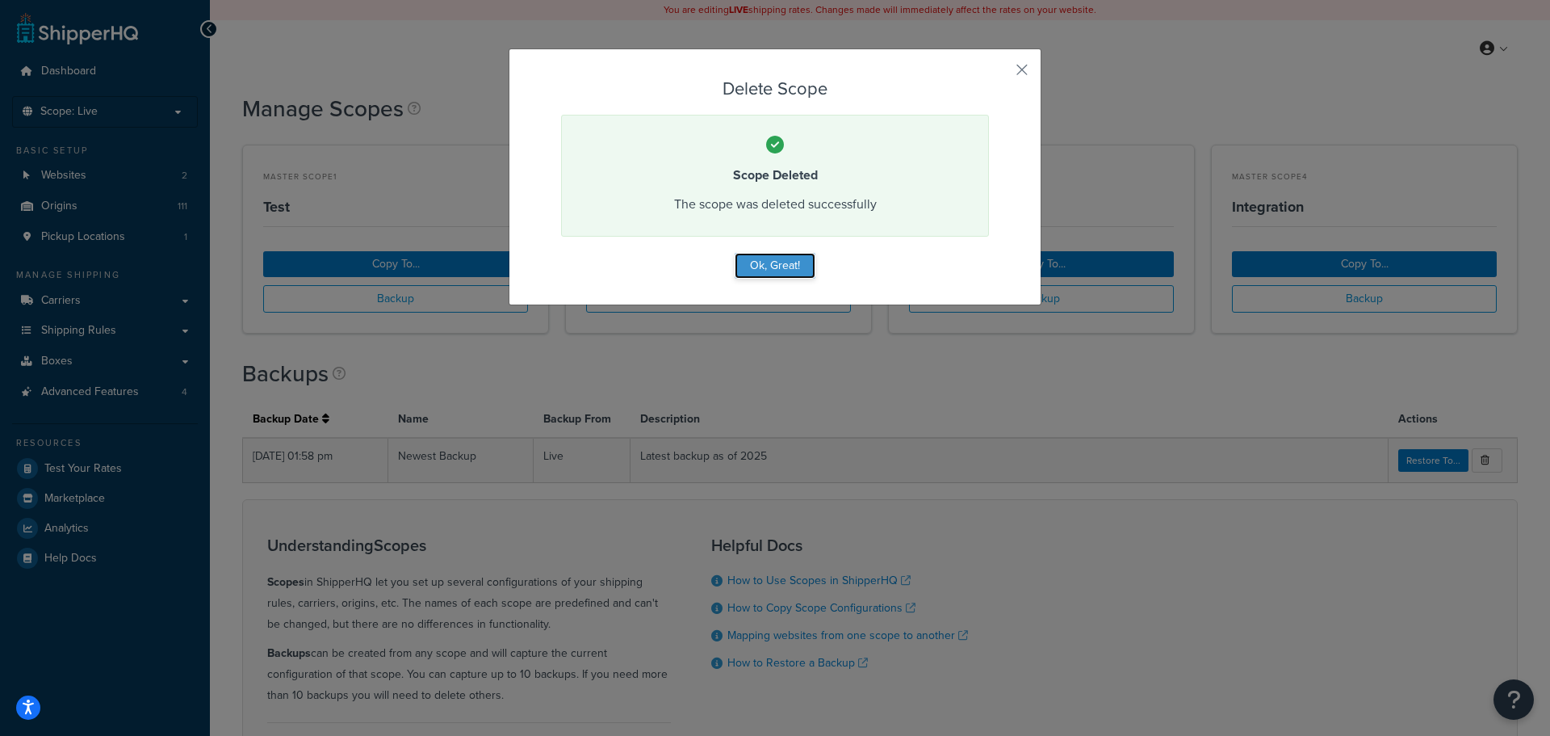
click at [769, 263] on button "Ok, Great!" at bounding box center [775, 266] width 81 height 26
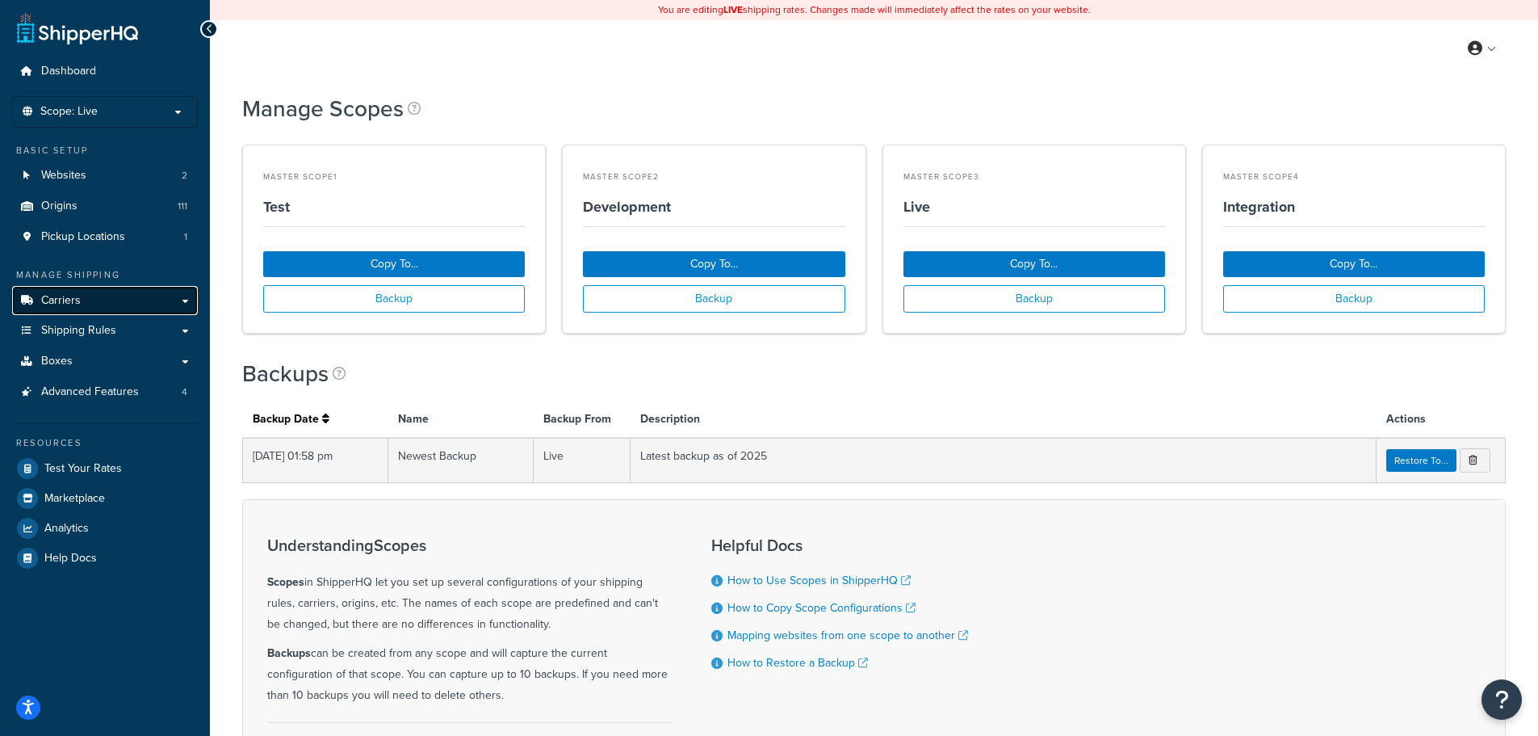
click at [90, 303] on link "Carriers" at bounding box center [105, 301] width 186 height 30
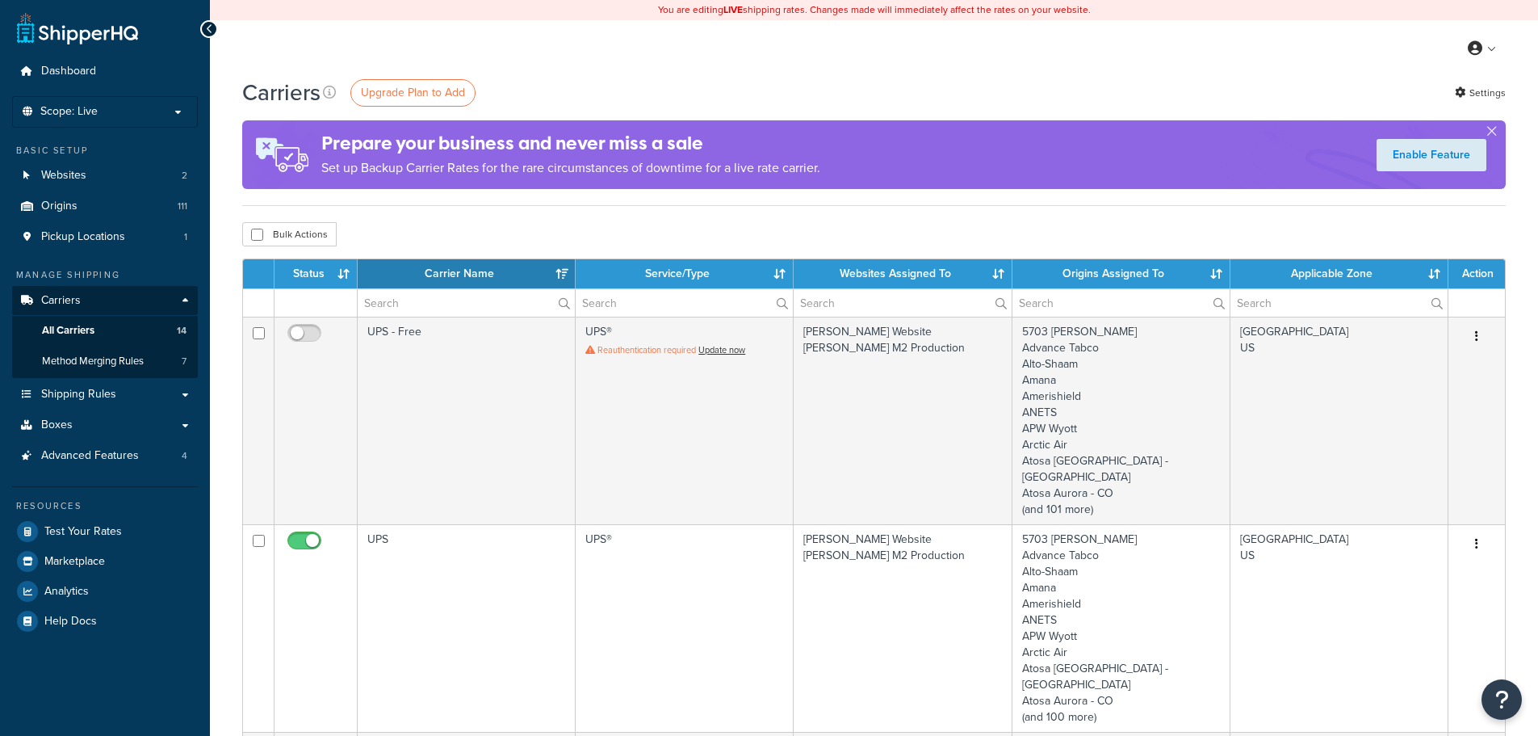
select select "15"
click at [87, 400] on span "Shipping Rules" at bounding box center [78, 395] width 75 height 14
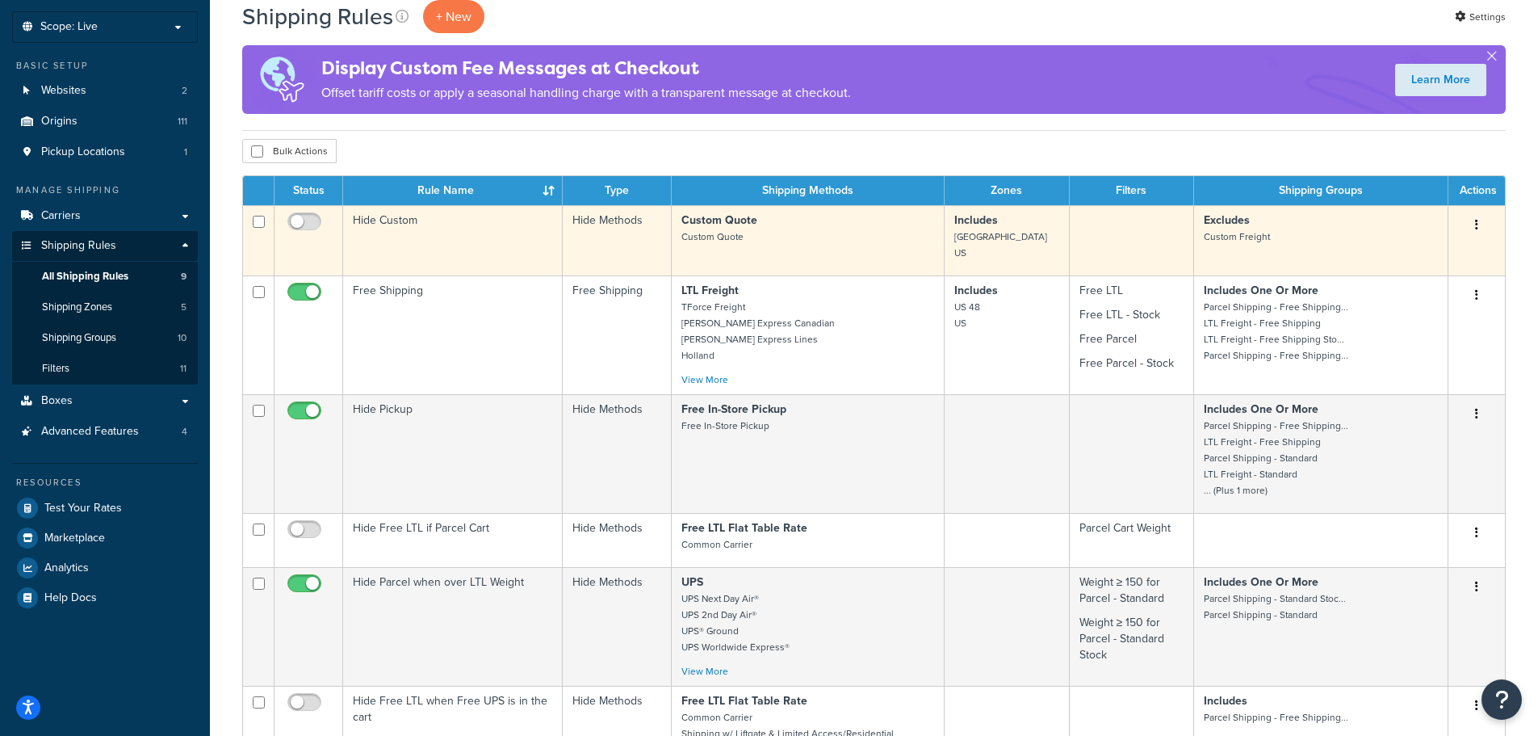
scroll to position [161, 0]
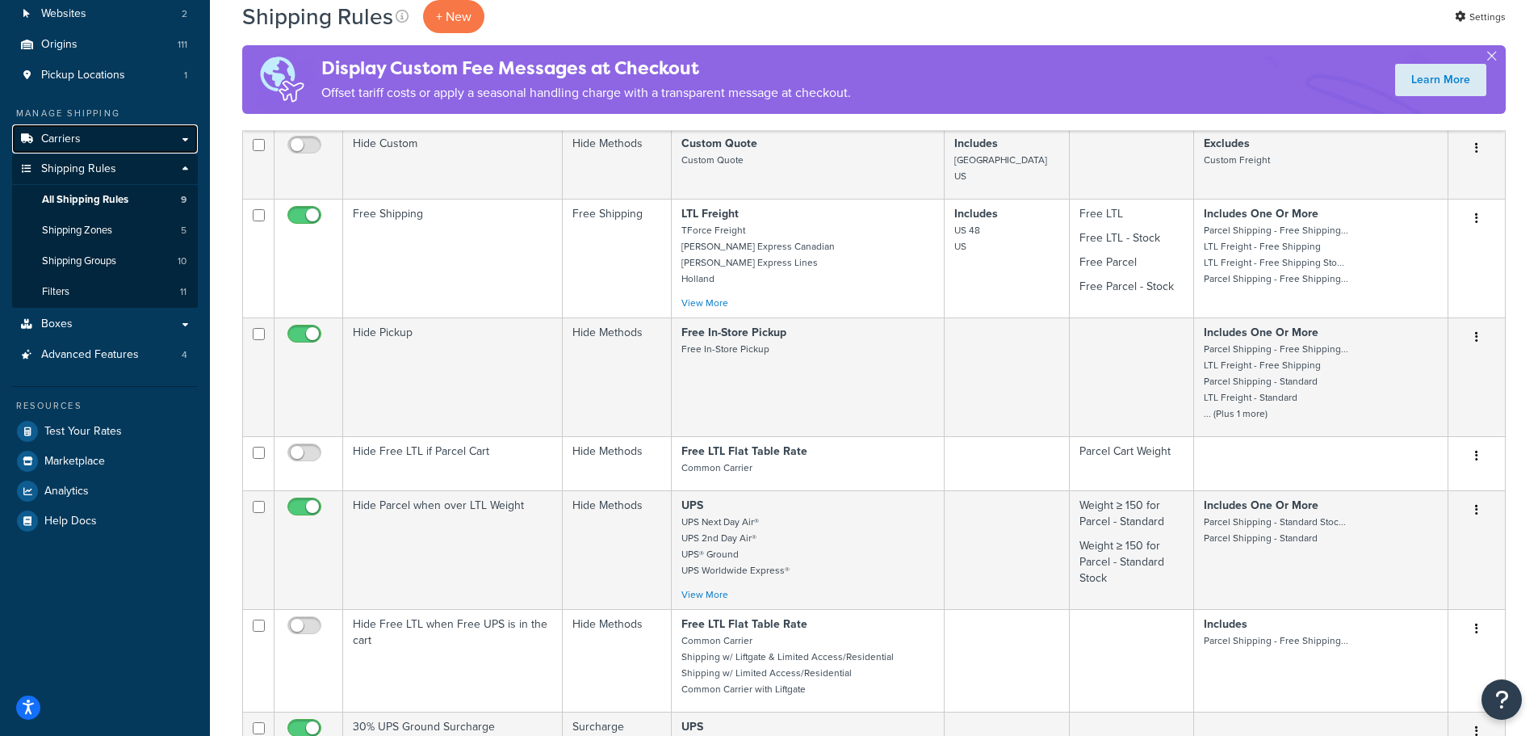
click at [86, 136] on link "Carriers" at bounding box center [105, 139] width 186 height 30
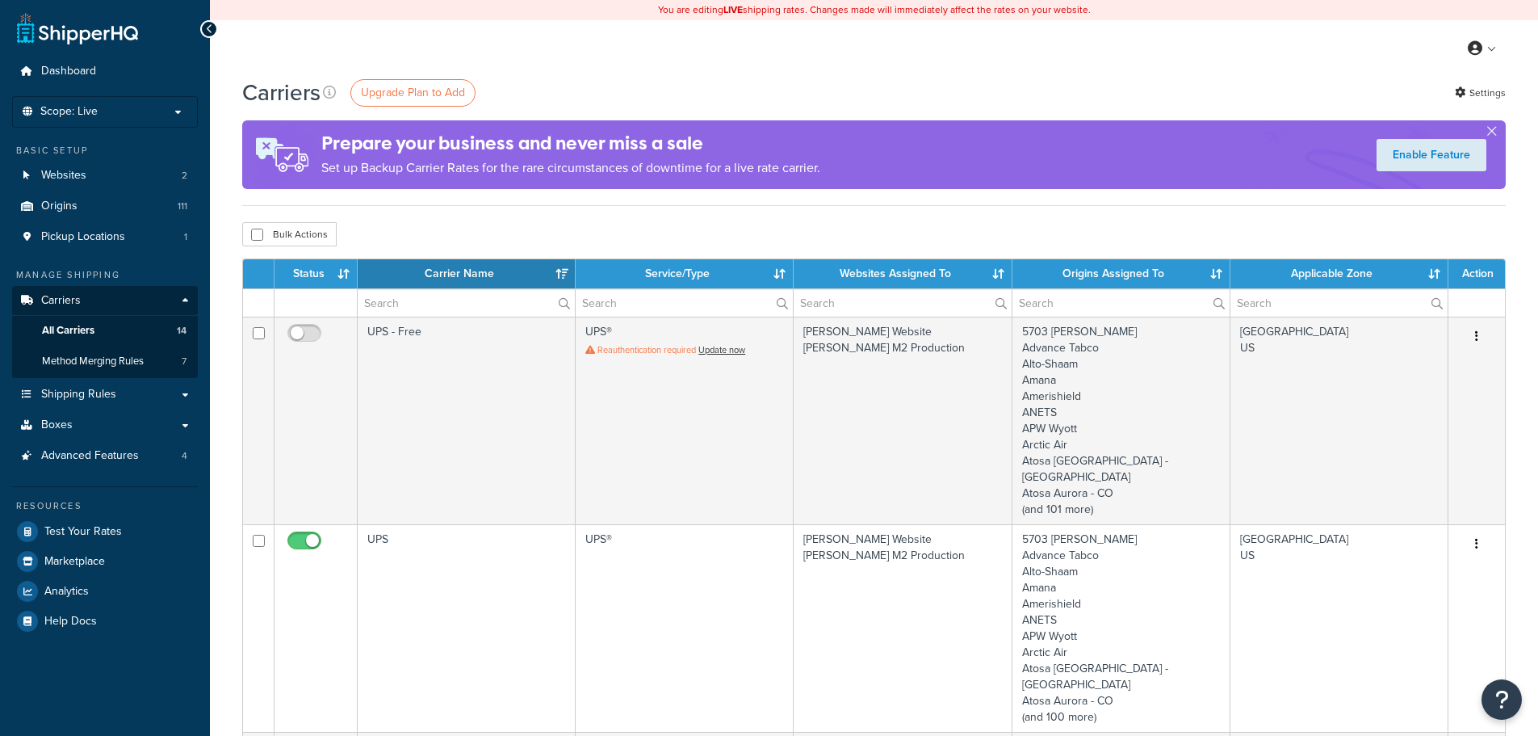
select select "15"
click at [82, 528] on span "Test Your Rates" at bounding box center [83, 532] width 78 height 14
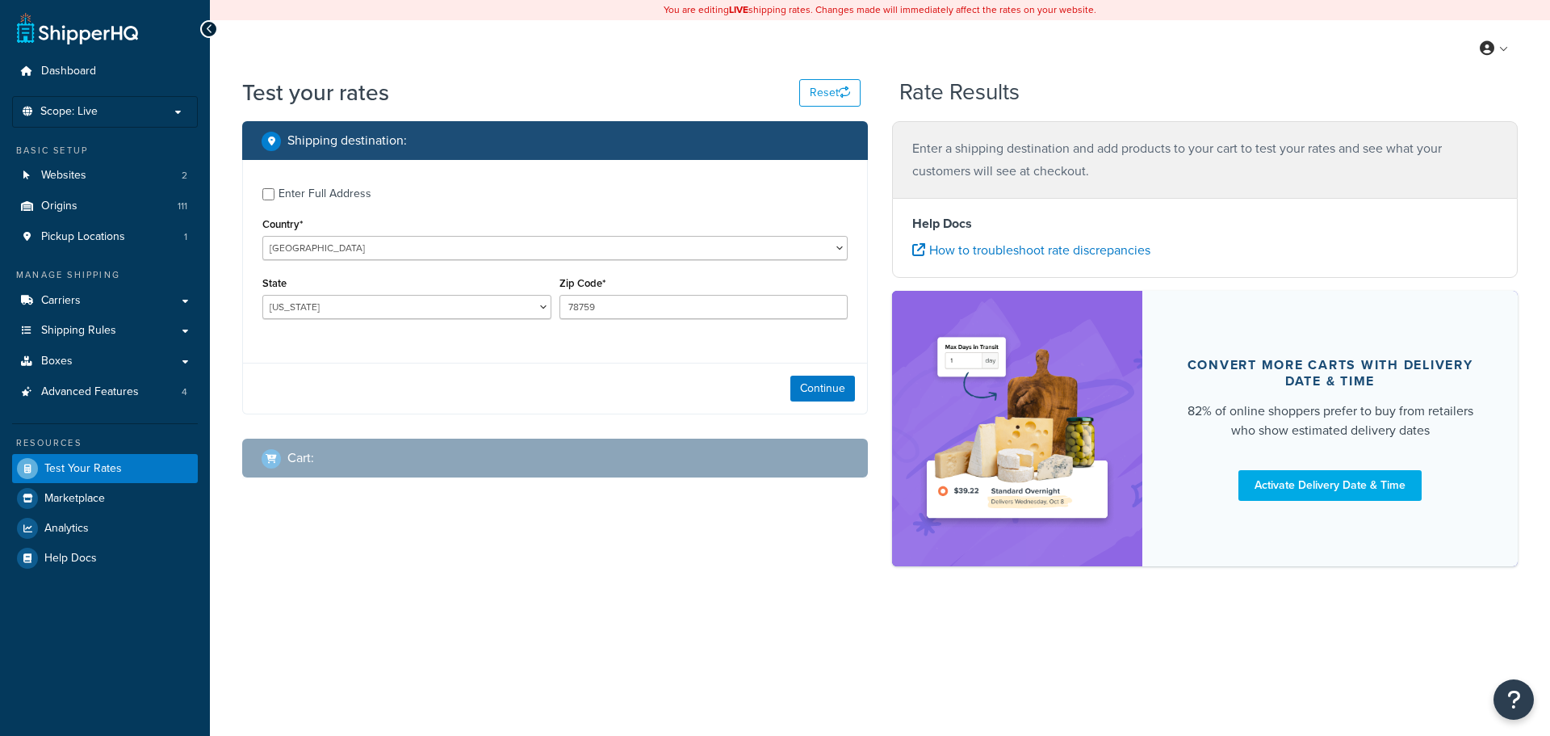
select select "[GEOGRAPHIC_DATA]"
click at [535, 312] on select "[US_STATE] [US_STATE] [US_STATE] [US_STATE] [US_STATE] Armed Forces Americas Ar…" at bounding box center [406, 307] width 289 height 24
click at [328, 187] on div "Enter Full Address" at bounding box center [325, 193] width 93 height 23
click at [275, 188] on input "Enter Full Address" at bounding box center [268, 194] width 12 height 12
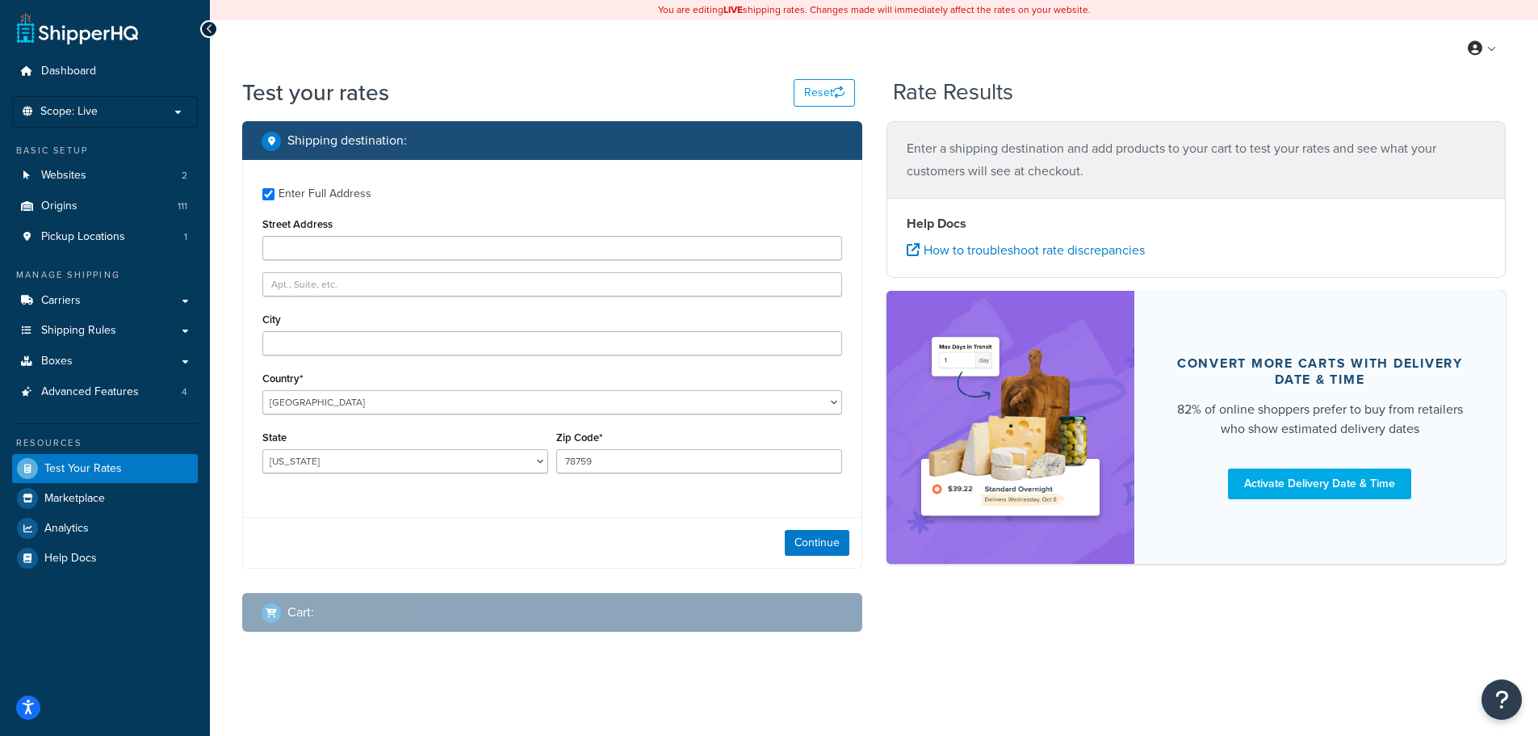
click at [309, 192] on div "Enter Full Address" at bounding box center [325, 193] width 93 height 23
click at [275, 192] on input "Enter Full Address" at bounding box center [268, 194] width 12 height 12
checkbox input "false"
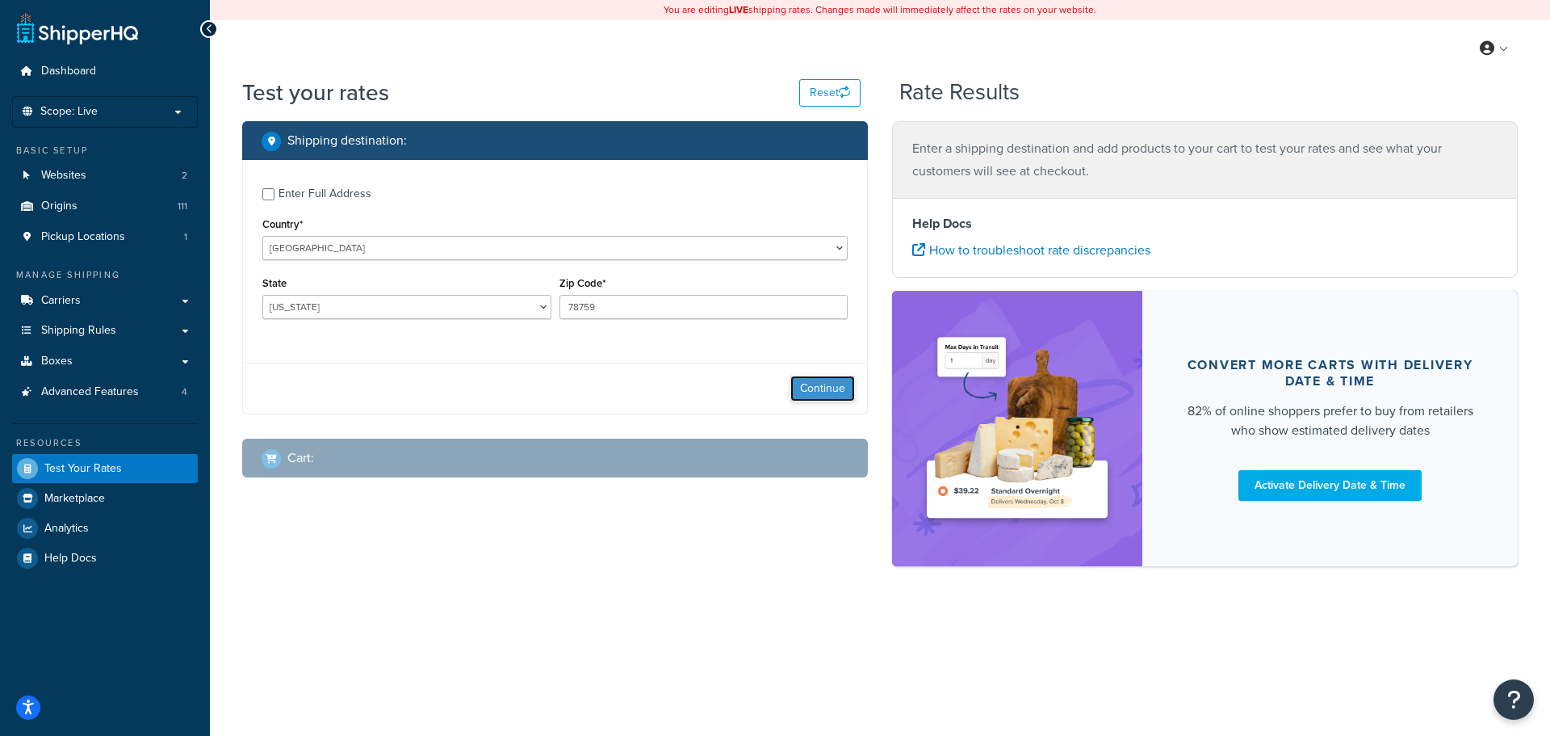
click at [827, 388] on button "Continue" at bounding box center [823, 388] width 65 height 26
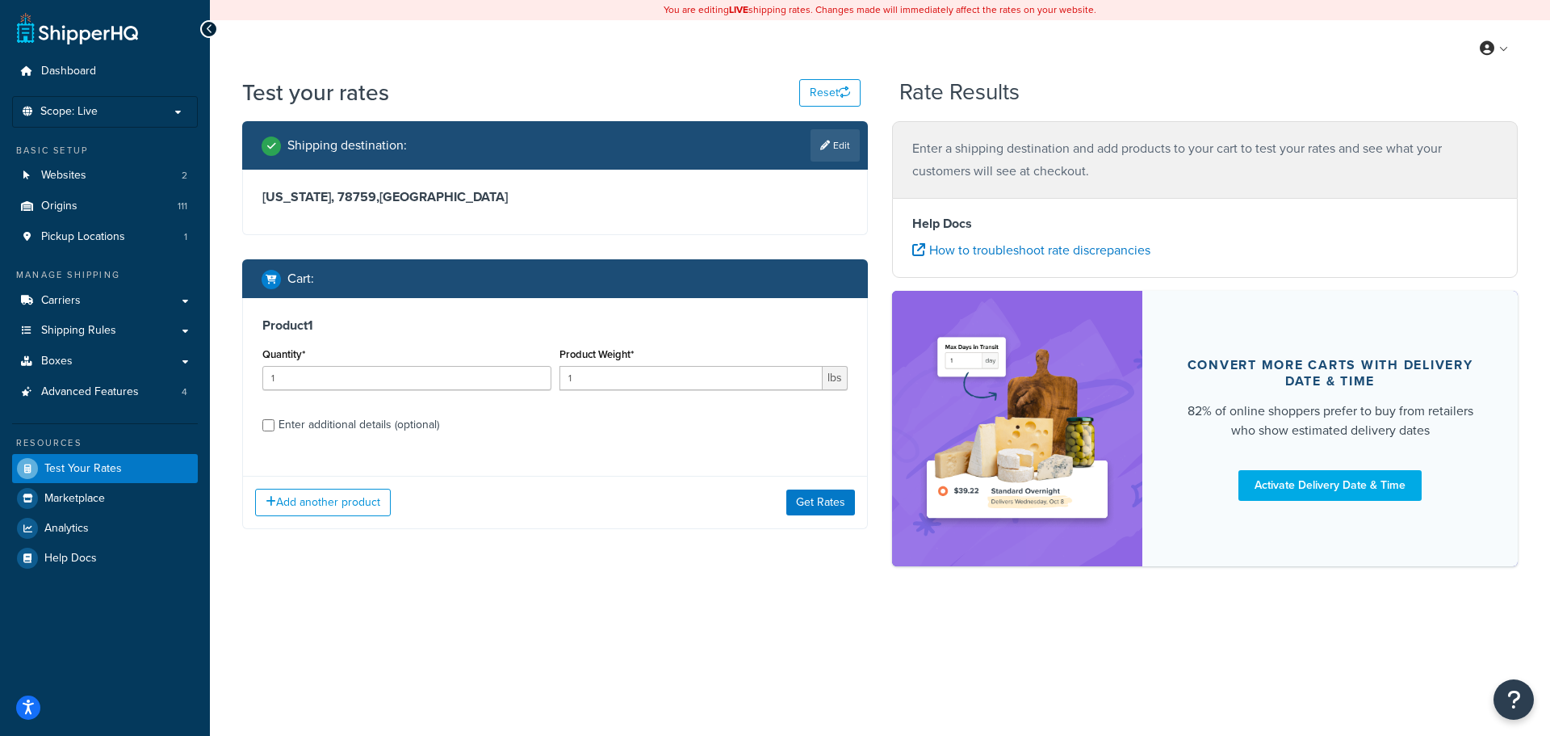
click at [304, 430] on div "Enter additional details (optional)" at bounding box center [359, 424] width 161 height 23
click at [275, 430] on input "Enter additional details (optional)" at bounding box center [268, 425] width 12 height 12
checkbox input "true"
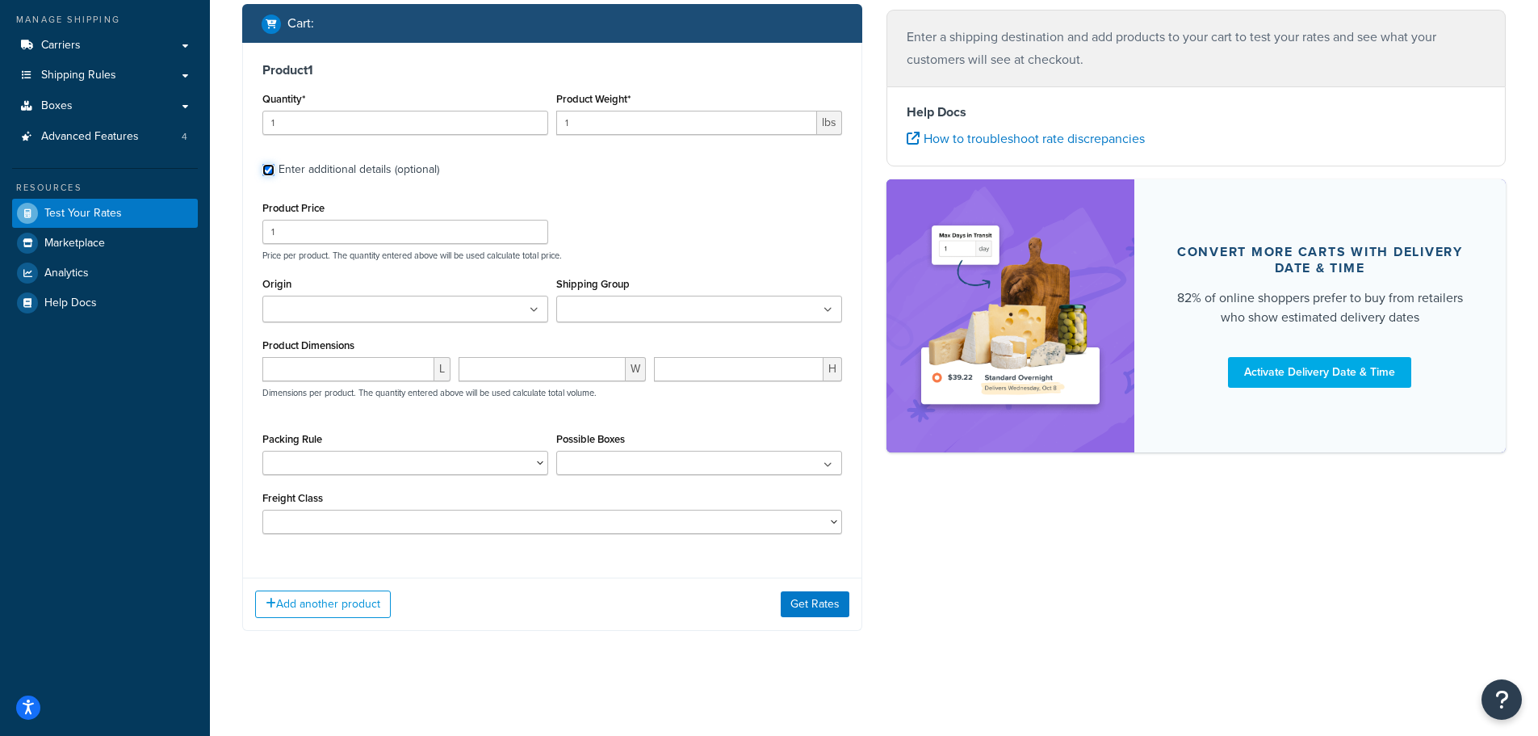
scroll to position [174, 0]
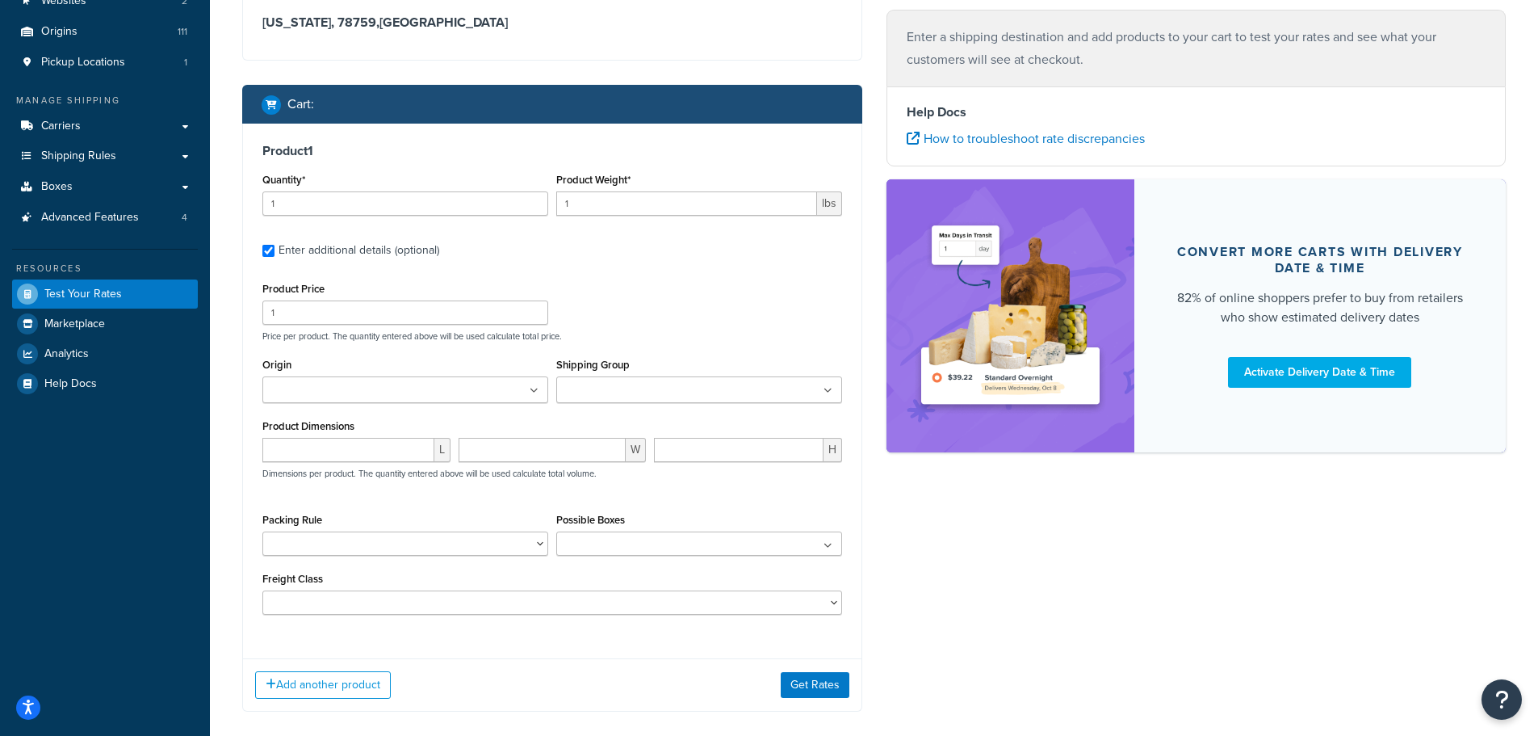
click at [686, 392] on input "Shipping Group" at bounding box center [632, 391] width 143 height 18
click at [667, 300] on div "Product Price 1 Price per product. The quantity entered above will be used calc…" at bounding box center [552, 310] width 588 height 64
drag, startPoint x: 627, startPoint y: 203, endPoint x: 551, endPoint y: 199, distance: 76.1
click at [551, 199] on div "Quantity* 1 Product Weight* 1 lbs" at bounding box center [552, 198] width 588 height 59
type input "5200"
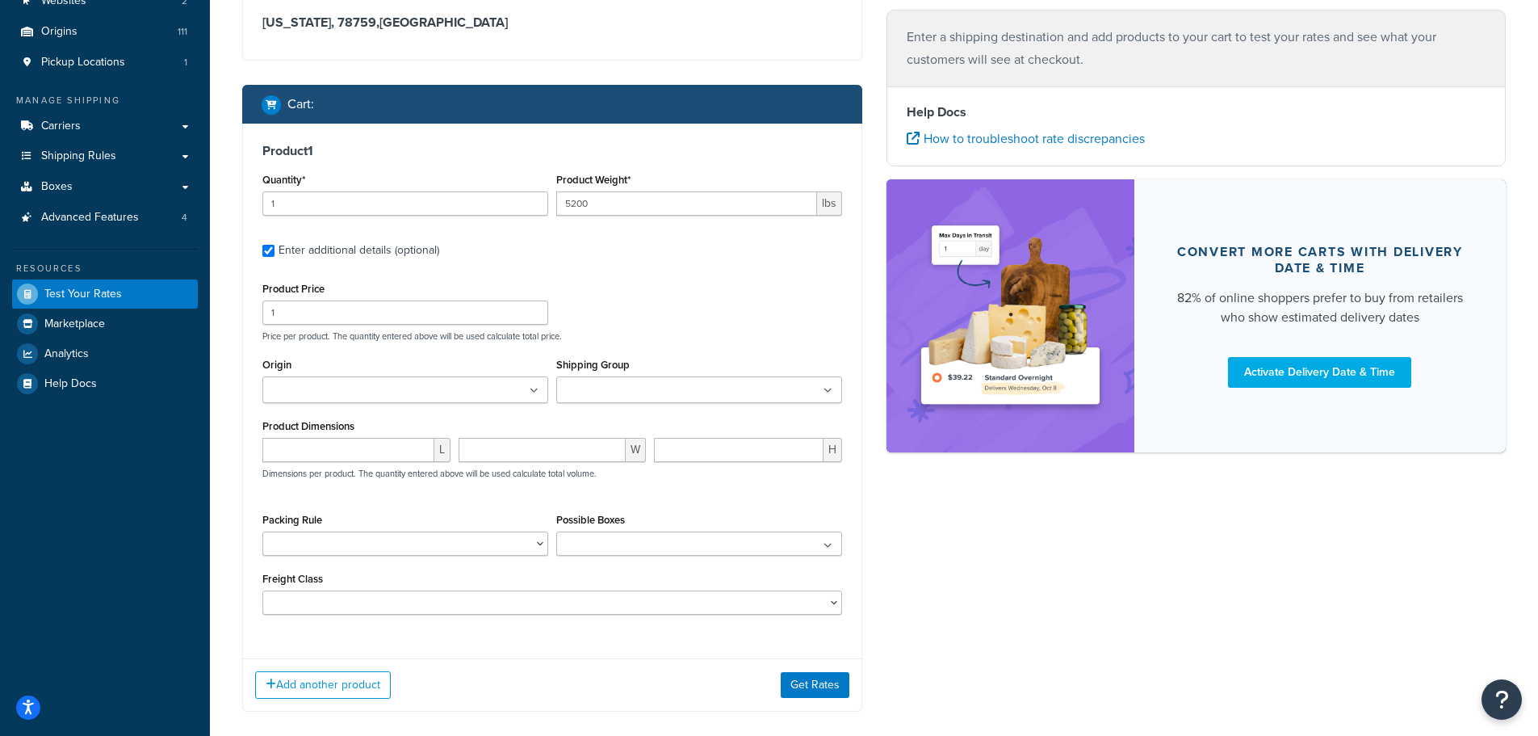
click at [614, 263] on div "Product 1 Quantity* 1 Product Weight* 5200 lbs Enter additional details (option…" at bounding box center [552, 385] width 619 height 522
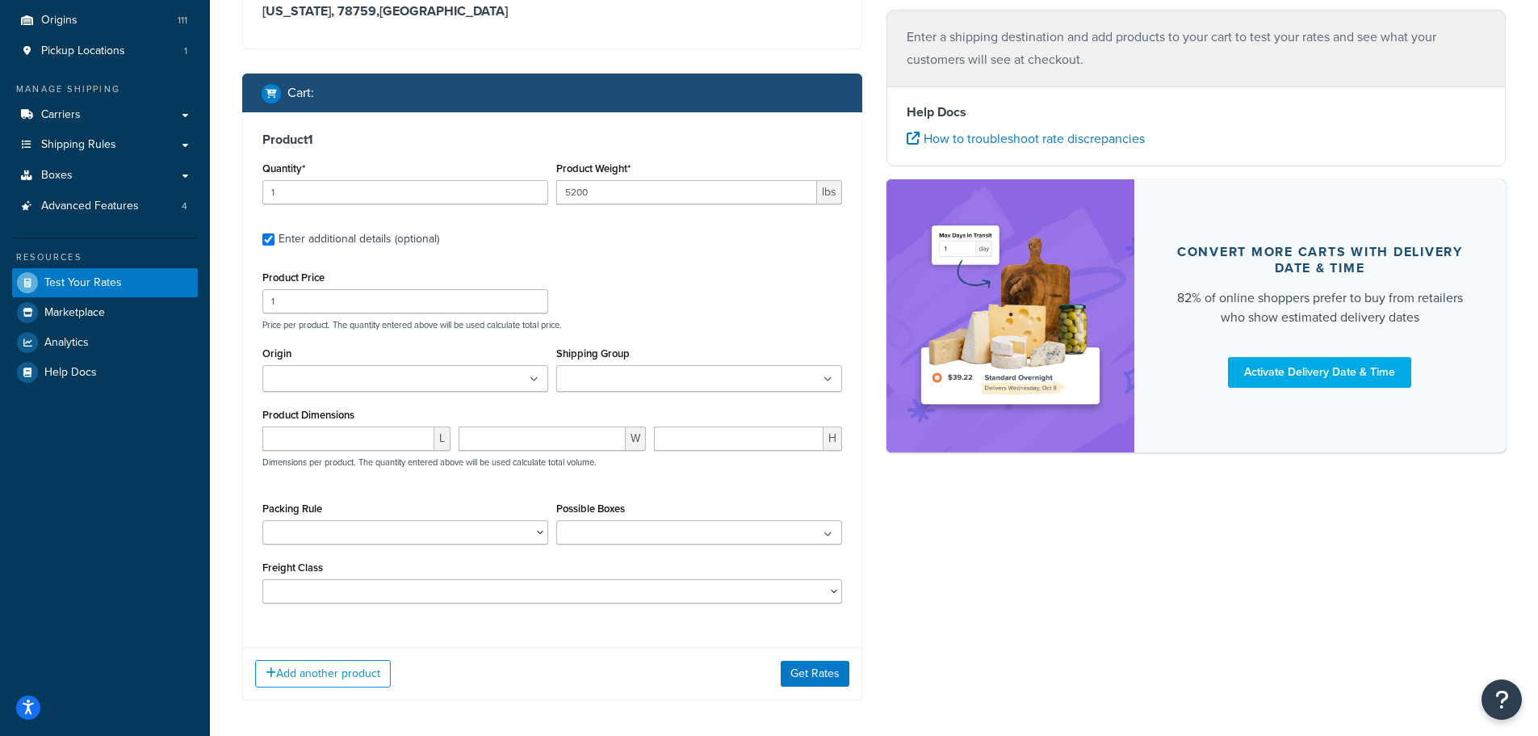
scroll to position [255, 0]
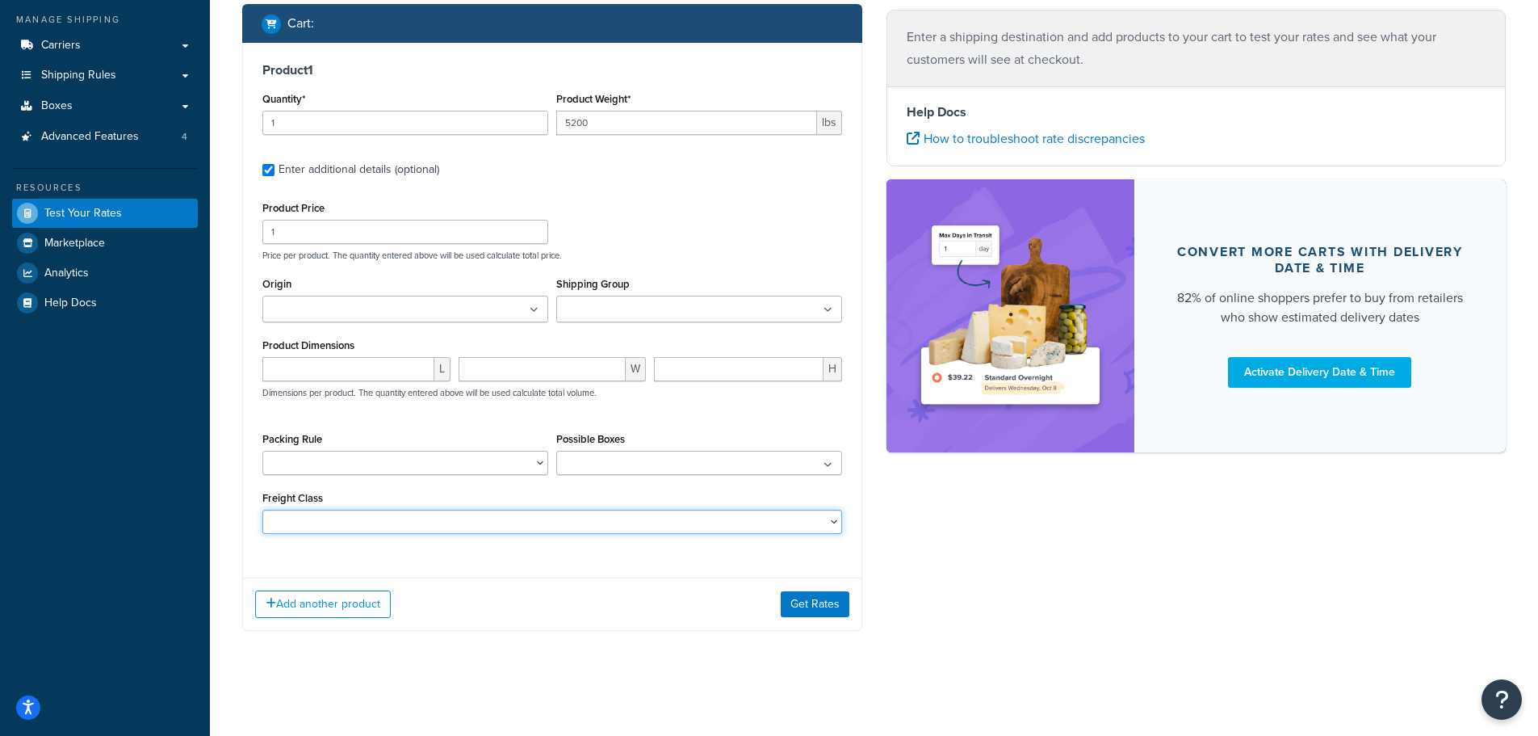
click at [358, 525] on select "50 55 60 65 70 77.5 85 92.5 100 110 125 150 175 200 250 300 400 500" at bounding box center [552, 522] width 580 height 24
click at [564, 560] on div "Product 1 Quantity* 1 Product Weight* 5200 lbs Enter additional details (option…" at bounding box center [552, 304] width 619 height 522
click at [351, 375] on input "number" at bounding box center [348, 369] width 172 height 24
click at [567, 375] on input "number" at bounding box center [543, 369] width 168 height 24
click at [737, 358] on input "number" at bounding box center [739, 369] width 170 height 24
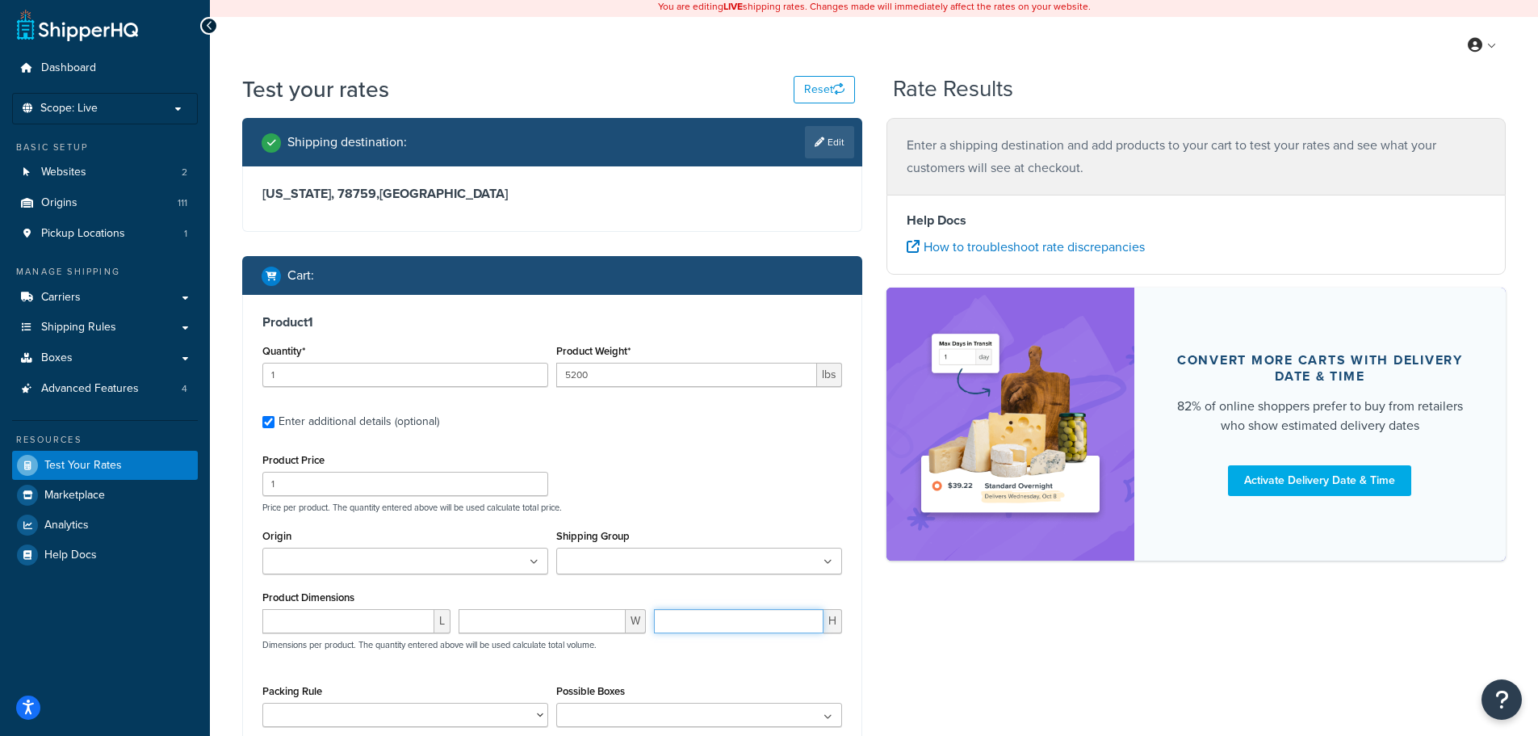
scroll to position [0, 0]
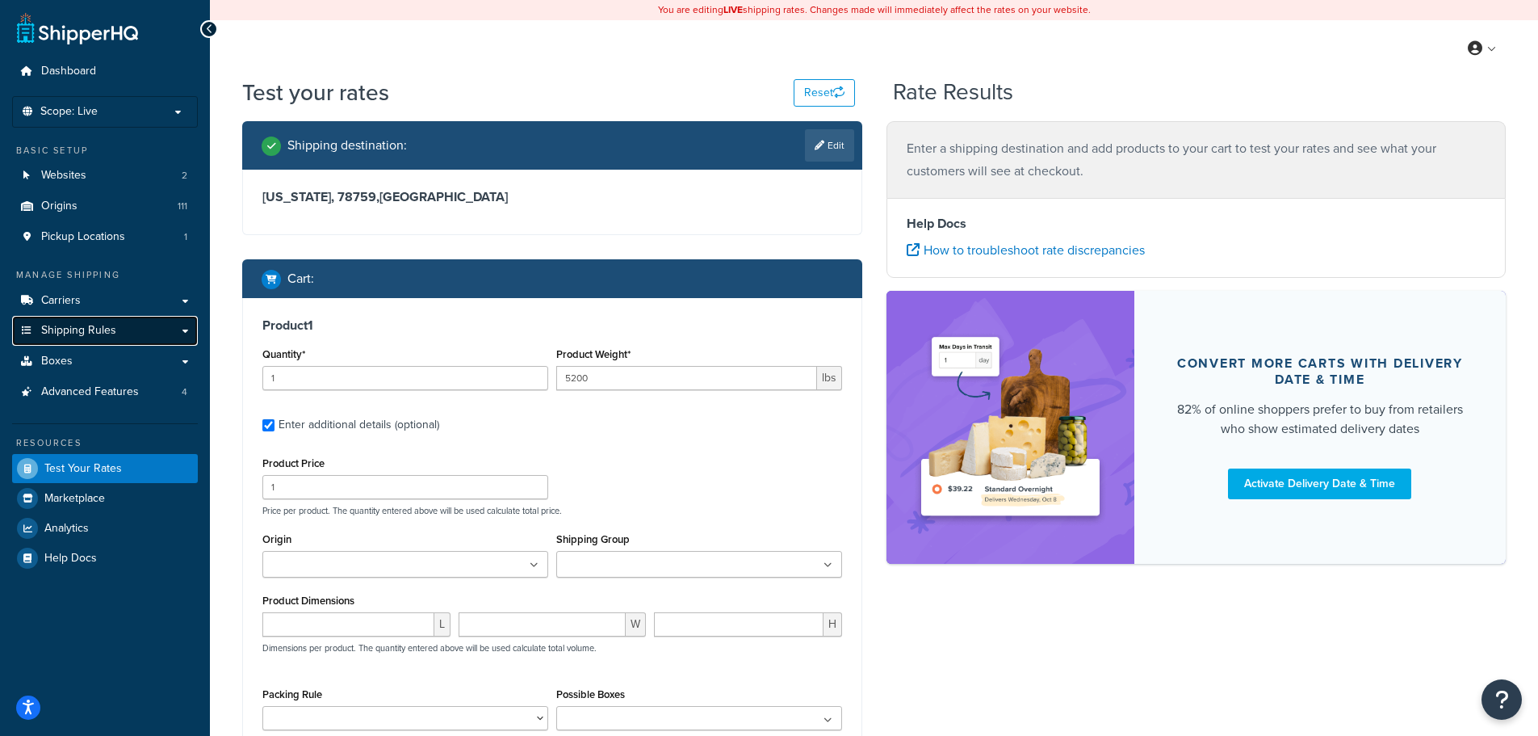
click at [106, 324] on span "Shipping Rules" at bounding box center [78, 331] width 75 height 14
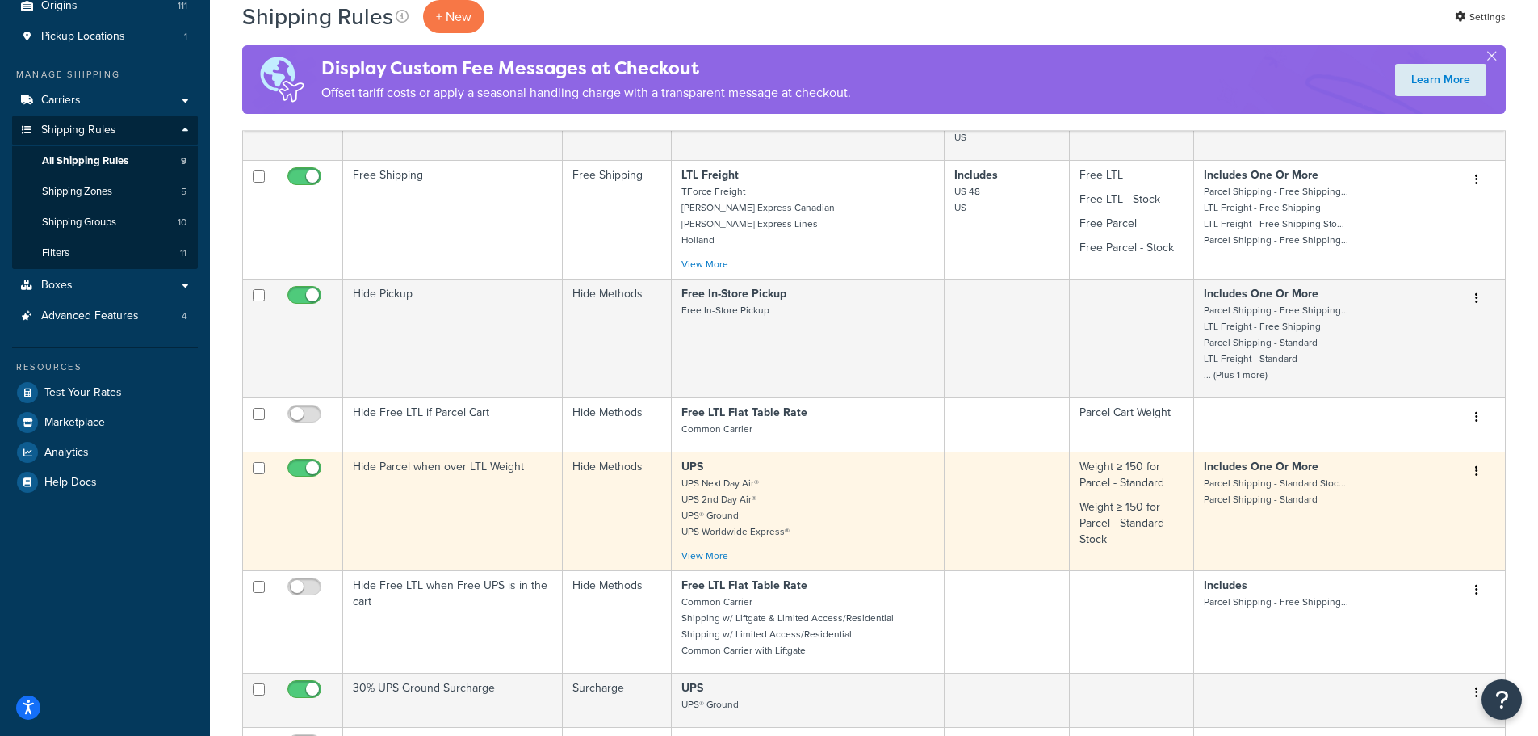
scroll to position [161, 0]
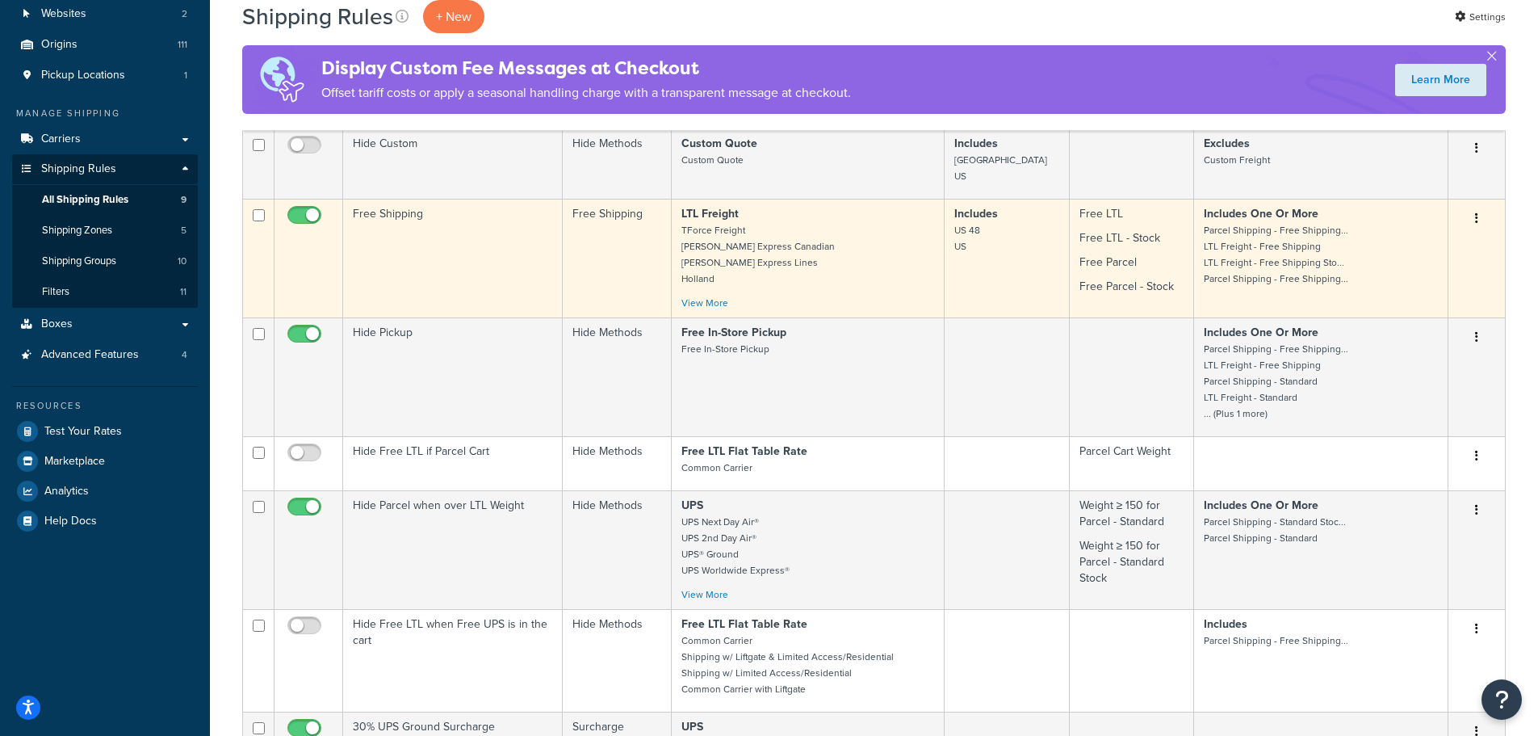
click at [426, 245] on td "Free Shipping" at bounding box center [453, 258] width 220 height 119
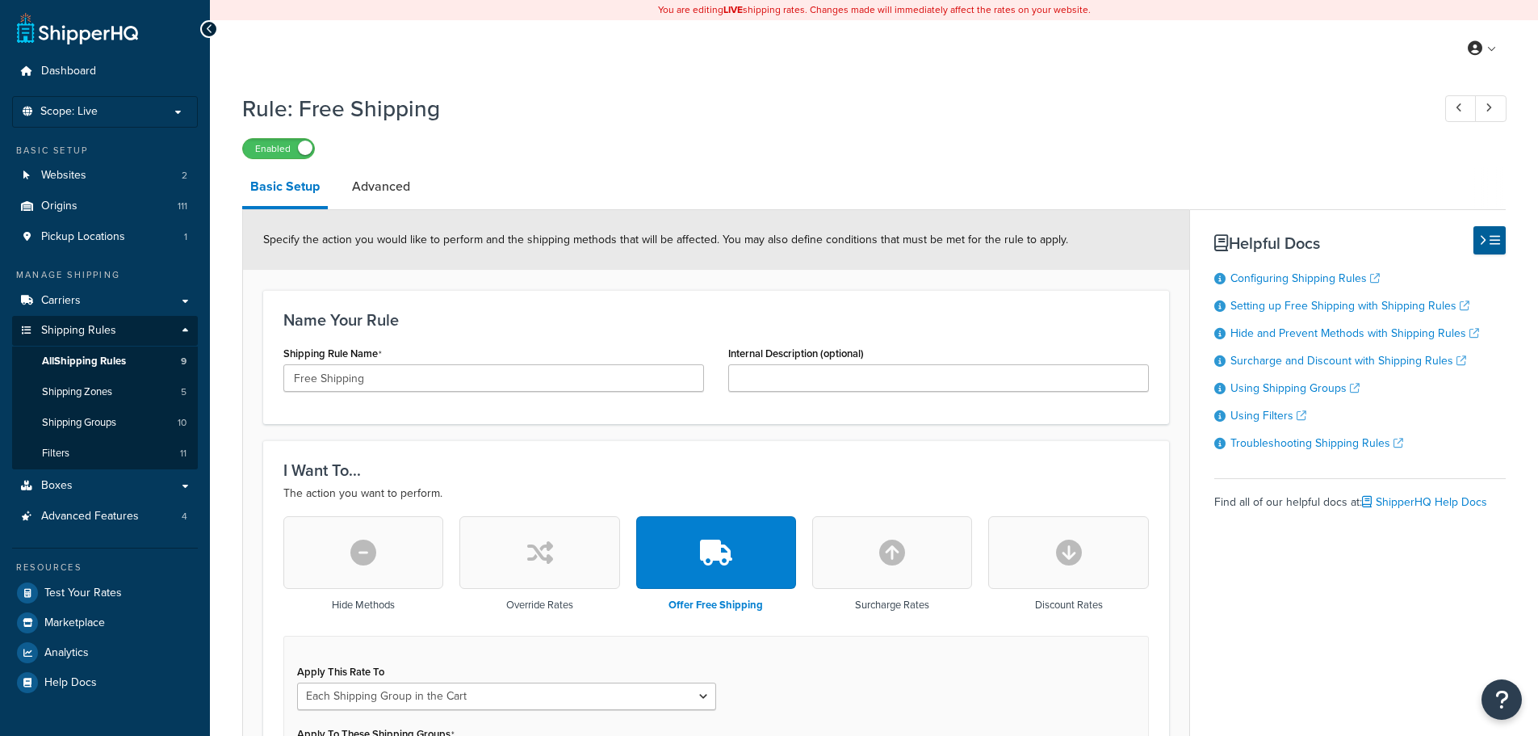
select select "SHIPPING_GROUP"
click at [386, 192] on link "Advanced" at bounding box center [381, 186] width 74 height 39
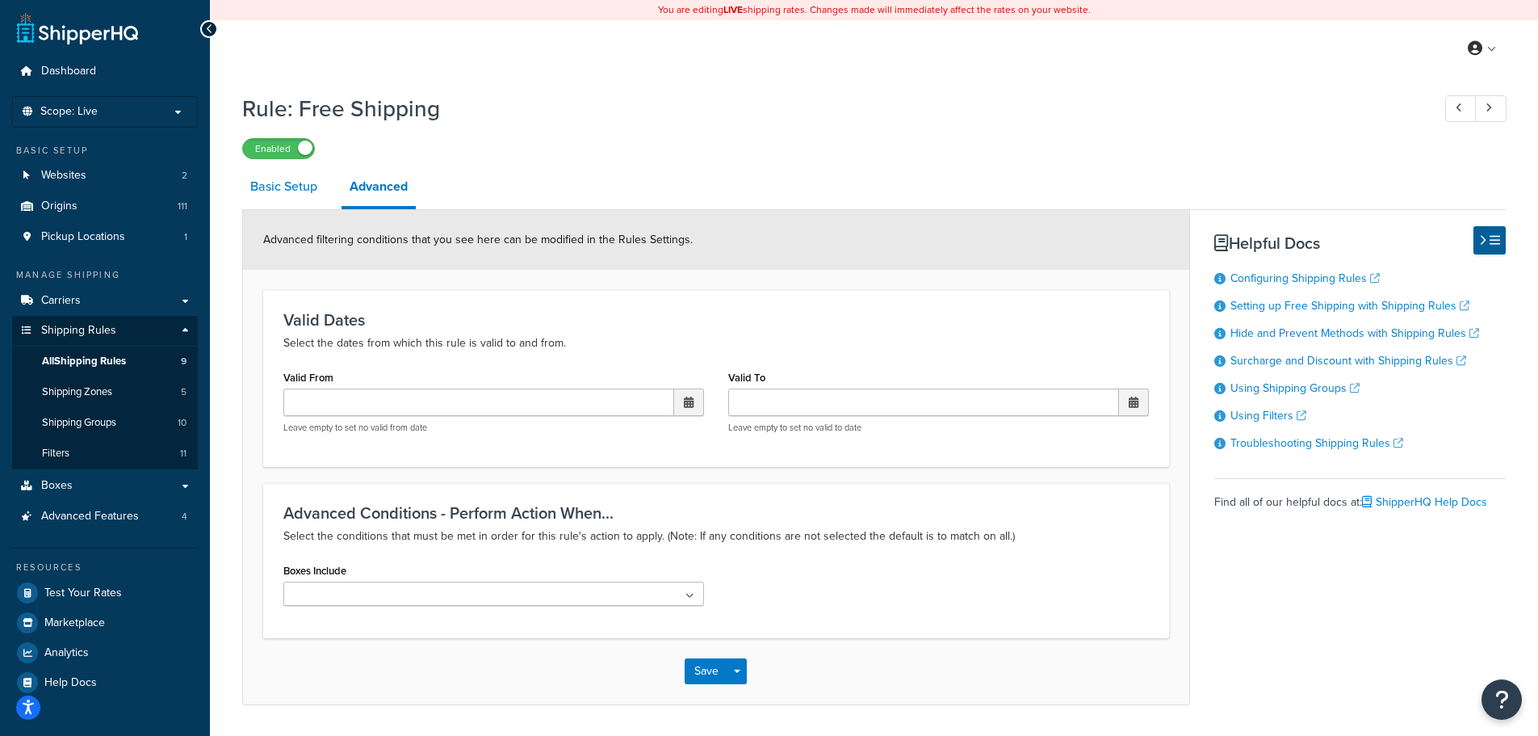
click at [286, 184] on link "Basic Setup" at bounding box center [283, 186] width 83 height 39
select select "SHIPPING_GROUP"
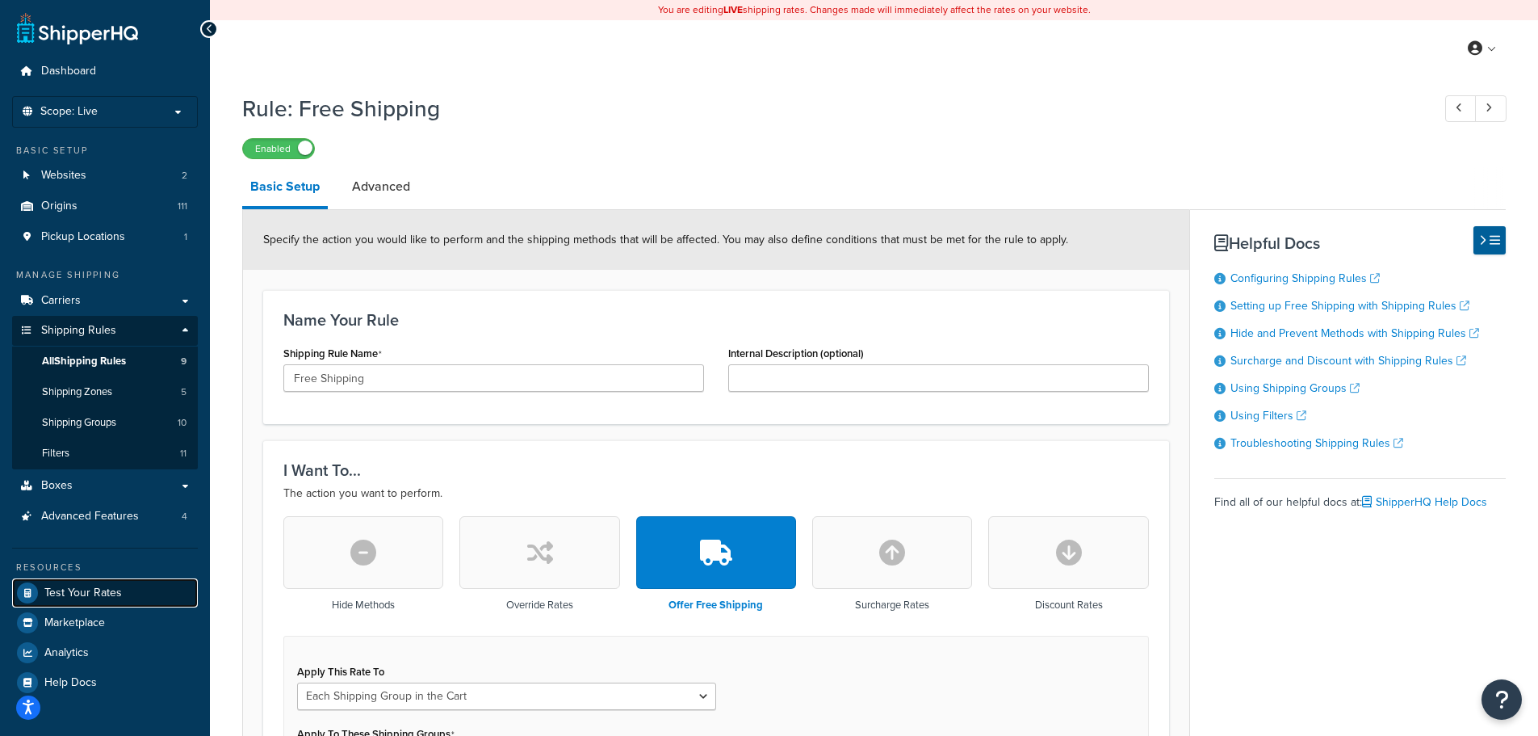
click at [75, 580] on link "Test Your Rates" at bounding box center [105, 592] width 186 height 29
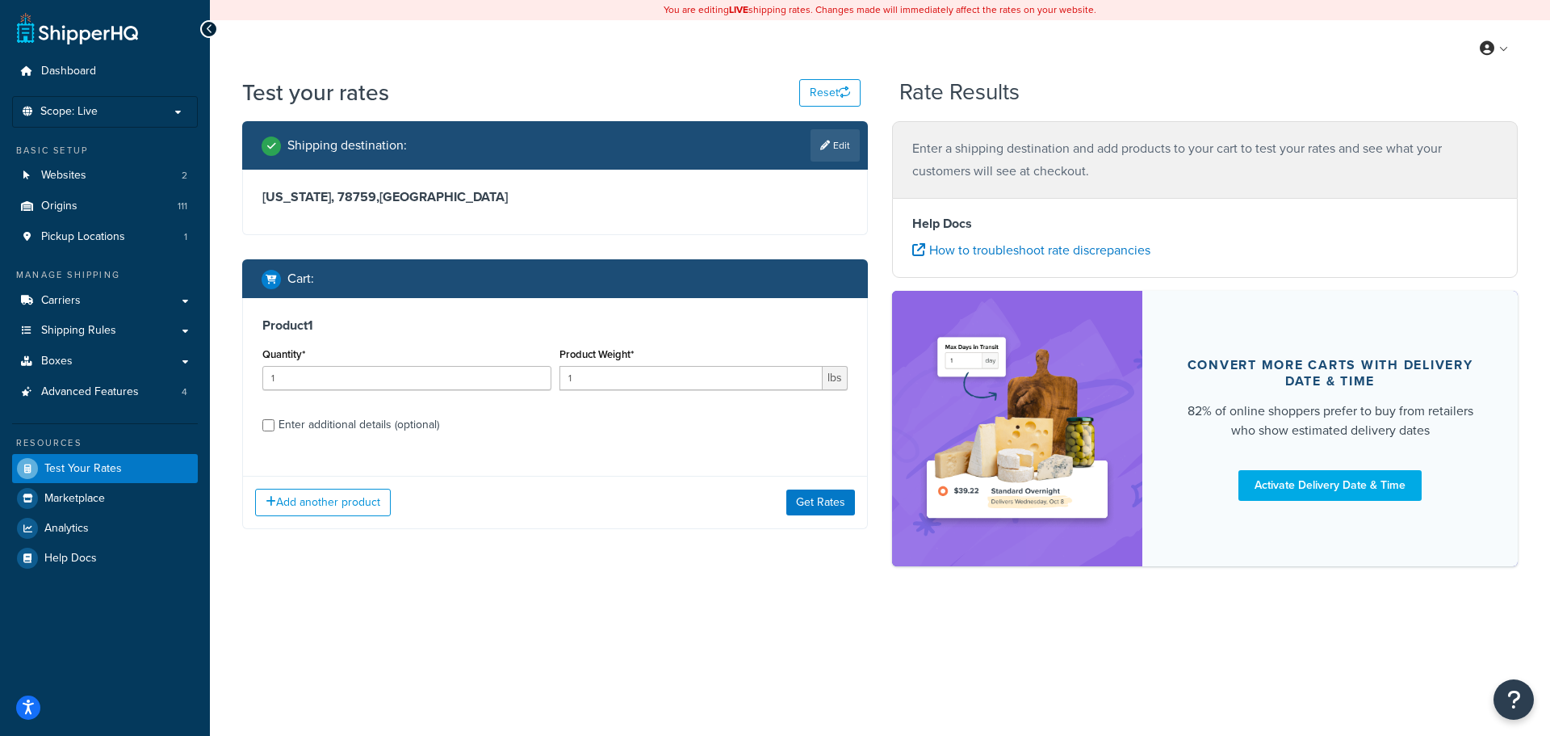
click at [384, 419] on div "Enter additional details (optional)" at bounding box center [359, 424] width 161 height 23
click at [275, 419] on input "Enter additional details (optional)" at bounding box center [268, 425] width 12 height 12
checkbox input "true"
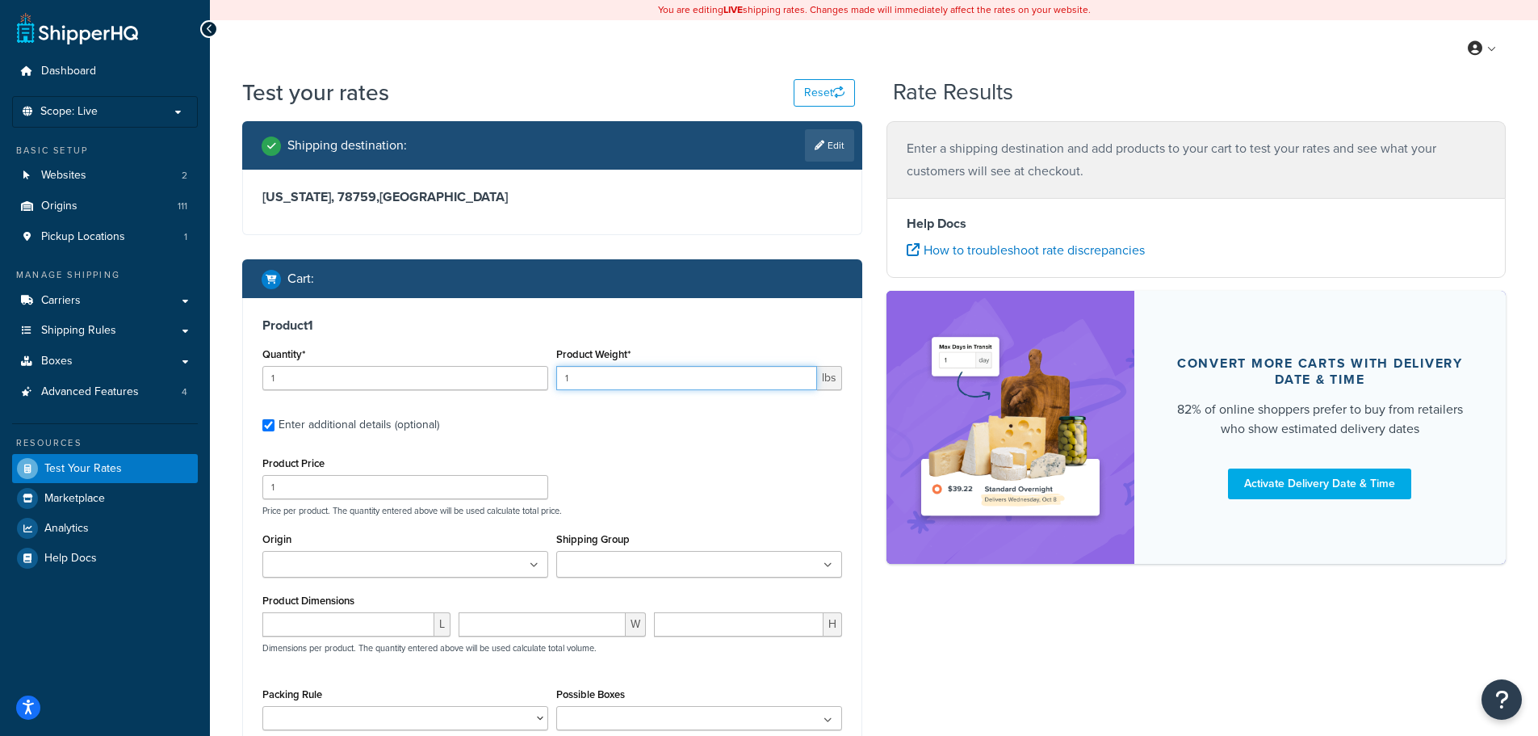
drag, startPoint x: 619, startPoint y: 380, endPoint x: 558, endPoint y: 381, distance: 61.4
click at [558, 381] on input "1" at bounding box center [686, 378] width 261 height 24
drag, startPoint x: 592, startPoint y: 383, endPoint x: 556, endPoint y: 387, distance: 36.6
click at [556, 386] on input "5" at bounding box center [686, 378] width 261 height 24
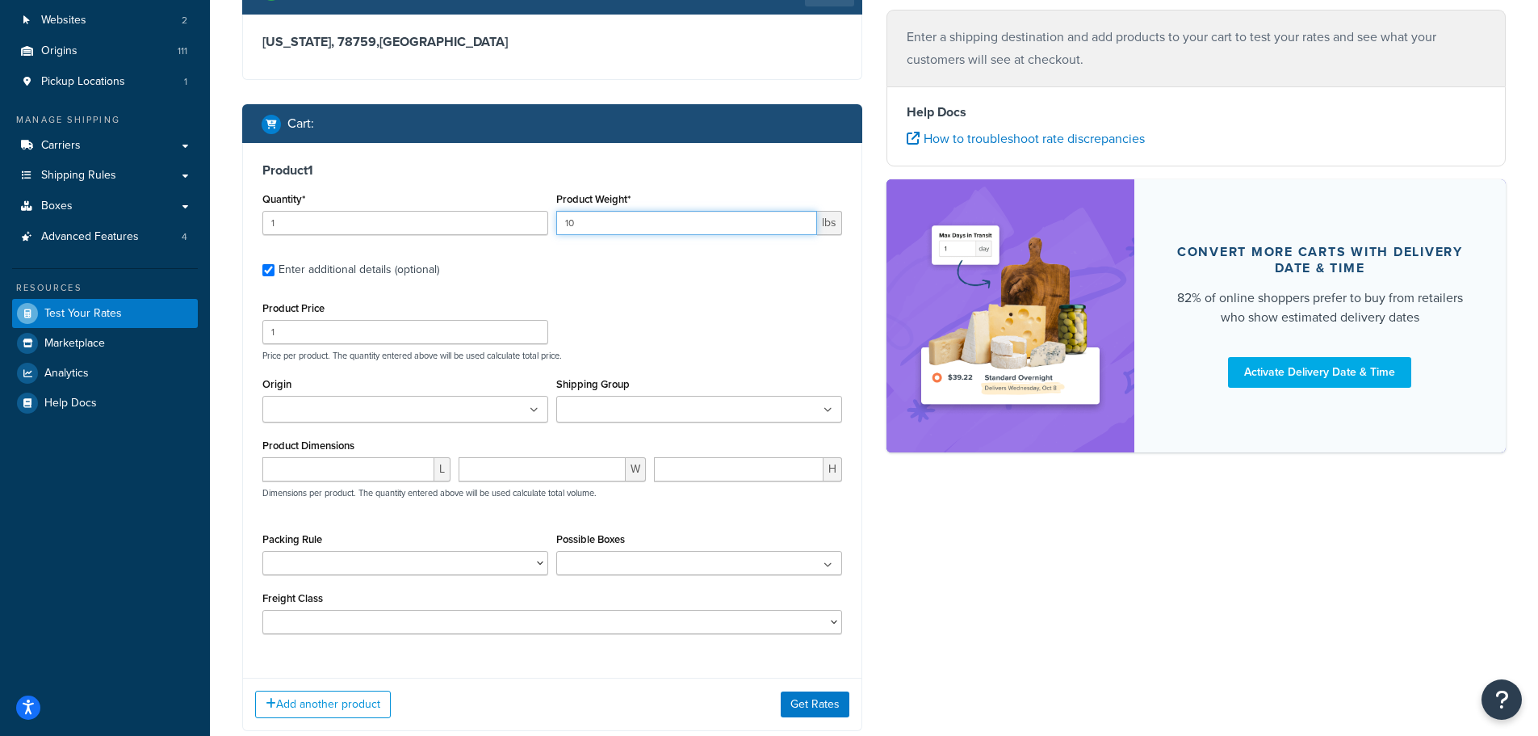
scroll to position [161, 0]
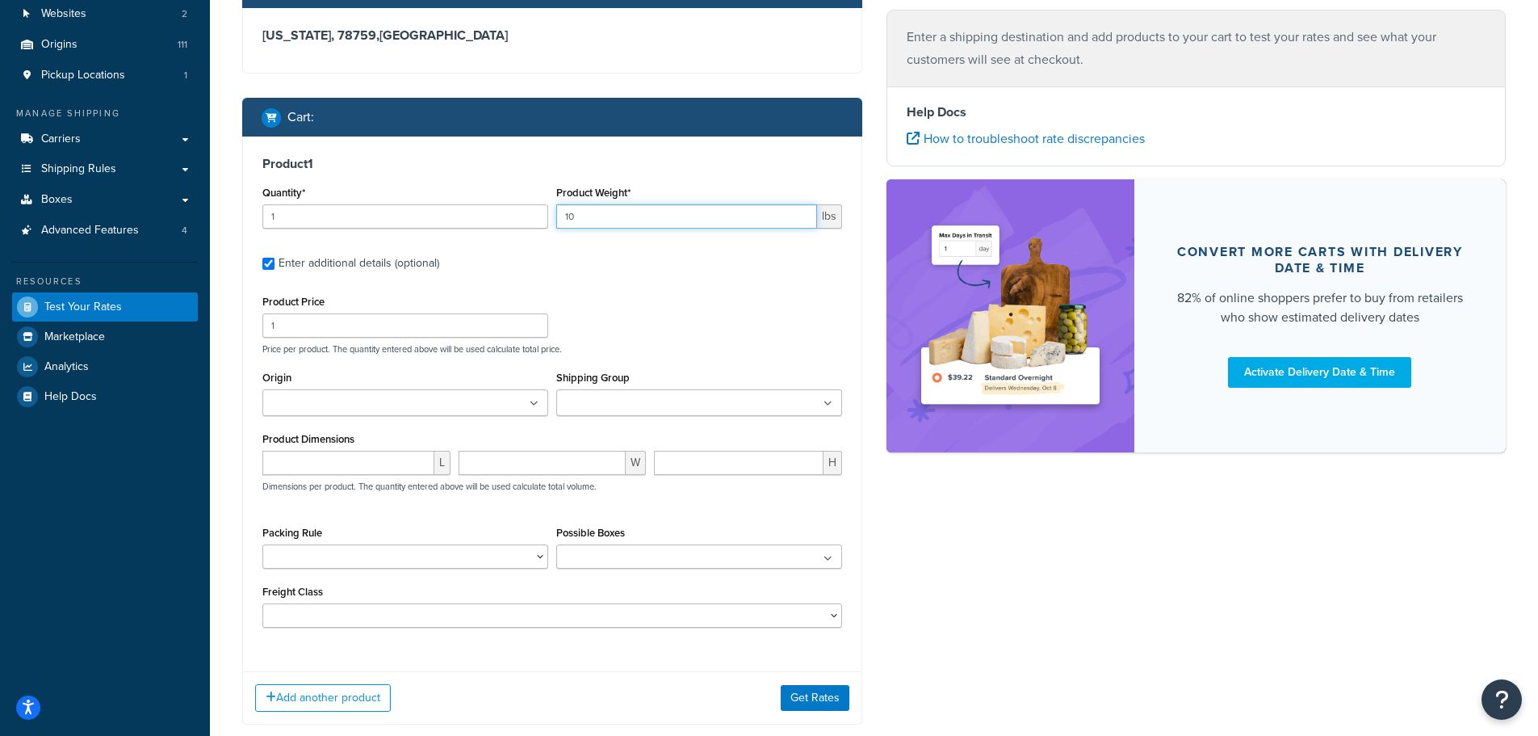
type input "10"
click at [686, 410] on input "Shipping Group" at bounding box center [632, 404] width 143 height 18
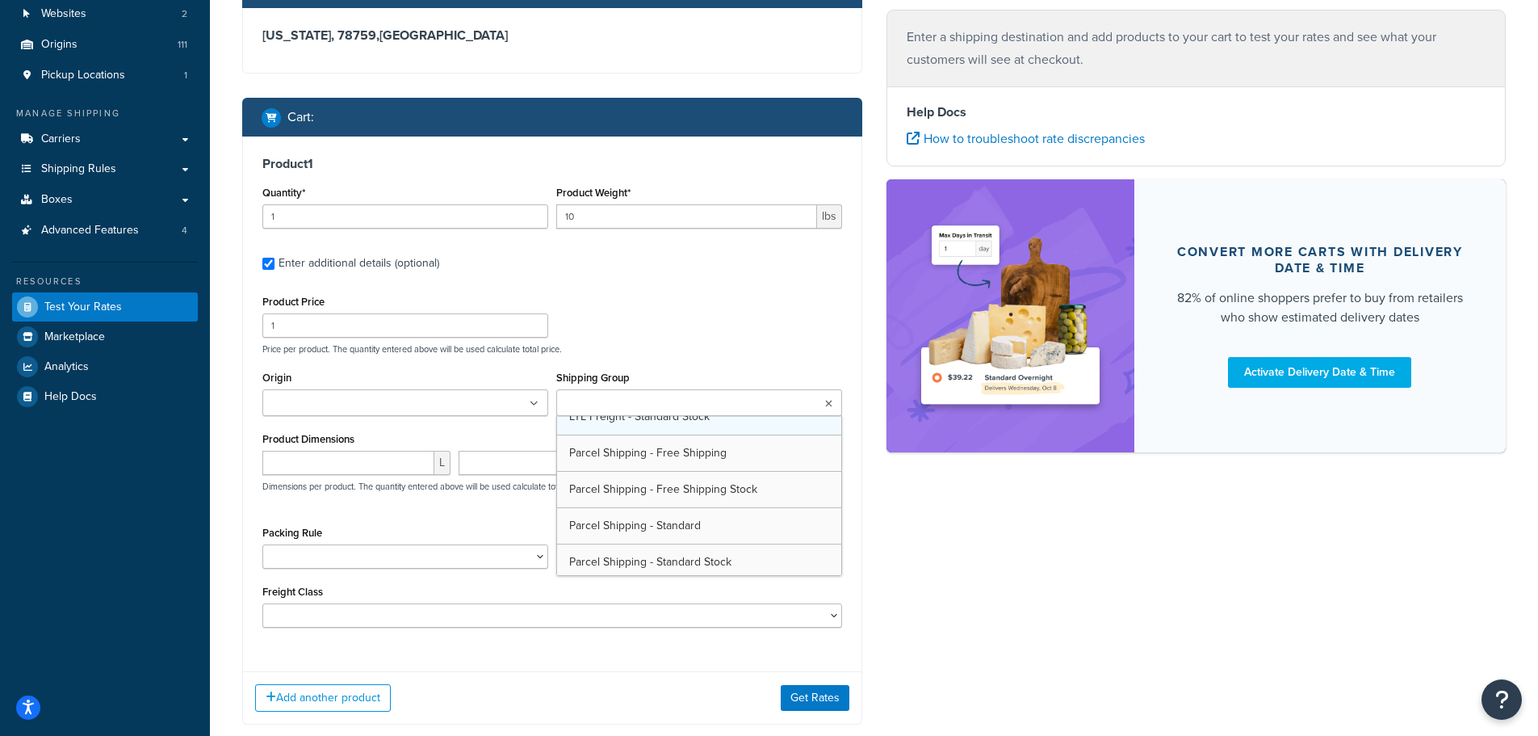
scroll to position [130, 0]
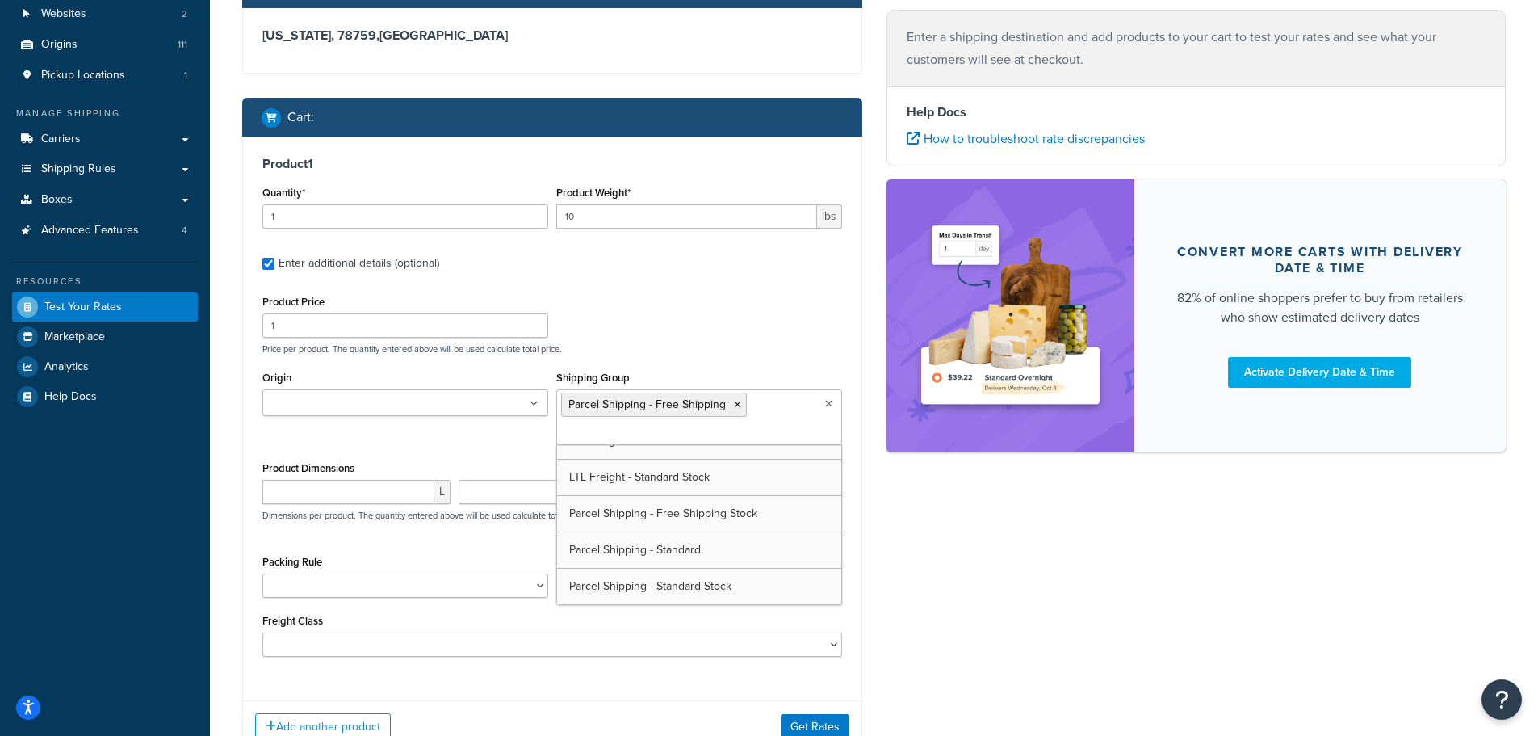
click at [474, 399] on ul at bounding box center [405, 402] width 286 height 27
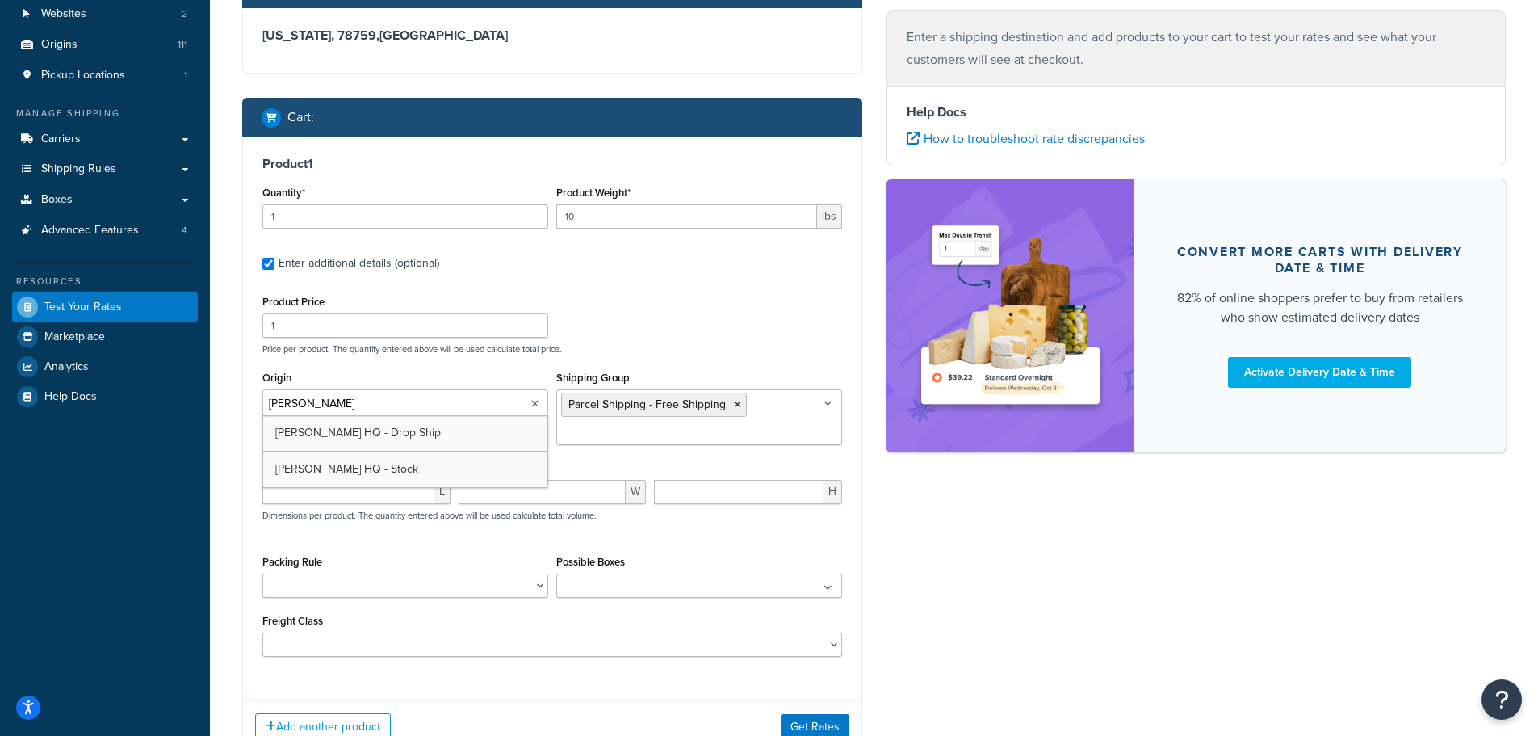
type input "burket"
click at [775, 298] on div "Product Price 1 Price per product. The quantity entered above will be used calc…" at bounding box center [552, 323] width 588 height 64
click at [375, 489] on input "number" at bounding box center [348, 492] width 172 height 24
type input "10"
click at [523, 497] on input "number" at bounding box center [543, 492] width 168 height 24
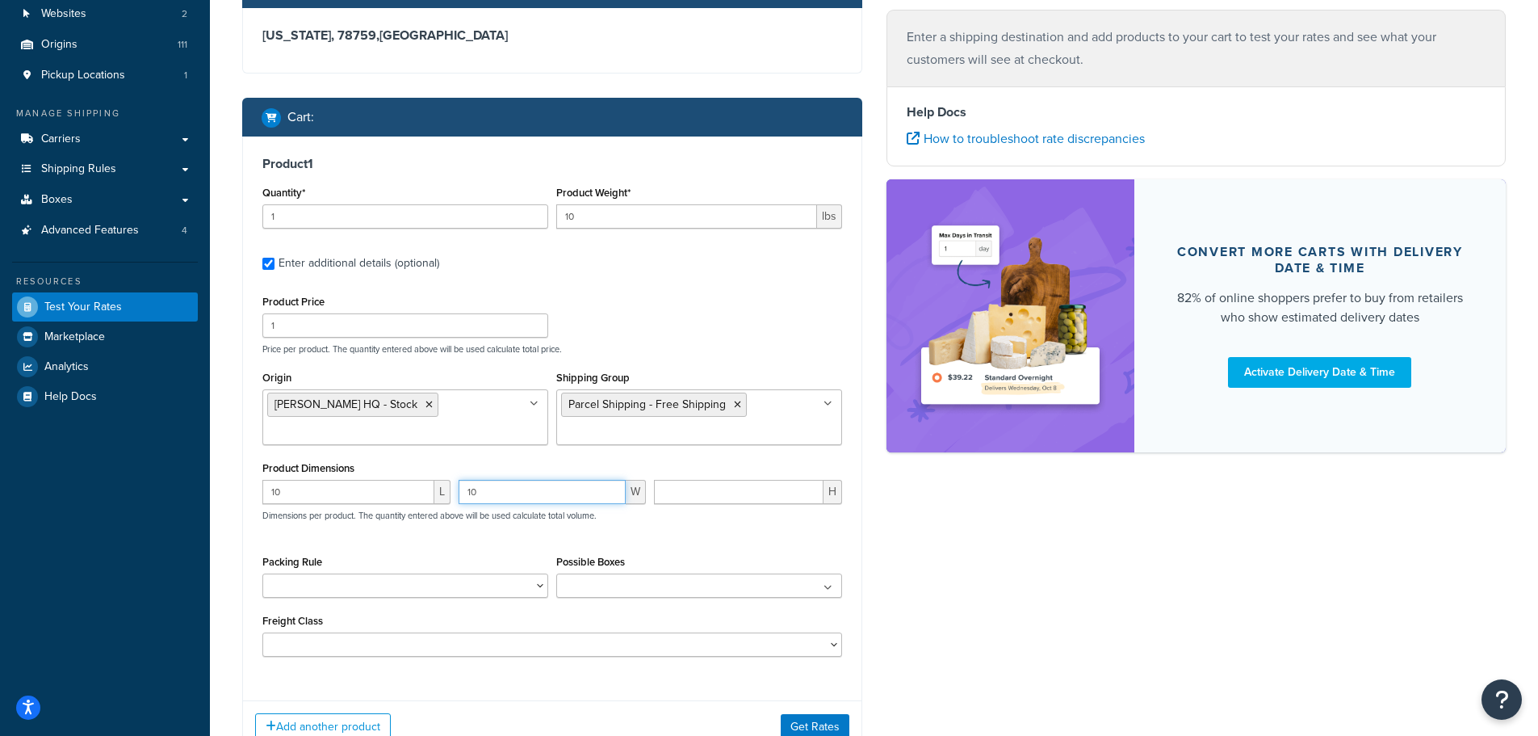
type input "10"
click at [725, 496] on input "number" at bounding box center [739, 492] width 170 height 24
type input "10"
click at [603, 579] on ul at bounding box center [699, 585] width 286 height 24
click at [609, 581] on ul at bounding box center [699, 585] width 286 height 24
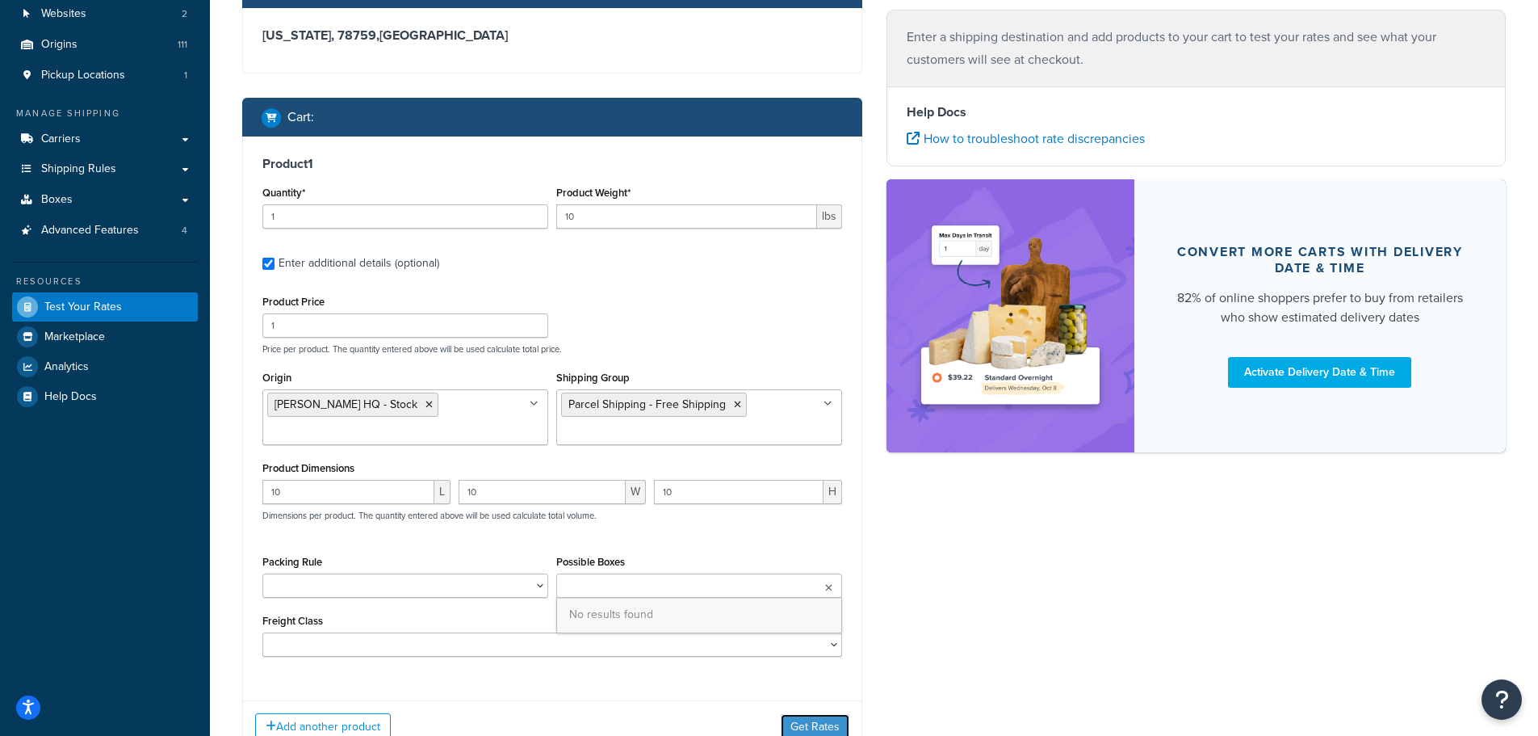
click at [833, 721] on button "Get Rates" at bounding box center [815, 727] width 69 height 26
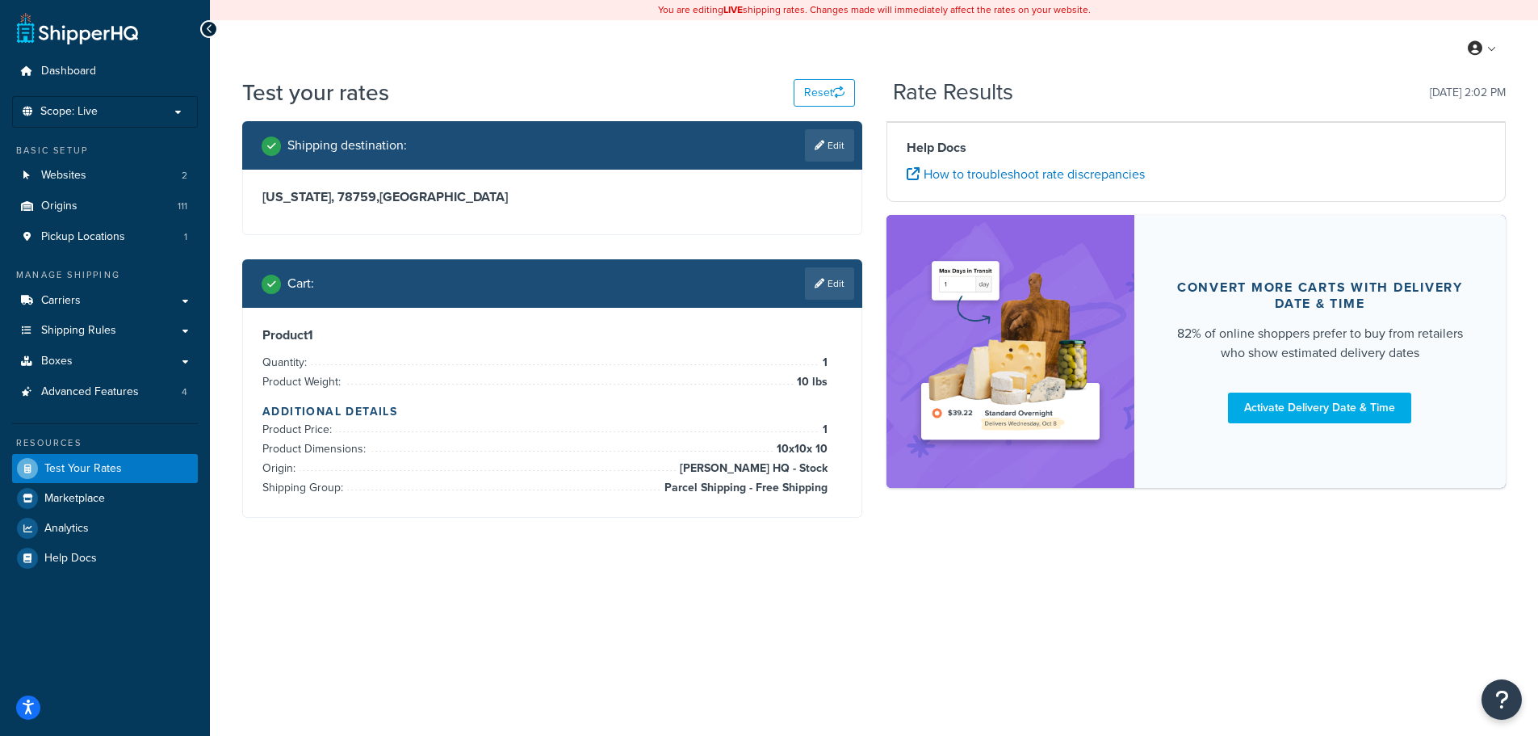
scroll to position [0, 0]
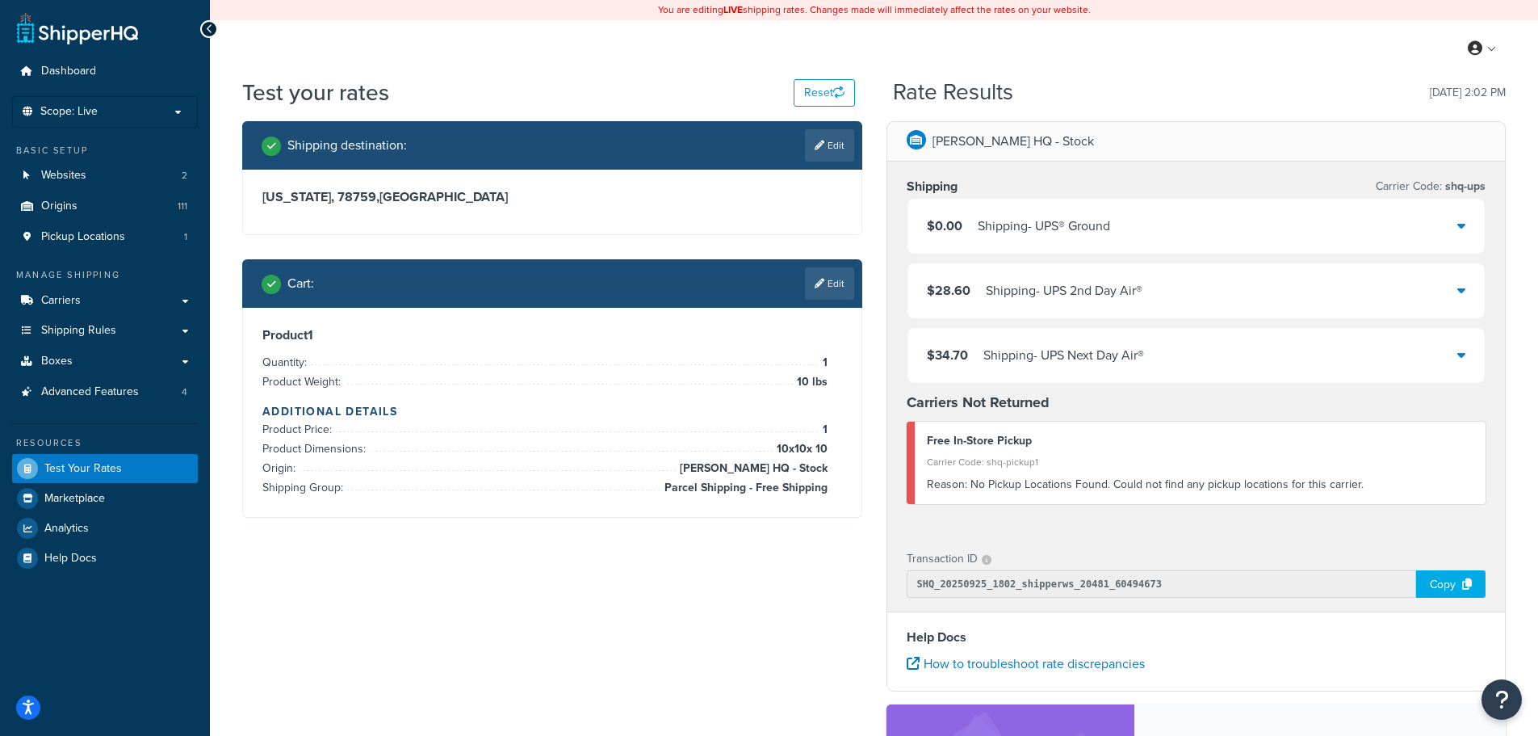
click at [939, 219] on span "$0.00" at bounding box center [945, 225] width 36 height 19
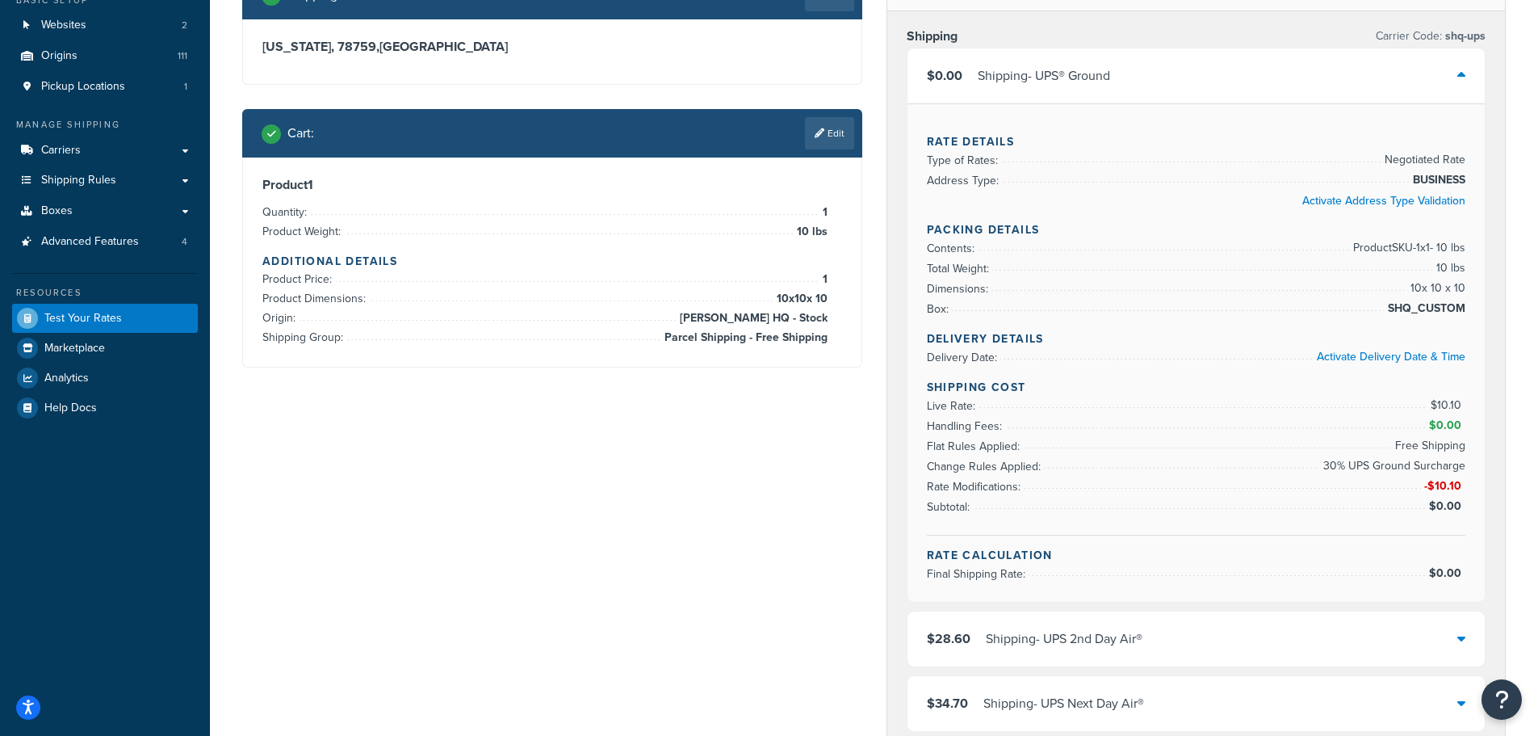
scroll to position [161, 0]
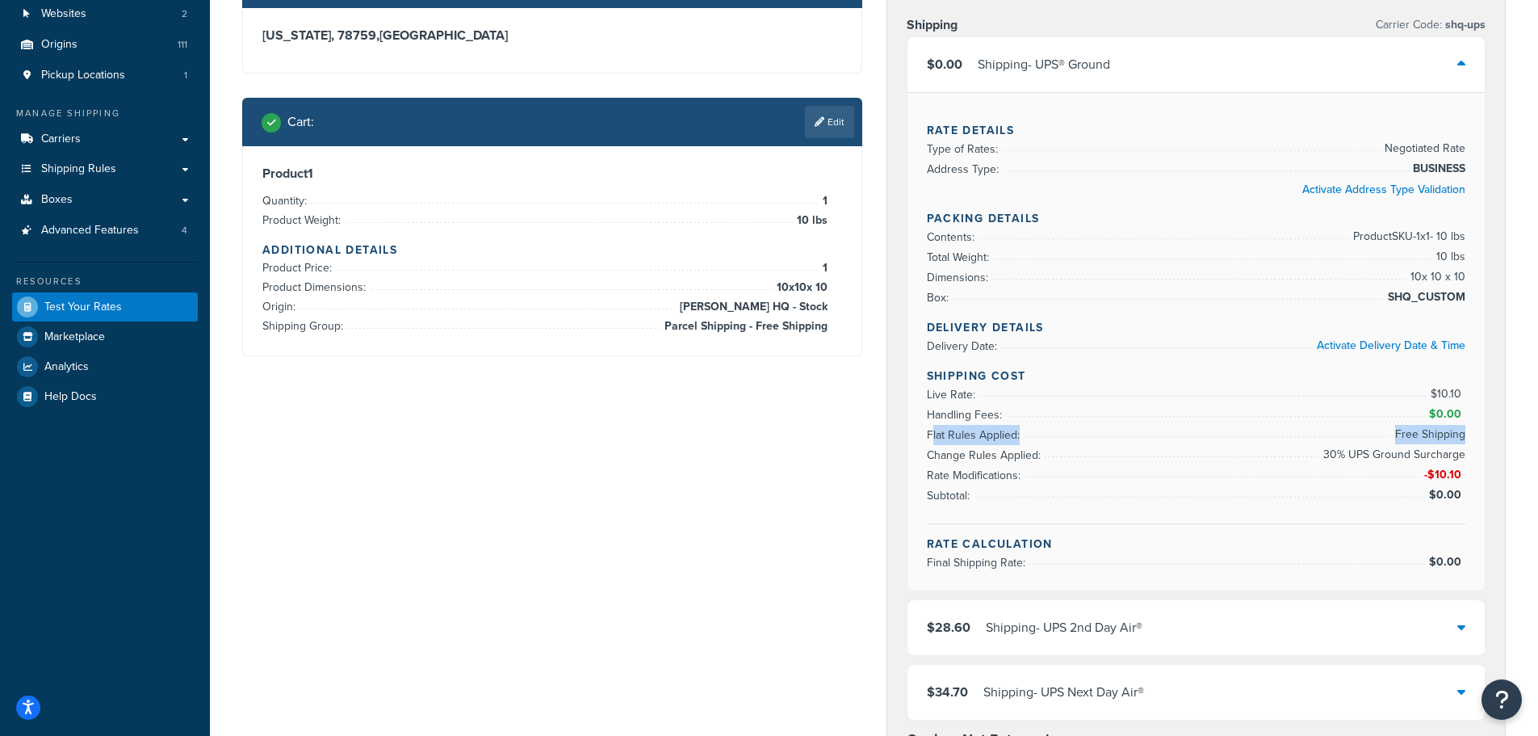
drag, startPoint x: 930, startPoint y: 431, endPoint x: 1463, endPoint y: 433, distance: 532.9
click at [1463, 433] on li "Flat Rules Applied: Free Shipping" at bounding box center [1196, 435] width 539 height 20
click at [1437, 435] on span "Free Shipping" at bounding box center [1428, 434] width 74 height 19
drag, startPoint x: 1325, startPoint y: 451, endPoint x: 1457, endPoint y: 475, distance: 134.6
click at [1457, 475] on ul "Live Rate: $10.10 Handling Fees: $0.00 Flat Rules Applied: Free Shipping Change…" at bounding box center [1196, 444] width 539 height 121
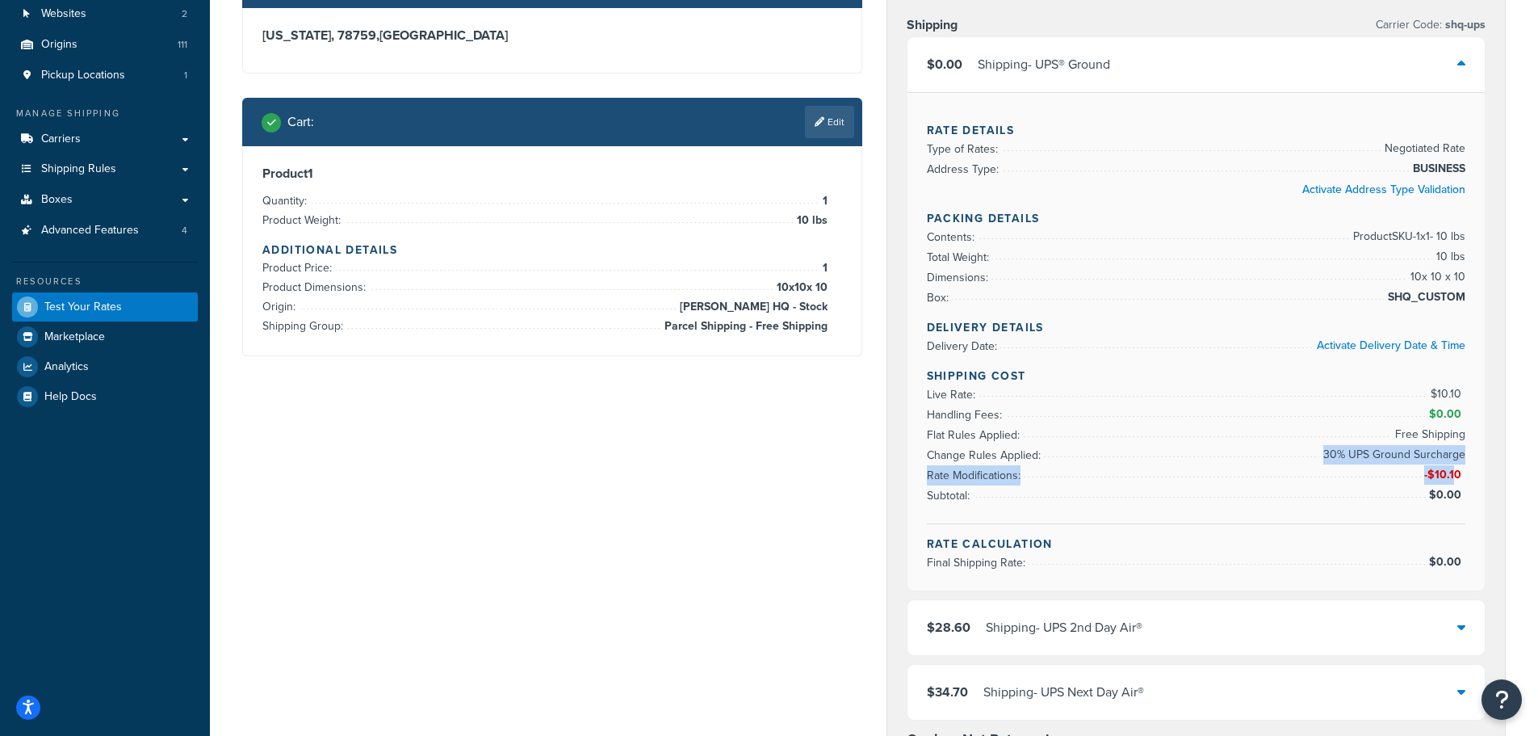
click at [1457, 475] on span "-$10.10" at bounding box center [1444, 474] width 41 height 17
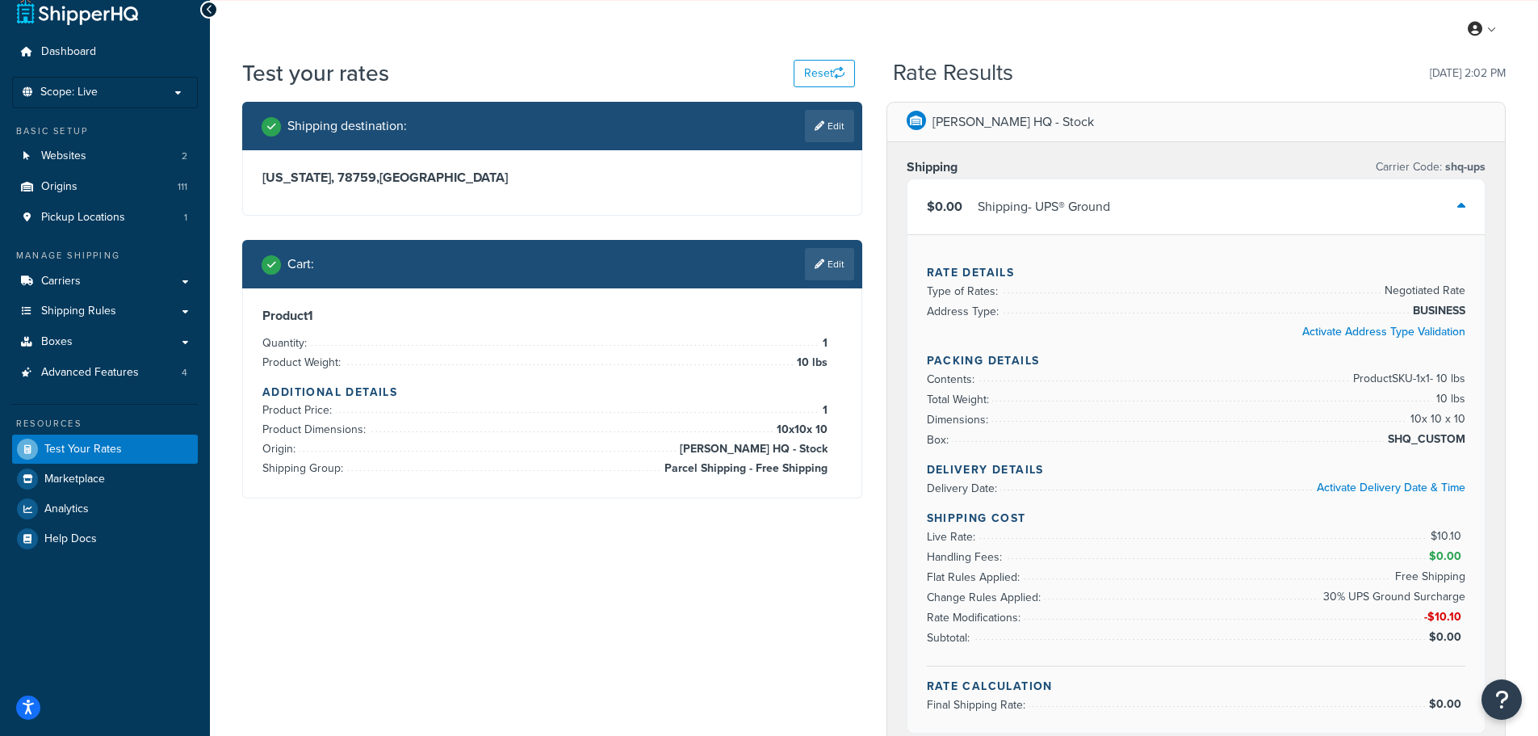
scroll to position [0, 0]
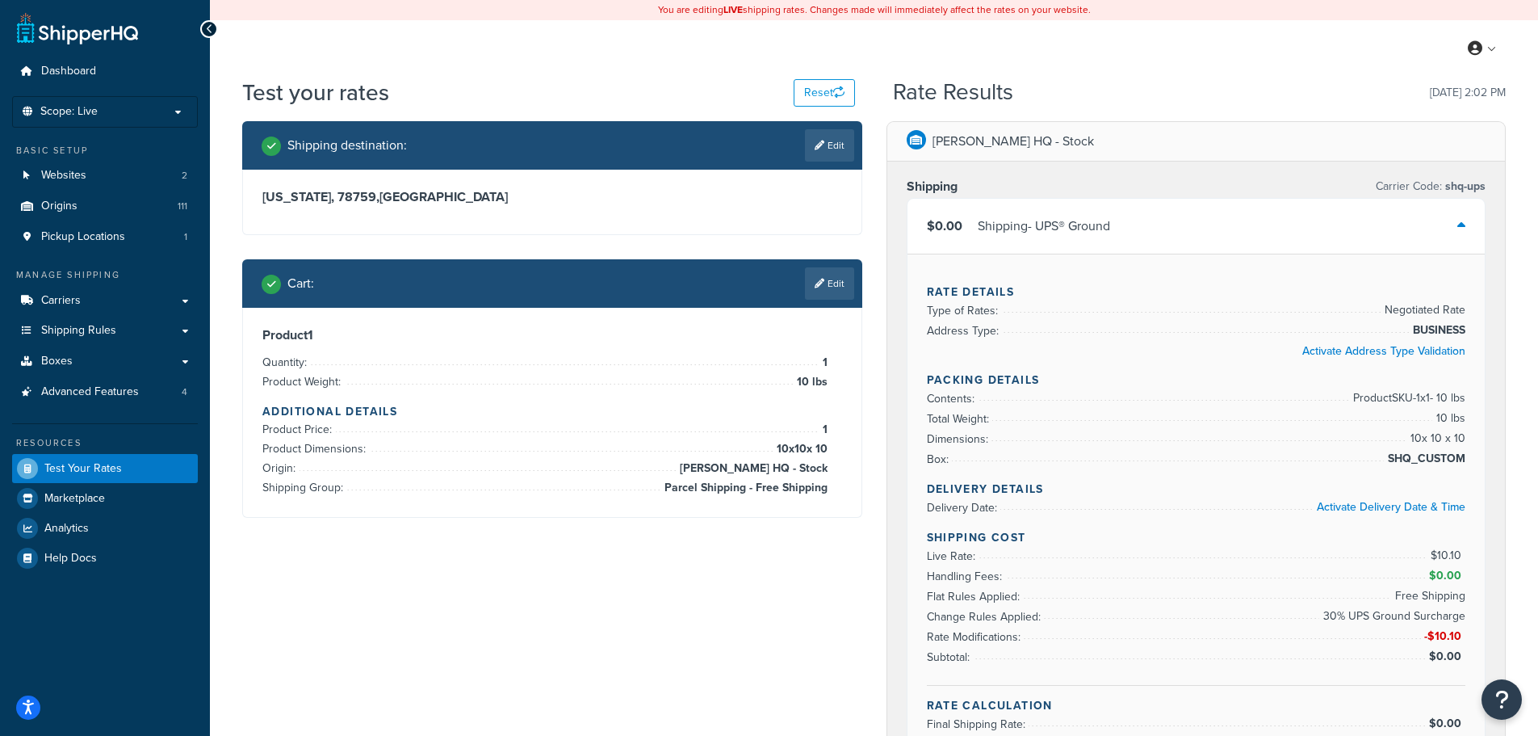
click at [1114, 229] on div "$0.00 Shipping - UPS® Ground" at bounding box center [1197, 226] width 578 height 55
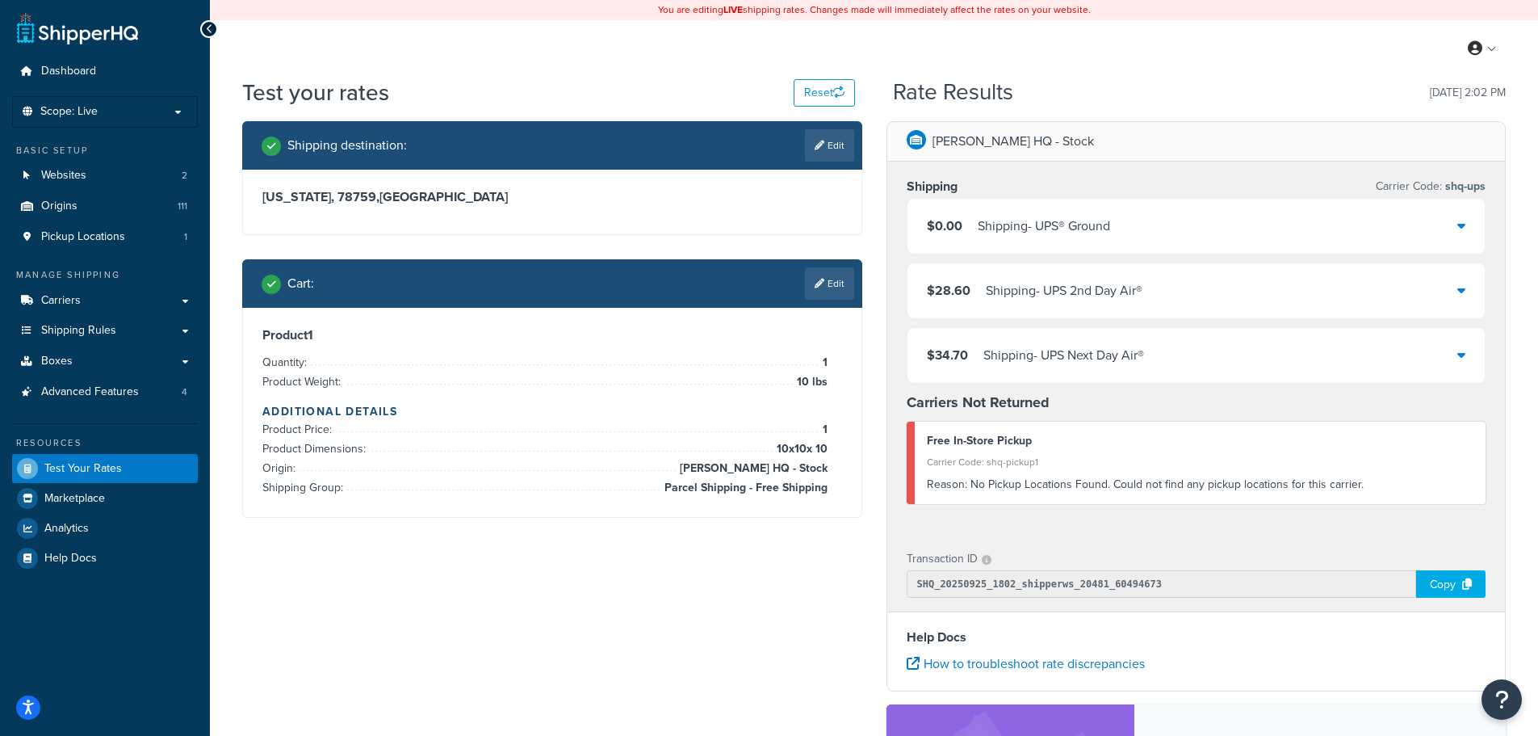
click at [1004, 292] on div "Shipping - UPS 2nd Day Air®" at bounding box center [1064, 290] width 157 height 23
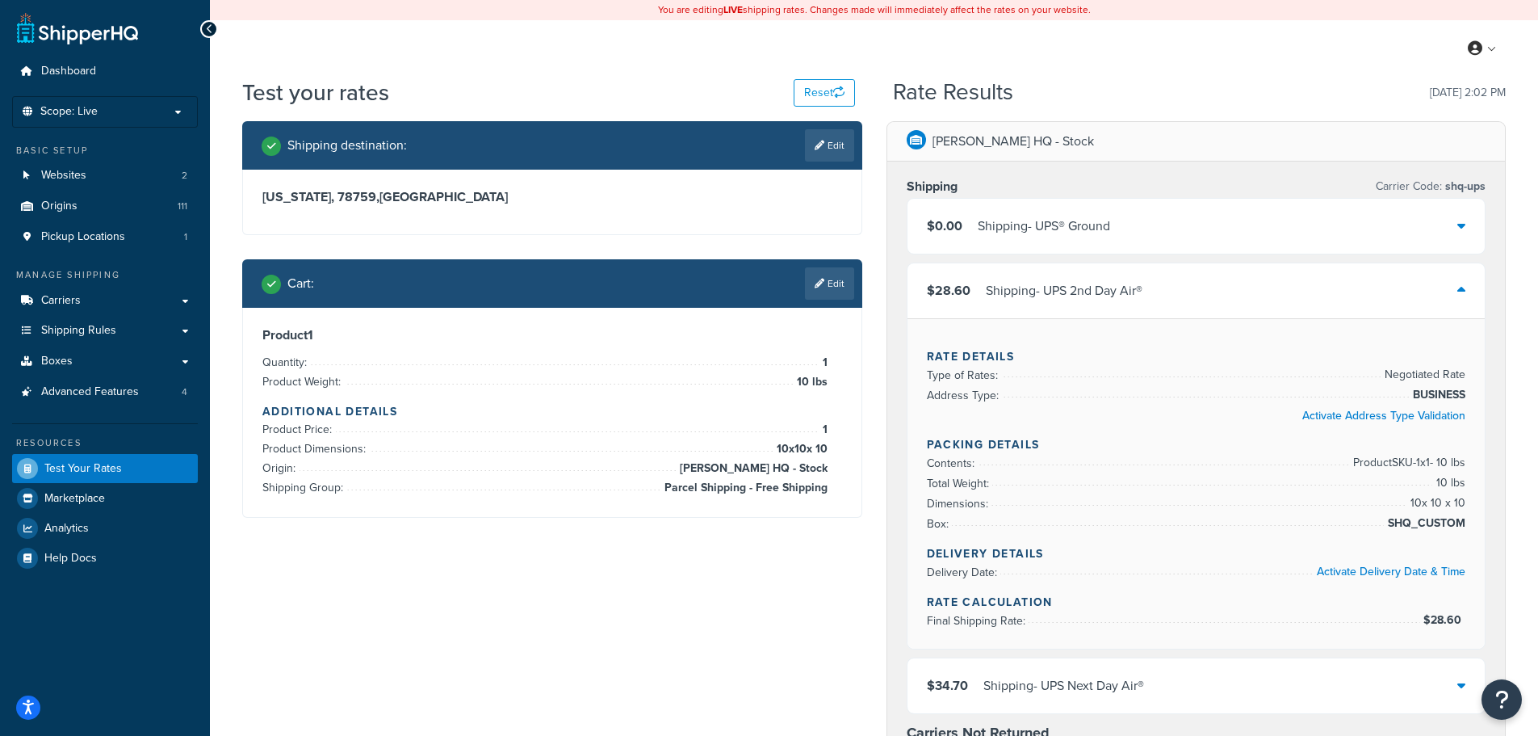
click at [1004, 292] on div "Shipping - UPS 2nd Day Air®" at bounding box center [1064, 290] width 157 height 23
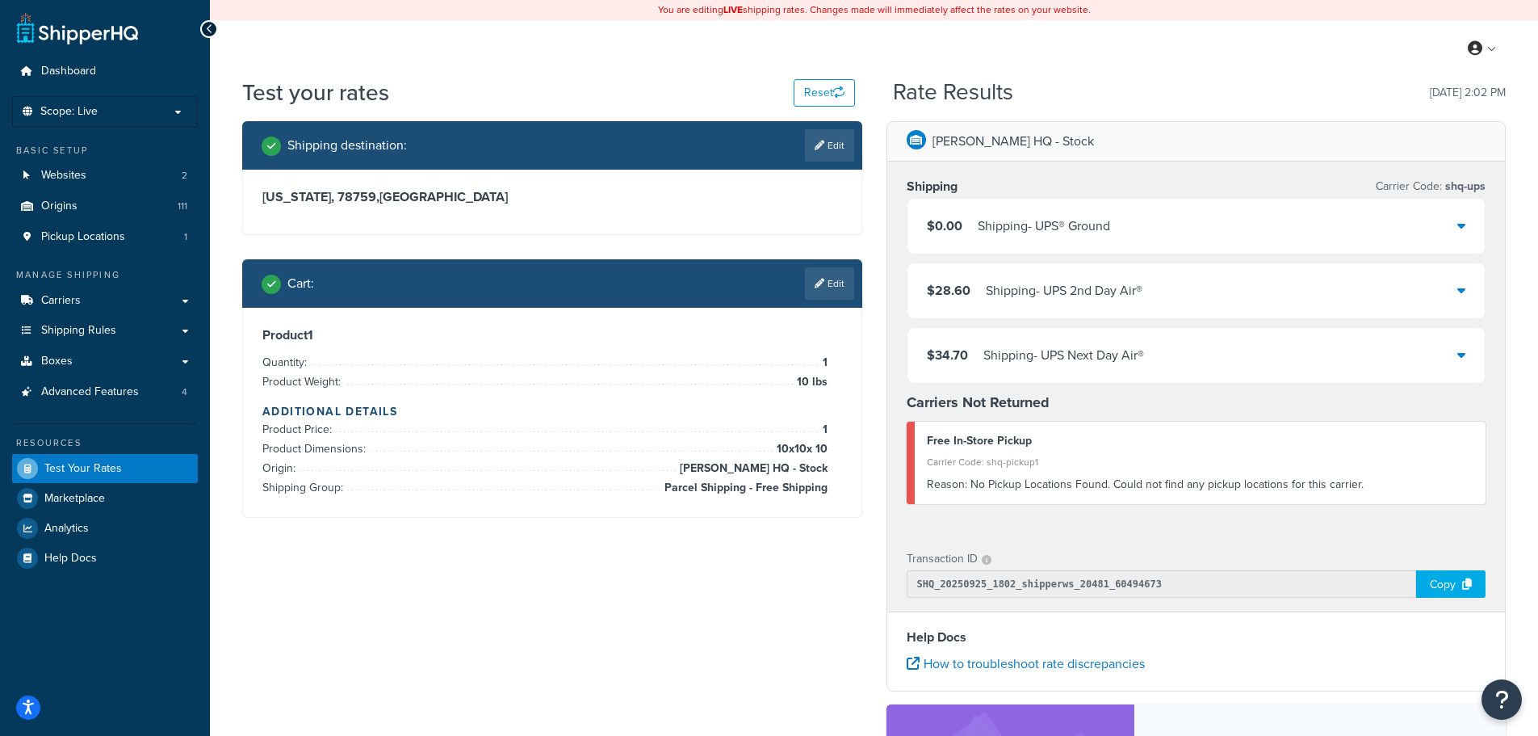
click at [1088, 371] on div "$34.70 Shipping - UPS Next Day Air®" at bounding box center [1197, 355] width 578 height 55
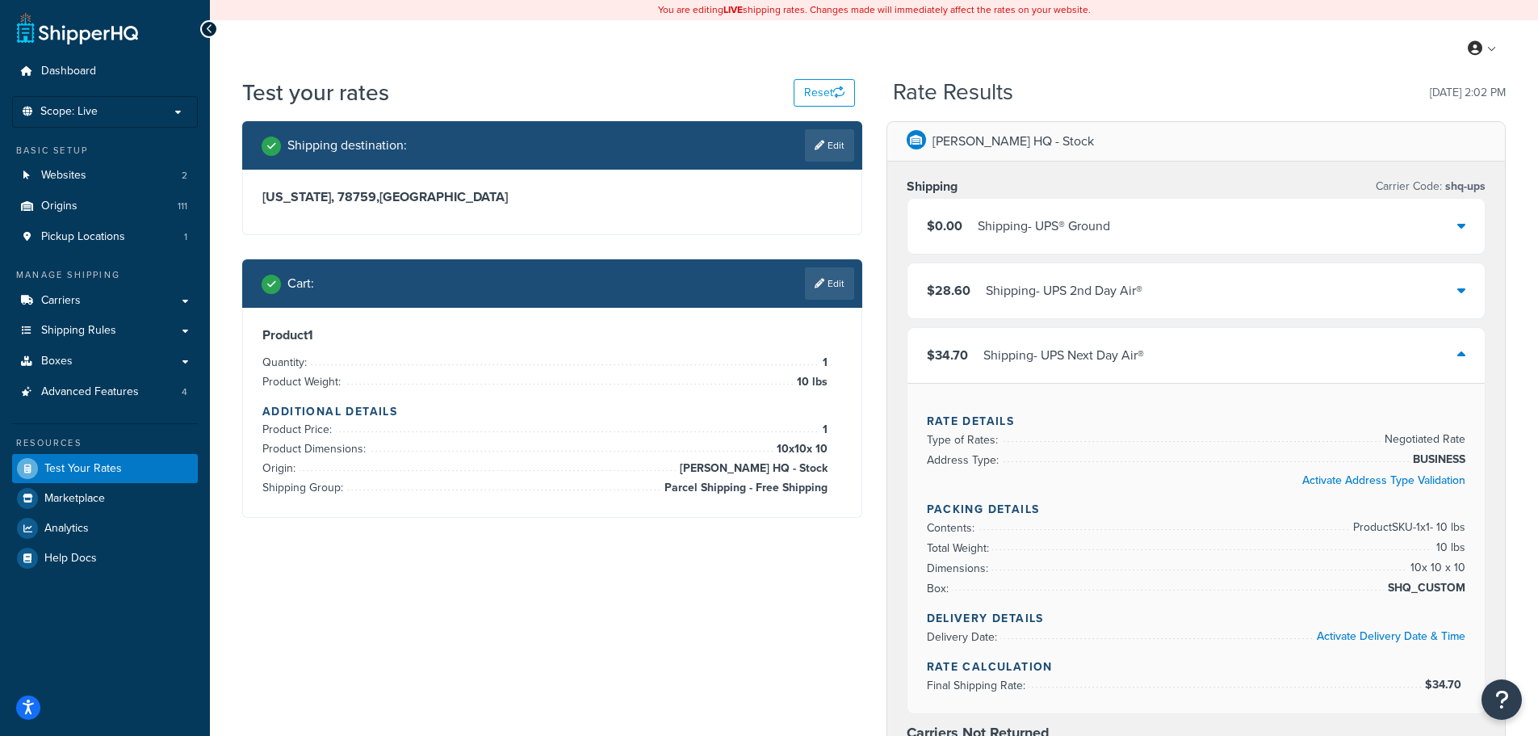
click at [1088, 371] on div "$34.70 Shipping - UPS Next Day Air®" at bounding box center [1197, 355] width 578 height 55
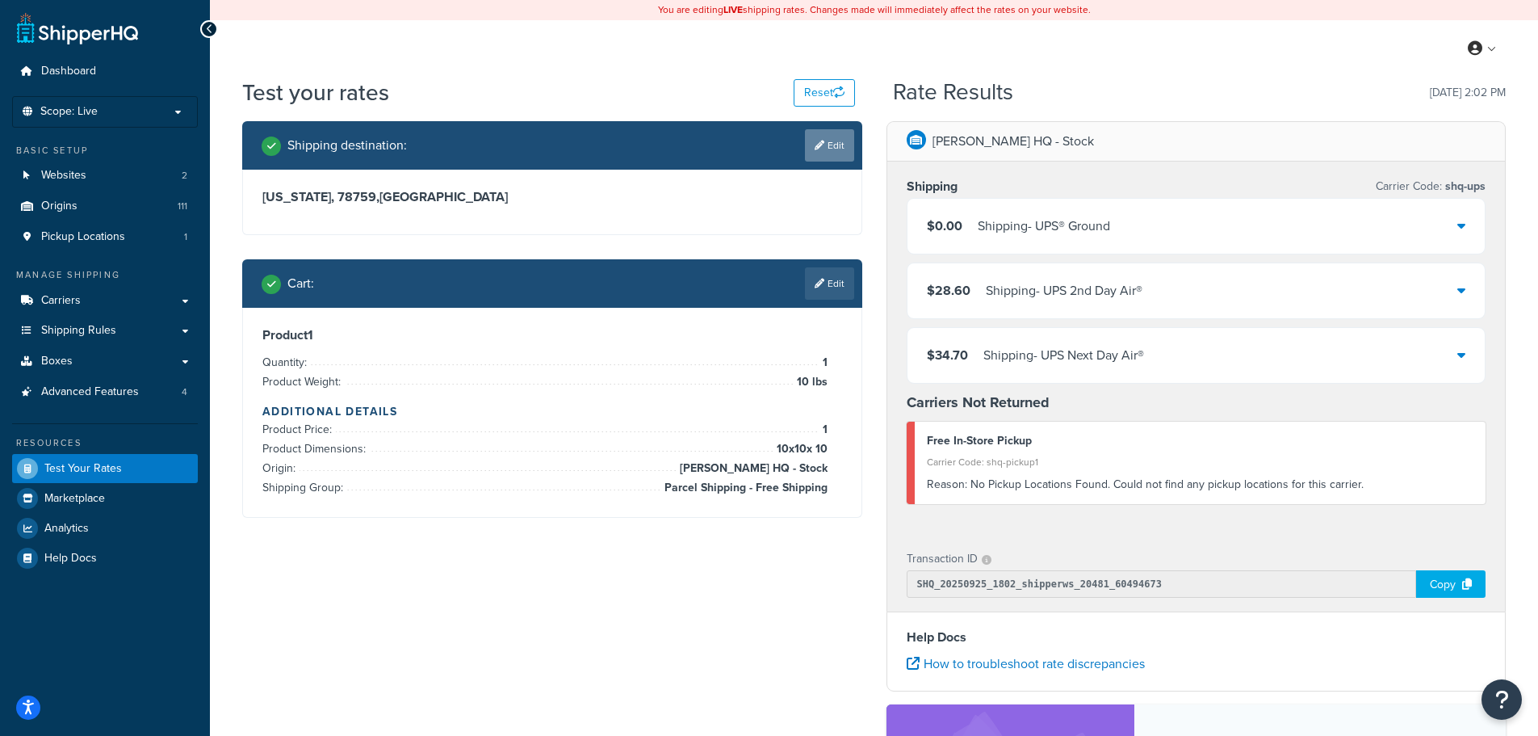
click at [815, 150] on icon at bounding box center [820, 145] width 10 height 10
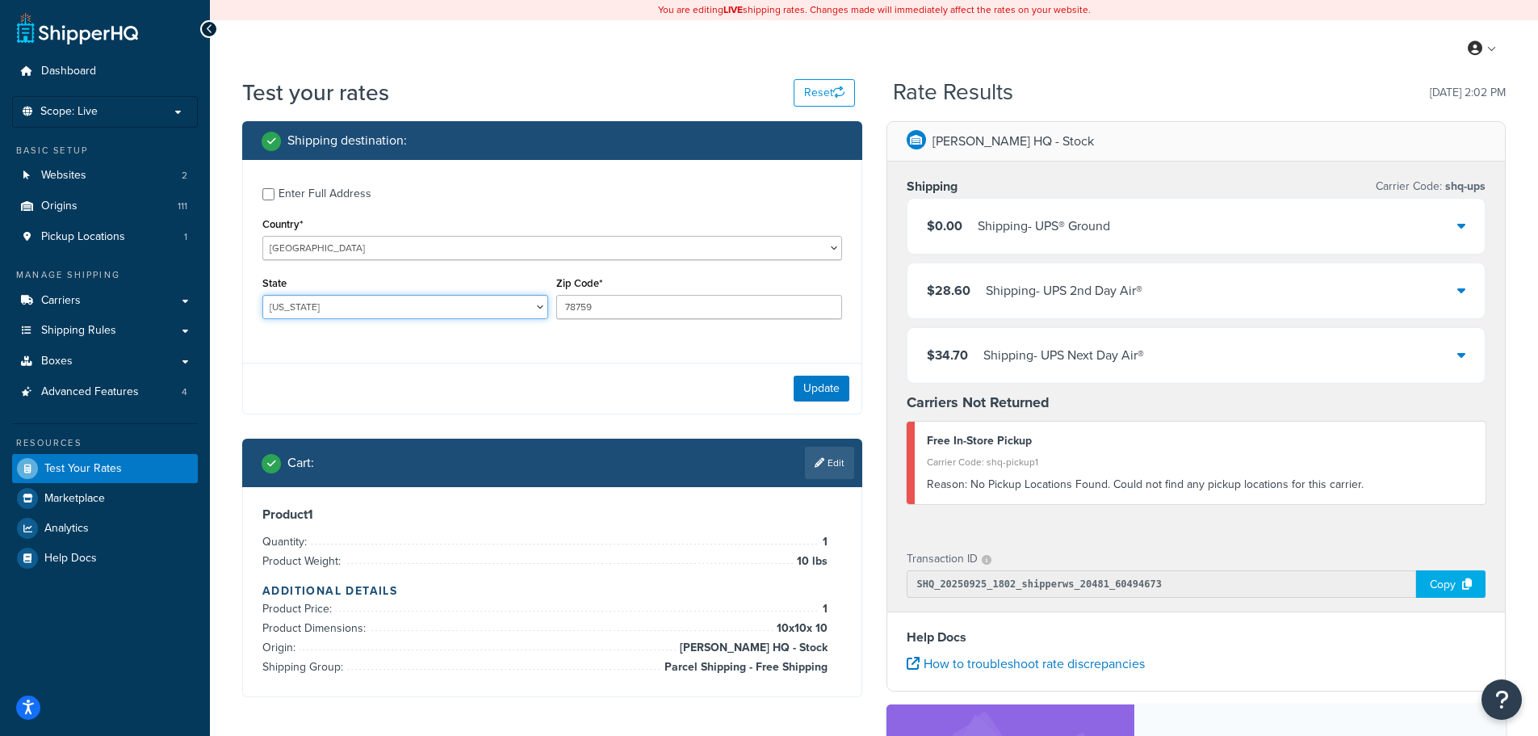
click at [345, 299] on select "Alabama Alaska American Samoa Arizona Arkansas Armed Forces Americas Armed Forc…" at bounding box center [405, 307] width 286 height 24
select select "OH"
click at [595, 303] on input "78759" at bounding box center [699, 307] width 286 height 24
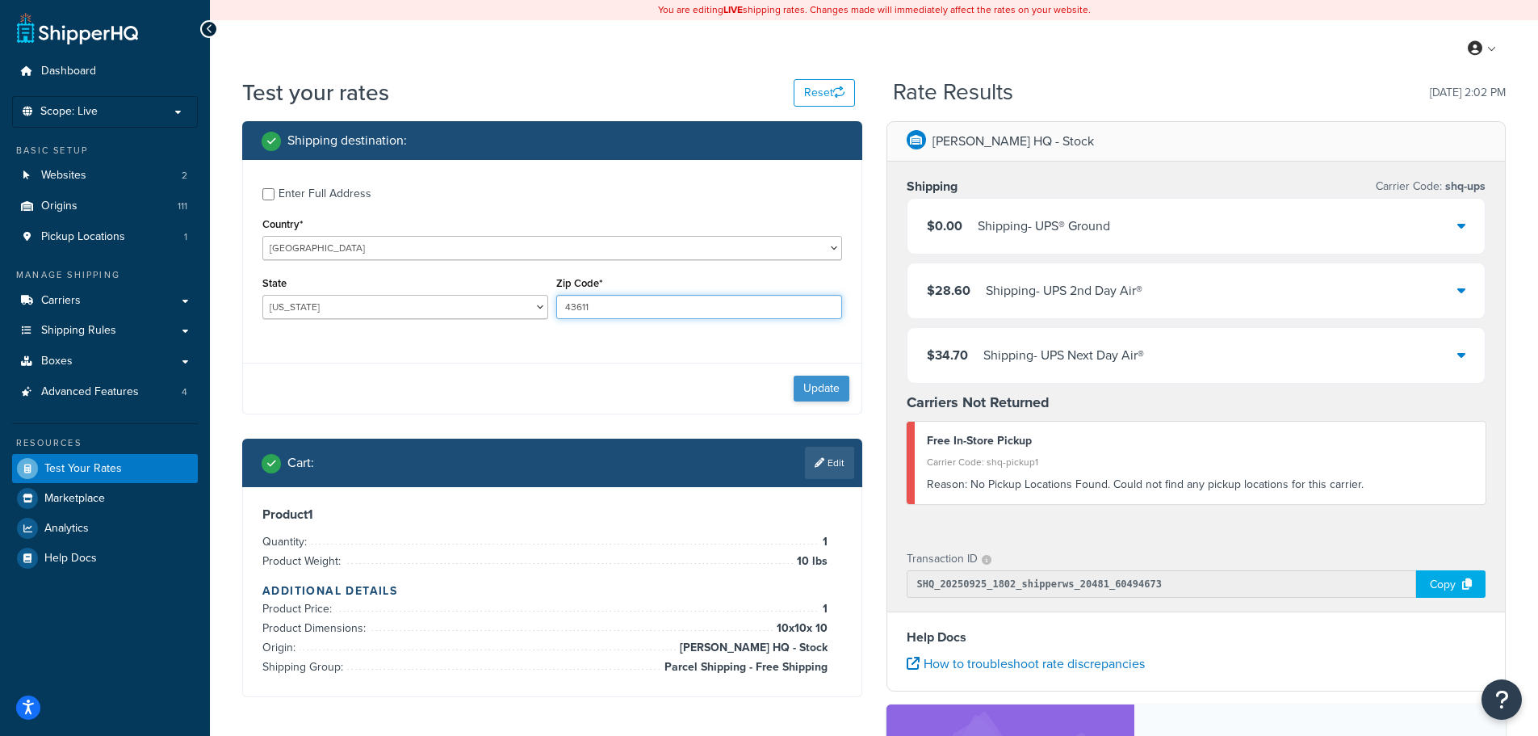
type input "43611"
click at [837, 396] on button "Update" at bounding box center [822, 388] width 56 height 26
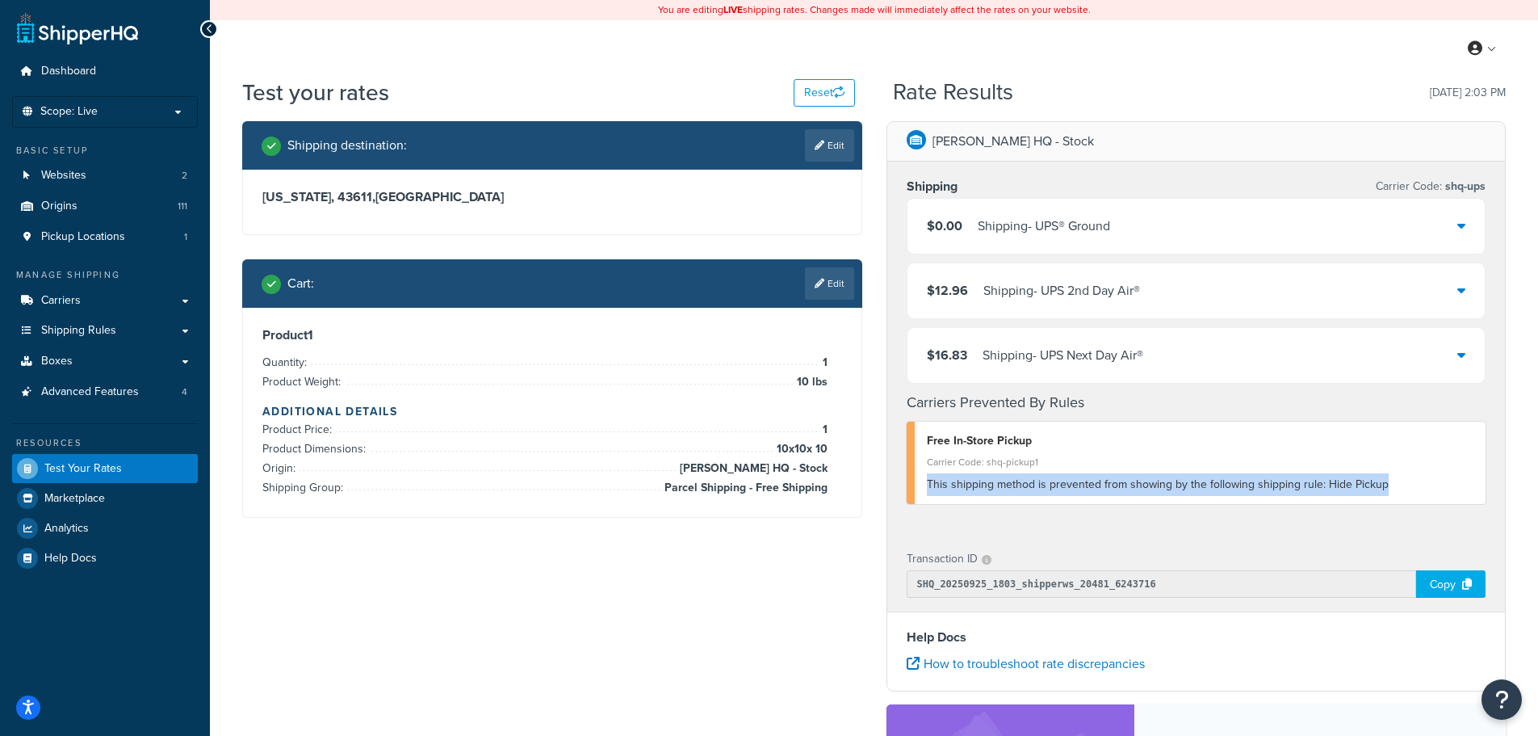
drag, startPoint x: 1318, startPoint y: 476, endPoint x: 925, endPoint y: 490, distance: 393.5
click at [925, 490] on div "Free In-Store Pickup Carrier Code: shq-pickup1 This shipping method is prevente…" at bounding box center [1197, 462] width 580 height 82
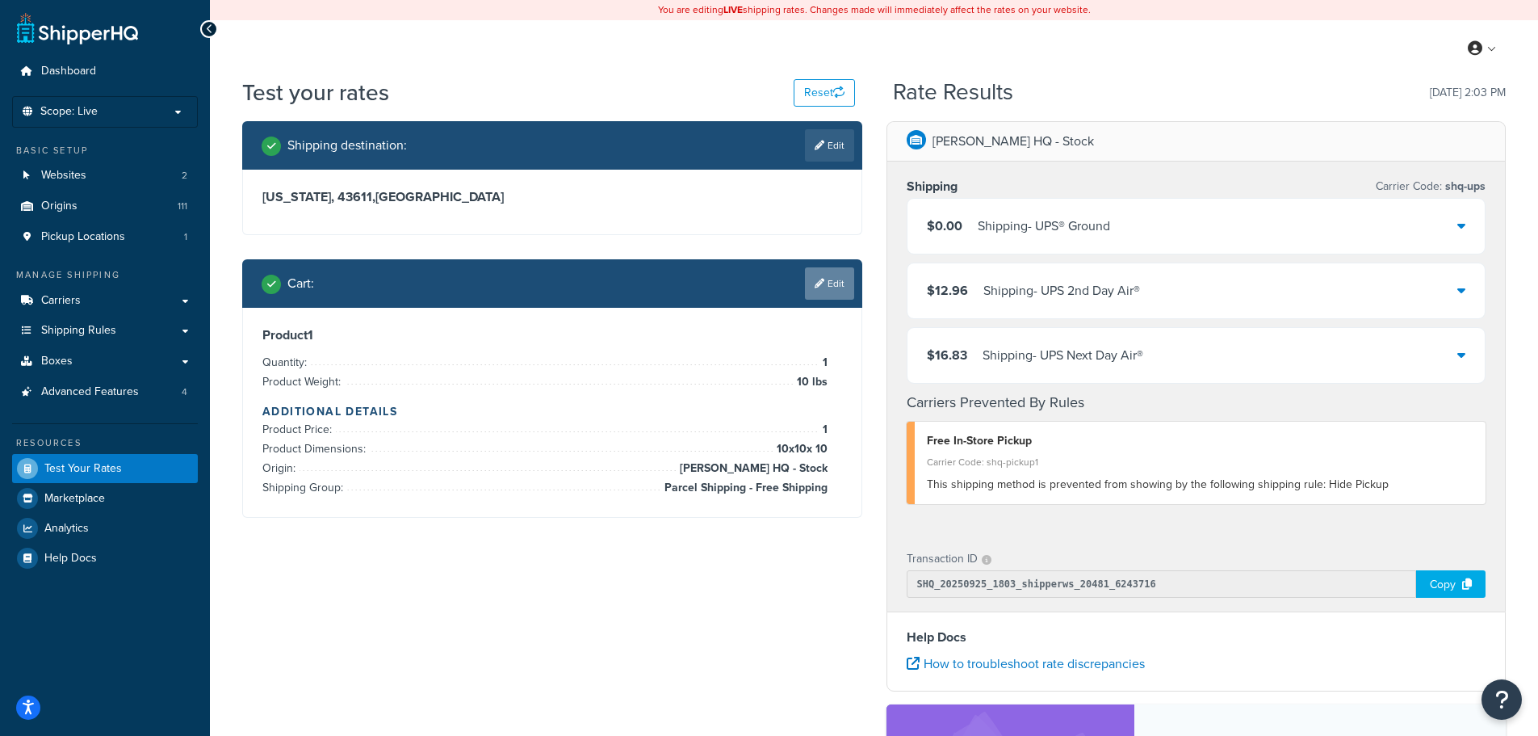
click at [824, 281] on link "Edit" at bounding box center [829, 283] width 49 height 32
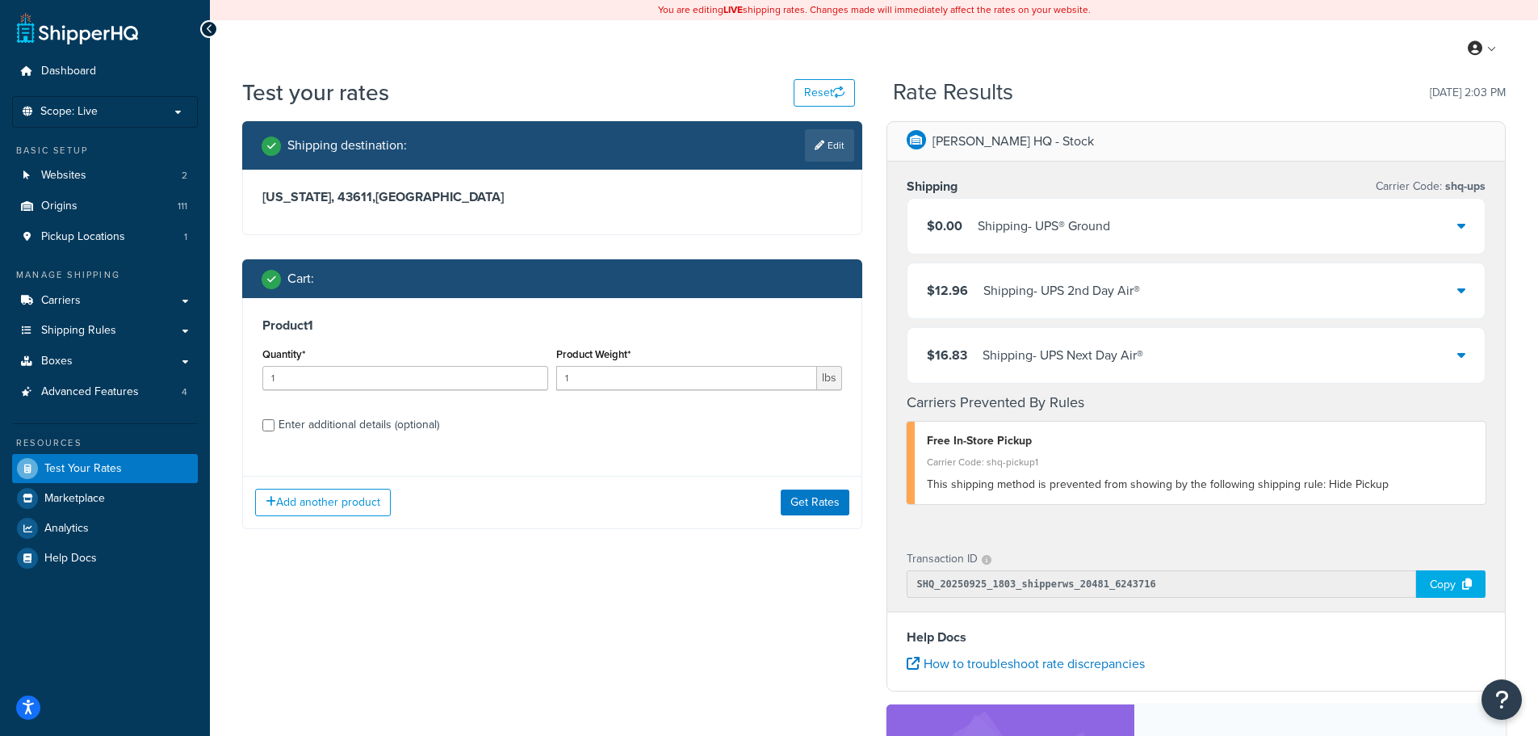
click at [402, 427] on div "Enter additional details (optional)" at bounding box center [359, 424] width 161 height 23
click at [275, 427] on input "Enter additional details (optional)" at bounding box center [268, 425] width 12 height 12
checkbox input "true"
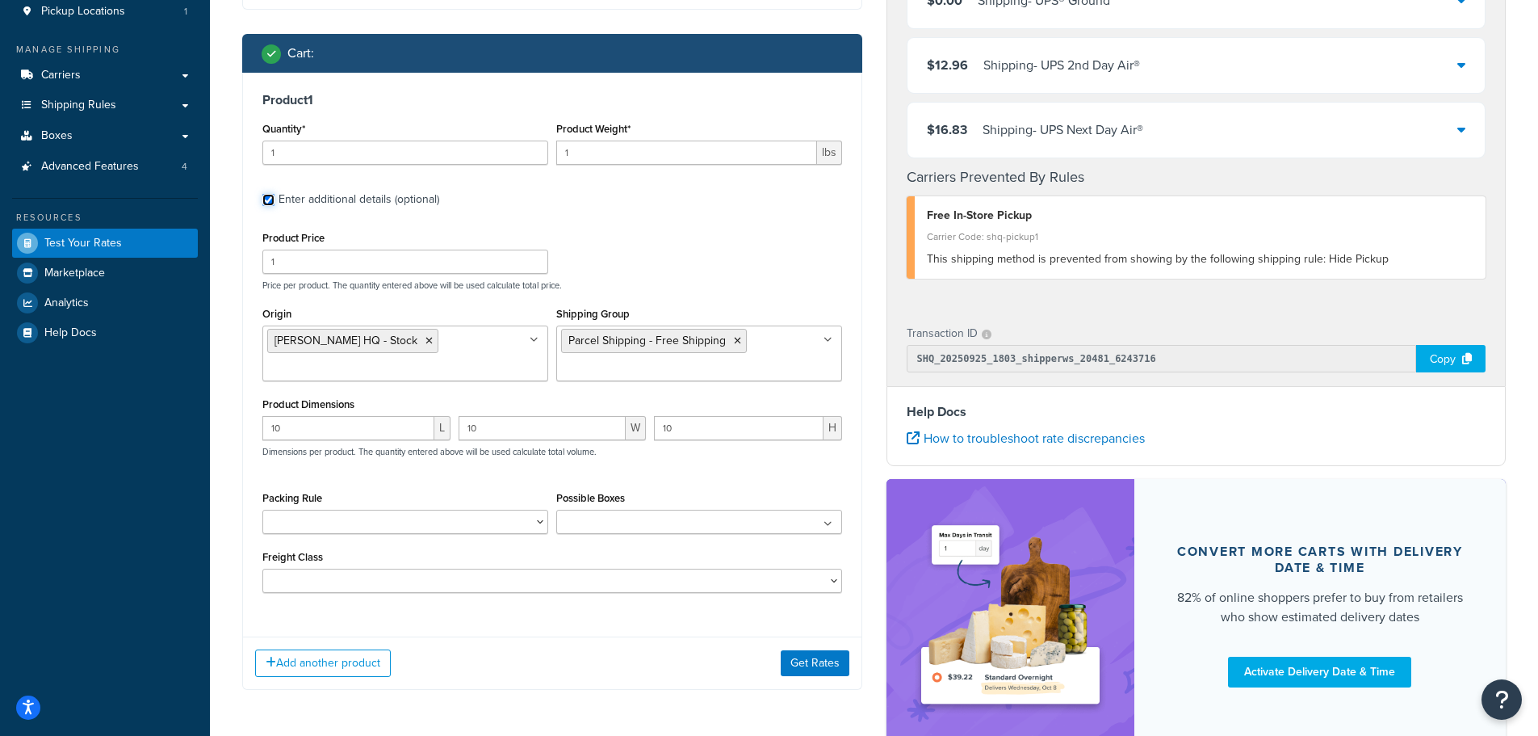
scroll to position [242, 0]
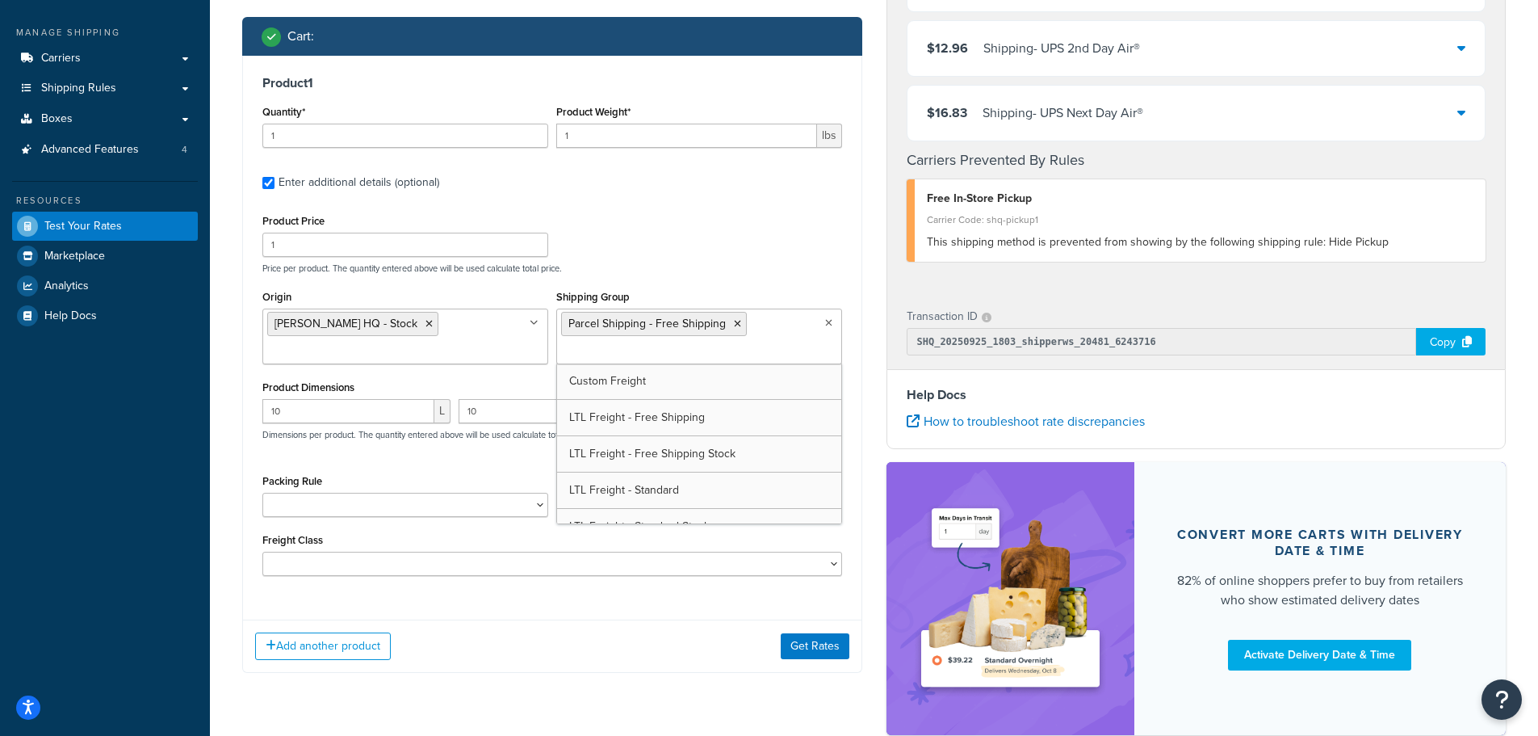
click at [797, 320] on ul "Parcel Shipping - Free Shipping" at bounding box center [699, 336] width 286 height 56
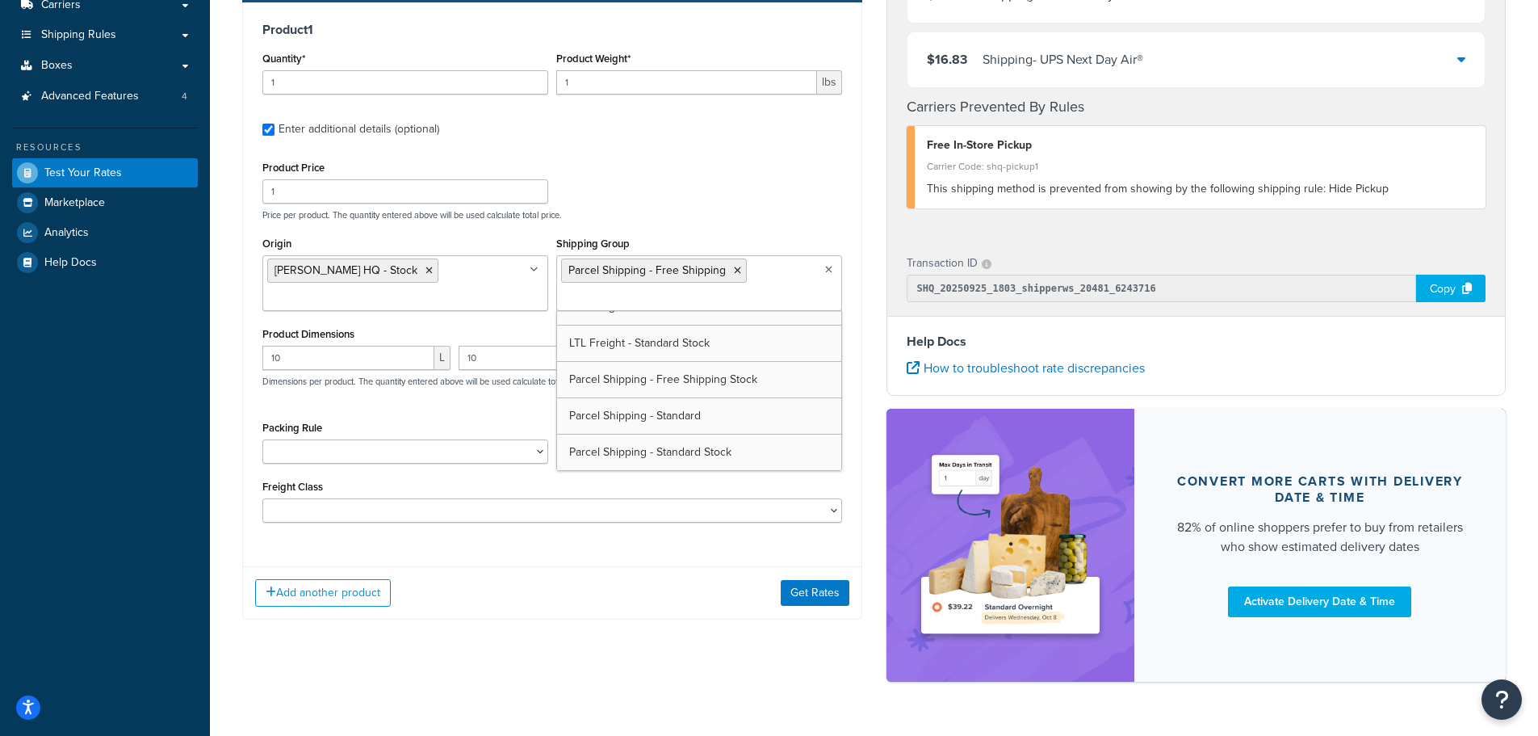
scroll to position [323, 0]
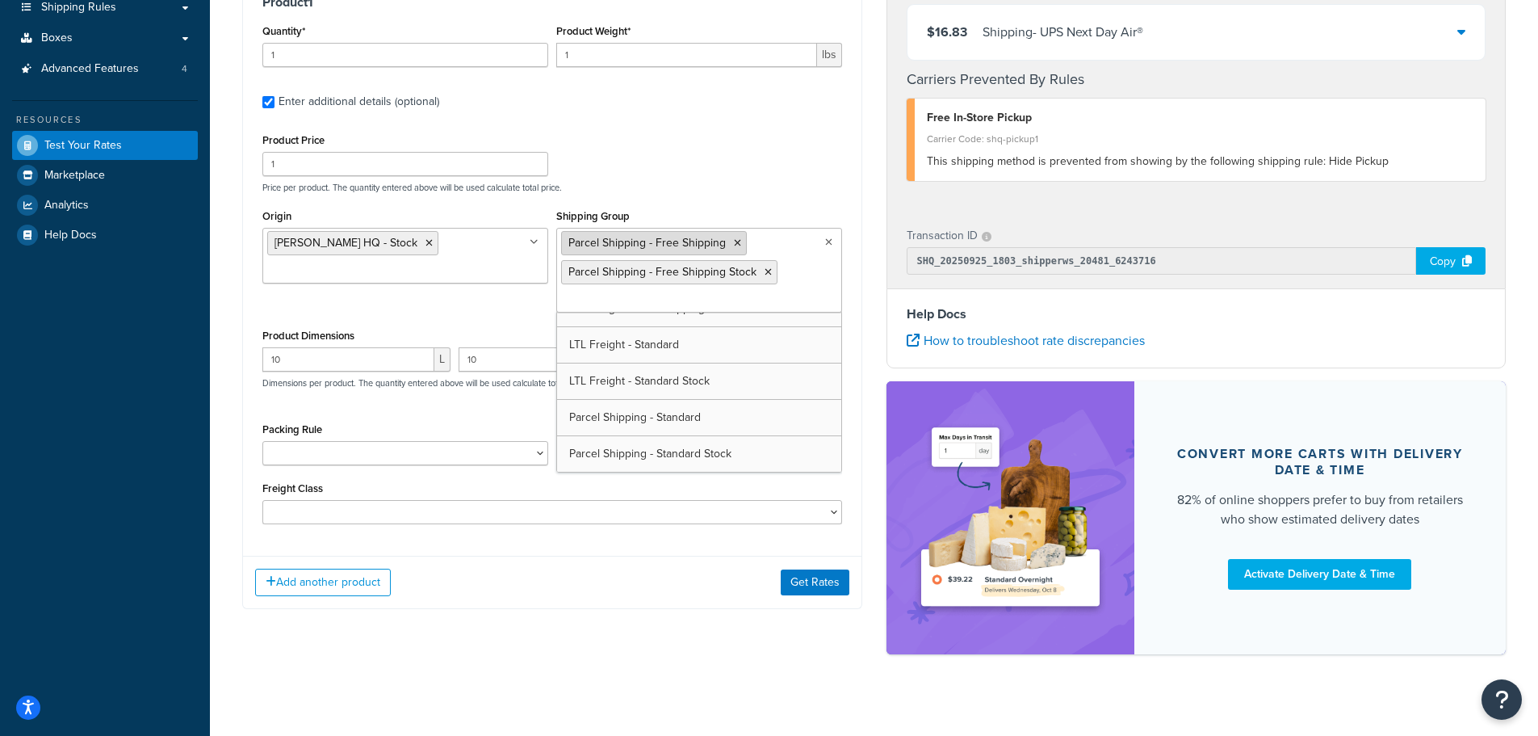
click at [734, 241] on icon at bounding box center [737, 243] width 7 height 10
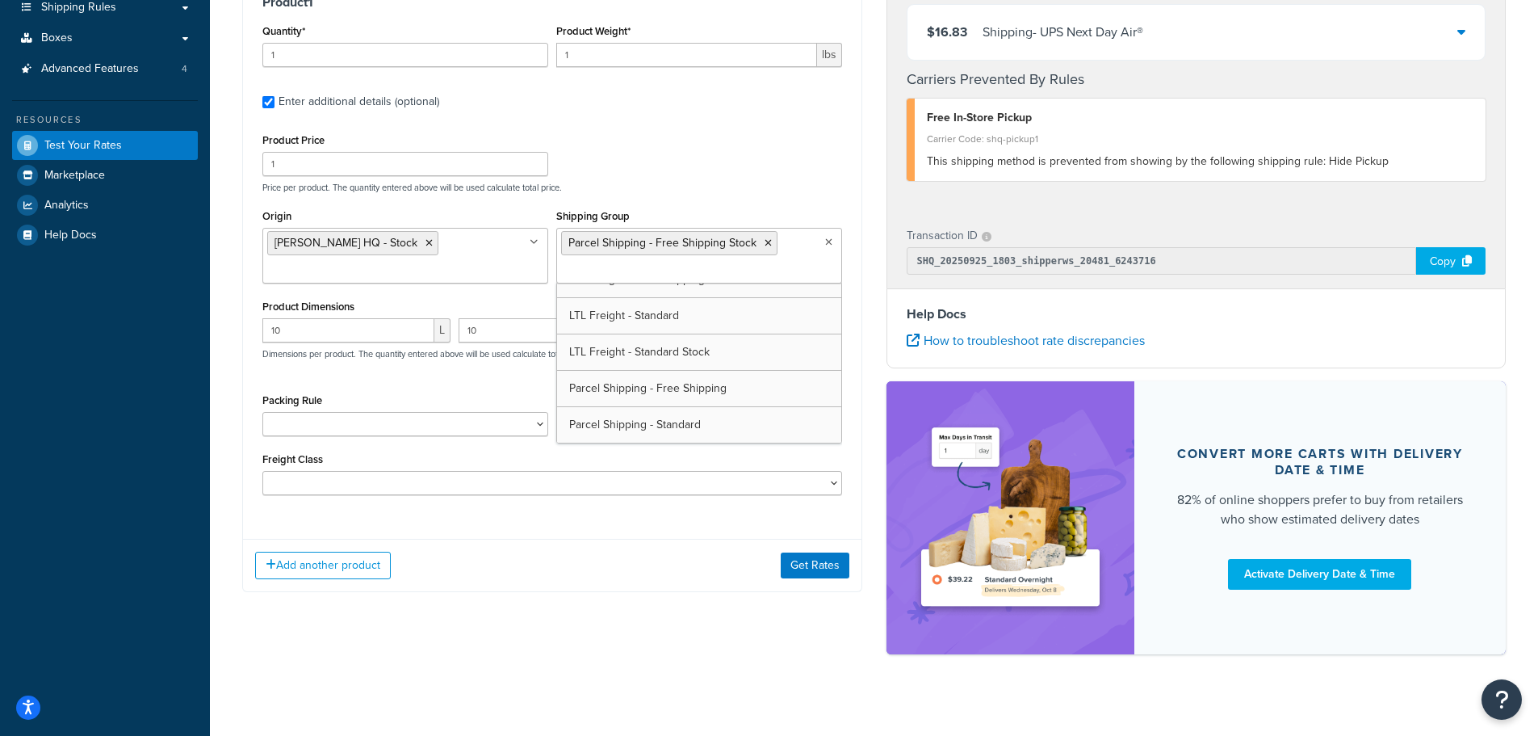
scroll to position [130, 0]
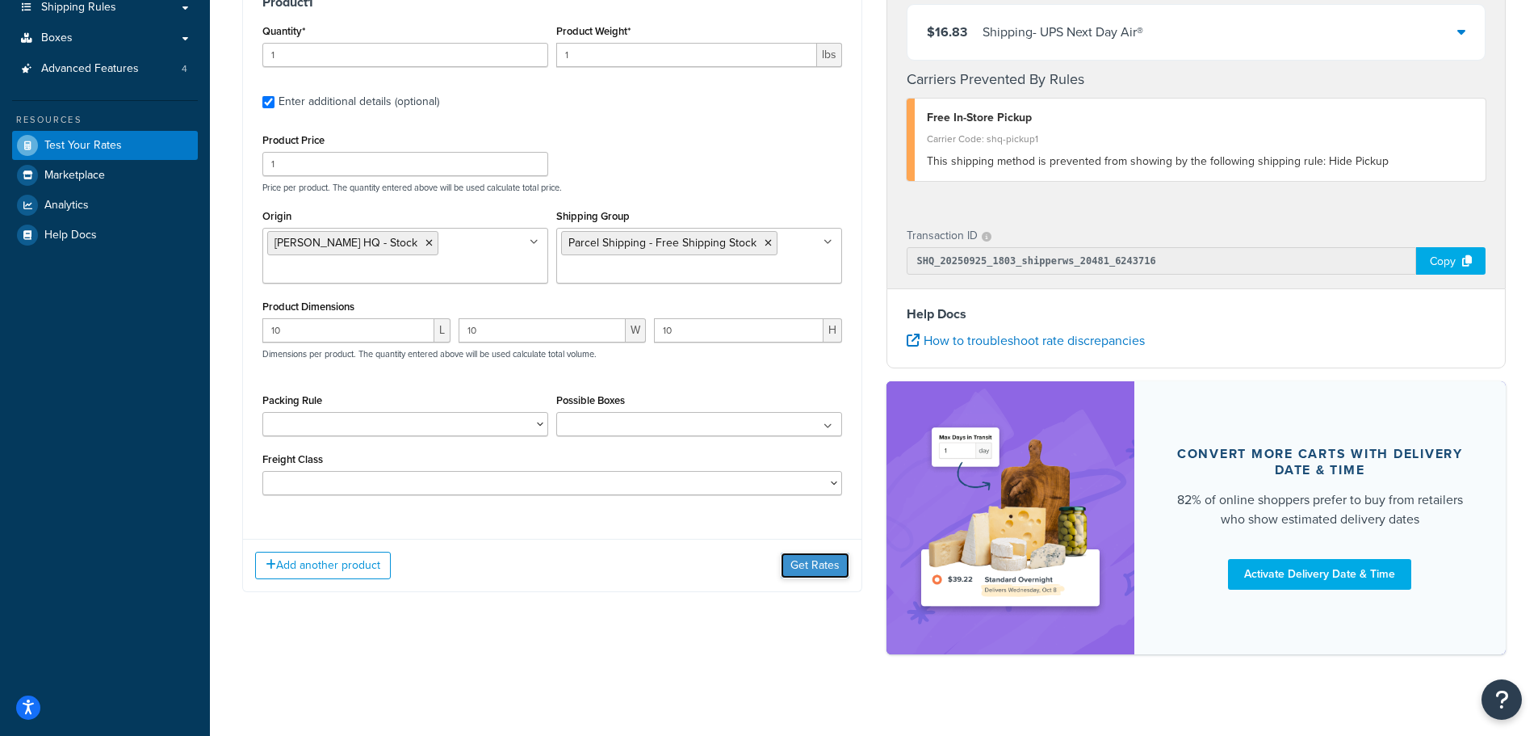
click at [819, 578] on button "Get Rates" at bounding box center [815, 565] width 69 height 26
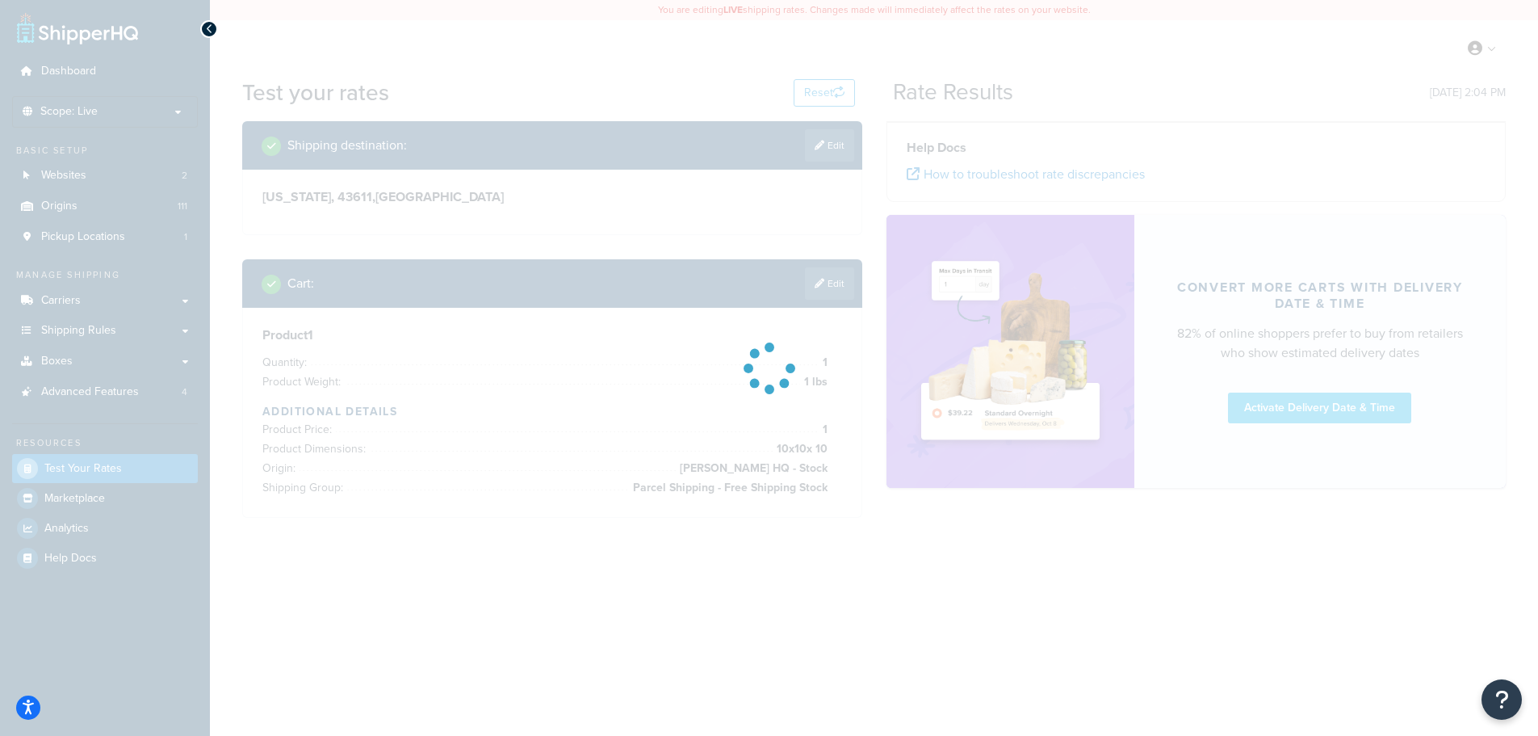
scroll to position [0, 0]
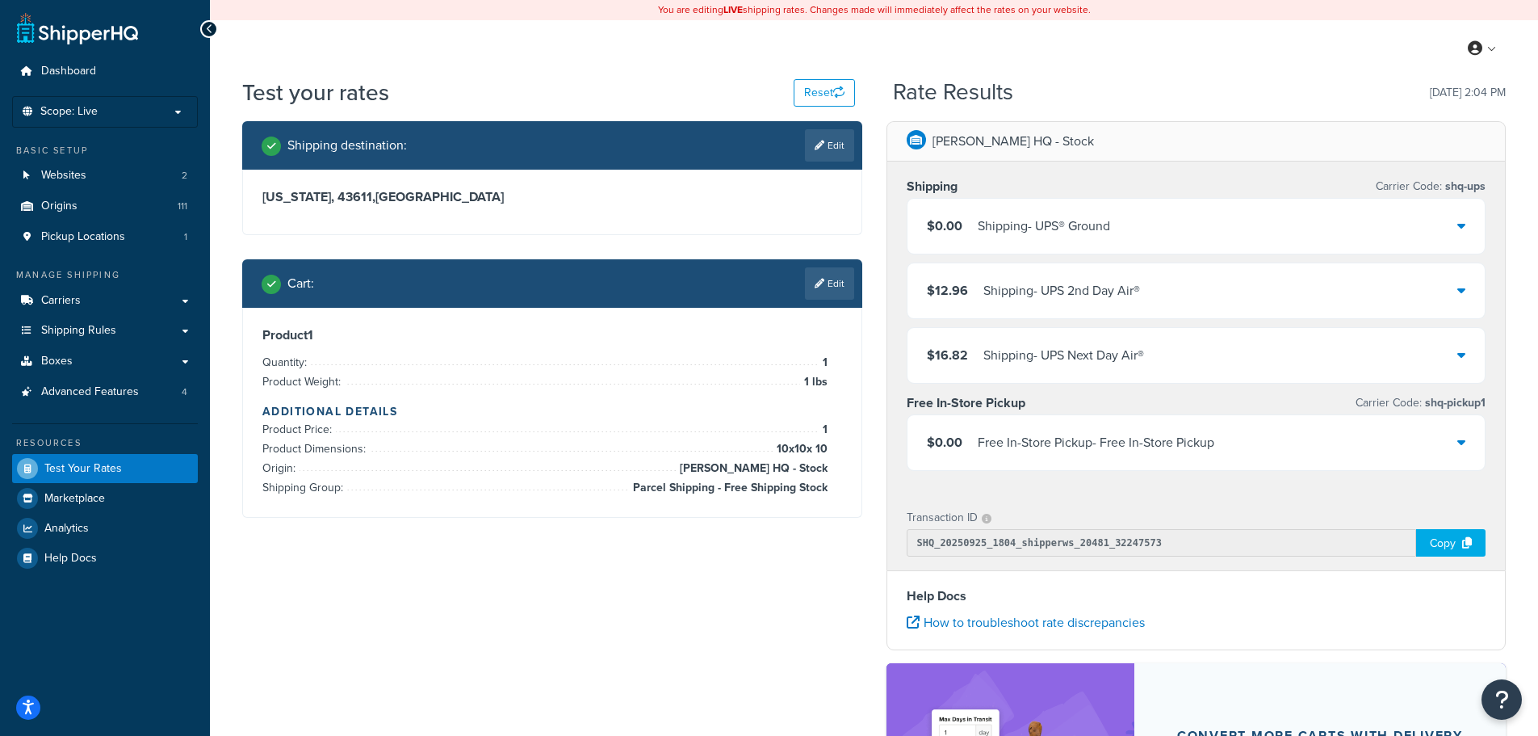
click at [1161, 452] on div "Free In-Store Pickup - Free In-Store Pickup" at bounding box center [1096, 442] width 237 height 23
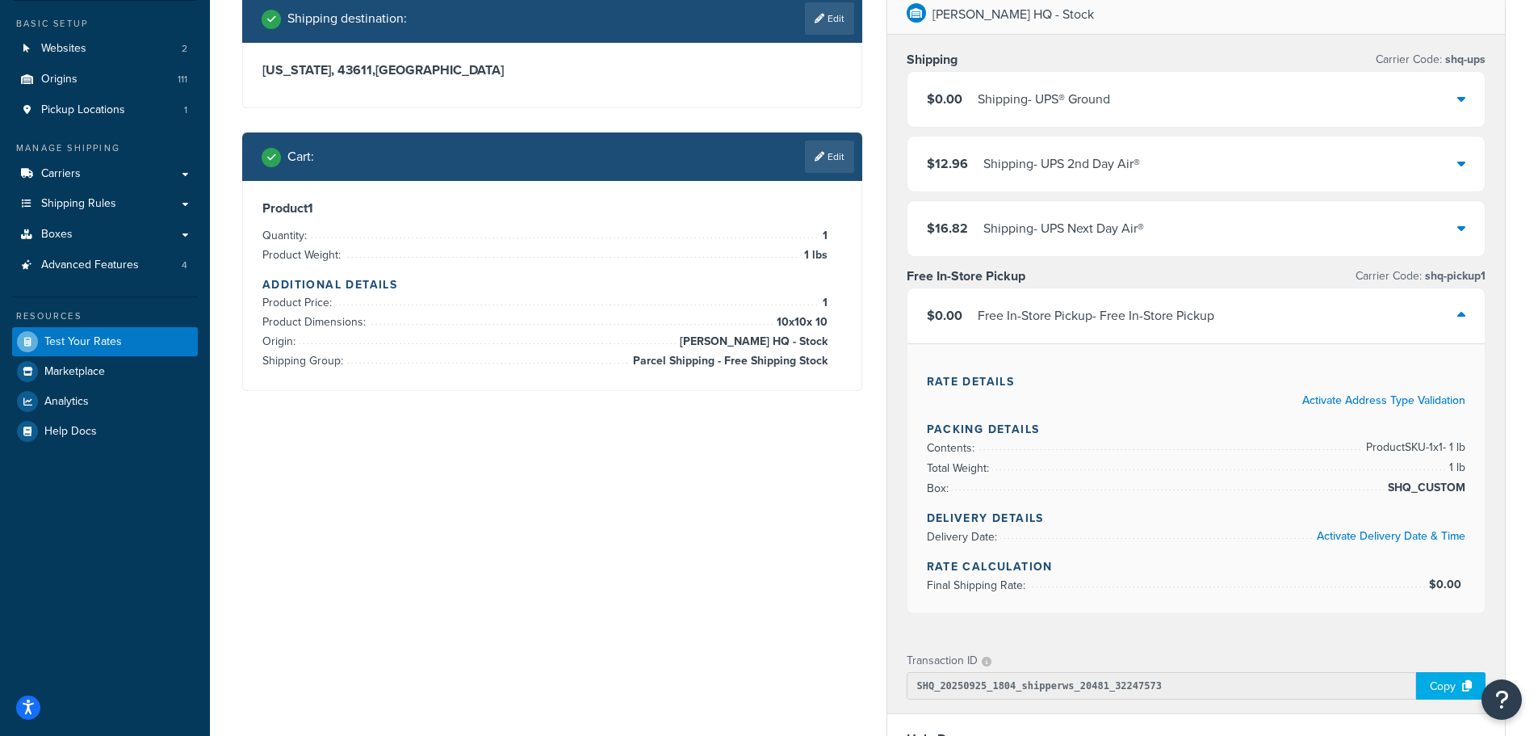
scroll to position [81, 0]
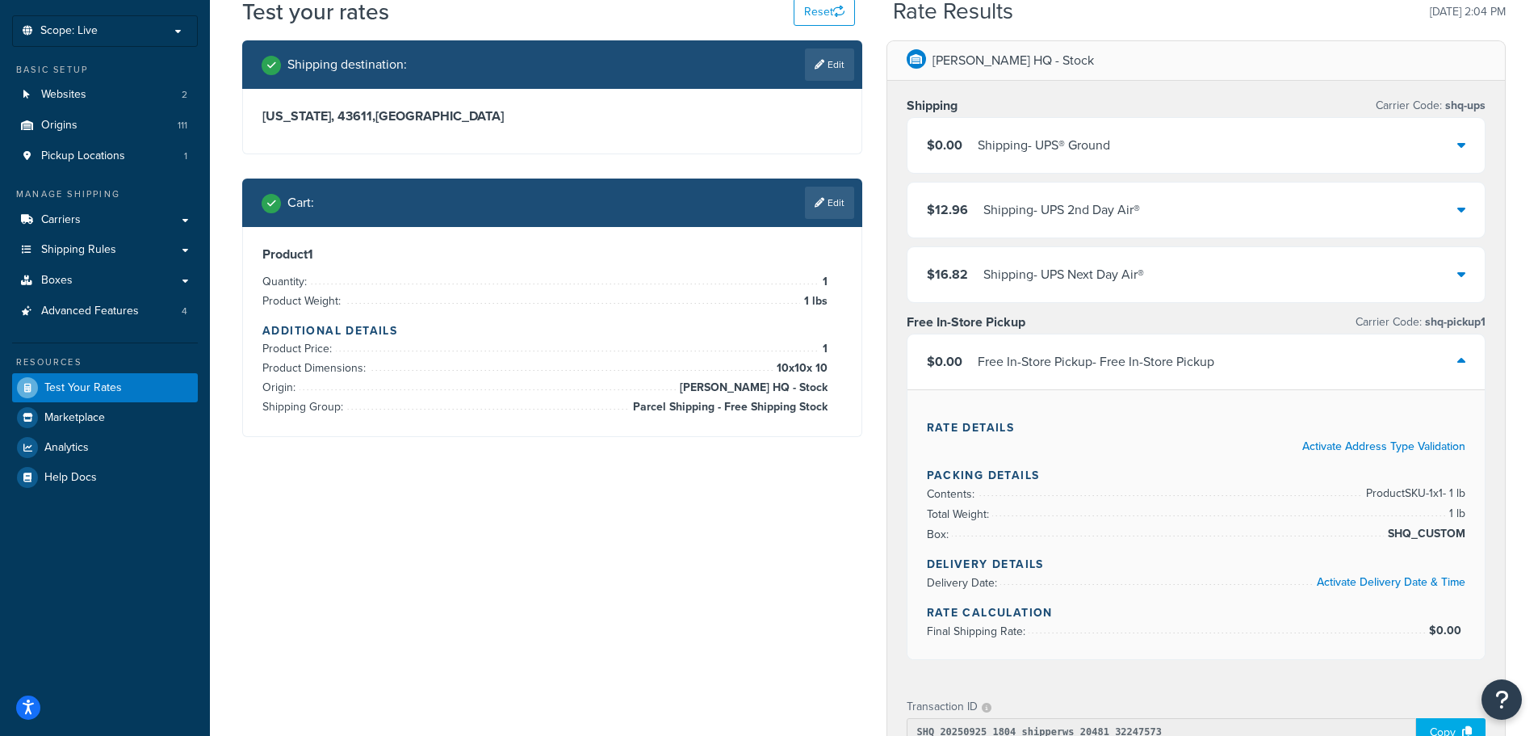
click at [1134, 355] on div "Free In-Store Pickup - Free In-Store Pickup" at bounding box center [1096, 361] width 237 height 23
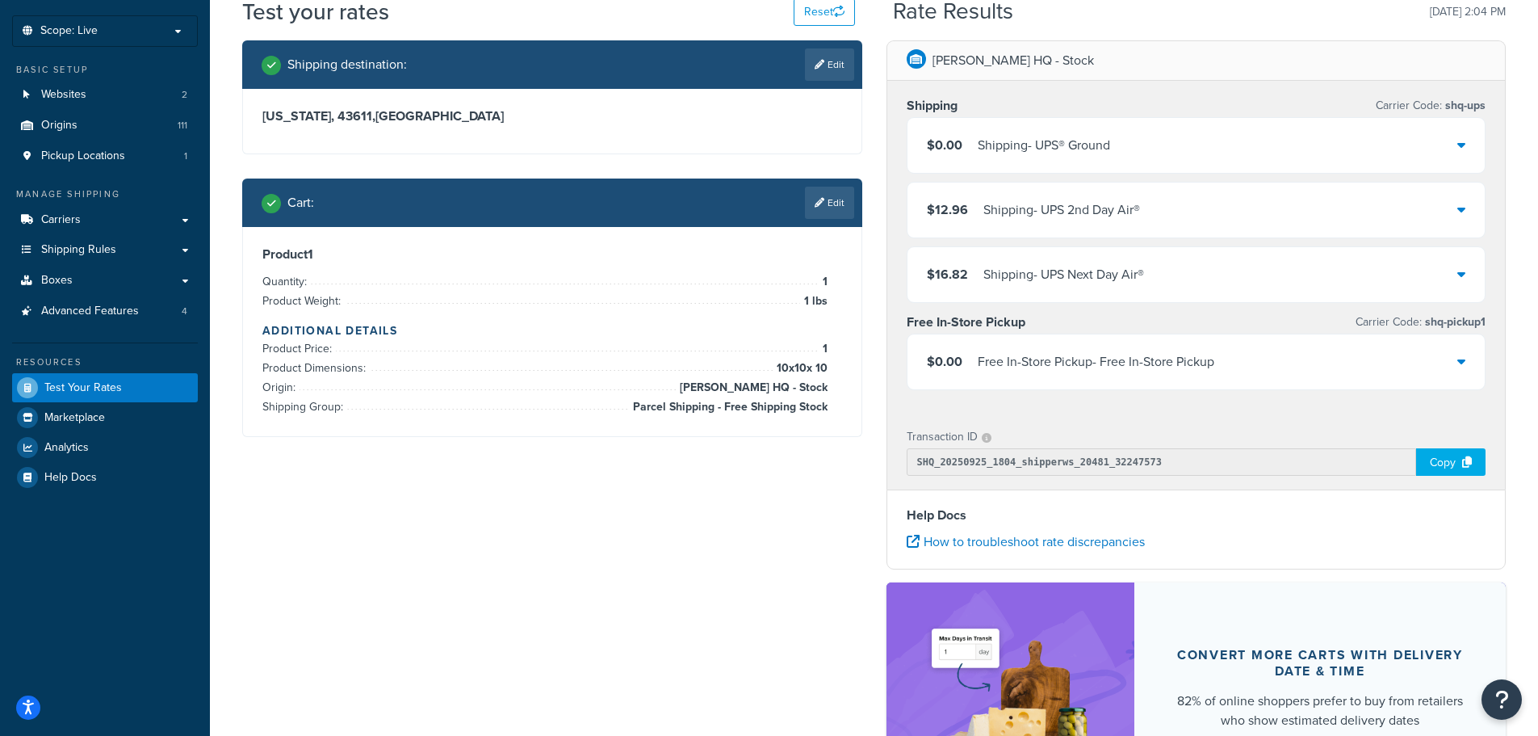
click at [1153, 156] on div "$0.00 Shipping - UPS® Ground" at bounding box center [1197, 145] width 578 height 55
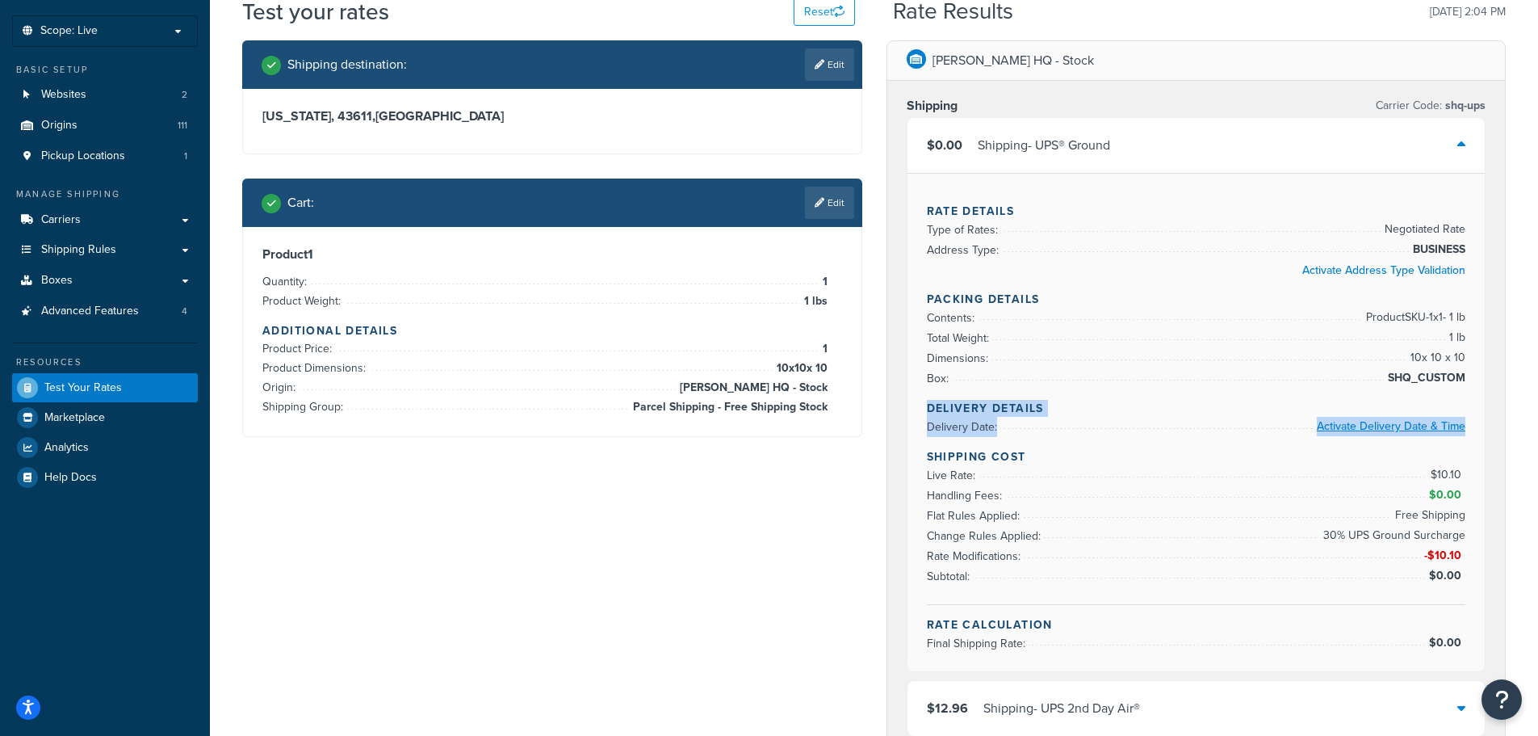
drag, startPoint x: 931, startPoint y: 409, endPoint x: 1464, endPoint y: 427, distance: 533.2
click at [1464, 427] on div "Rate Details Type of Rates: Negotiated Rate Address Type: BUSINESS Activate Add…" at bounding box center [1197, 422] width 578 height 498
click at [1472, 403] on div "Rate Details Type of Rates: Negotiated Rate Address Type: BUSINESS Activate Add…" at bounding box center [1197, 422] width 578 height 498
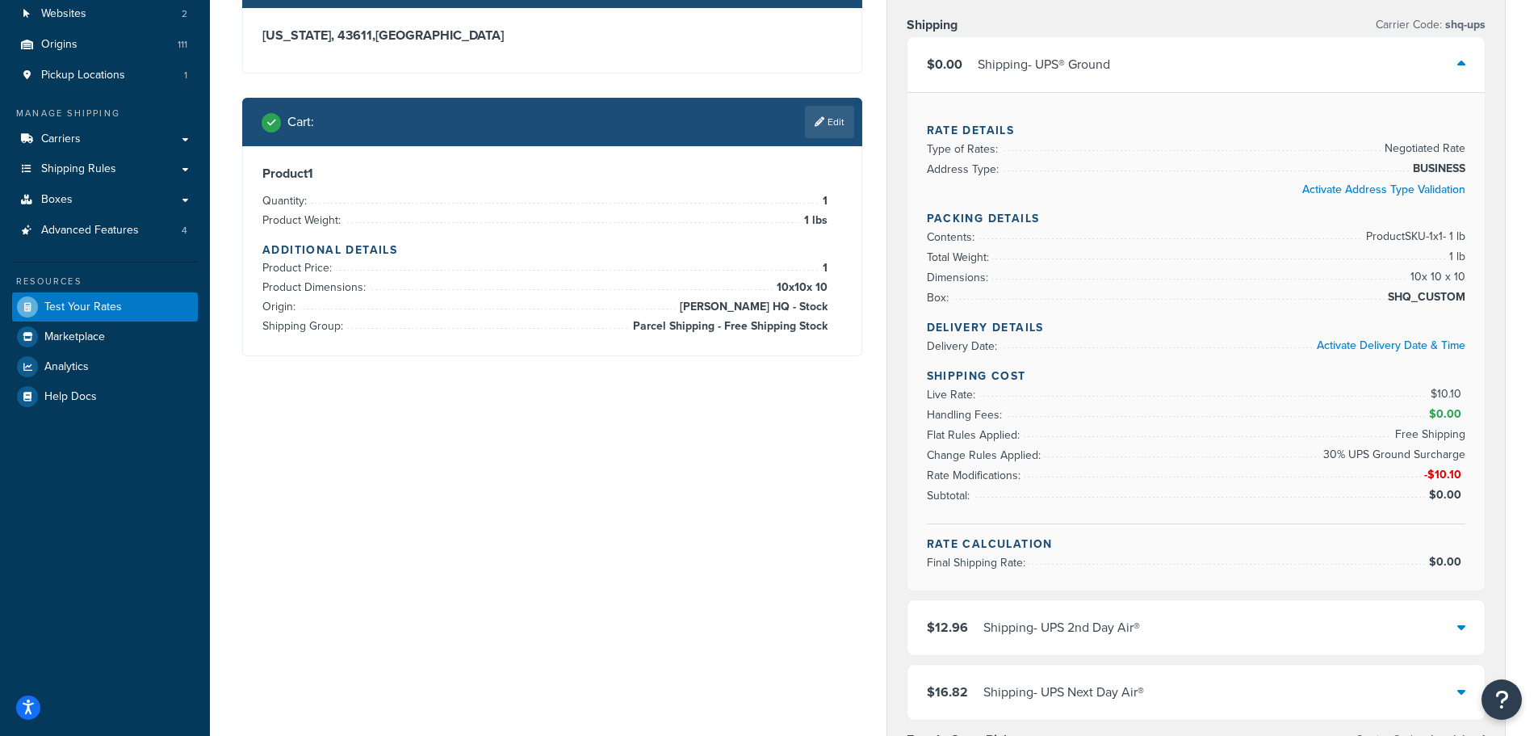
scroll to position [0, 0]
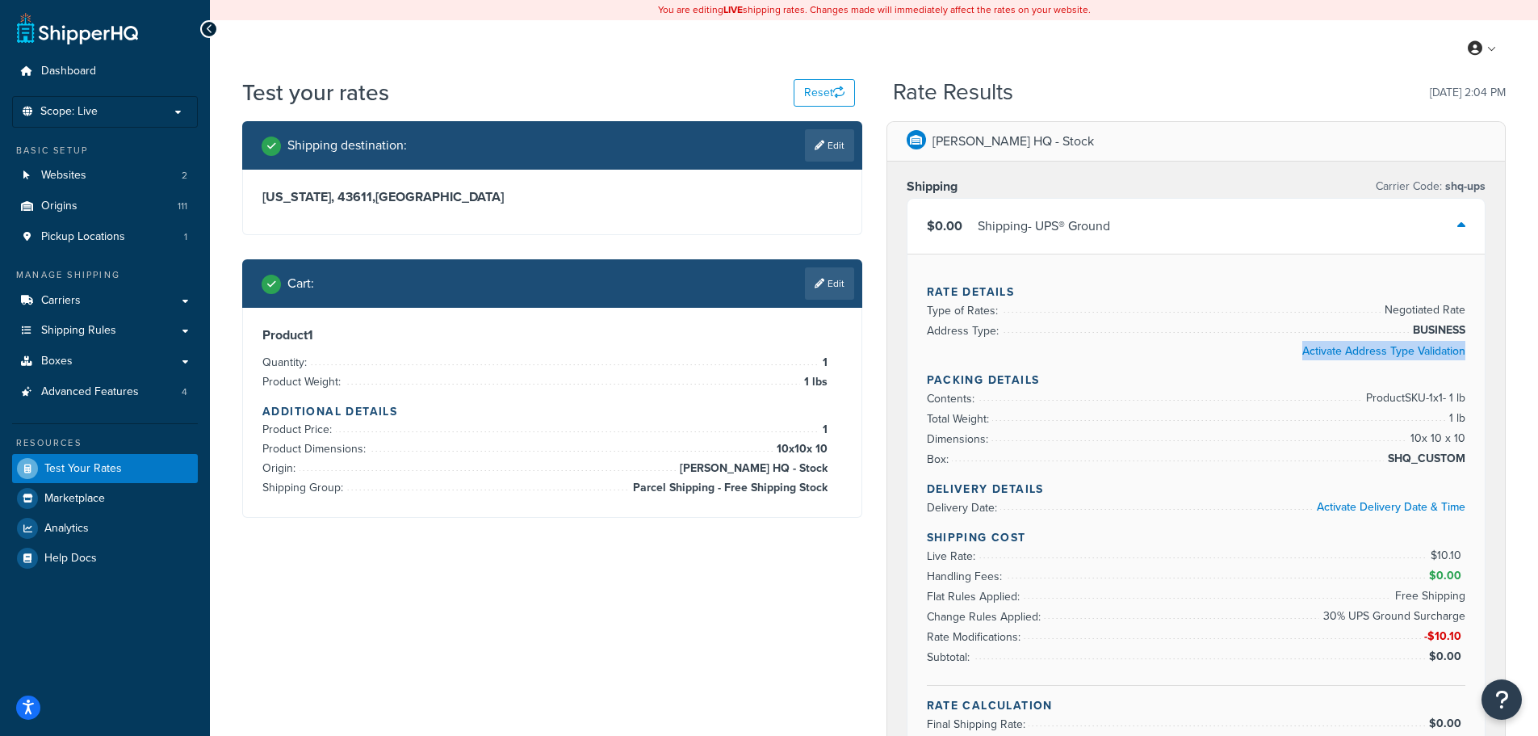
drag, startPoint x: 1264, startPoint y: 354, endPoint x: 1477, endPoint y: 346, distance: 212.5
click at [1477, 346] on div "Rate Details Type of Rates: Negotiated Rate Address Type: BUSINESS Activate Add…" at bounding box center [1197, 503] width 578 height 498
click at [1176, 342] on div "Activate Address Type Validation" at bounding box center [1196, 350] width 539 height 19
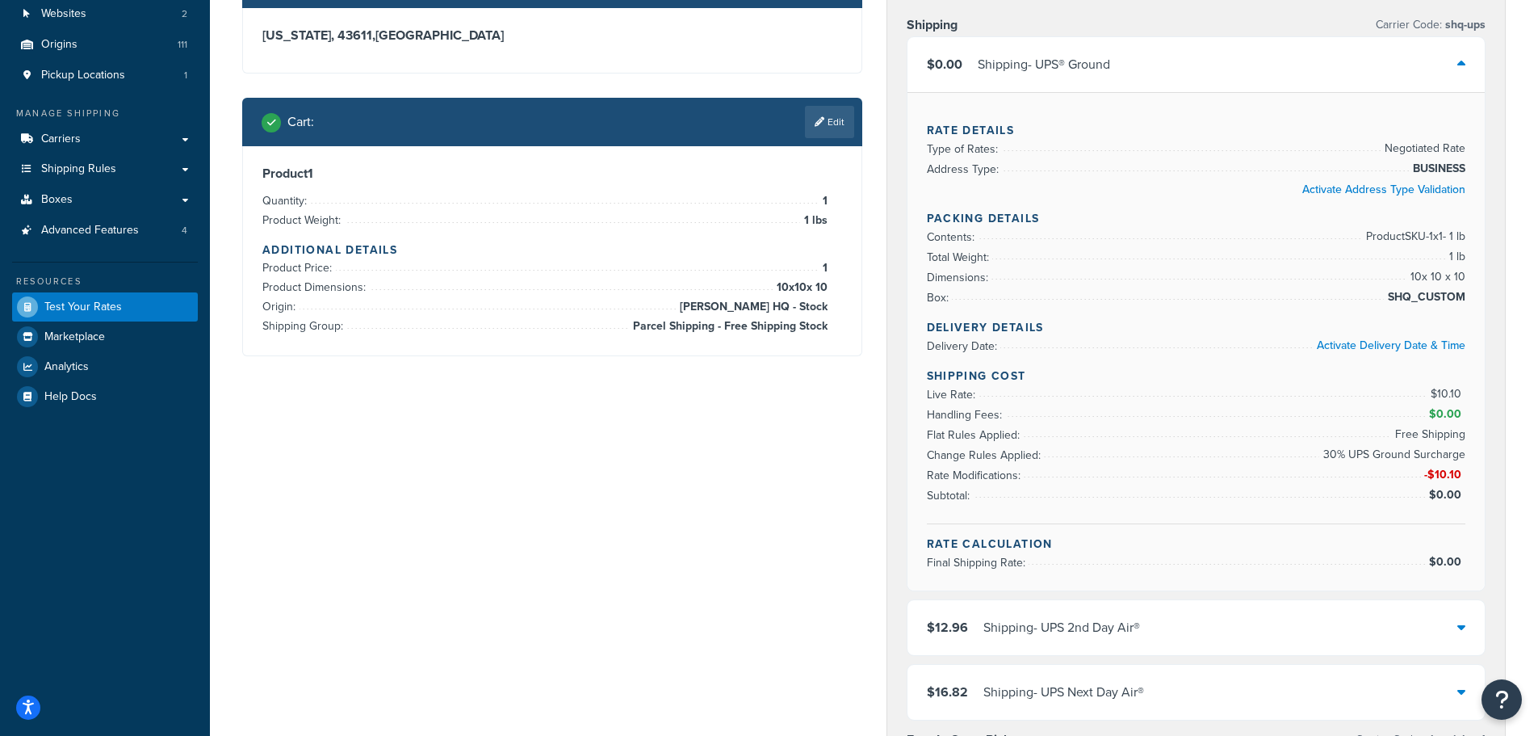
scroll to position [81, 0]
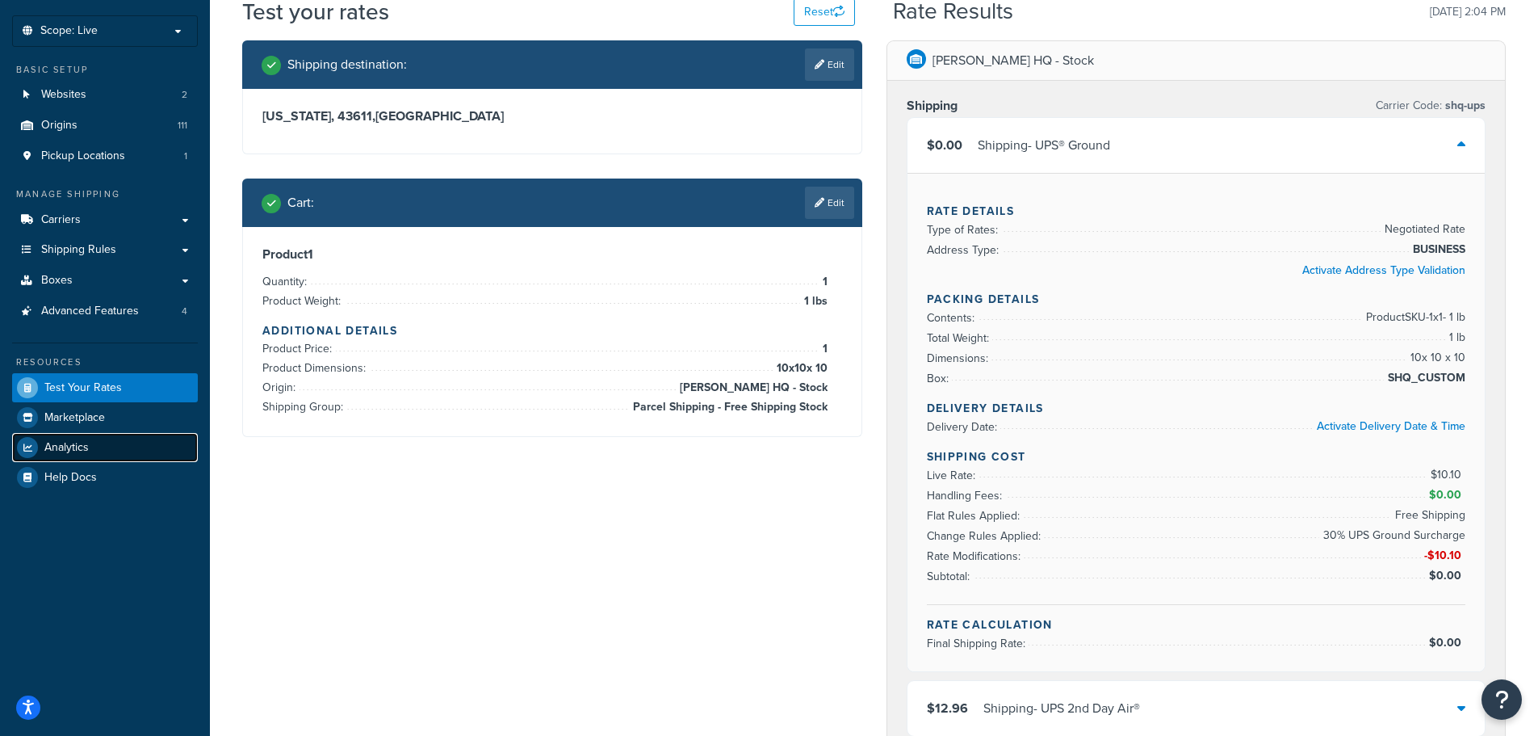
click at [83, 451] on span "Analytics" at bounding box center [66, 448] width 44 height 14
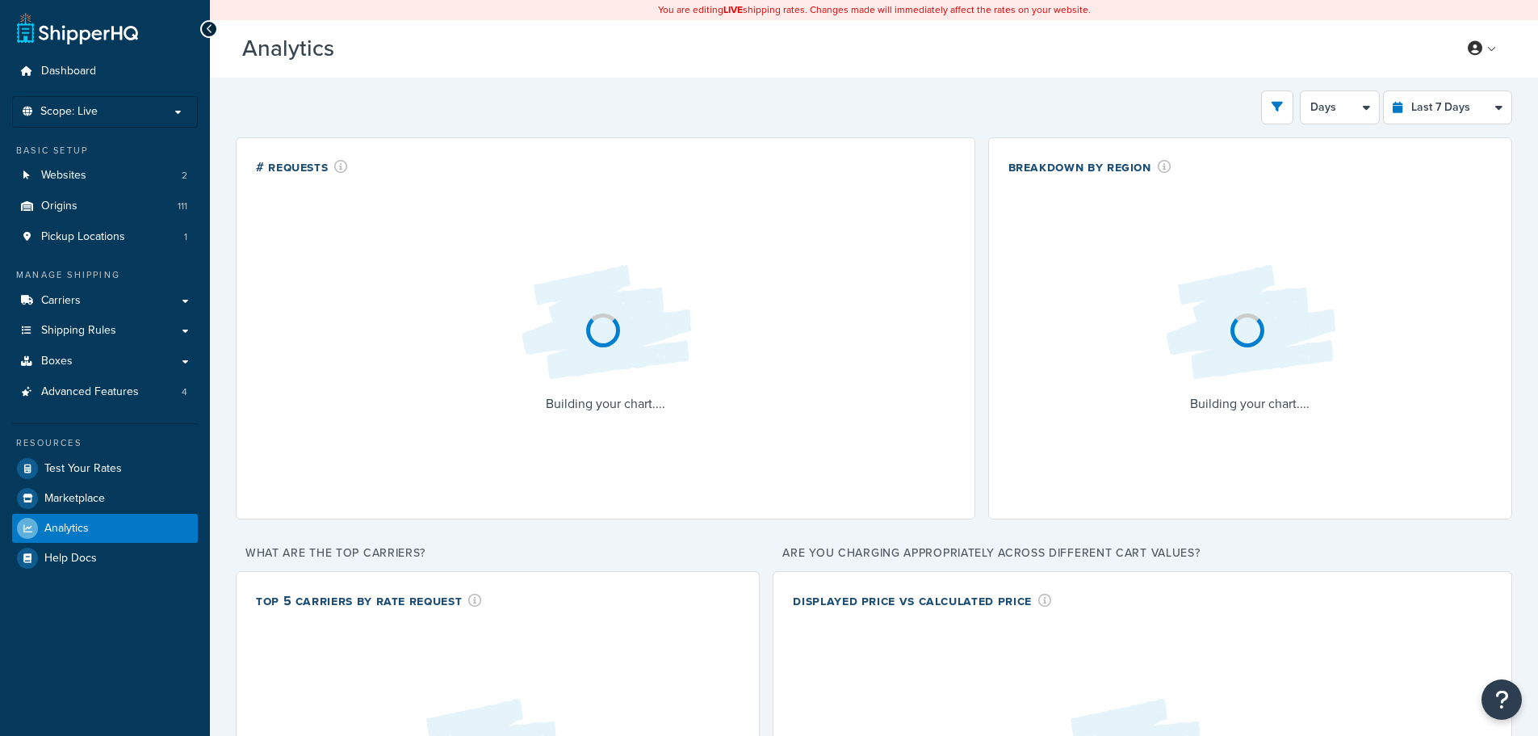
select select "last_7_days"
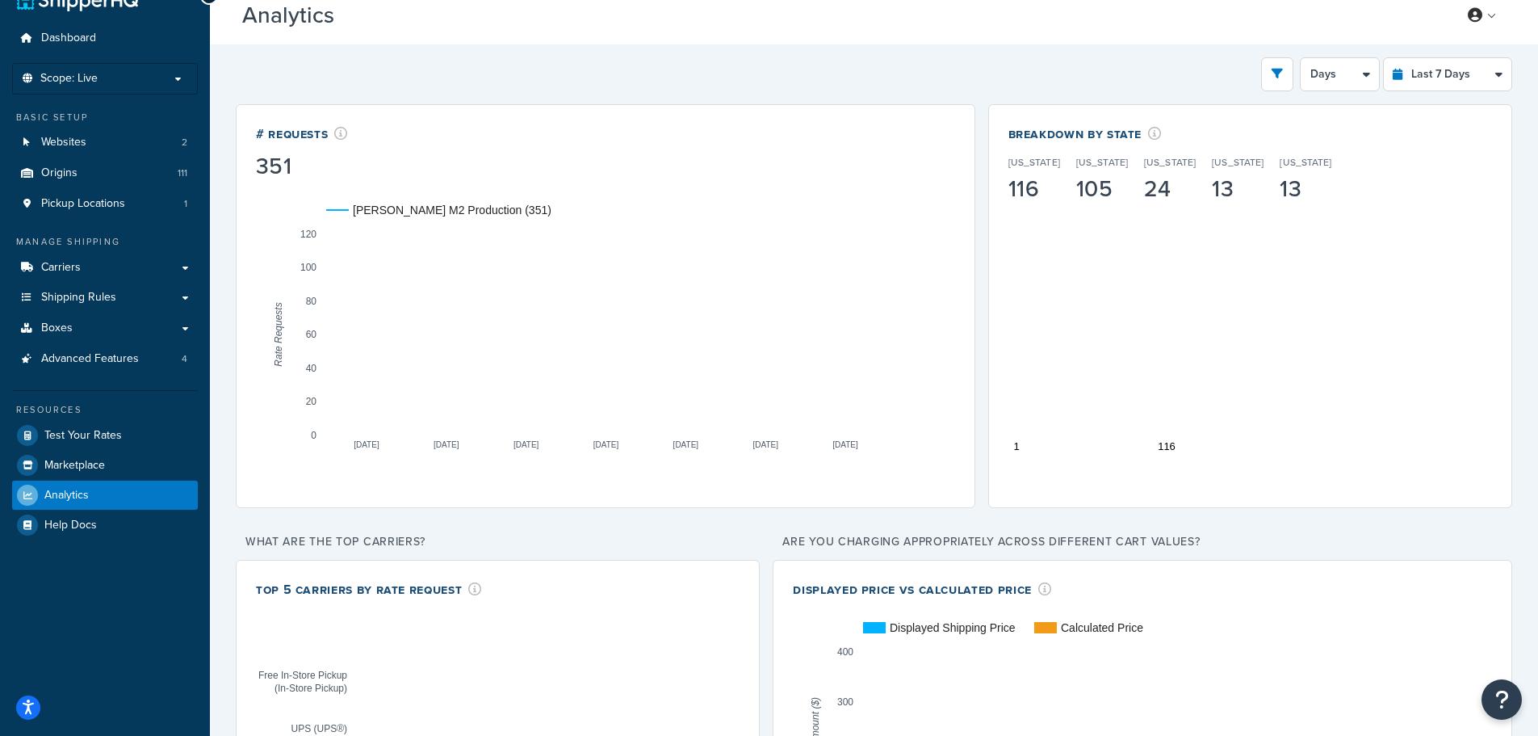
scroll to position [16, 0]
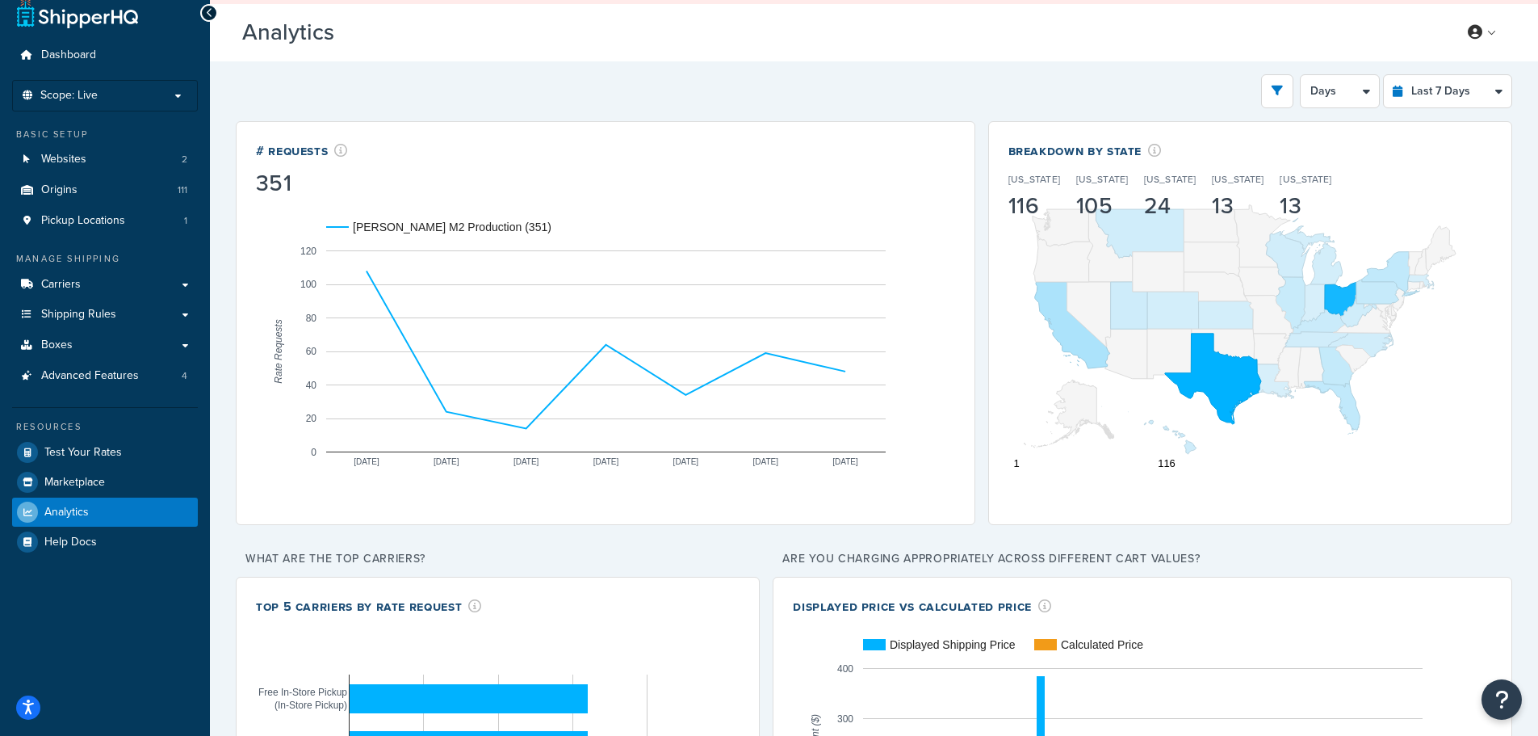
drag, startPoint x: 1212, startPoint y: 200, endPoint x: 1114, endPoint y: 466, distance: 283.1
click at [1114, 466] on div "Breakdown by State [US_STATE] 116 [US_STATE] 105 [US_STATE] 24 [US_STATE] 13 [U…" at bounding box center [1250, 323] width 524 height 404
click at [1076, 213] on div "105" at bounding box center [1102, 206] width 52 height 23
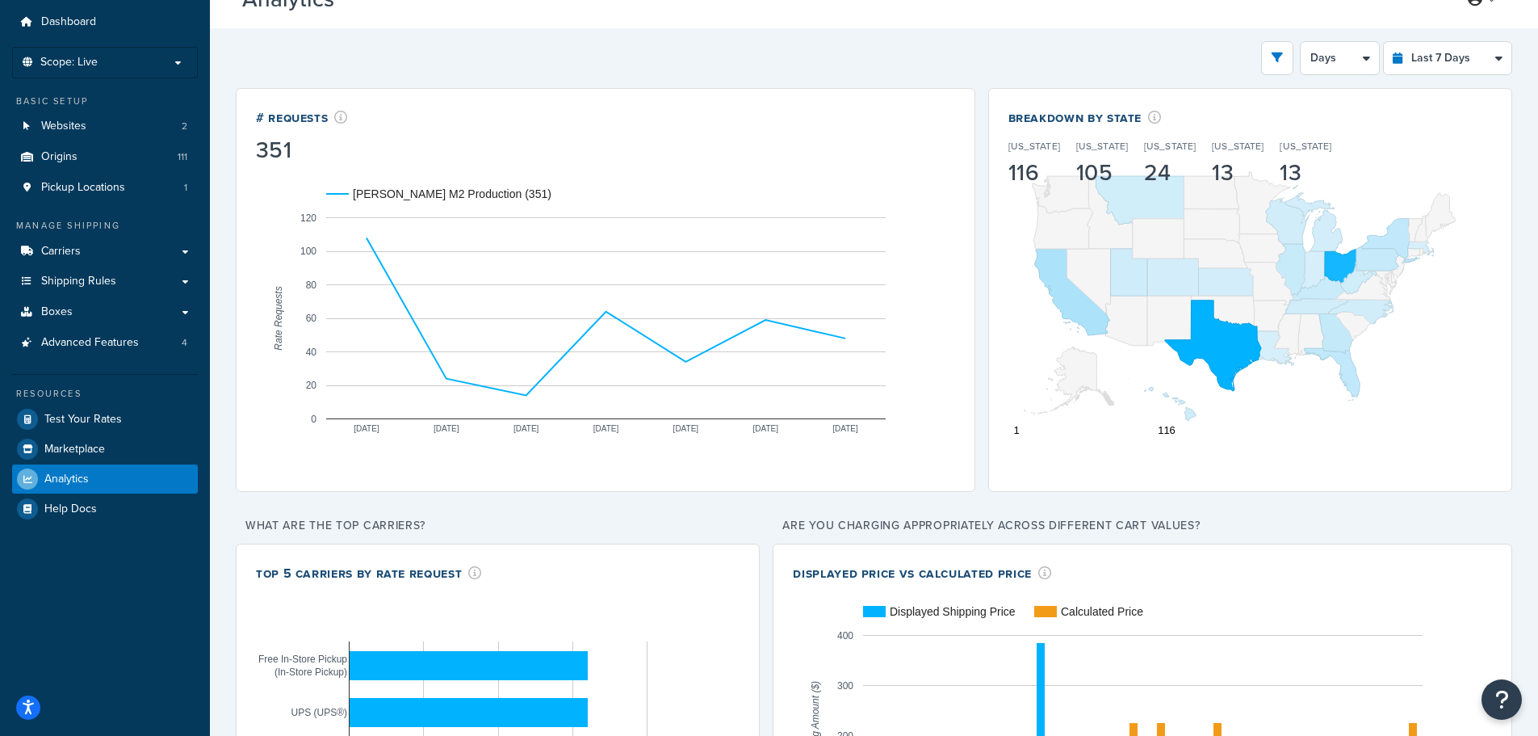
scroll to position [0, 0]
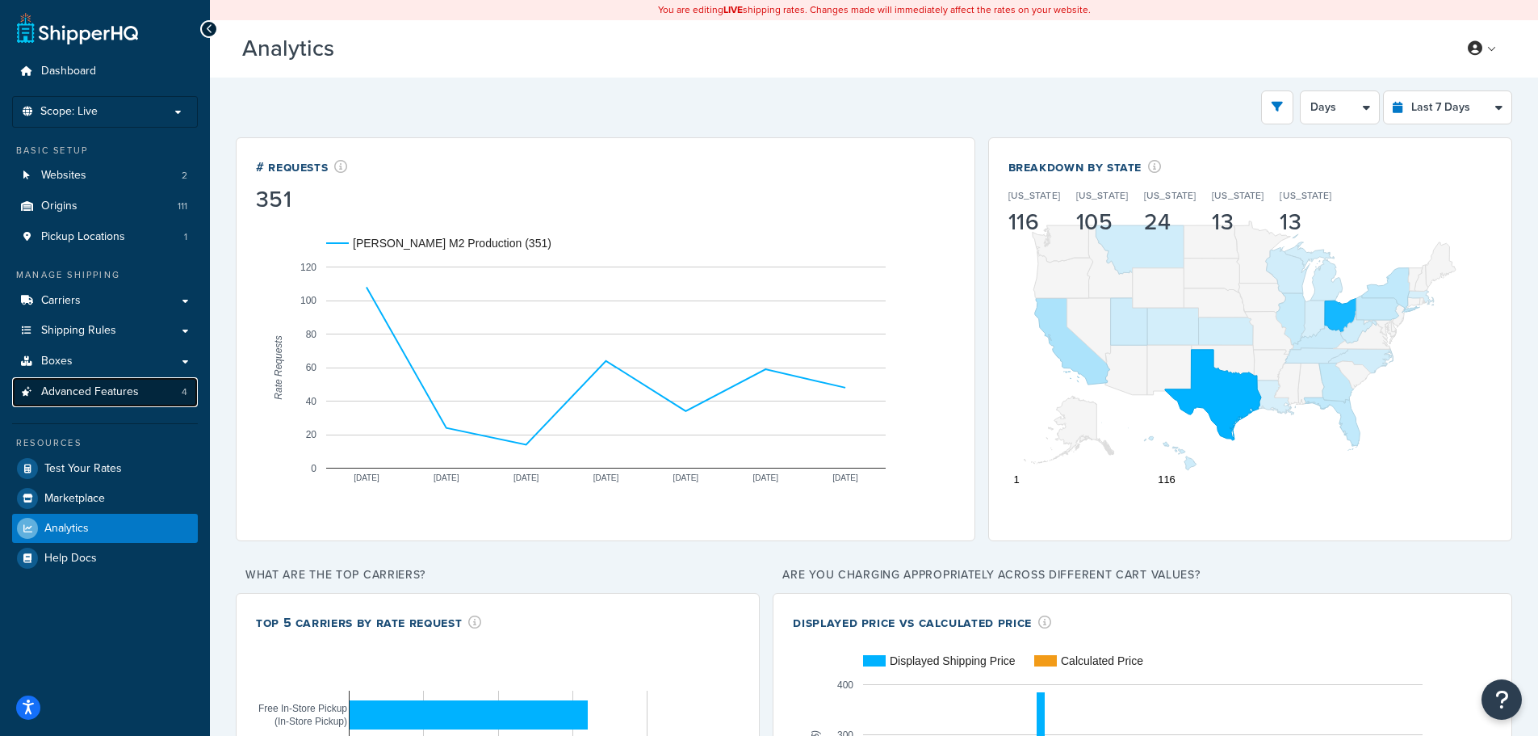
click at [107, 385] on span "Advanced Features" at bounding box center [90, 392] width 98 height 14
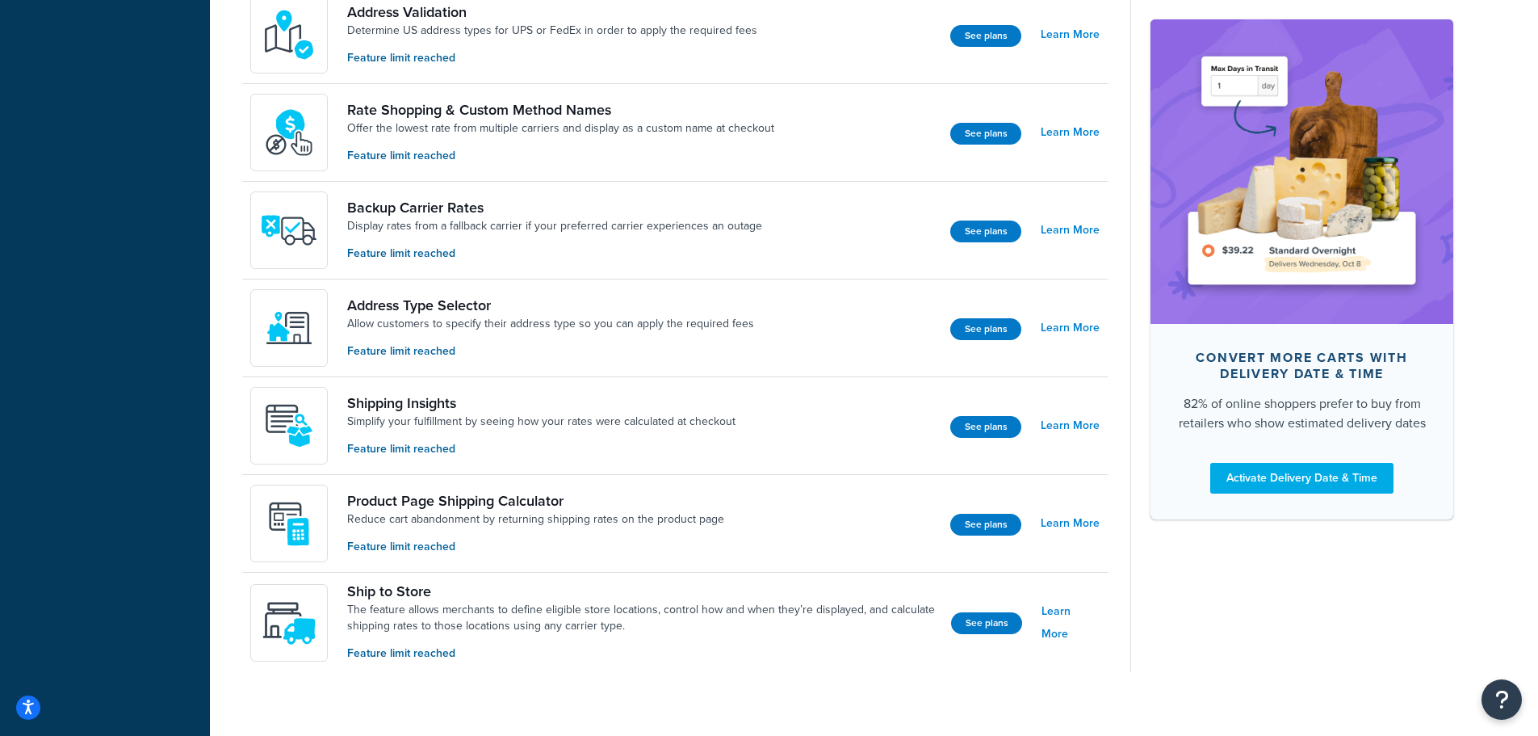
scroll to position [890, 0]
